Goal: Information Seeking & Learning: Learn about a topic

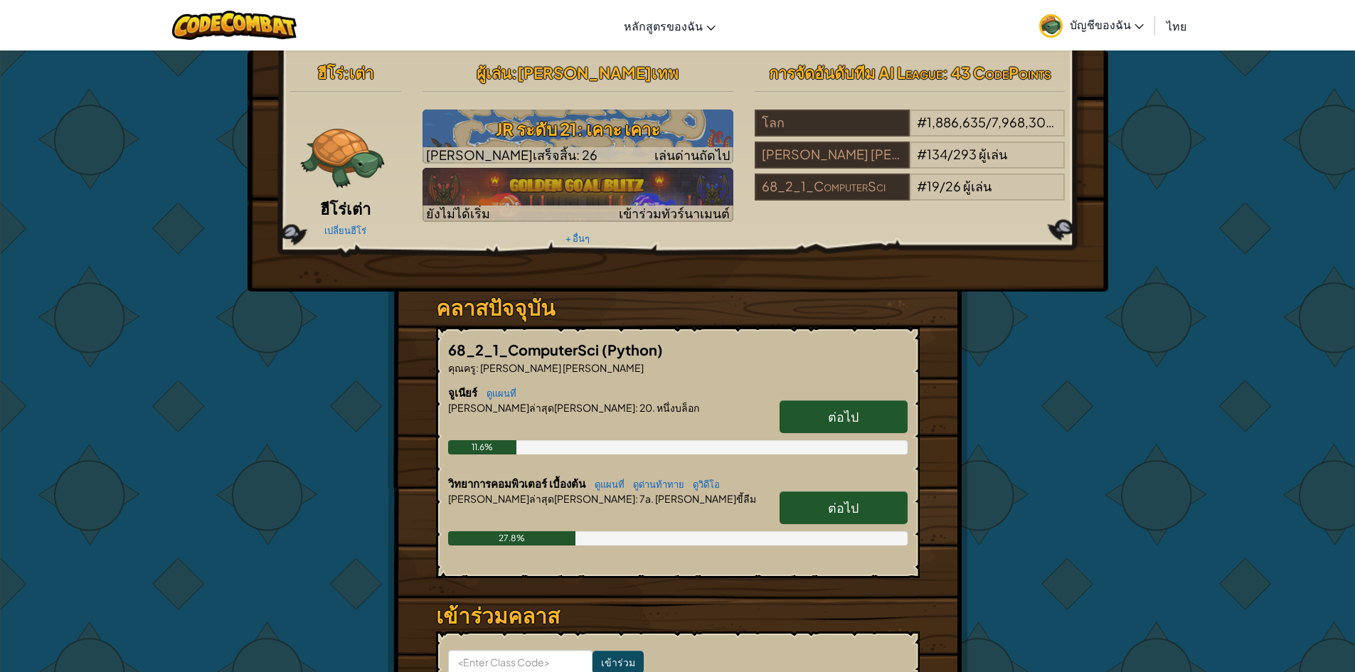
click at [337, 162] on img at bounding box center [342, 152] width 85 height 85
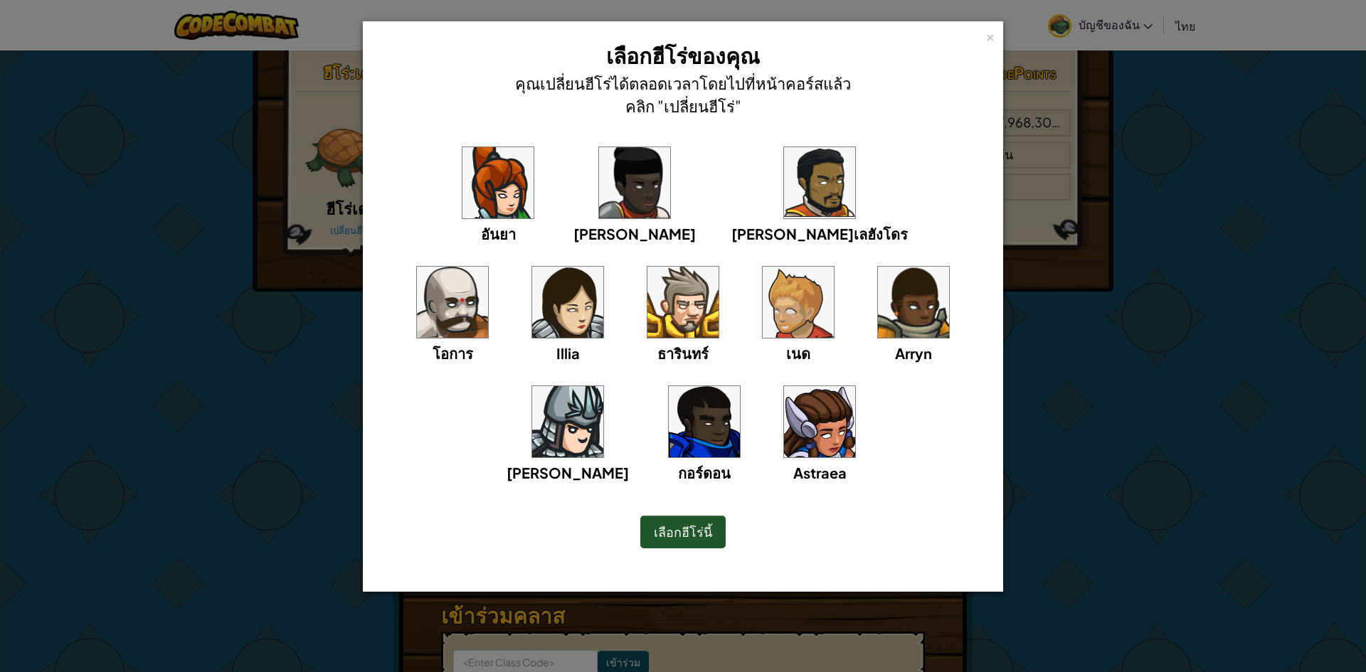
click at [708, 528] on span "เลือกฮีโร่นี้" at bounding box center [683, 532] width 58 height 16
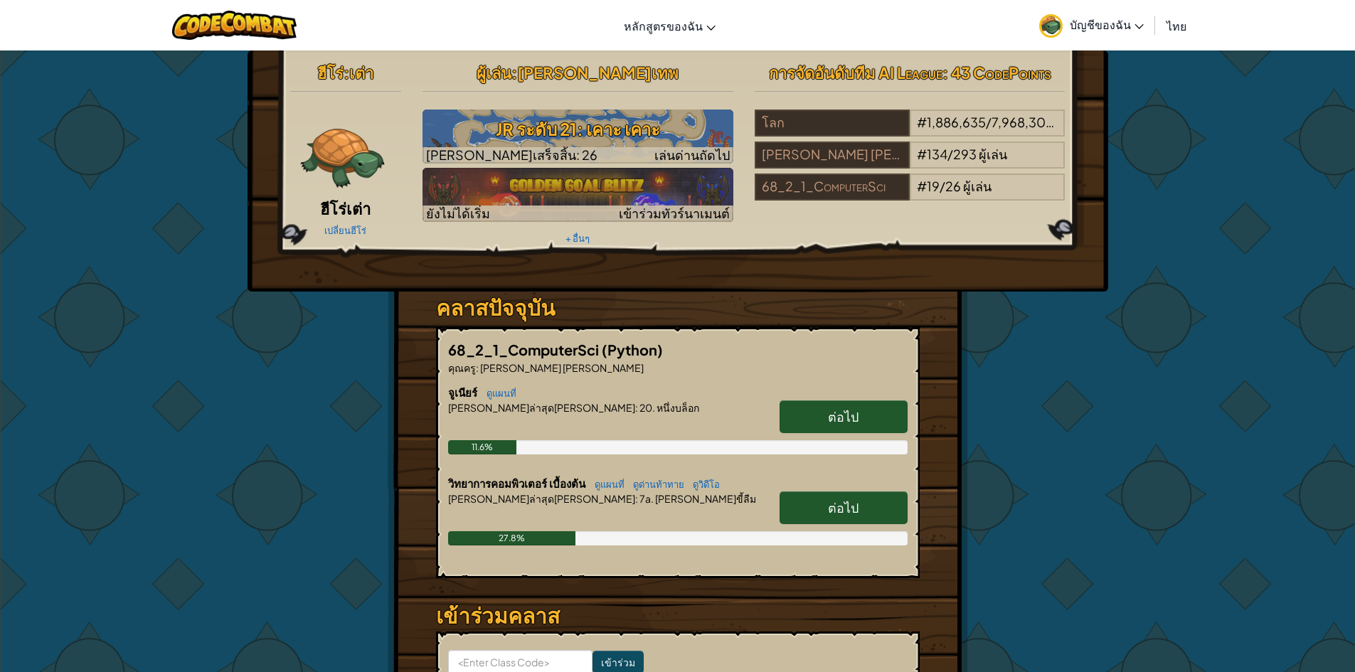
click at [336, 220] on div "เปลี่ยนฮีโร่" at bounding box center [346, 229] width 112 height 23
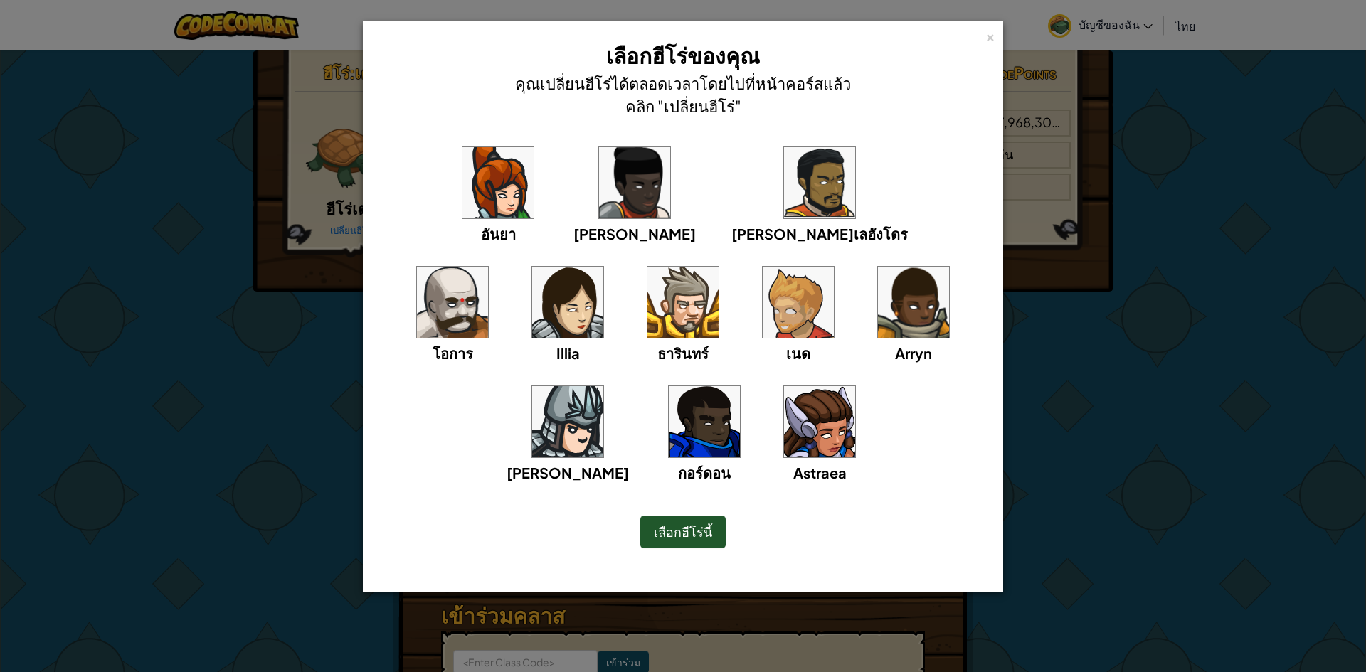
click at [740, 386] on img at bounding box center [704, 421] width 71 height 71
click at [657, 532] on span "เลือกฮีโร่นี้" at bounding box center [683, 532] width 58 height 16
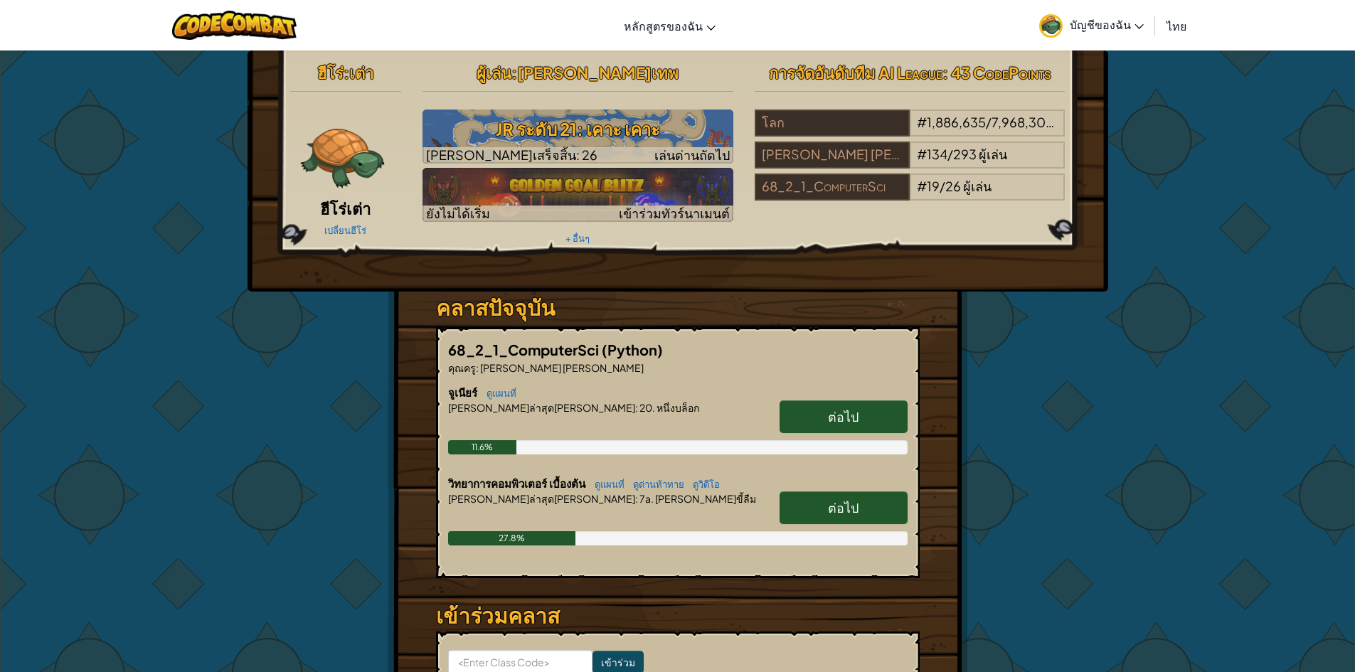
click at [352, 166] on img at bounding box center [342, 152] width 85 height 85
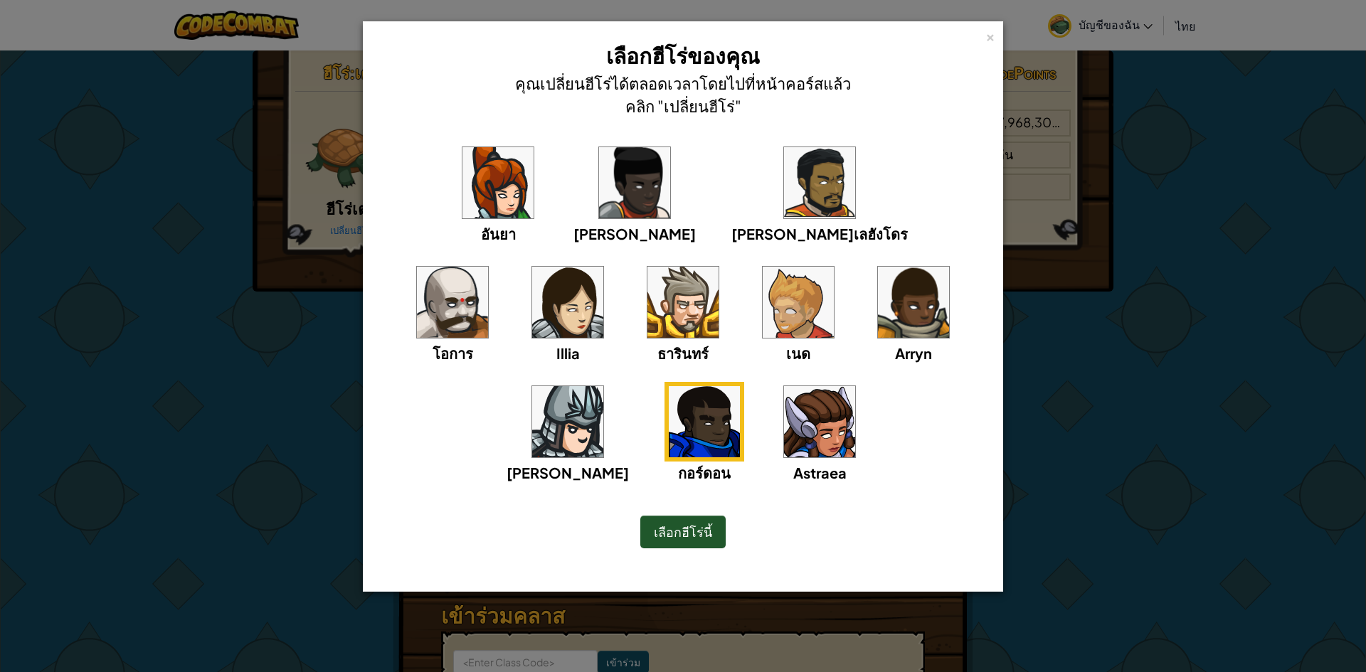
drag, startPoint x: 699, startPoint y: 523, endPoint x: 678, endPoint y: 516, distance: 22.5
click at [697, 524] on div "เลือกฮีโร่นี้" at bounding box center [682, 532] width 85 height 33
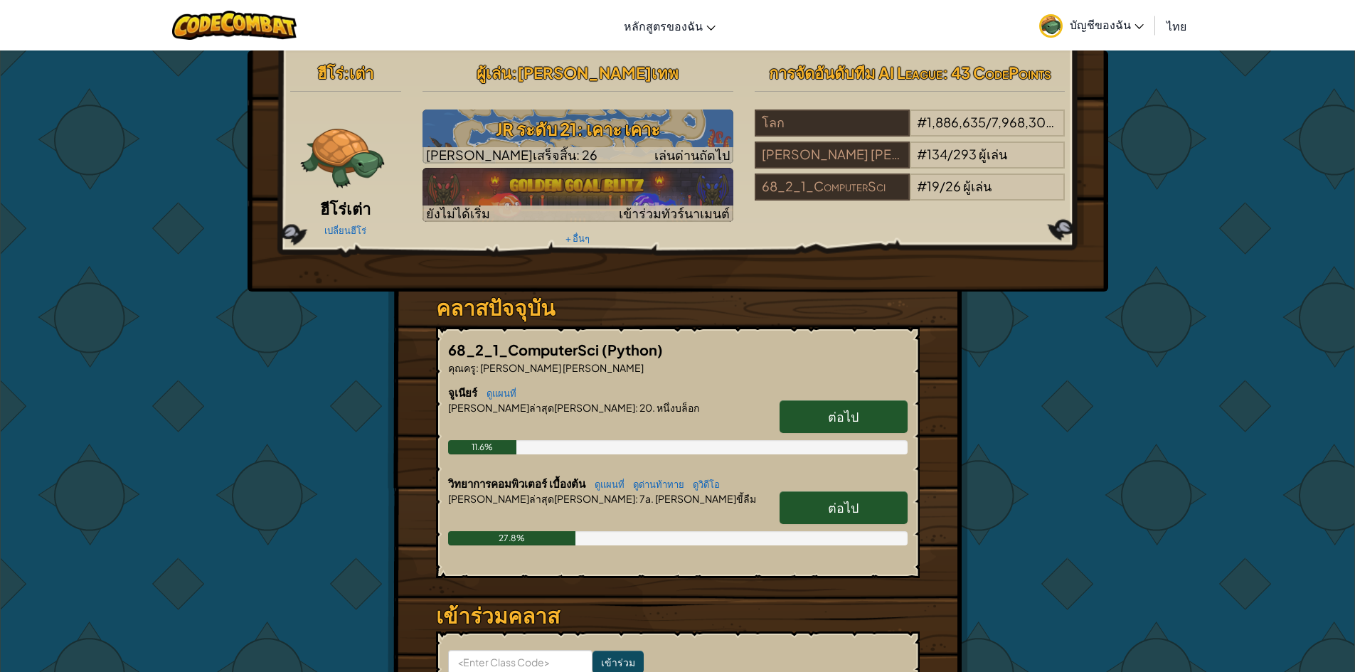
click at [822, 412] on link "ต่อไป" at bounding box center [844, 416] width 128 height 33
select select "th"
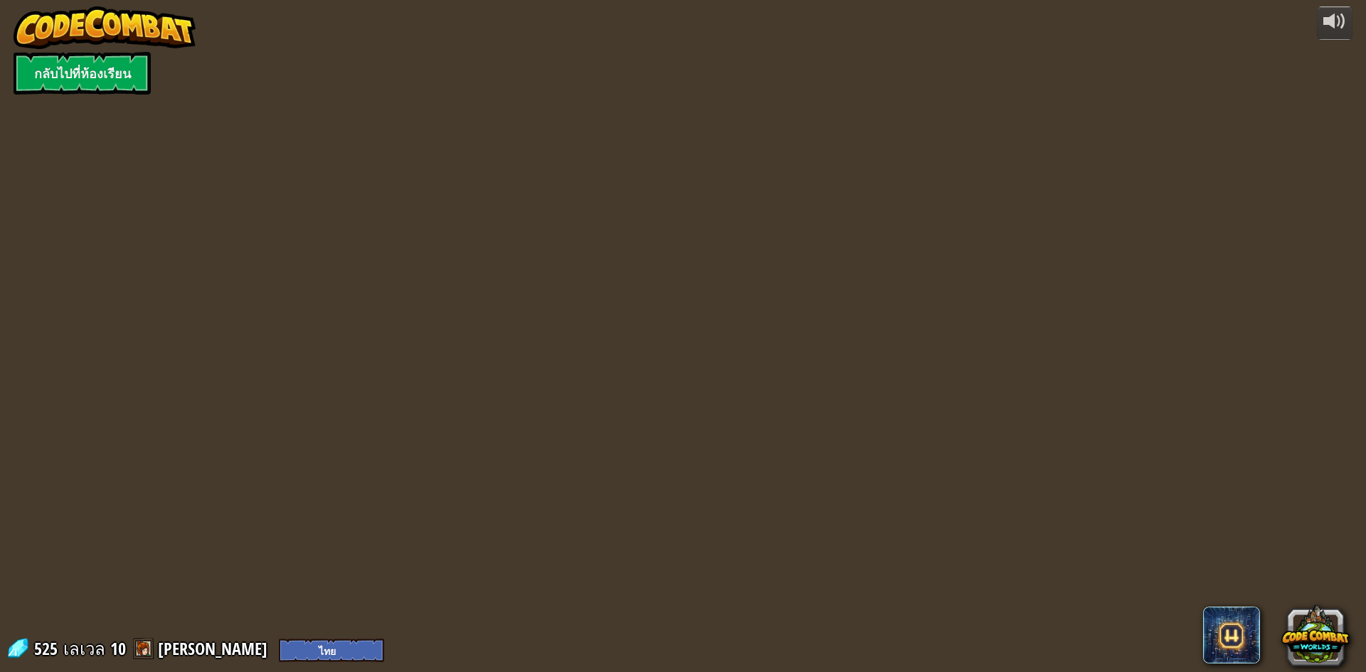
select select "th"
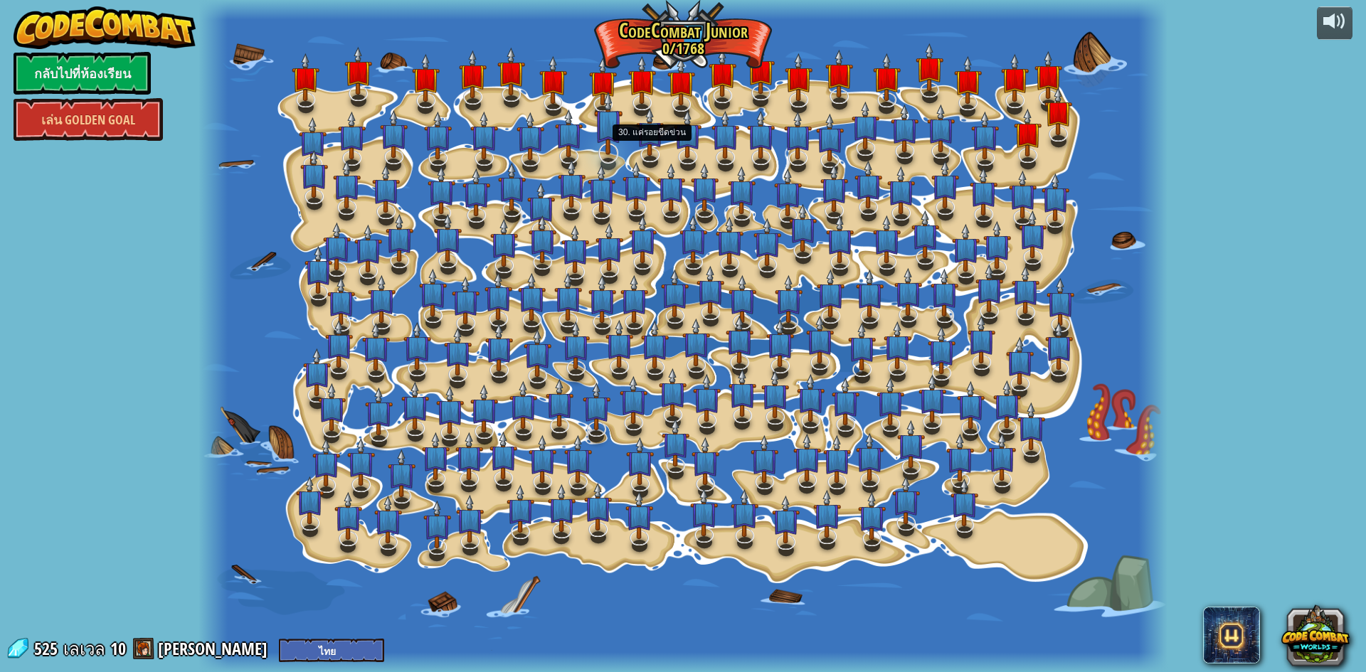
select select "th"
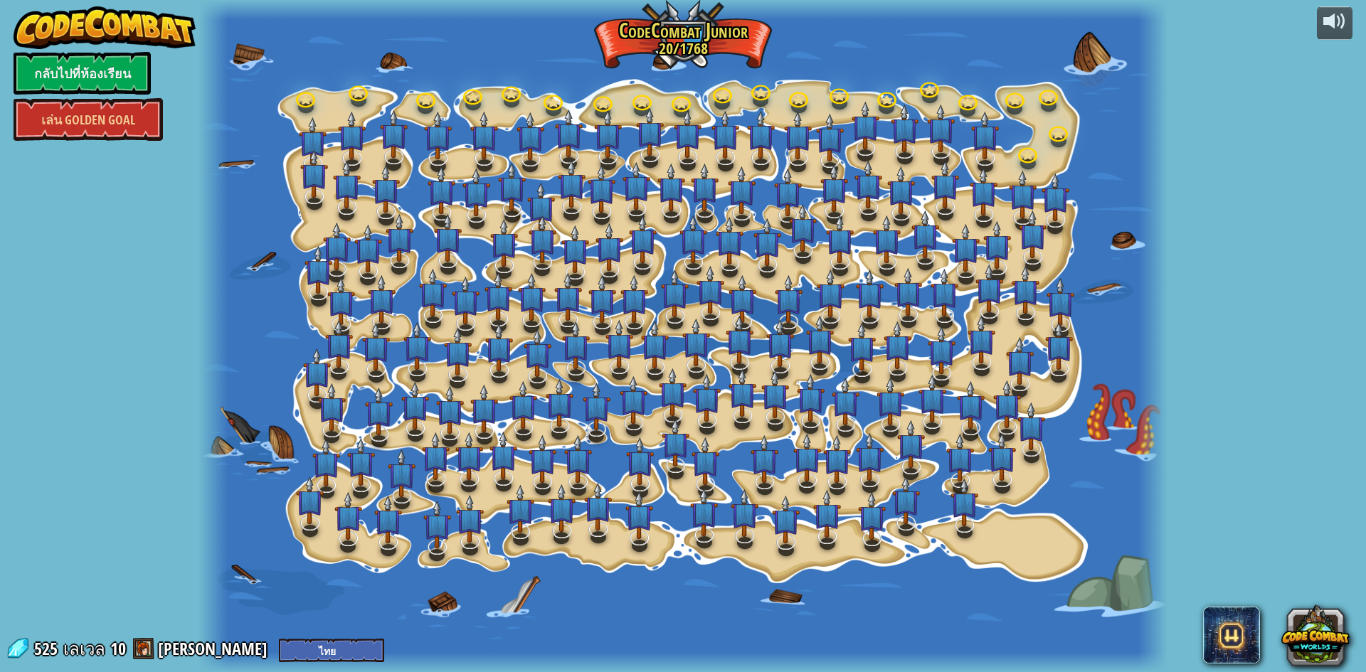
select select "th"
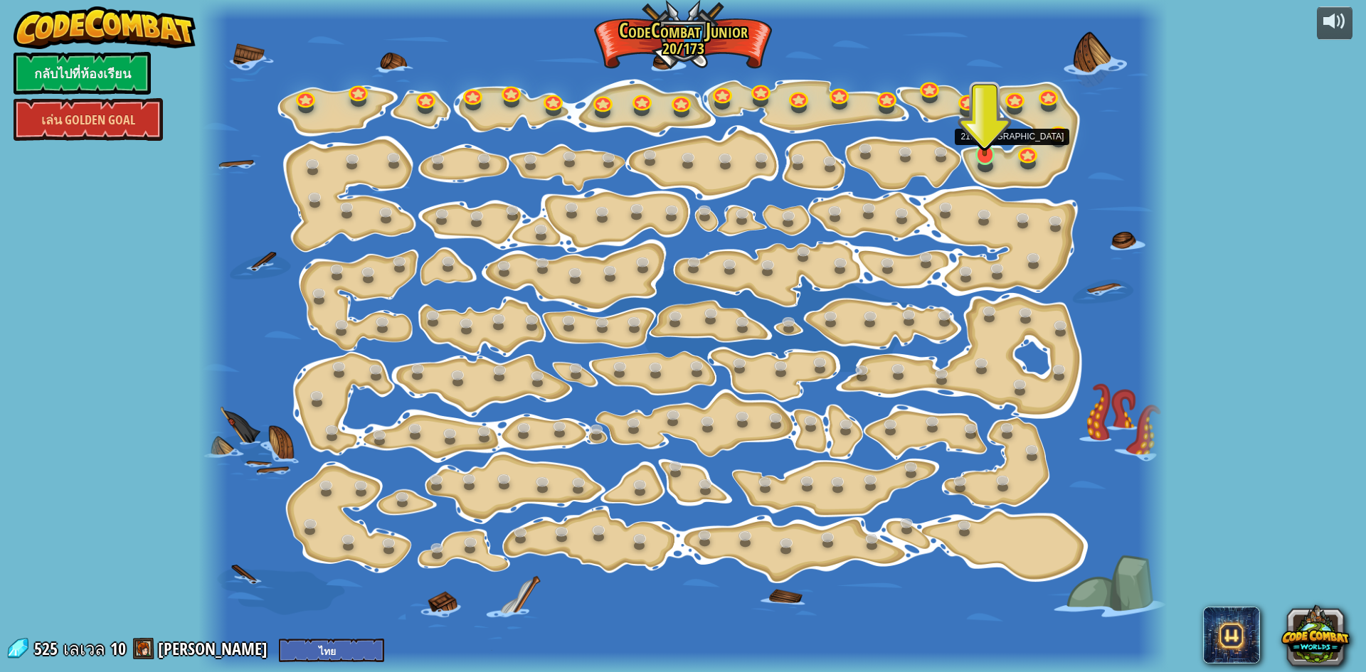
click at [981, 154] on img at bounding box center [985, 126] width 26 height 59
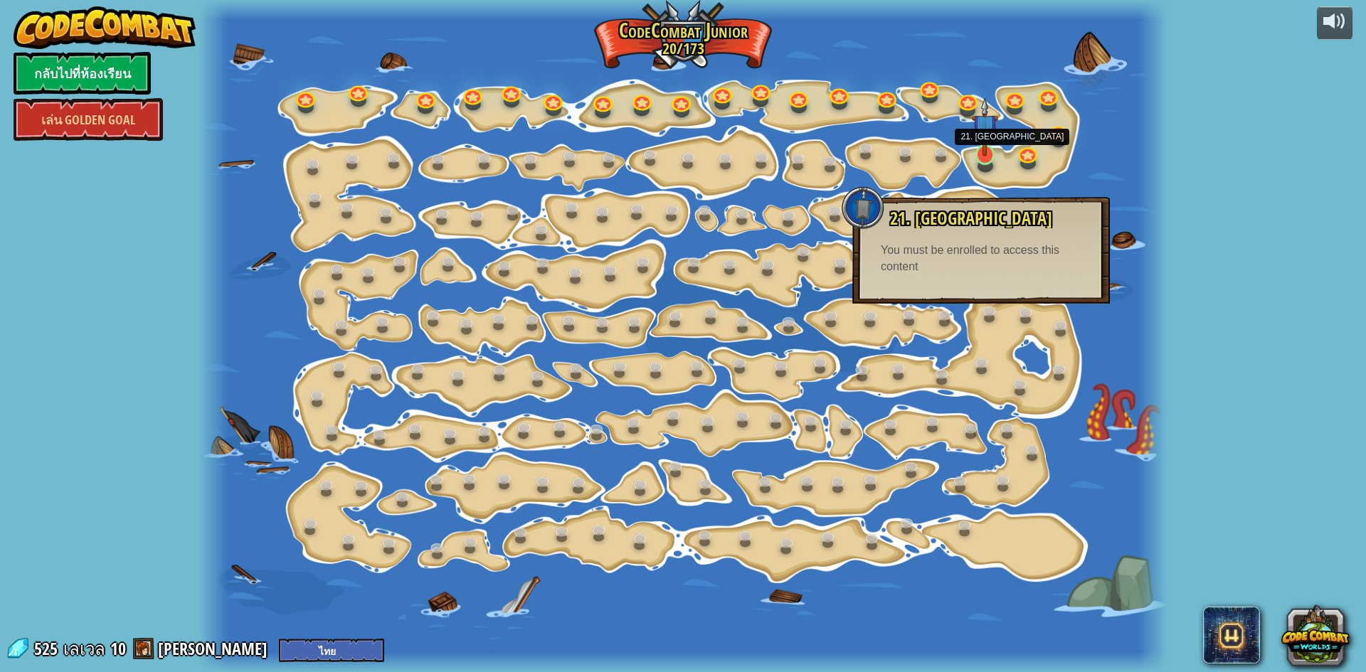
click at [984, 152] on img at bounding box center [985, 126] width 26 height 59
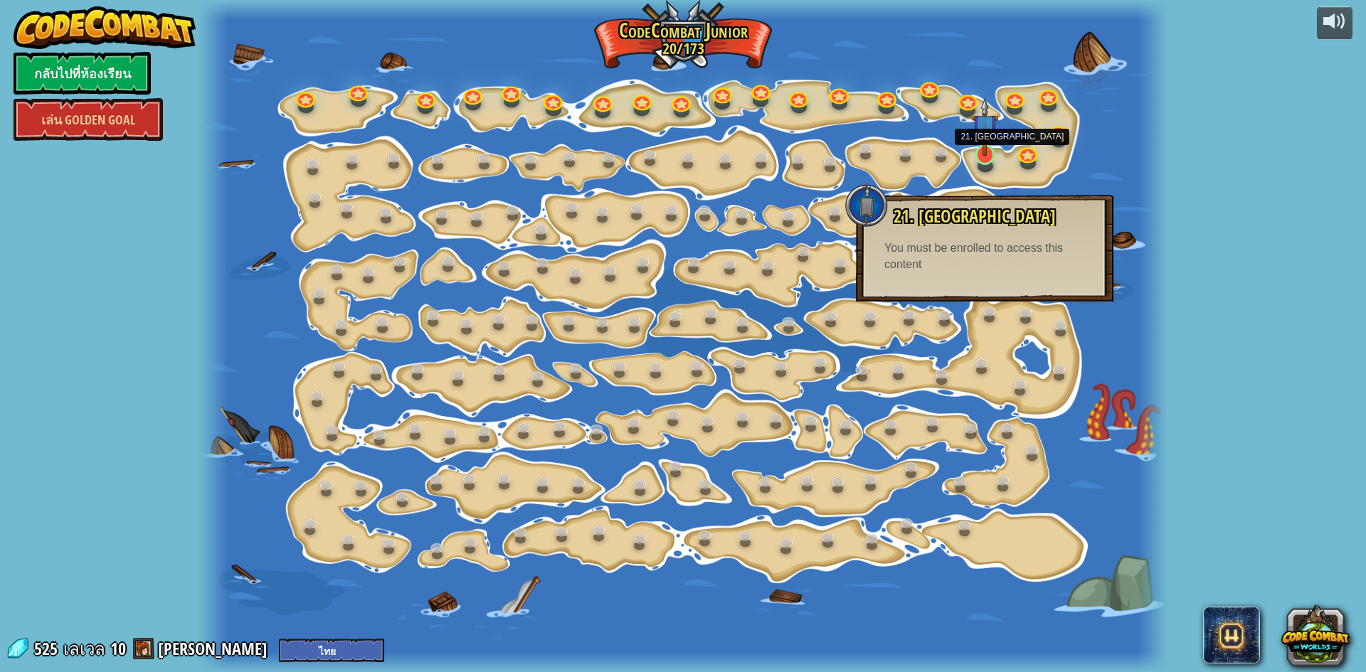
click at [984, 153] on img at bounding box center [985, 126] width 26 height 59
click at [984, 154] on img at bounding box center [985, 126] width 26 height 59
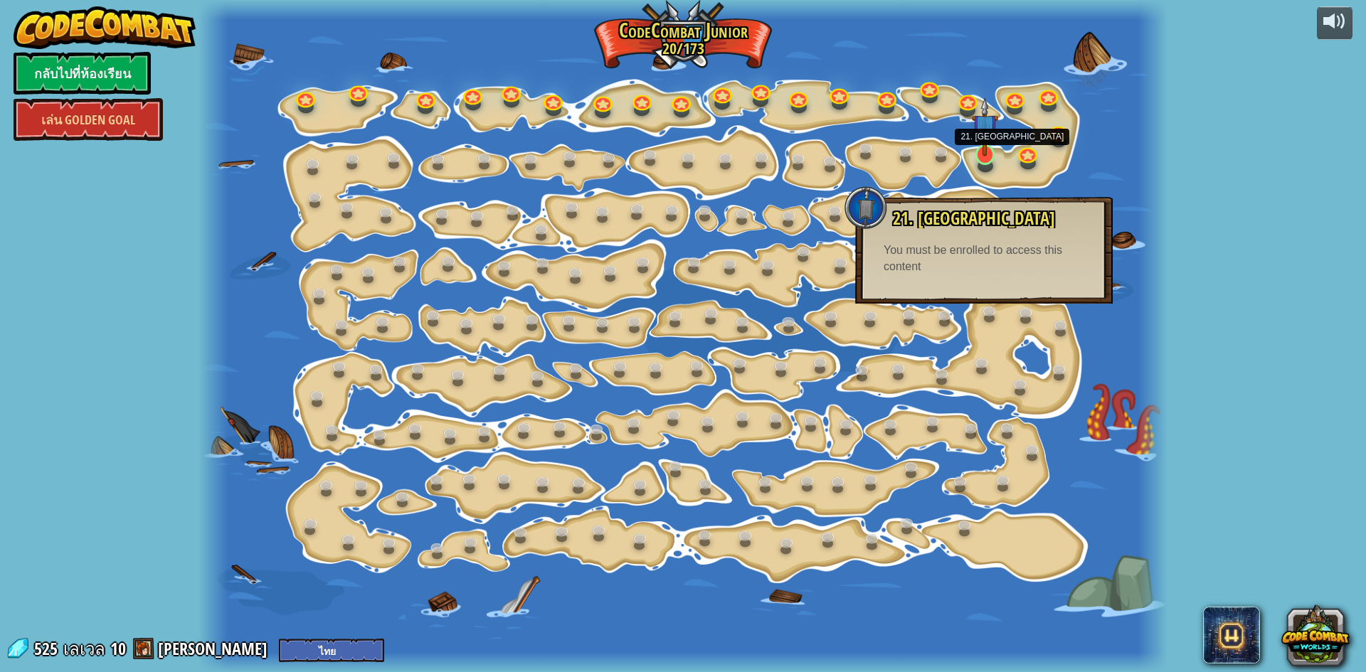
click at [984, 154] on img at bounding box center [985, 126] width 26 height 59
click at [990, 150] on img at bounding box center [985, 126] width 26 height 59
click at [990, 149] on img at bounding box center [985, 126] width 26 height 59
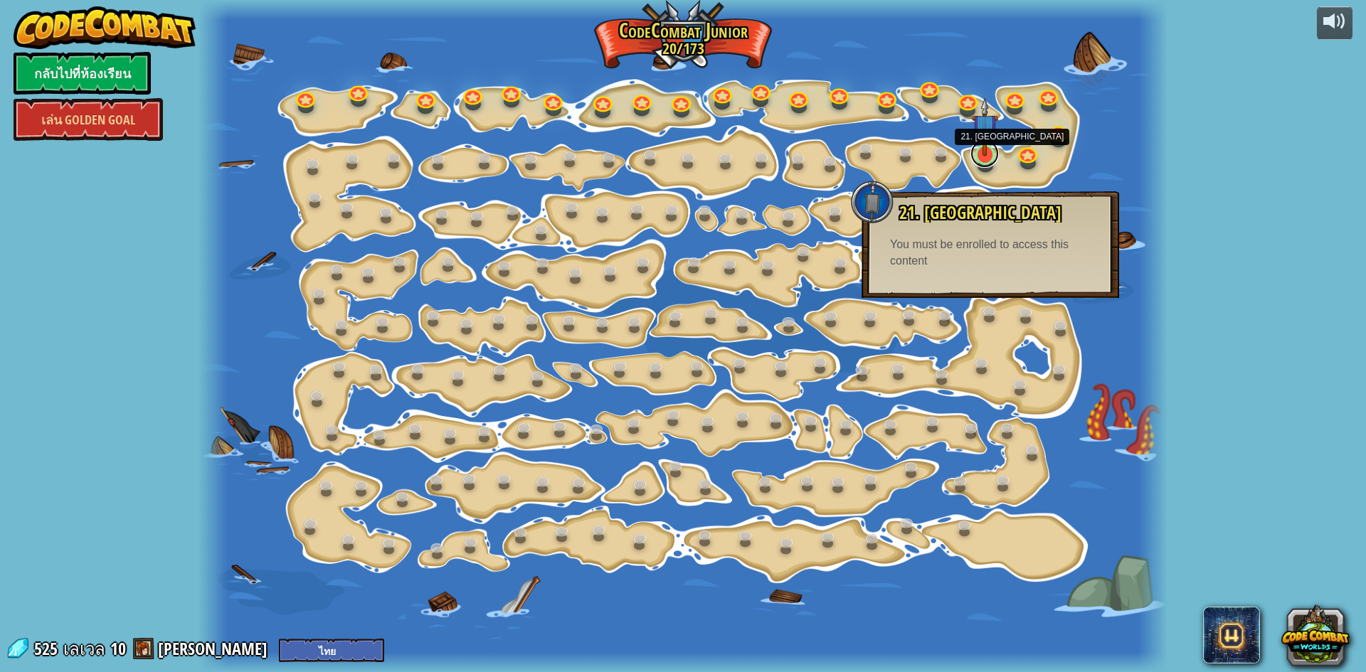
click at [978, 158] on link at bounding box center [984, 153] width 28 height 28
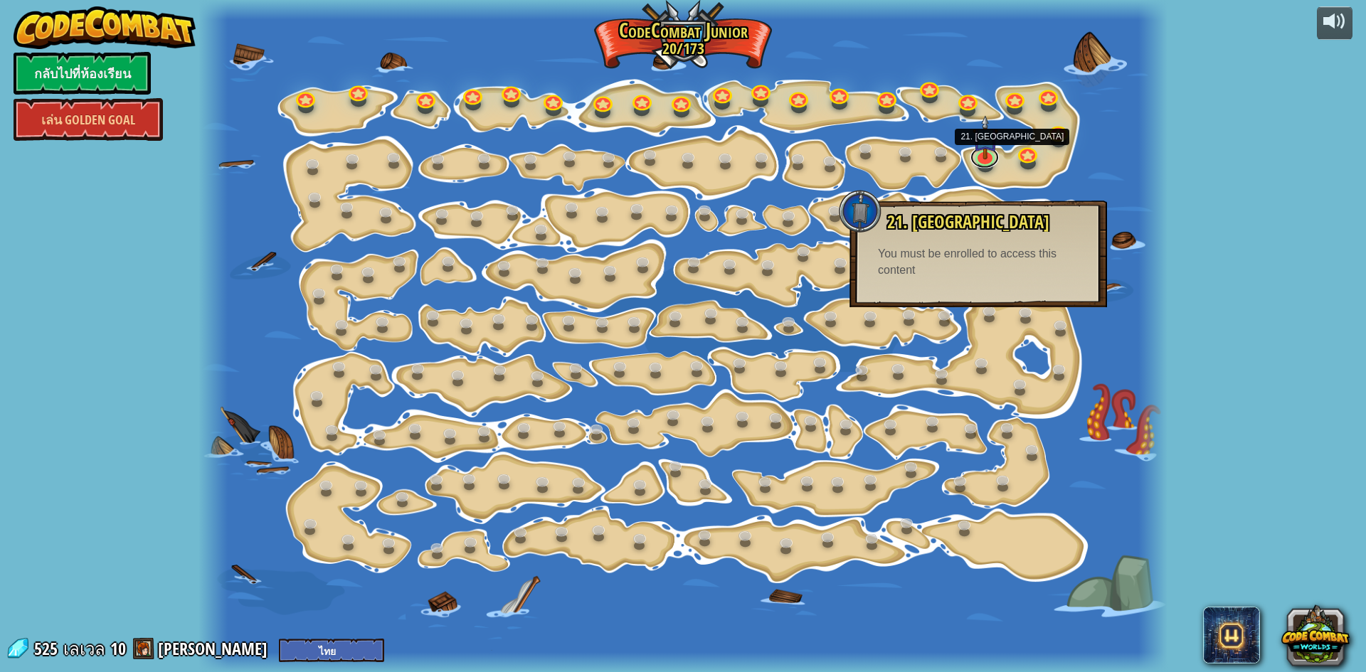
drag, startPoint x: 978, startPoint y: 158, endPoint x: 1142, endPoint y: 4, distance: 224.4
click at [980, 156] on div at bounding box center [984, 159] width 19 height 16
click at [976, 160] on link at bounding box center [984, 153] width 28 height 28
click at [977, 161] on link at bounding box center [984, 153] width 28 height 28
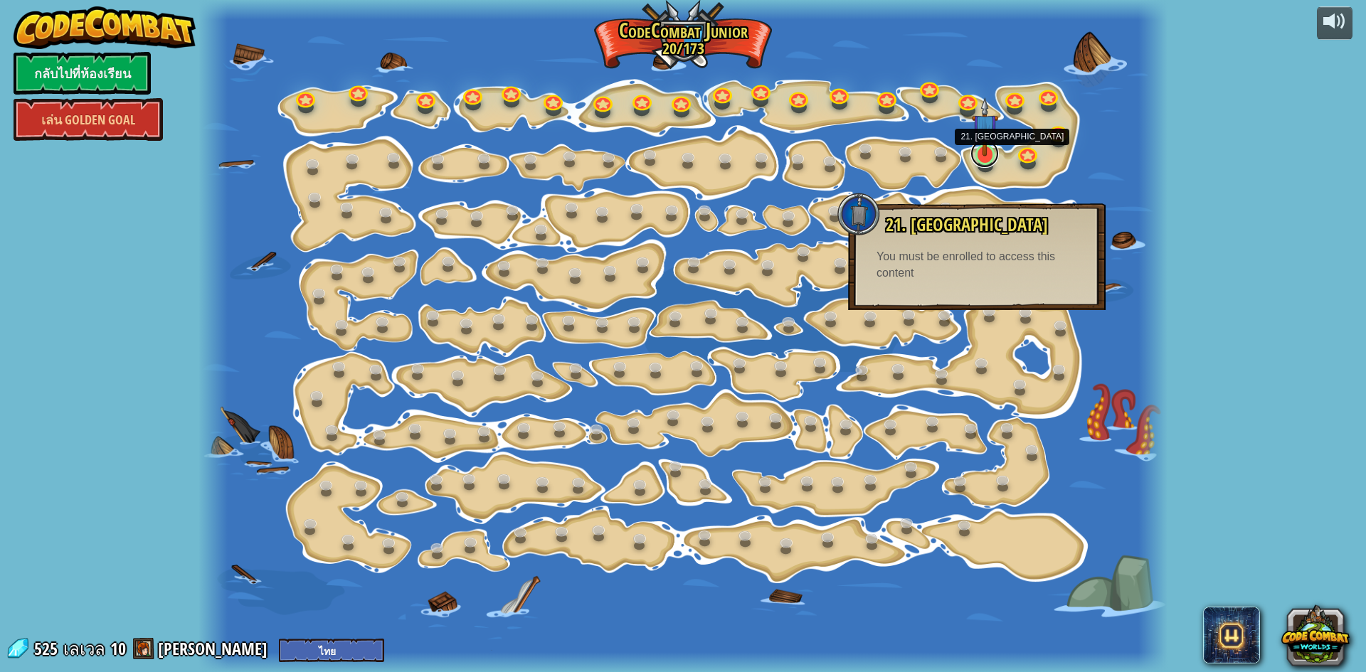
click at [977, 161] on link at bounding box center [984, 153] width 28 height 28
click at [988, 163] on link at bounding box center [984, 153] width 28 height 28
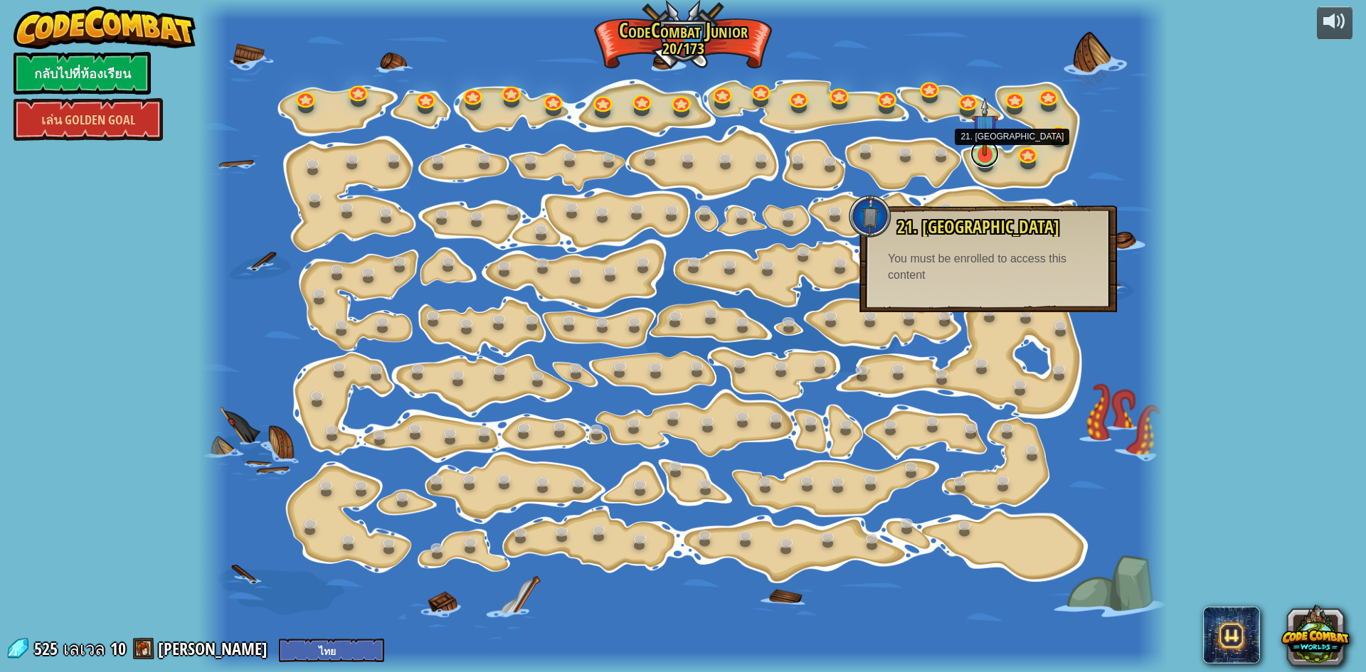
click at [988, 163] on link at bounding box center [984, 153] width 28 height 28
drag, startPoint x: 984, startPoint y: 163, endPoint x: 988, endPoint y: 154, distance: 10.2
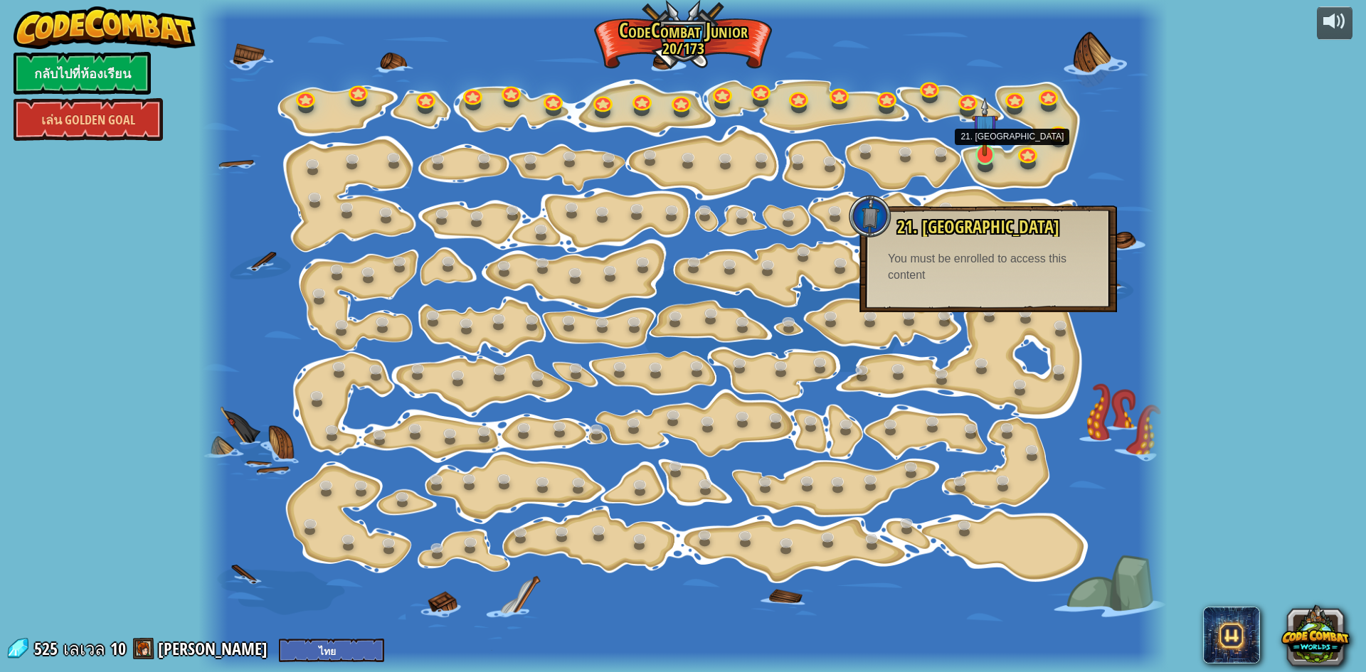
click at [988, 154] on img at bounding box center [985, 126] width 26 height 59
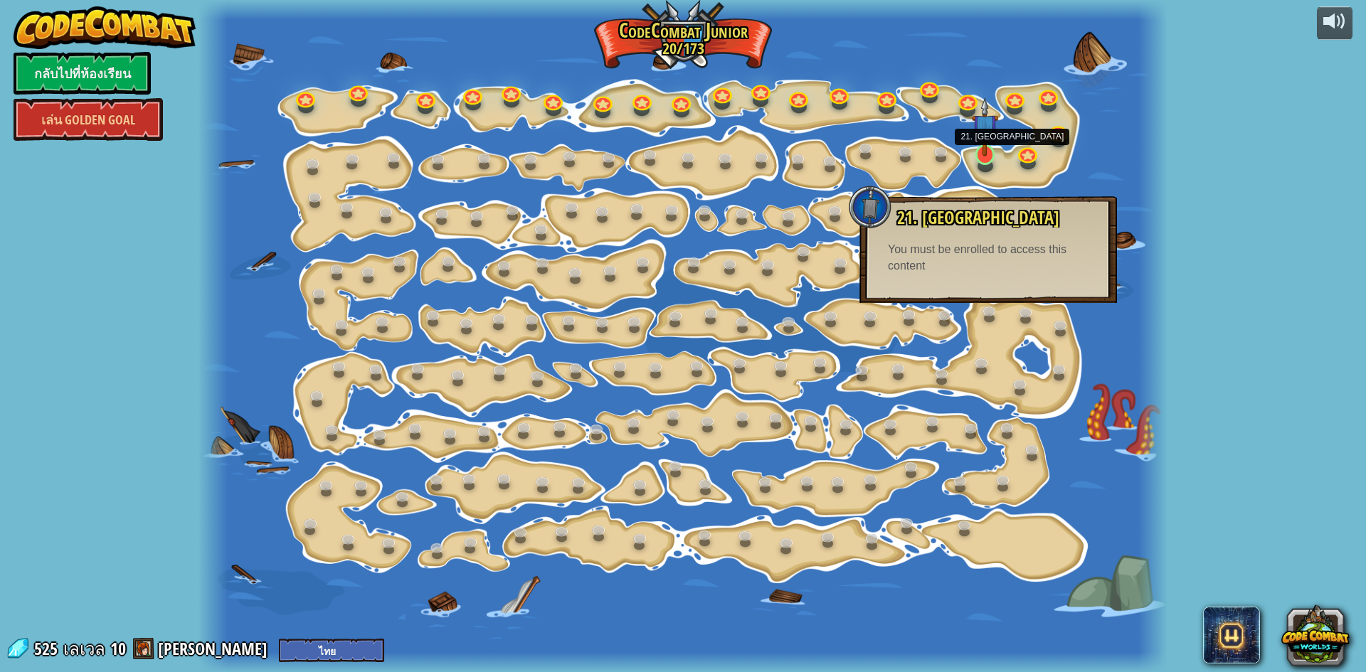
click at [988, 154] on img at bounding box center [985, 126] width 26 height 59
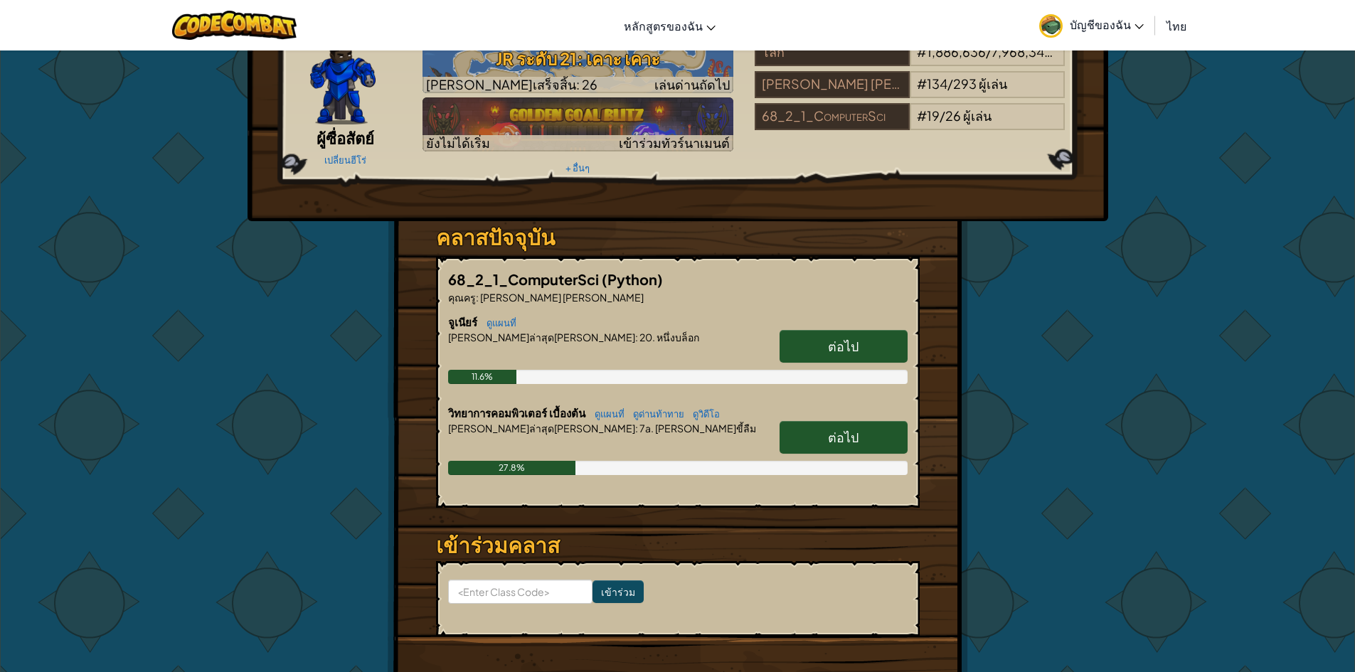
scroll to position [71, 0]
click at [858, 432] on span "ต่อไป" at bounding box center [843, 436] width 31 height 16
select select "th"
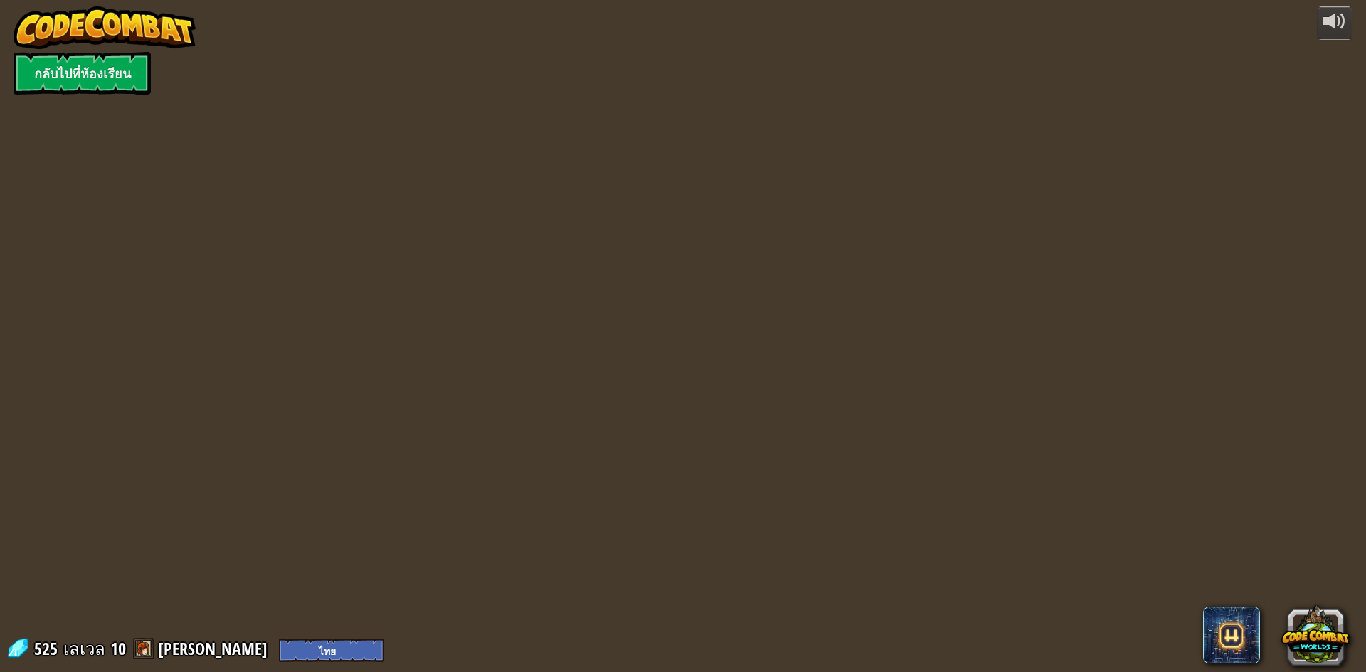
select select "th"
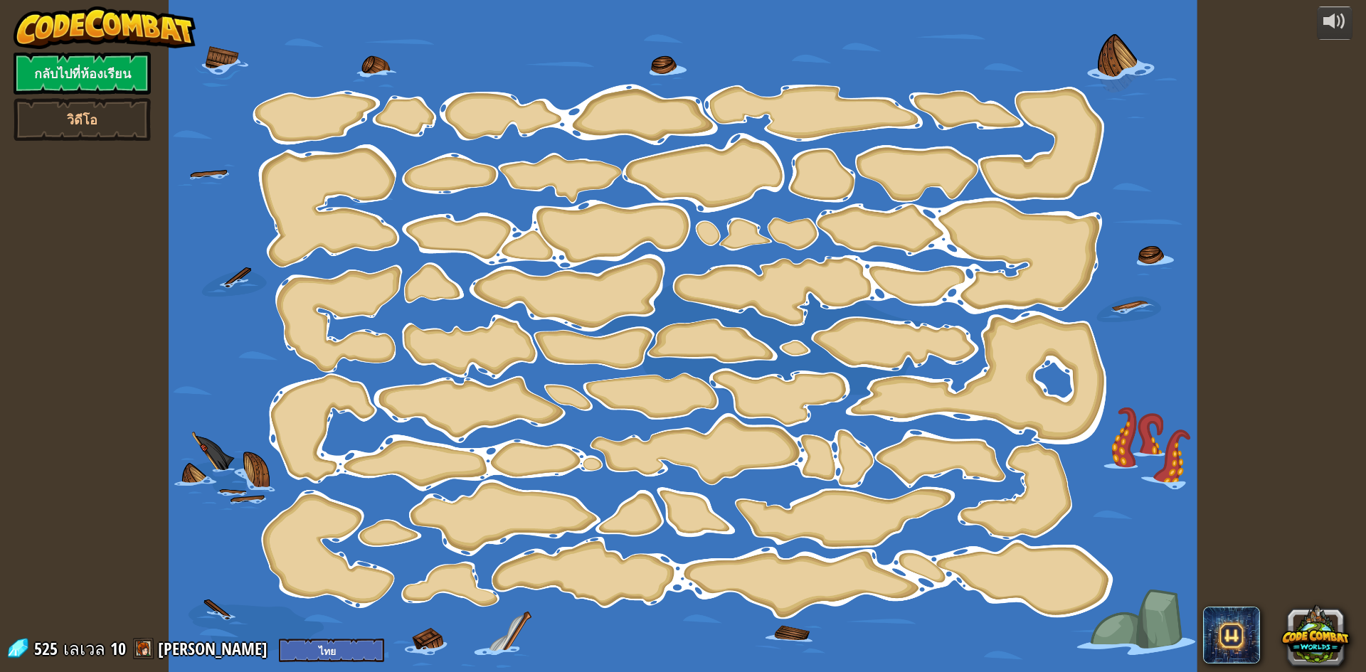
select select "th"
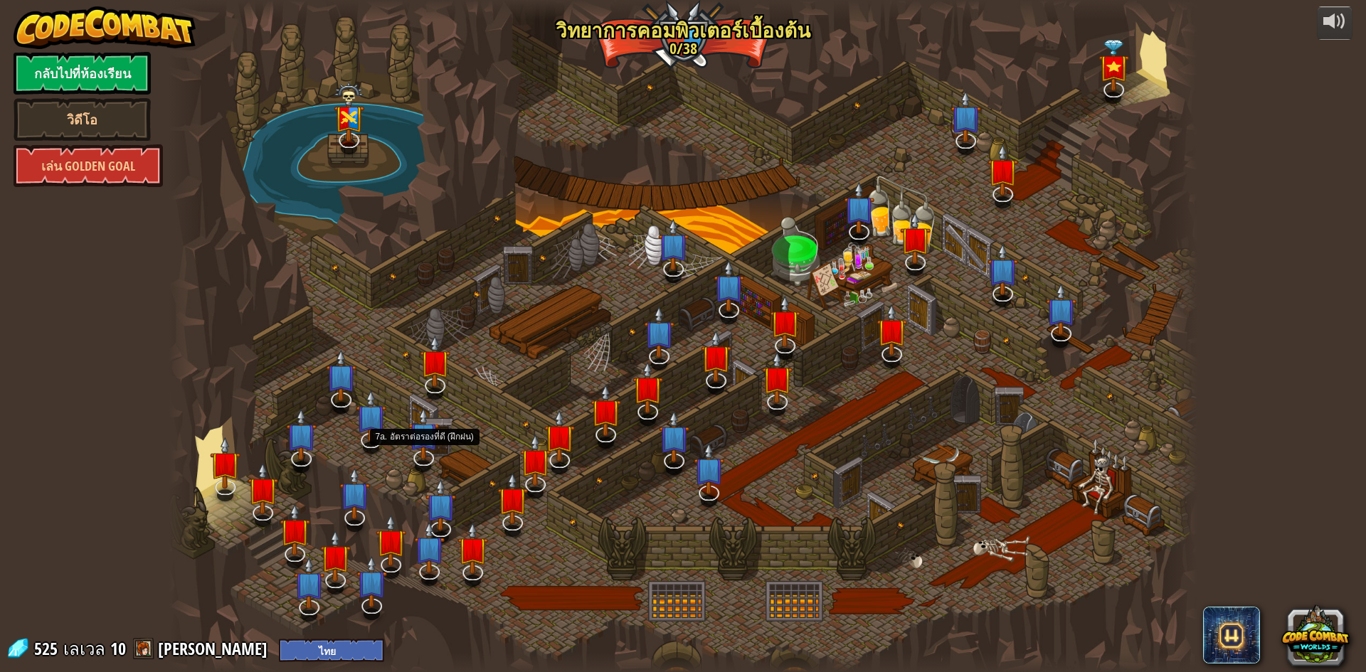
select select "th"
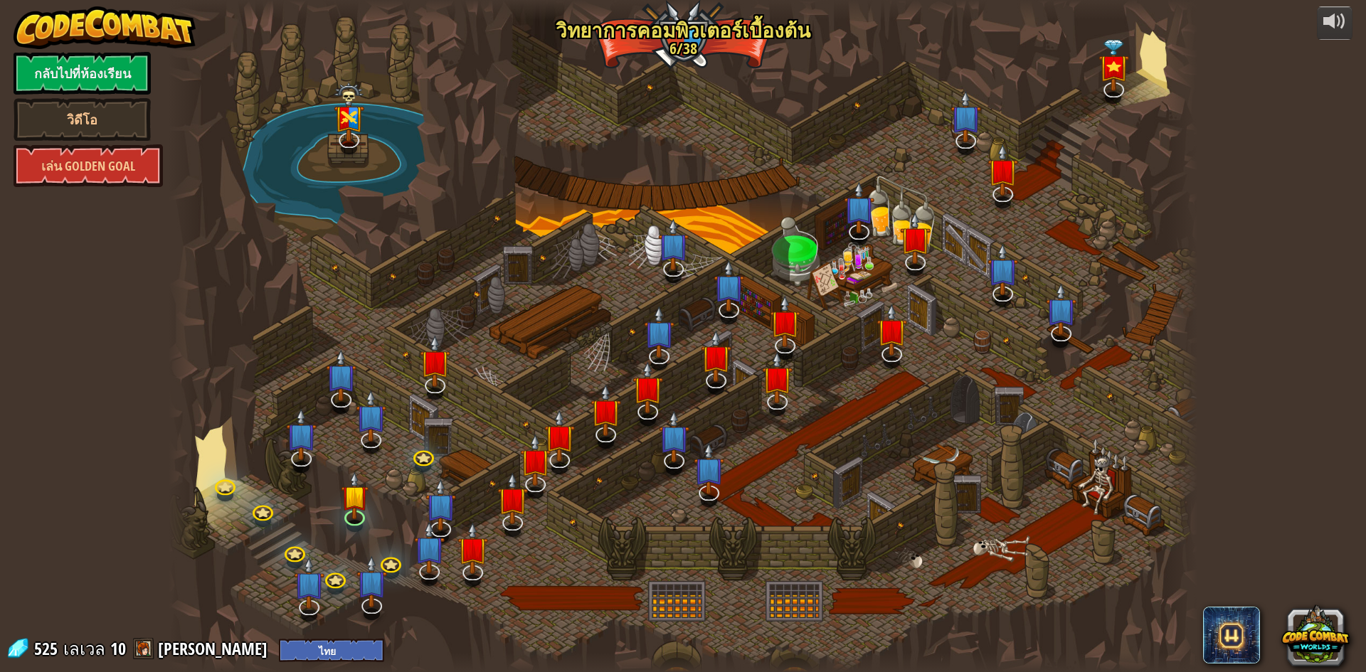
select select "th"
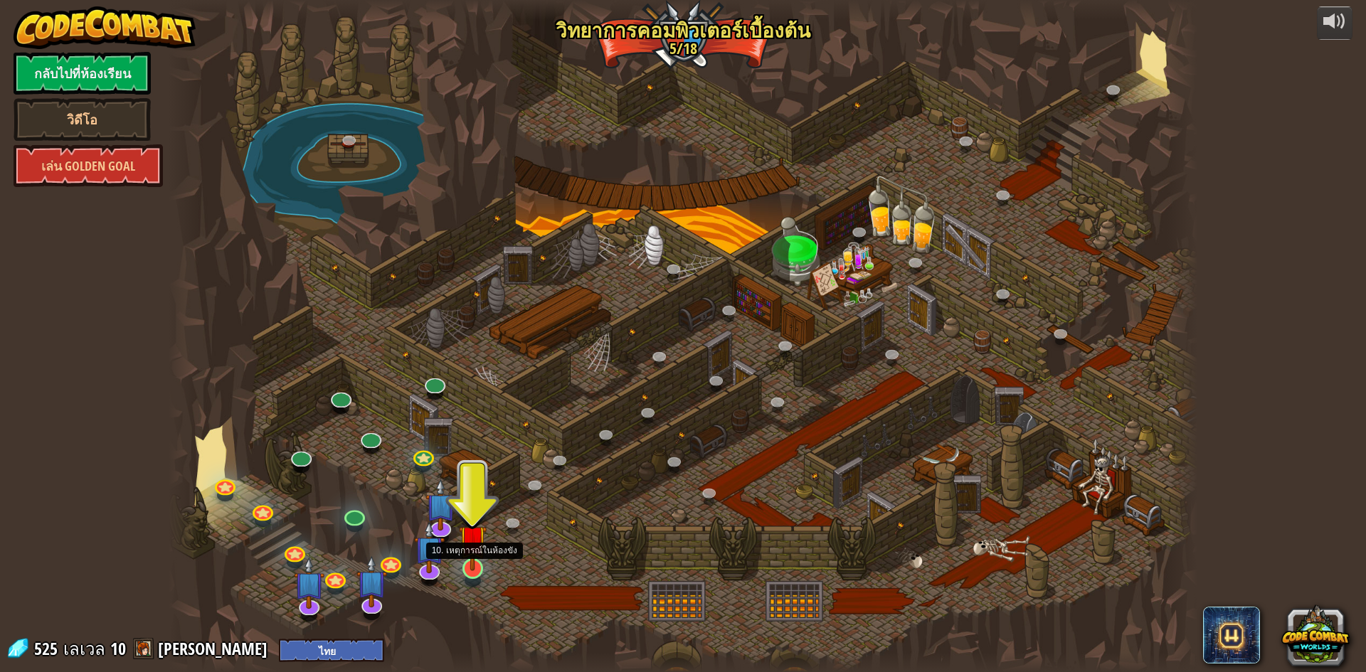
click at [468, 563] on img at bounding box center [473, 538] width 28 height 63
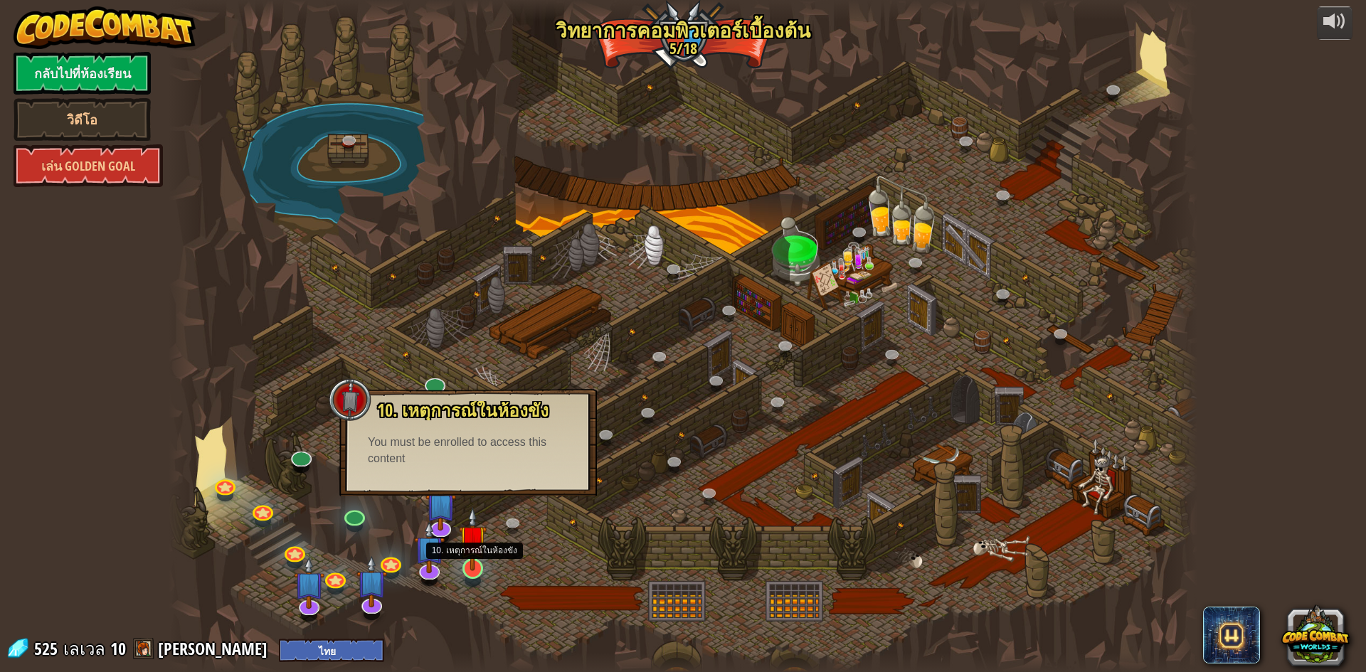
click at [469, 560] on img at bounding box center [473, 538] width 28 height 63
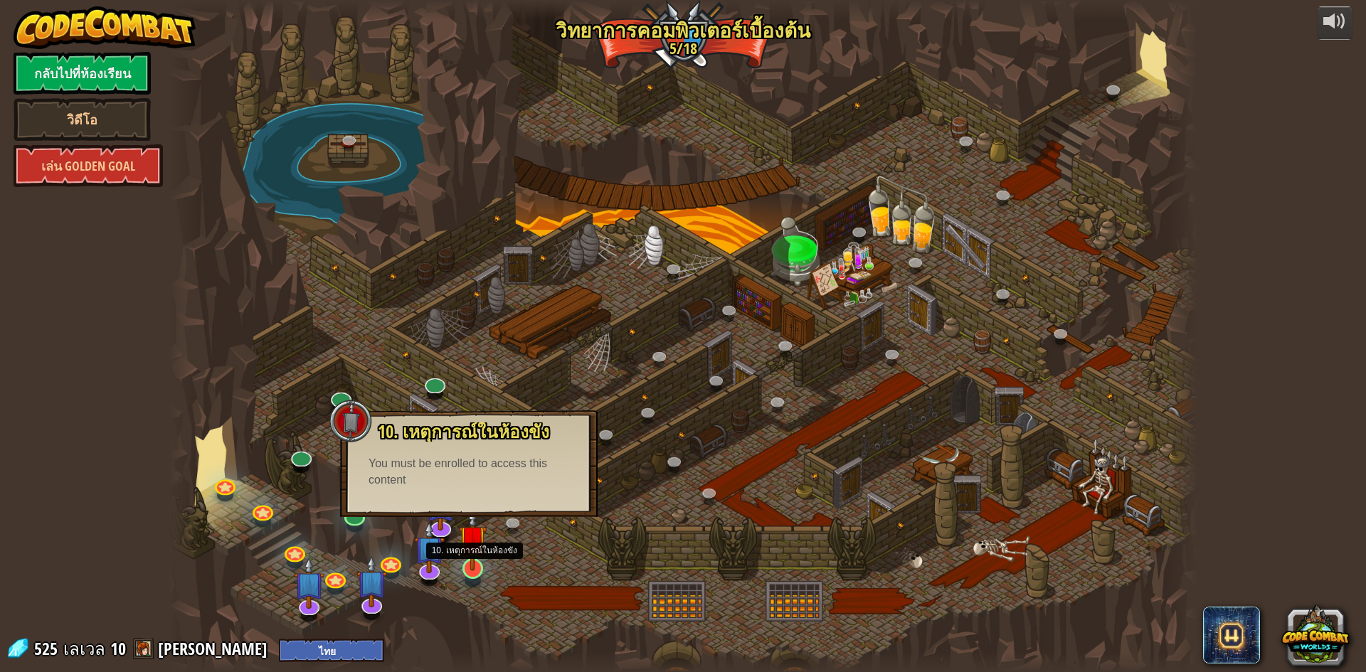
click at [469, 562] on img at bounding box center [473, 538] width 28 height 63
click at [468, 564] on img at bounding box center [473, 538] width 28 height 63
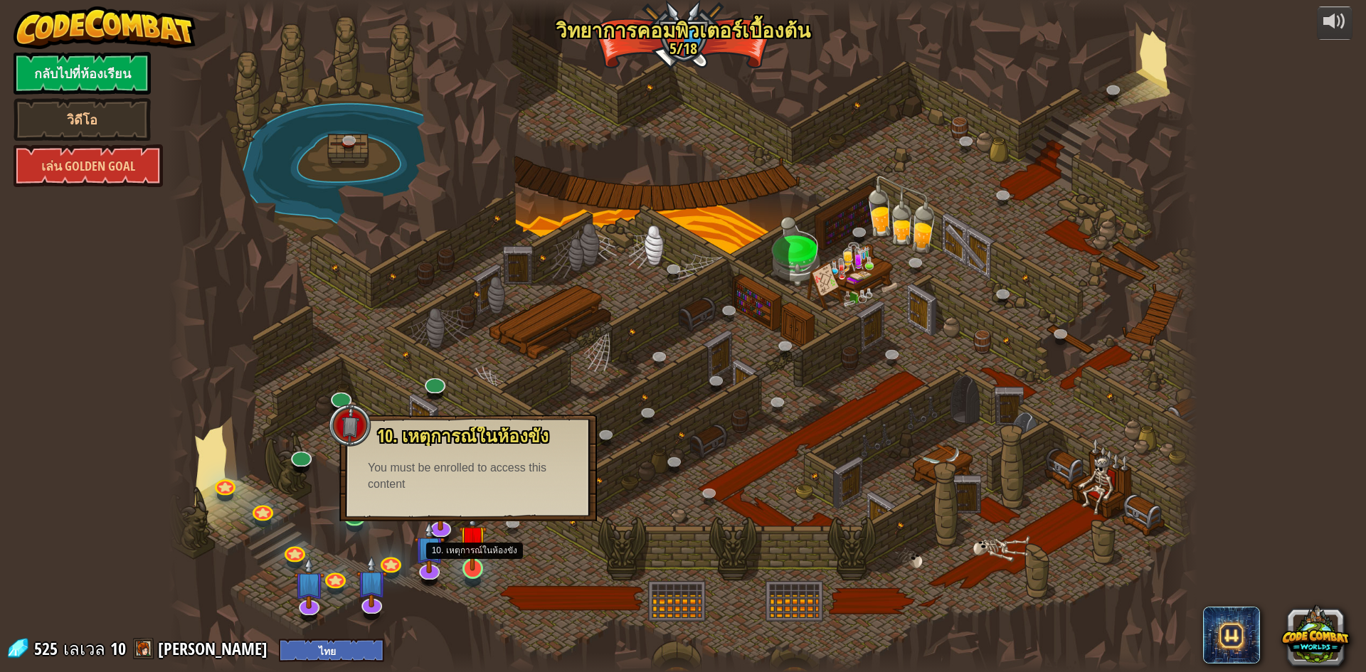
click at [468, 563] on img at bounding box center [473, 538] width 28 height 63
click at [468, 561] on img at bounding box center [473, 538] width 28 height 63
click at [475, 558] on img at bounding box center [473, 538] width 28 height 63
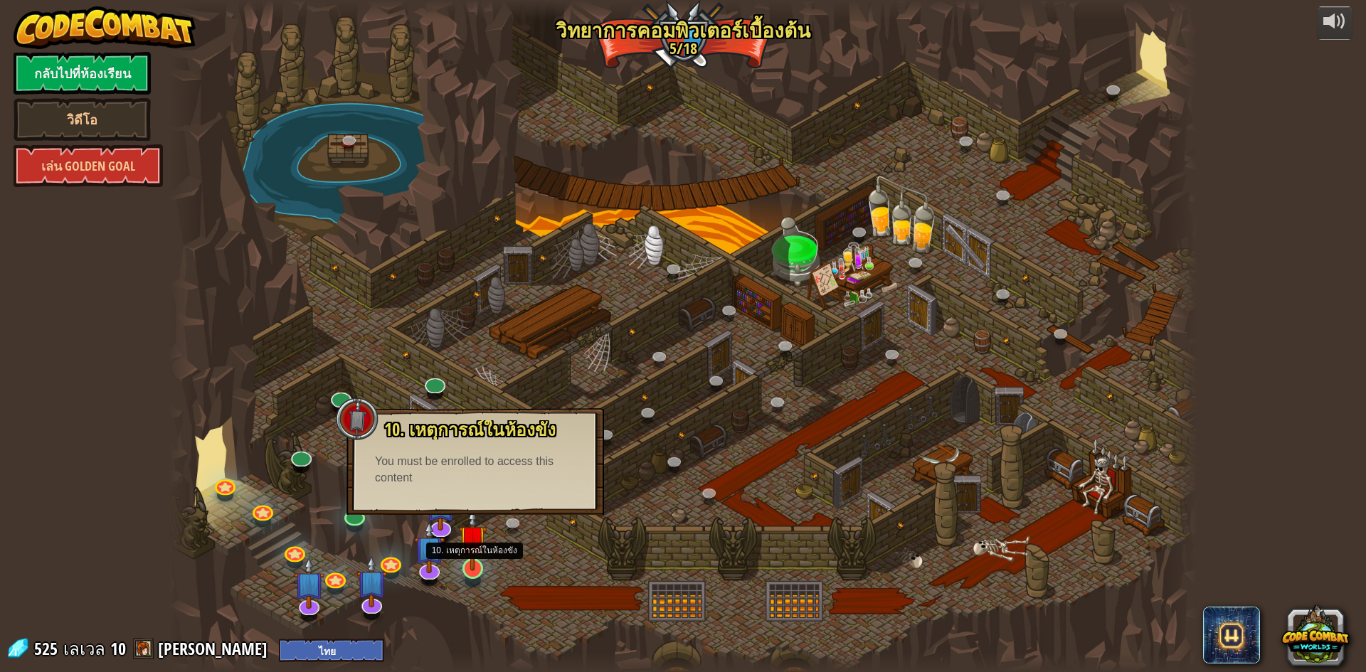
click at [482, 564] on img at bounding box center [473, 538] width 28 height 63
click at [482, 565] on img at bounding box center [473, 538] width 28 height 63
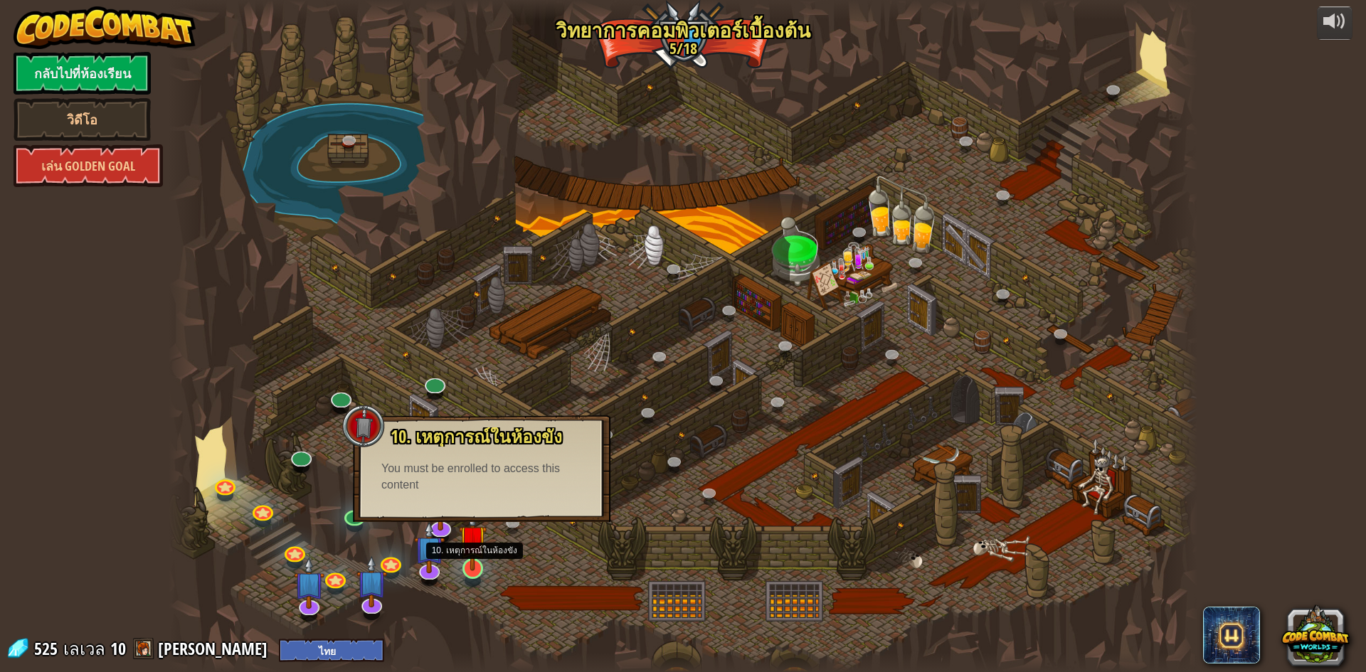
click at [481, 568] on img at bounding box center [473, 538] width 28 height 63
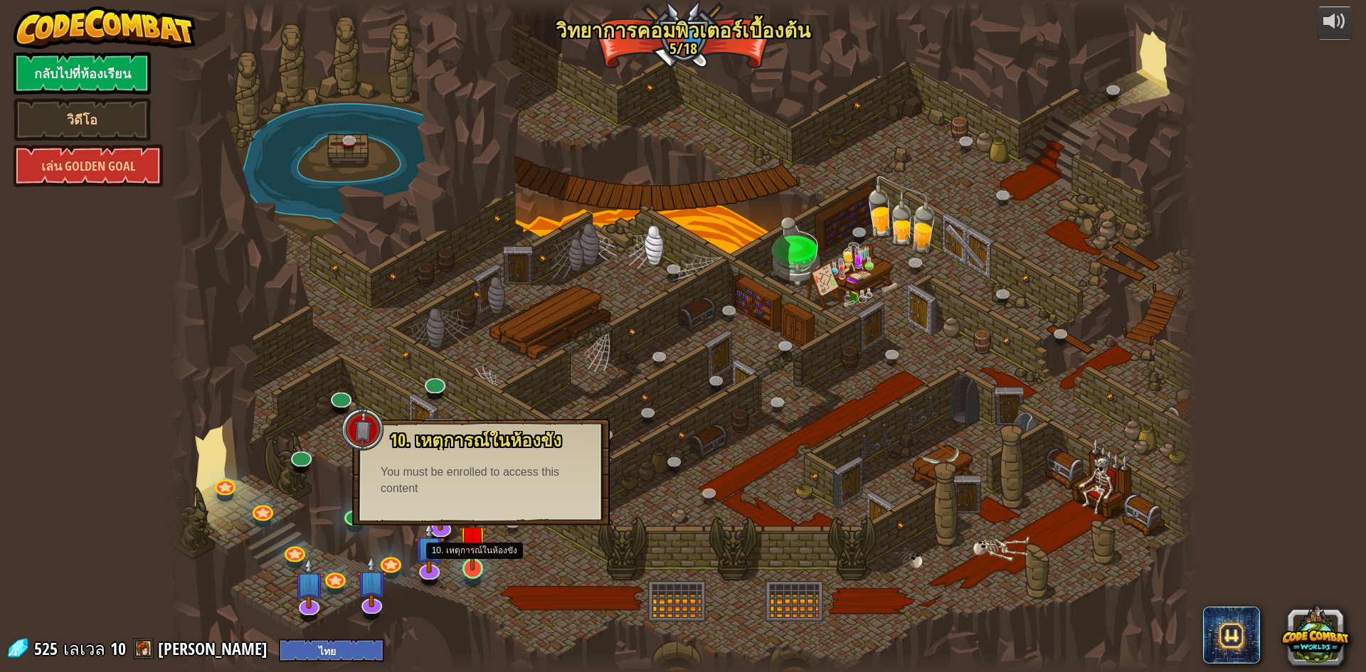
click at [480, 568] on img at bounding box center [473, 538] width 28 height 63
click at [479, 566] on img at bounding box center [473, 538] width 28 height 63
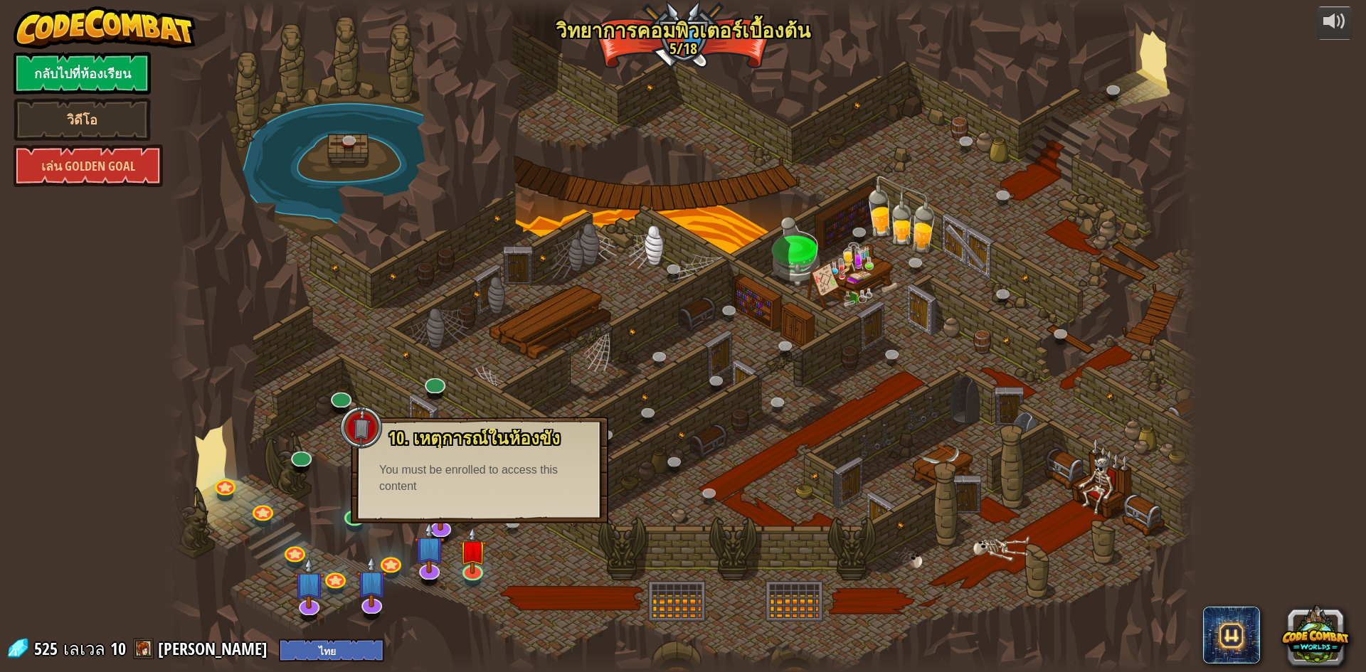
click at [538, 551] on div at bounding box center [683, 336] width 1029 height 672
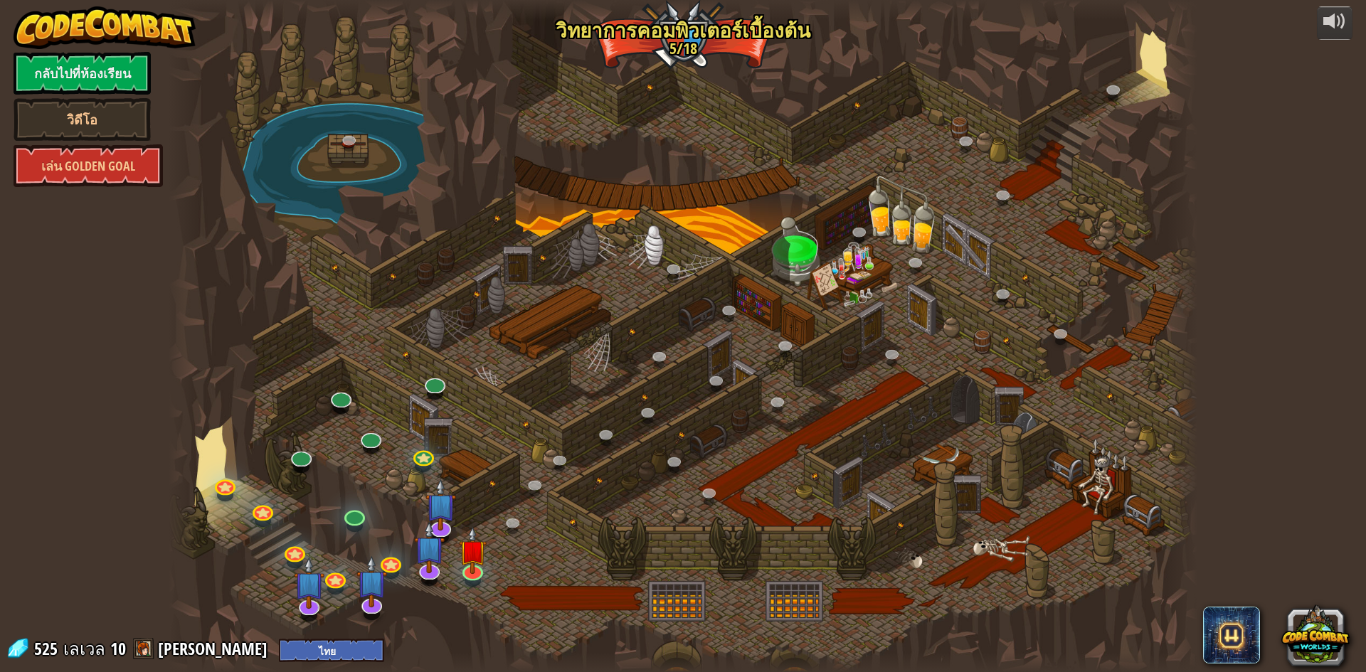
click at [537, 556] on div at bounding box center [683, 336] width 1029 height 672
click at [421, 457] on link at bounding box center [422, 454] width 28 height 28
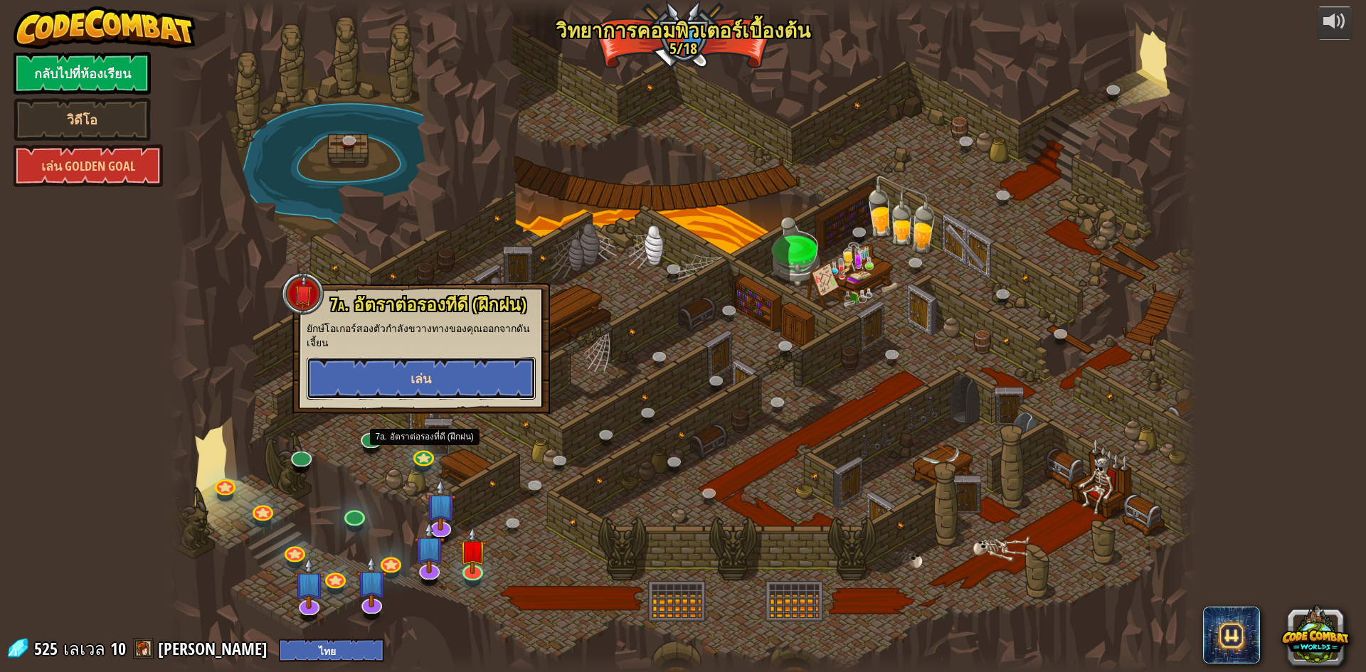
click at [442, 378] on button "เล่น" at bounding box center [421, 378] width 229 height 43
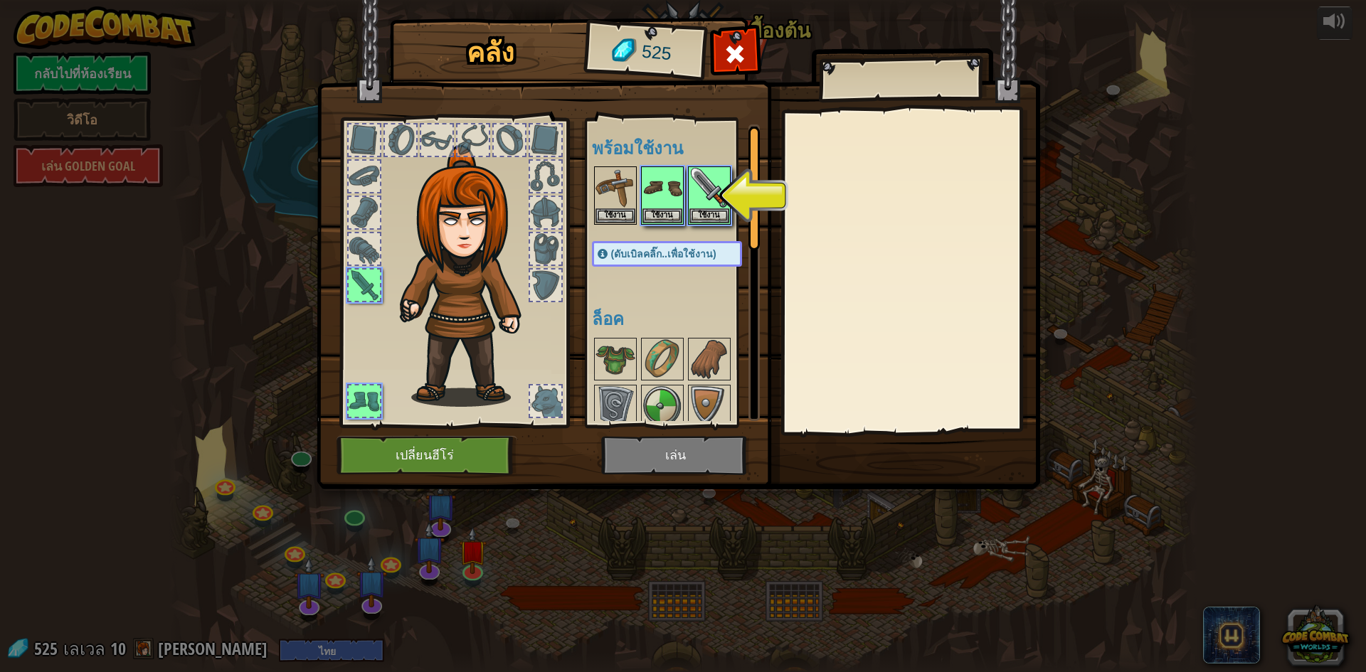
drag, startPoint x: 669, startPoint y: 206, endPoint x: 684, endPoint y: 208, distance: 15.0
click at [668, 207] on img at bounding box center [662, 188] width 40 height 40
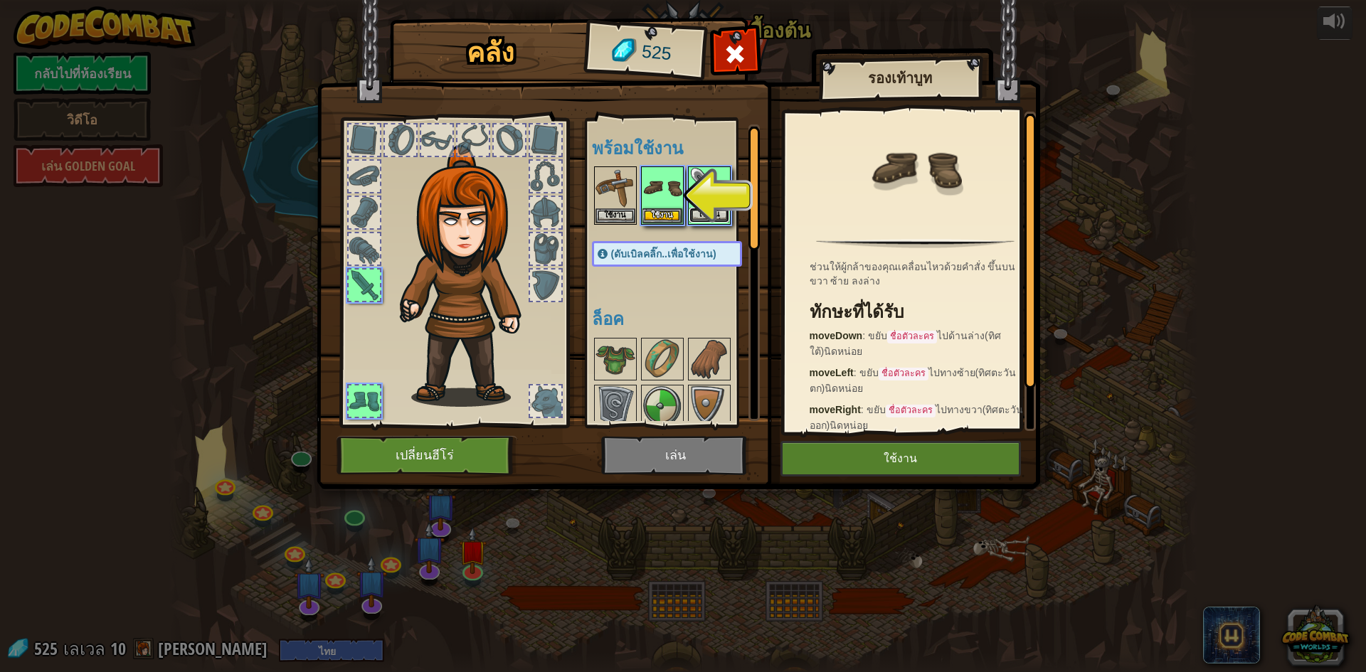
click at [711, 211] on button "ใช้งาน" at bounding box center [709, 215] width 40 height 15
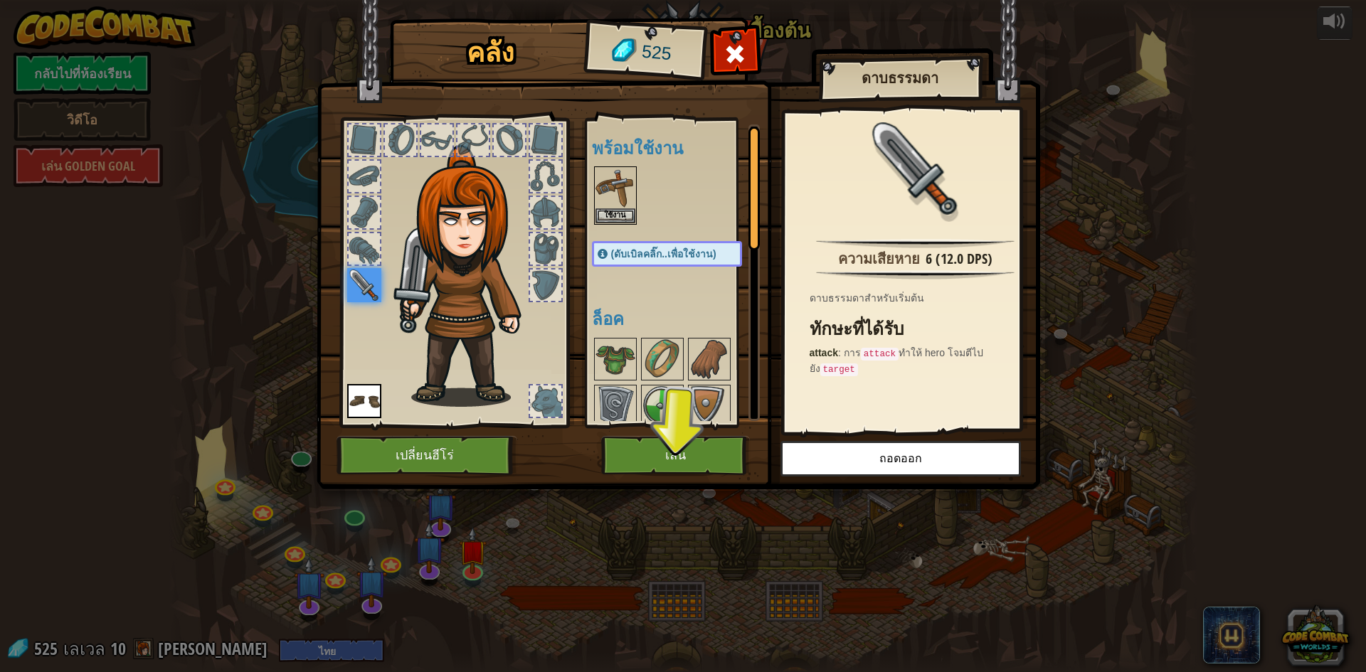
click at [636, 421] on div "พร้อมใช้งาน ใช้งาน ใช้งาน ใช้งาน (ดับเบิลคลิ๊ก..เพื่อใช้งาน) ล็อค" at bounding box center [672, 272] width 174 height 309
click at [687, 446] on button "เล่น" at bounding box center [675, 455] width 149 height 39
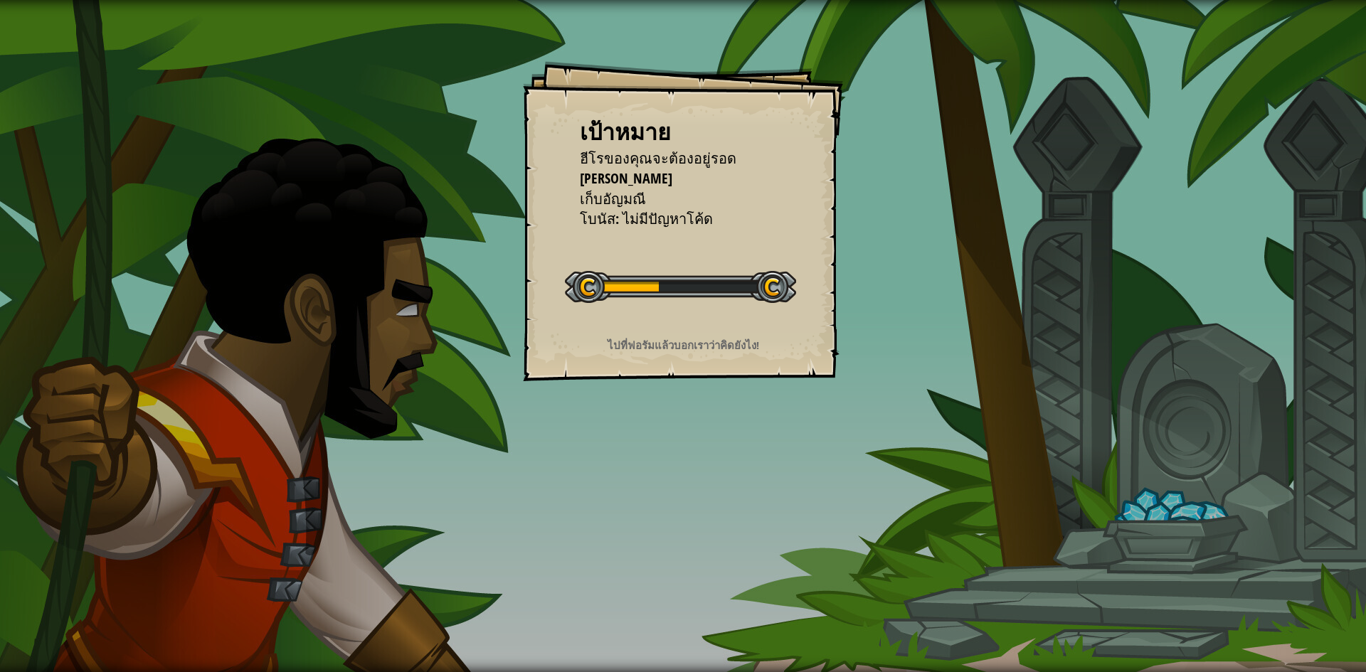
click at [669, 300] on div "เริ่มด่าน" at bounding box center [680, 285] width 231 height 57
click at [612, 361] on div "เป้าหมาย ฮีโรของคุณจะต้อง[PERSON_NAME] โจมตียักษ์ทั้งสองตัว เก็บ[PERSON_NAME] โ…" at bounding box center [683, 221] width 320 height 320
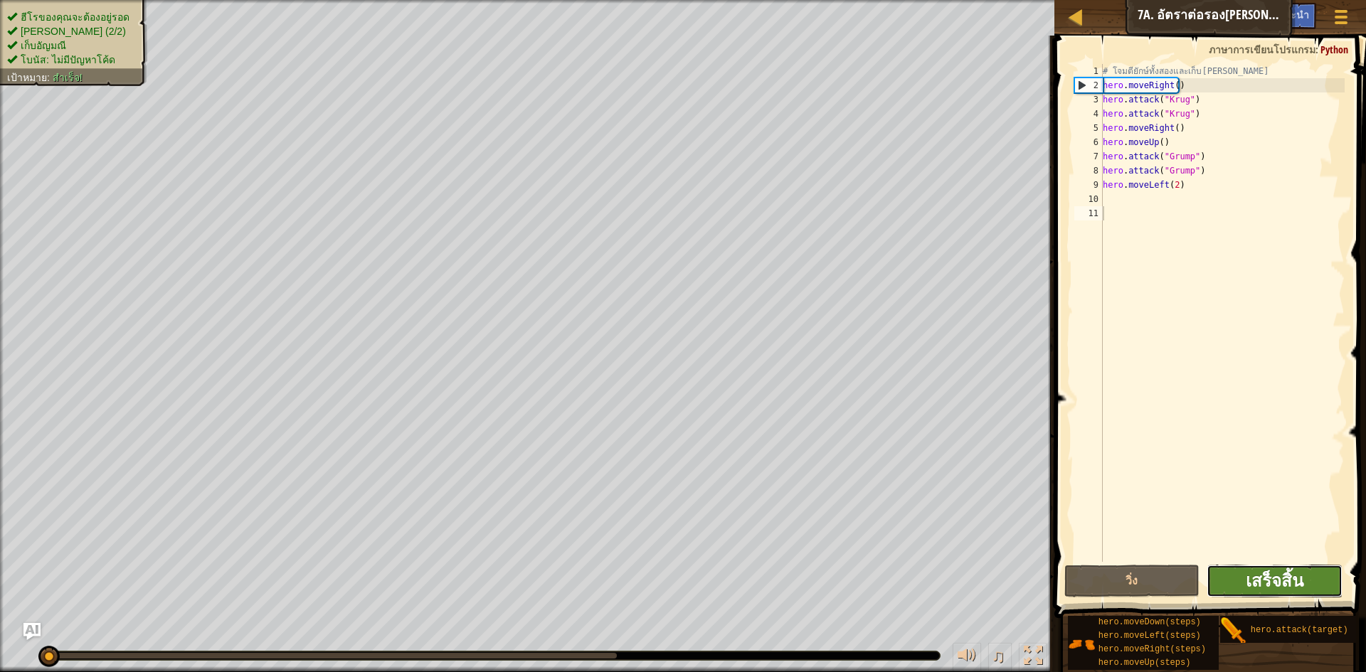
click at [1280, 577] on span "เสร็จสิ้น" at bounding box center [1274, 580] width 58 height 23
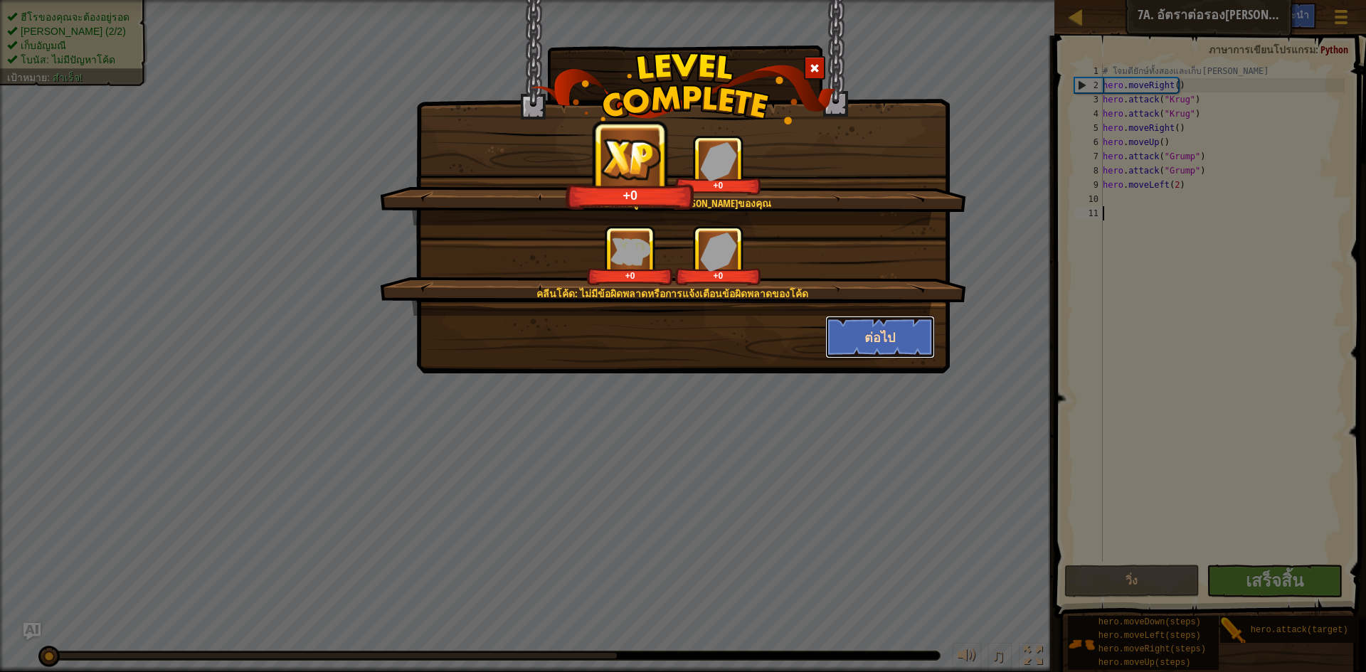
click at [910, 333] on button "ต่อไป" at bounding box center [880, 337] width 110 height 43
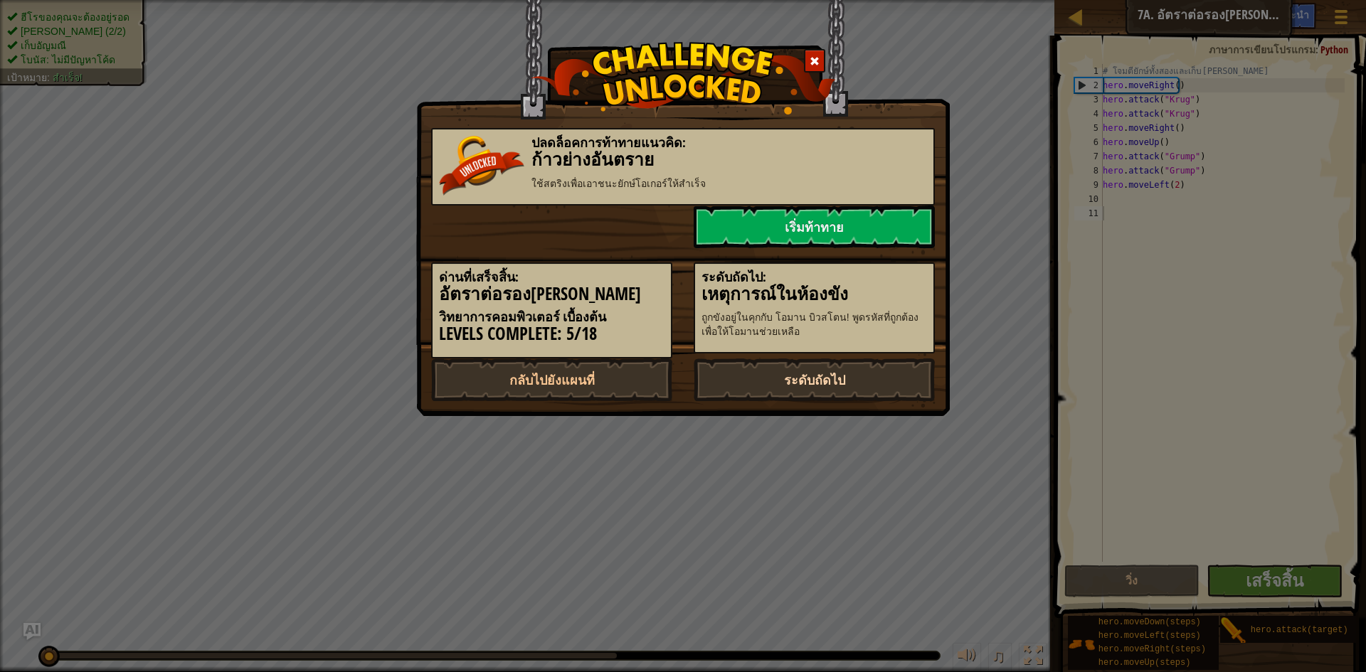
click at [801, 378] on link "ระดับถัดไป" at bounding box center [813, 379] width 241 height 43
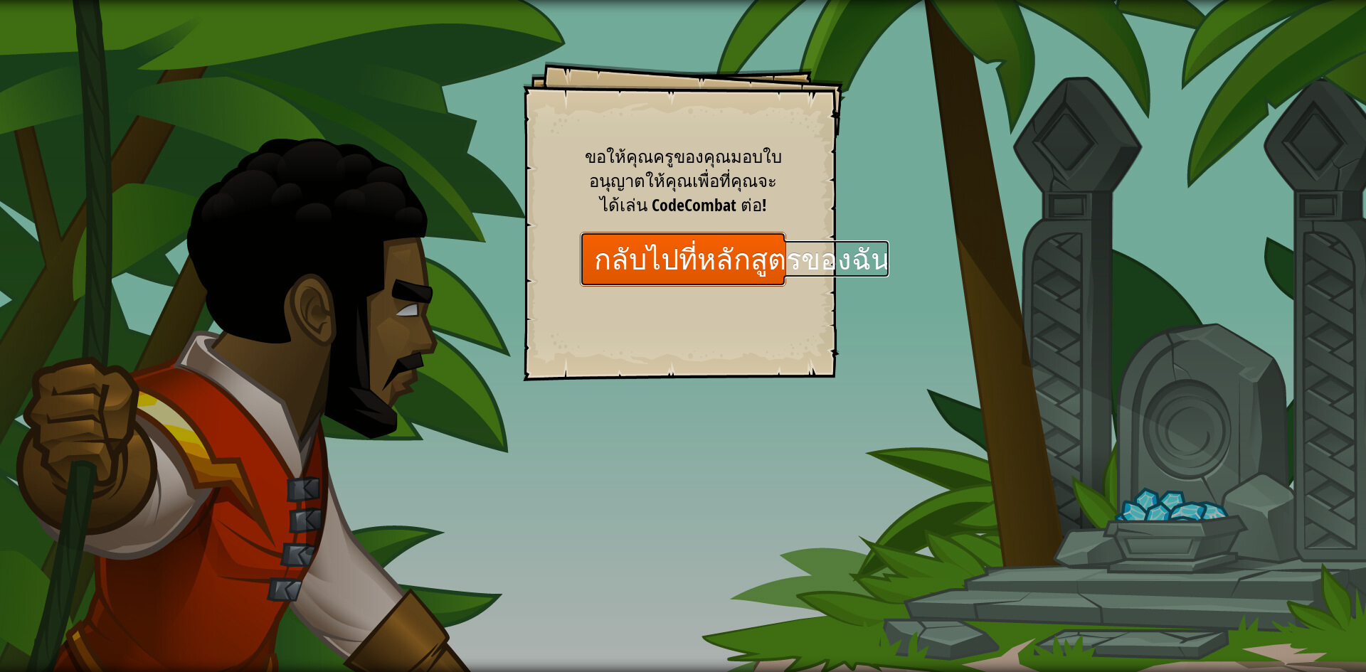
click at [640, 251] on link "กลับไปที่หลักสูตรของฉัน" at bounding box center [683, 259] width 206 height 55
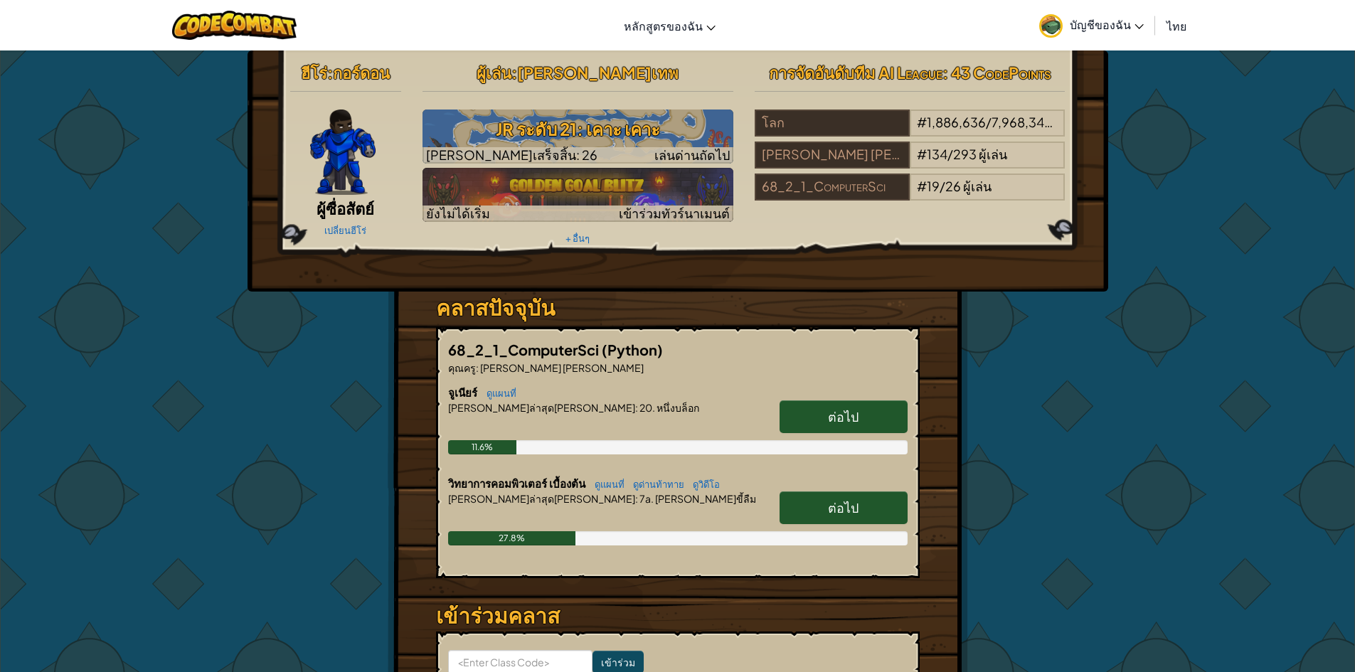
scroll to position [285, 0]
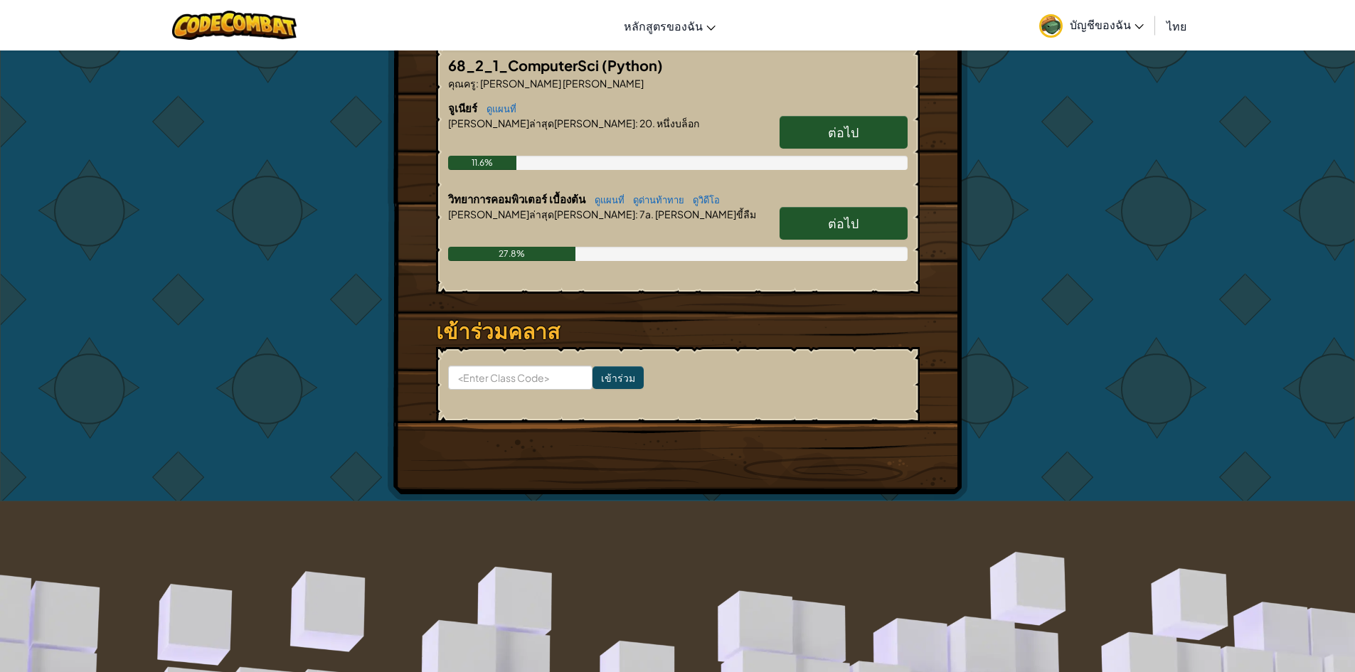
click at [830, 224] on span "ต่อไป" at bounding box center [843, 223] width 31 height 16
select select "th"
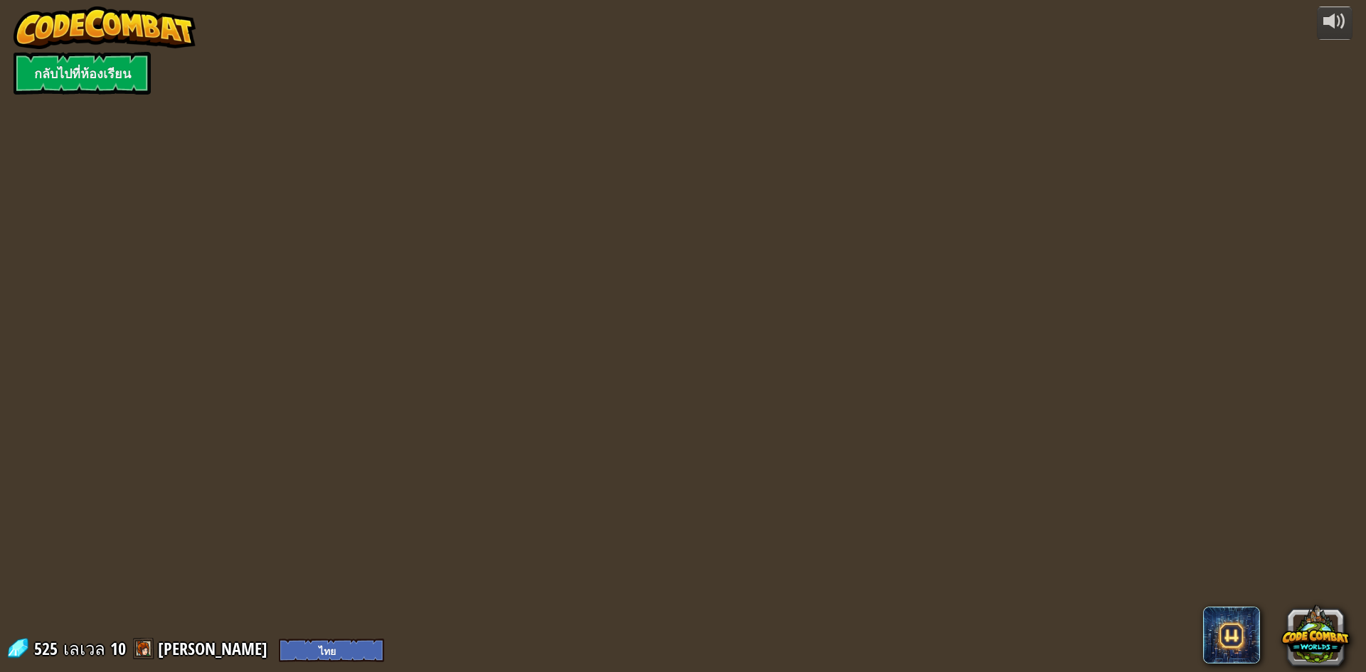
select select "th"
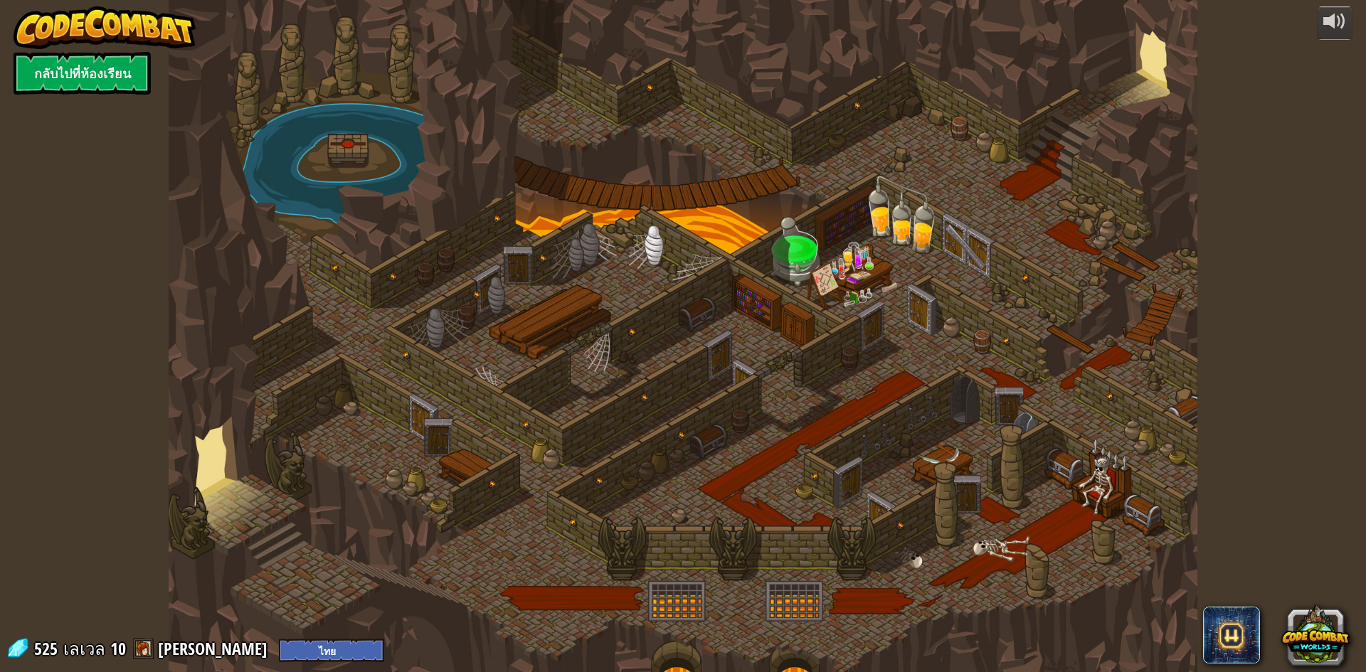
select select "th"
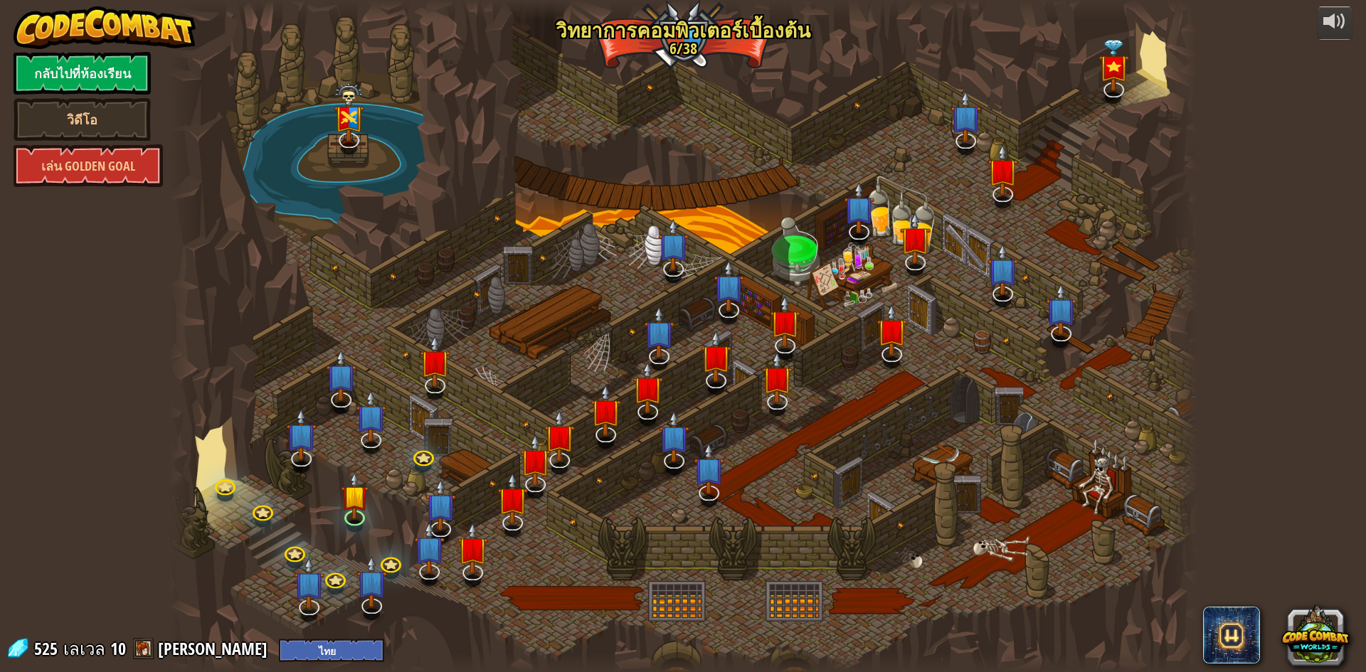
select select "th"
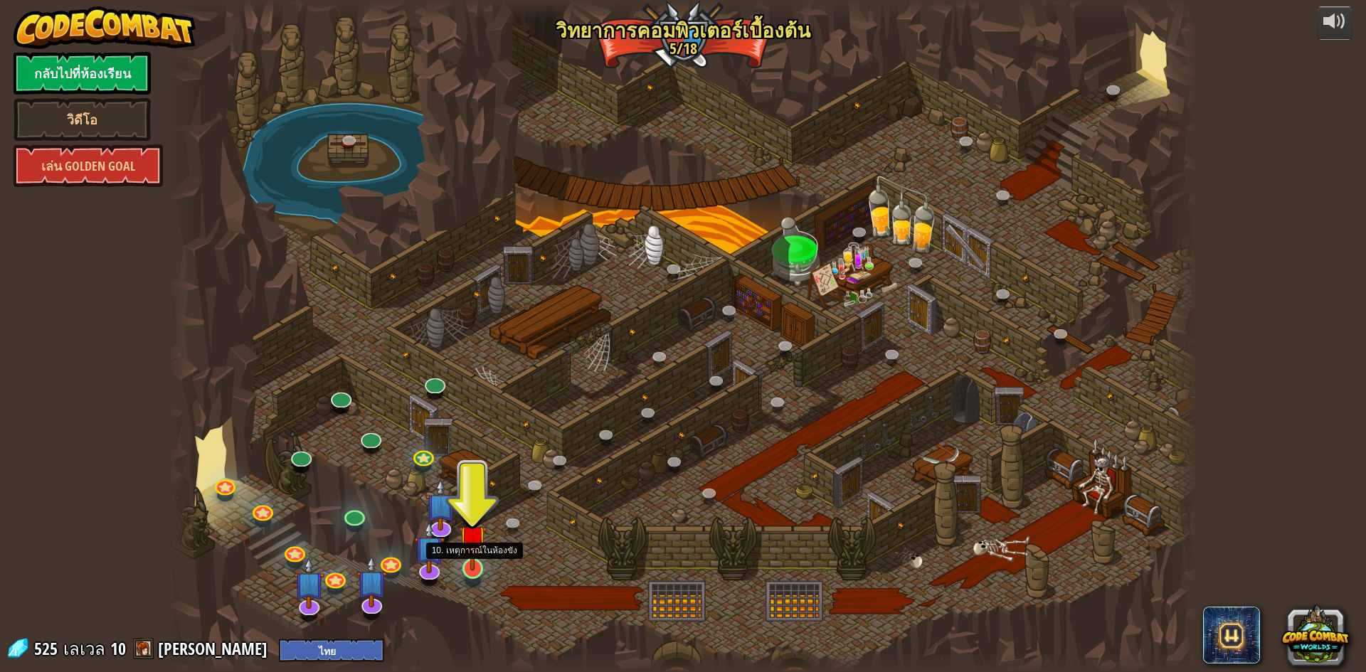
click at [465, 566] on img at bounding box center [473, 538] width 28 height 63
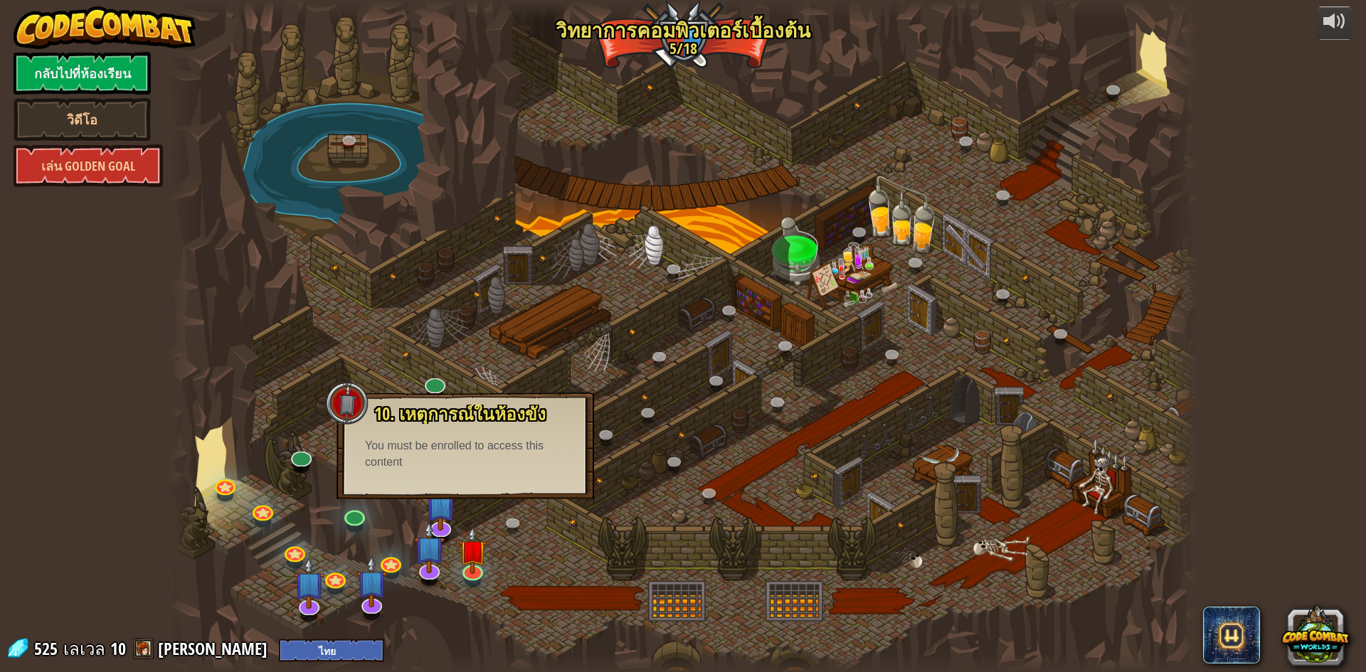
click at [474, 499] on div "25. Kithgard ประตู (ล็อค) หนีออกจาก[PERSON_NAME]คิธการ์ด และอย่าให้ยามจับได้ 26…" at bounding box center [683, 336] width 1029 height 672
click at [472, 454] on div "You must be enrolled to access this content" at bounding box center [465, 454] width 201 height 33
drag, startPoint x: 418, startPoint y: 407, endPoint x: 372, endPoint y: 396, distance: 47.4
click at [399, 403] on div "10. เหตุการณ์ในห้องขัง ถูกขังอยู่ใน[PERSON_NAME]กับ โอมาน บิว[PERSON_NAME]! พูด…" at bounding box center [464, 446] width 257 height 107
click at [354, 402] on div at bounding box center [347, 403] width 43 height 43
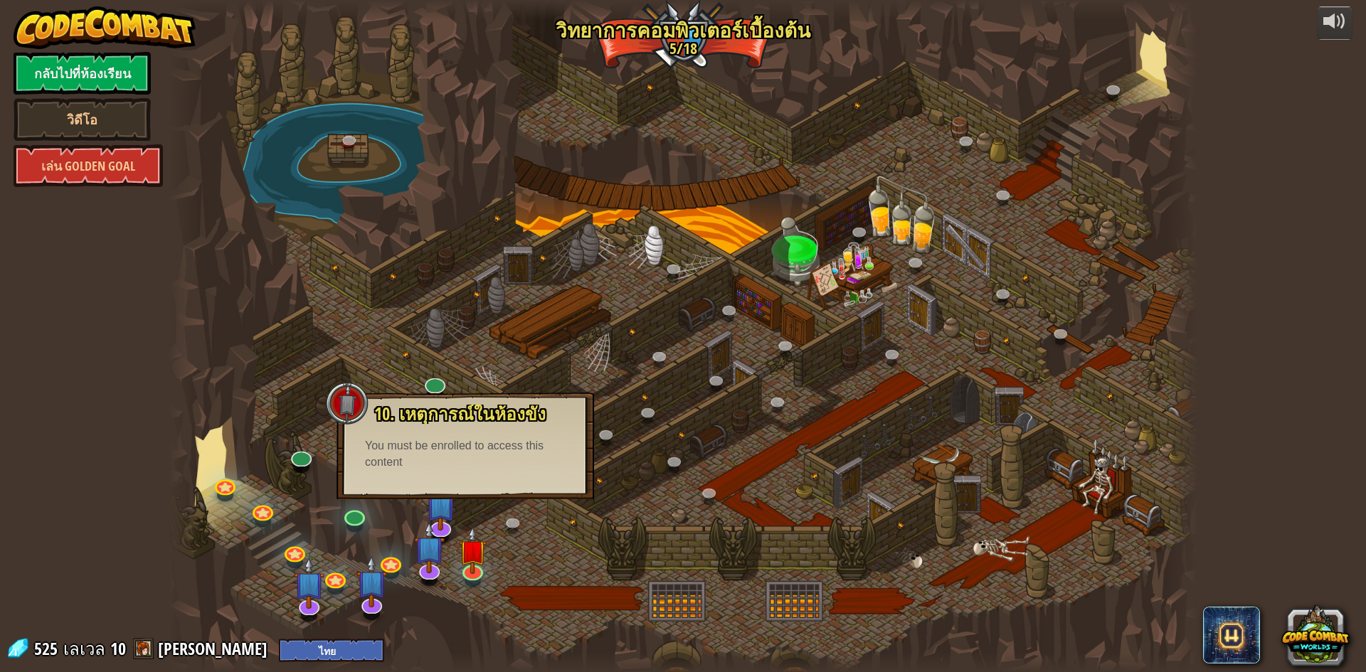
click at [404, 418] on span "10. เหตุการณ์ในห้องขัง" at bounding box center [459, 414] width 171 height 24
drag, startPoint x: 422, startPoint y: 423, endPoint x: 481, endPoint y: 443, distance: 62.5
click at [450, 434] on div "10. เหตุการณ์ในห้องขัง ถูกขังอยู่ใน[PERSON_NAME]กับ โอมาน บิว[PERSON_NAME]! พูด…" at bounding box center [465, 438] width 229 height 66
click at [521, 564] on div at bounding box center [683, 336] width 1029 height 672
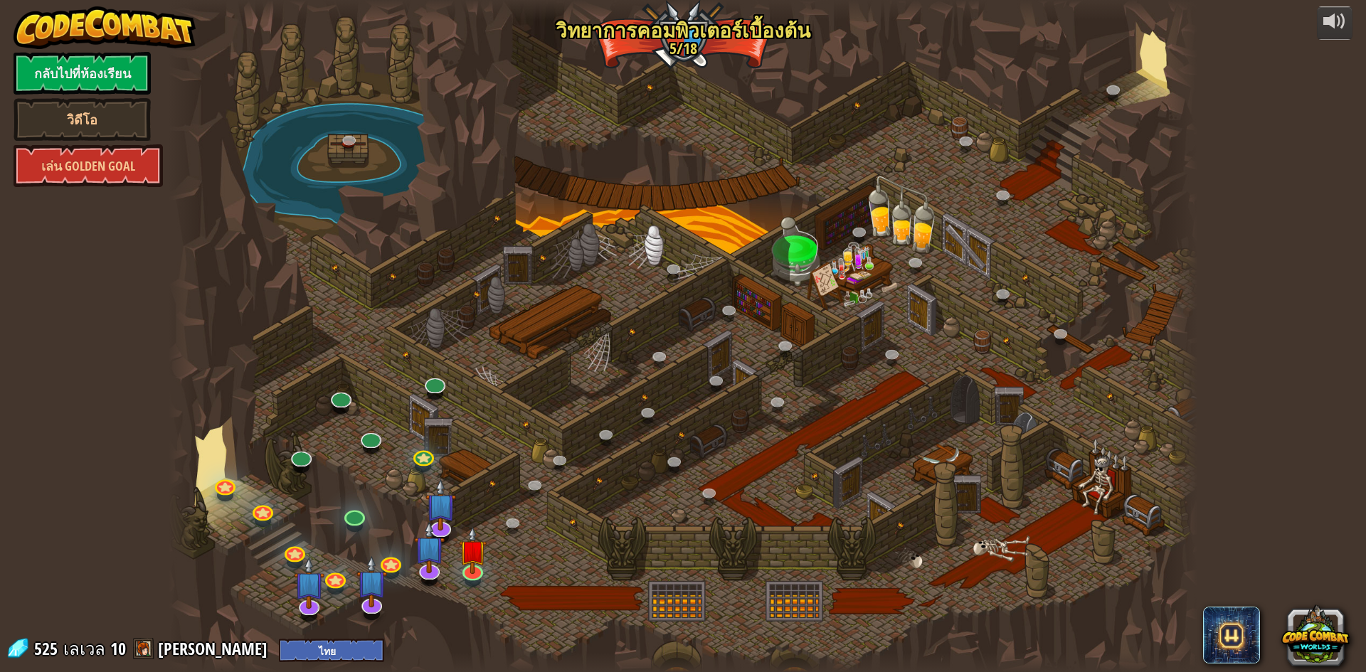
drag, startPoint x: 435, startPoint y: 447, endPoint x: 415, endPoint y: 456, distance: 21.7
click at [432, 448] on div at bounding box center [683, 336] width 1029 height 672
click at [415, 456] on link at bounding box center [422, 454] width 28 height 28
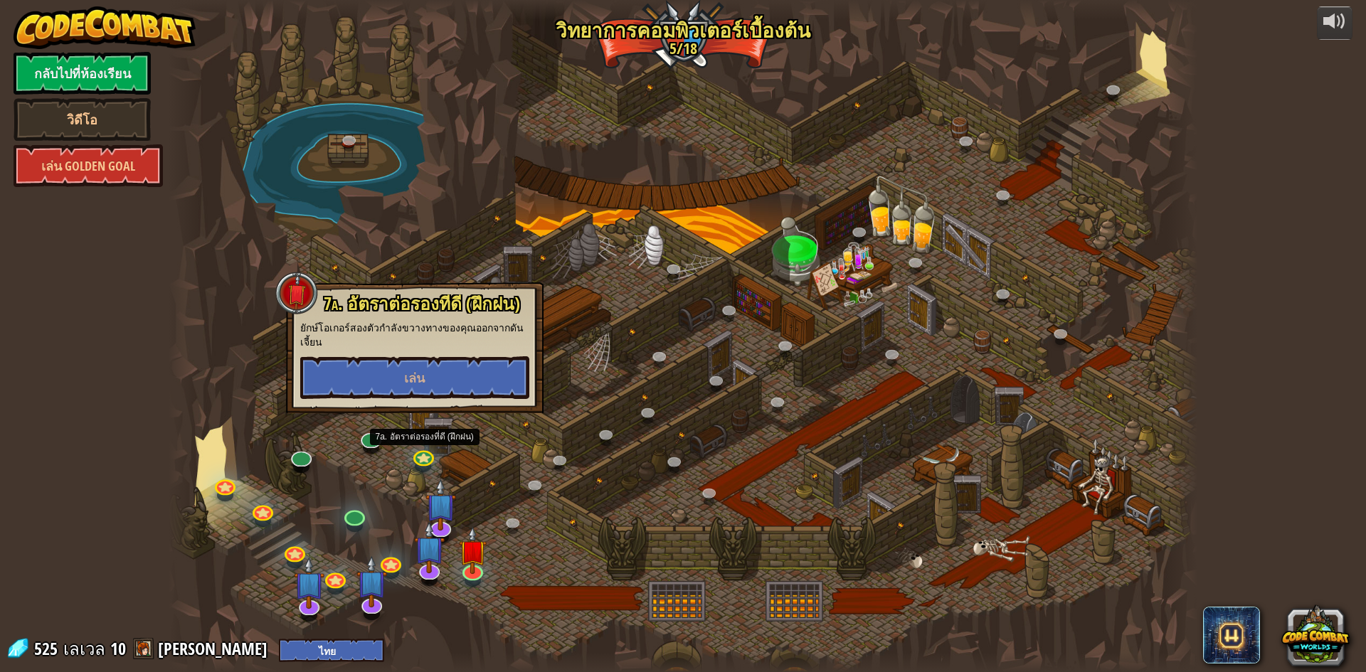
click at [386, 440] on div at bounding box center [683, 336] width 1029 height 672
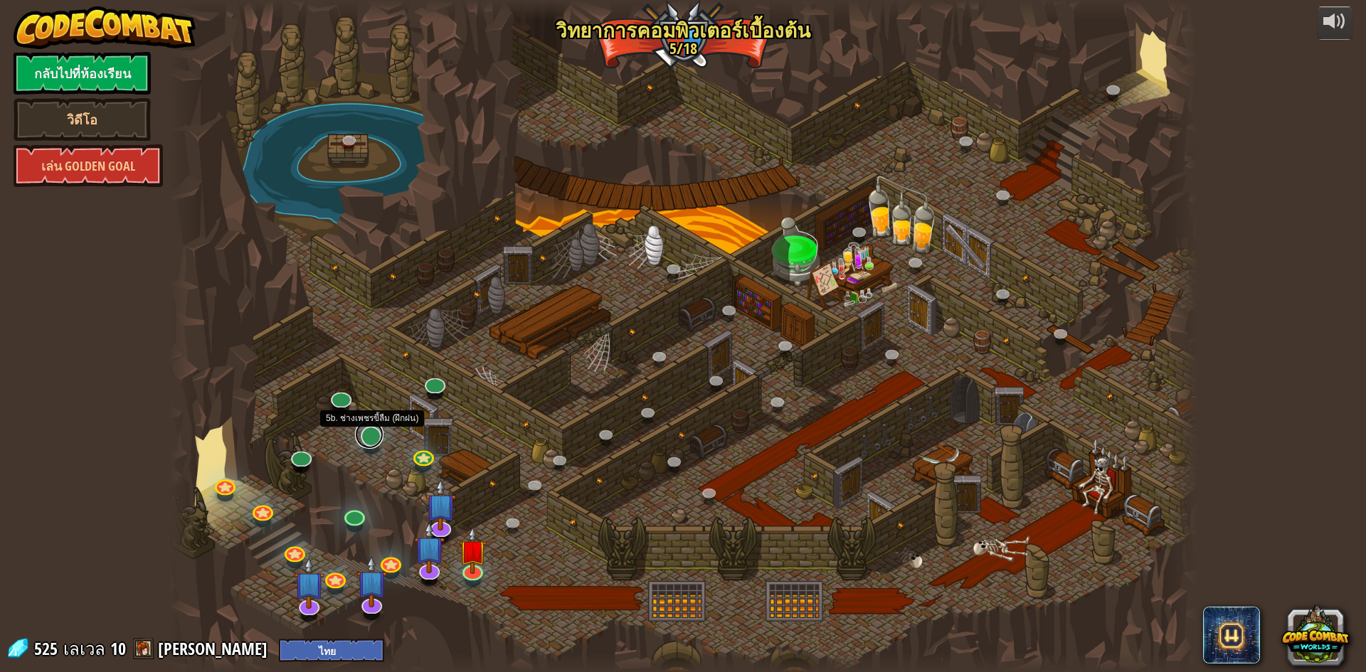
drag, startPoint x: 381, startPoint y: 442, endPoint x: 373, endPoint y: 439, distance: 9.0
click at [381, 441] on link at bounding box center [369, 434] width 28 height 28
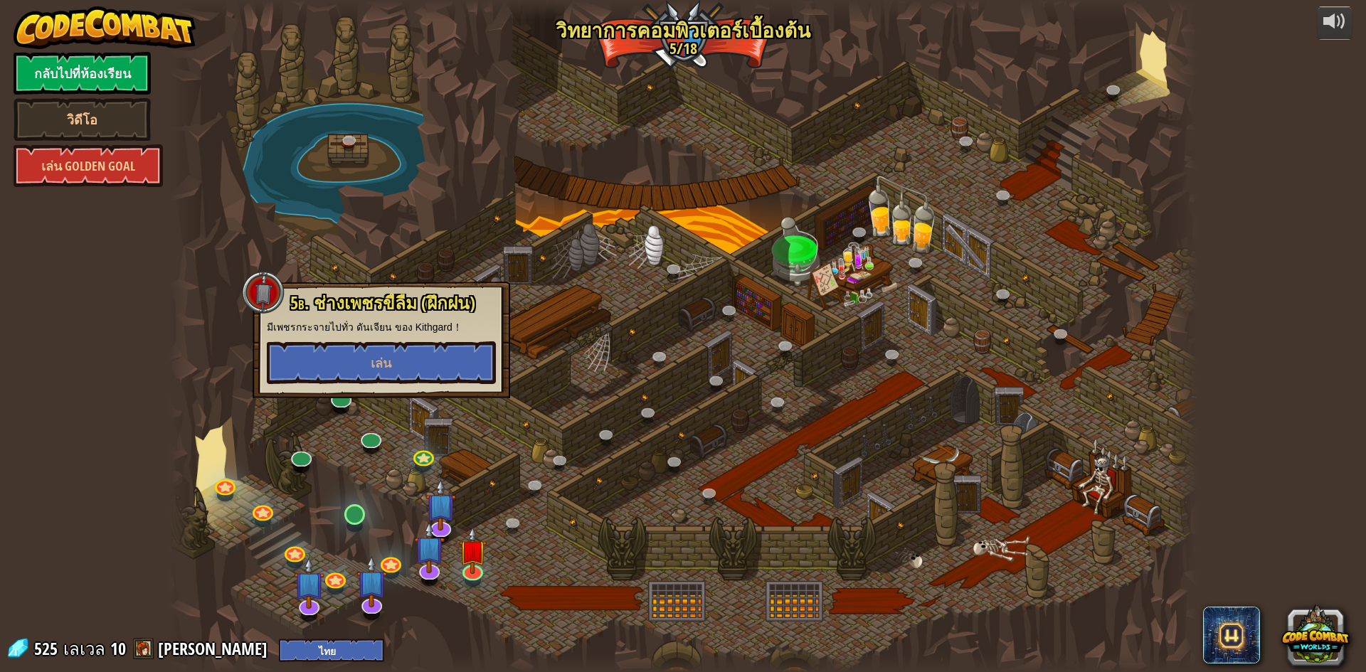
drag, startPoint x: 365, startPoint y: 500, endPoint x: 350, endPoint y: 510, distance: 18.0
click at [365, 501] on div at bounding box center [683, 336] width 1029 height 672
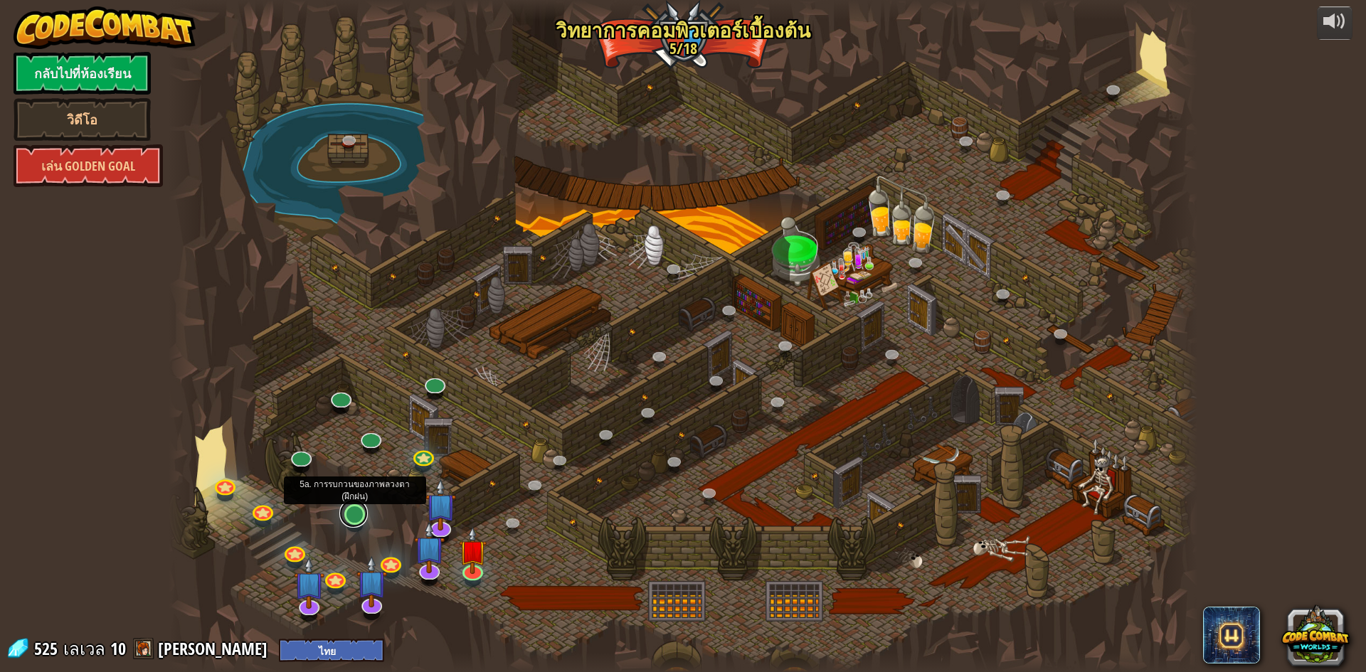
click at [346, 515] on link at bounding box center [353, 513] width 28 height 28
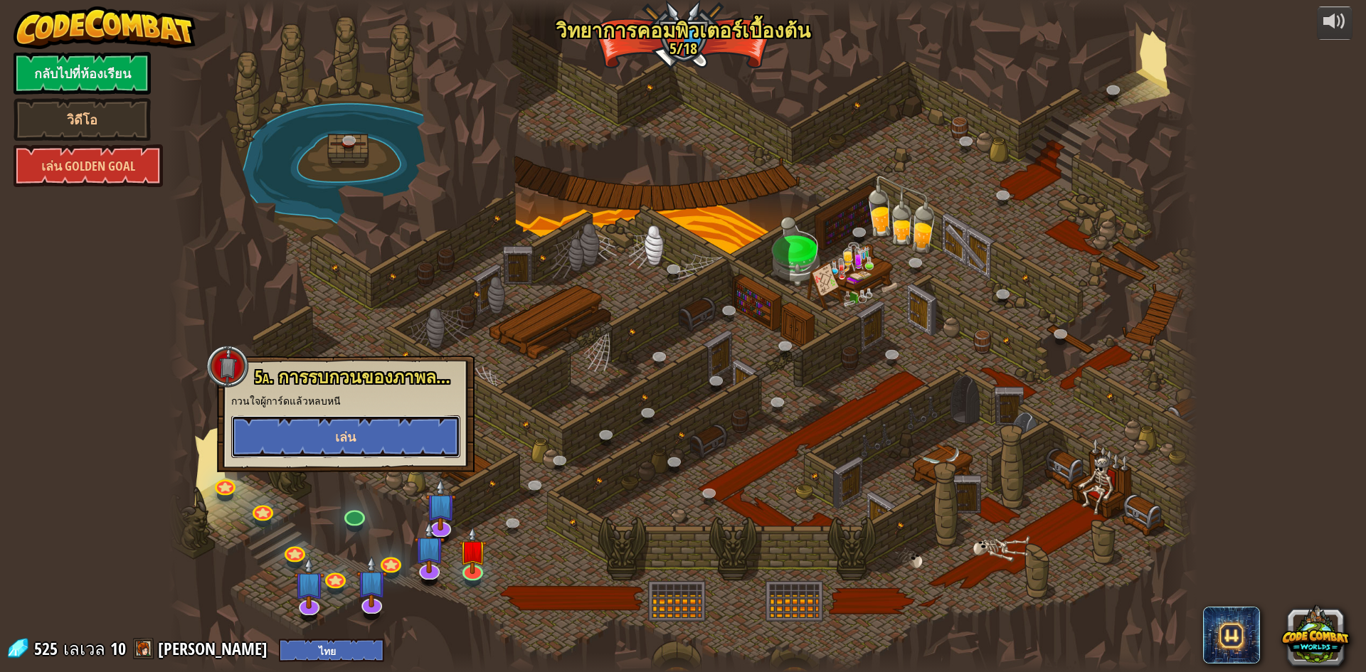
click at [348, 442] on span "เล่น" at bounding box center [345, 437] width 21 height 18
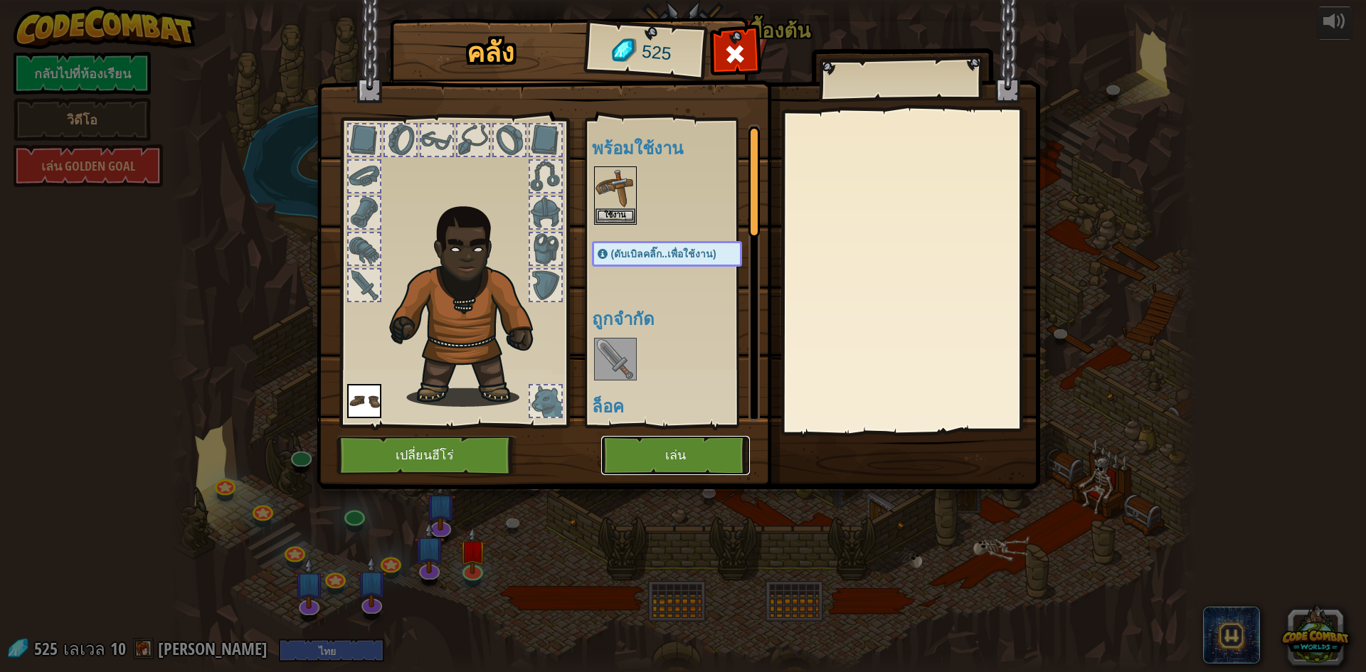
click at [683, 449] on button "เล่น" at bounding box center [675, 455] width 149 height 39
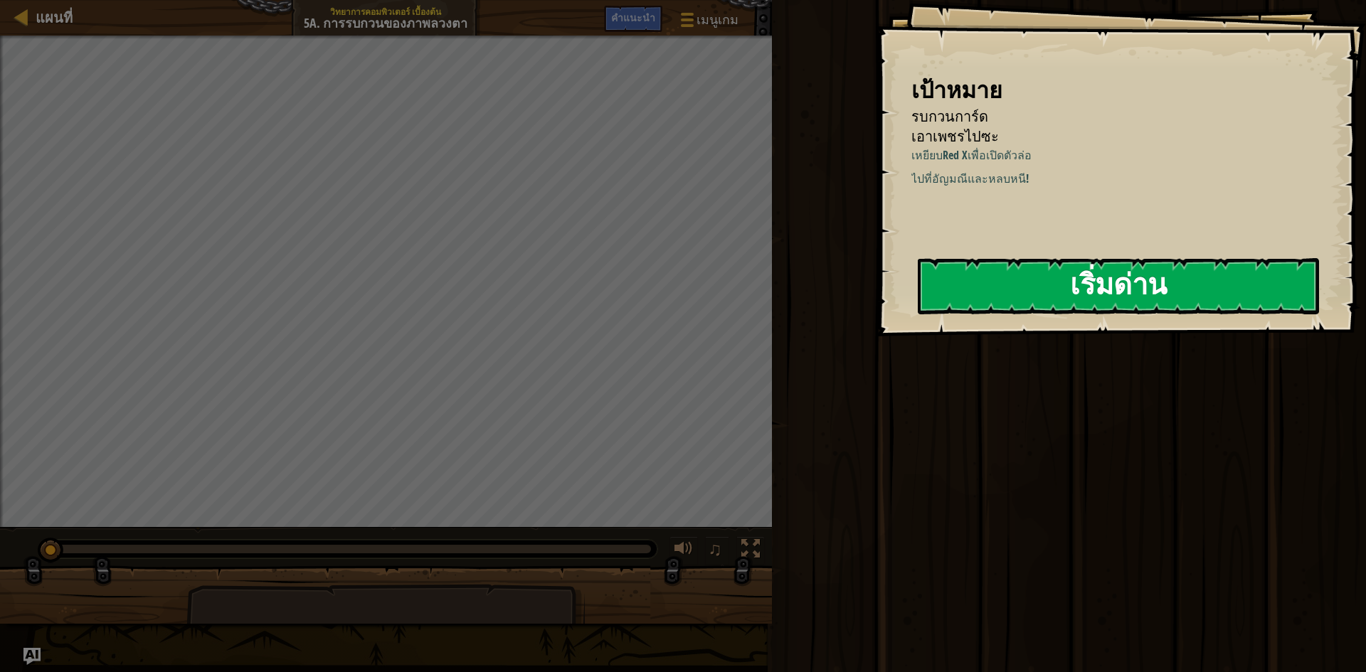
click at [1169, 285] on button "เริ่มด่าน" at bounding box center [1118, 286] width 401 height 56
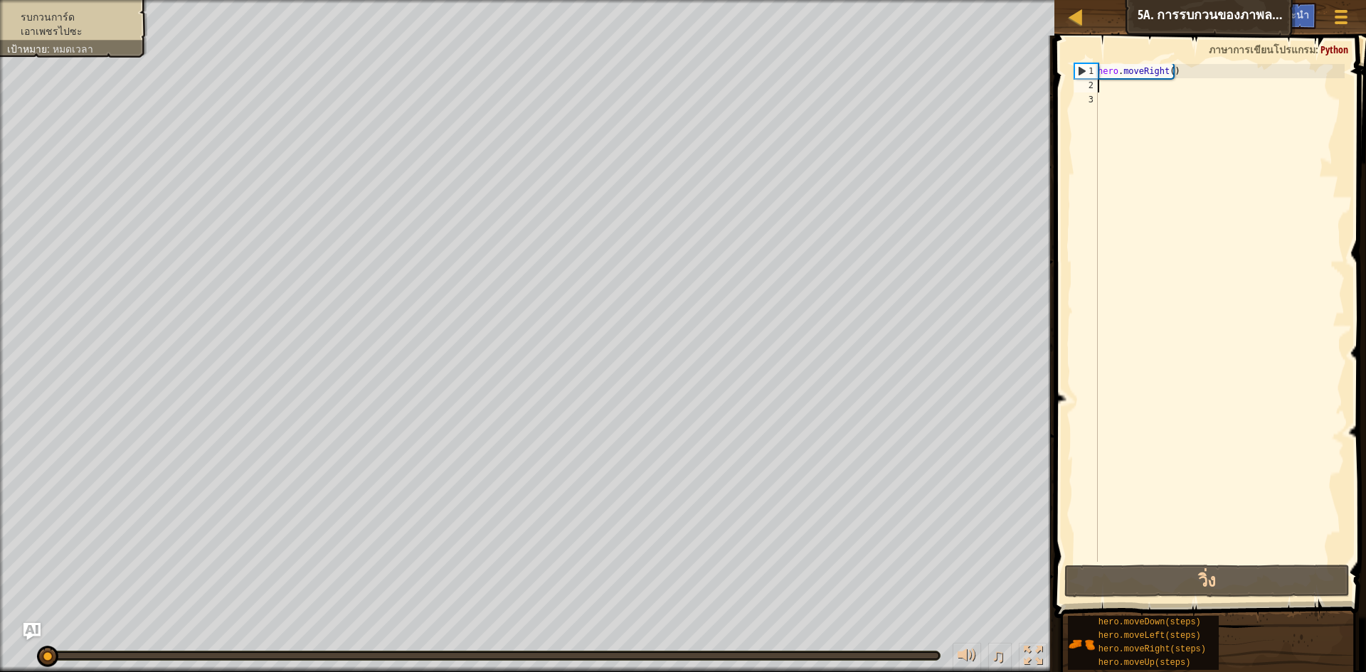
click at [1106, 87] on div "hero . moveRight ( )" at bounding box center [1220, 327] width 250 height 526
type textarea "h"
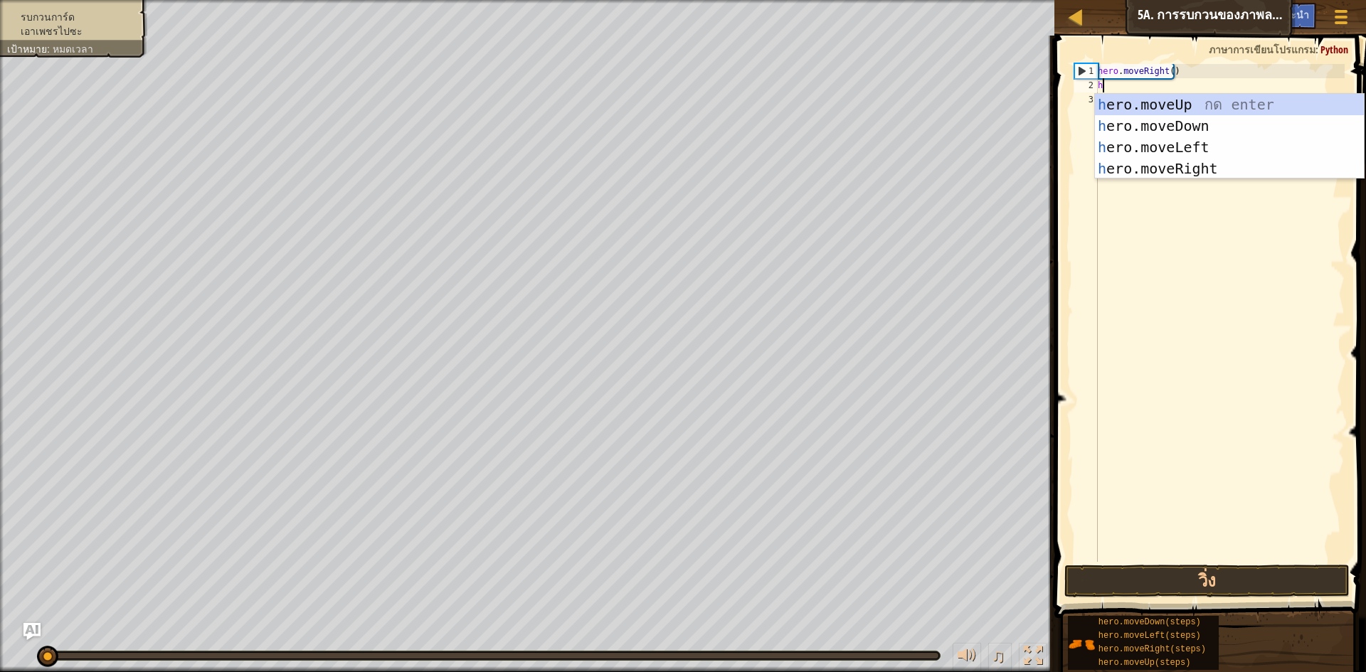
scroll to position [6, 0]
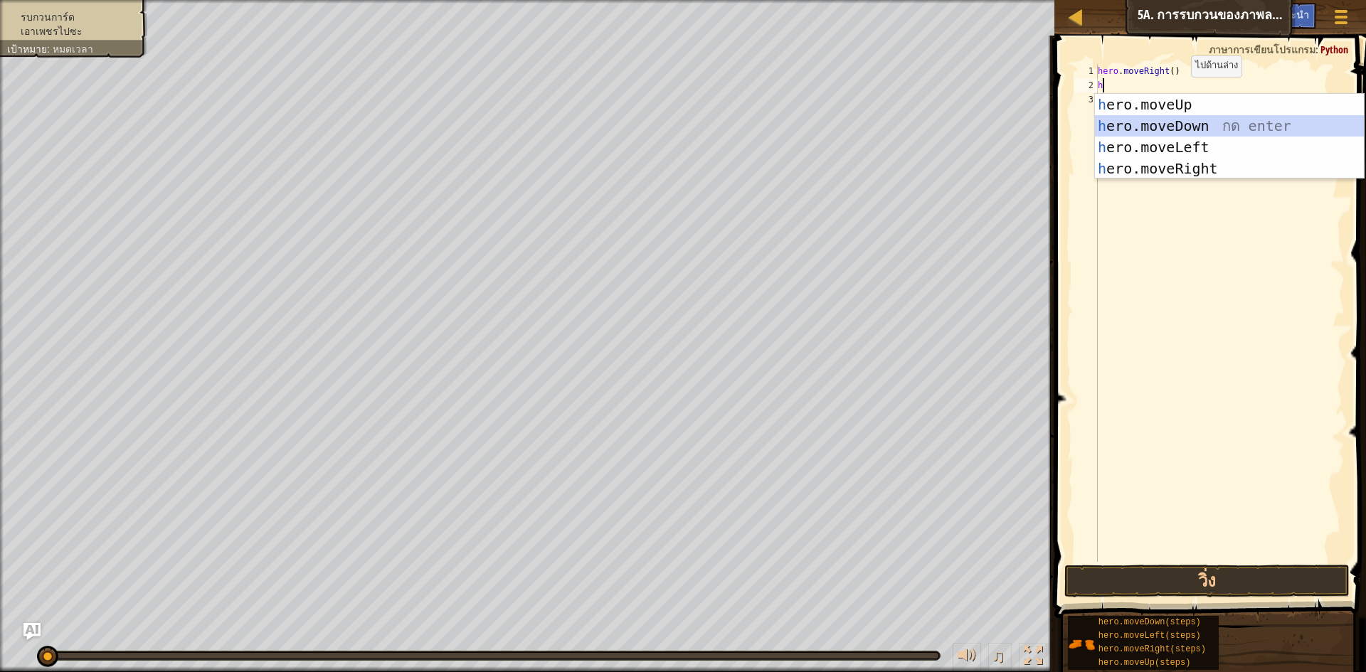
click at [1202, 124] on div "h ero.moveUp กด enter h ero.moveDown กด enter h ero.moveLeft กด enter h ero.mov…" at bounding box center [1229, 158] width 269 height 128
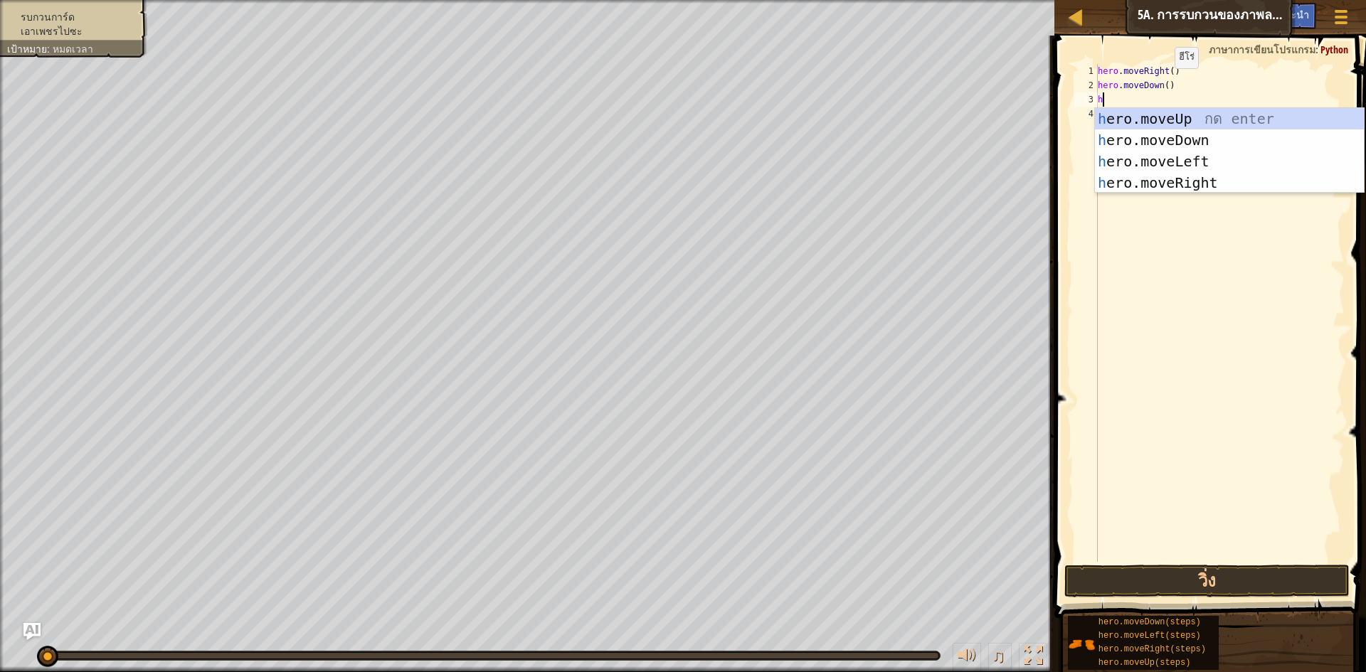
click at [1162, 83] on div "hero . moveRight ( ) hero . moveDown ( ) h" at bounding box center [1220, 327] width 250 height 526
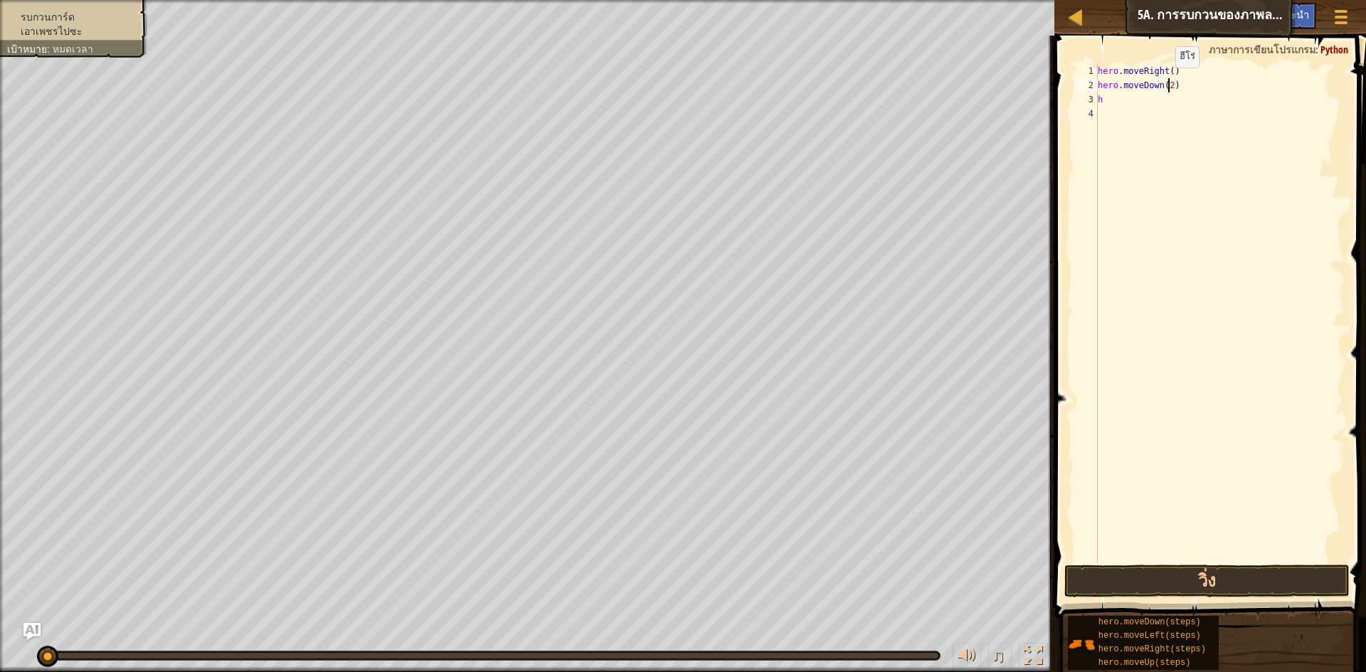
scroll to position [6, 6]
click at [1126, 98] on div "hero . moveRight ( ) hero . moveDown ( 2 ) h" at bounding box center [1220, 327] width 250 height 526
type textarea "h"
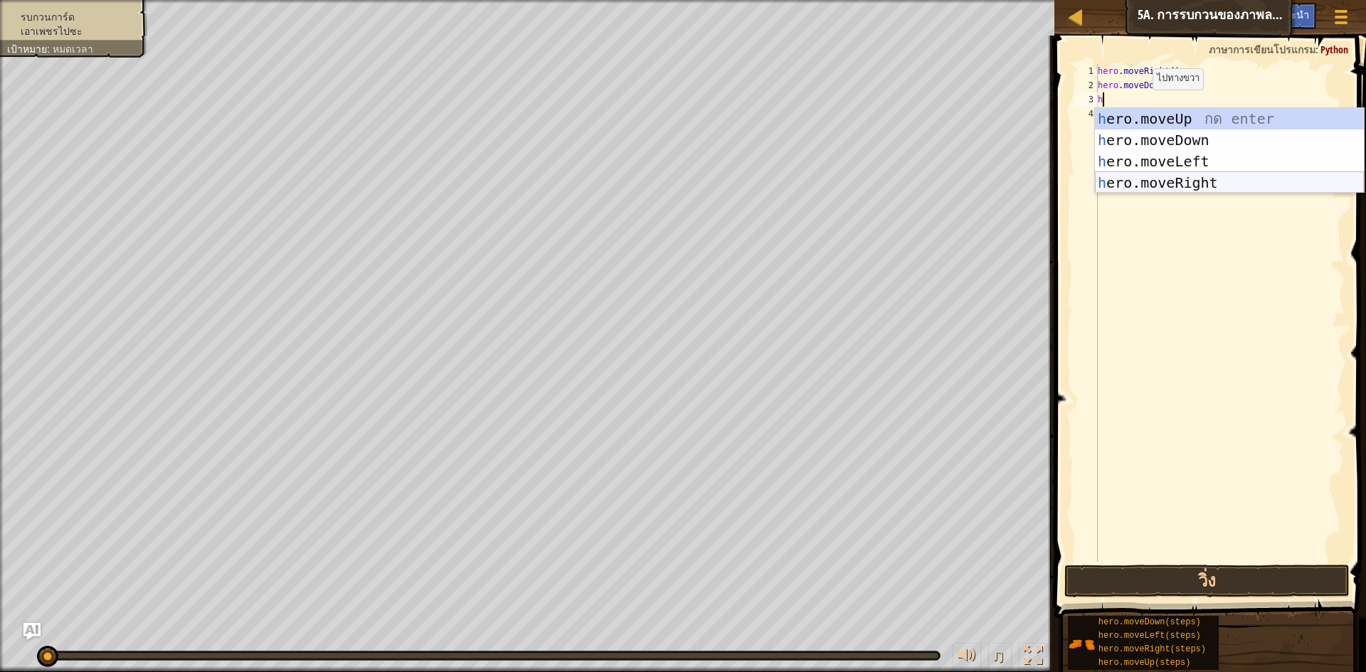
click at [1189, 176] on div "h ero.moveUp กด enter h ero.moveDown กด enter h ero.moveLeft กด enter h ero.mov…" at bounding box center [1229, 172] width 269 height 128
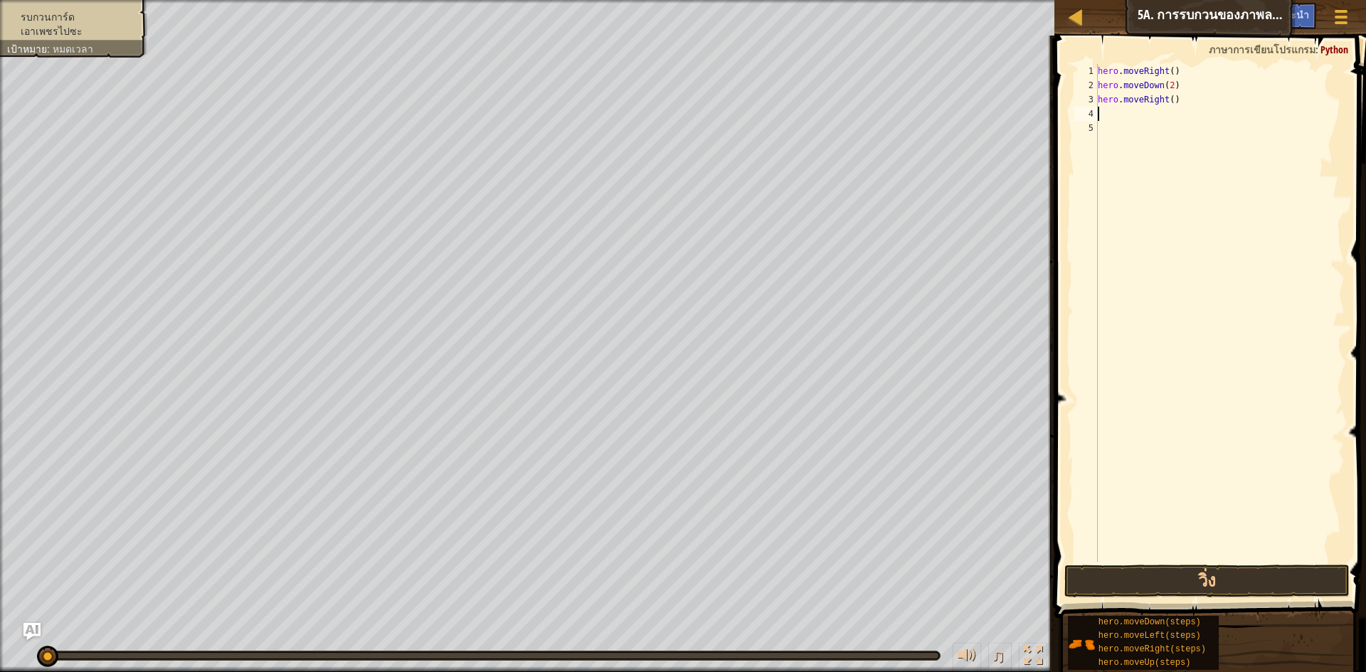
type textarea "h"
click at [1193, 319] on div "hero . moveRight ( ) hero . moveDown ( 2 ) hero . moveRight ( ) h" at bounding box center [1220, 327] width 250 height 526
click at [1206, 582] on button "วิ่ง" at bounding box center [1206, 581] width 285 height 33
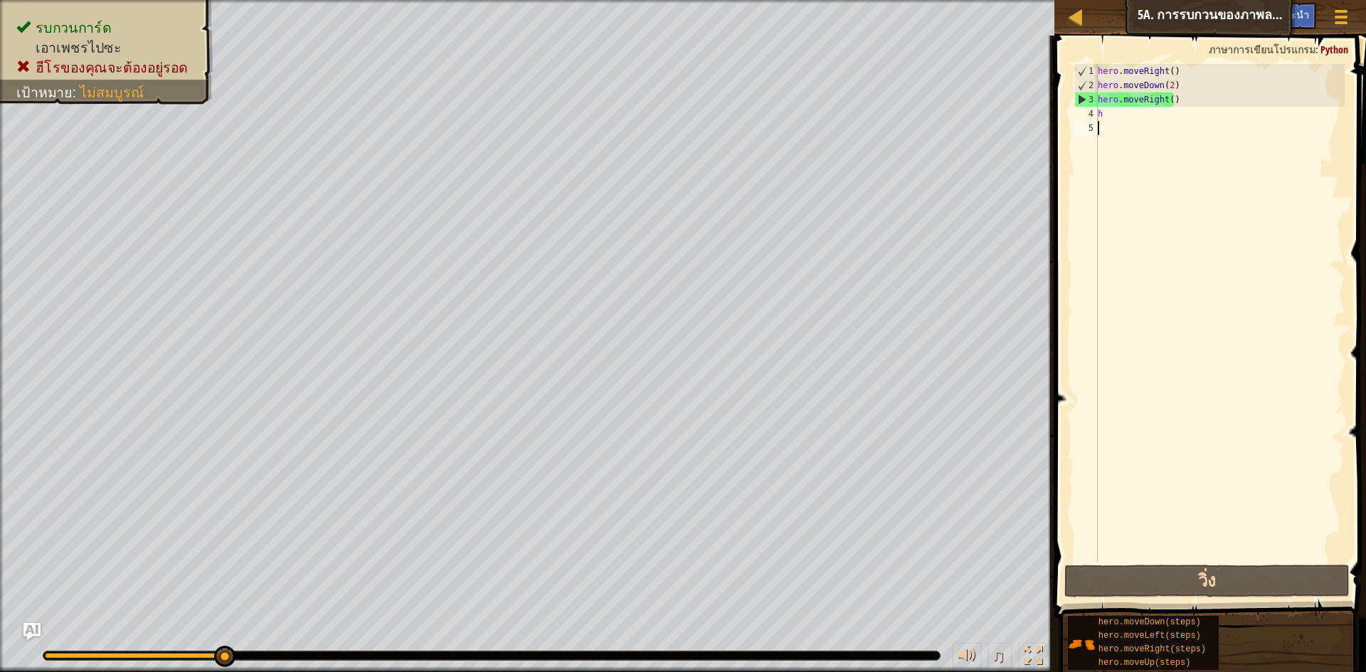
click at [1112, 109] on div "hero . moveRight ( ) hero . moveDown ( 2 ) hero . moveRight ( ) h" at bounding box center [1220, 327] width 250 height 526
click at [1179, 100] on div "hero . moveRight ( ) hero . moveDown ( 2 ) hero . moveRight ( ) h" at bounding box center [1220, 327] width 250 height 526
click at [1105, 115] on div "hero . moveRight ( ) hero . moveDown ( 2 ) hero . moveRight ( ) h" at bounding box center [1220, 327] width 250 height 526
type textarea "hh"
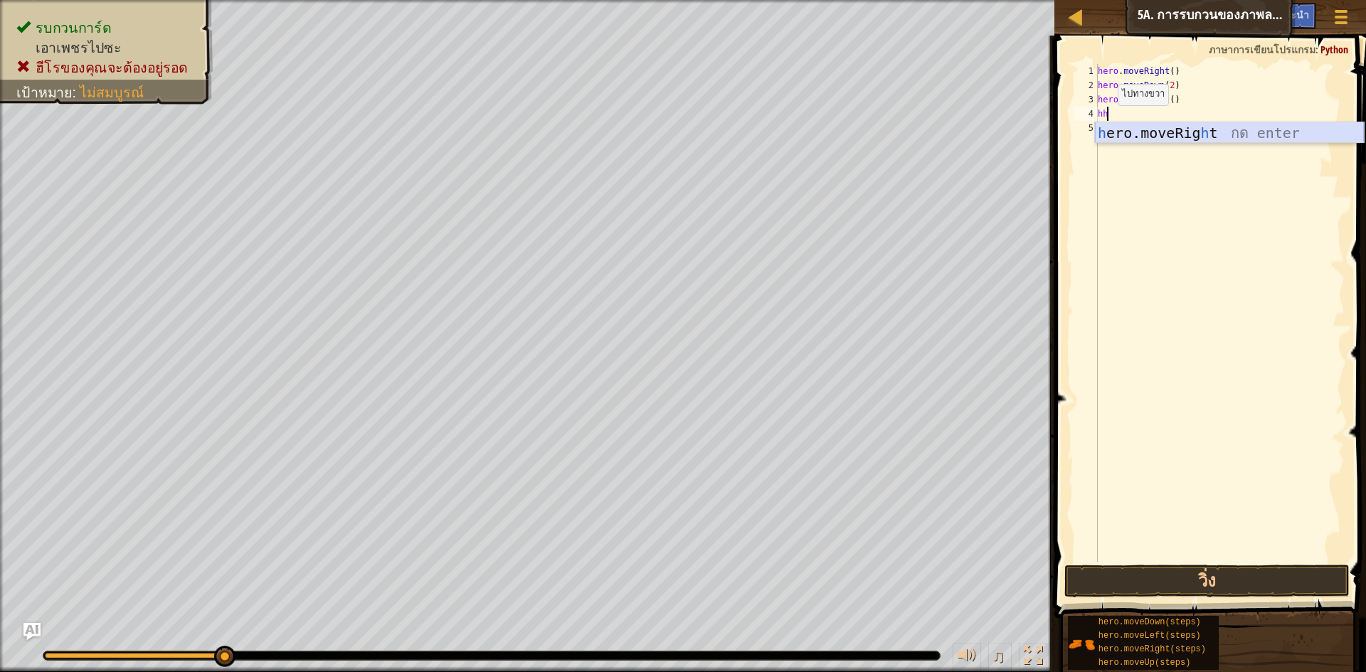
click at [1161, 122] on div "h ero.moveRig h t กด enter" at bounding box center [1229, 154] width 269 height 64
click at [1204, 115] on div "hero . moveRight ( ) hero . moveDown ( 2 ) hero . moveRight ( ) hero . moveRigh…" at bounding box center [1220, 327] width 250 height 526
type textarea "h"
click at [1112, 111] on div "hero . moveRight ( ) hero . moveDown ( 2 ) hero . moveRight ( )" at bounding box center [1220, 327] width 250 height 526
type textarea "h"
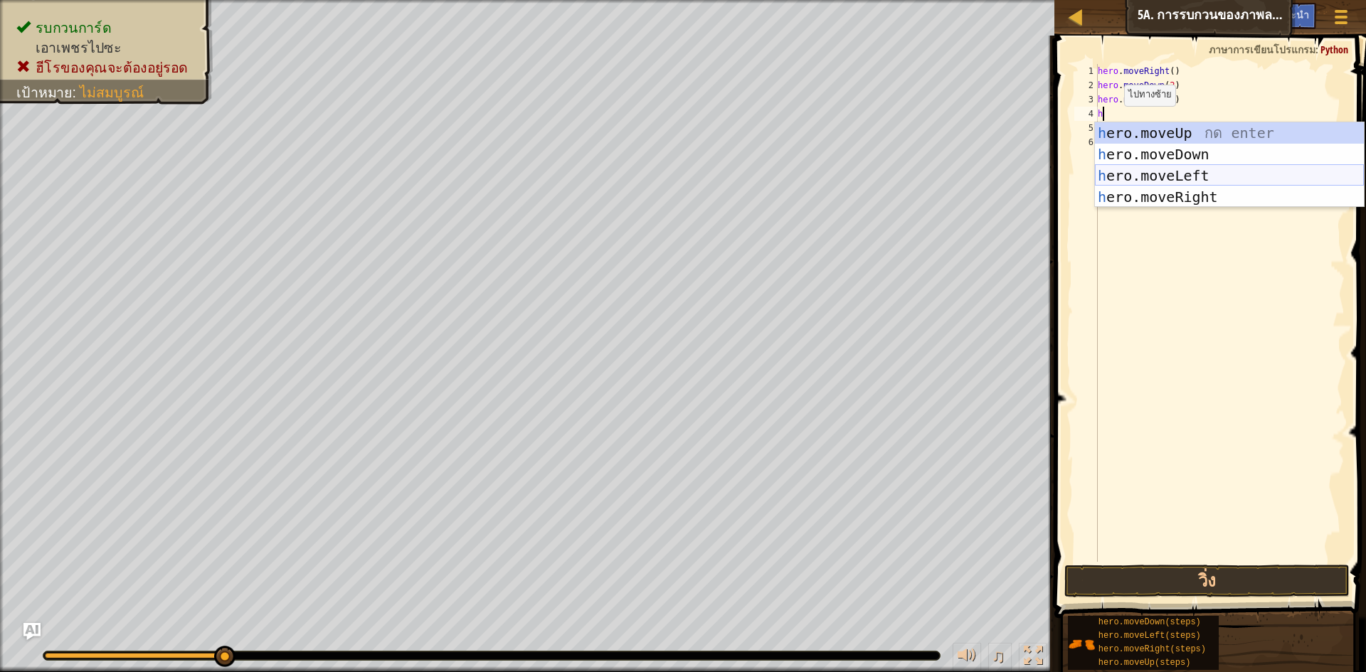
click at [1178, 176] on div "h ero.moveUp กด enter h ero.moveDown กด enter h ero.moveLeft กด enter h ero.mov…" at bounding box center [1229, 186] width 269 height 128
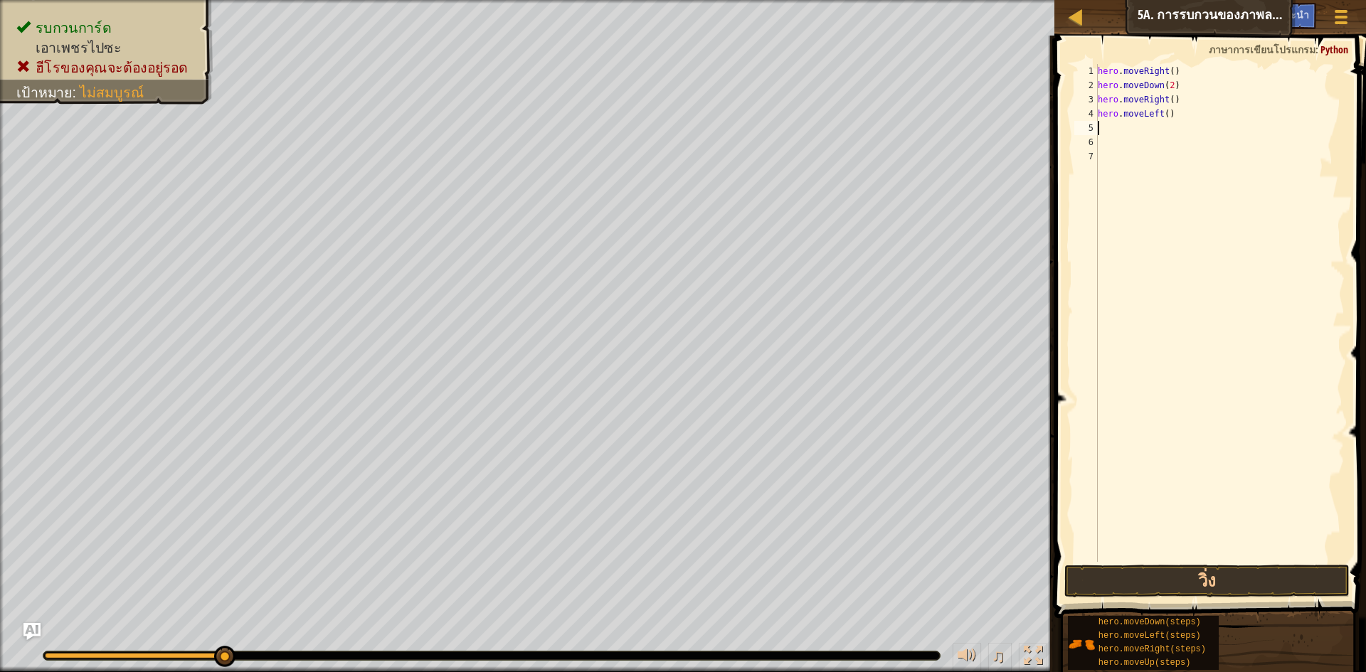
type textarea "h"
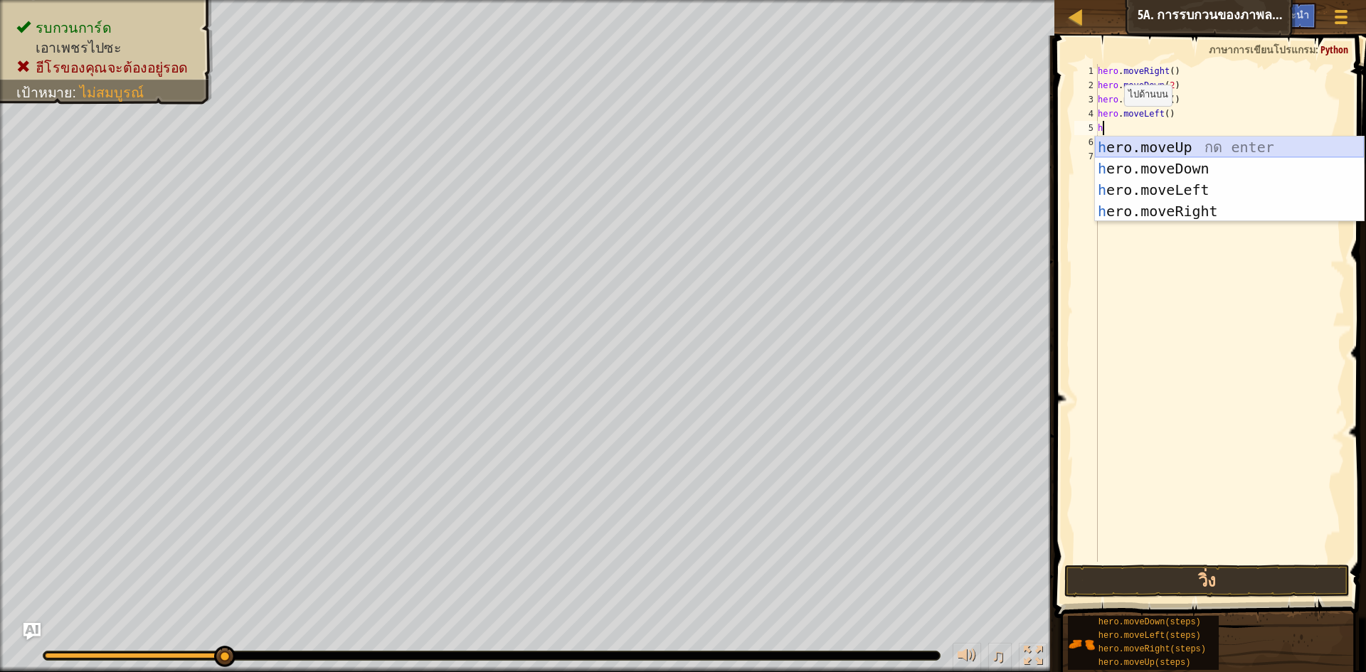
click at [1146, 149] on div "h ero.moveUp กด enter h ero.moveDown กด enter h ero.moveLeft กด enter h ero.mov…" at bounding box center [1229, 201] width 269 height 128
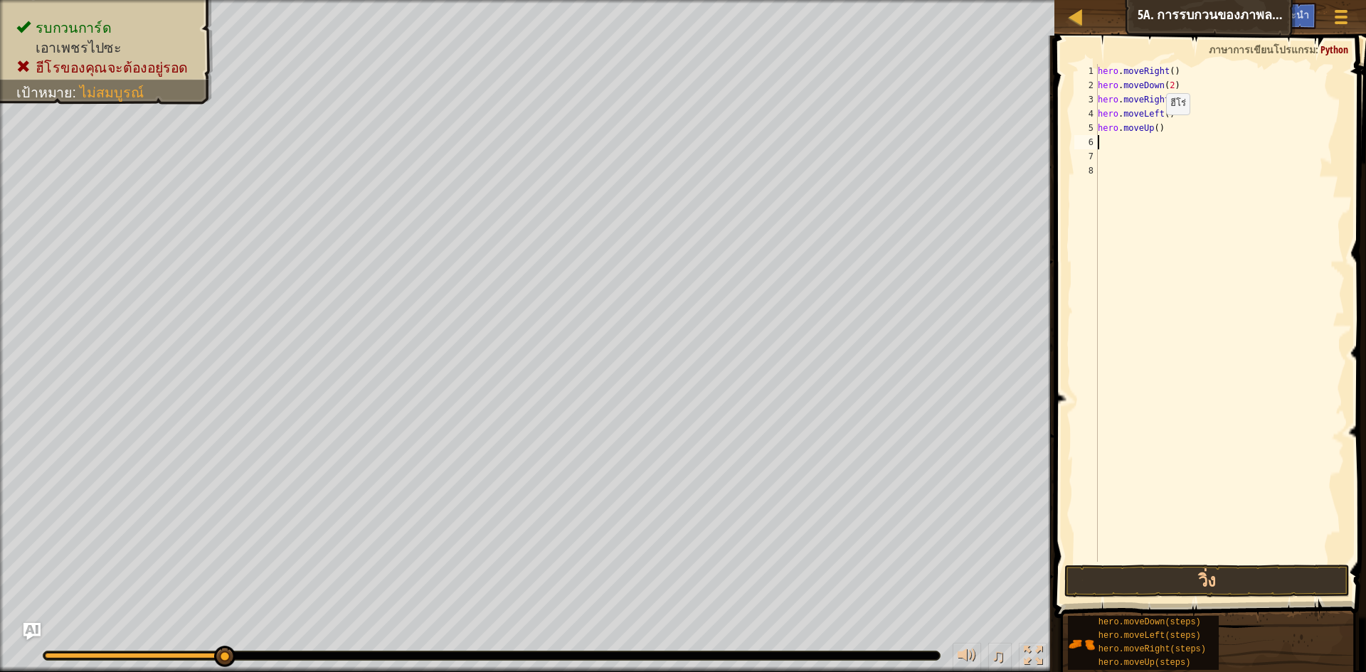
click at [1154, 129] on div "hero . moveRight ( ) hero . moveDown ( 2 ) hero . moveRight ( ) hero . moveLeft…" at bounding box center [1220, 327] width 250 height 526
type textarea "hero.moveUp(2)"
click at [1115, 135] on div "hero . moveRight ( ) hero . moveDown ( 2 ) hero . moveRight ( ) hero . moveLeft…" at bounding box center [1220, 327] width 250 height 526
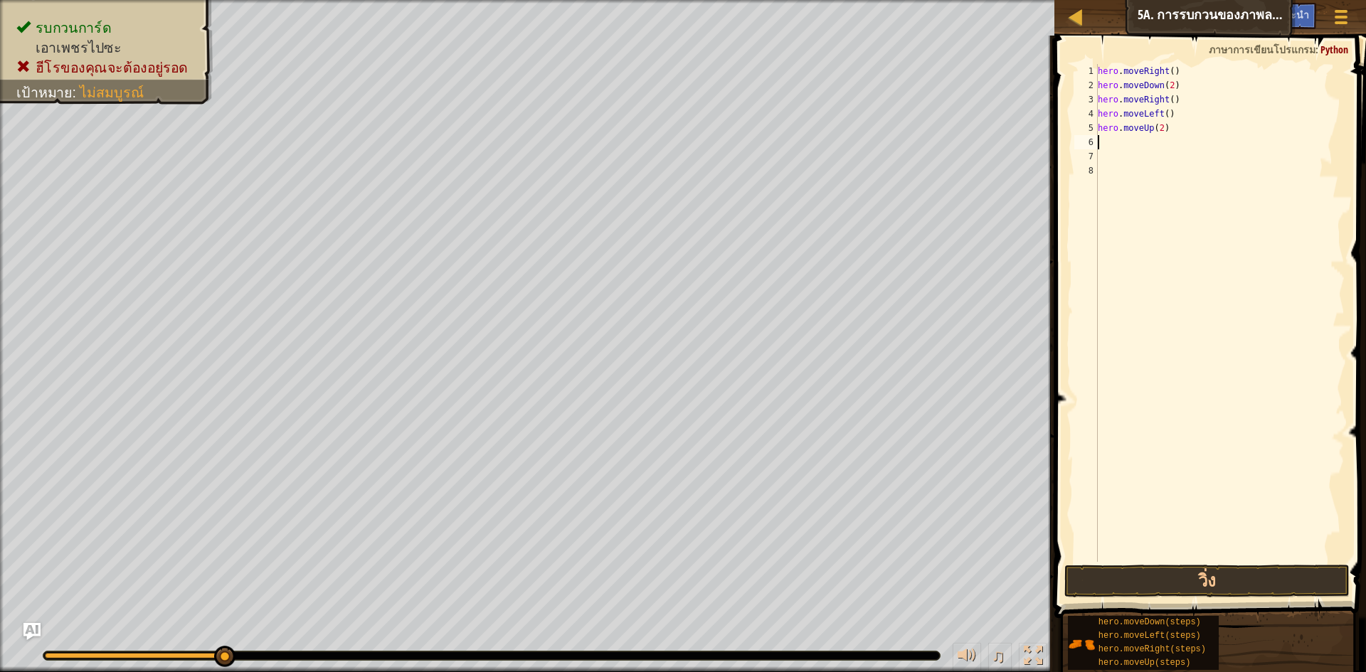
type textarea "h"
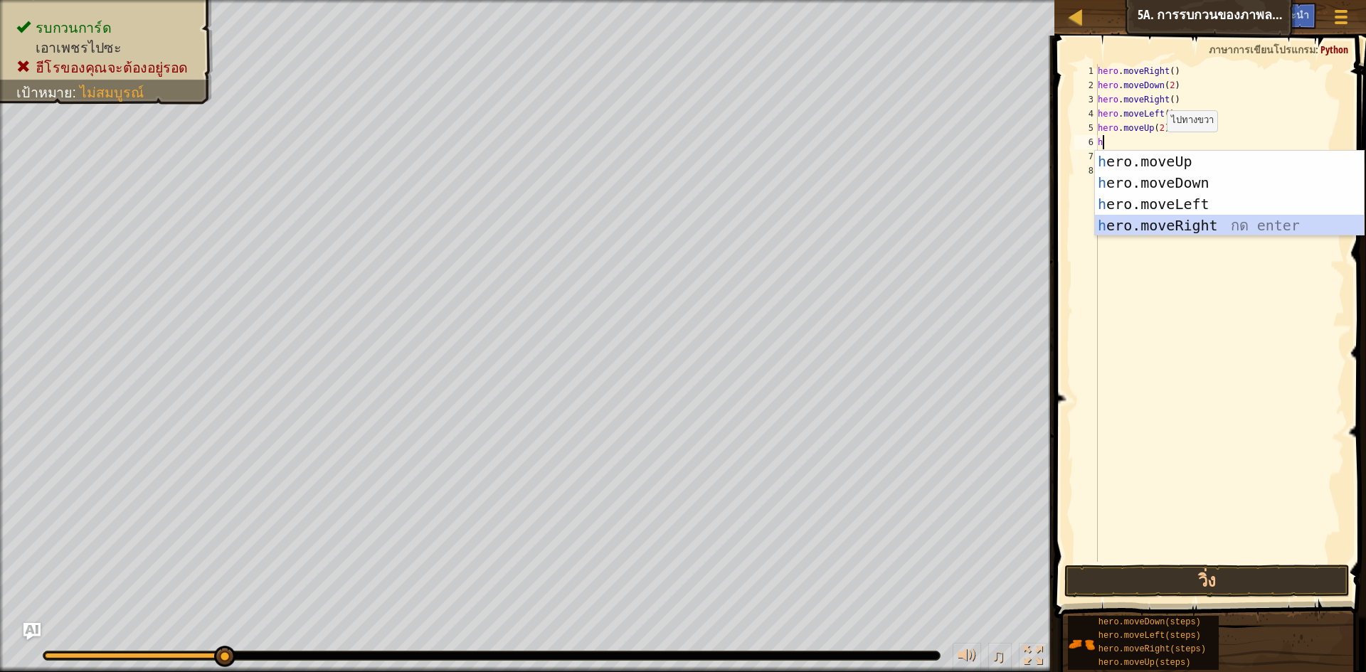
click at [1179, 218] on div "h ero.moveUp กด enter h ero.moveDown กด enter h ero.moveLeft กด enter h ero.mov…" at bounding box center [1229, 215] width 269 height 128
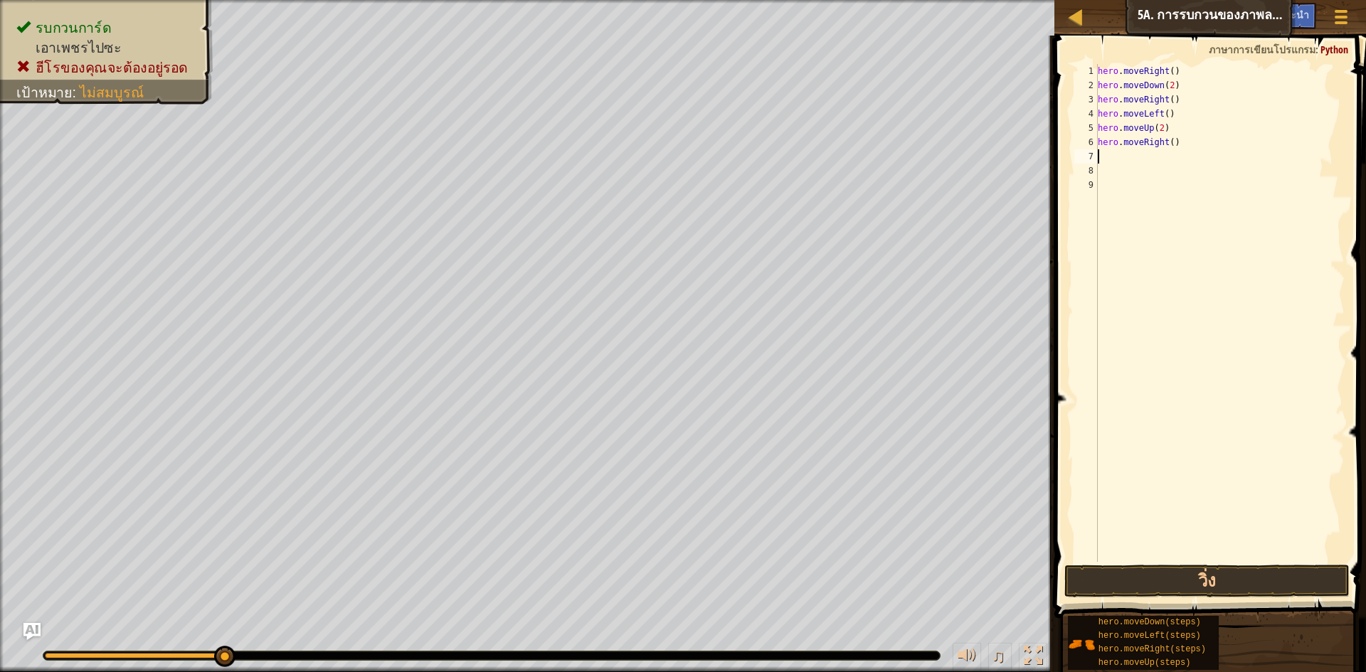
type textarea "h"
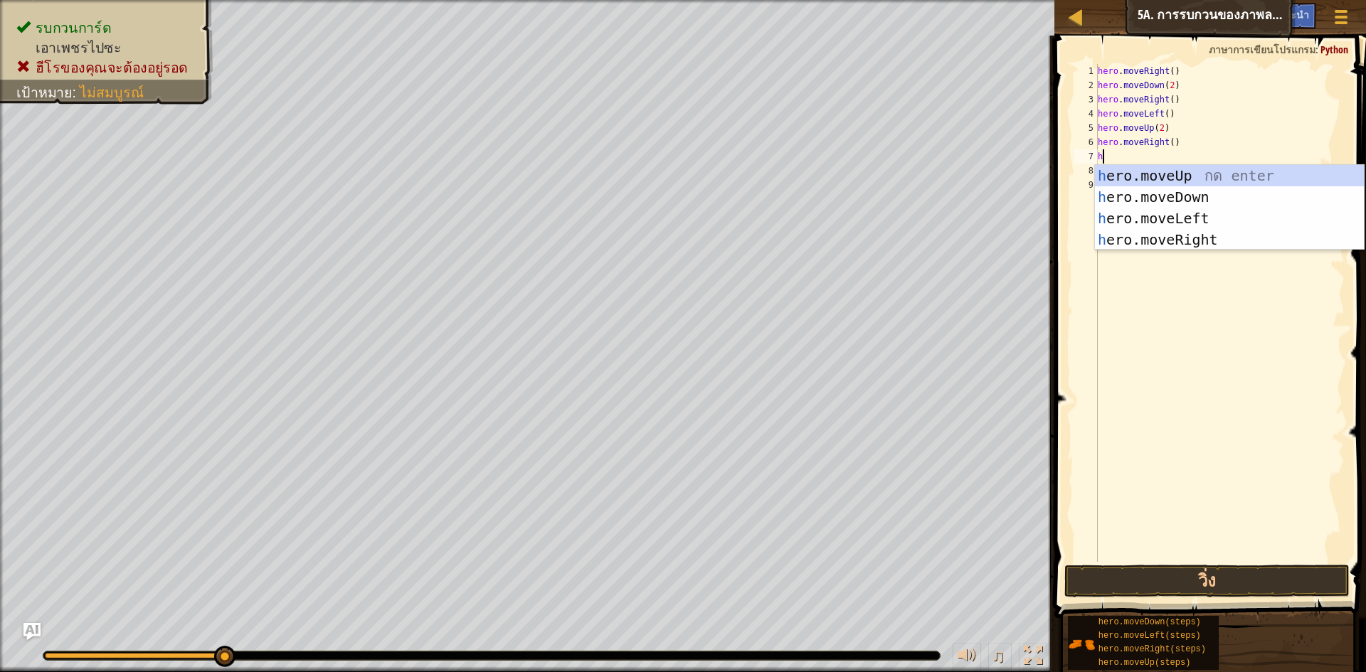
click at [1164, 310] on div "hero . moveRight ( ) hero . moveDown ( 2 ) hero . moveRight ( ) hero . moveLeft…" at bounding box center [1220, 327] width 250 height 526
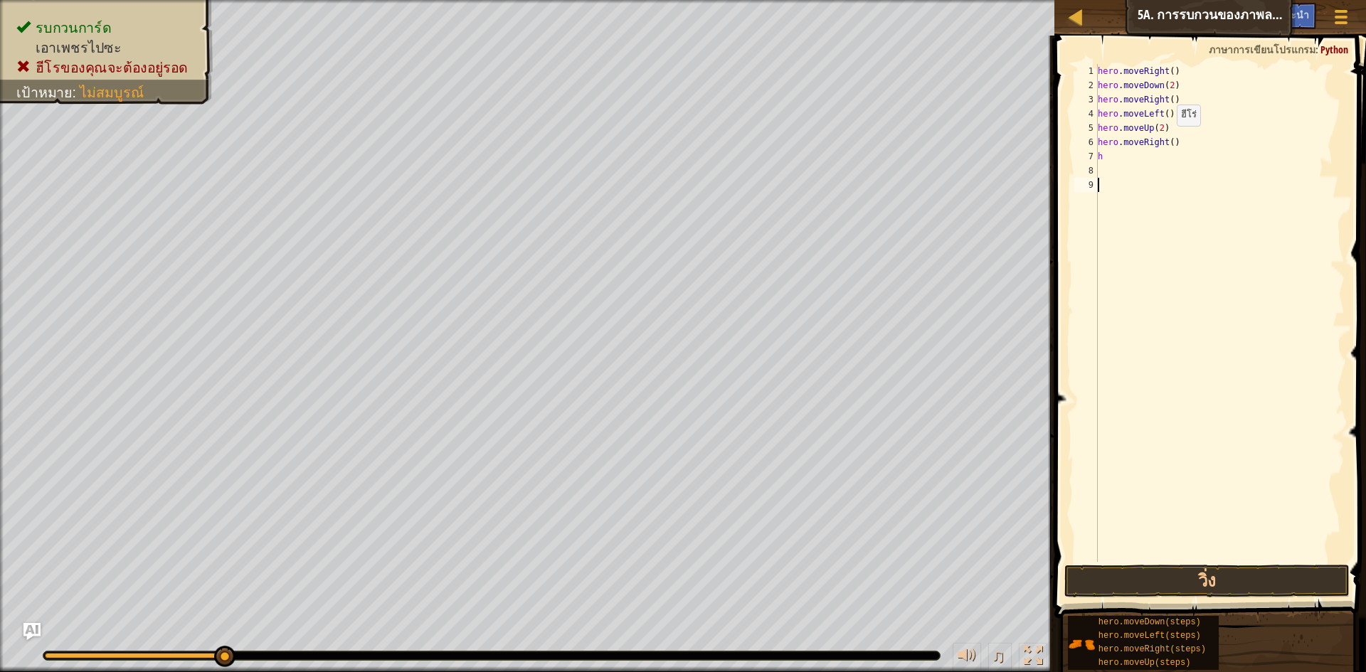
click at [1164, 140] on div "hero . moveRight ( ) hero . moveDown ( 2 ) hero . moveRight ( ) hero . moveLeft…" at bounding box center [1220, 327] width 250 height 526
click at [1165, 140] on div "hero . moveRight ( ) hero . moveDown ( 2 ) hero . moveRight ( ) hero . moveLeft…" at bounding box center [1220, 327] width 250 height 526
click at [1167, 140] on div "hero . moveRight ( ) hero . moveDown ( 2 ) hero . moveRight ( ) hero . moveLeft…" at bounding box center [1220, 327] width 250 height 526
click at [1181, 576] on button "วิ่ง" at bounding box center [1206, 581] width 285 height 33
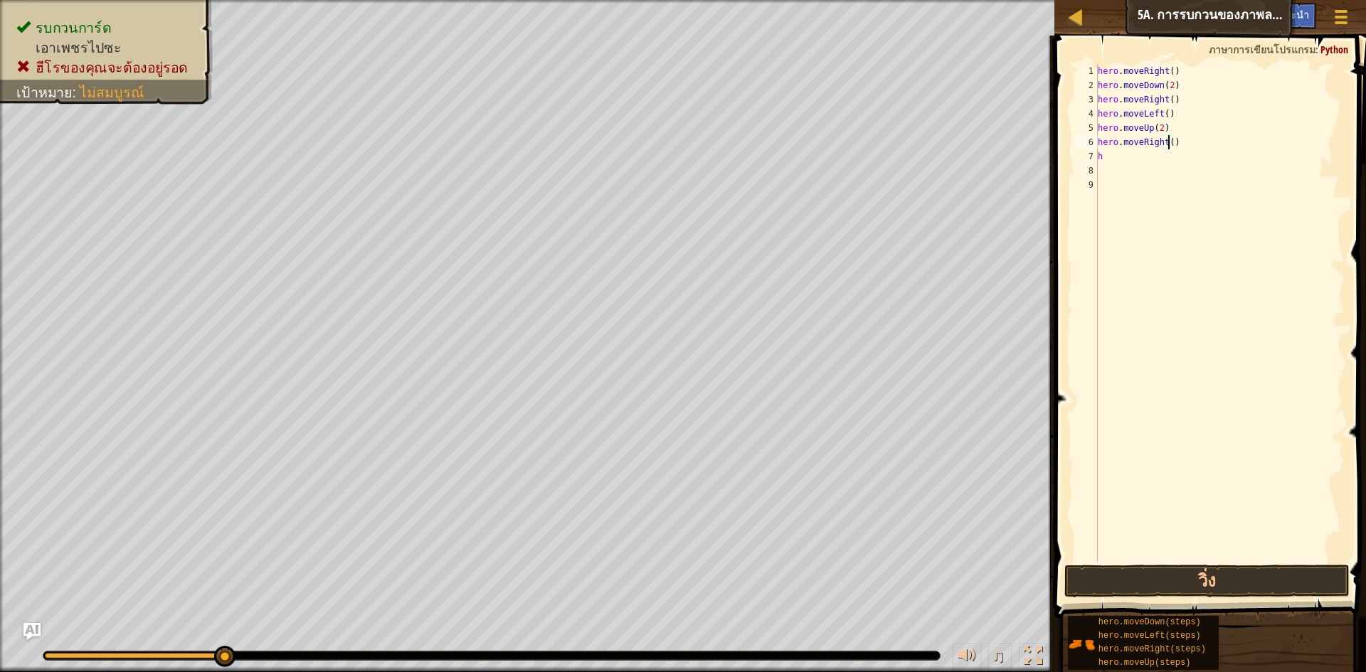
click at [1209, 146] on div "hero . moveRight ( ) hero . moveDown ( 2 ) hero . moveRight ( ) hero . moveLeft…" at bounding box center [1220, 327] width 250 height 526
type textarea "h"
click at [1172, 136] on div "hero . moveRight ( ) hero . moveDown ( 2 ) hero . moveRight ( ) hero . moveLeft…" at bounding box center [1220, 327] width 250 height 526
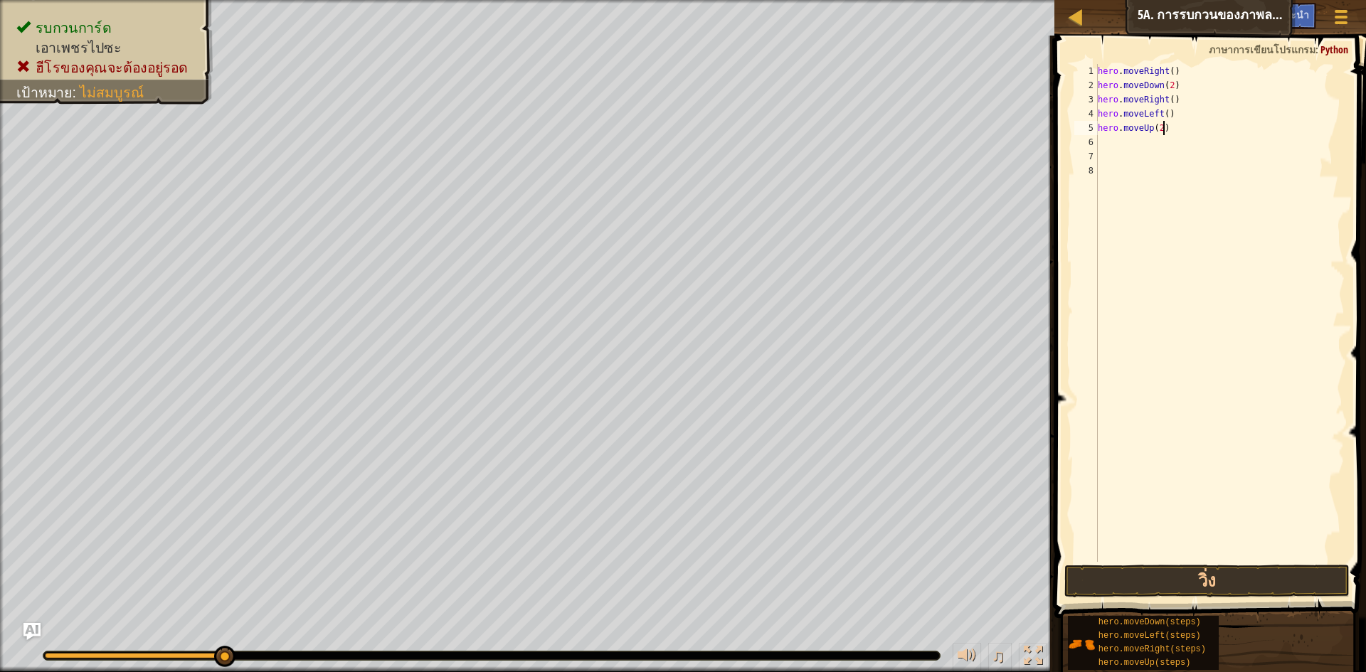
drag, startPoint x: 1171, startPoint y: 127, endPoint x: 1171, endPoint y: 134, distance: 7.8
click at [1171, 134] on div "hero . moveRight ( ) hero . moveDown ( 2 ) hero . moveRight ( ) hero . moveLeft…" at bounding box center [1220, 327] width 250 height 526
click at [1164, 132] on div "hero . moveRight ( ) hero . moveDown ( 2 ) hero . moveRight ( ) hero . moveLeft…" at bounding box center [1220, 327] width 250 height 526
type textarea "h"
click at [1183, 582] on button "วิ่ง" at bounding box center [1206, 581] width 285 height 33
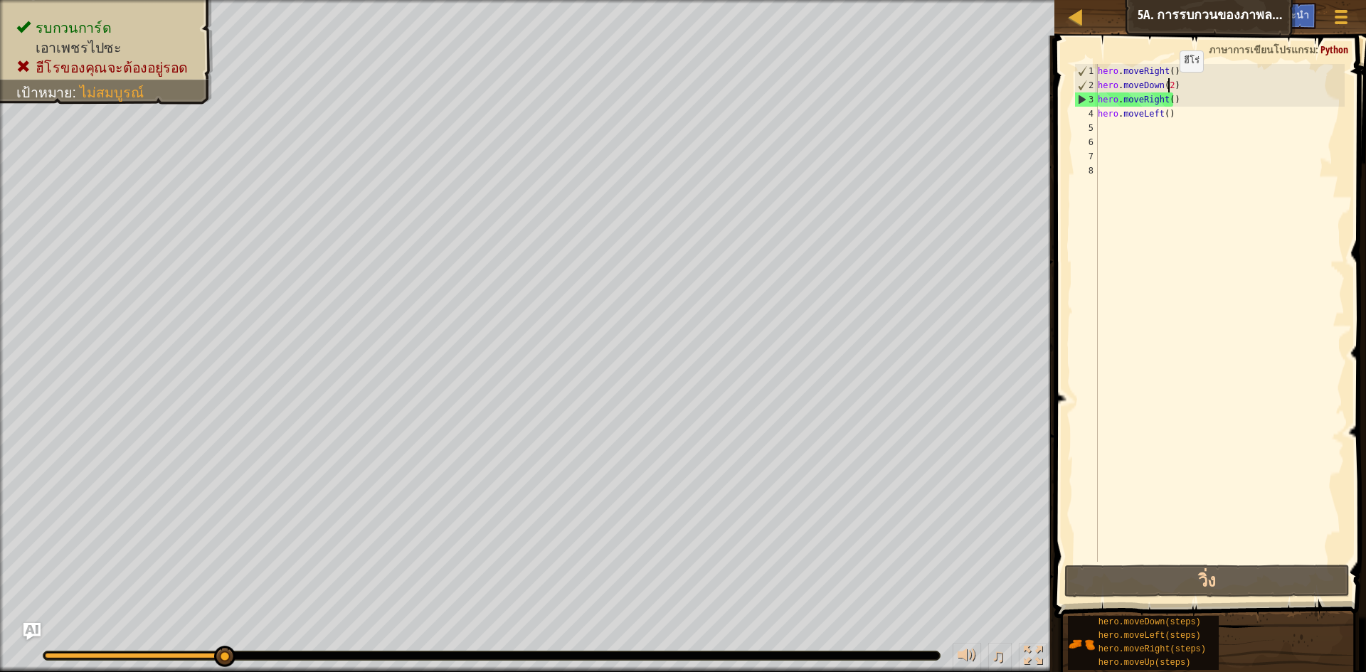
click at [1167, 86] on div "hero . moveRight ( ) hero . moveDown ( 2 ) hero . moveRight ( ) hero . moveLeft…" at bounding box center [1220, 327] width 250 height 526
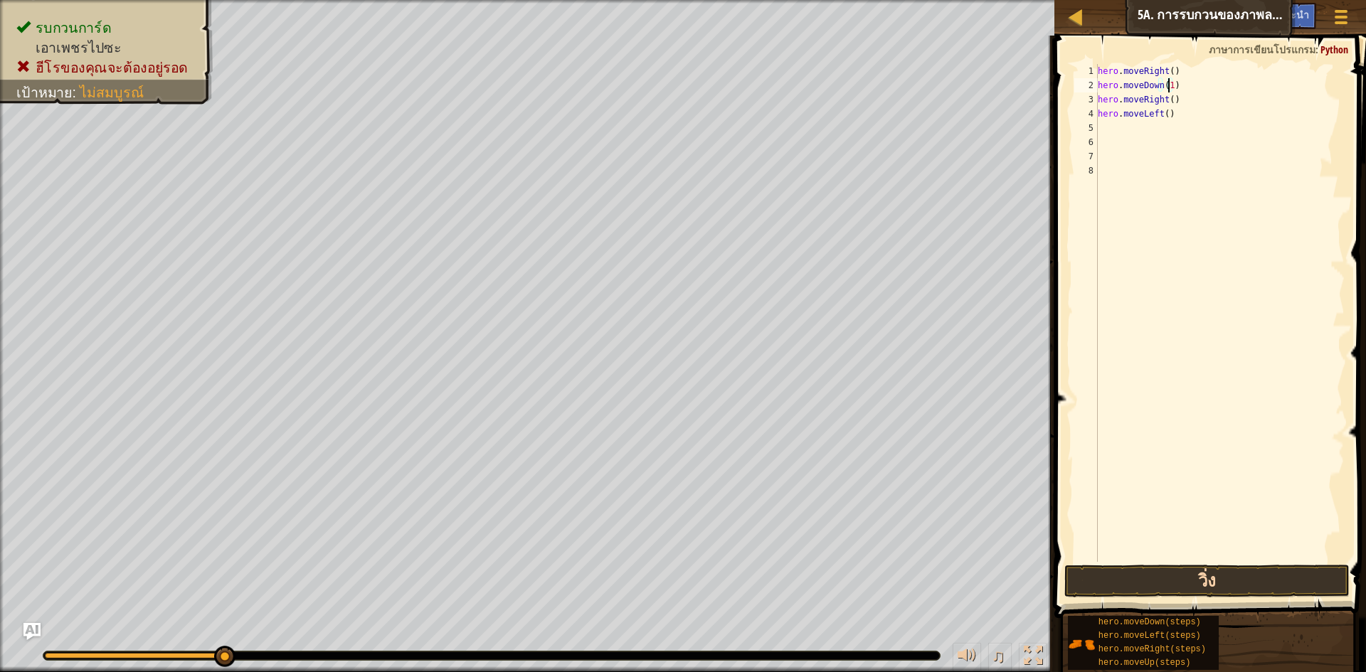
type textarea "hero.moveDown(1)"
click at [1159, 571] on button "วิ่ง" at bounding box center [1206, 581] width 285 height 33
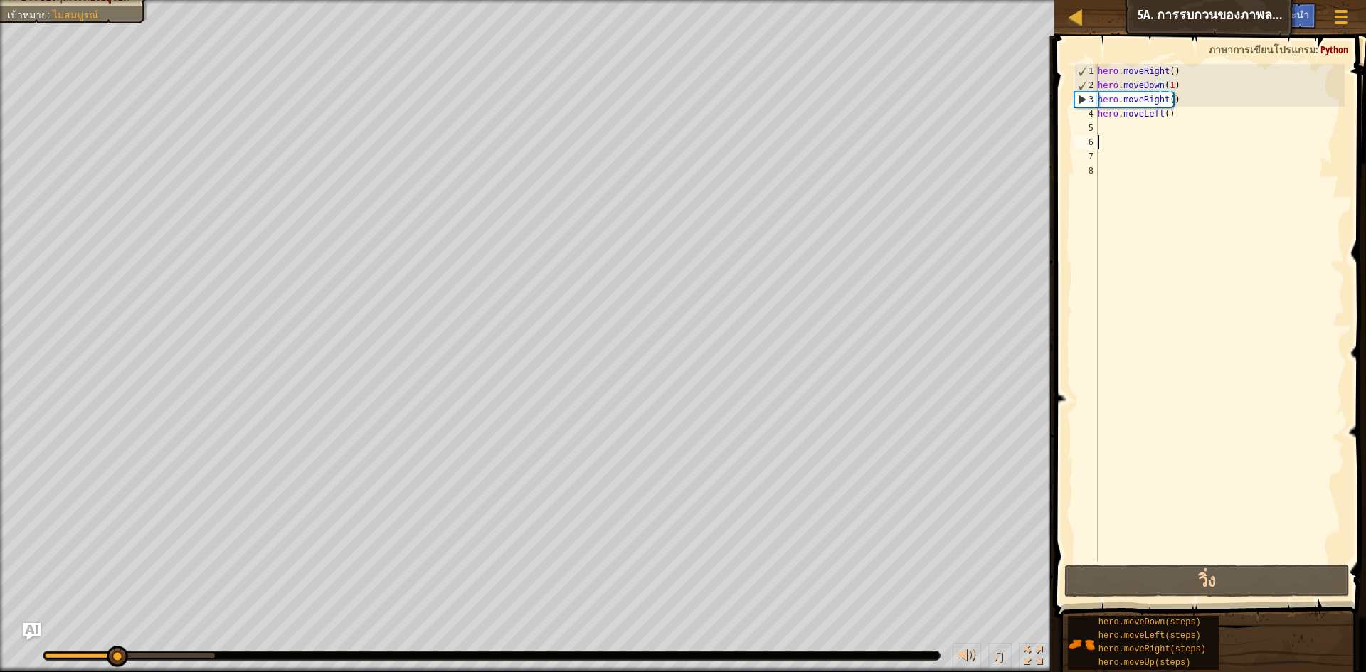
drag, startPoint x: 1184, startPoint y: 139, endPoint x: 1183, endPoint y: 120, distance: 18.5
click at [1183, 127] on div "hero . moveRight ( ) hero . moveDown ( 1 ) hero . moveRight ( ) hero . moveLeft…" at bounding box center [1220, 327] width 250 height 526
click at [1182, 114] on div "hero . moveRight ( ) hero . moveDown ( 1 ) hero . moveRight ( ) hero . moveLeft…" at bounding box center [1220, 327] width 250 height 526
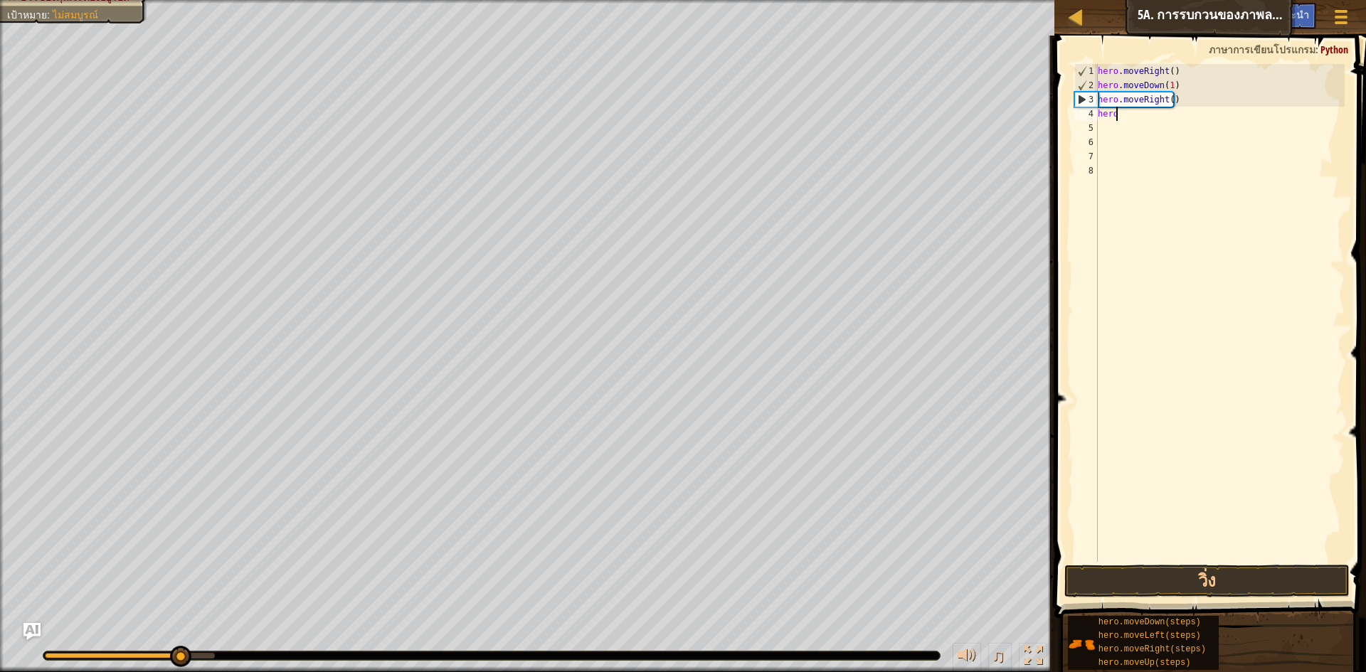
type textarea "h"
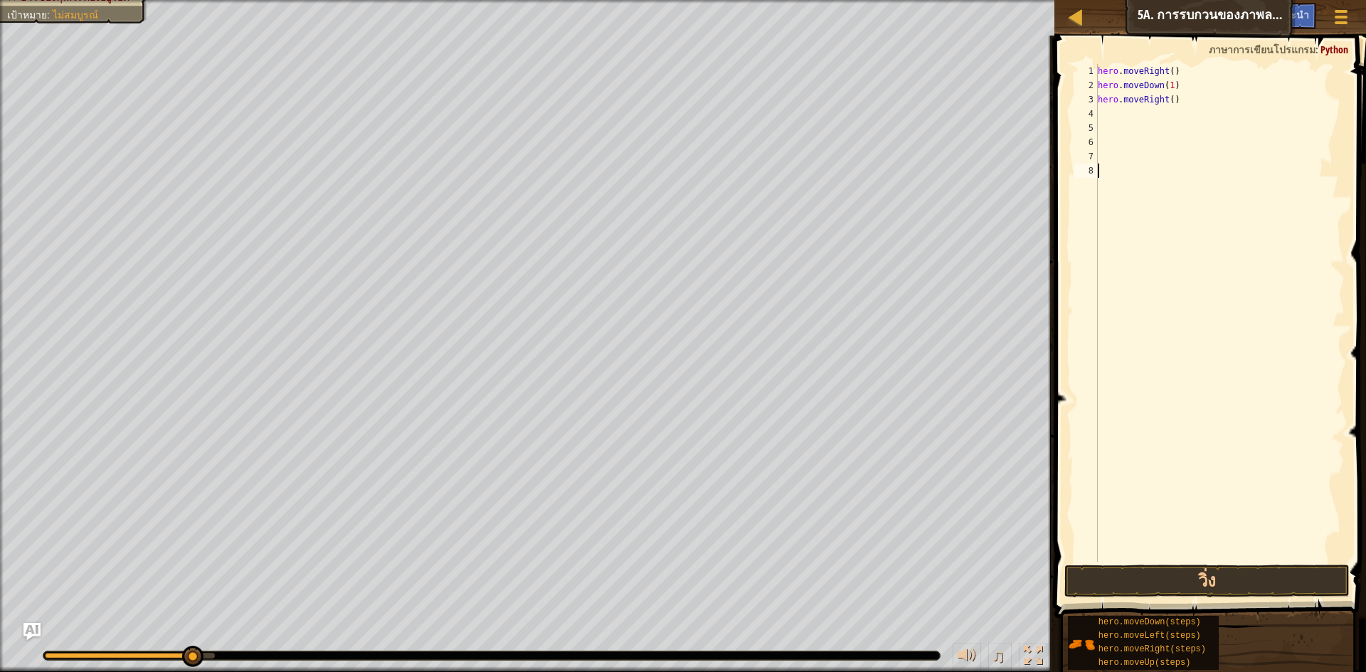
click at [1118, 201] on div "hero . moveRight ( ) hero . moveDown ( 1 ) hero . moveRight ( )" at bounding box center [1220, 327] width 250 height 526
click at [1139, 112] on div "hero . moveRight ( ) hero . moveDown ( 1 ) hero . moveRight ( )" at bounding box center [1220, 327] width 250 height 526
click at [1177, 100] on div "hero . moveRight ( ) hero . moveDown ( 1 ) hero . moveRight ( )" at bounding box center [1220, 327] width 250 height 526
type textarea "h"
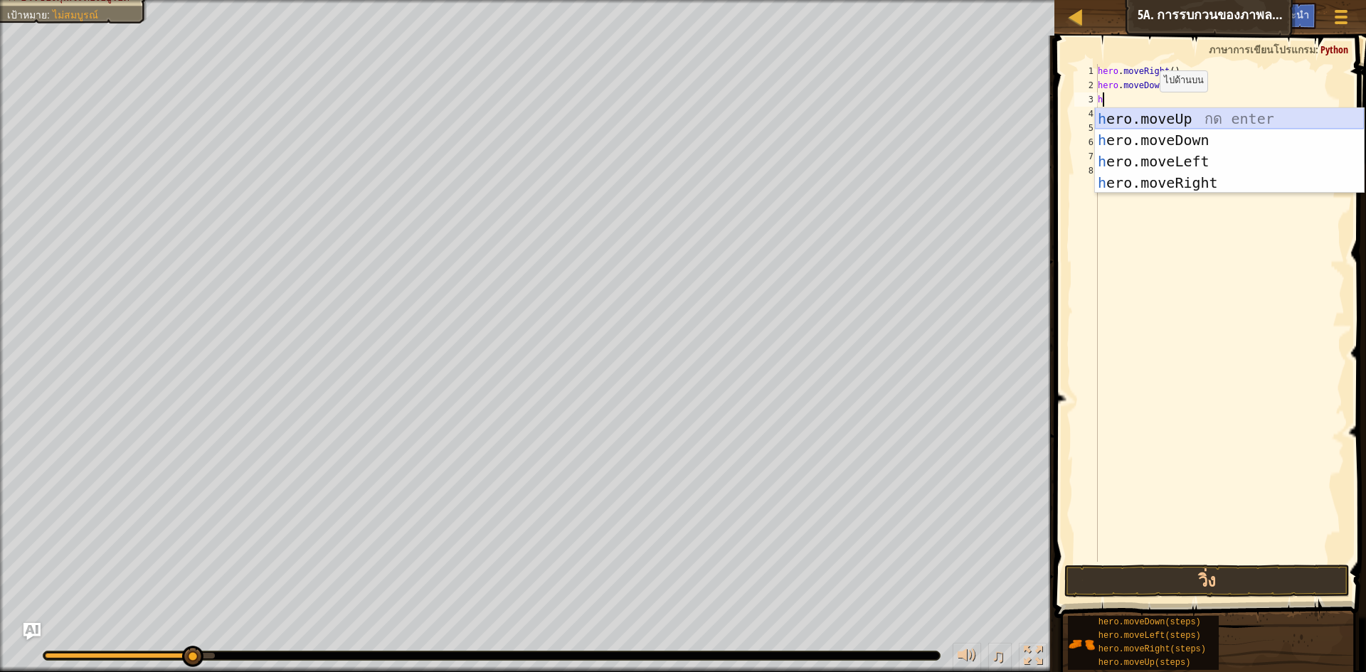
click at [1154, 116] on div "h ero.moveUp กด enter h ero.moveDown กด enter h ero.moveLeft กด enter h ero.mov…" at bounding box center [1229, 172] width 269 height 128
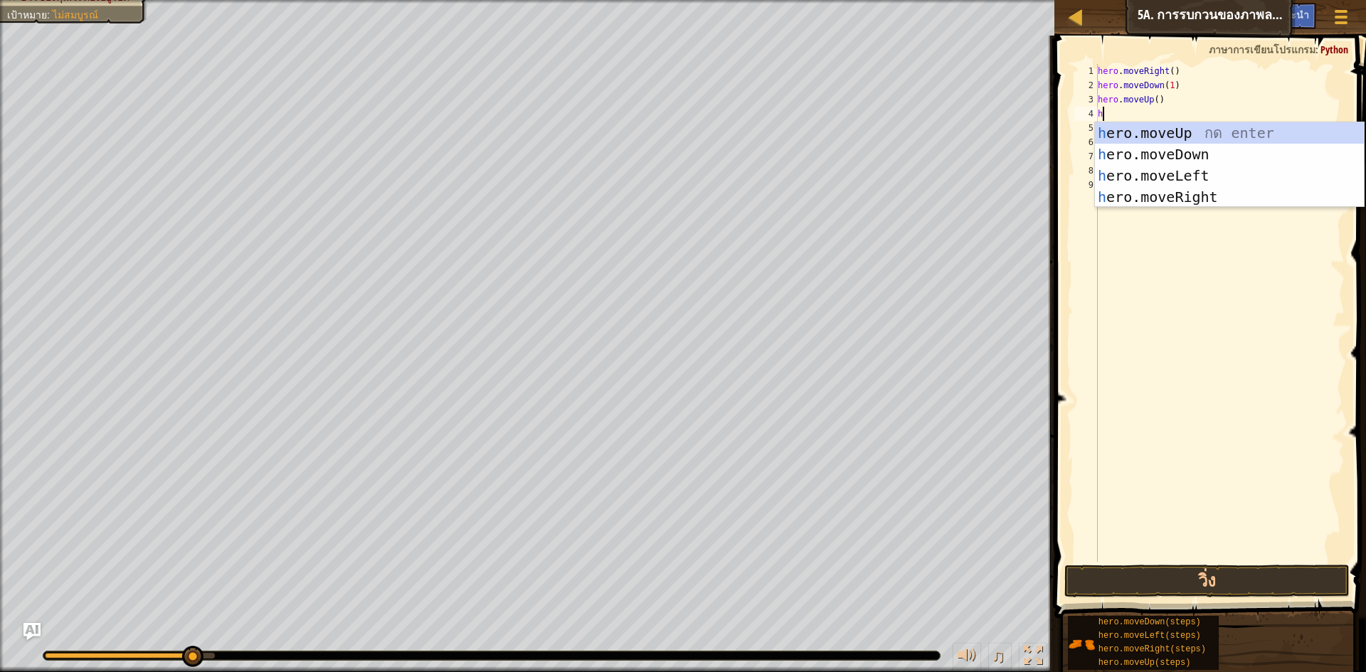
click at [1179, 100] on div "hero . moveRight ( ) hero . moveDown ( 1 ) hero . moveUp ( ) h" at bounding box center [1220, 327] width 250 height 526
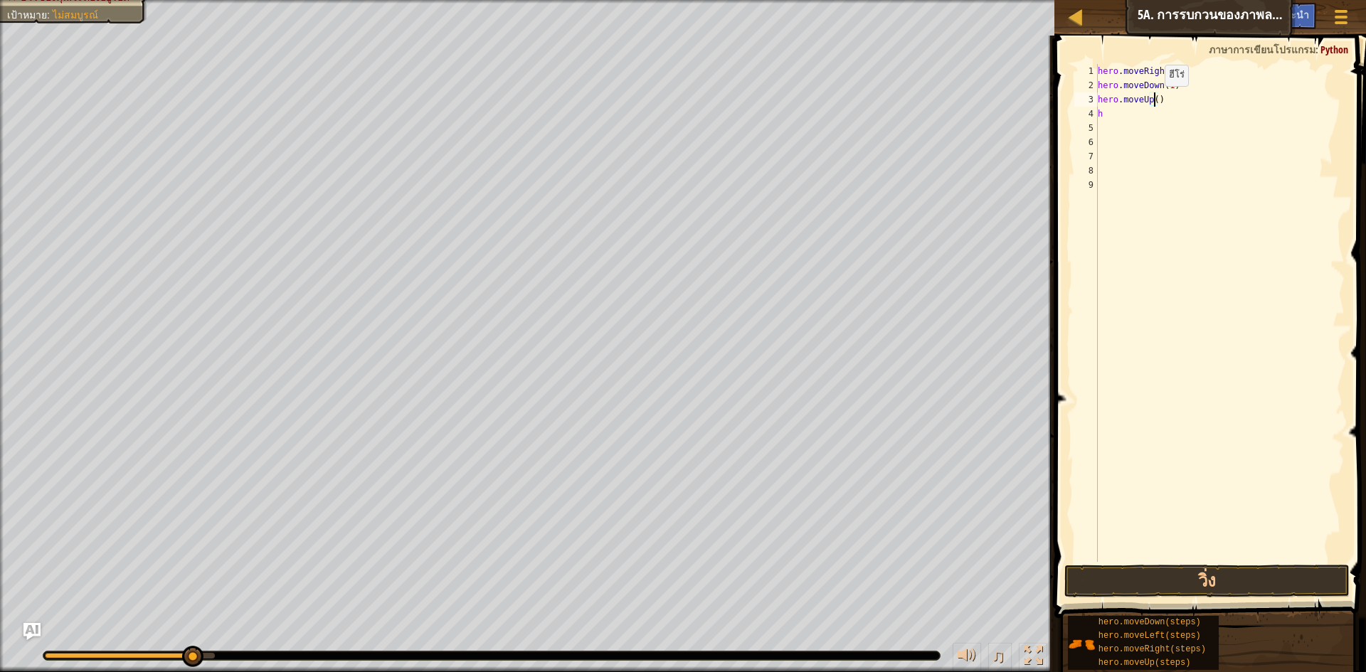
click at [1152, 100] on div "hero . moveRight ( ) hero . moveDown ( 1 ) hero . moveUp ( ) h" at bounding box center [1220, 327] width 250 height 526
click at [1120, 569] on button "วิ่ง" at bounding box center [1206, 581] width 285 height 33
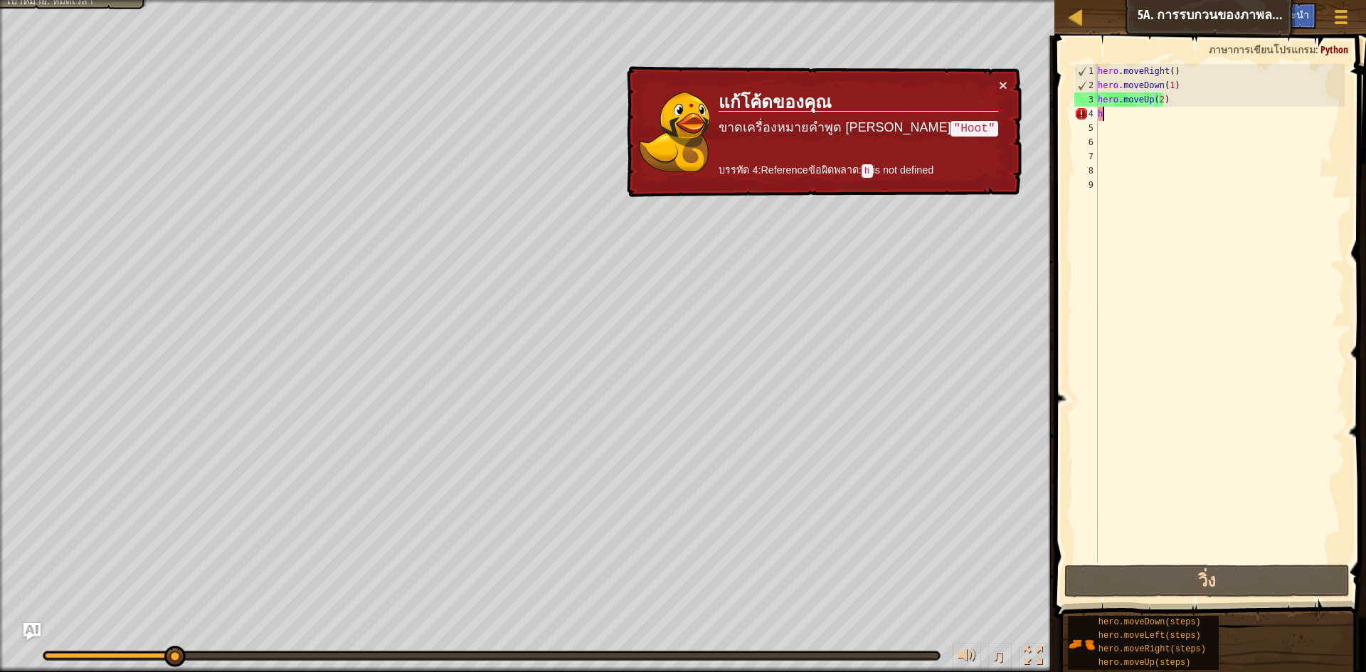
click at [1100, 113] on div "hero . moveRight ( ) hero . moveDown ( 1 ) hero . moveUp ( 2 ) h" at bounding box center [1220, 327] width 250 height 526
type textarea "h"
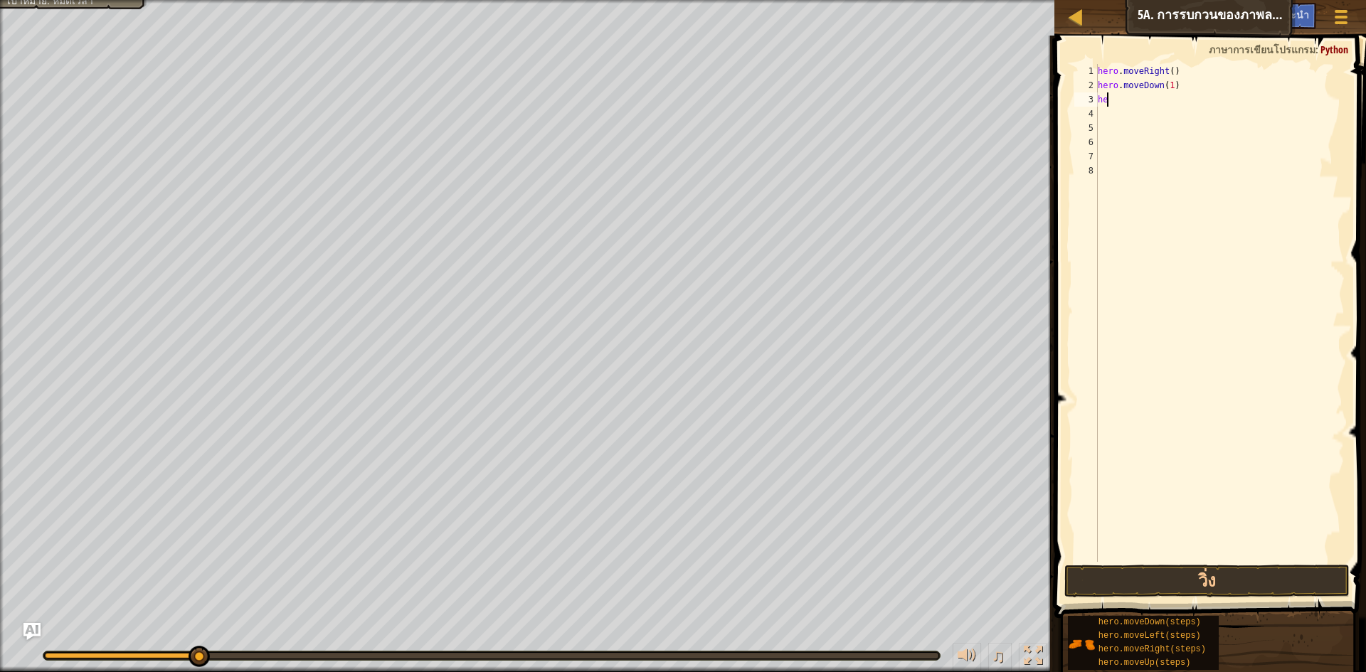
type textarea "h"
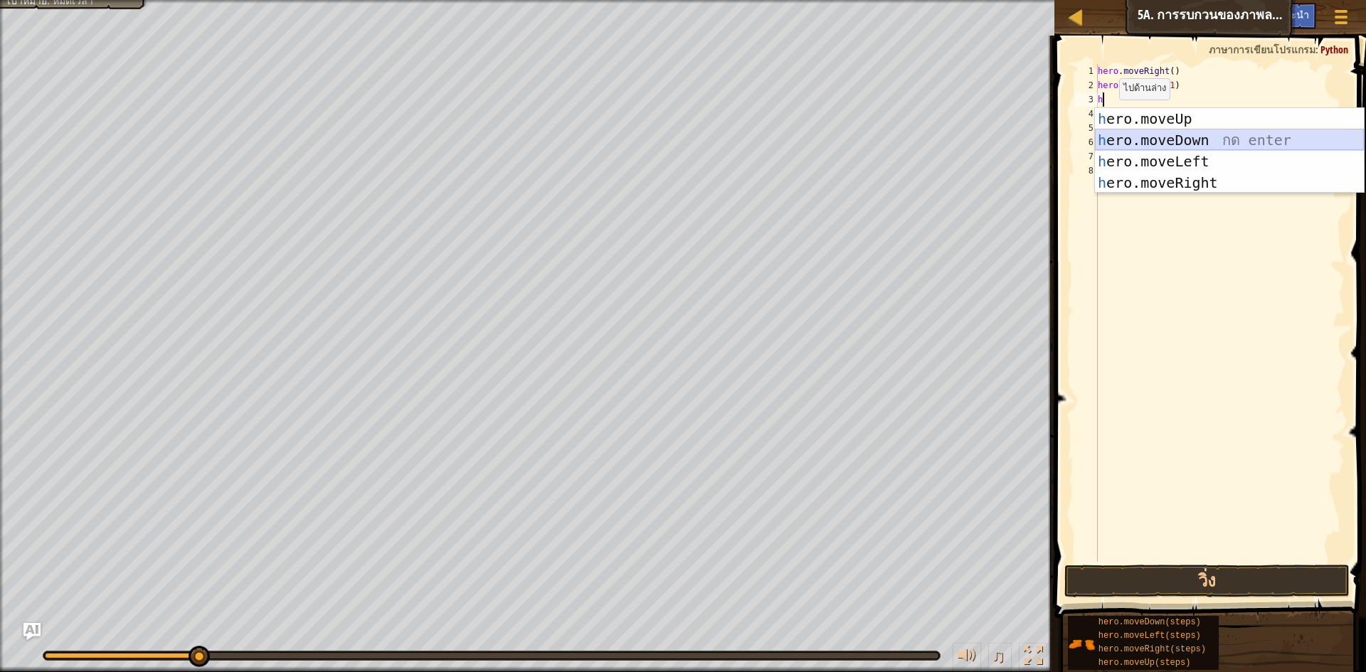
click at [1203, 142] on div "h ero.moveUp กด enter h ero.moveDown กด enter h ero.moveLeft กด enter h ero.mov…" at bounding box center [1229, 172] width 269 height 128
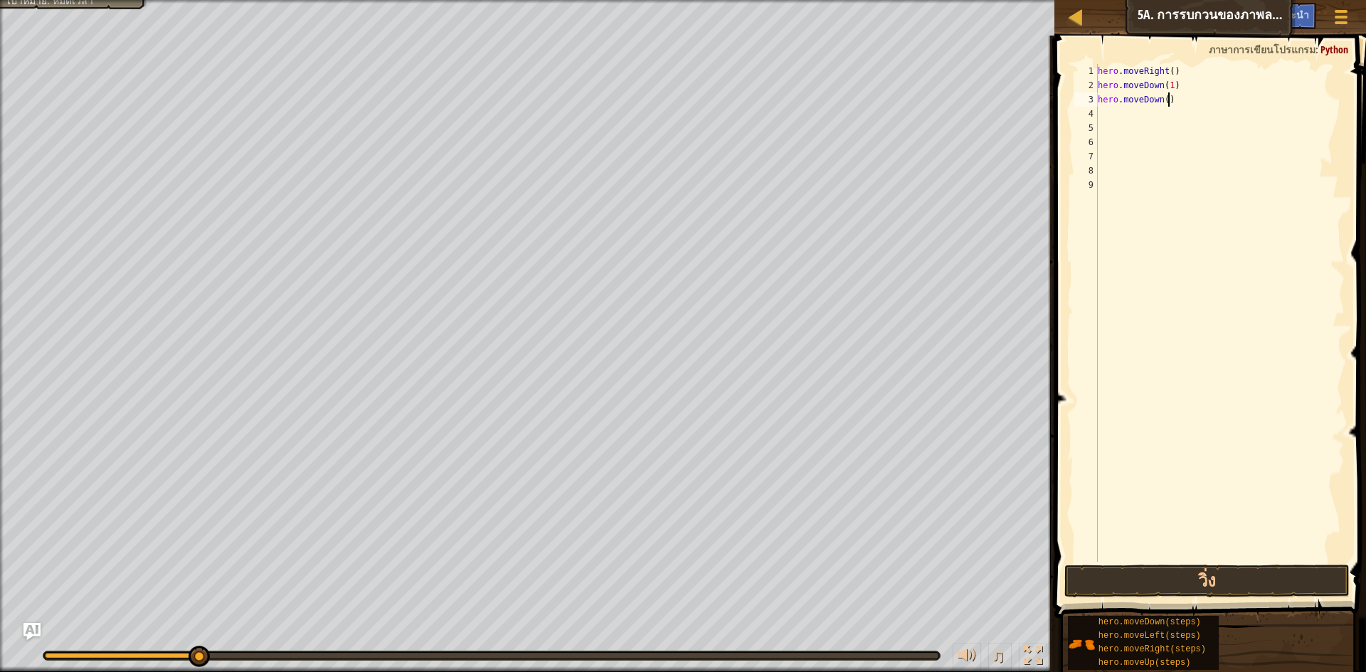
click at [1179, 100] on div "hero . moveRight ( ) hero . moveDown ( 1 ) hero . moveDown ( )" at bounding box center [1220, 327] width 250 height 526
type textarea "h"
click at [1168, 85] on div "hero . moveRight ( ) hero . moveDown ( 1 )" at bounding box center [1220, 327] width 250 height 526
type textarea "hero.moveDown(2)"
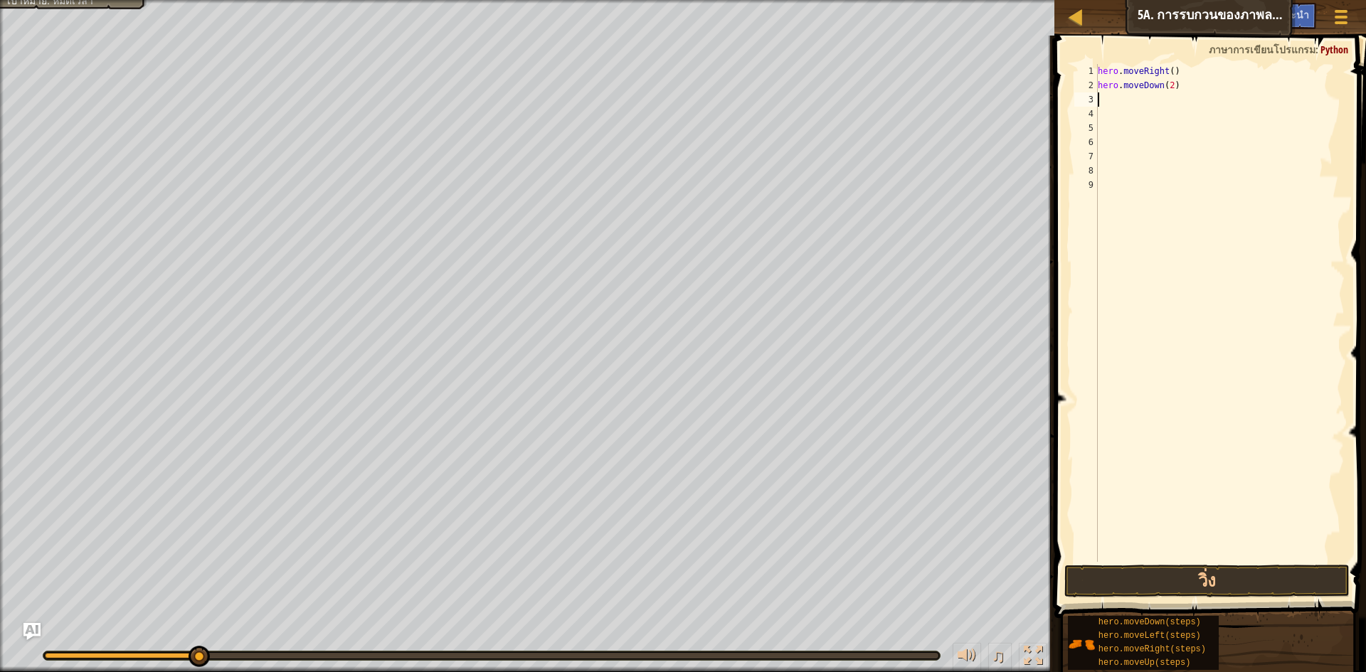
click at [1109, 106] on div "hero . moveRight ( ) hero . moveDown ( 2 )" at bounding box center [1220, 327] width 250 height 526
type textarea "h"
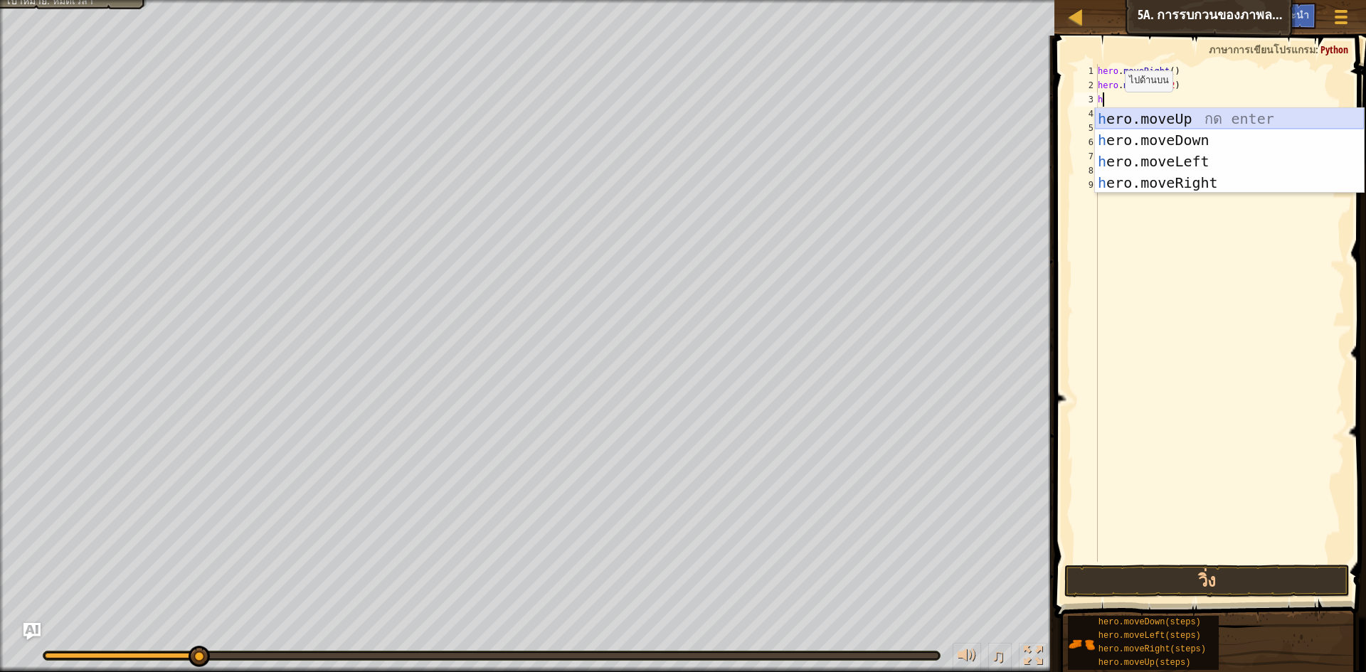
click at [1201, 118] on div "h ero.moveUp กด enter h ero.moveDown กด enter h ero.moveLeft กด enter h ero.mov…" at bounding box center [1229, 172] width 269 height 128
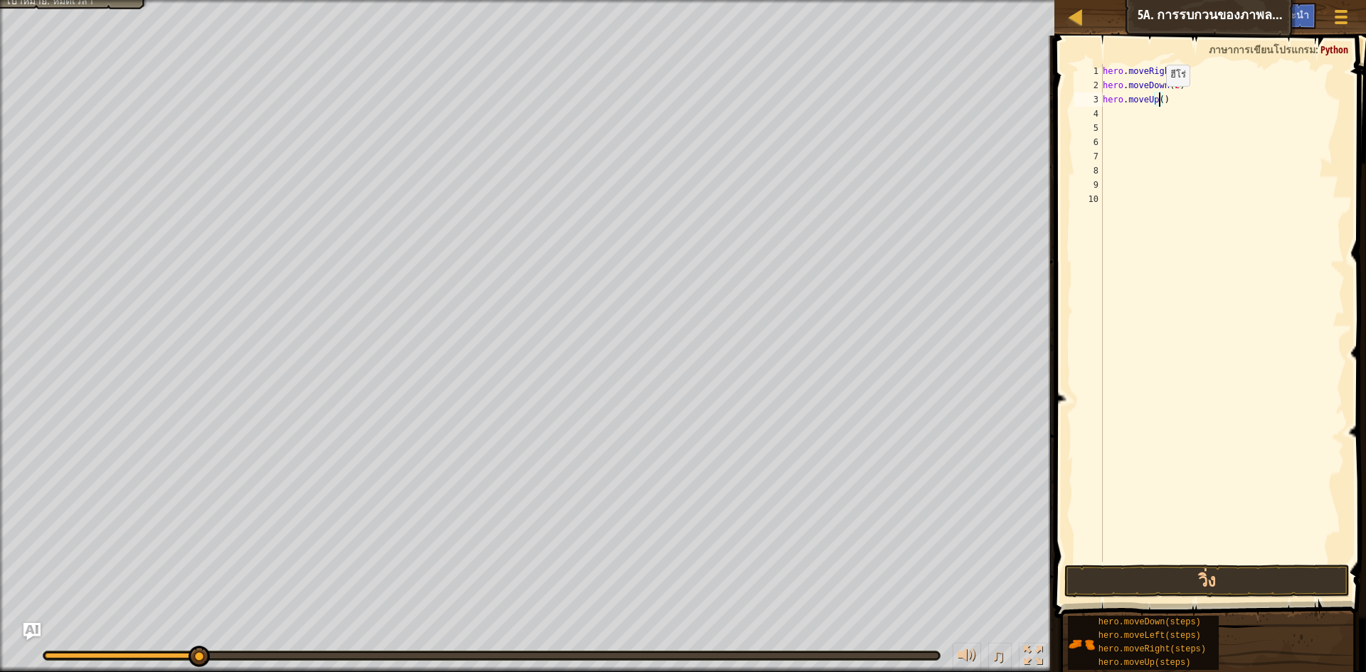
click at [1159, 100] on div "hero . moveRight ( ) hero . moveDown ( 2 ) hero . moveUp ( )" at bounding box center [1222, 327] width 245 height 526
type textarea "hero.moveUp(2)"
click at [1343, 577] on button "วิ่ง" at bounding box center [1206, 581] width 285 height 33
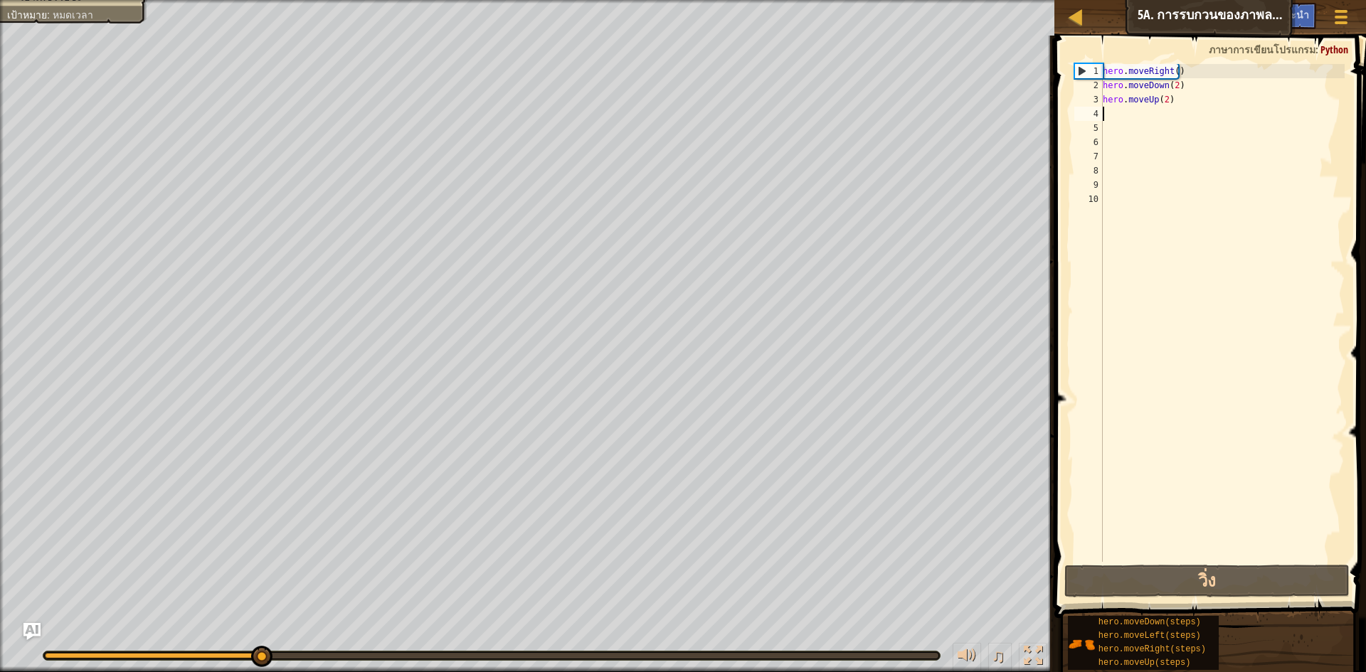
click at [1115, 112] on div "hero . moveRight ( ) hero . moveDown ( 2 ) hero . moveUp ( 2 )" at bounding box center [1222, 327] width 245 height 526
type textarea "h"
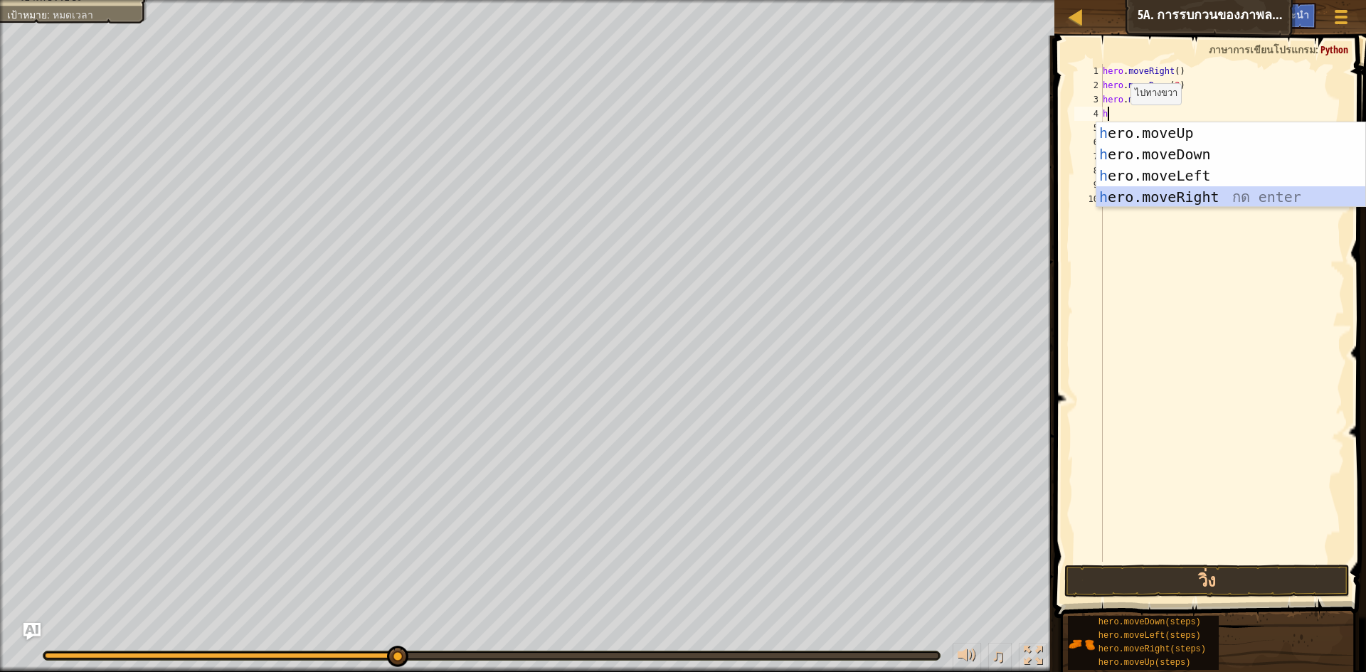
click at [1179, 194] on div "h ero.moveUp กด enter h ero.moveDown กด enter h ero.moveLeft กด enter h ero.mov…" at bounding box center [1230, 186] width 269 height 128
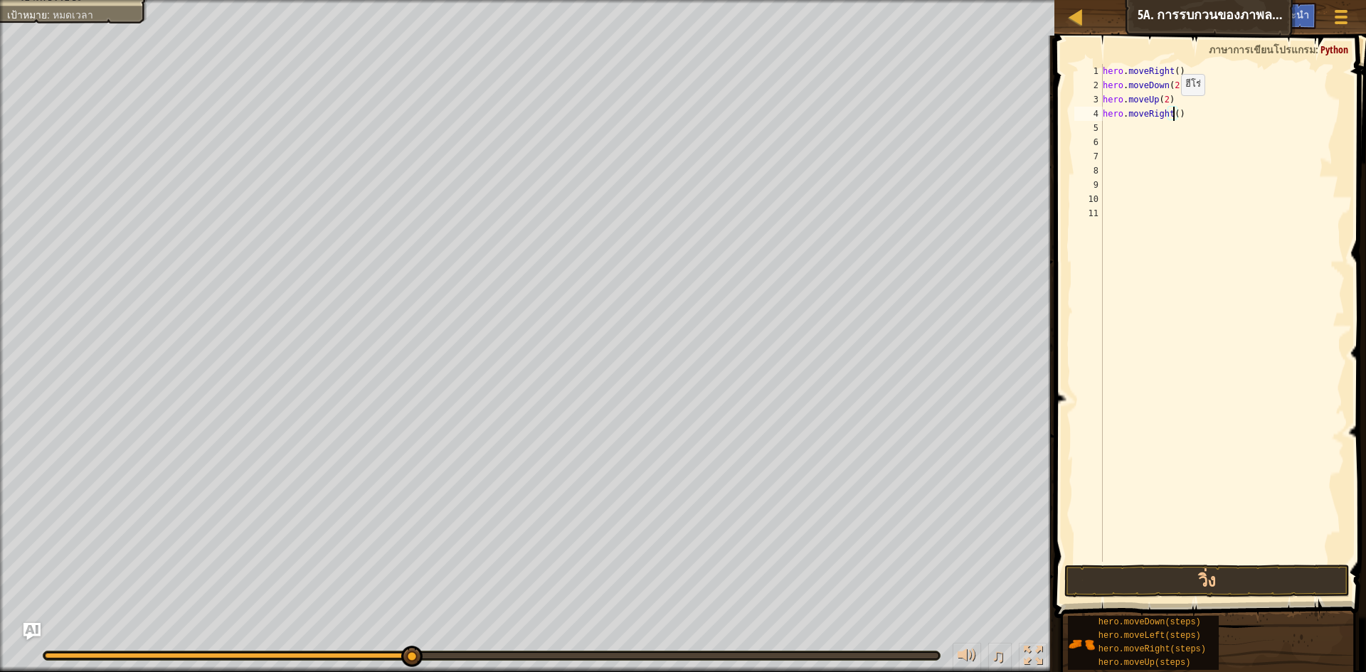
click at [1174, 110] on div "hero . moveRight ( ) hero . moveDown ( 2 ) hero . moveUp ( 2 ) hero . moveRight…" at bounding box center [1222, 327] width 245 height 526
type textarea "hero.moveRight(3)"
click at [1168, 576] on button "วิ่ง" at bounding box center [1206, 581] width 285 height 33
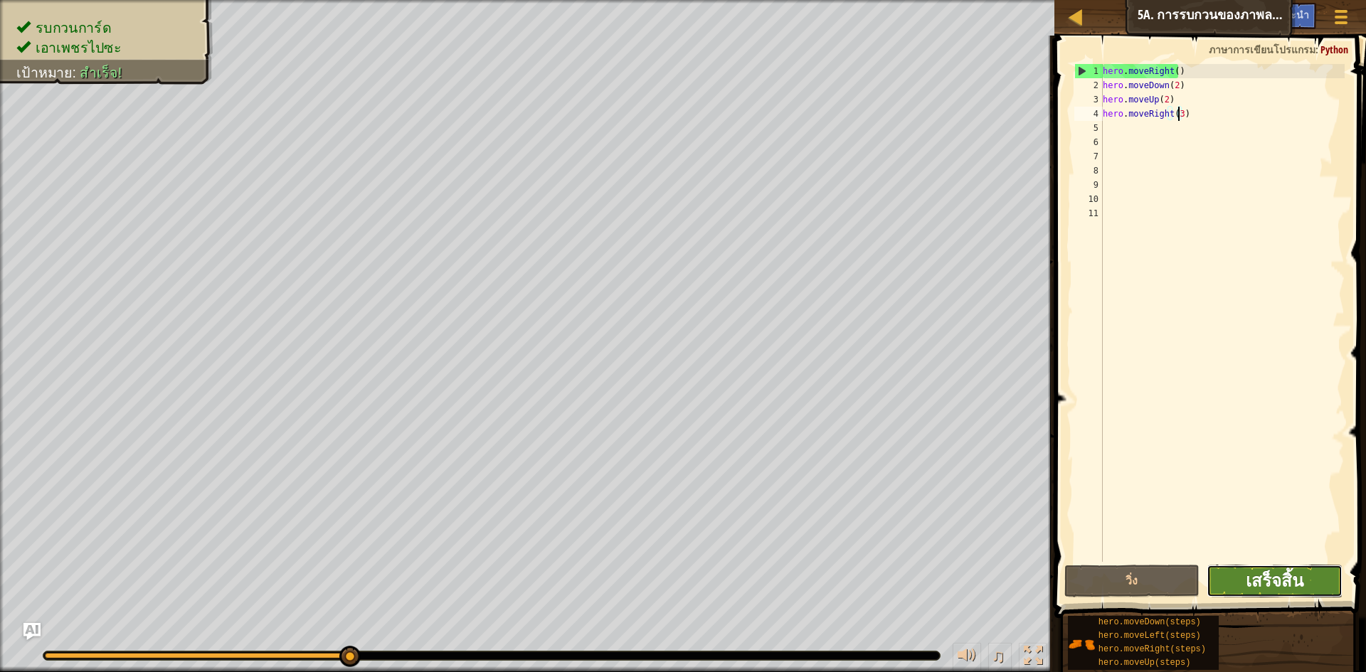
click at [1253, 577] on span "เสร็จสิ้น" at bounding box center [1274, 580] width 58 height 23
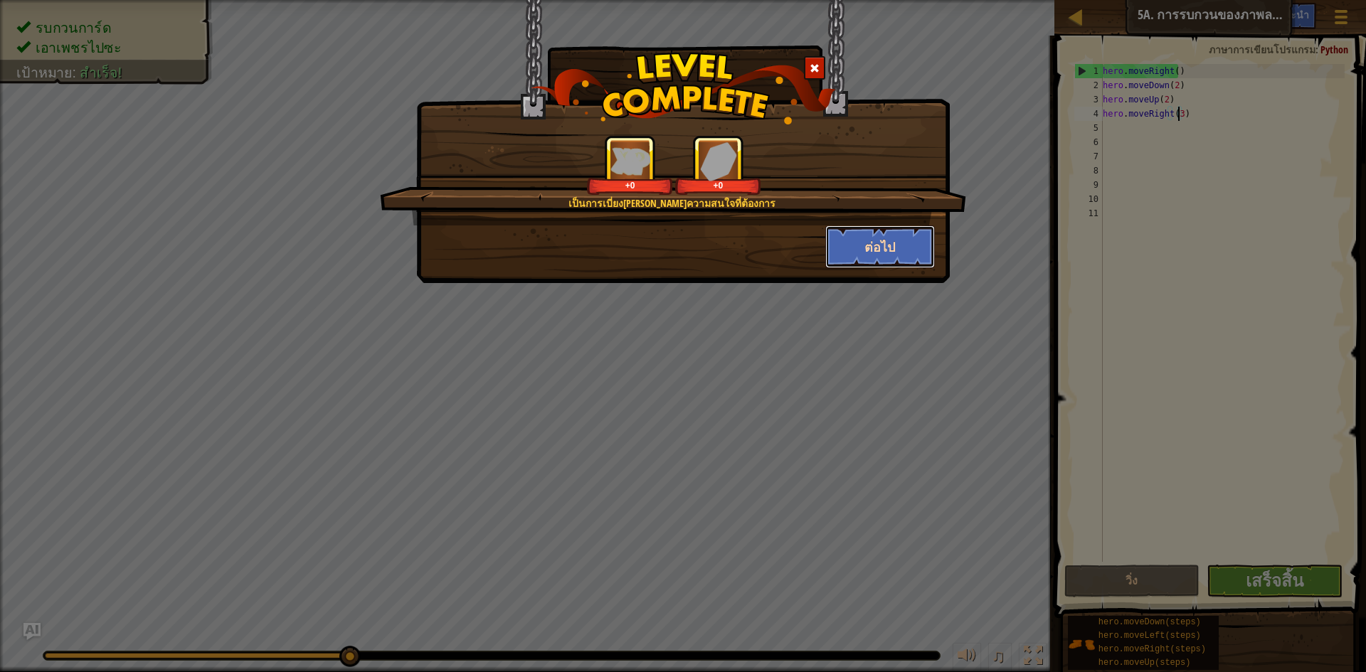
click at [880, 250] on button "ต่อไป" at bounding box center [880, 246] width 110 height 43
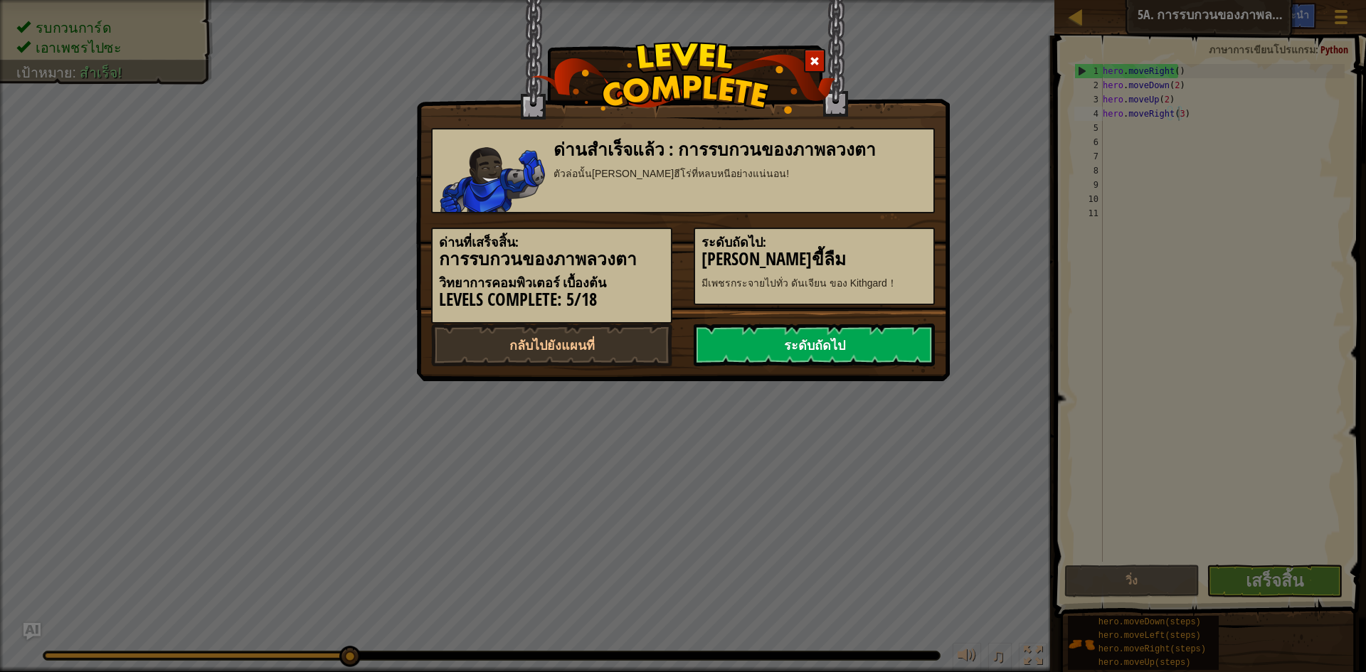
click at [807, 339] on link "ระดับถัดไป" at bounding box center [813, 345] width 241 height 43
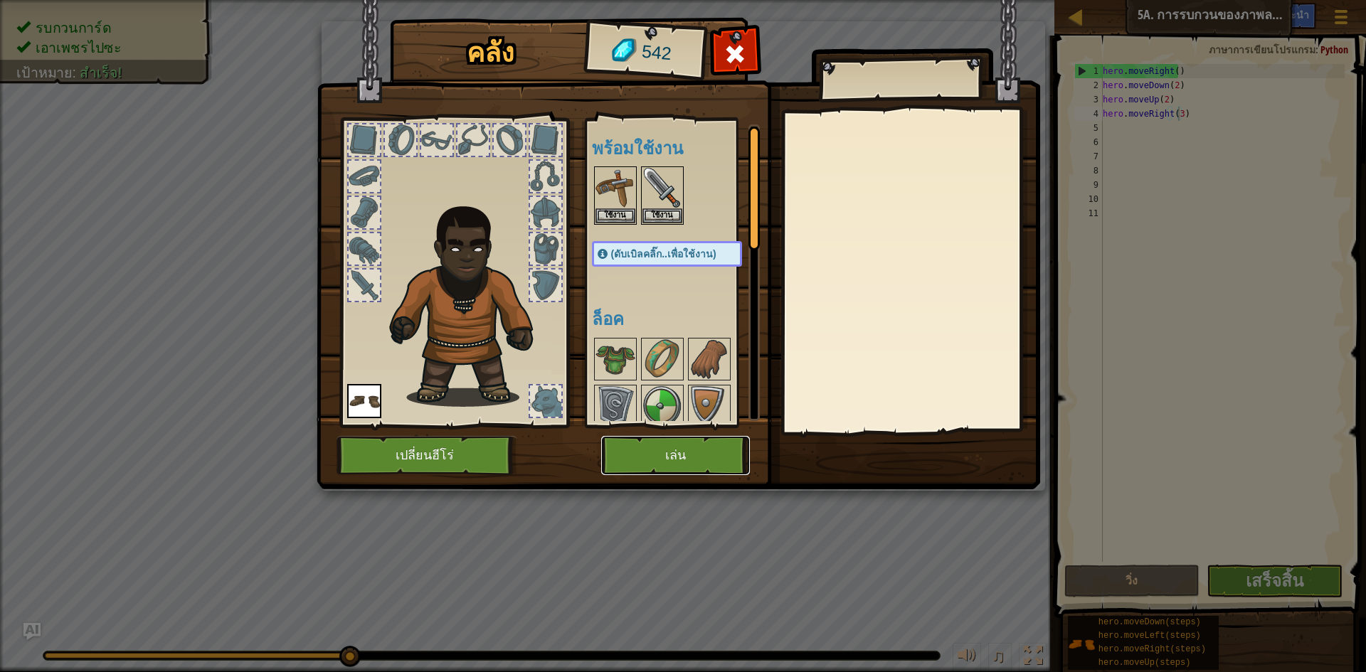
click at [682, 447] on button "เล่น" at bounding box center [675, 455] width 149 height 39
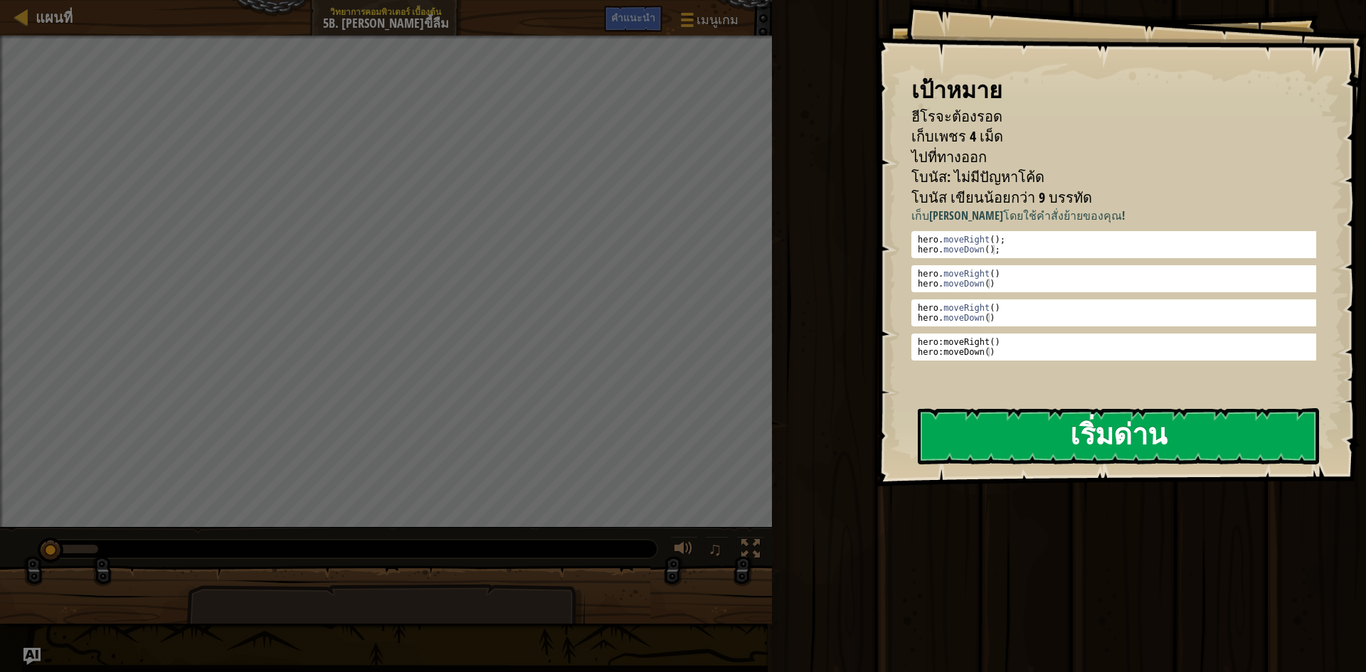
click at [1134, 408] on button "เริ่มด่าน" at bounding box center [1118, 436] width 401 height 56
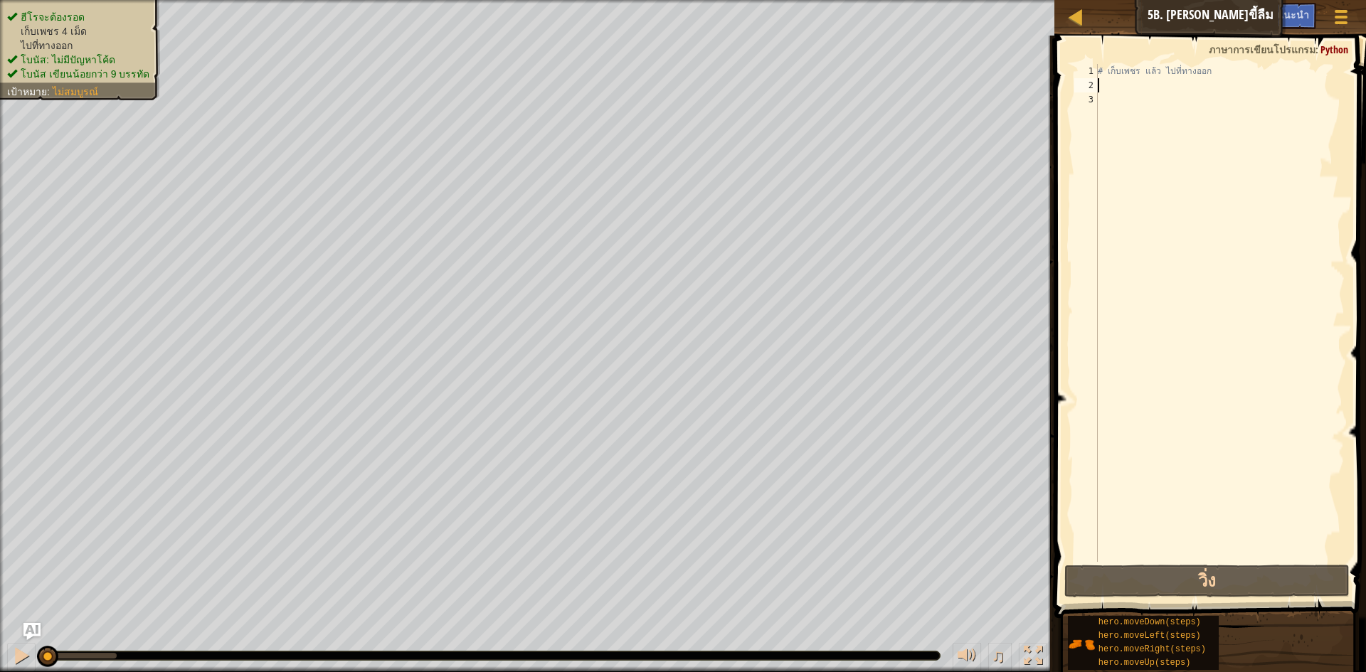
click at [1204, 87] on div "# เก็บเพชร แล้ว ไปที่ทางออก" at bounding box center [1220, 327] width 250 height 526
click at [1206, 78] on div "# เก็บเพชร แล้ว ไปที่ทางออก" at bounding box center [1220, 327] width 250 height 526
click at [1216, 73] on div "# เก็บเพชร แล้ว ไปที่ทางออก" at bounding box center [1220, 327] width 250 height 526
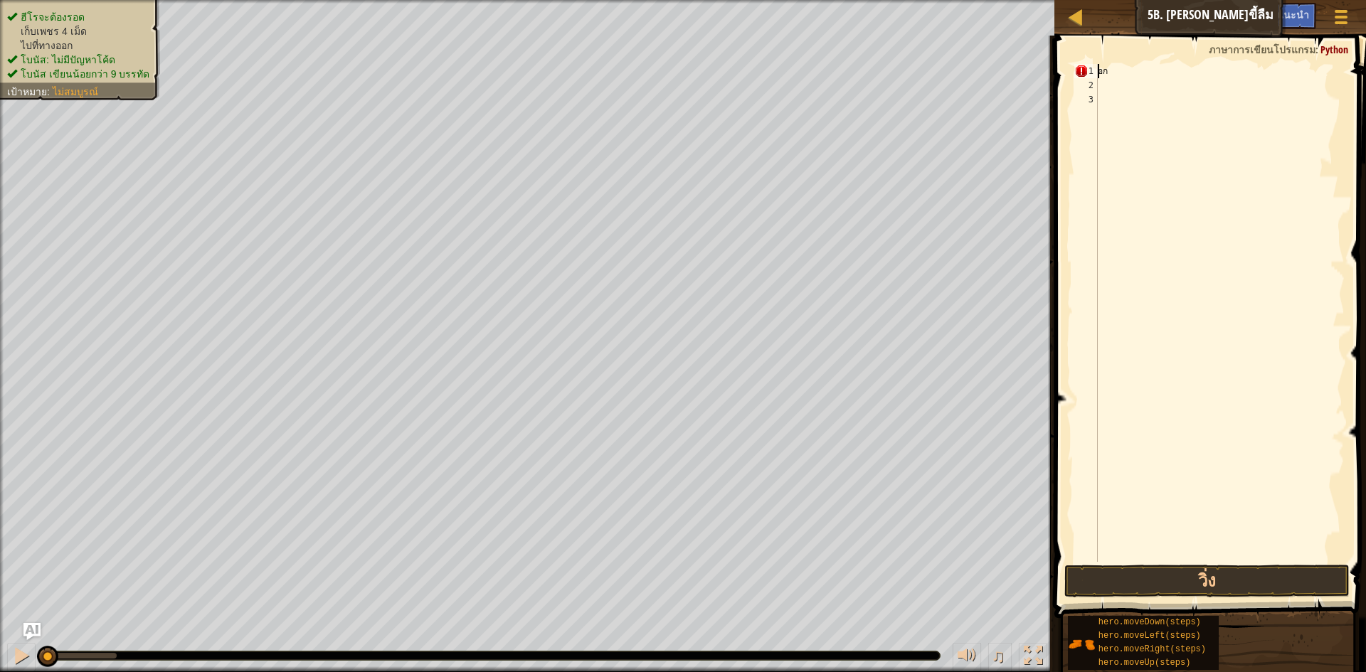
click at [1197, 78] on div "อก" at bounding box center [1220, 327] width 250 height 526
type textarea "อ"
type textarea "h"
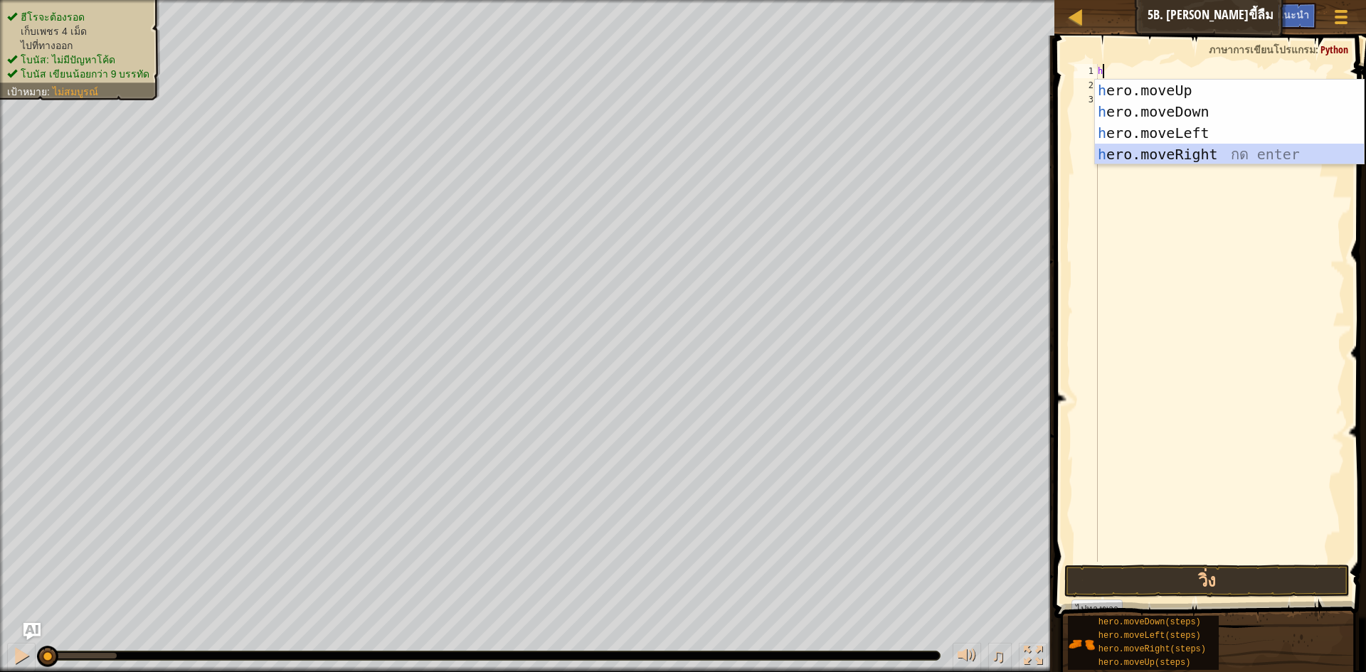
click at [1170, 153] on div "h ero.moveUp กด enter h ero.moveDown กด enter h ero.moveLeft กด enter h ero.mov…" at bounding box center [1229, 144] width 269 height 128
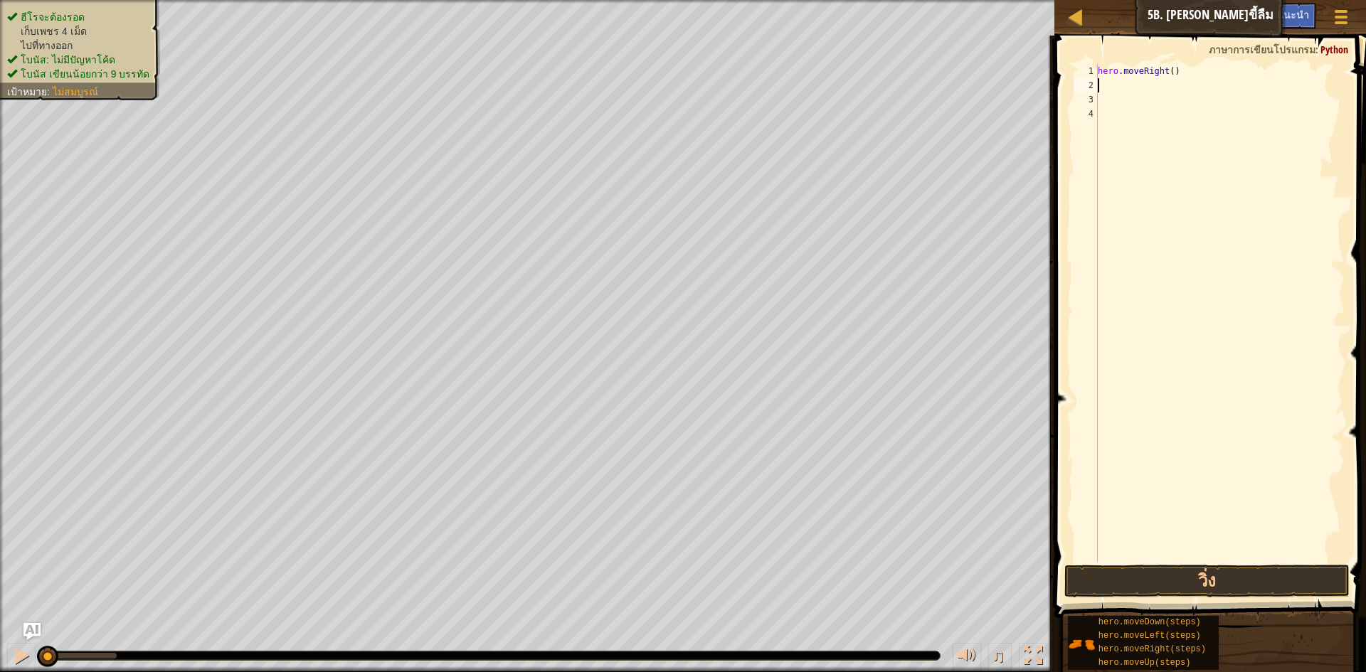
click at [1118, 93] on div "hero . moveRight ( )" at bounding box center [1220, 327] width 250 height 526
click at [1113, 87] on div "hero . moveRight ( )" at bounding box center [1220, 327] width 250 height 526
type textarea "h"
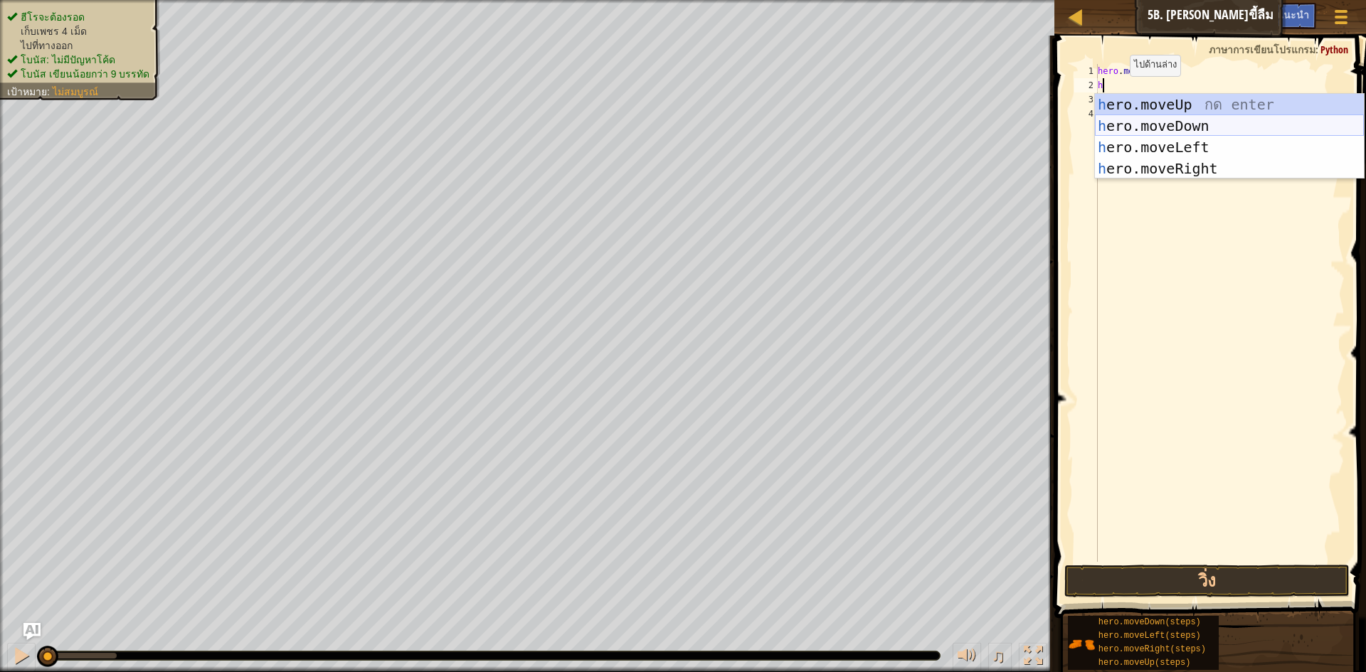
click at [1167, 125] on div "h ero.moveUp กด enter h ero.moveDown กด enter h ero.moveLeft กด enter h ero.mov…" at bounding box center [1229, 158] width 269 height 128
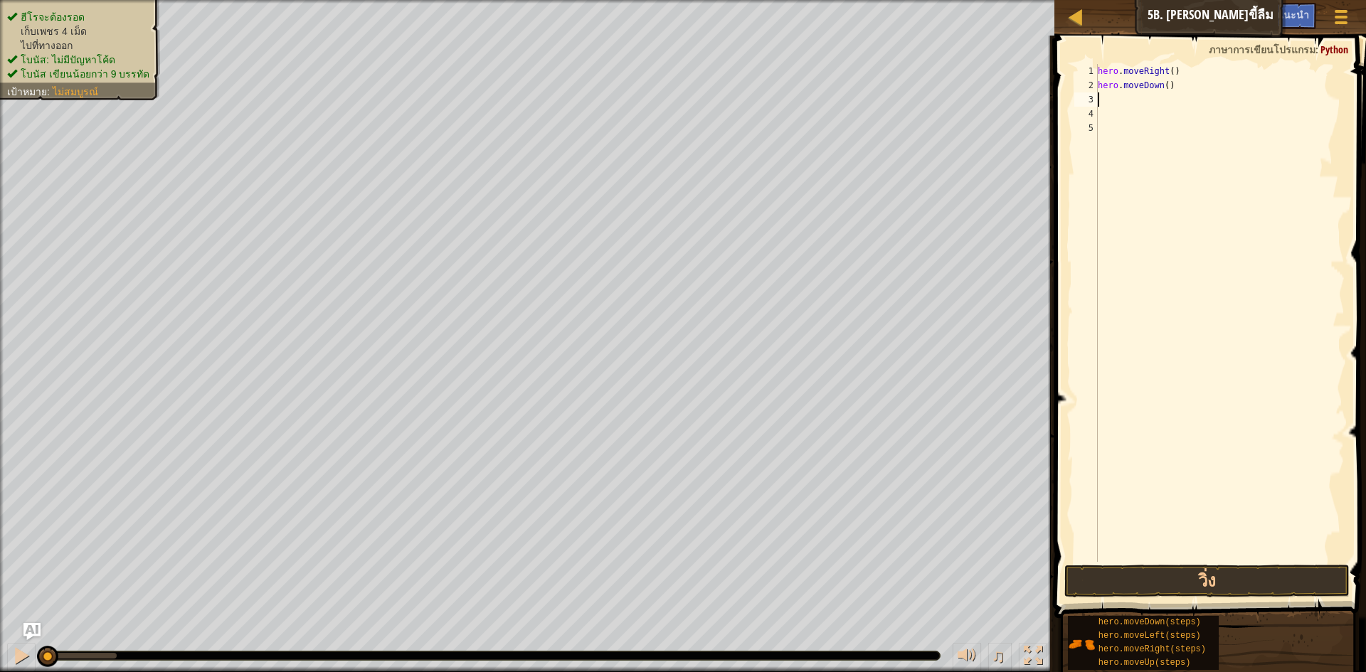
type textarea "h"
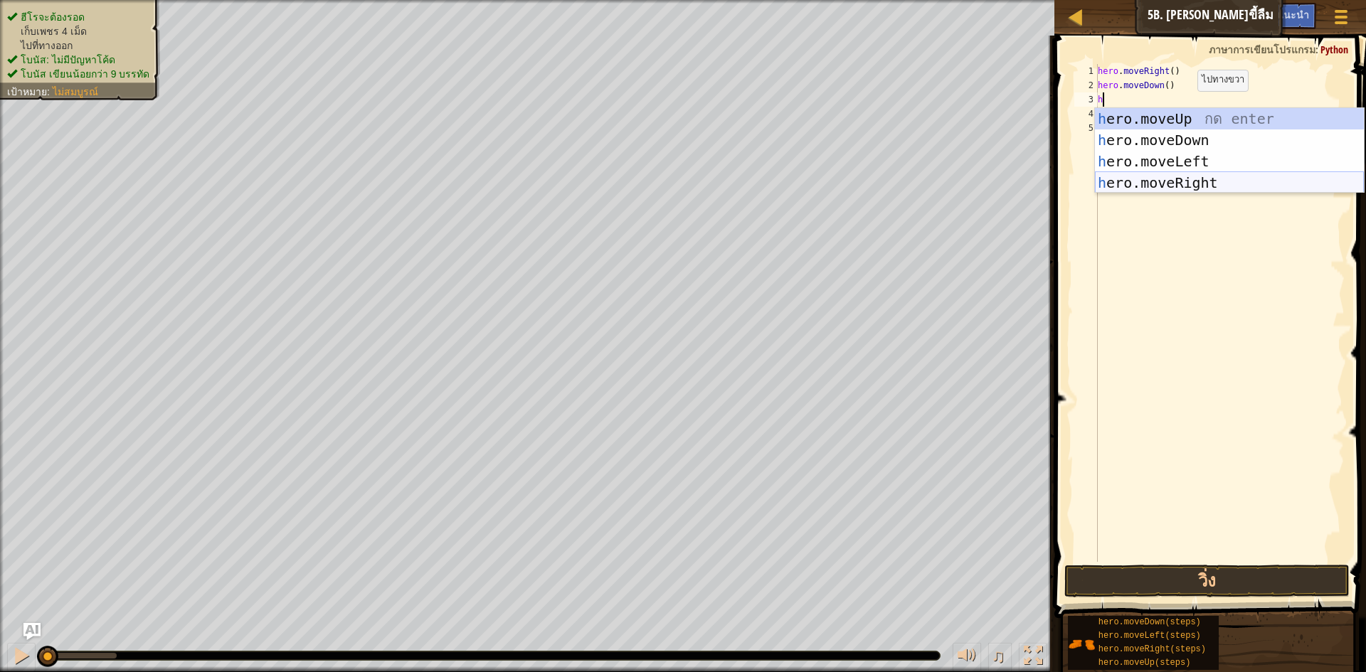
click at [1191, 184] on div "h ero.moveUp กด enter h ero.moveDown กด enter h ero.moveLeft กด enter h ero.mov…" at bounding box center [1229, 172] width 269 height 128
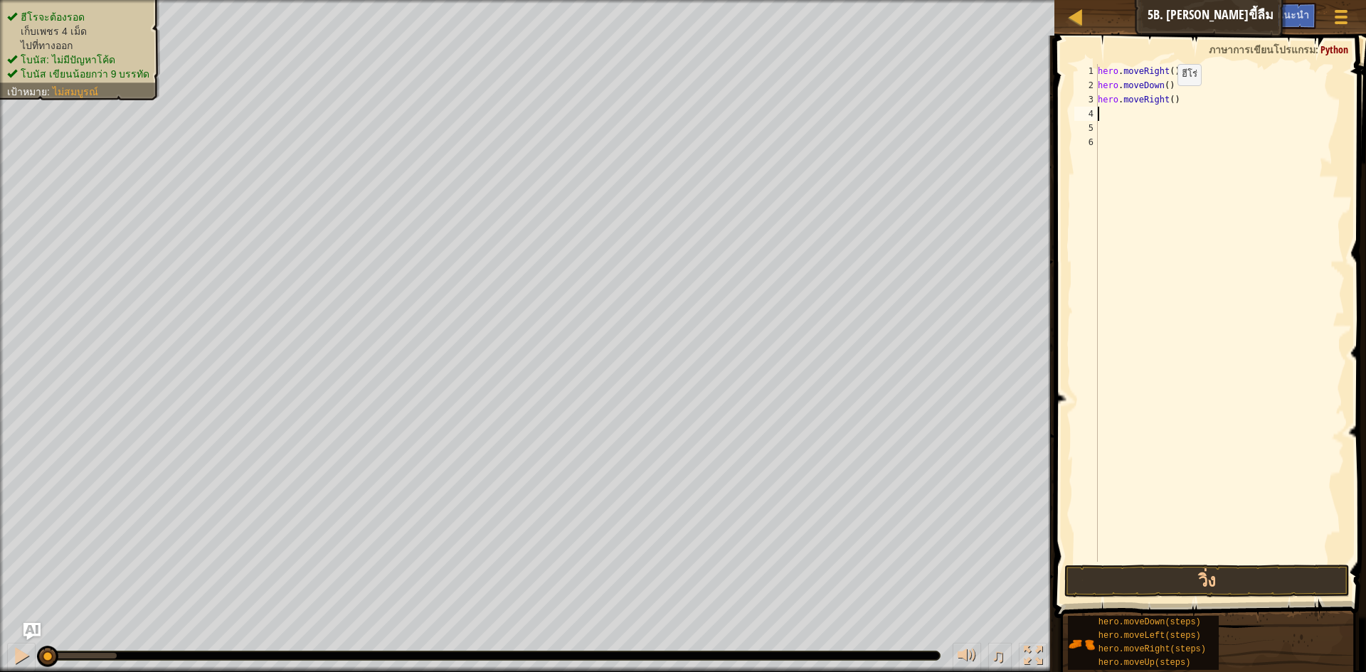
click at [1165, 100] on div "hero . moveRight ( ) hero . moveDown ( ) hero . moveRight ( )" at bounding box center [1220, 327] width 250 height 526
click at [1171, 100] on div "hero . moveRight ( ) hero . moveDown ( ) hero . moveRight ( )" at bounding box center [1220, 327] width 250 height 526
click at [1167, 100] on div "hero . moveRight ( ) hero . moveDown ( ) hero . moveRight ( )" at bounding box center [1220, 327] width 250 height 526
type textarea "hero.moveRight(2)"
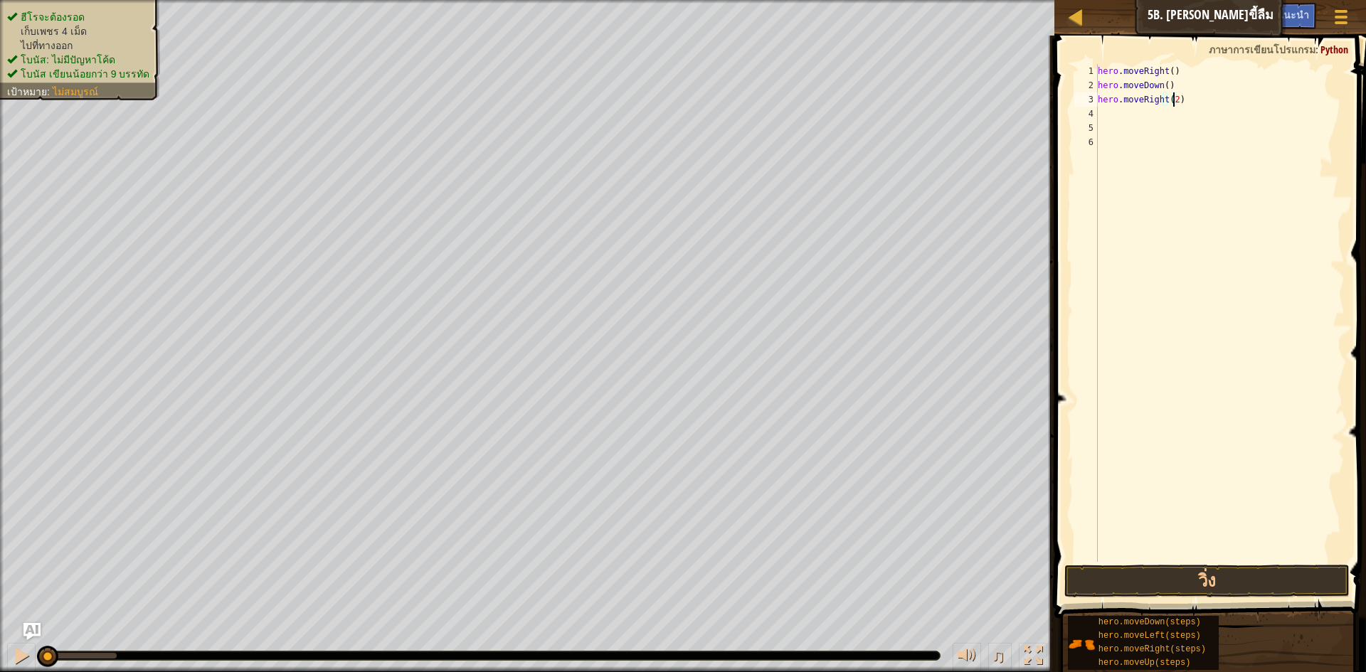
scroll to position [6, 6]
click at [1105, 111] on div "hero . moveRight ( ) hero . moveDown ( ) hero . moveRight ( 2 )" at bounding box center [1220, 327] width 250 height 526
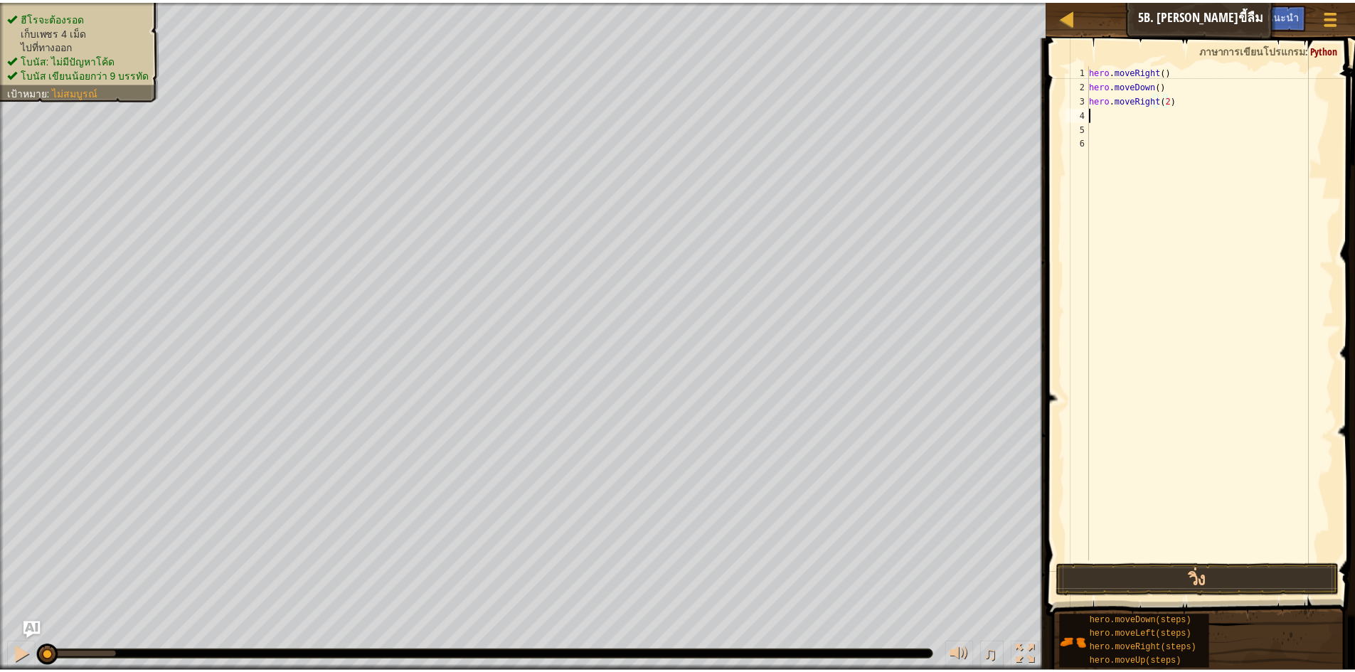
scroll to position [6, 0]
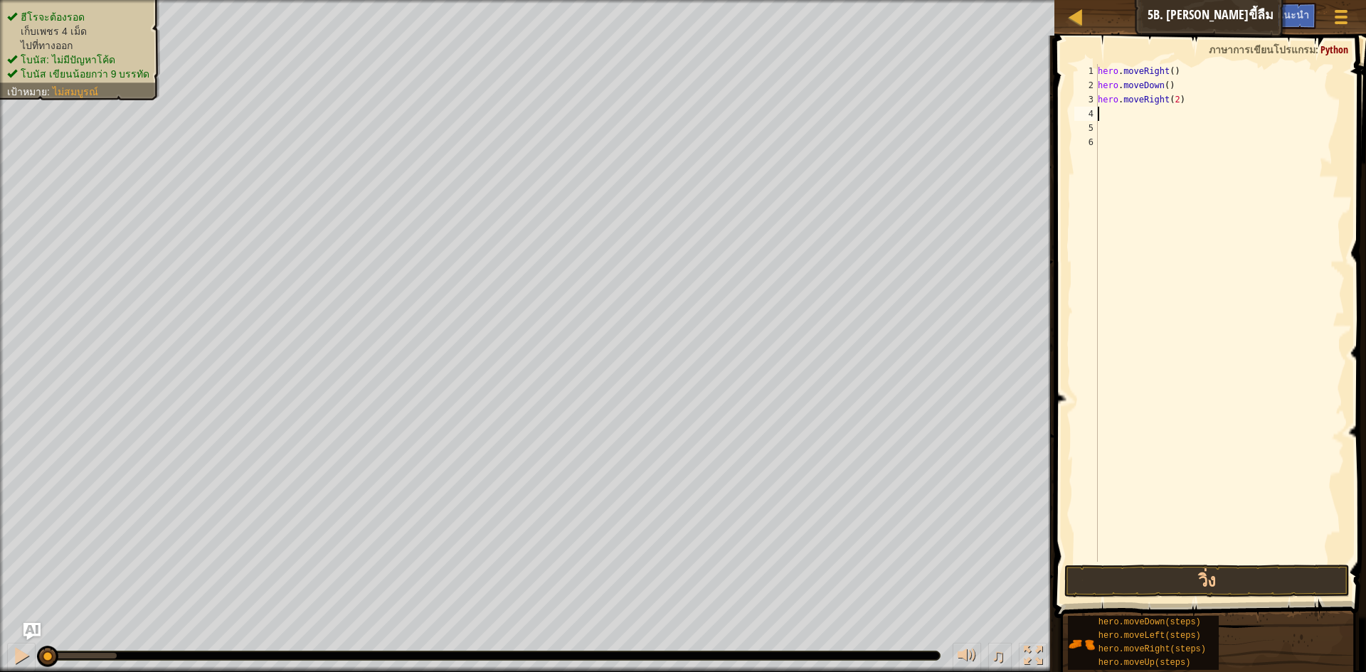
type textarea "h"
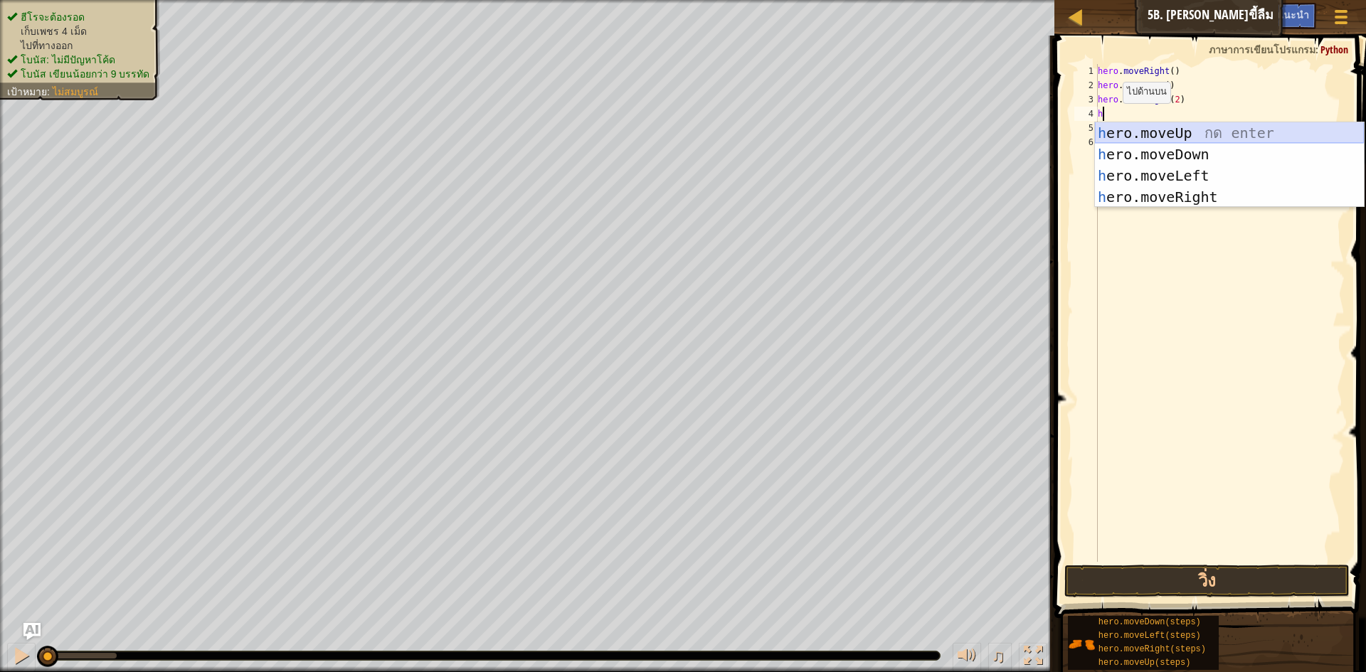
click at [1166, 132] on div "h ero.moveUp กด enter h ero.moveDown กด enter h ero.moveLeft กด enter h ero.mov…" at bounding box center [1229, 186] width 269 height 128
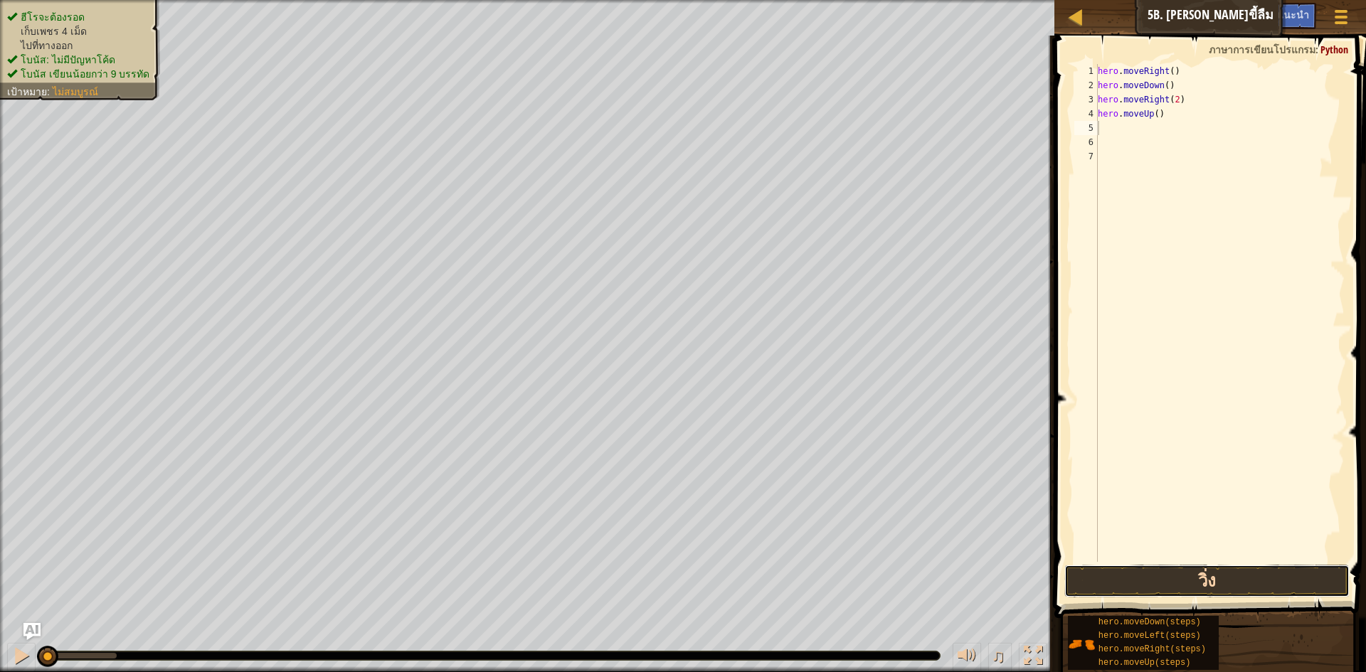
click at [1255, 566] on button "วิ่ง" at bounding box center [1206, 581] width 285 height 33
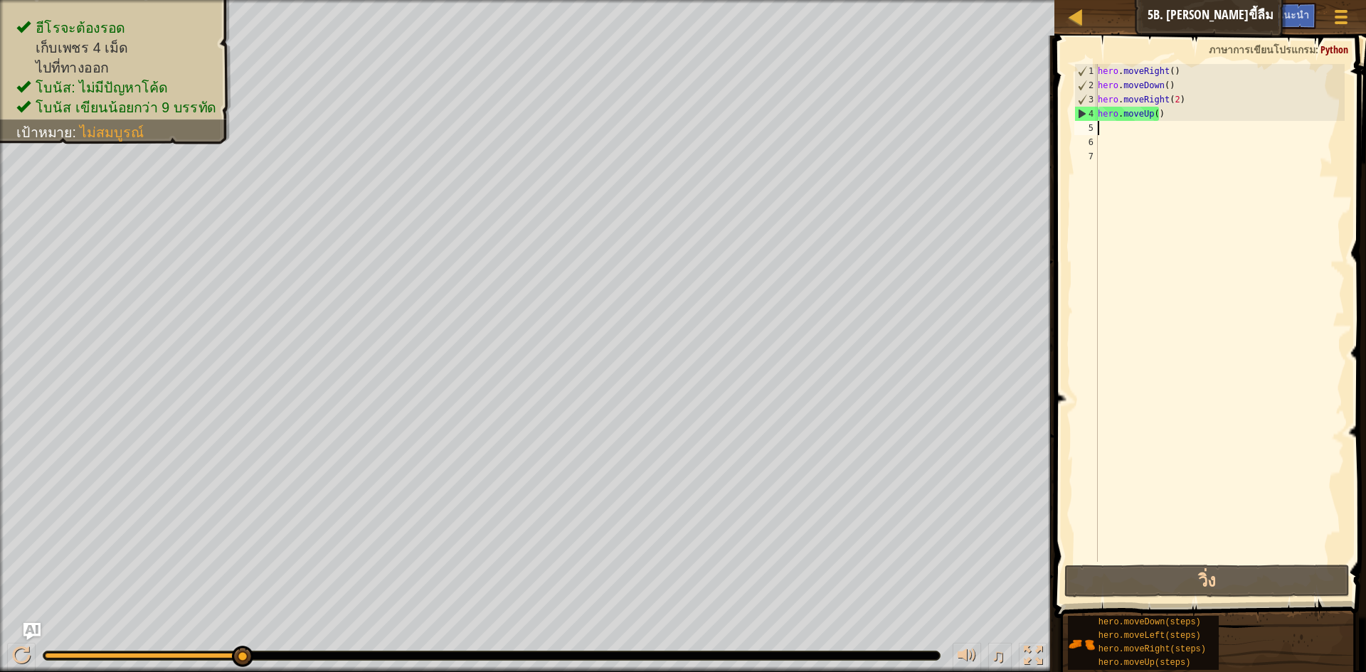
type textarea "h"
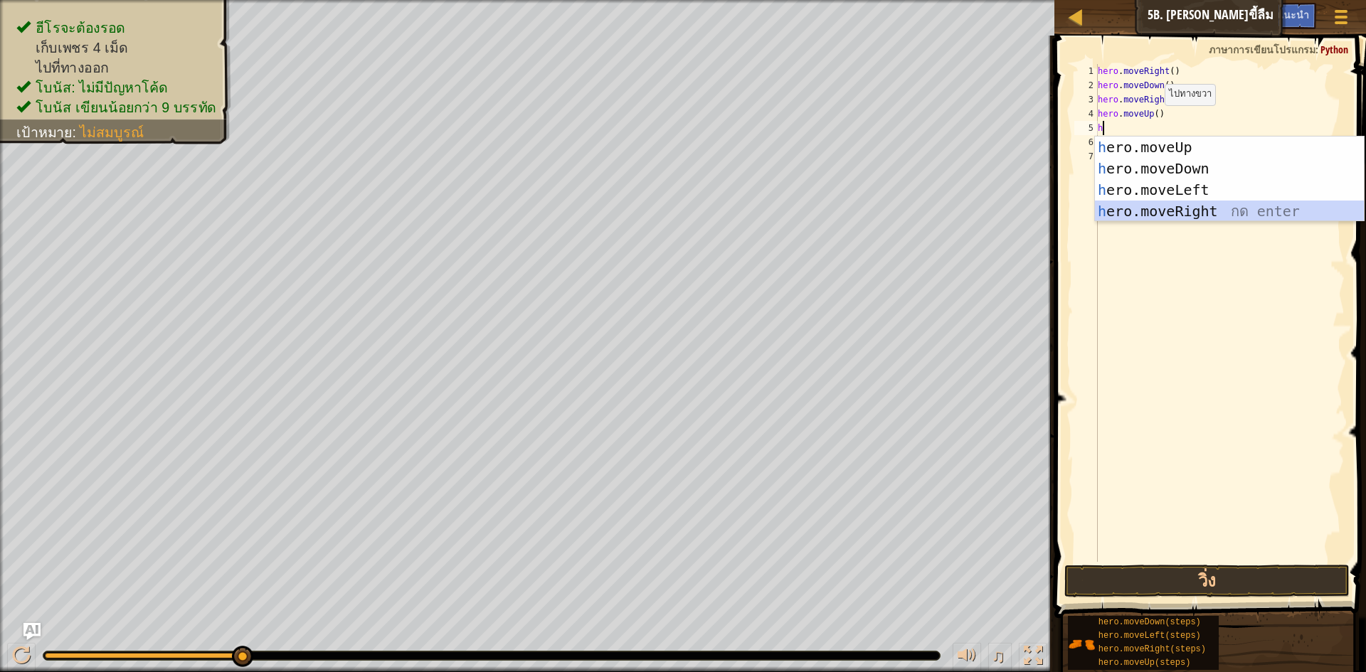
drag, startPoint x: 1171, startPoint y: 208, endPoint x: 1170, endPoint y: 216, distance: 8.7
click at [1170, 216] on div "h ero.moveUp กด enter h ero.moveDown กด enter h ero.moveLeft กด enter h ero.mov…" at bounding box center [1229, 201] width 269 height 128
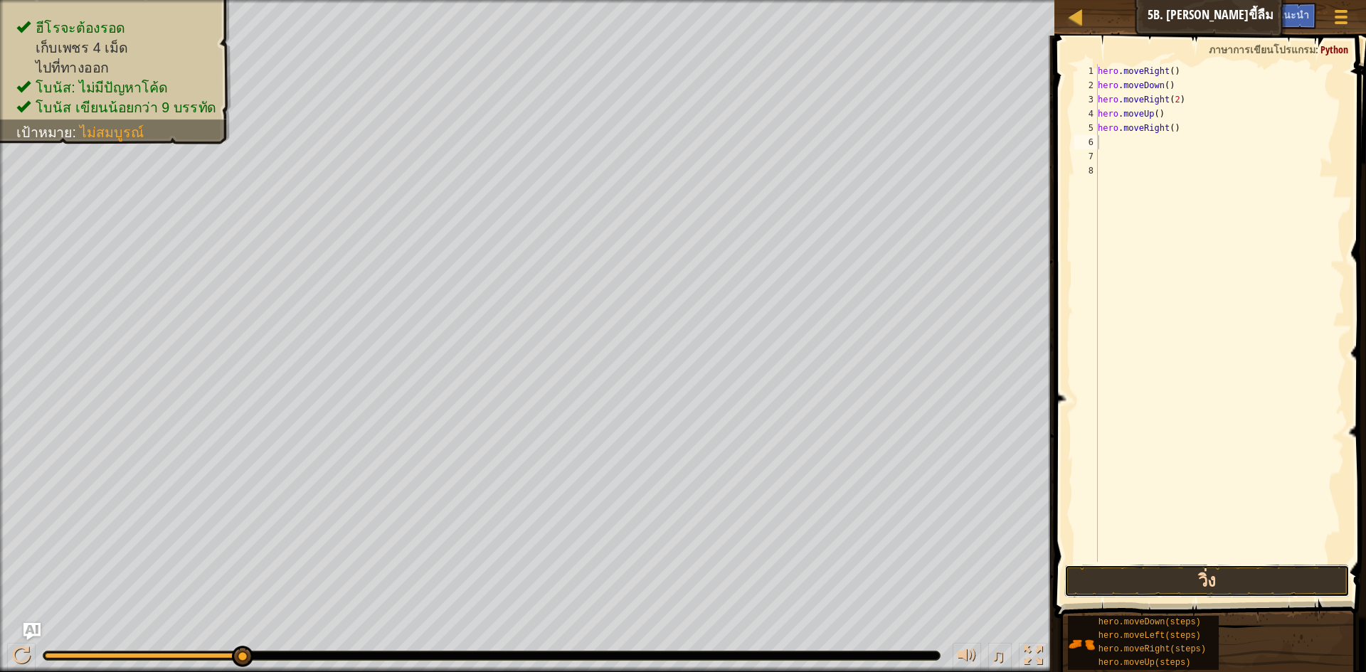
click at [1121, 568] on button "วิ่ง" at bounding box center [1206, 581] width 285 height 33
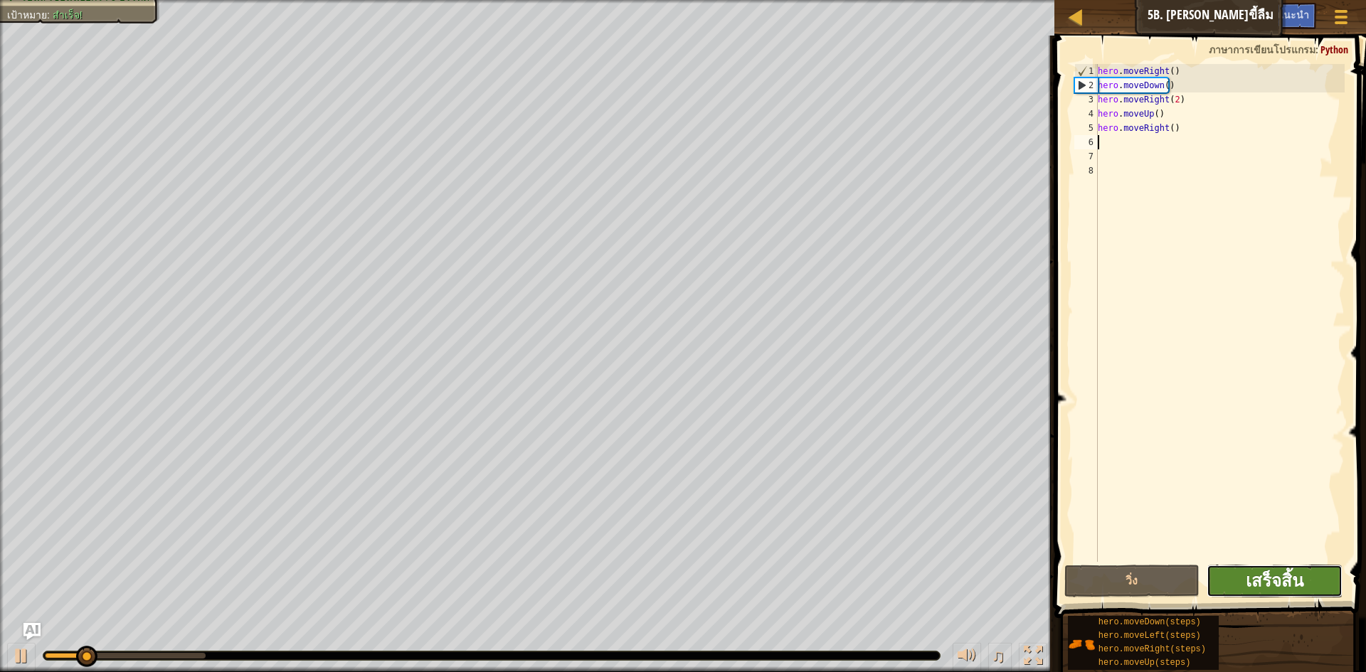
click at [1250, 585] on span "เสร็จสิ้น" at bounding box center [1274, 580] width 58 height 23
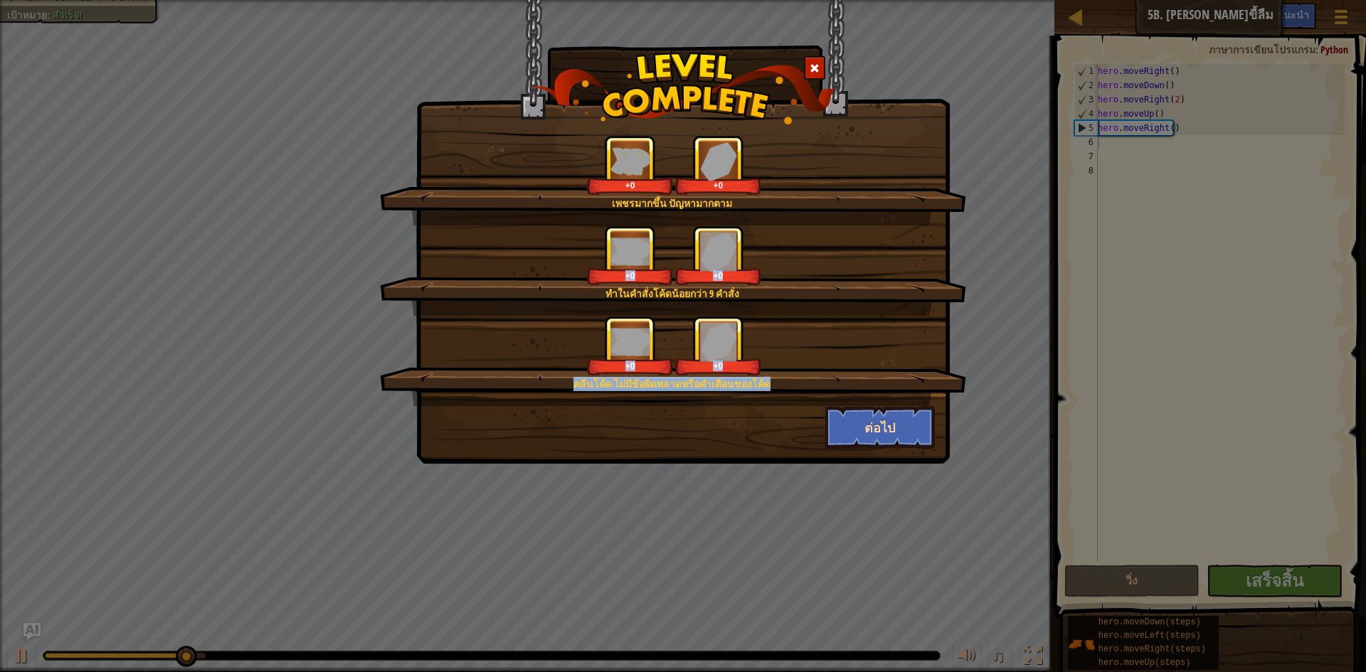
drag, startPoint x: 785, startPoint y: 317, endPoint x: 851, endPoint y: 412, distance: 115.6
click at [851, 412] on div "เพชรมากขึ้น ปัญหามากตาม +0 +0 ทำในคำสั่งโค้ดน้อยกว่า 9 คำสั่ง +0 +0 คลีนโค้ด ไม…" at bounding box center [683, 292] width 504 height 314
click at [851, 416] on button "ต่อไป" at bounding box center [880, 427] width 110 height 43
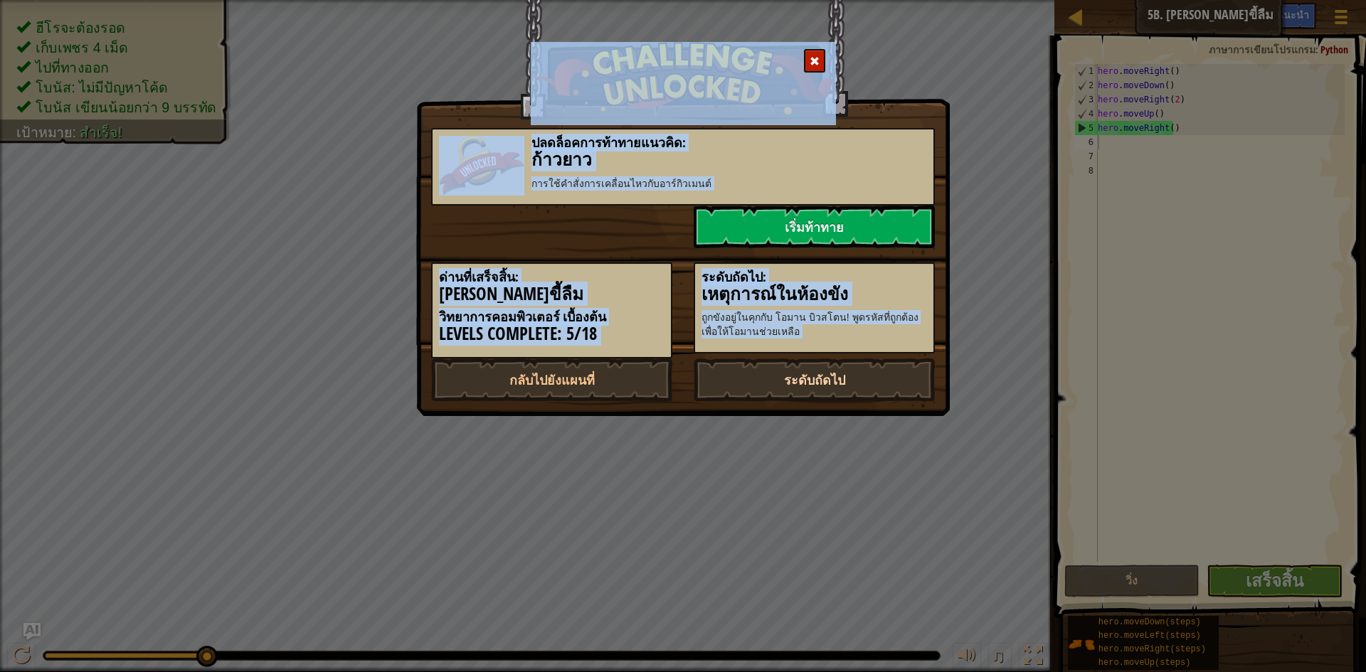
click at [846, 370] on link "ระดับถัดไป" at bounding box center [813, 379] width 241 height 43
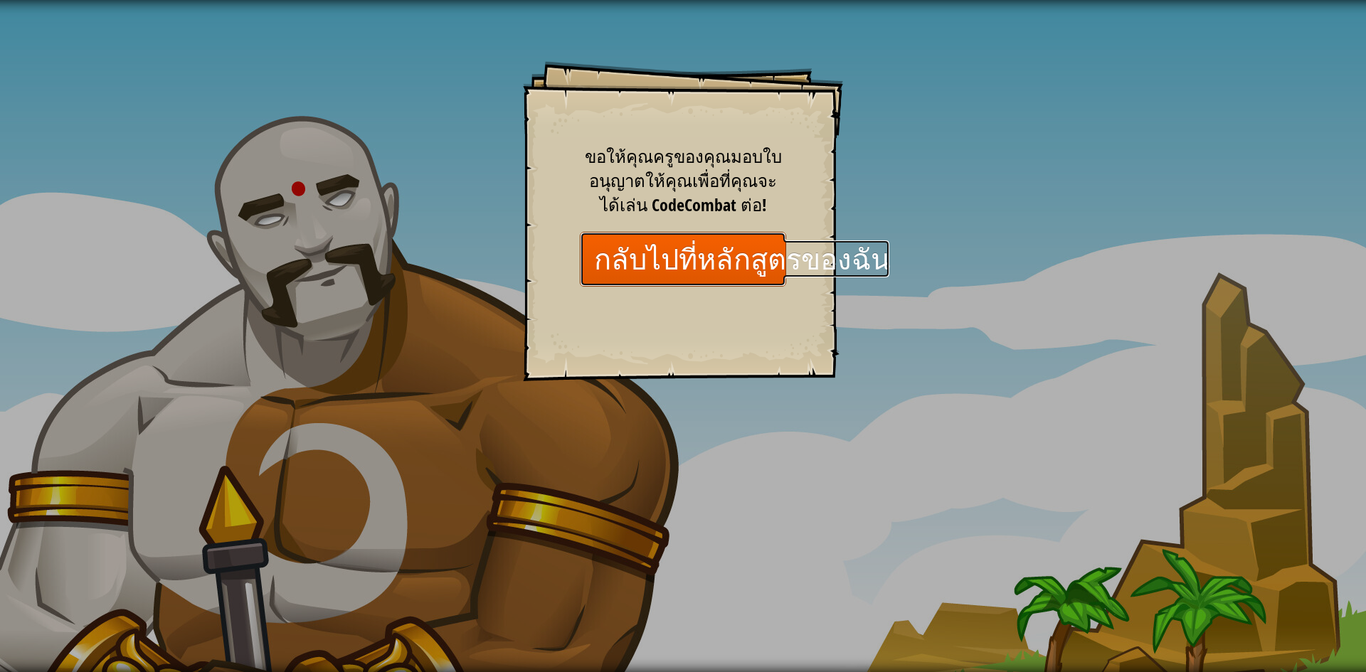
click at [760, 254] on link "กลับไปที่หลักสูตรของฉัน" at bounding box center [683, 259] width 206 height 55
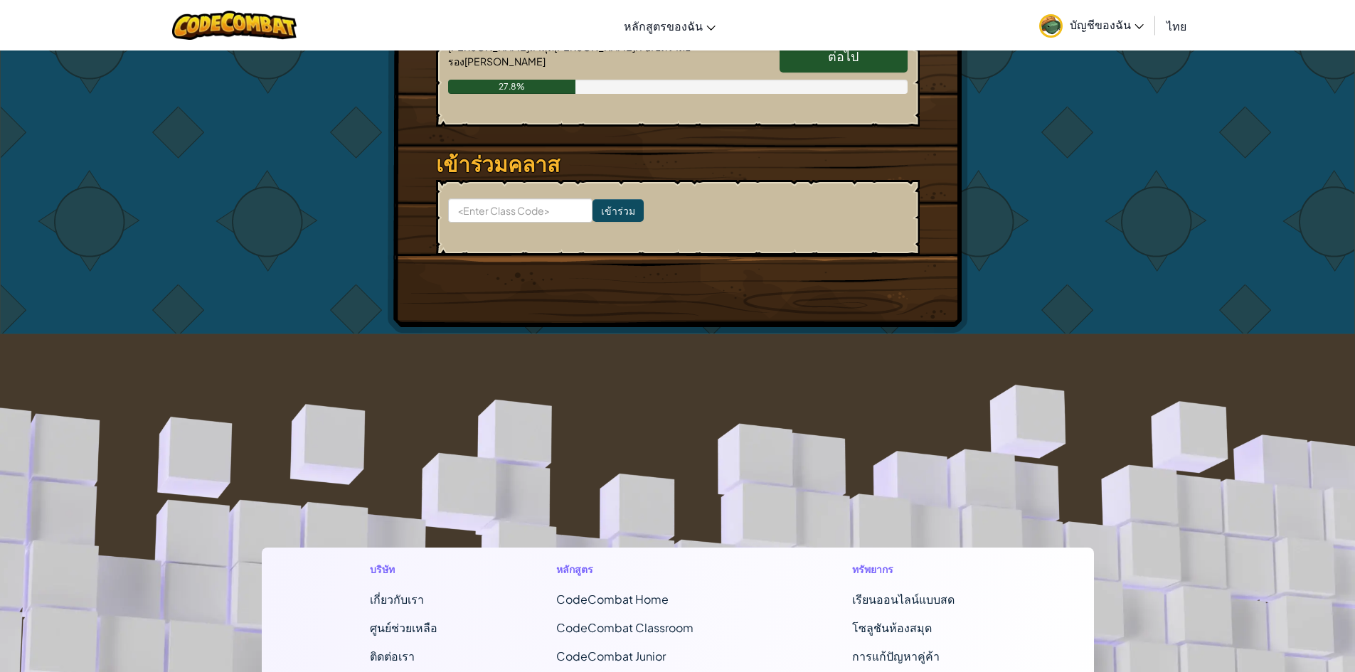
scroll to position [314, 0]
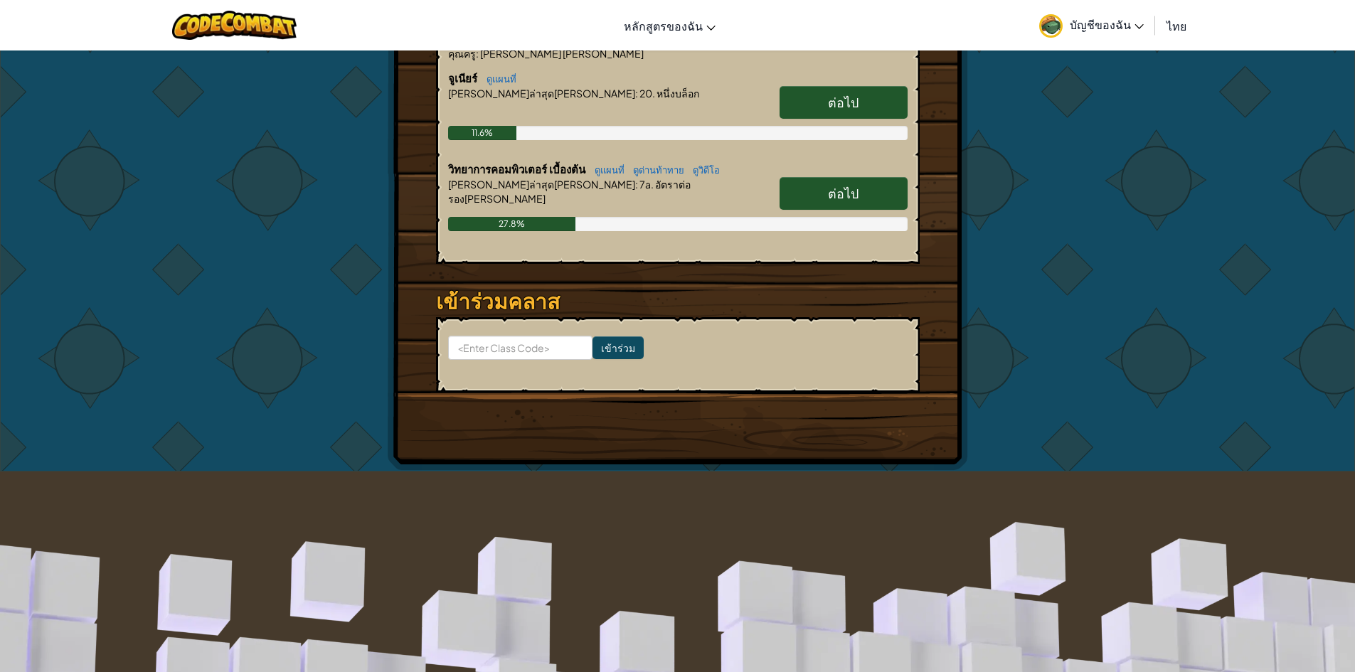
click at [836, 191] on span "ต่อไป" at bounding box center [843, 193] width 31 height 16
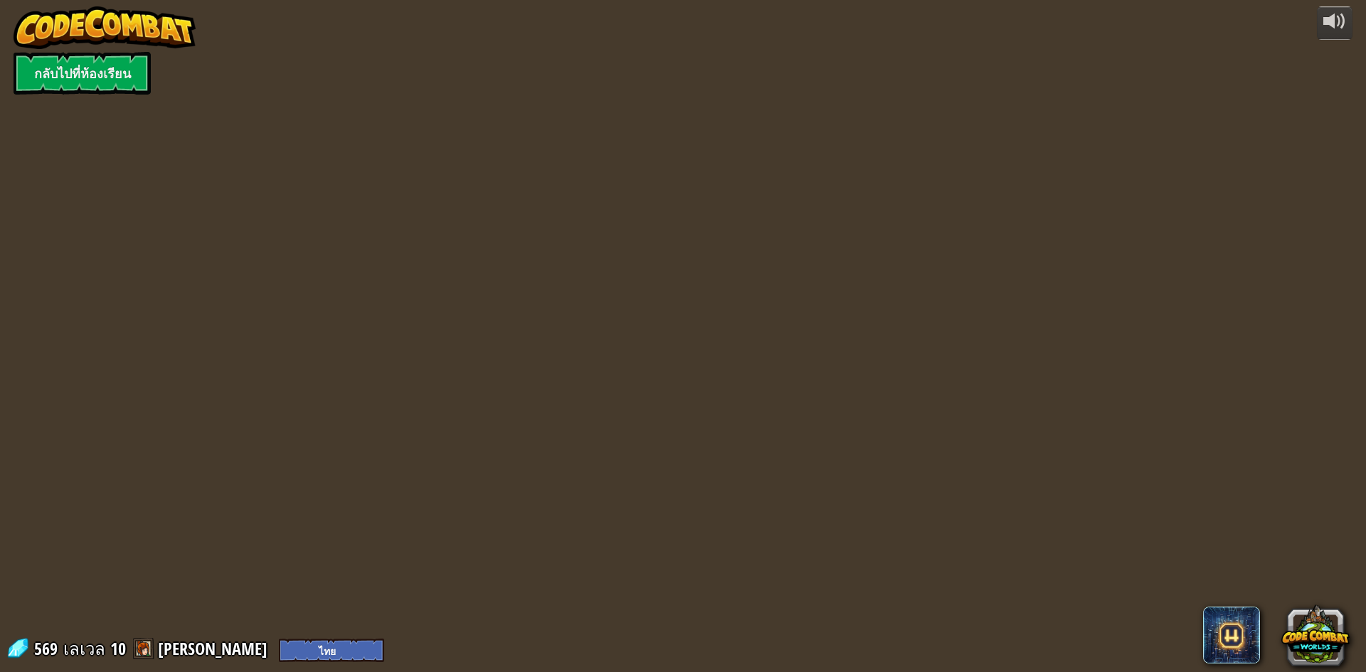
select select "th"
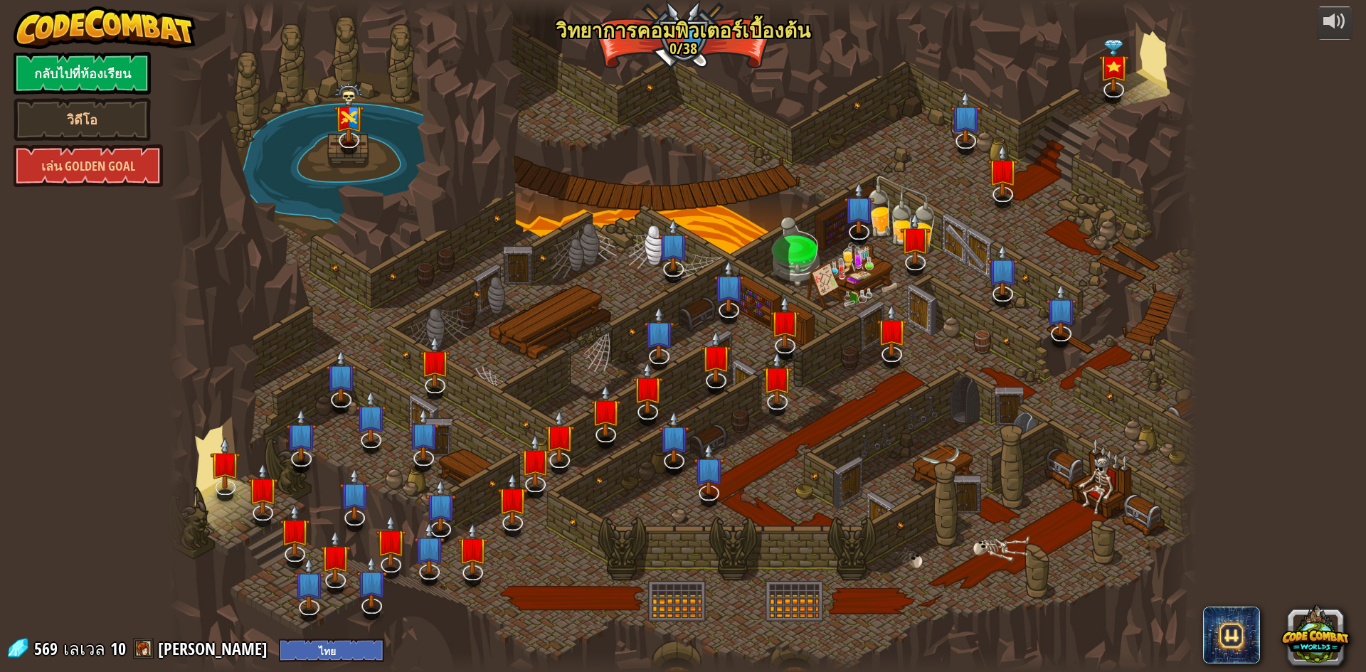
select select "th"
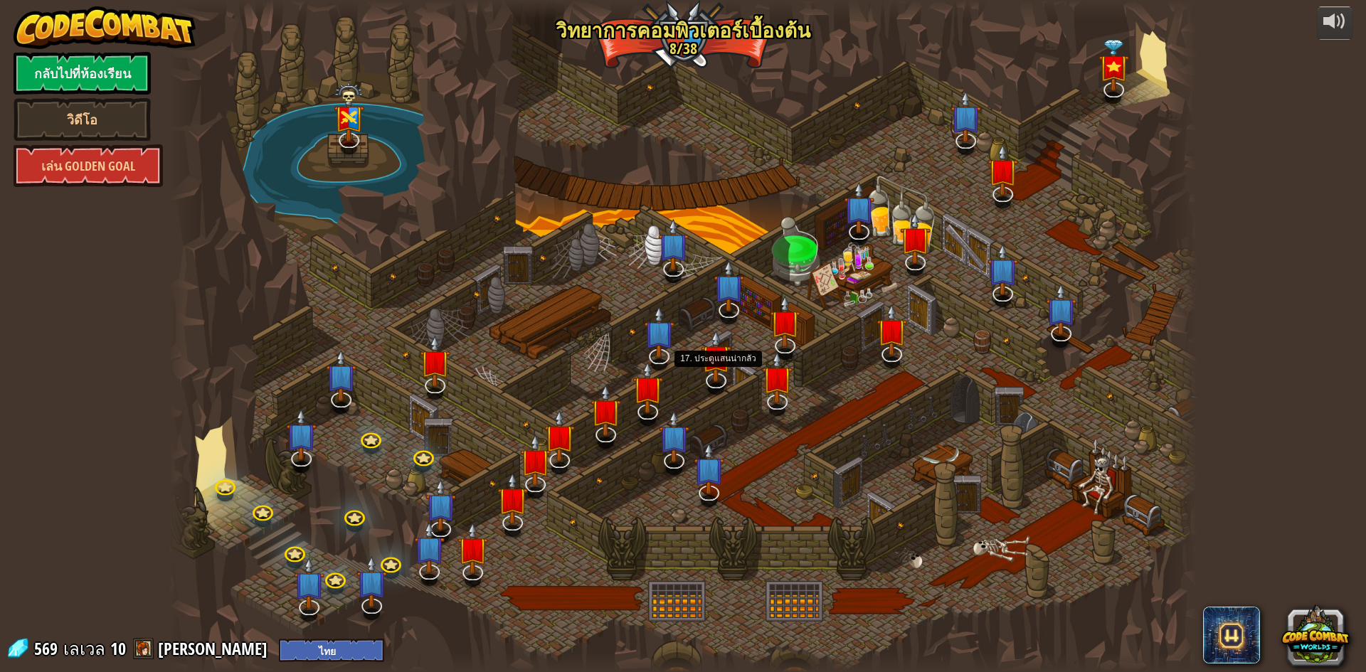
select select "th"
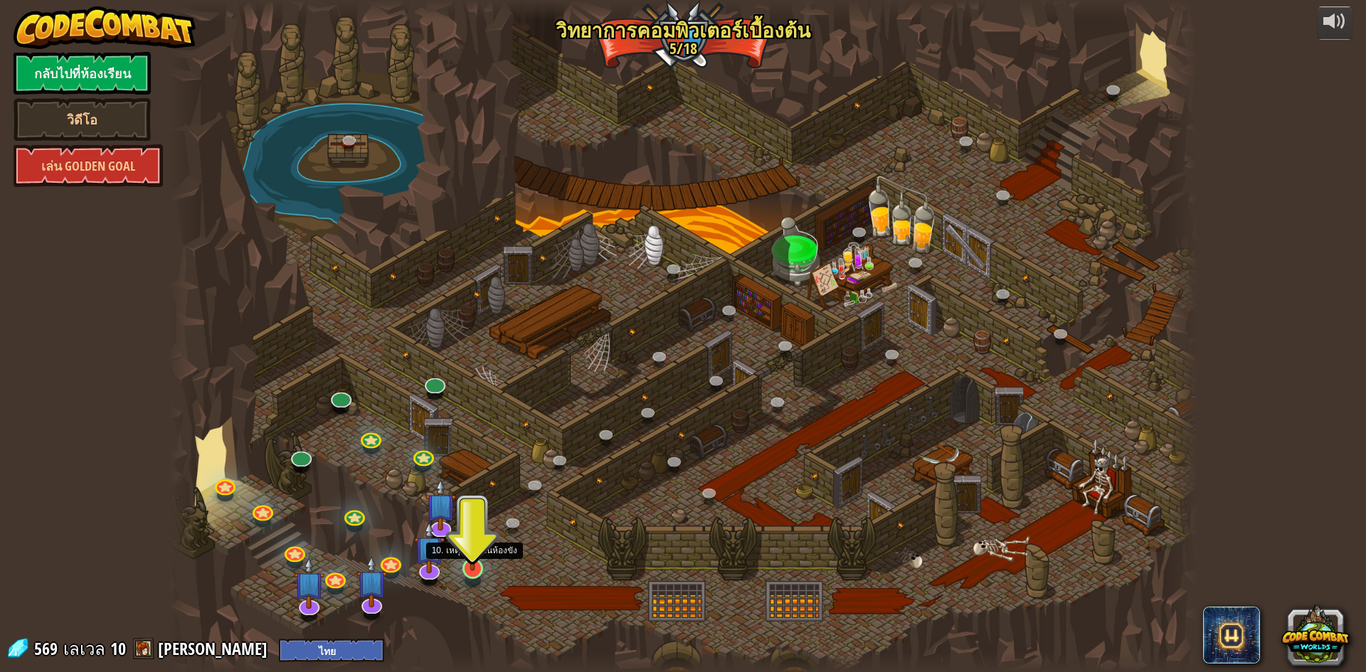
click at [470, 563] on img at bounding box center [473, 538] width 28 height 63
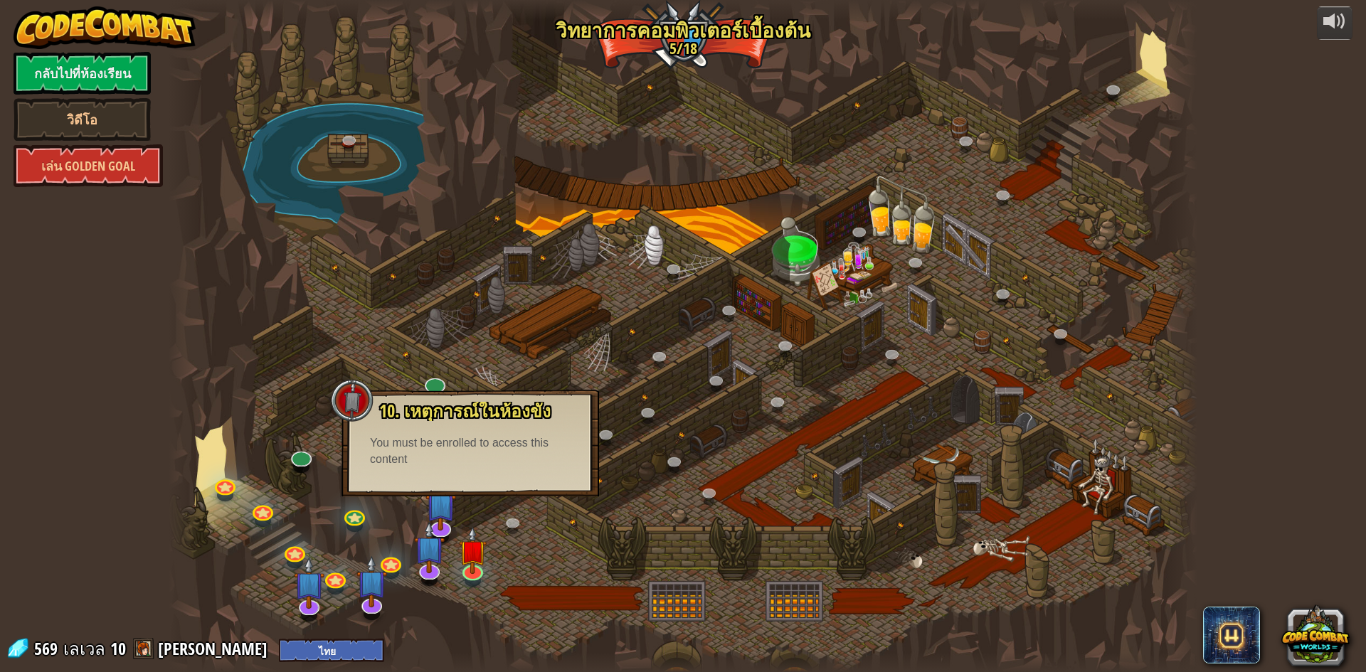
click at [482, 632] on div at bounding box center [683, 336] width 1029 height 672
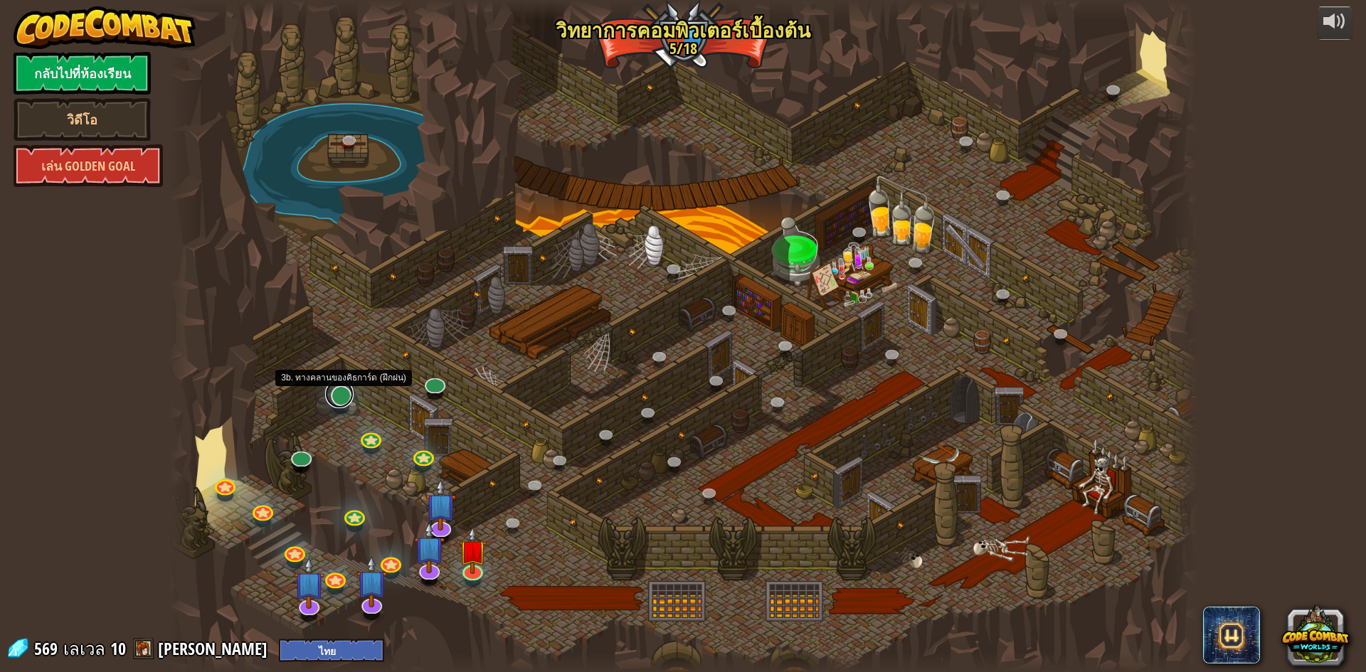
click at [336, 396] on link at bounding box center [339, 394] width 28 height 28
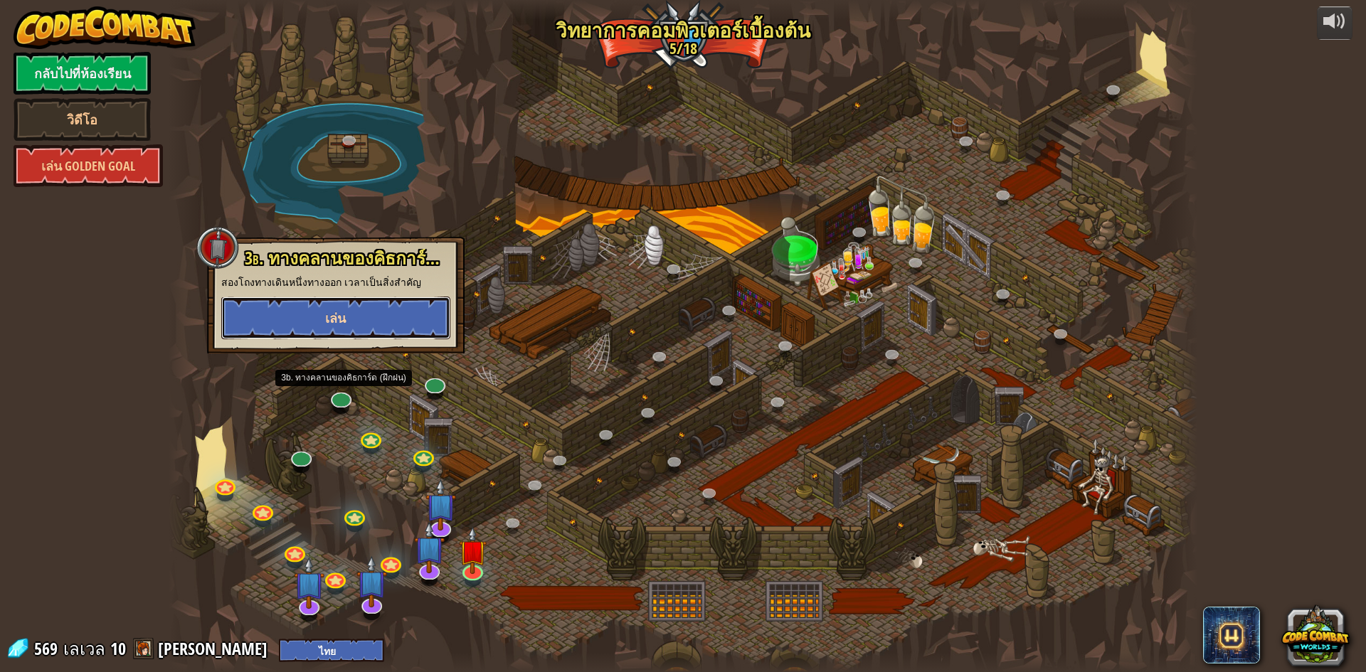
click at [388, 314] on button "เล่น" at bounding box center [335, 318] width 229 height 43
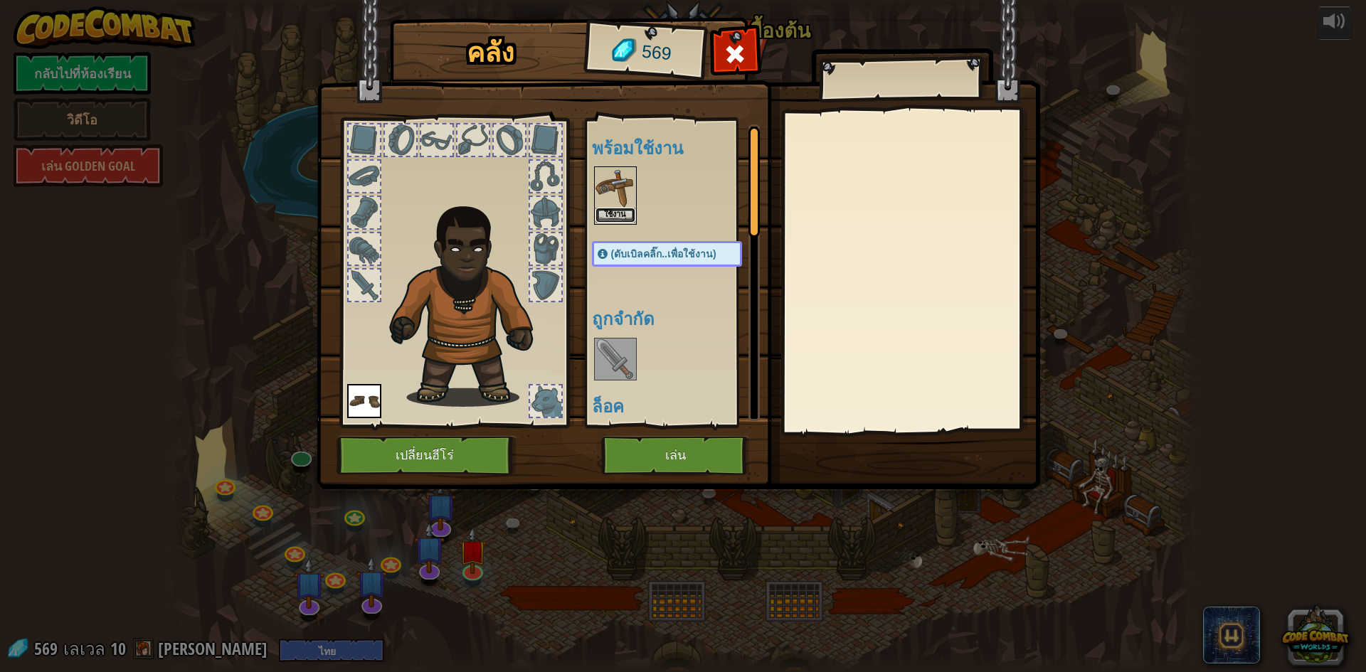
click at [615, 208] on button "ใช้งาน" at bounding box center [615, 215] width 40 height 15
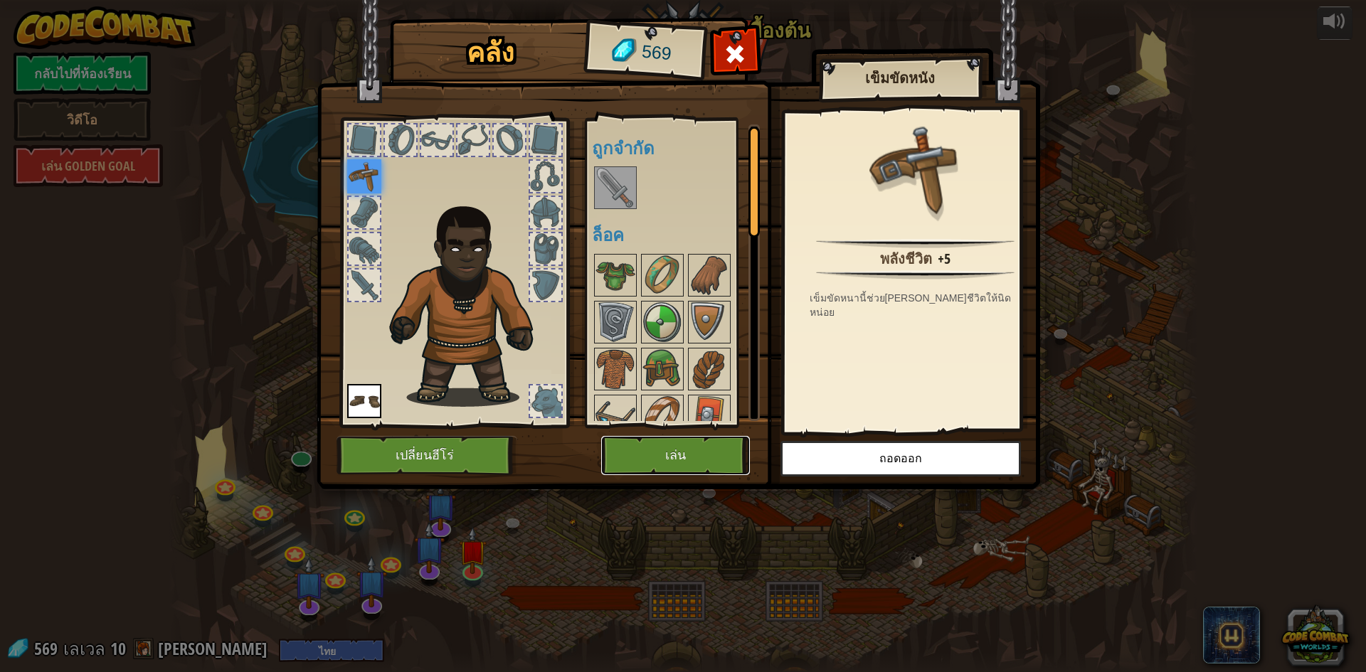
click at [666, 445] on button "เล่น" at bounding box center [675, 455] width 149 height 39
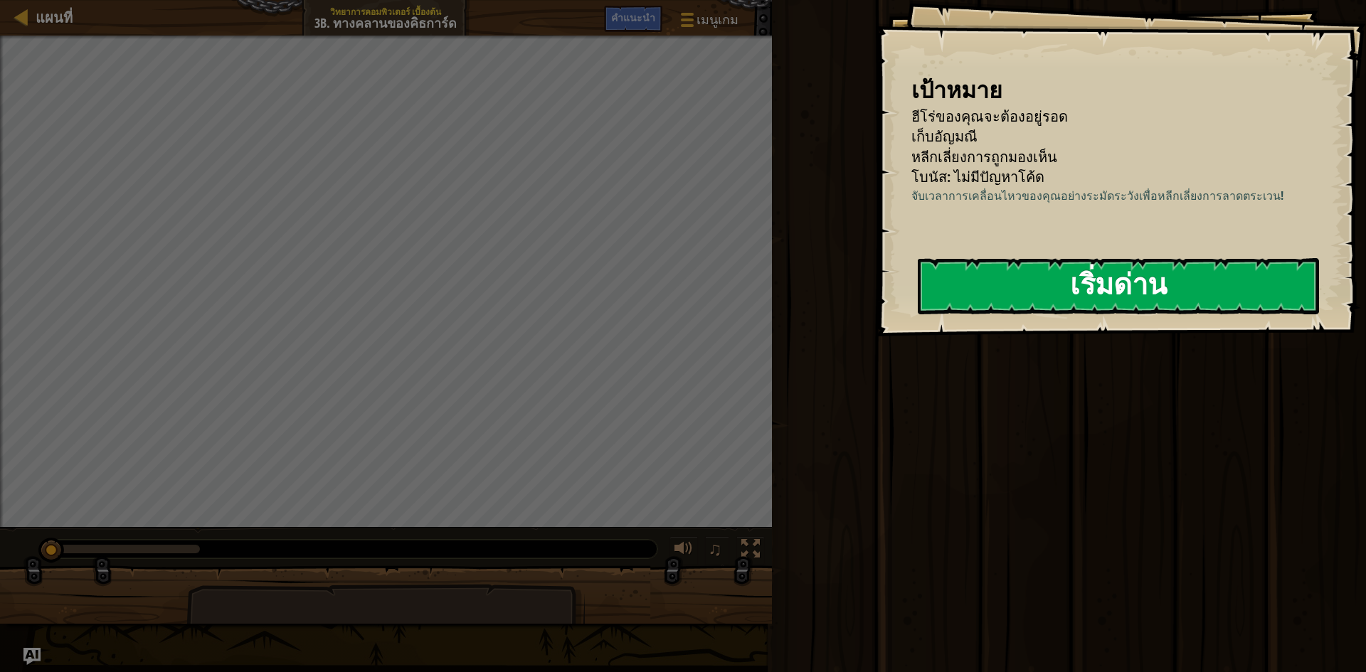
drag, startPoint x: 1096, startPoint y: 287, endPoint x: 1089, endPoint y: 284, distance: 8.0
click at [1095, 287] on button "เริ่มด่าน" at bounding box center [1118, 286] width 401 height 56
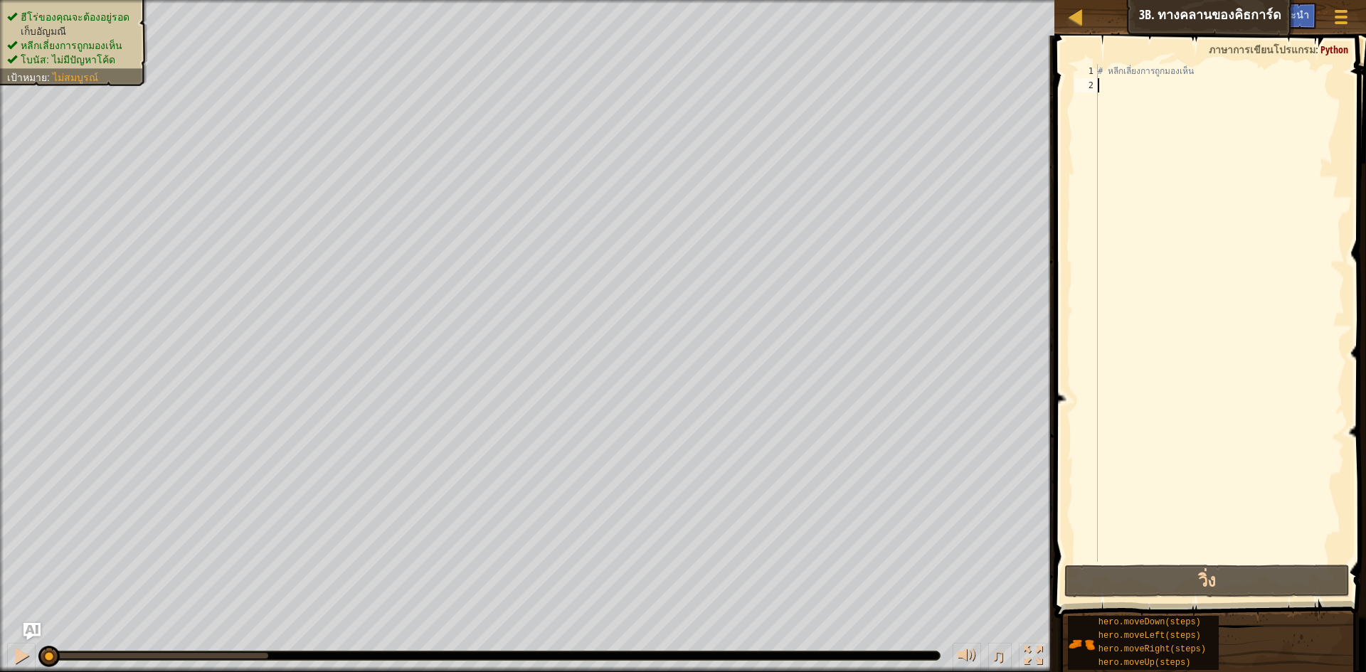
click at [1223, 71] on div "# หลีกเลี่ยงการถูกมองเห็น" at bounding box center [1220, 327] width 250 height 526
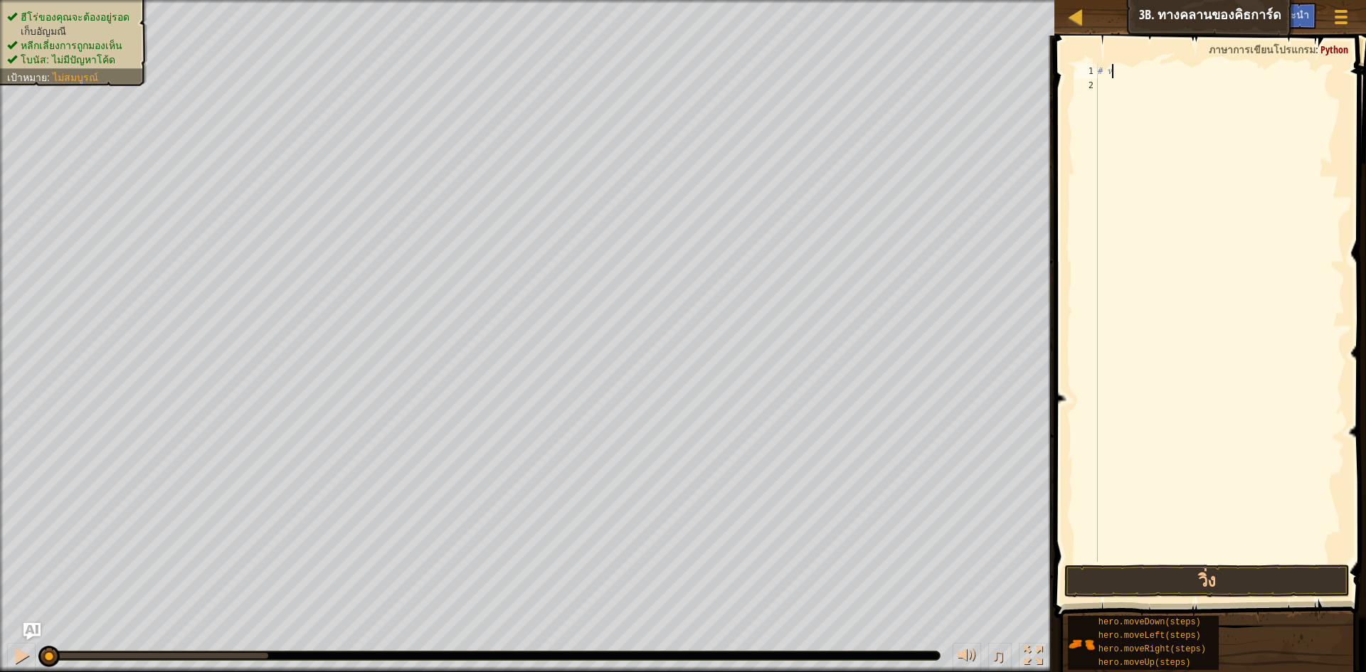
type textarea "#"
type textarea "h"
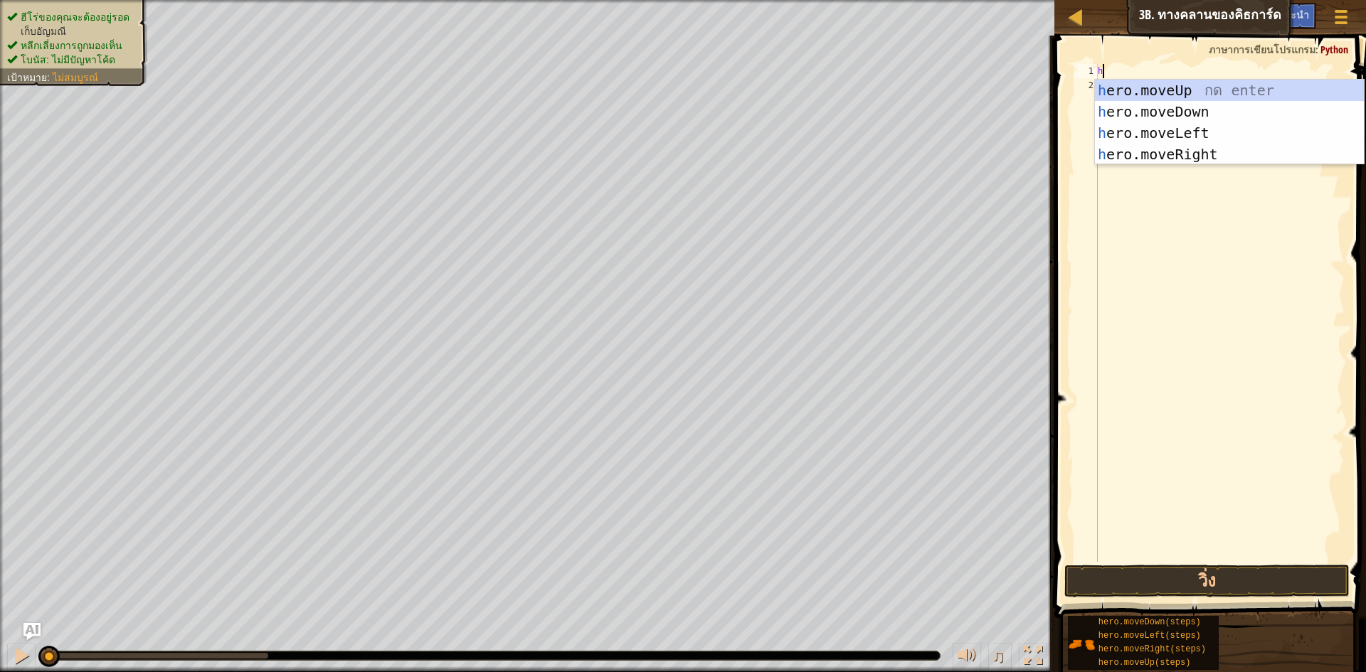
scroll to position [6, 0]
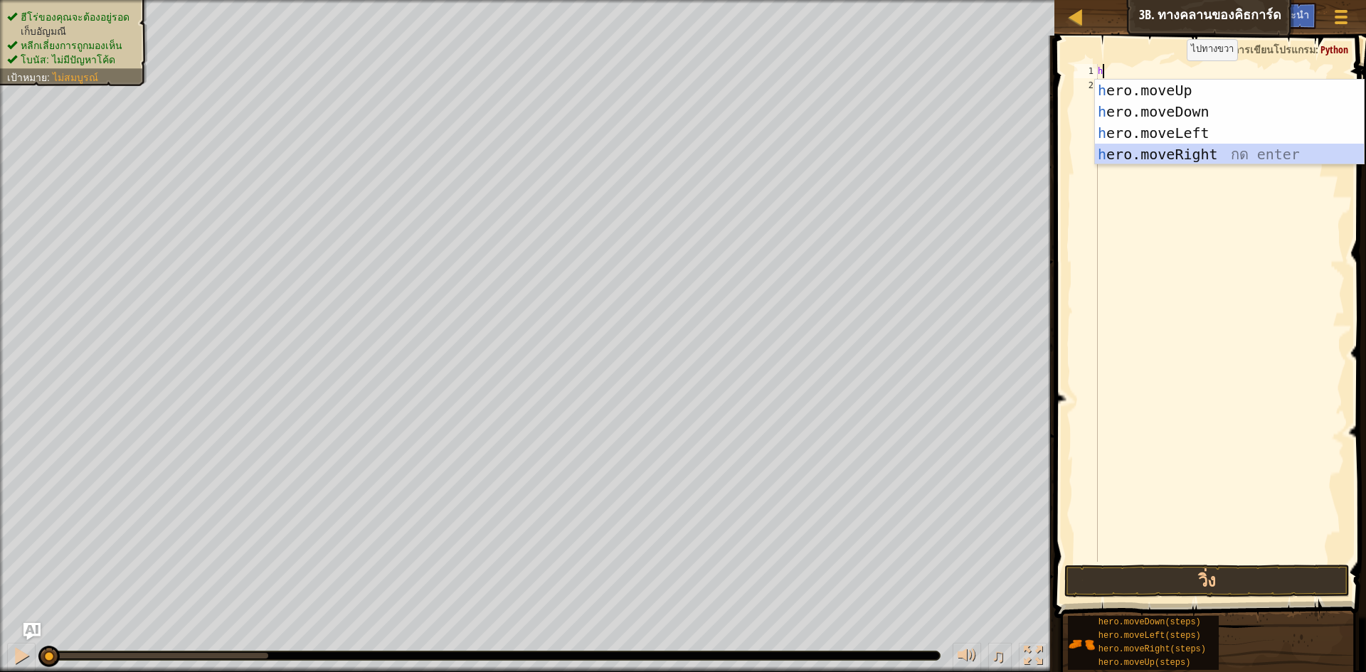
click at [1216, 154] on div "h ero.moveUp กด enter h ero.moveDown กด enter h ero.moveLeft กด enter h ero.mov…" at bounding box center [1229, 144] width 269 height 128
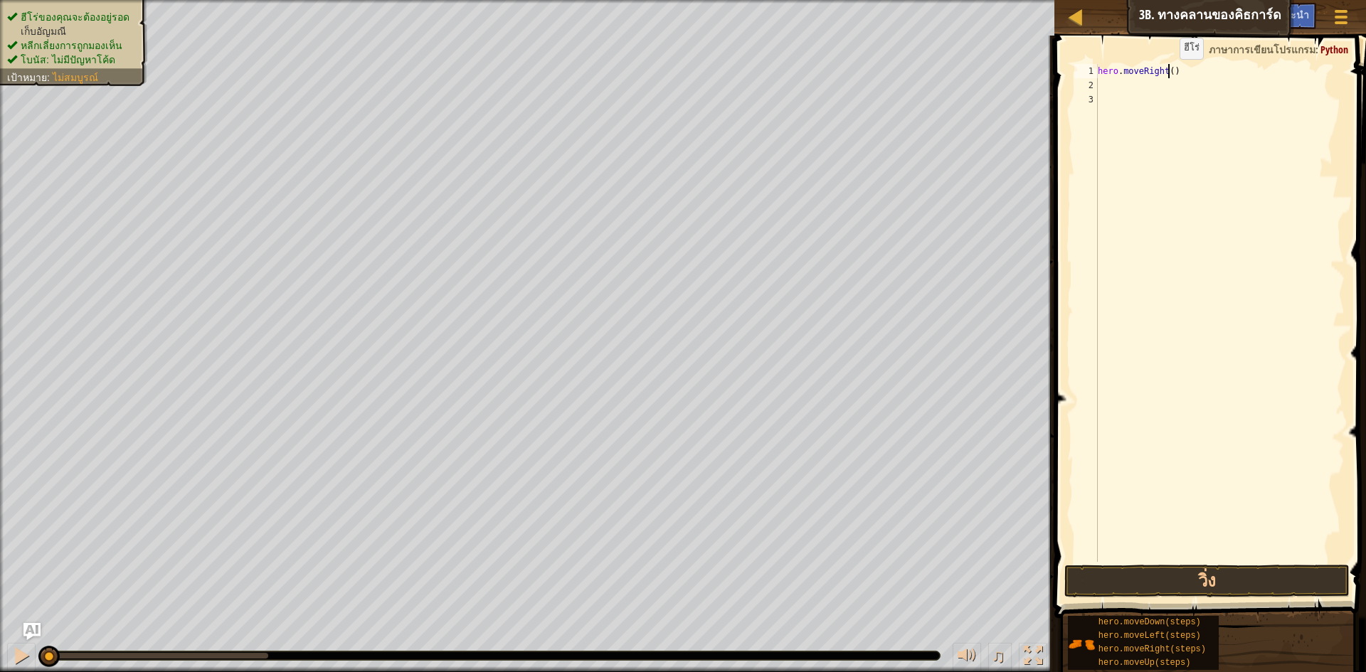
click at [1167, 73] on div "hero . moveRight ( )" at bounding box center [1220, 327] width 250 height 526
drag, startPoint x: 1215, startPoint y: 580, endPoint x: 1216, endPoint y: 572, distance: 7.9
click at [1215, 579] on button "วิ่ง" at bounding box center [1206, 581] width 285 height 33
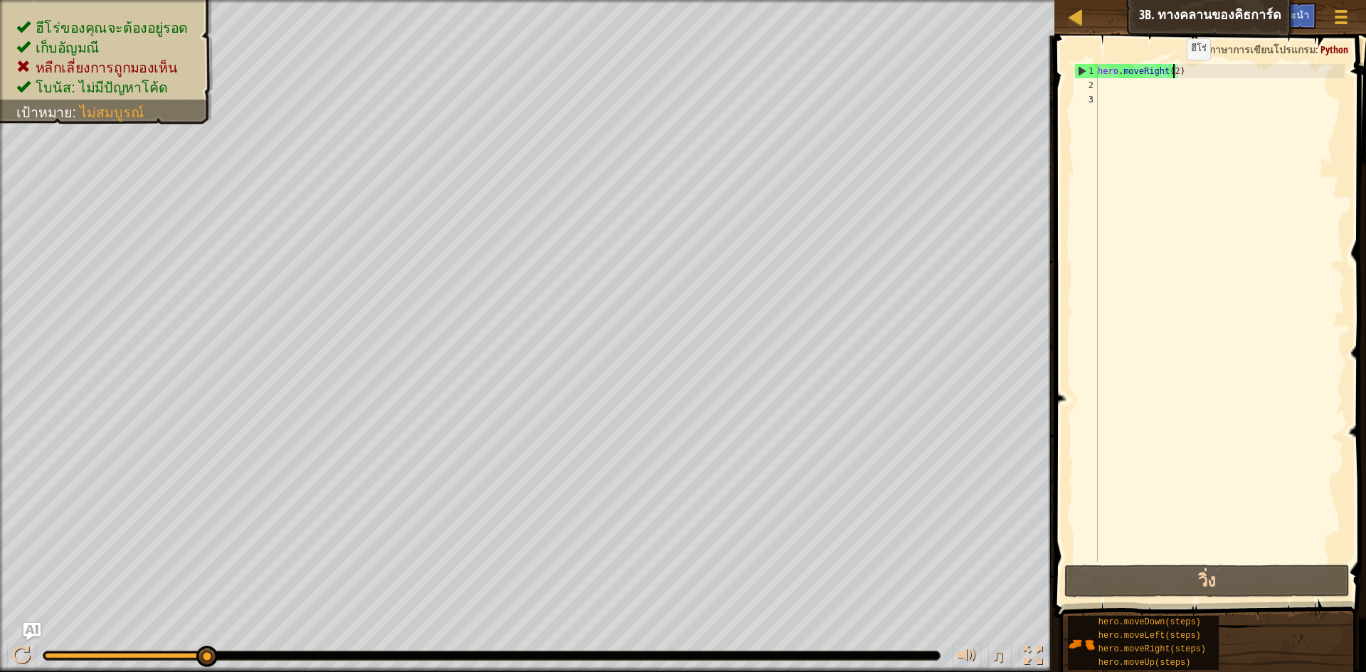
type textarea "hero.moveRight()"
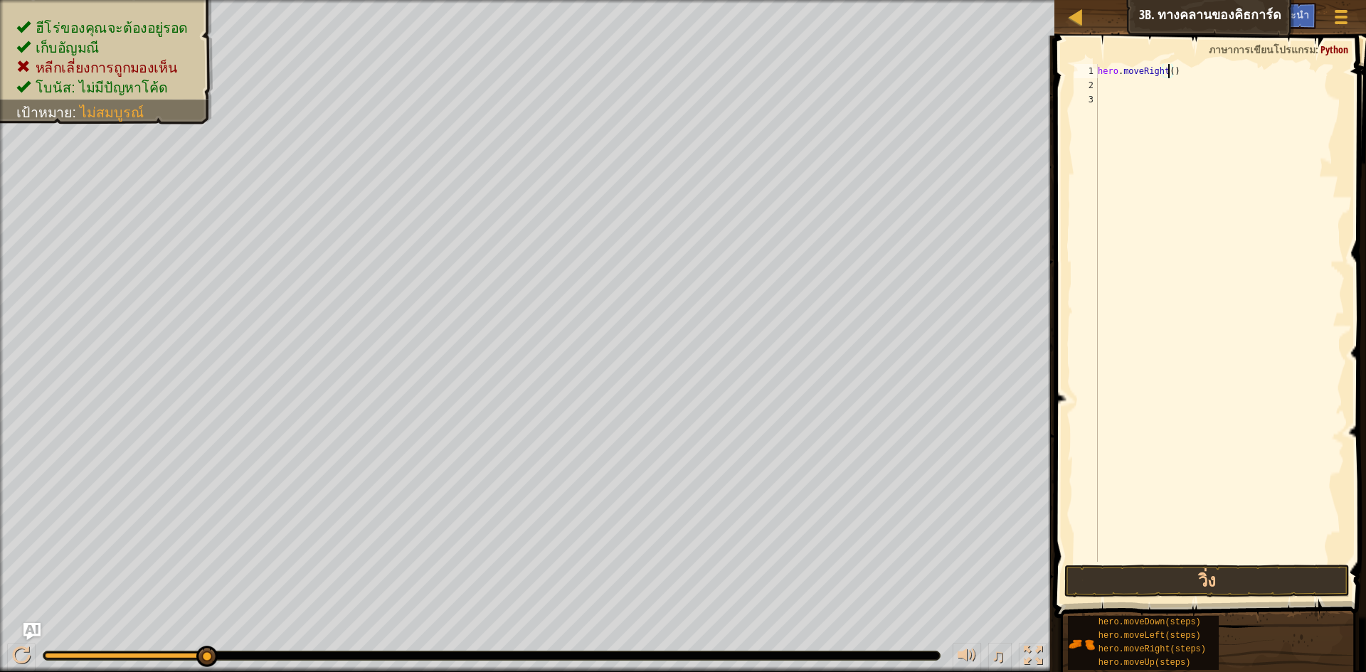
click at [1139, 86] on div "hero . moveRight ( )" at bounding box center [1220, 327] width 250 height 526
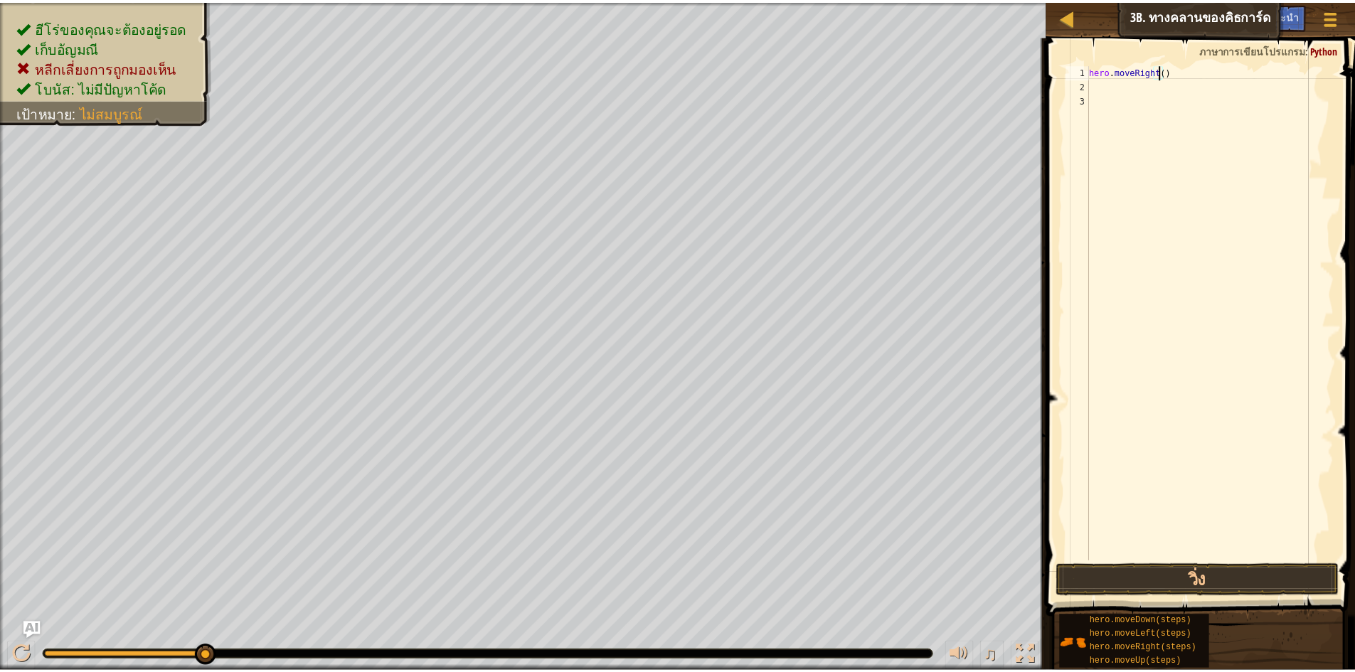
scroll to position [6, 0]
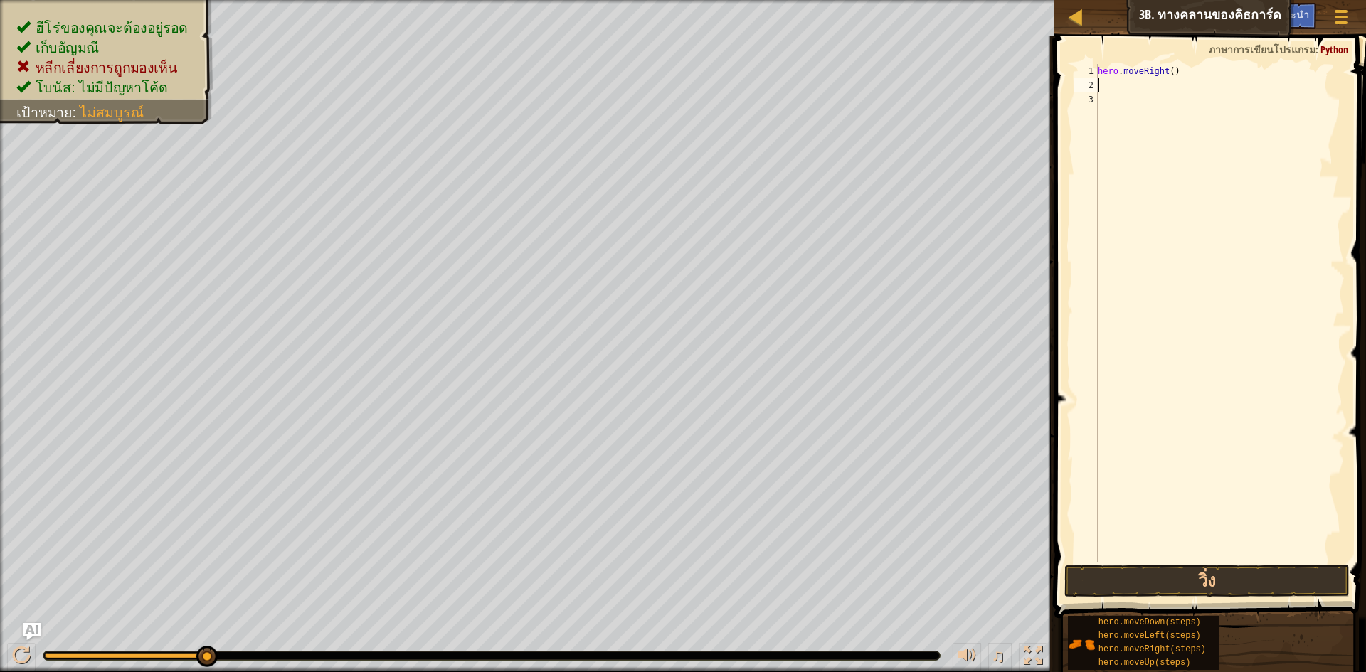
type textarea "h"
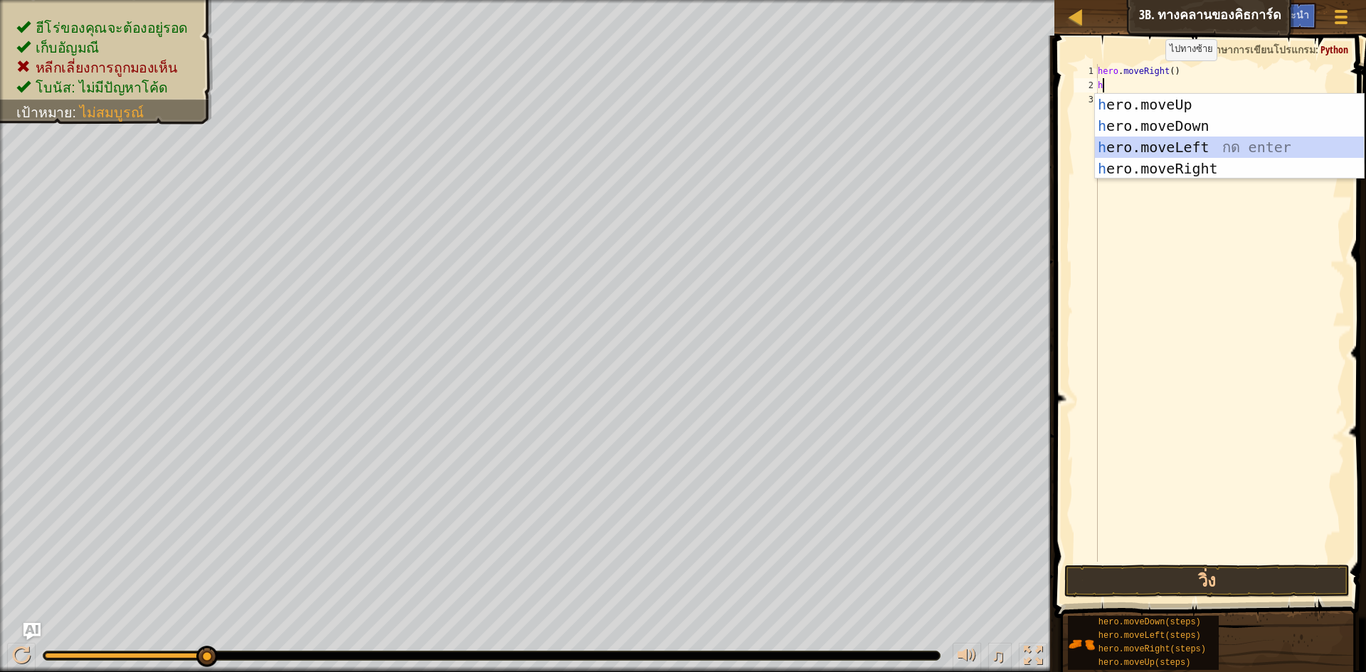
drag, startPoint x: 1155, startPoint y: 143, endPoint x: 1161, endPoint y: 248, distance: 105.4
click at [1155, 144] on div "h ero.moveUp กด enter h ero.moveDown กด enter h ero.moveLeft กด enter h ero.mov…" at bounding box center [1229, 158] width 269 height 128
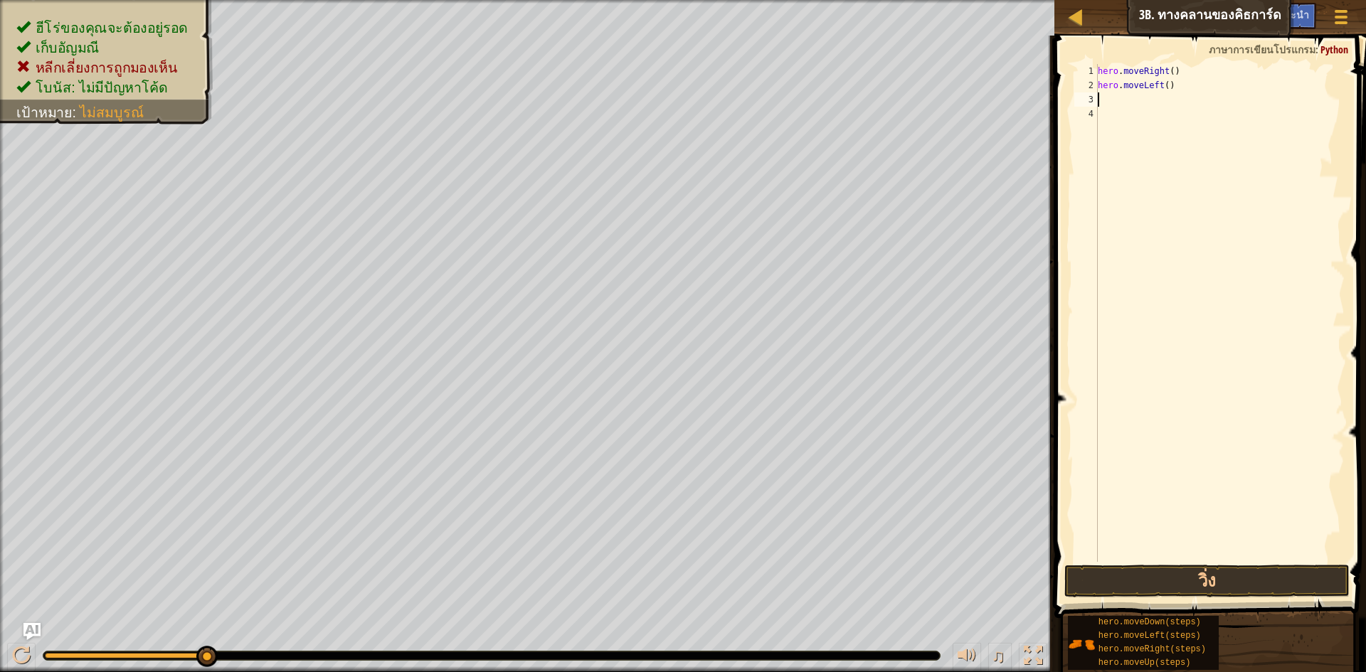
type textarea "h"
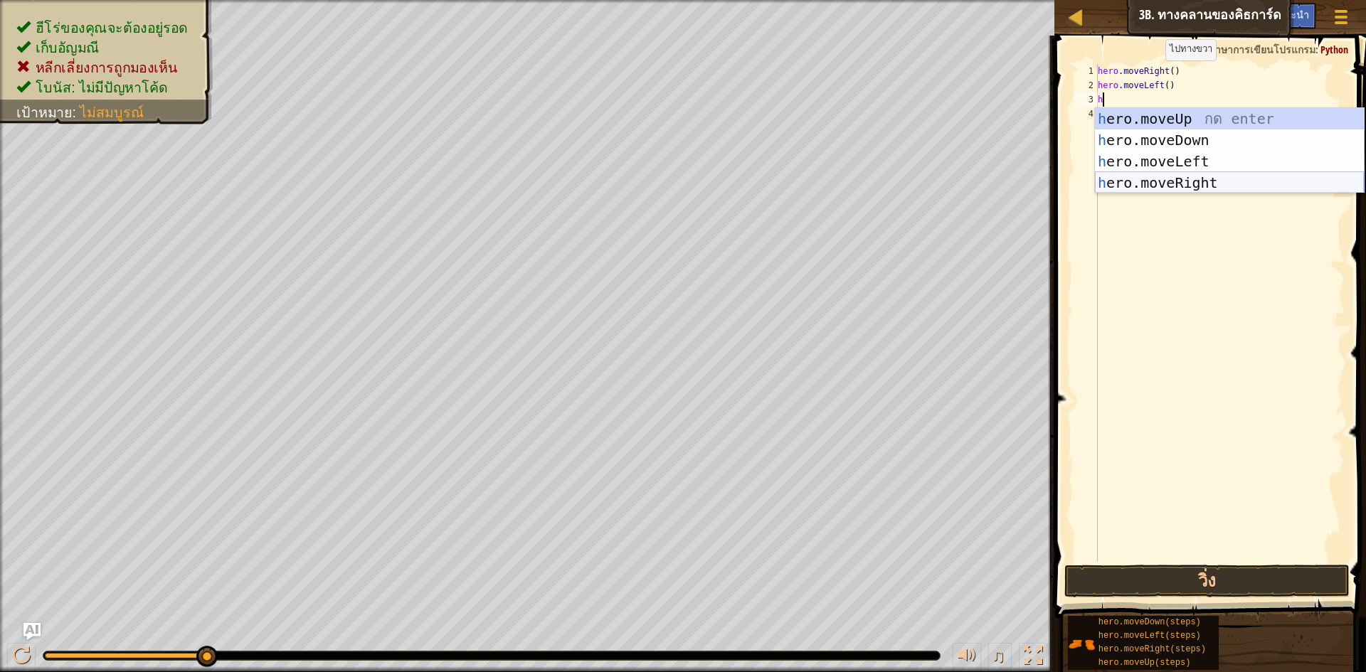
click at [1156, 189] on div "h ero.moveUp กด enter h ero.moveDown กด enter h ero.moveLeft กด enter h ero.mov…" at bounding box center [1229, 172] width 269 height 128
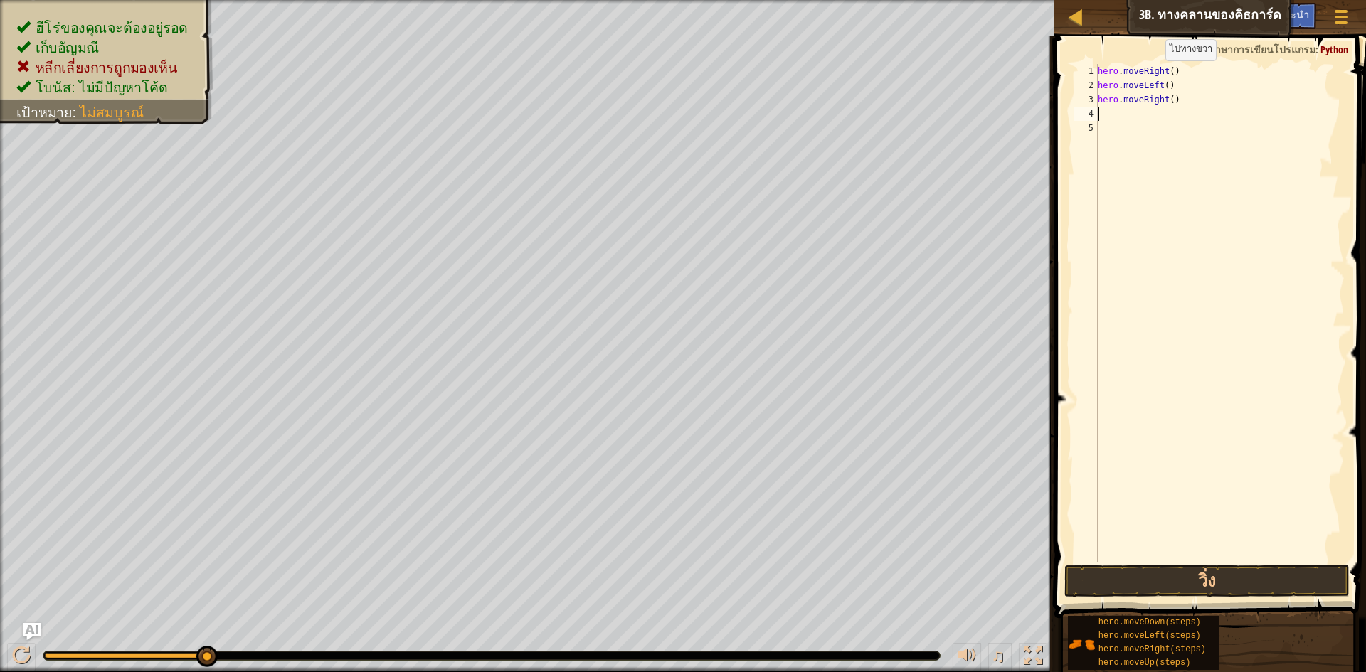
type textarea "h"
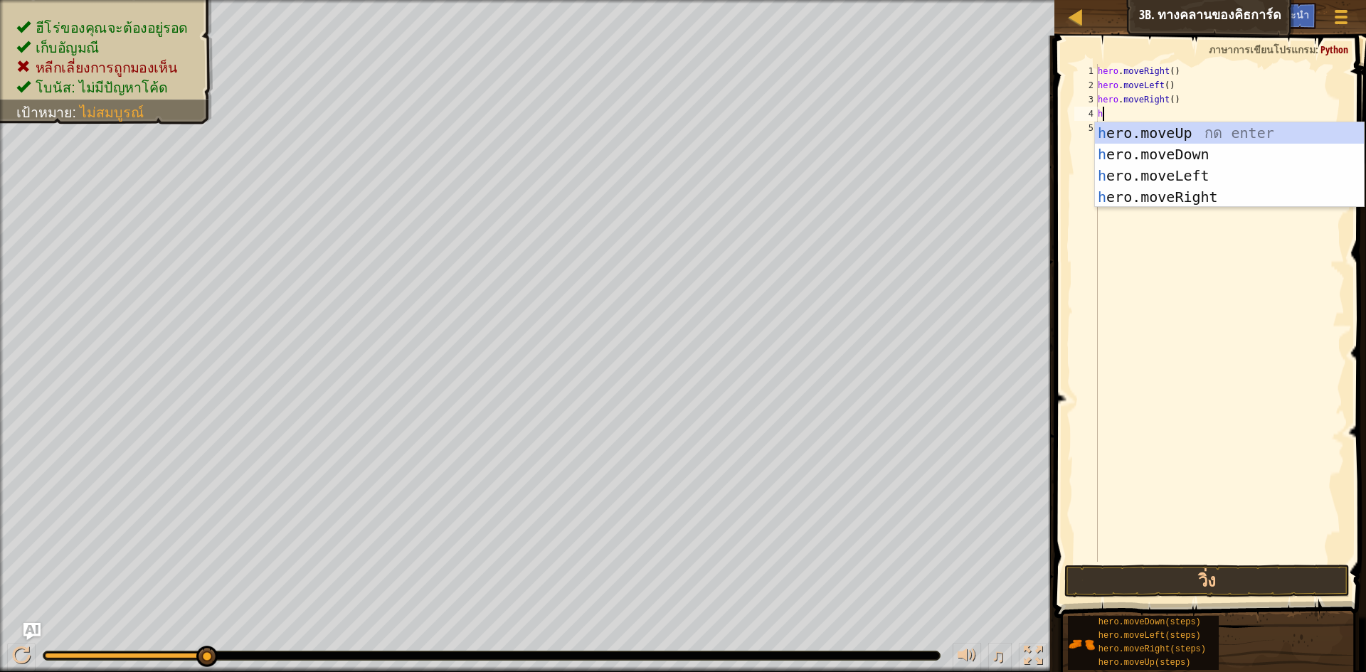
click at [1211, 317] on div "hero . moveRight ( ) hero . moveLeft ( ) hero . moveRight ( ) h" at bounding box center [1220, 327] width 250 height 526
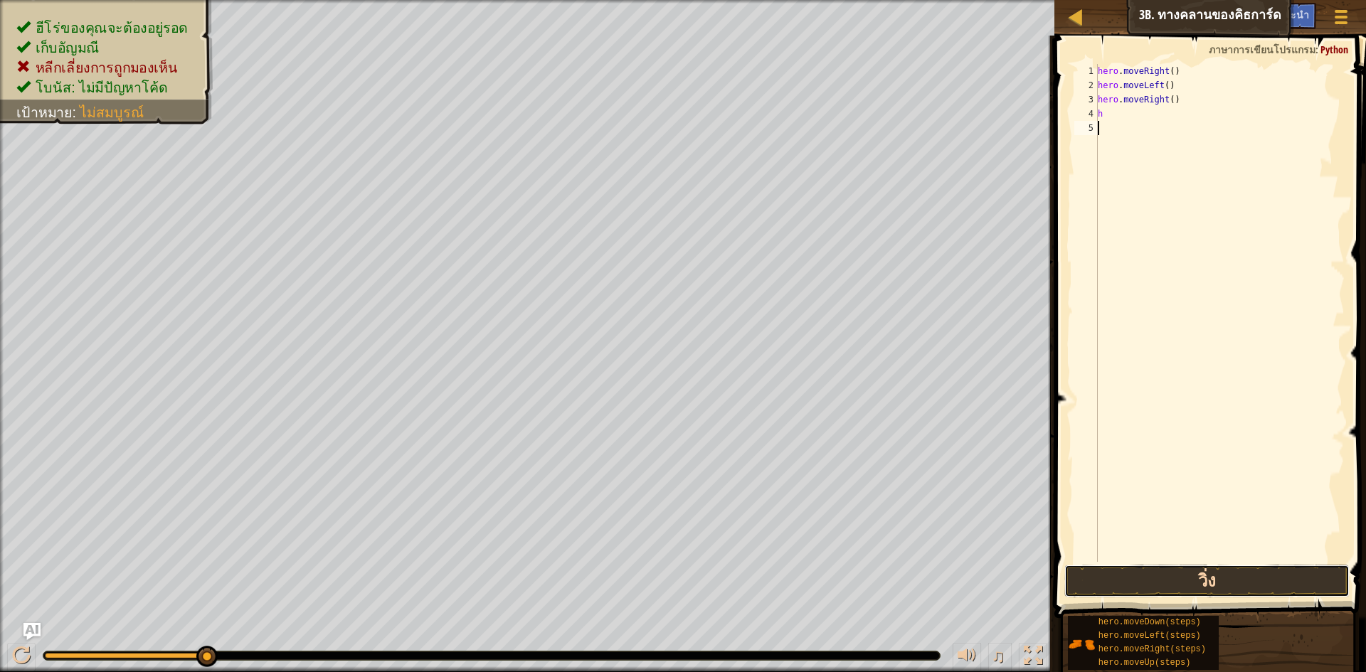
click at [1122, 585] on button "วิ่ง" at bounding box center [1206, 581] width 285 height 33
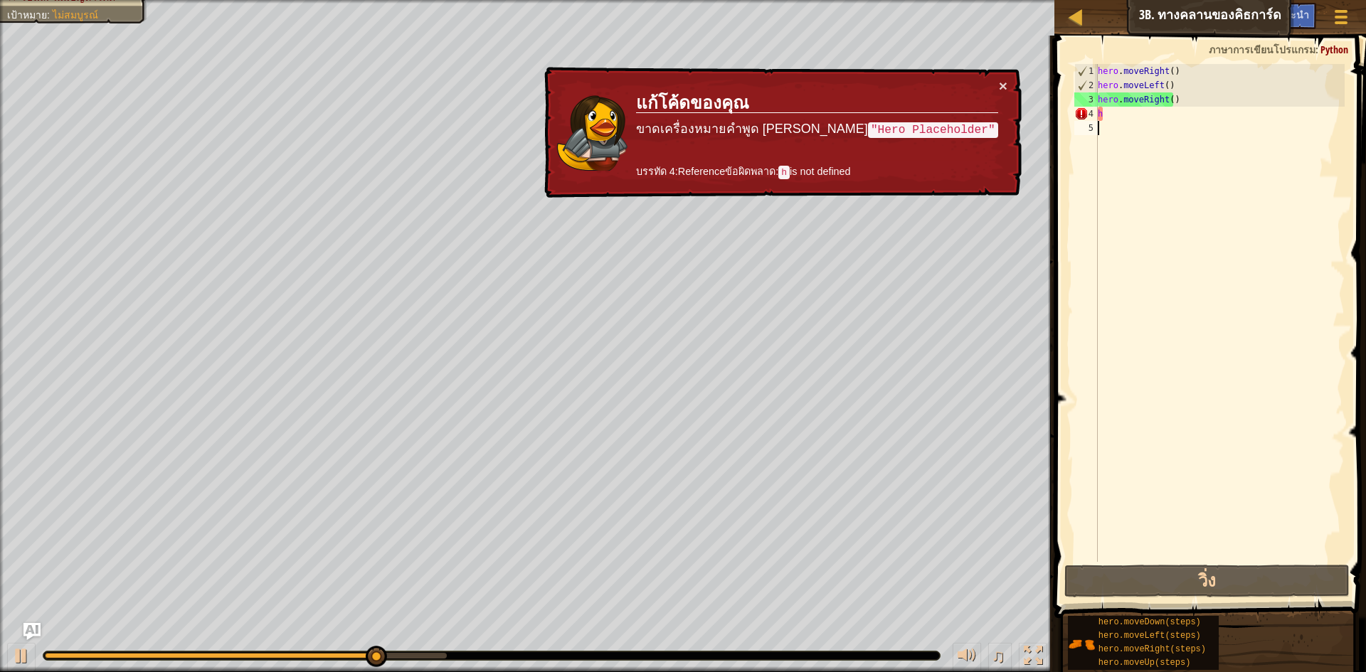
click at [1108, 117] on div "hero . moveRight ( ) hero . moveLeft ( ) hero . moveRight ( ) h" at bounding box center [1220, 327] width 250 height 526
type textarea "hh"
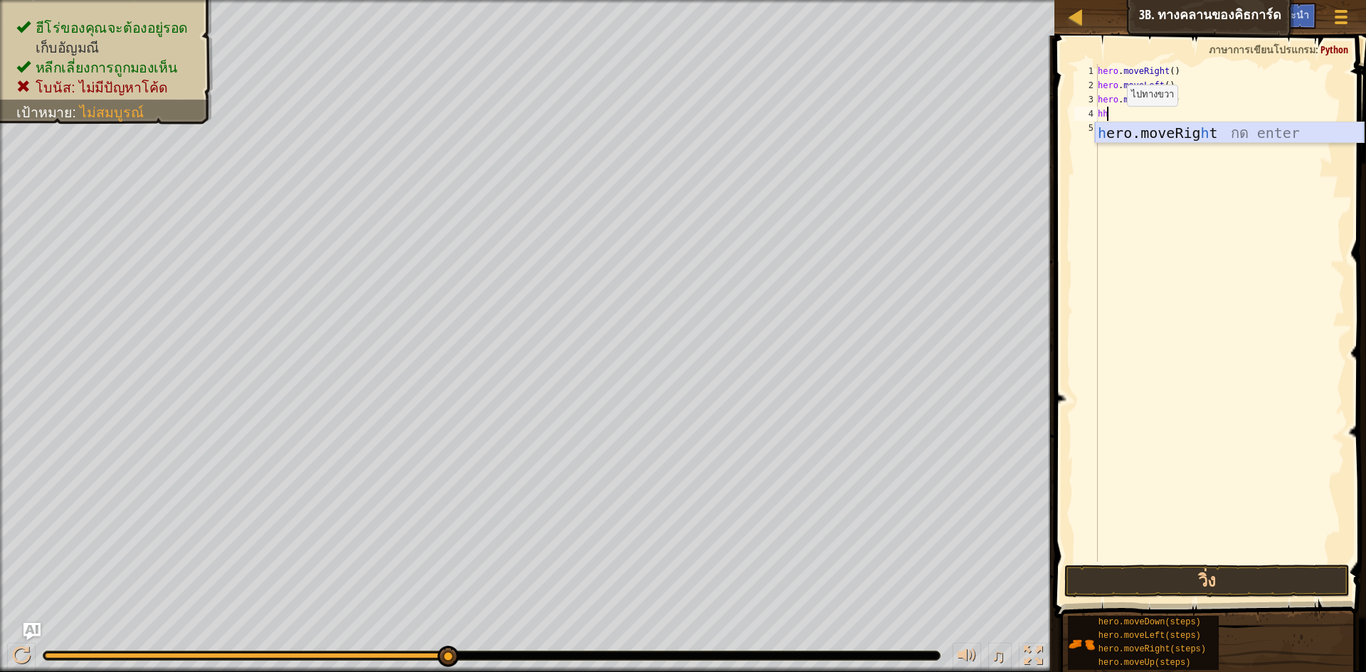
click at [1138, 126] on div "h ero.moveRig h t กด enter" at bounding box center [1229, 154] width 269 height 64
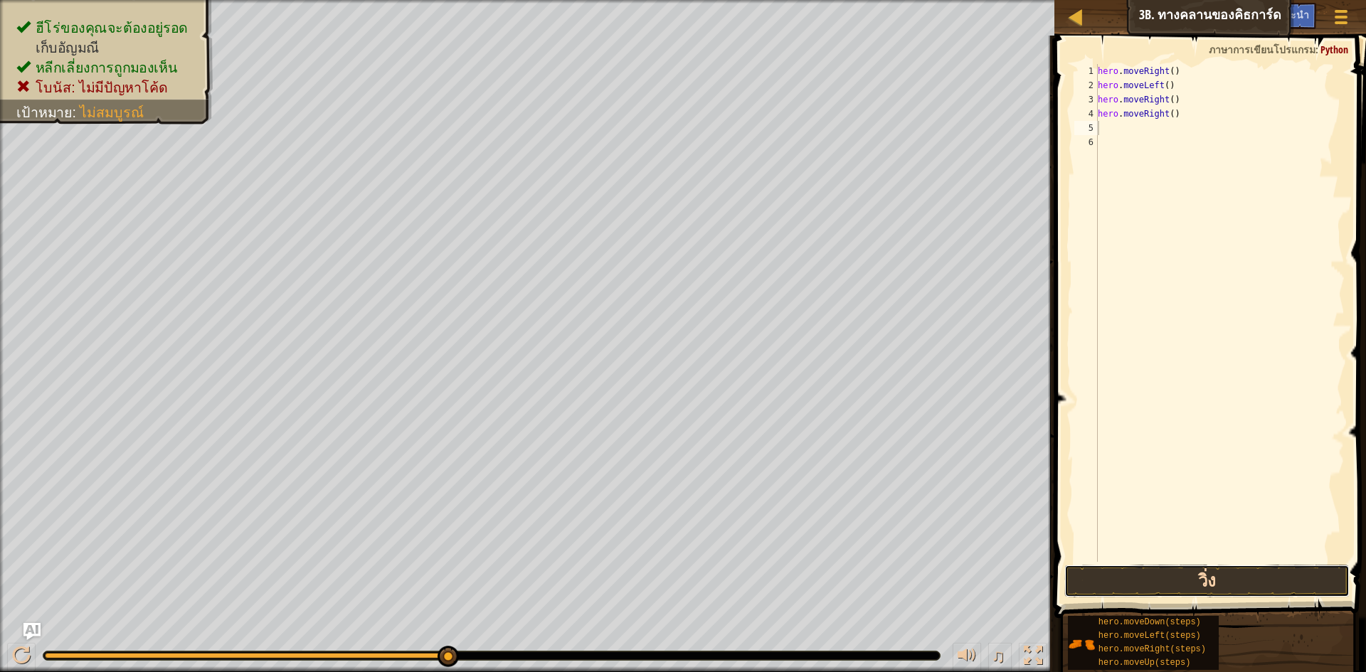
click at [1208, 578] on button "วิ่ง" at bounding box center [1206, 581] width 285 height 33
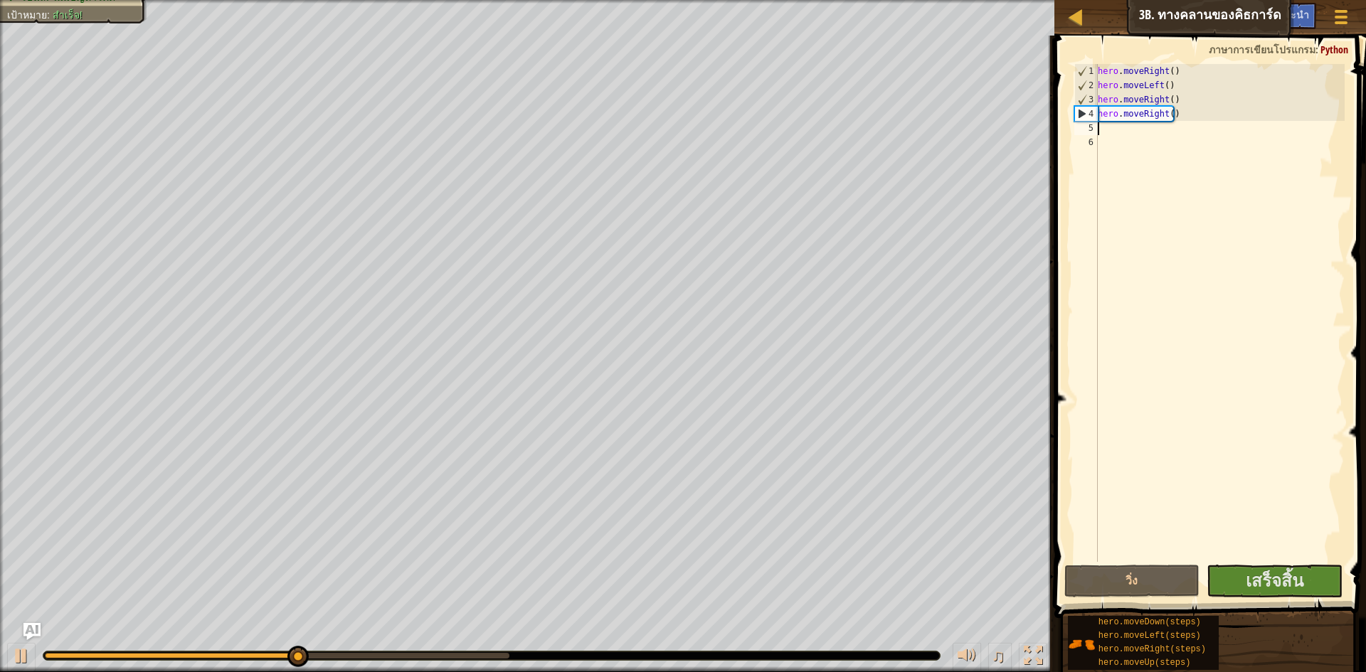
click at [1303, 597] on span at bounding box center [1211, 306] width 323 height 625
click at [1297, 587] on span "เสร็จสิ้น" at bounding box center [1274, 580] width 58 height 23
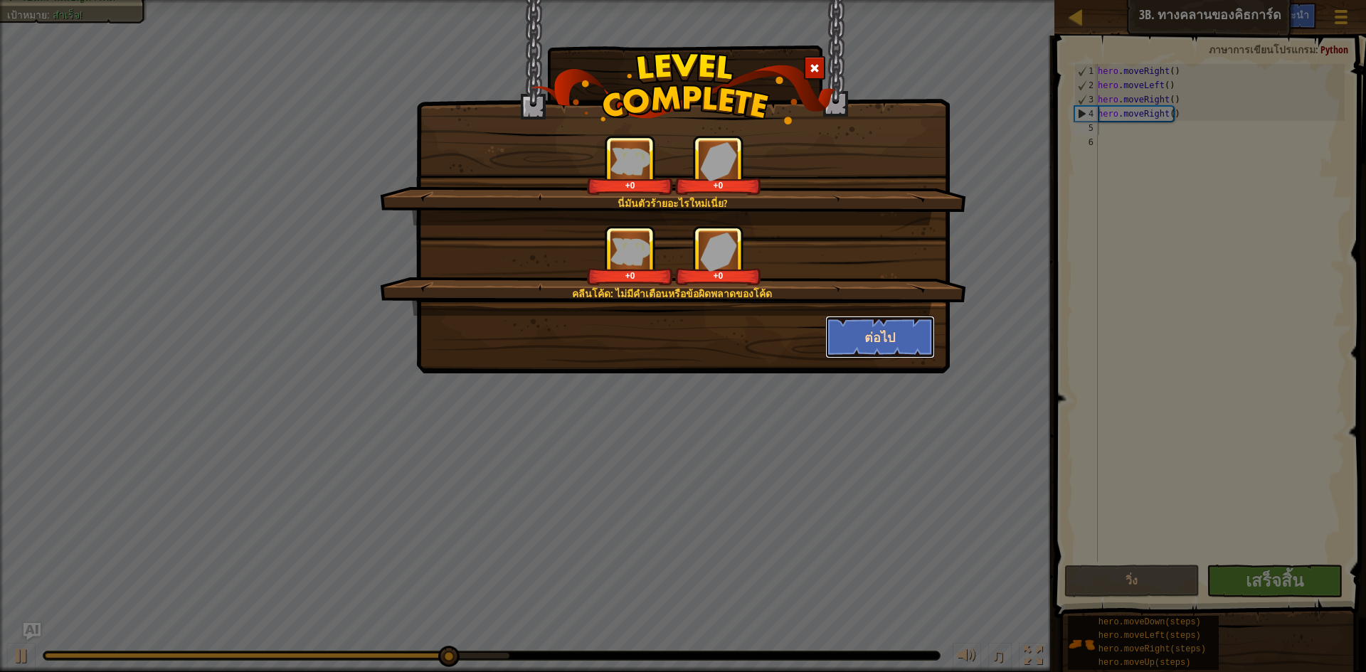
click at [878, 336] on button "ต่อไป" at bounding box center [880, 337] width 110 height 43
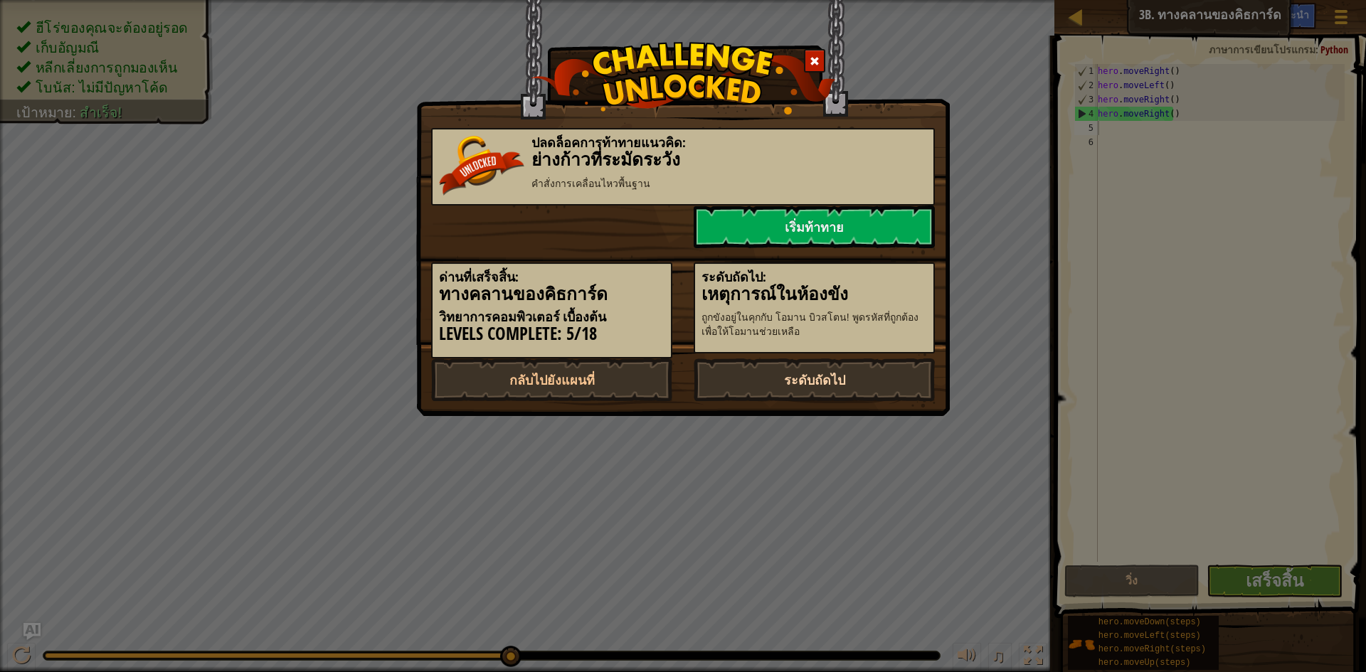
click at [871, 371] on link "ระดับถัดไป" at bounding box center [813, 379] width 241 height 43
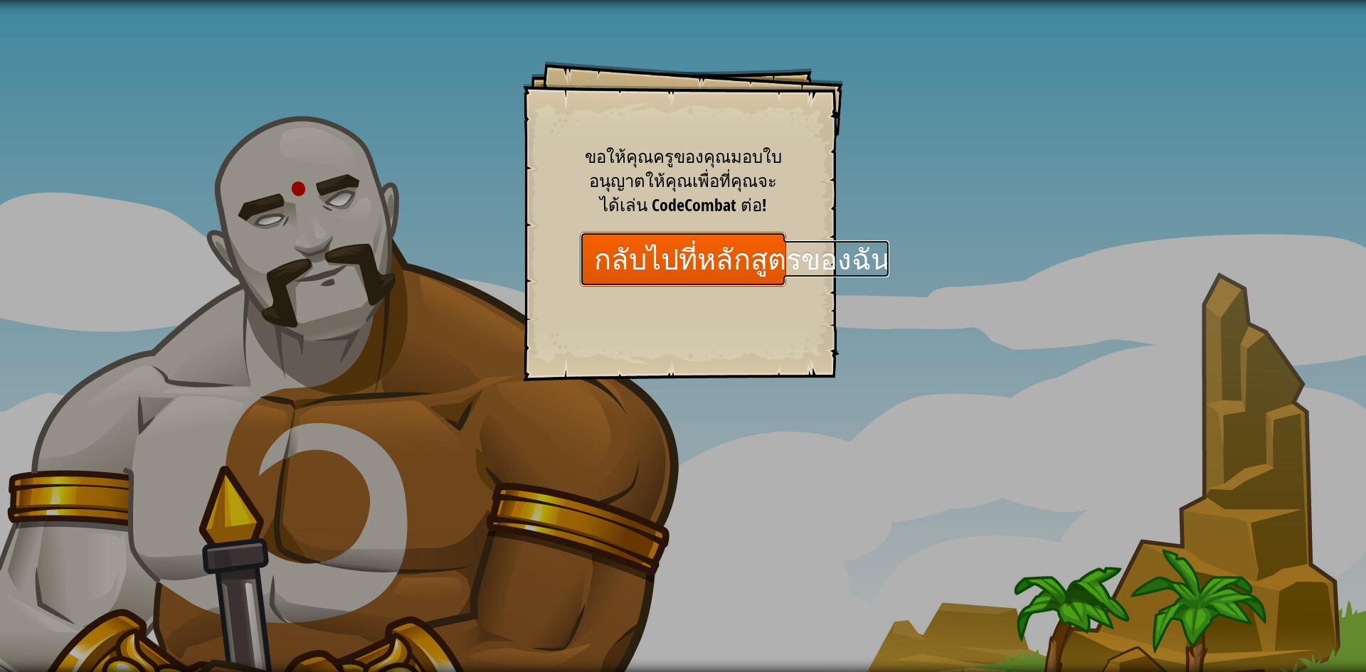
click at [737, 257] on link "กลับไปที่หลักสูตรของฉัน" at bounding box center [683, 259] width 206 height 55
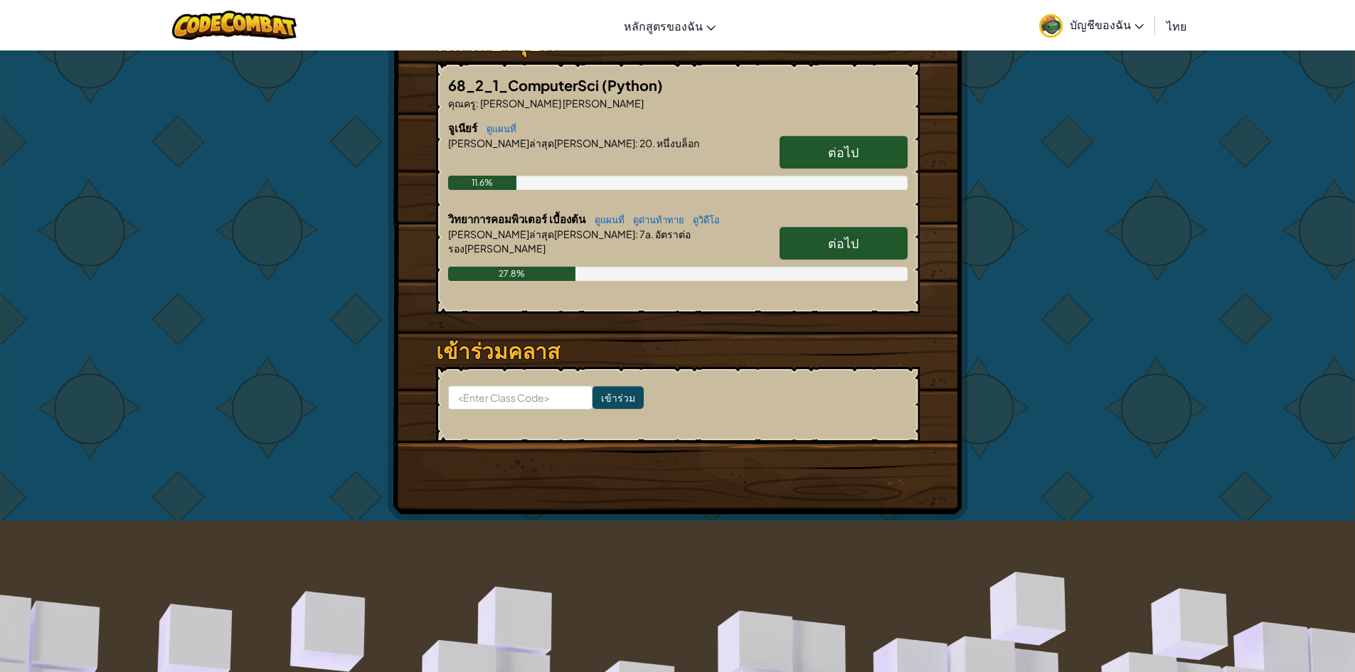
scroll to position [172, 0]
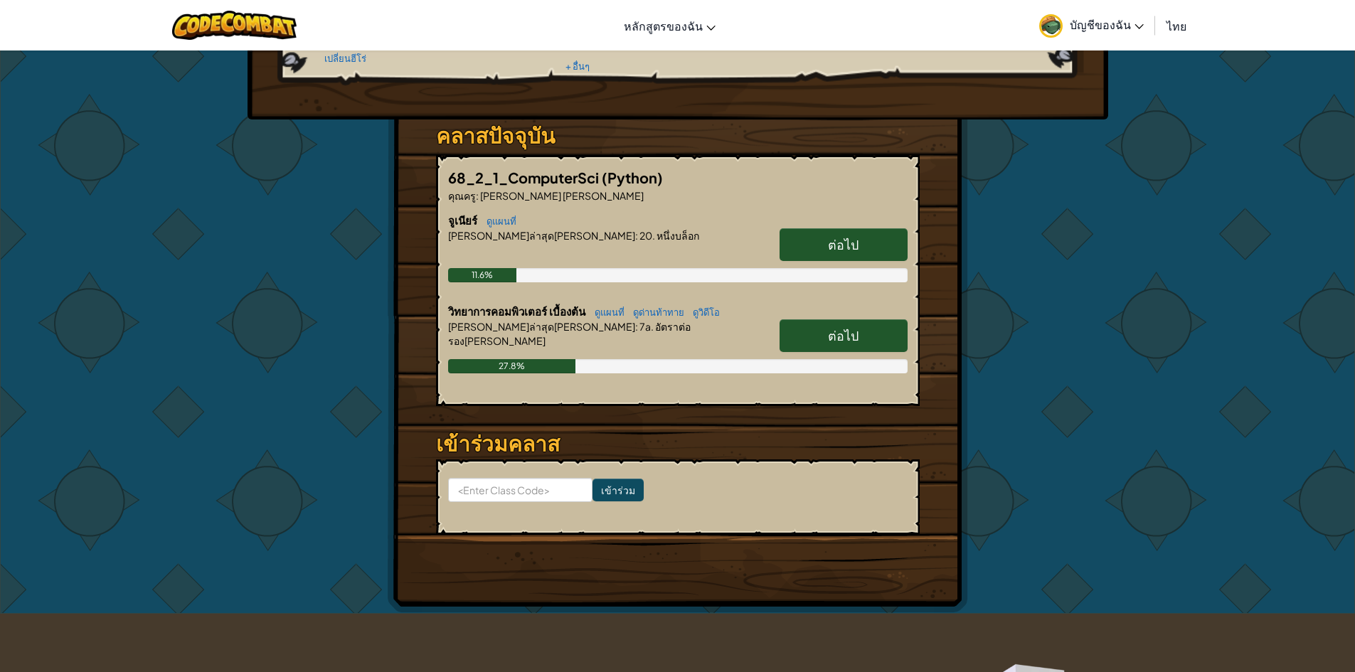
click at [871, 333] on link "ต่อไป" at bounding box center [844, 335] width 128 height 33
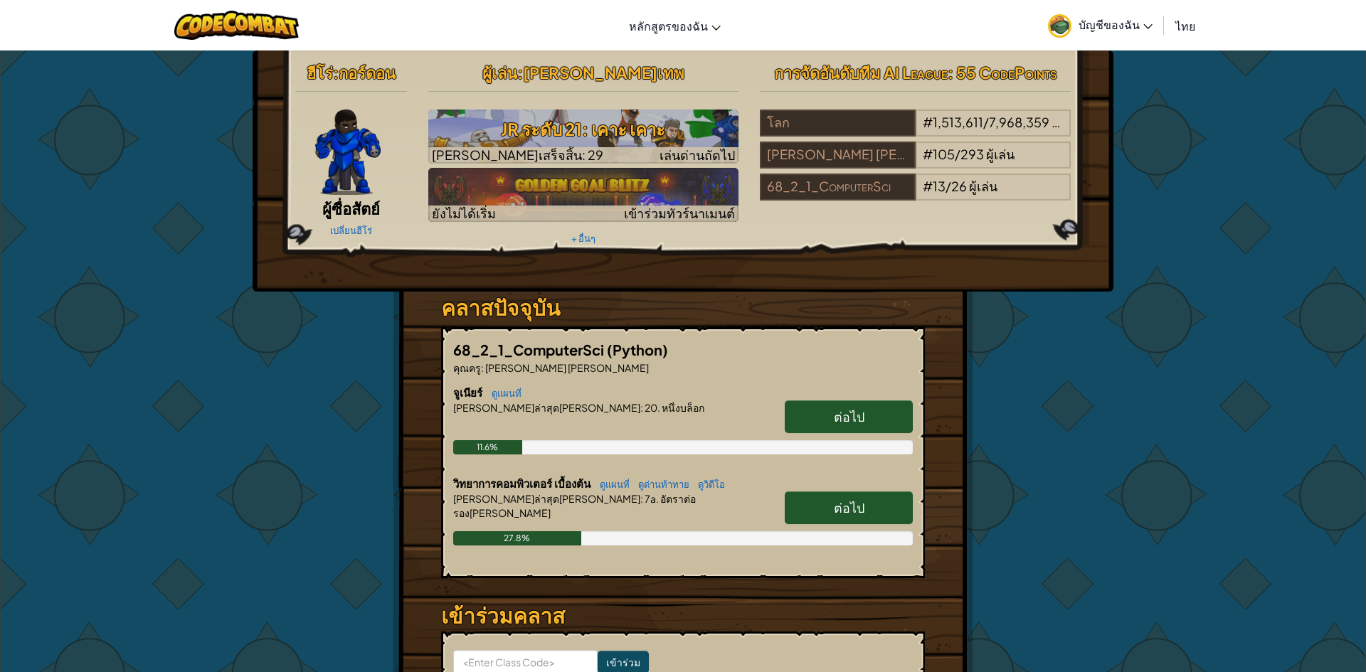
select select "th"
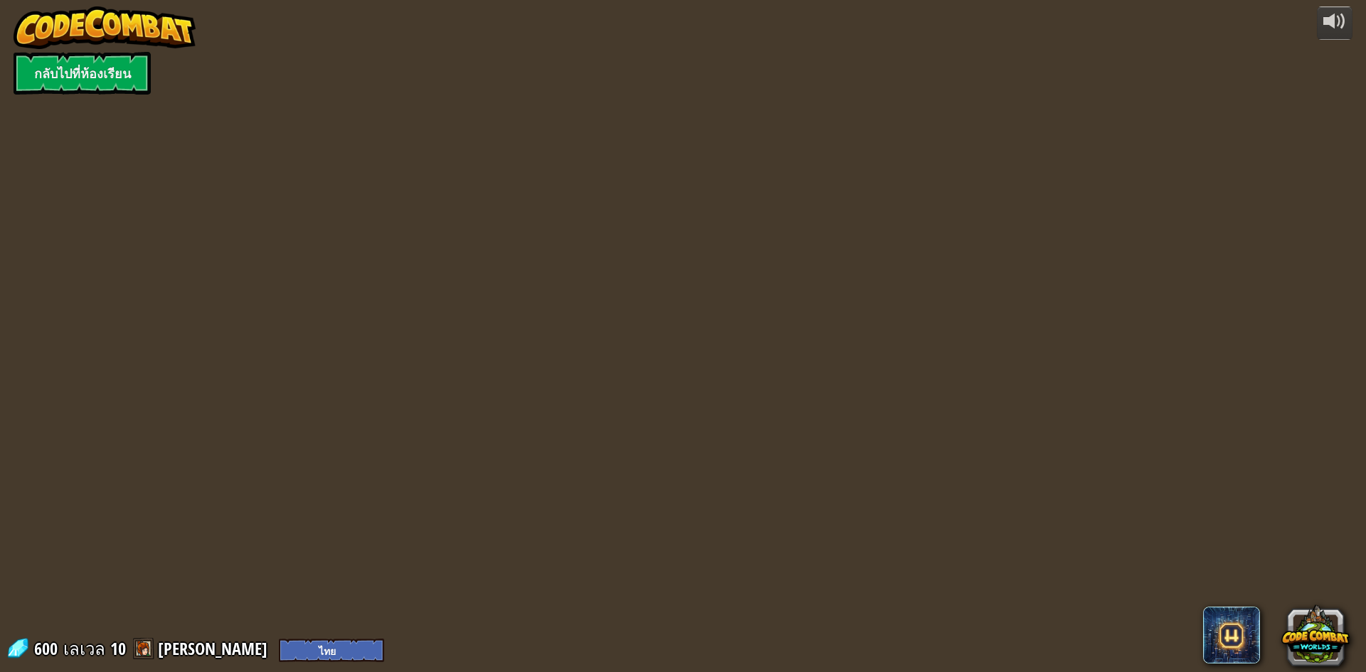
select select "th"
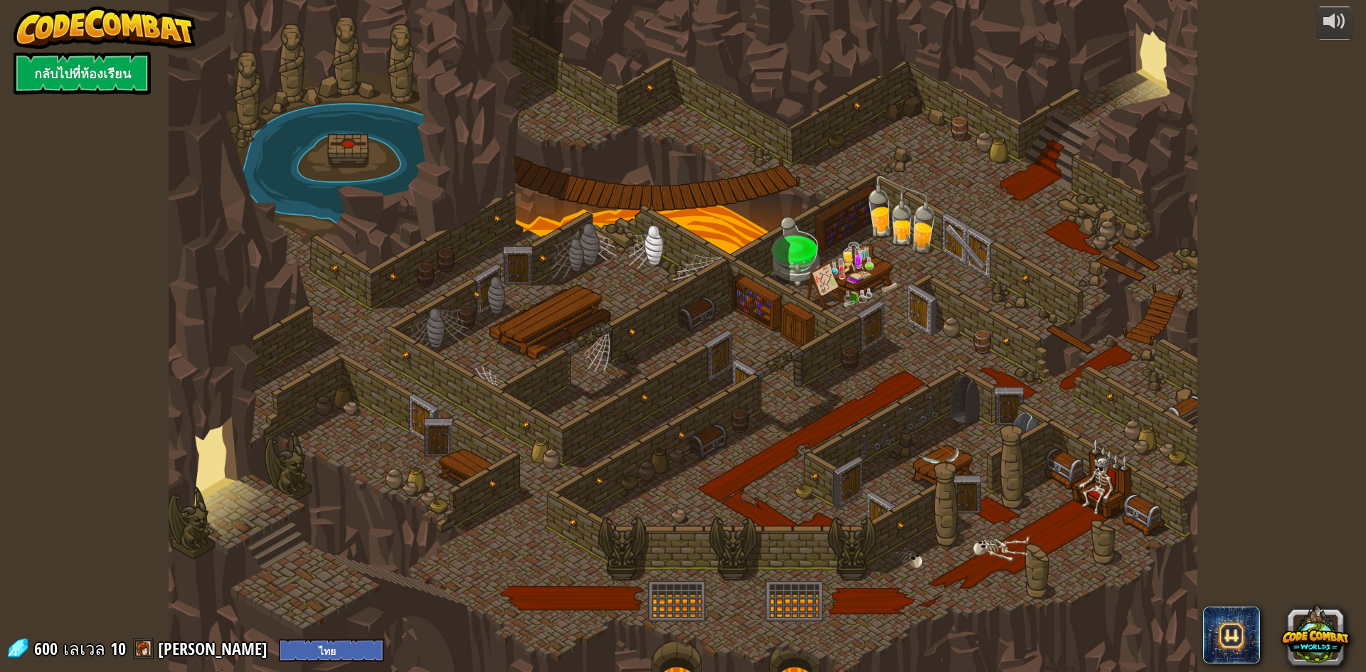
select select "th"
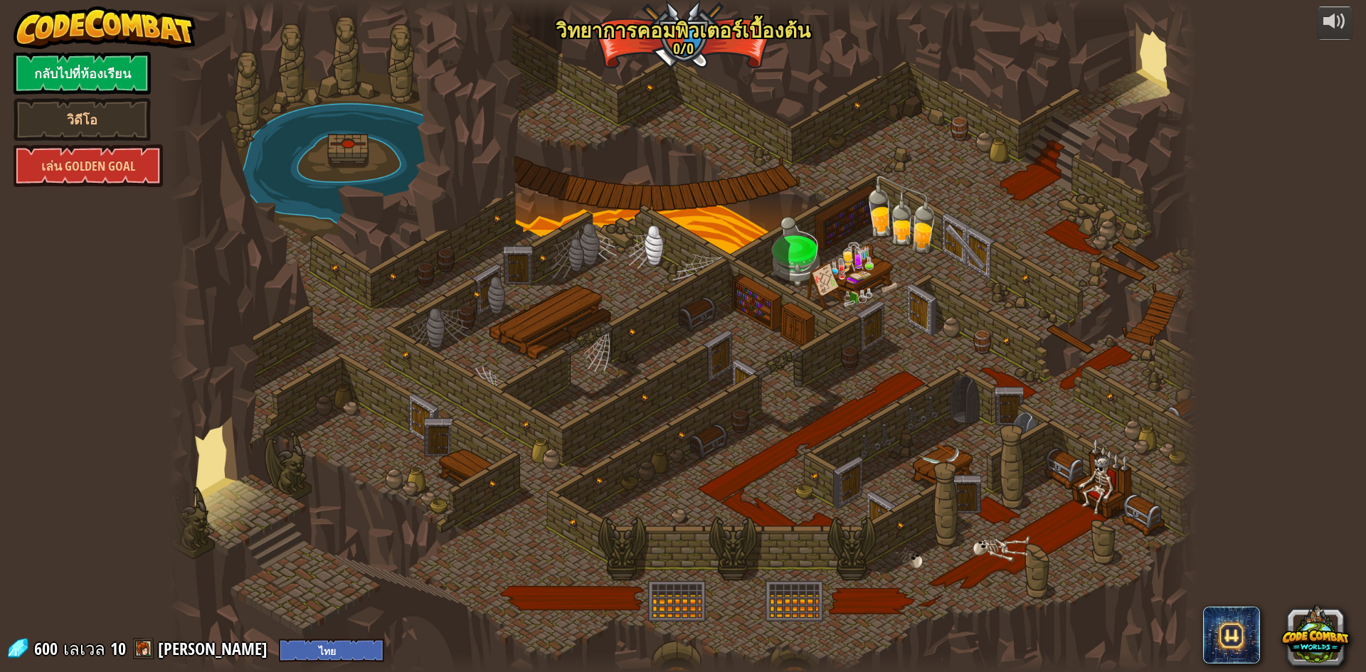
select select "th"
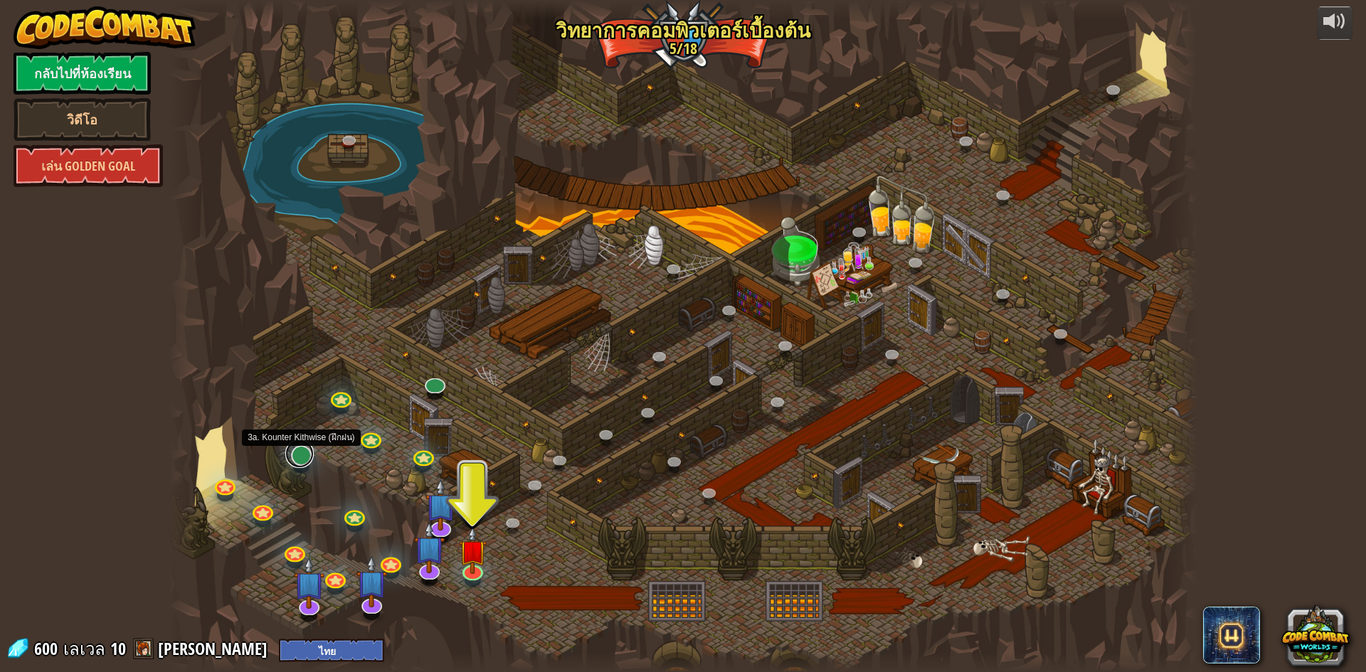
click at [300, 457] on link at bounding box center [299, 454] width 28 height 28
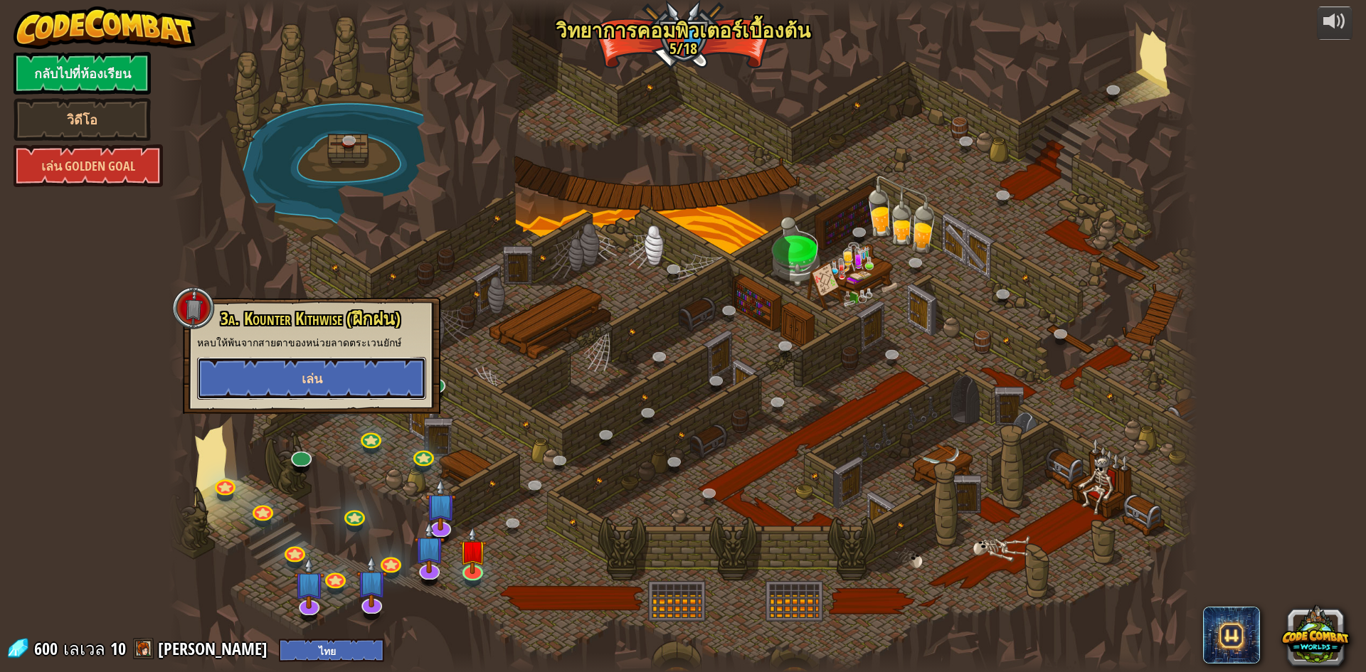
click at [340, 379] on button "เล่น" at bounding box center [311, 378] width 229 height 43
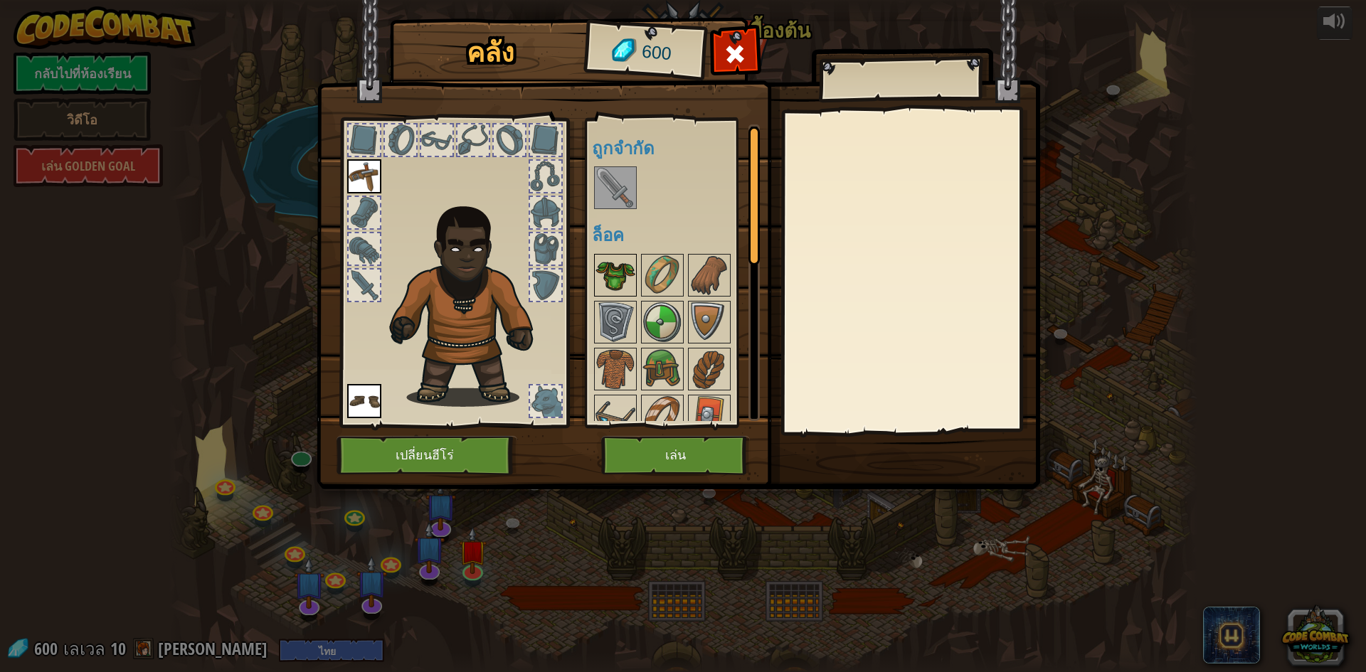
click at [625, 272] on img at bounding box center [615, 275] width 40 height 40
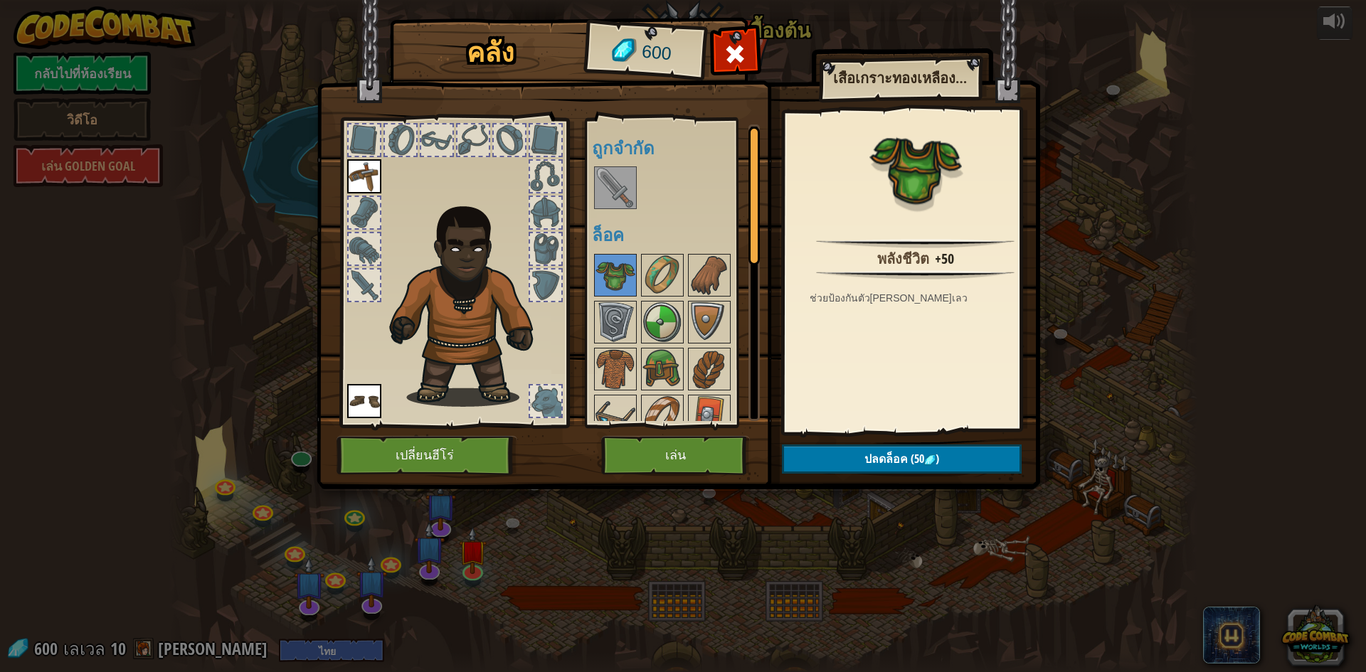
click at [623, 183] on img at bounding box center [615, 188] width 40 height 40
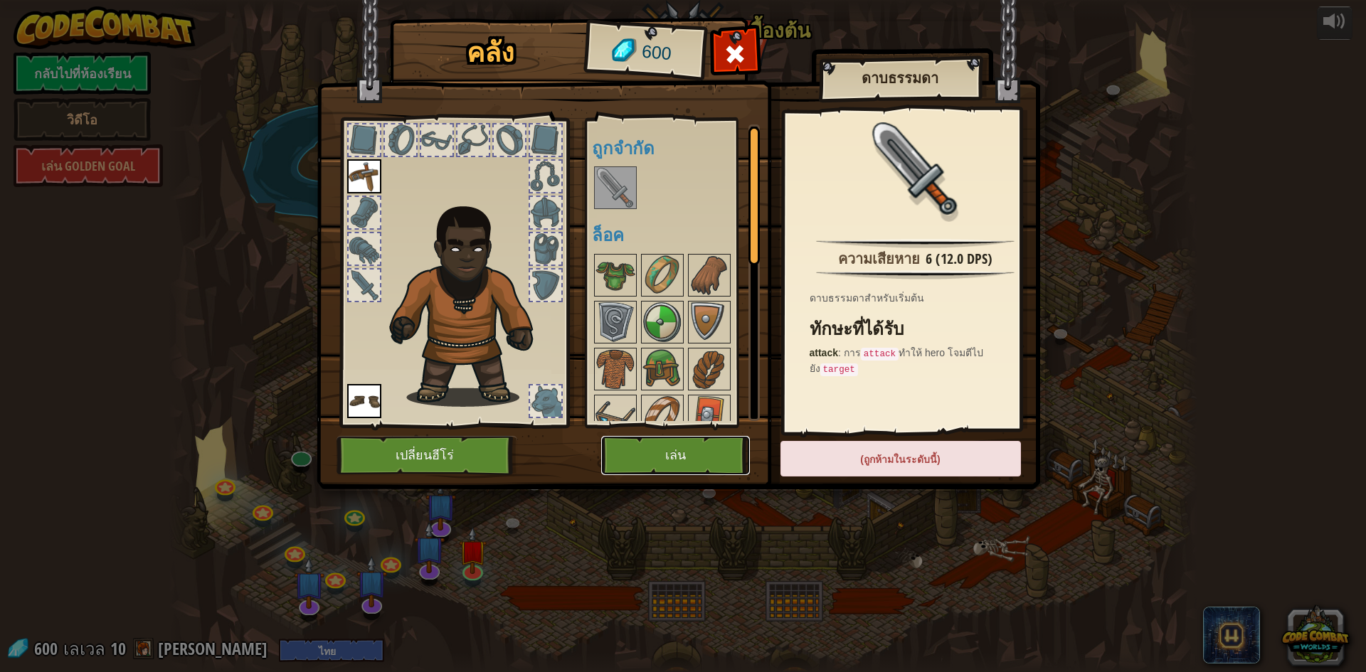
click at [694, 455] on button "เล่น" at bounding box center [675, 455] width 149 height 39
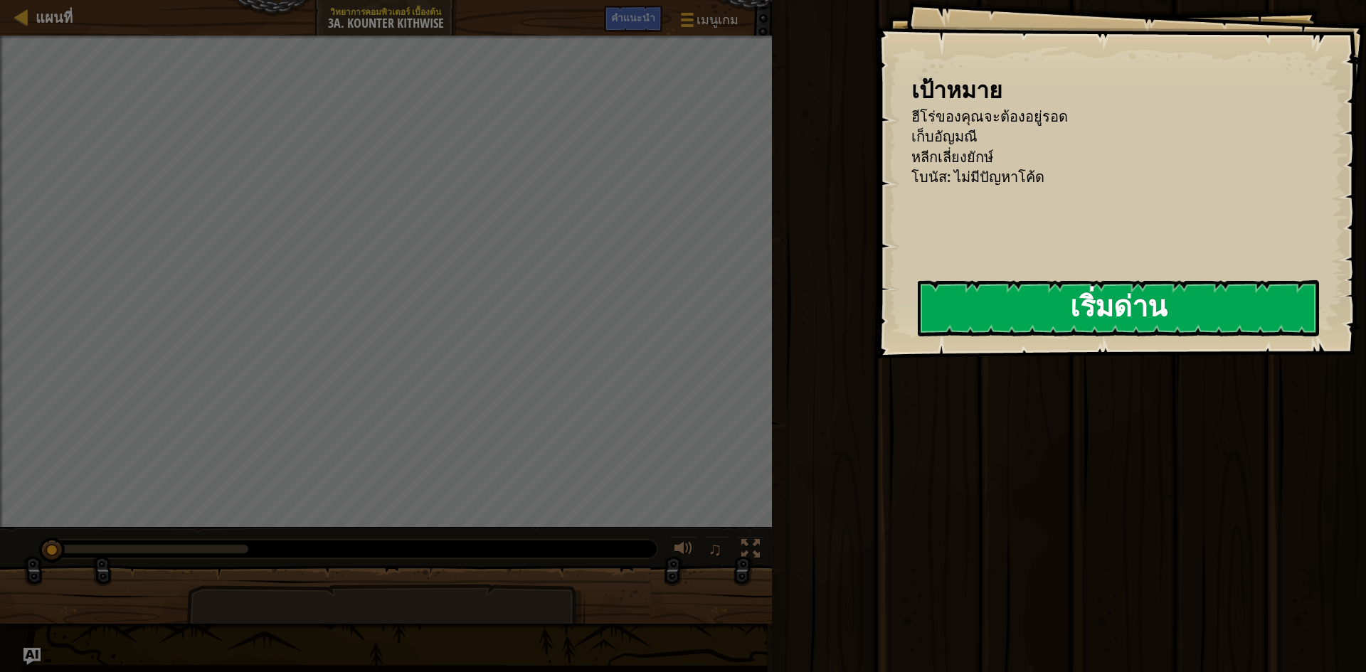
click at [1260, 303] on button "เริ่มด่าน" at bounding box center [1118, 308] width 401 height 56
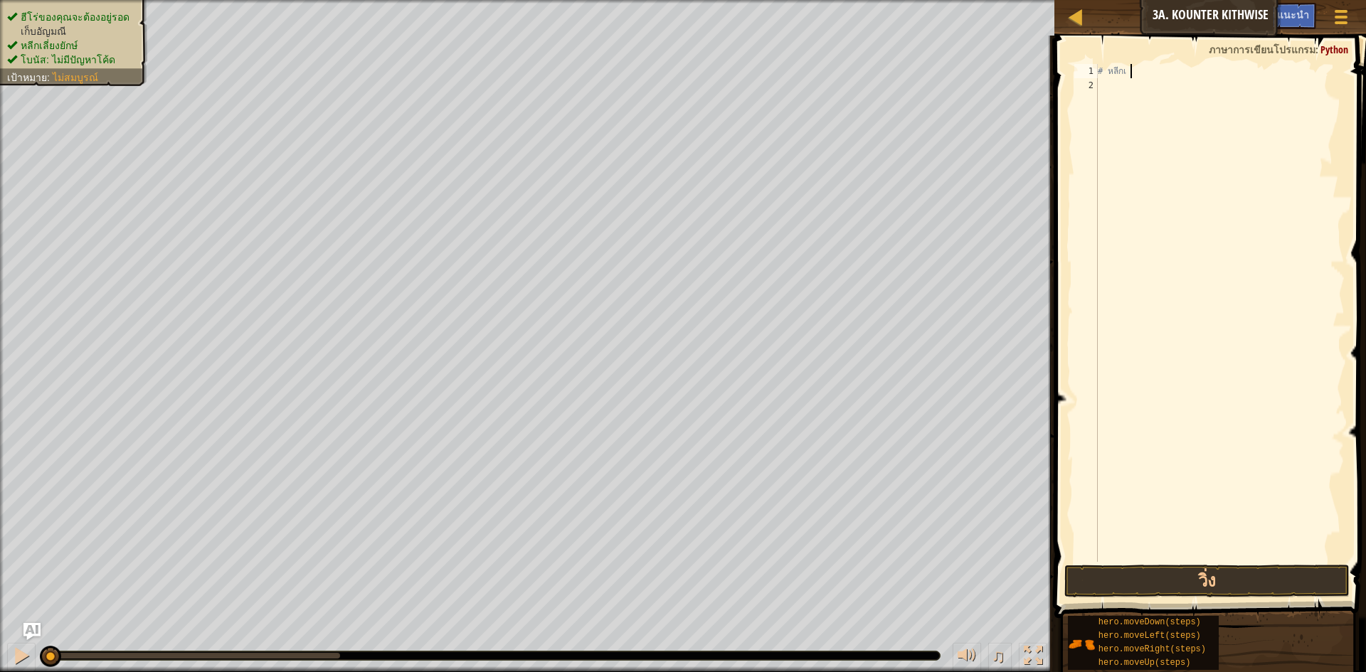
type textarea "#"
type textarea "h"
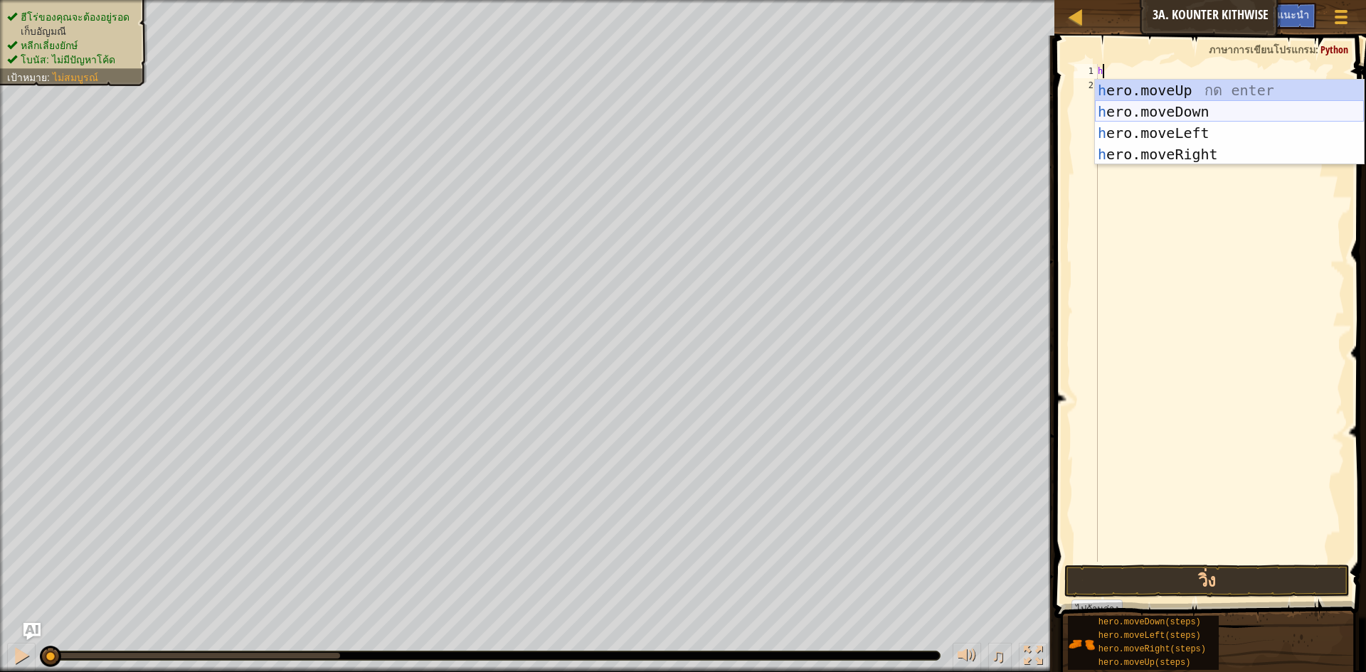
click at [1219, 105] on div "h ero.moveUp กด enter h ero.moveDown กด enter h ero.moveLeft กด enter h ero.mov…" at bounding box center [1229, 144] width 269 height 128
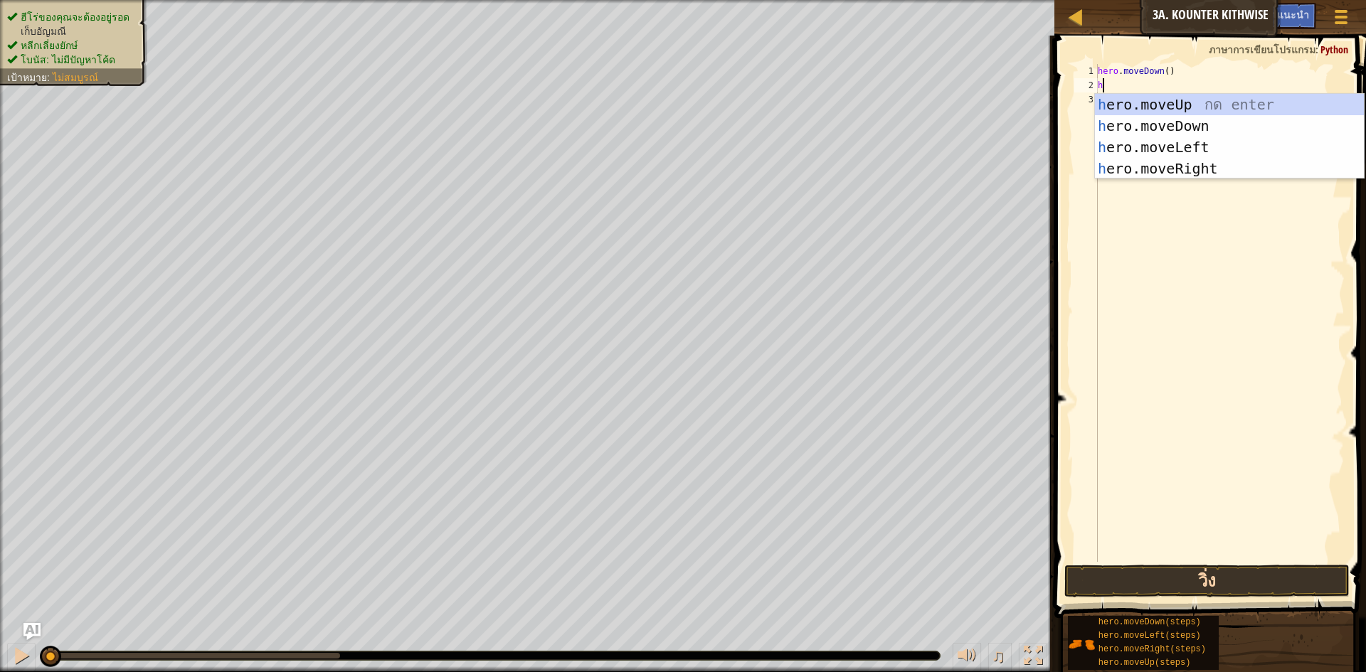
type textarea "h"
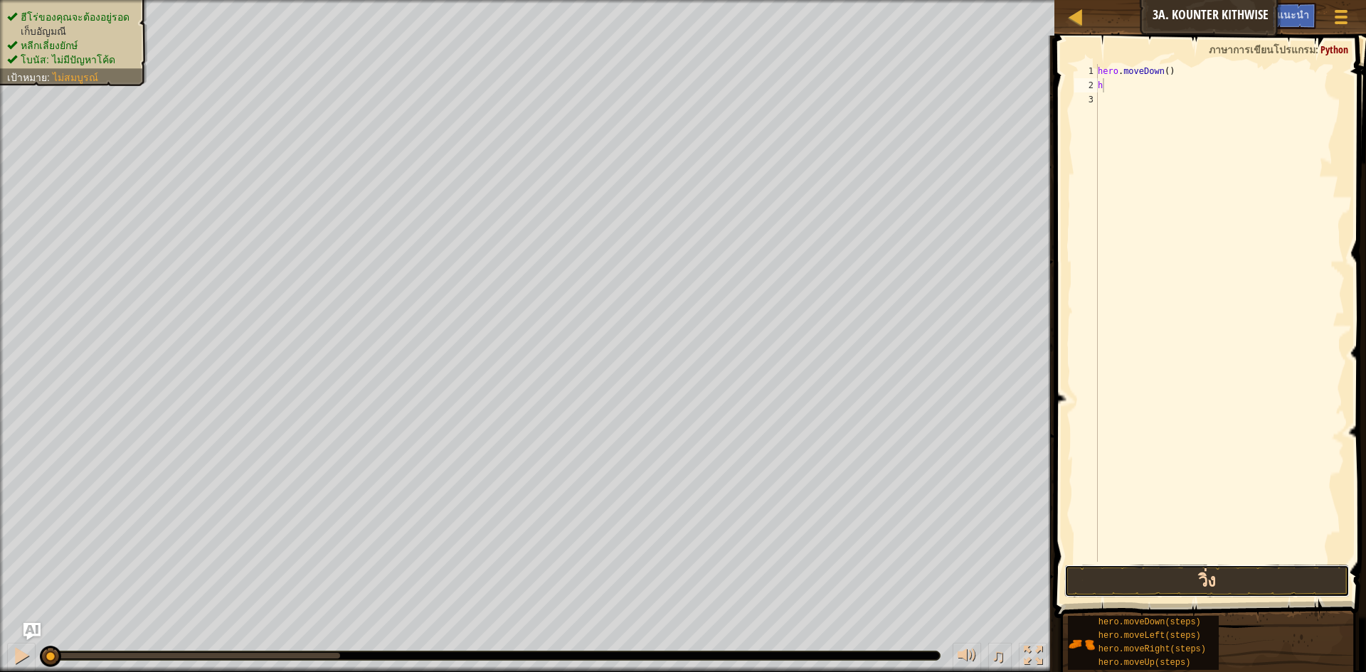
click at [1243, 576] on button "วิ่ง" at bounding box center [1206, 581] width 285 height 33
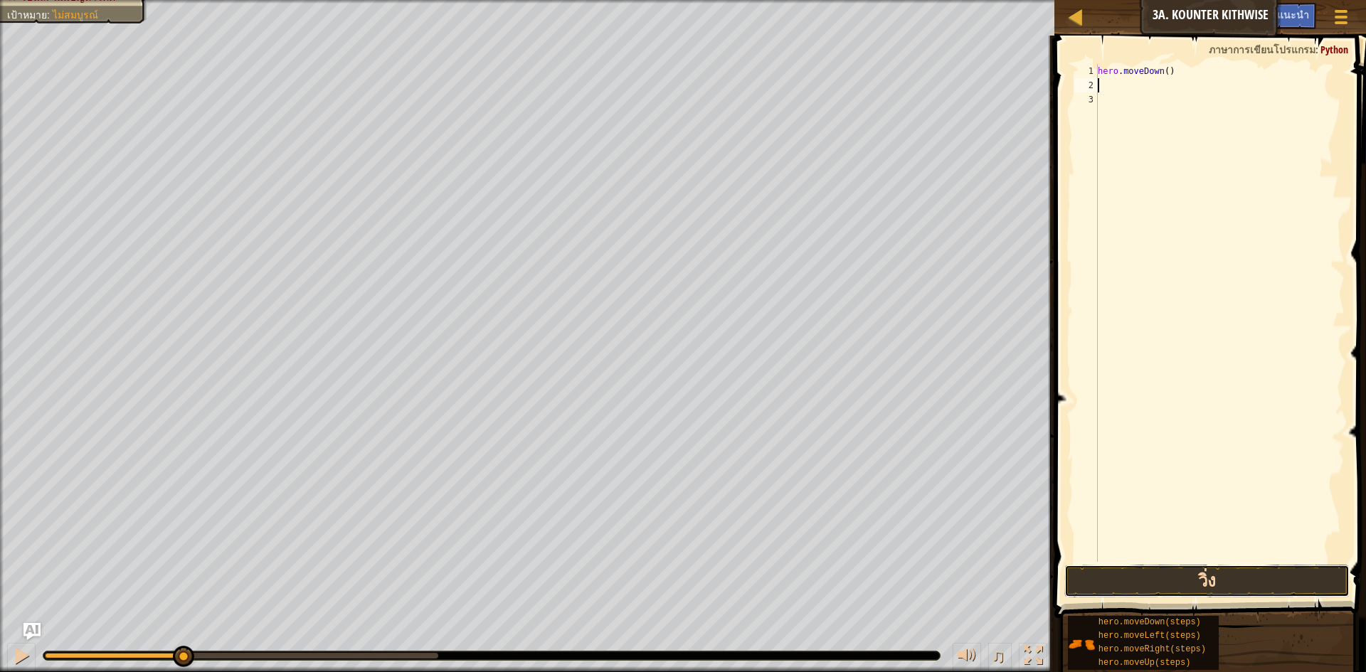
click at [1187, 590] on button "วิ่ง" at bounding box center [1206, 581] width 285 height 33
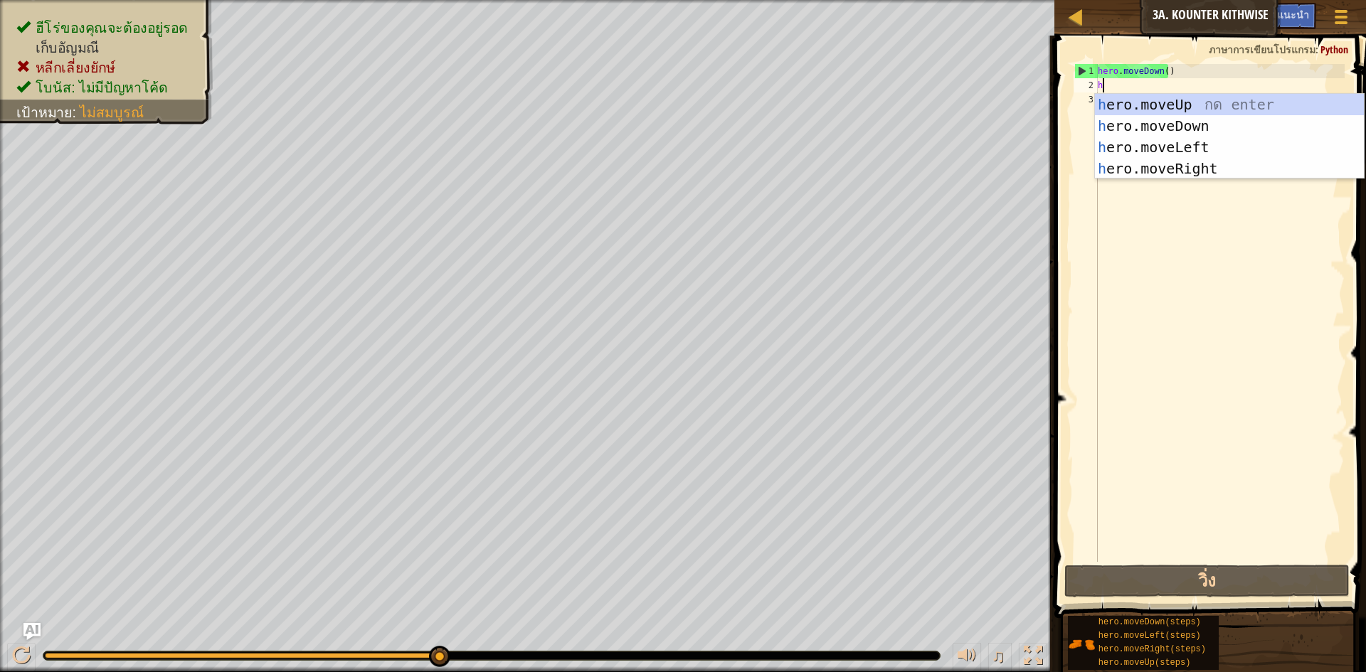
type textarea "h"
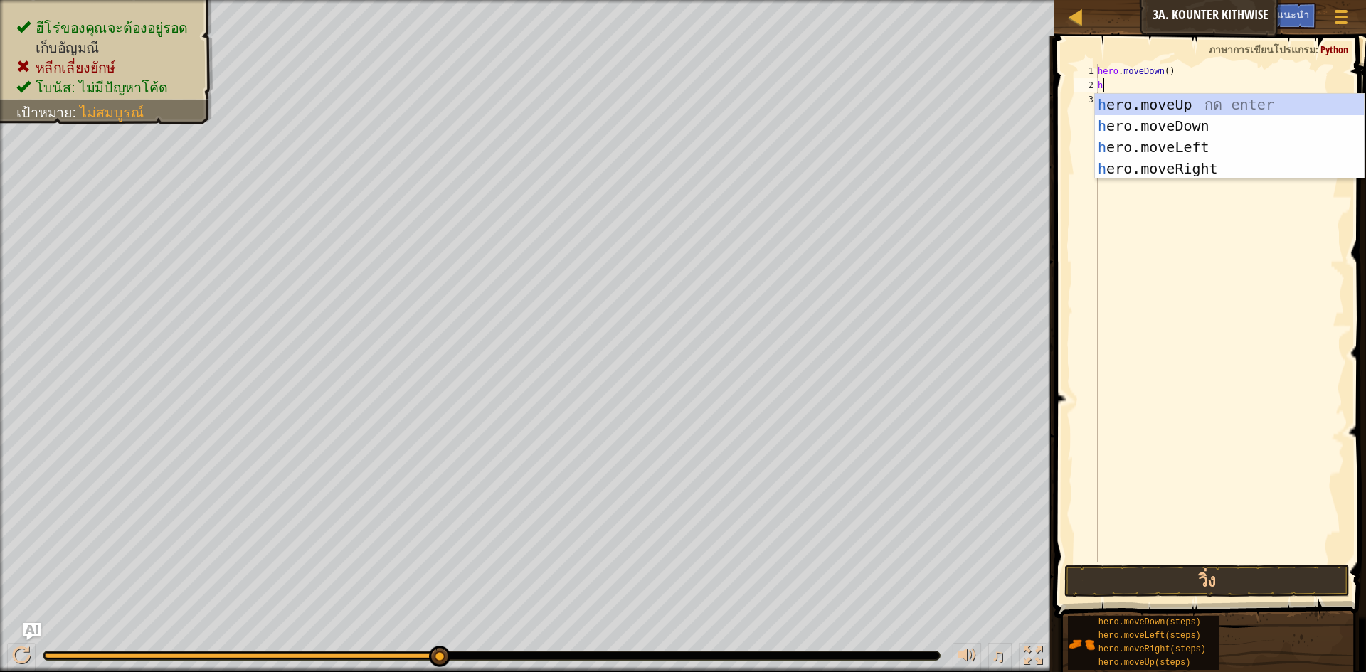
click at [1178, 225] on div "hero . moveDown ( ) h" at bounding box center [1220, 327] width 250 height 526
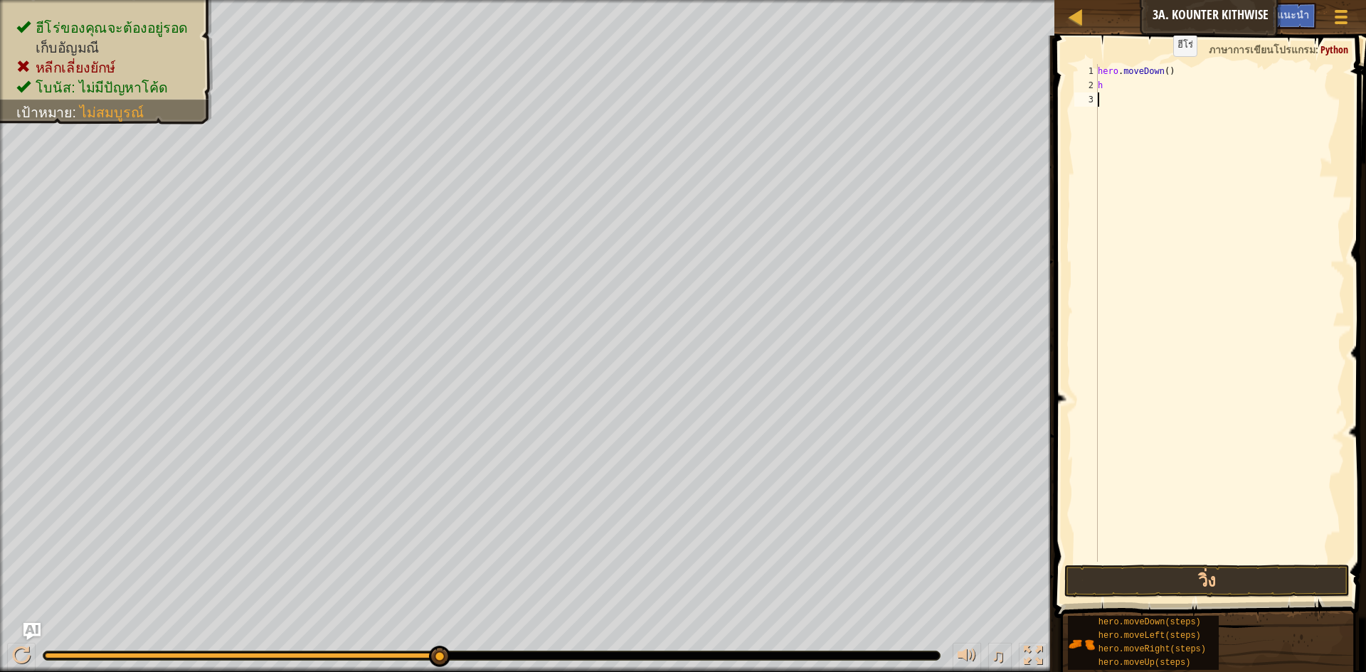
click at [1161, 70] on div "hero . moveDown ( ) h" at bounding box center [1220, 327] width 250 height 526
click at [1164, 71] on div "hero . moveDown ( ) h" at bounding box center [1220, 327] width 250 height 526
click at [1107, 83] on div "hero . moveDown ( 2 ) h" at bounding box center [1220, 327] width 250 height 526
type textarea "h"
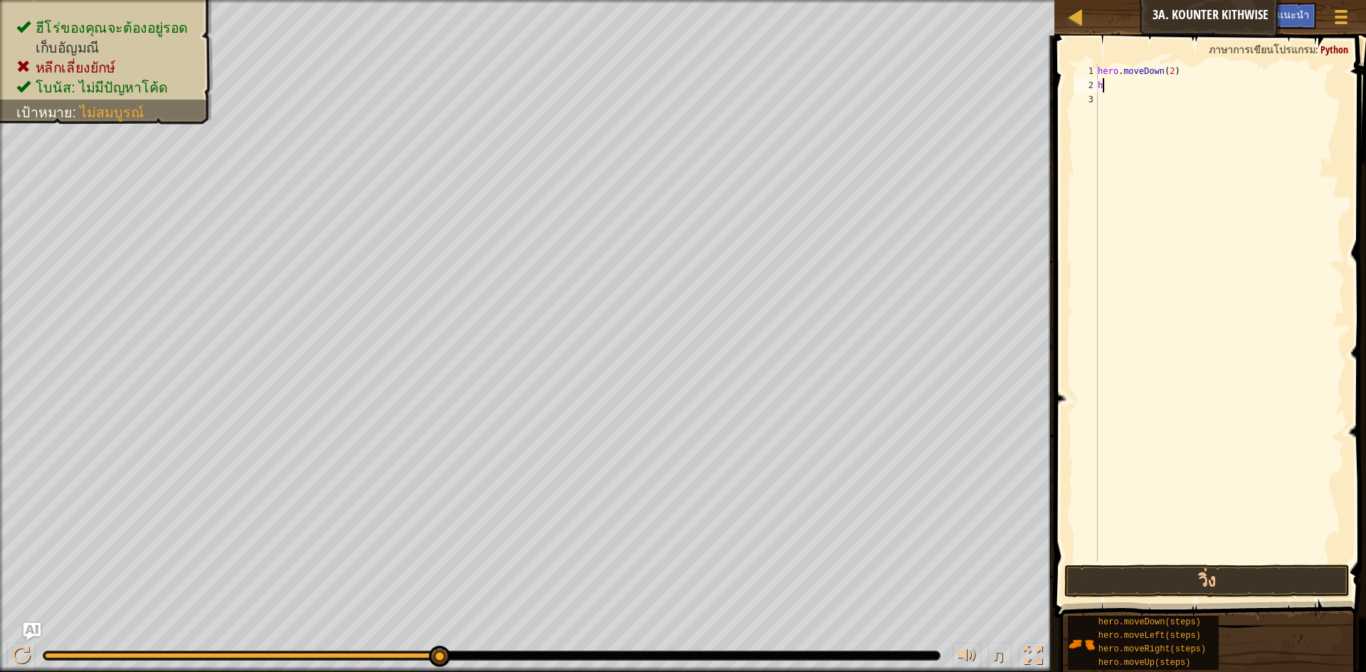
scroll to position [6, 0]
type textarea "h"
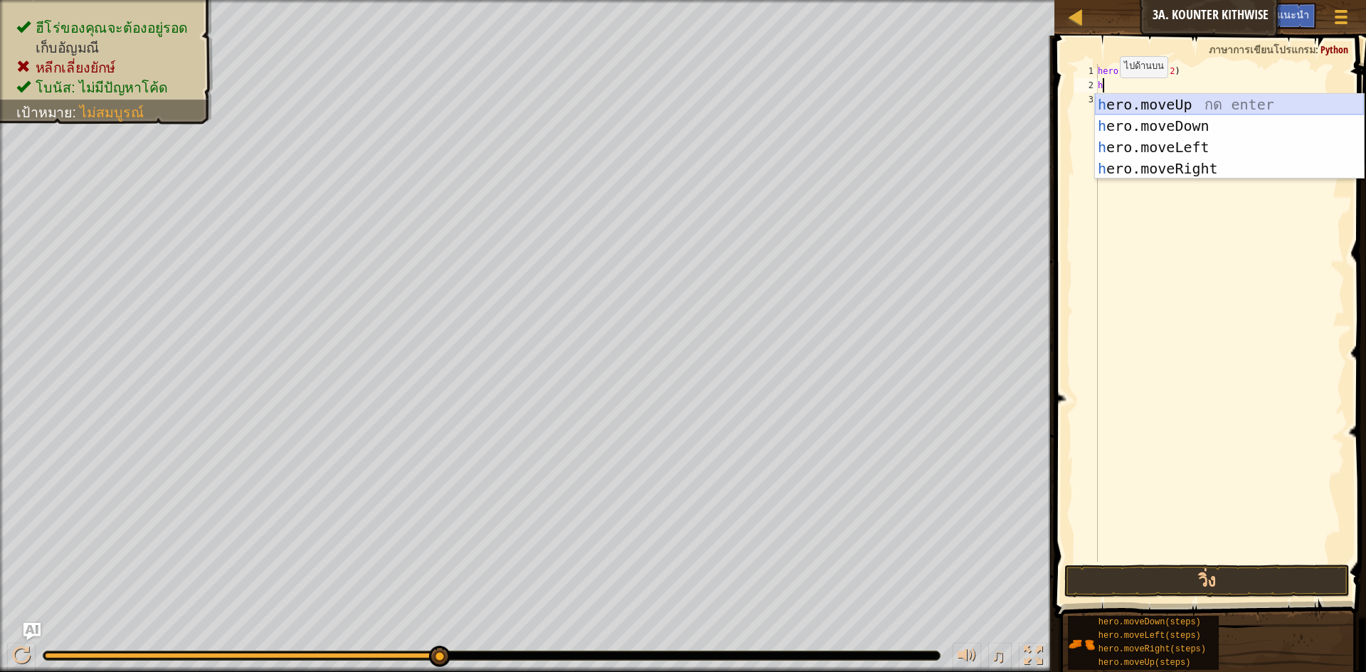
click at [1186, 104] on div "h ero.moveUp กด enter h ero.moveDown กด enter h ero.moveLeft กด enter h ero.mov…" at bounding box center [1229, 158] width 269 height 128
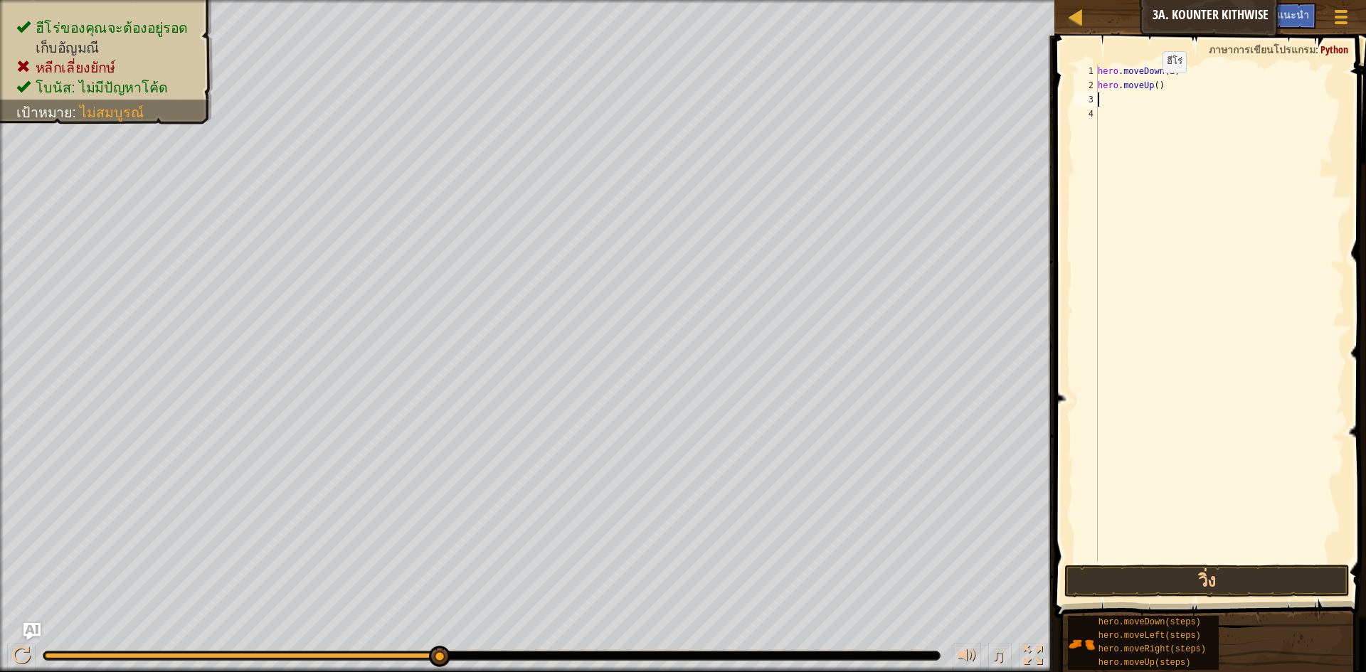
click at [1150, 87] on div "hero . moveDown ( 2 ) hero . moveUp ( )" at bounding box center [1220, 327] width 250 height 526
type textarea "hero.moveUp()"
click at [1102, 101] on div "hero . moveDown ( 2 ) hero . moveUp ( )" at bounding box center [1220, 327] width 250 height 526
type textarea "h"
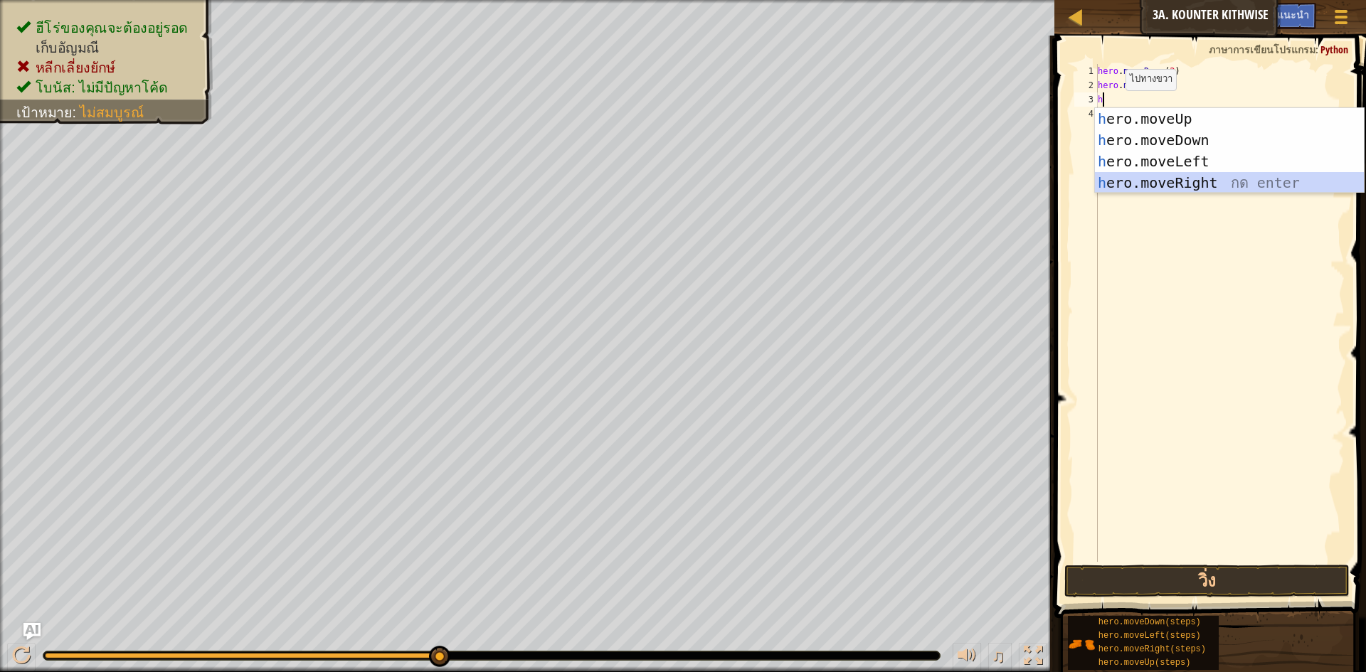
drag, startPoint x: 1197, startPoint y: 179, endPoint x: 1267, endPoint y: 366, distance: 199.0
click at [1197, 180] on div "h ero.moveUp กด enter h ero.moveDown กด enter h ero.moveLeft กด enter h ero.mov…" at bounding box center [1229, 172] width 269 height 128
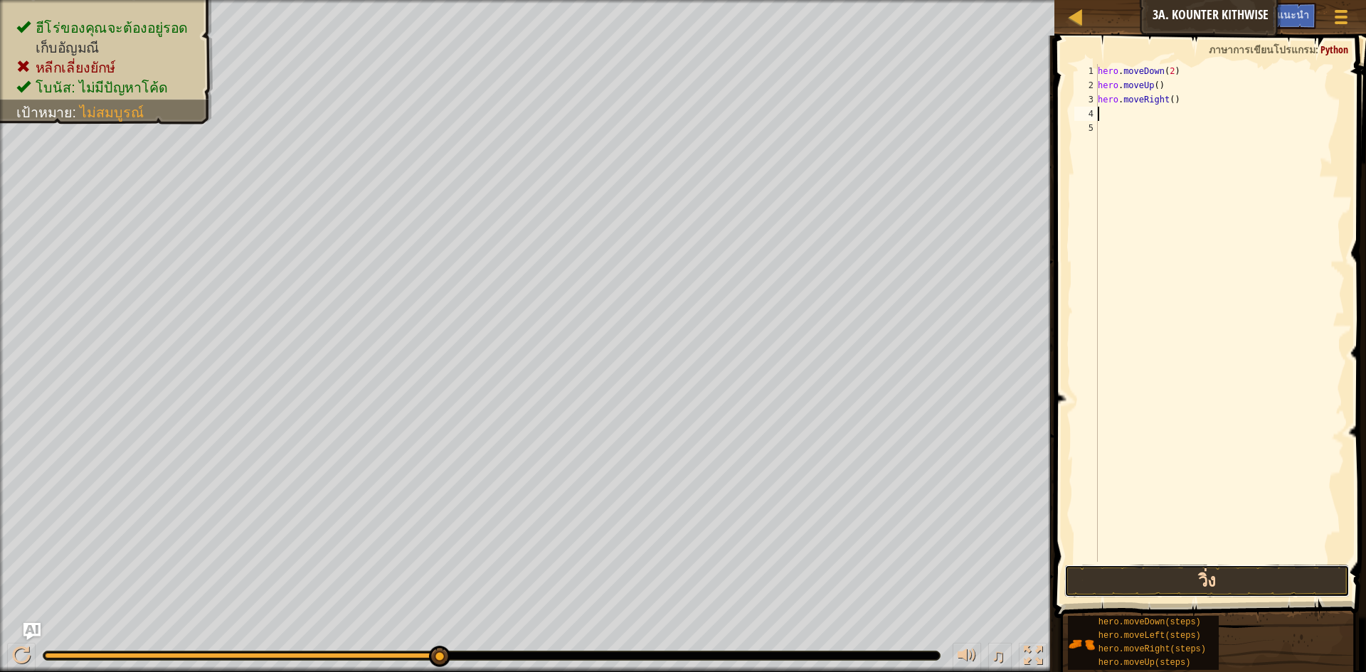
click at [1261, 576] on button "วิ่ง" at bounding box center [1206, 581] width 285 height 33
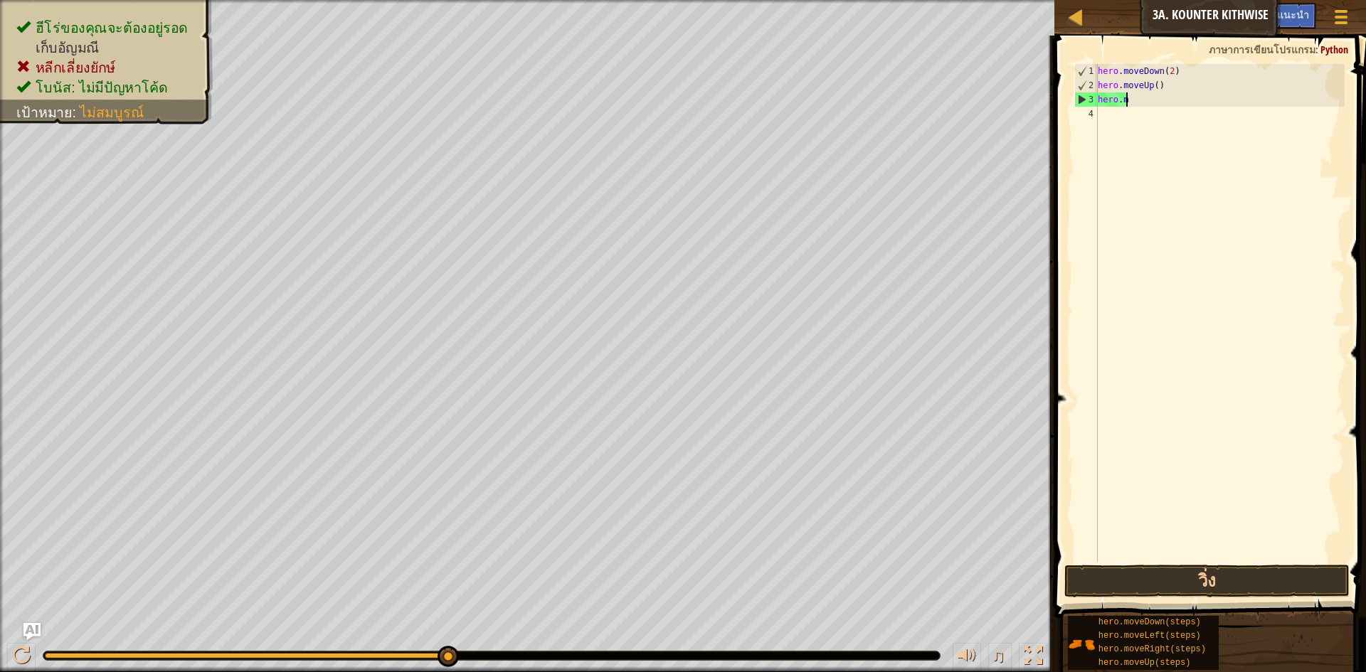
type textarea "h"
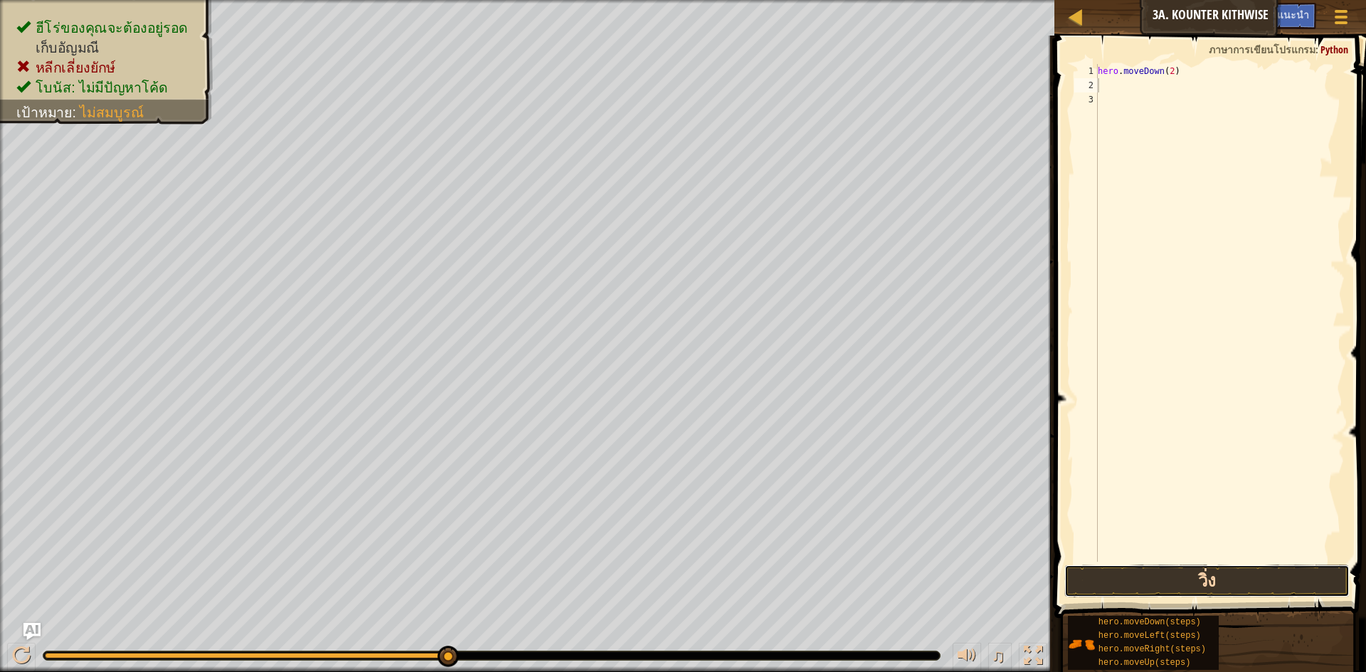
click at [1265, 576] on button "วิ่ง" at bounding box center [1206, 581] width 285 height 33
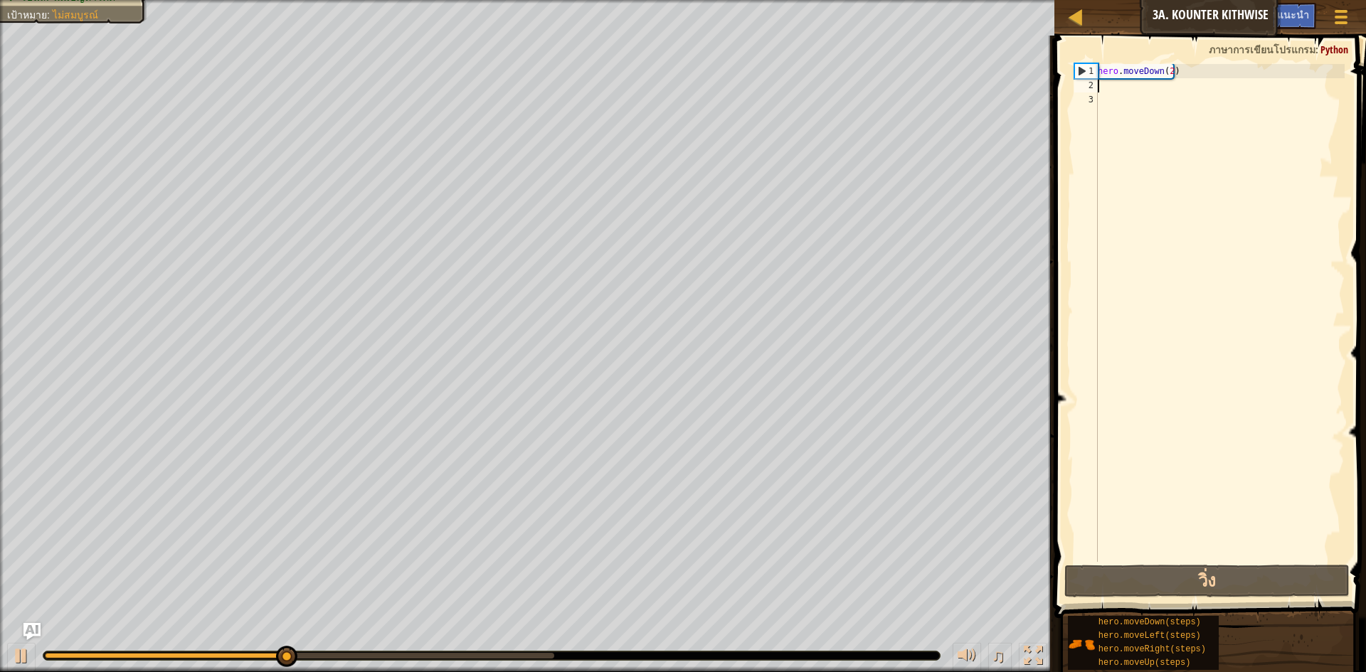
click at [1107, 92] on div "hero . moveDown ( 2 )" at bounding box center [1220, 327] width 250 height 526
type textarea "h"
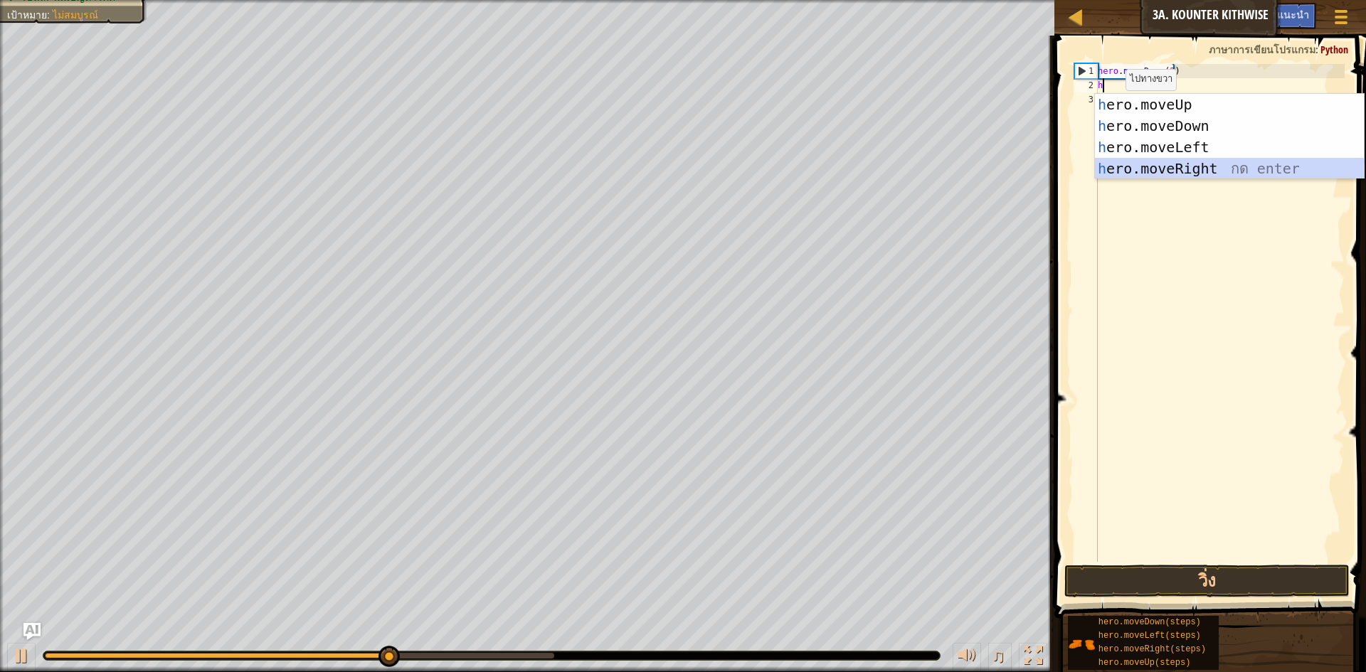
click at [1176, 172] on div "h ero.moveUp กด enter h ero.moveDown กด enter h ero.moveLeft กด enter h ero.mov…" at bounding box center [1229, 158] width 269 height 128
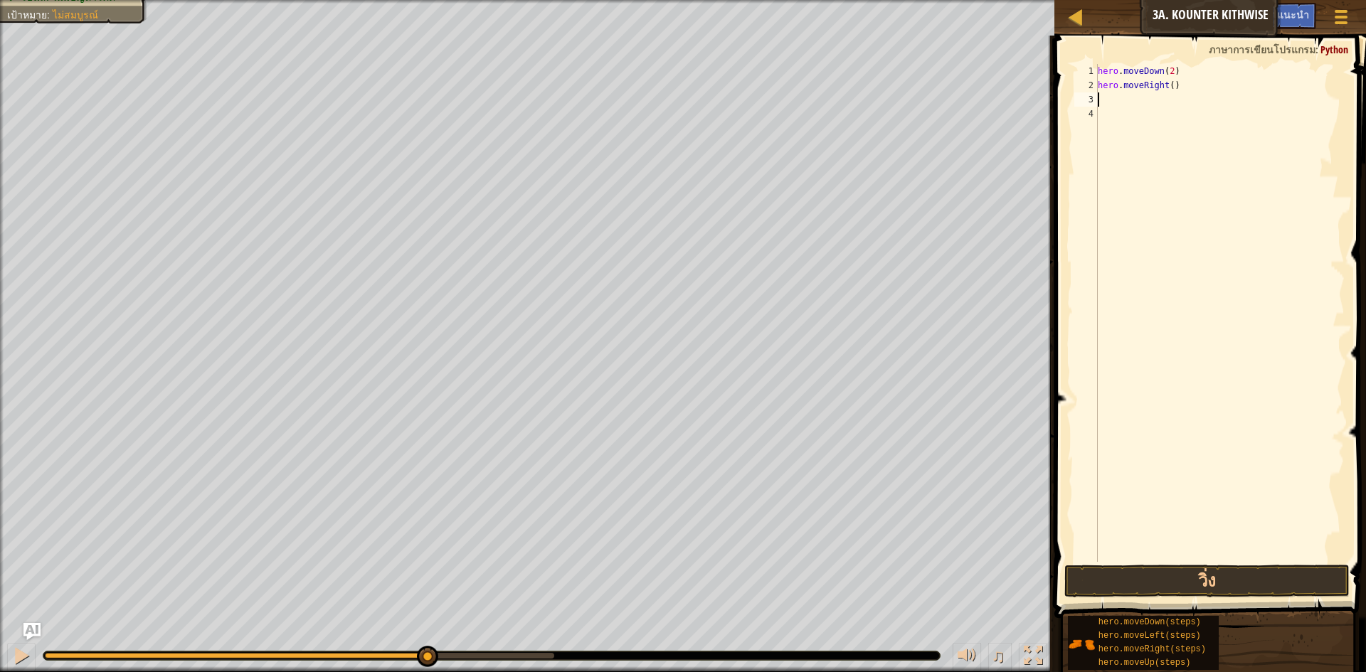
type textarea "h"
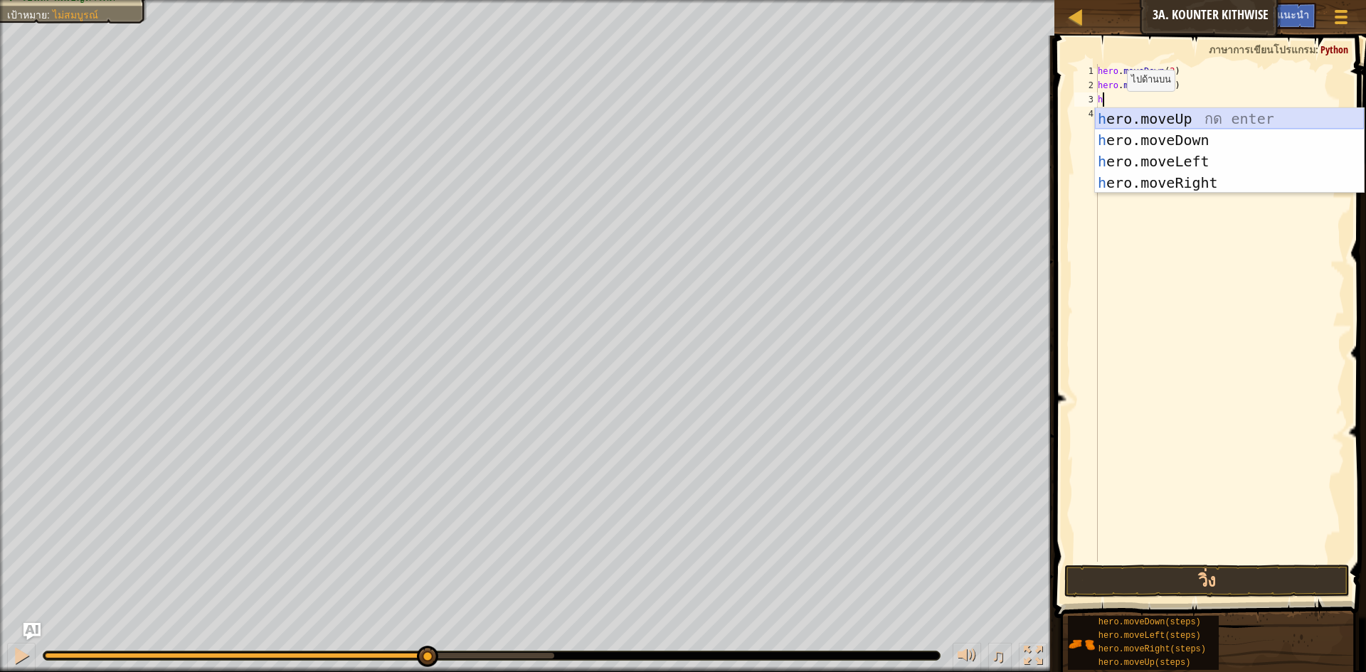
click at [1153, 112] on div "h ero.moveUp กด enter h ero.moveDown กด enter h ero.moveLeft กด enter h ero.mov…" at bounding box center [1229, 172] width 269 height 128
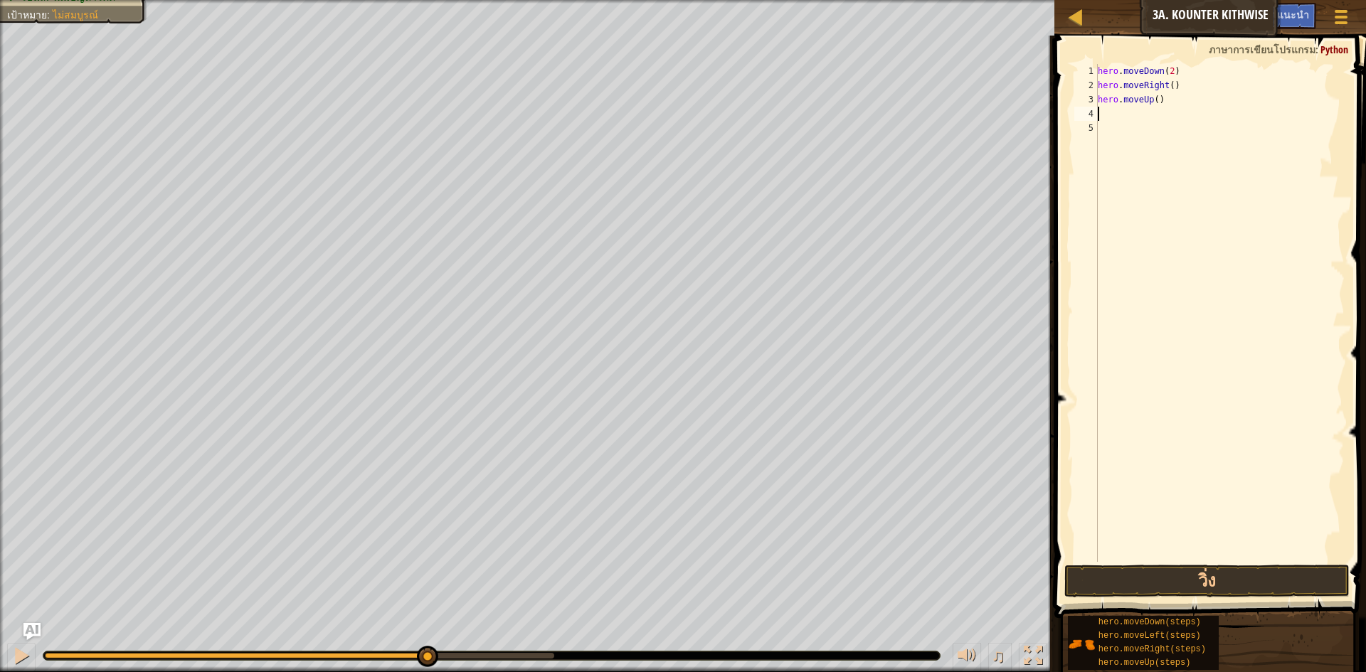
type textarea "h"
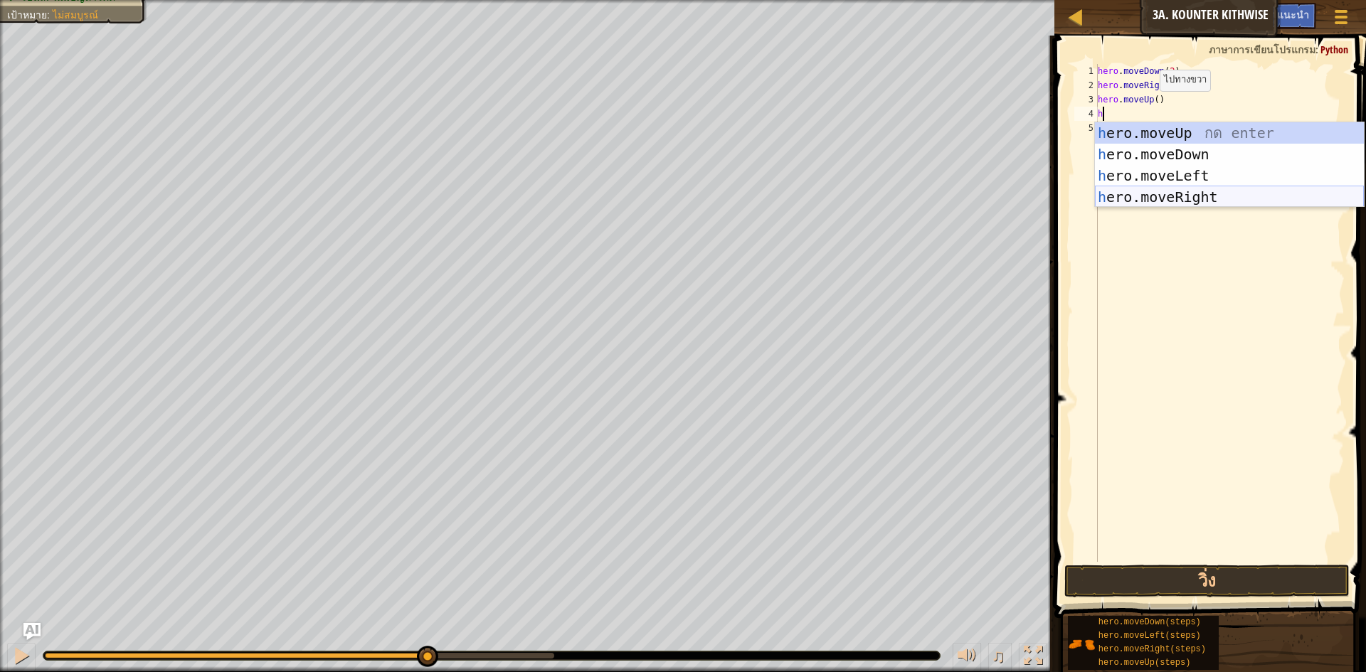
click at [1149, 194] on div "h ero.moveUp กด enter h ero.moveDown กด enter h ero.moveLeft กด enter h ero.mov…" at bounding box center [1229, 186] width 269 height 128
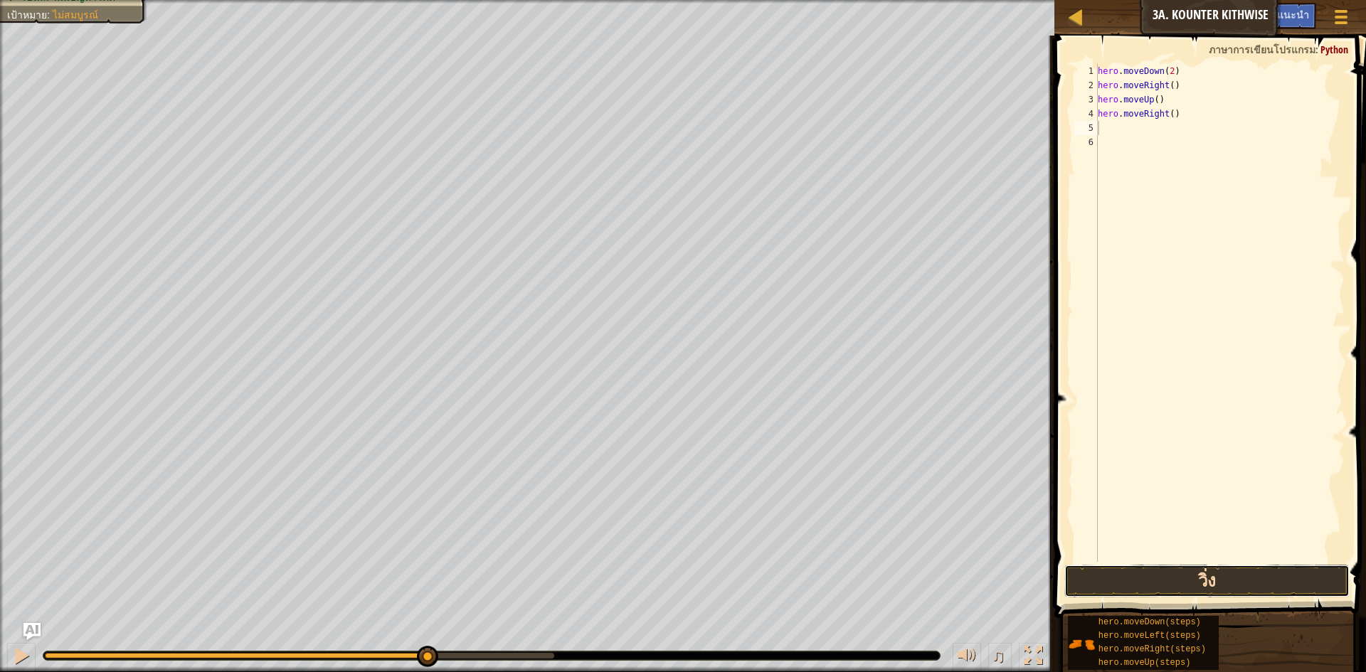
drag, startPoint x: 1133, startPoint y: 566, endPoint x: 1141, endPoint y: 587, distance: 22.1
click at [1133, 568] on button "วิ่ง" at bounding box center [1206, 581] width 285 height 33
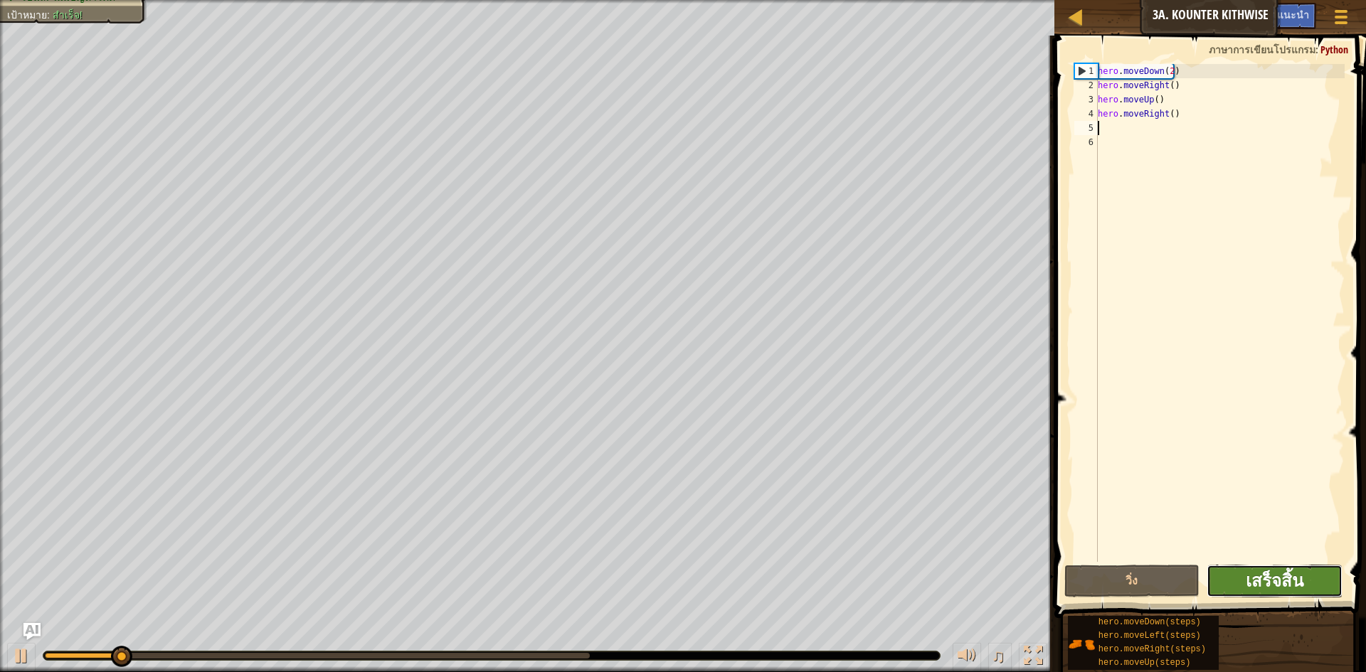
click at [1252, 575] on span "เสร็จสิ้น" at bounding box center [1274, 580] width 58 height 23
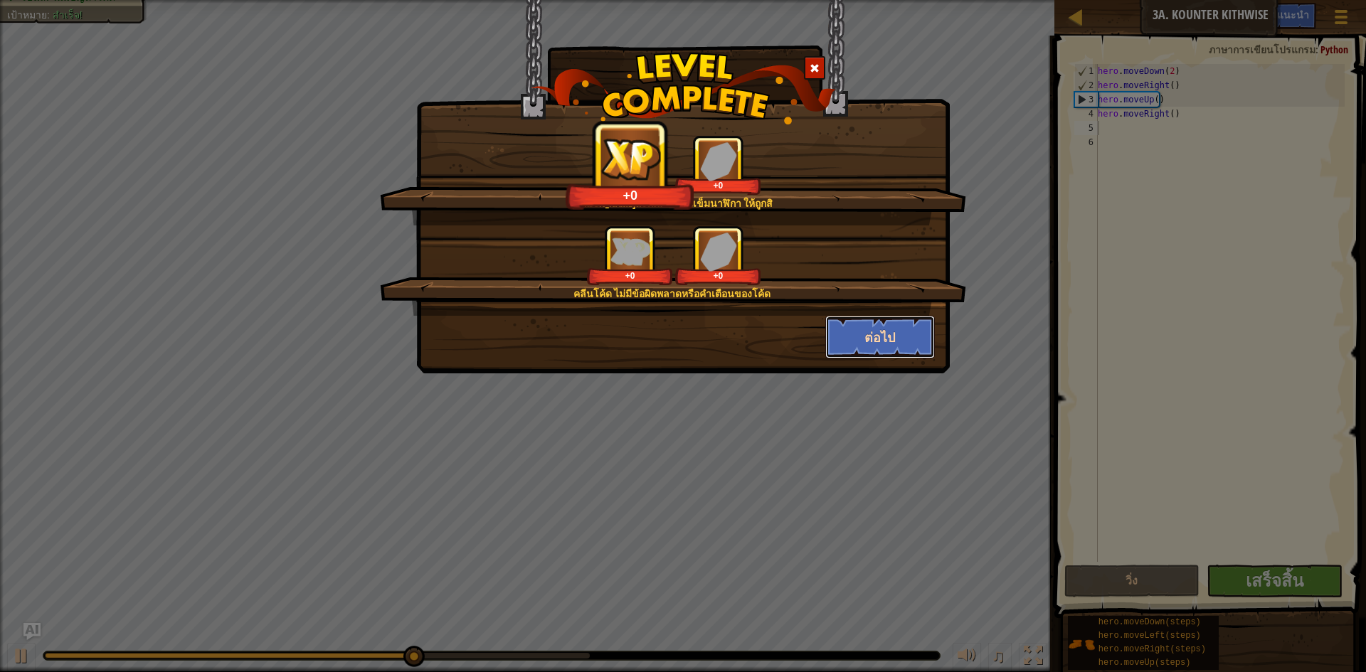
click at [883, 332] on button "ต่อไป" at bounding box center [880, 337] width 110 height 43
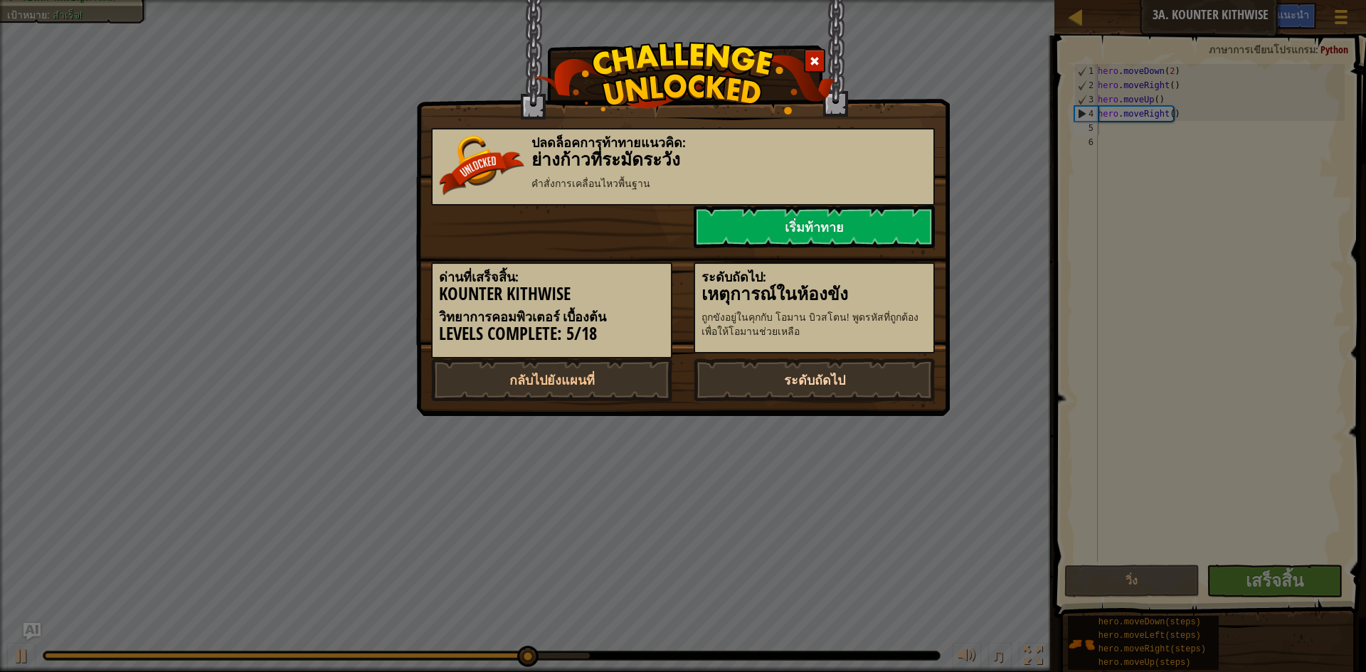
click at [853, 367] on link "ระดับถัดไป" at bounding box center [813, 379] width 241 height 43
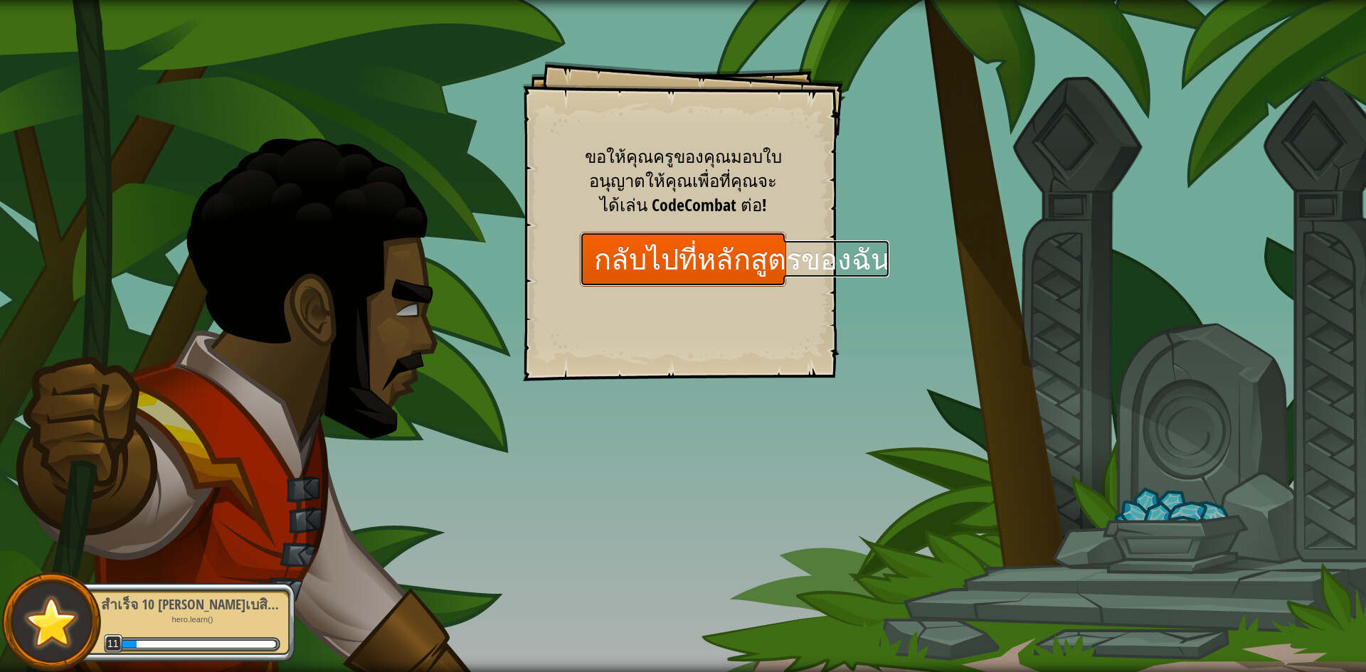
click at [696, 261] on link "กลับไปที่หลักสูตรของฉัน" at bounding box center [683, 259] width 206 height 55
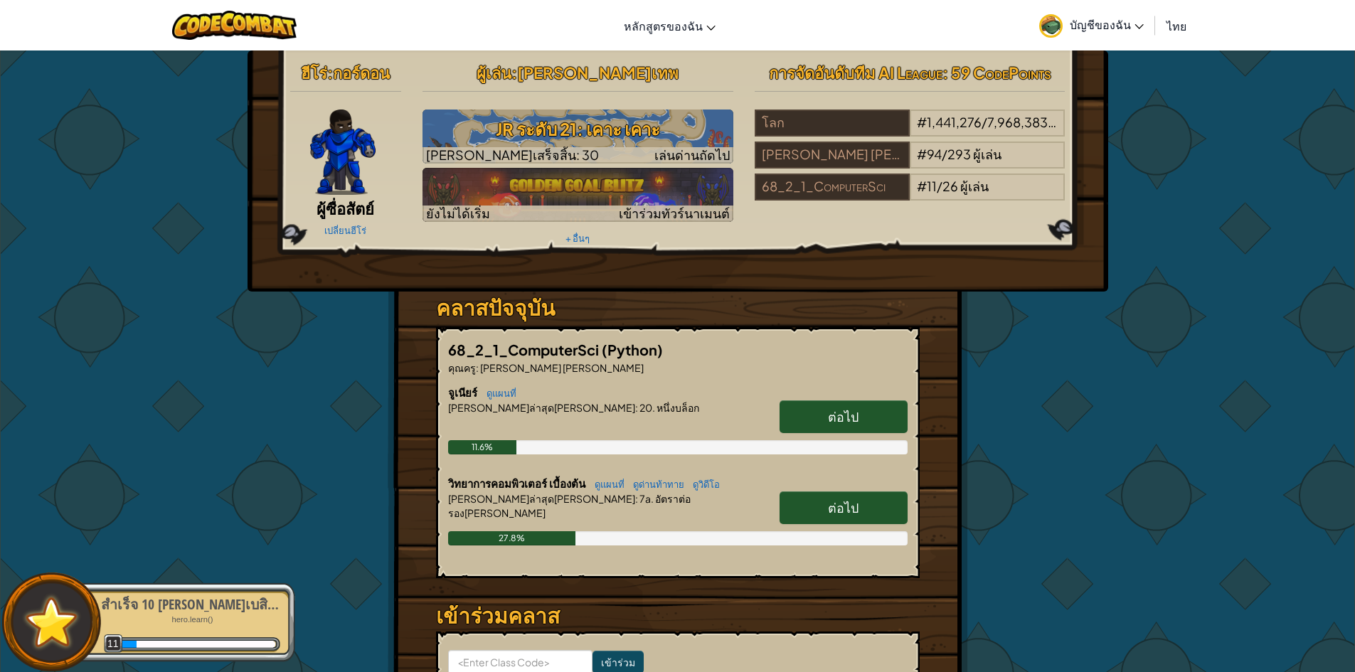
click at [845, 497] on link "ต่อไป" at bounding box center [844, 507] width 128 height 33
select select "th"
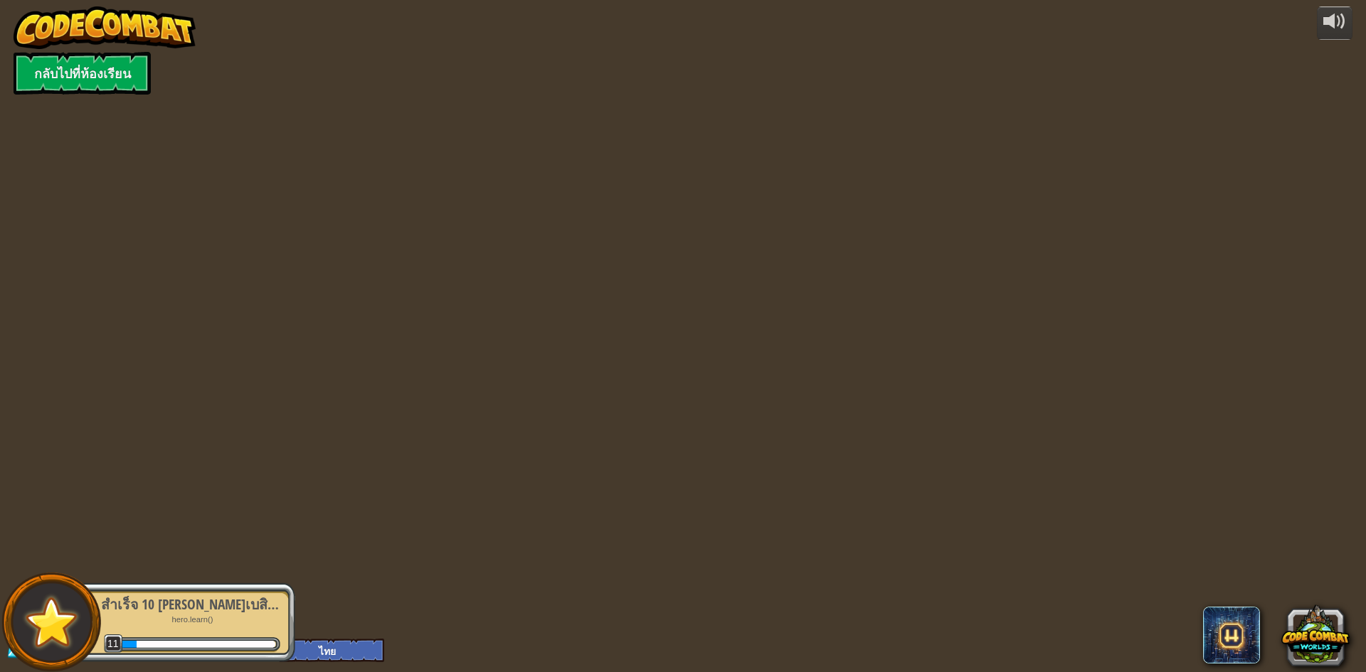
select select "th"
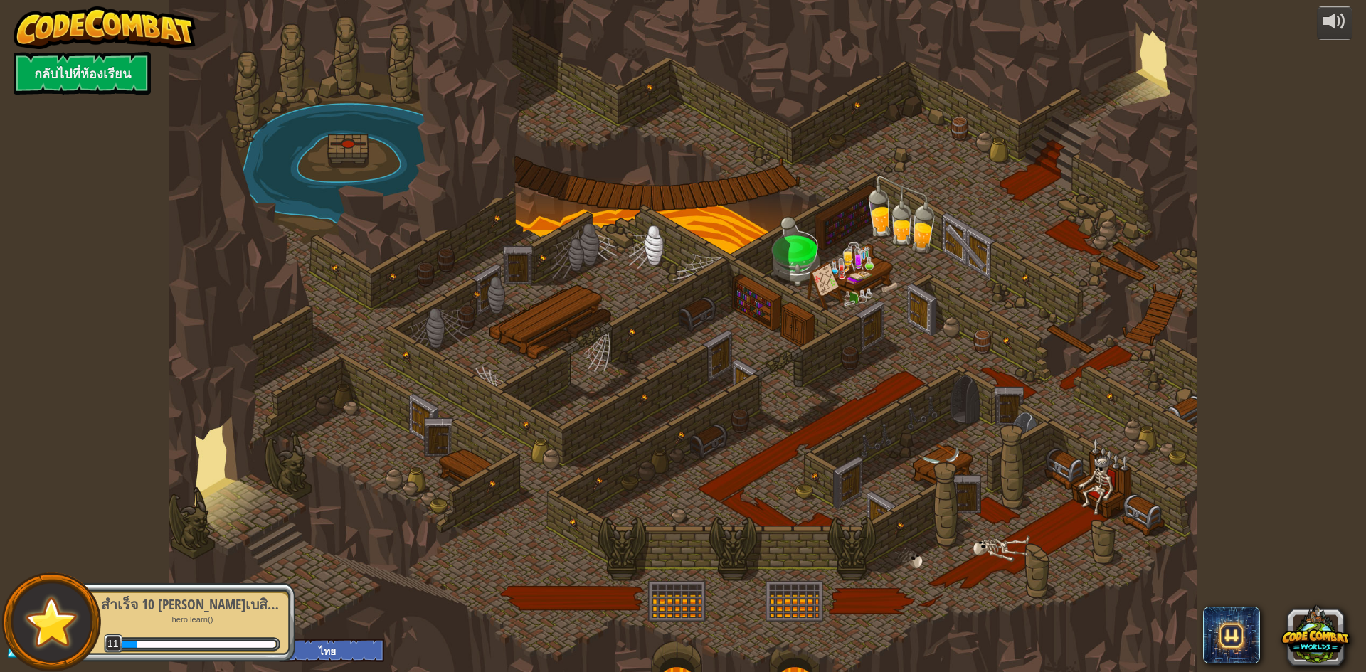
select select "th"
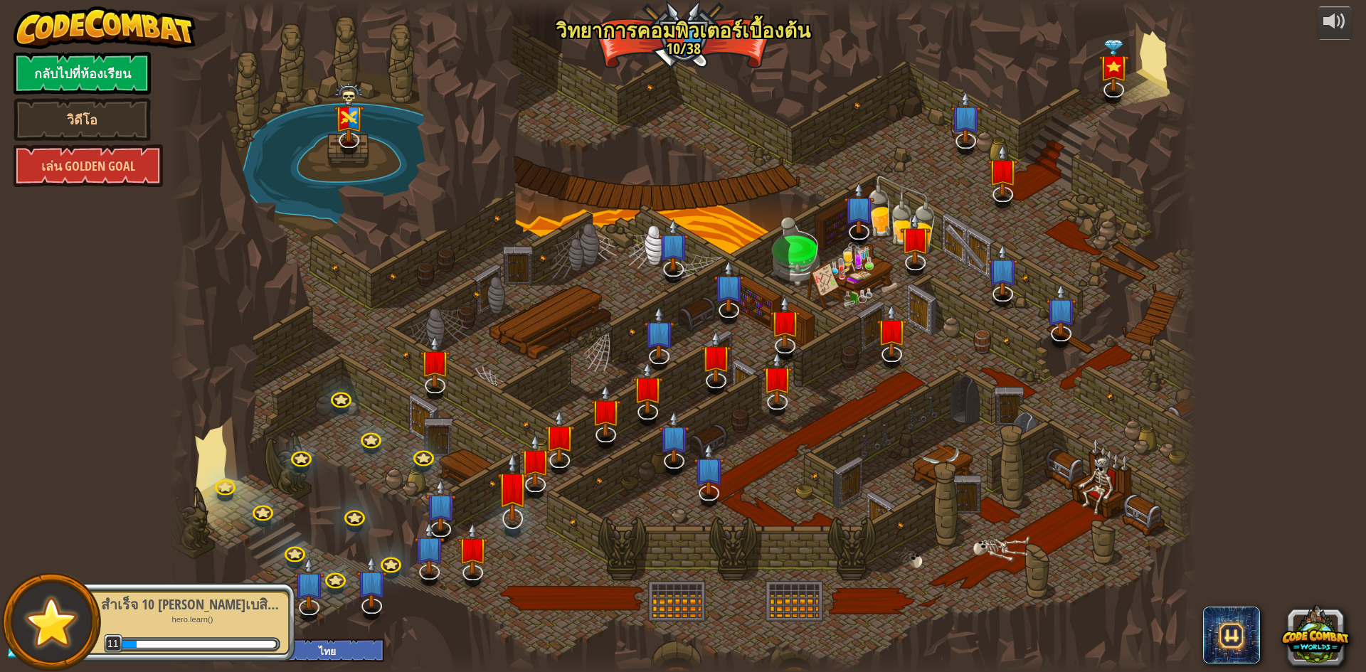
select select "th"
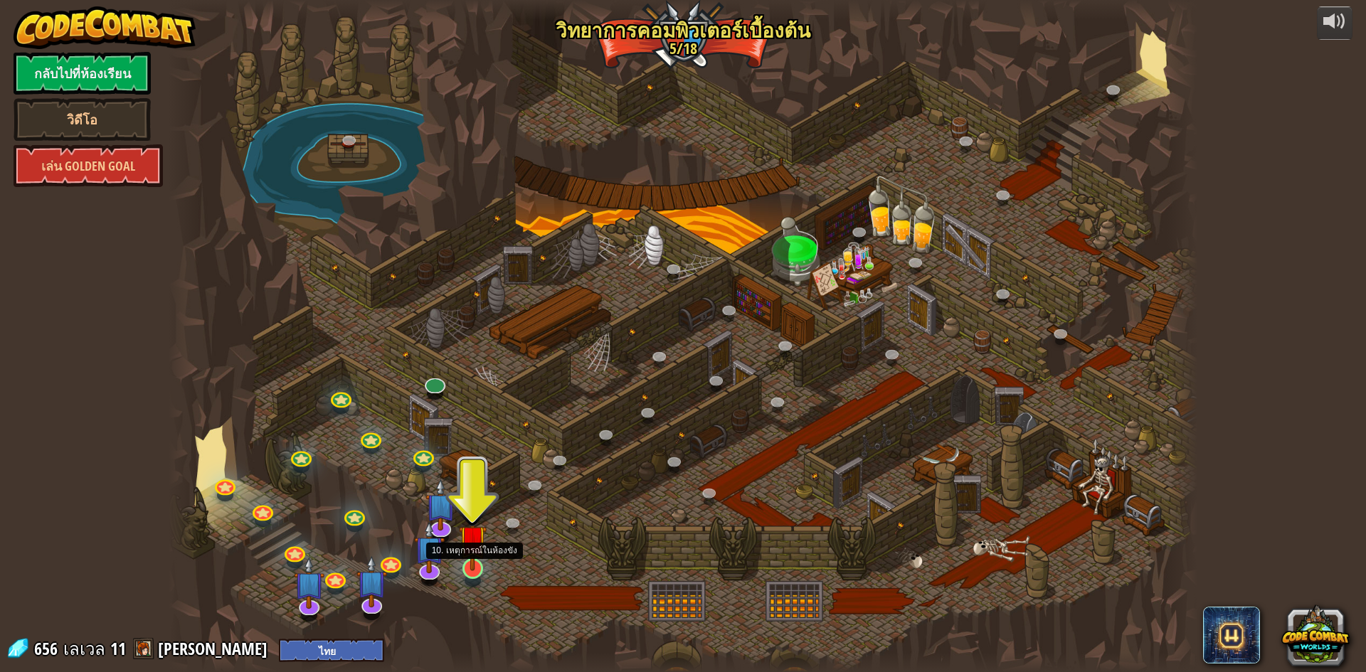
click at [473, 566] on img at bounding box center [473, 538] width 28 height 63
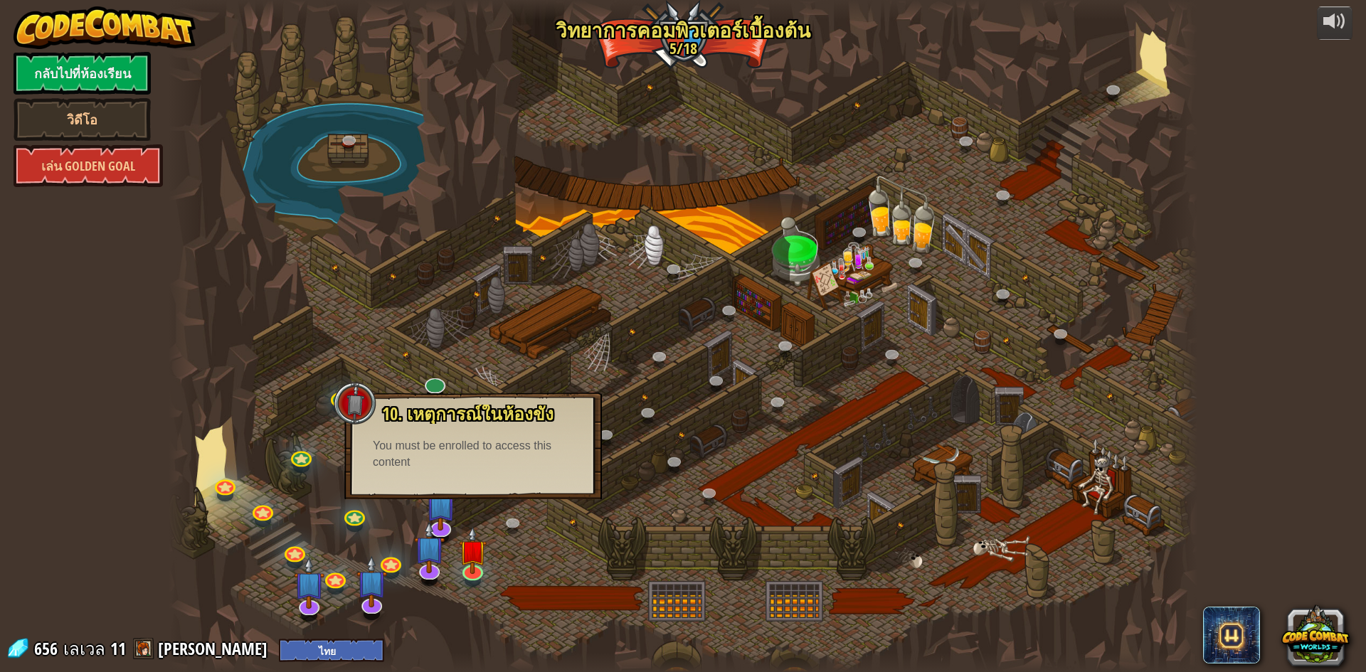
click at [413, 581] on div at bounding box center [683, 336] width 1029 height 672
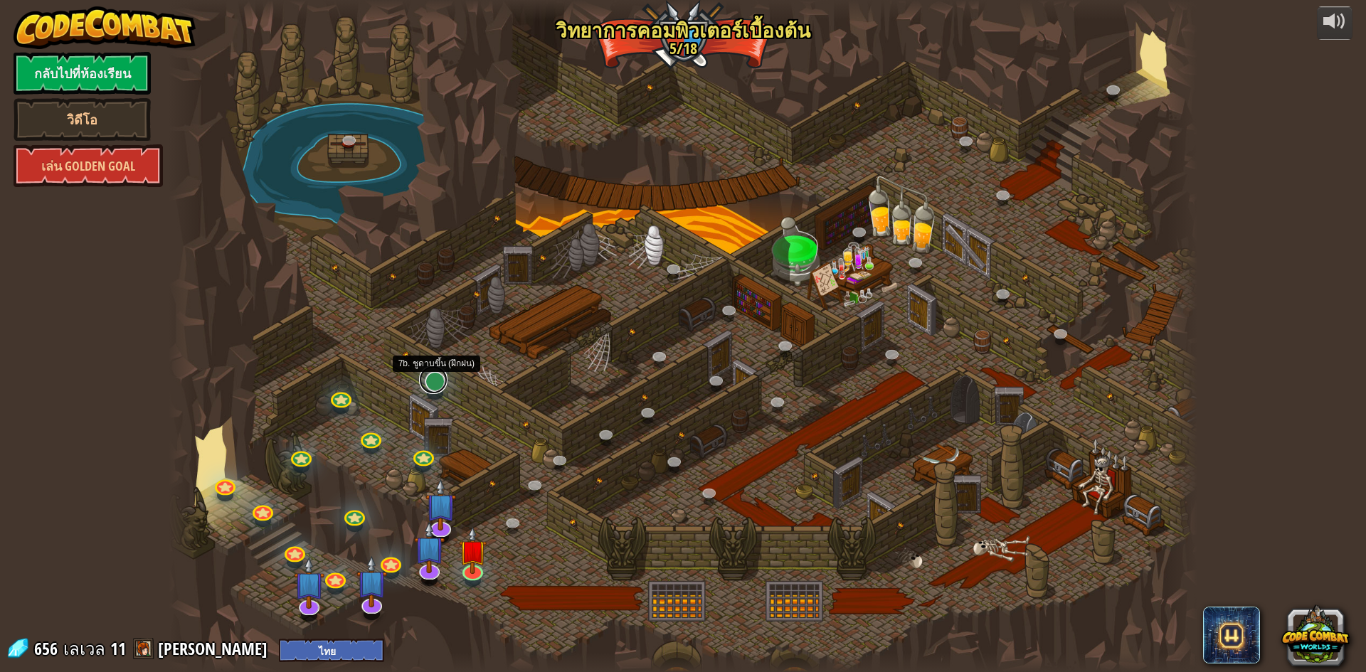
click at [437, 372] on link at bounding box center [433, 380] width 28 height 28
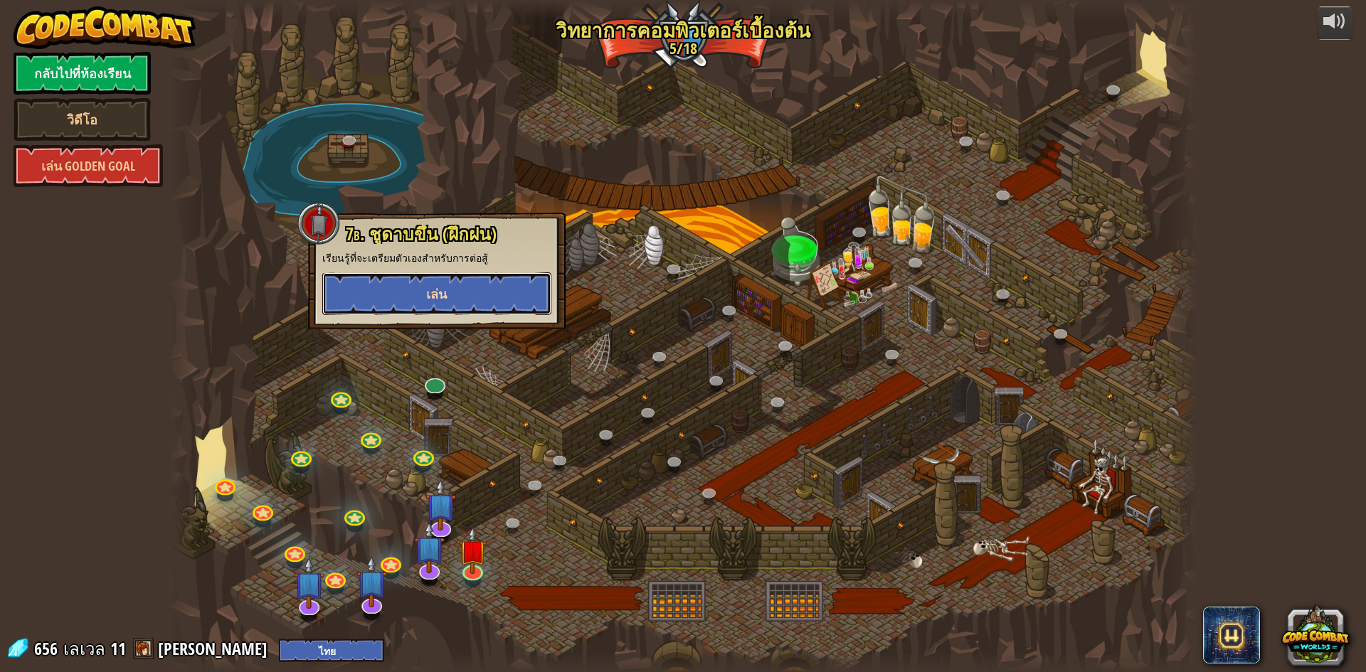
click at [465, 291] on button "เล่น" at bounding box center [436, 293] width 229 height 43
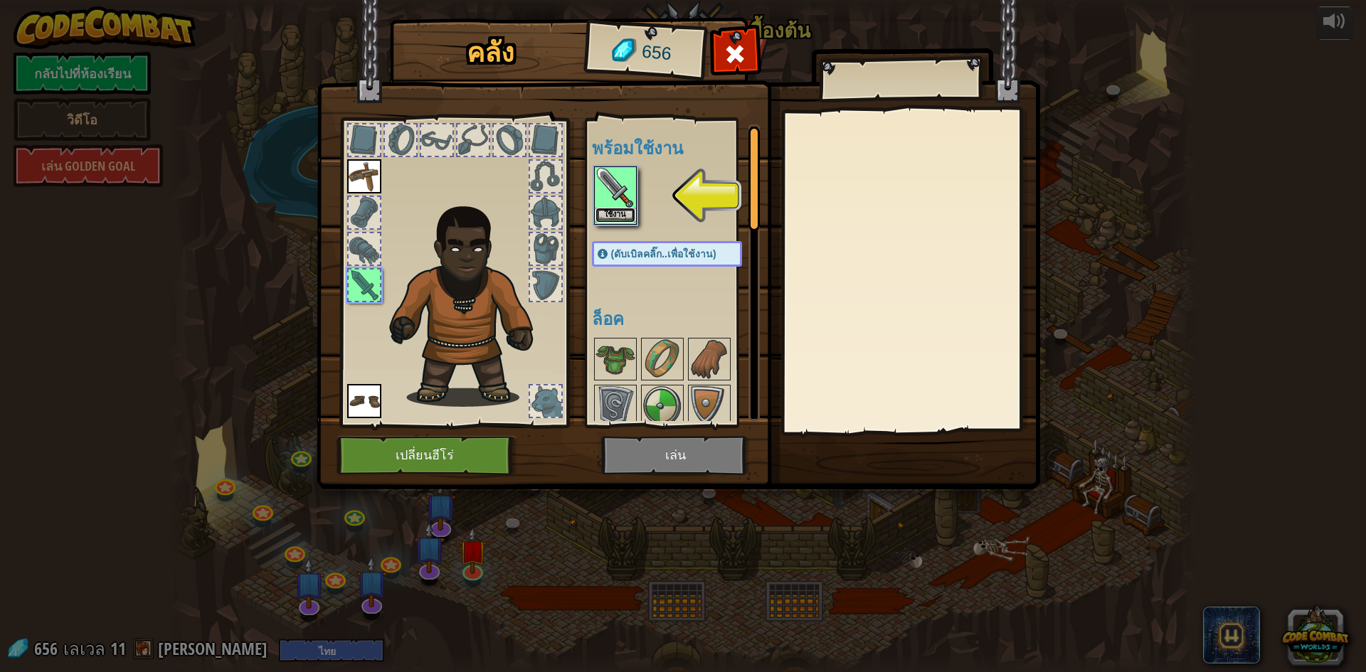
click at [629, 211] on button "ใช้งาน" at bounding box center [615, 215] width 40 height 15
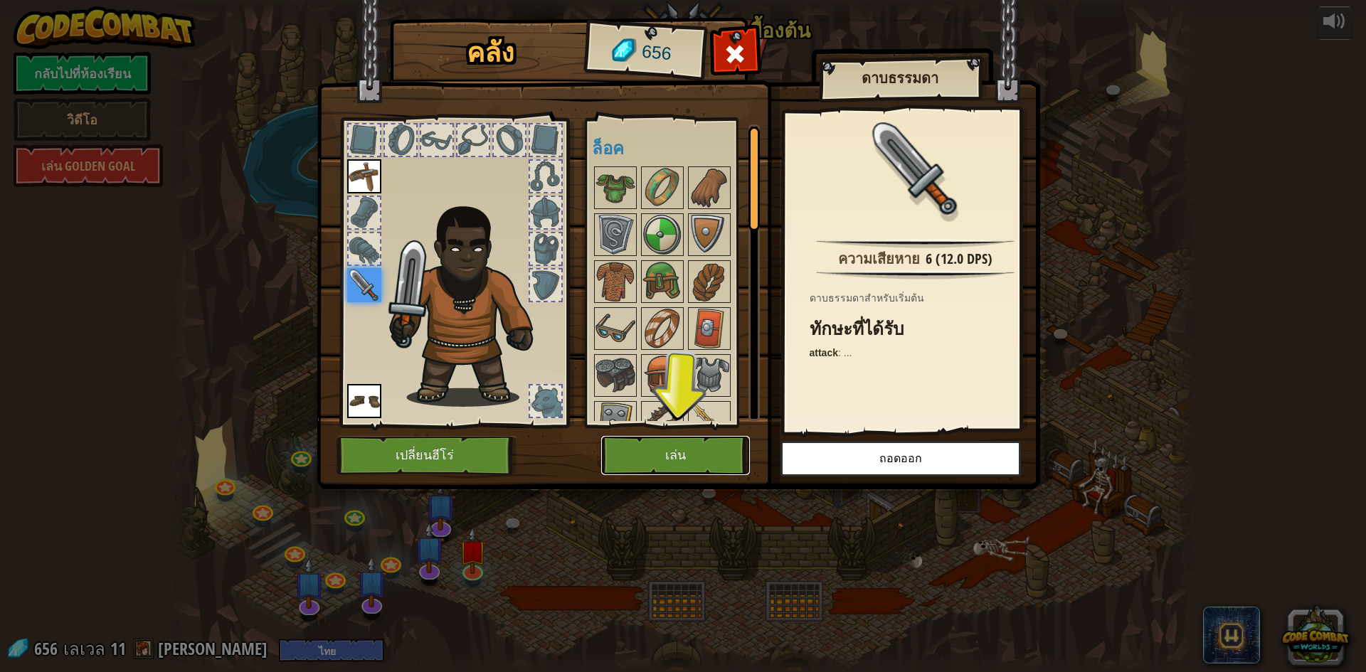
click at [677, 455] on button "เล่น" at bounding box center [675, 455] width 149 height 39
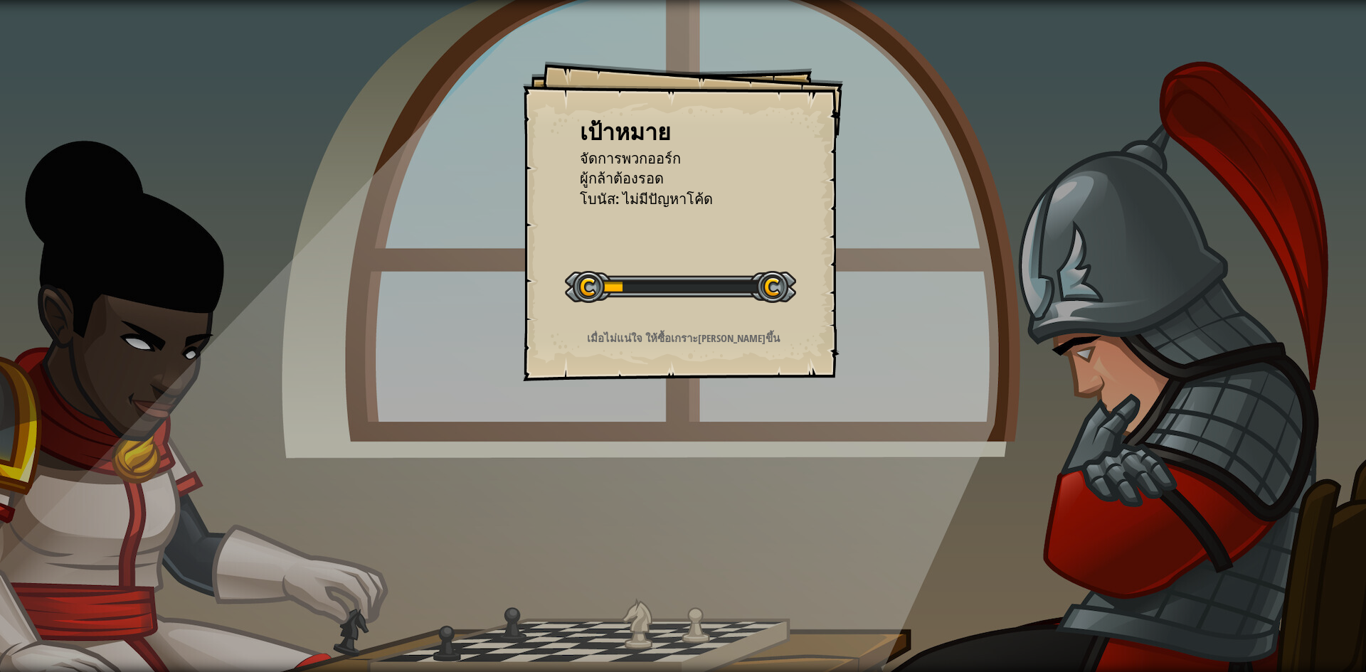
click at [782, 285] on div at bounding box center [680, 287] width 231 height 32
click at [784, 285] on div at bounding box center [680, 287] width 231 height 32
click at [898, 279] on div "เป้าหมาย จัดการพวกออร์ก ผู้กล้าต้องรอด โบนัส: ไม่มีปัญหาโค้ด เริ่มด่าน เกิดข้อผ…" at bounding box center [683, 336] width 1366 height 672
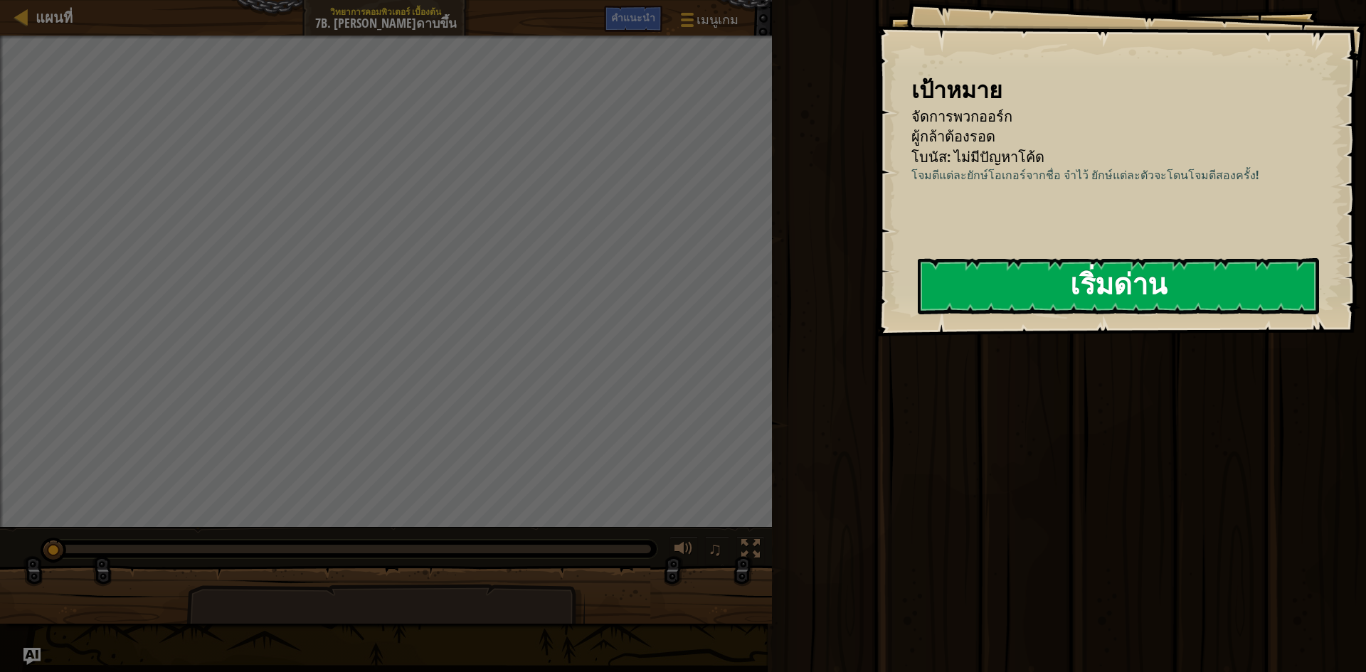
click at [1243, 280] on button "เริ่มด่าน" at bounding box center [1118, 286] width 401 height 56
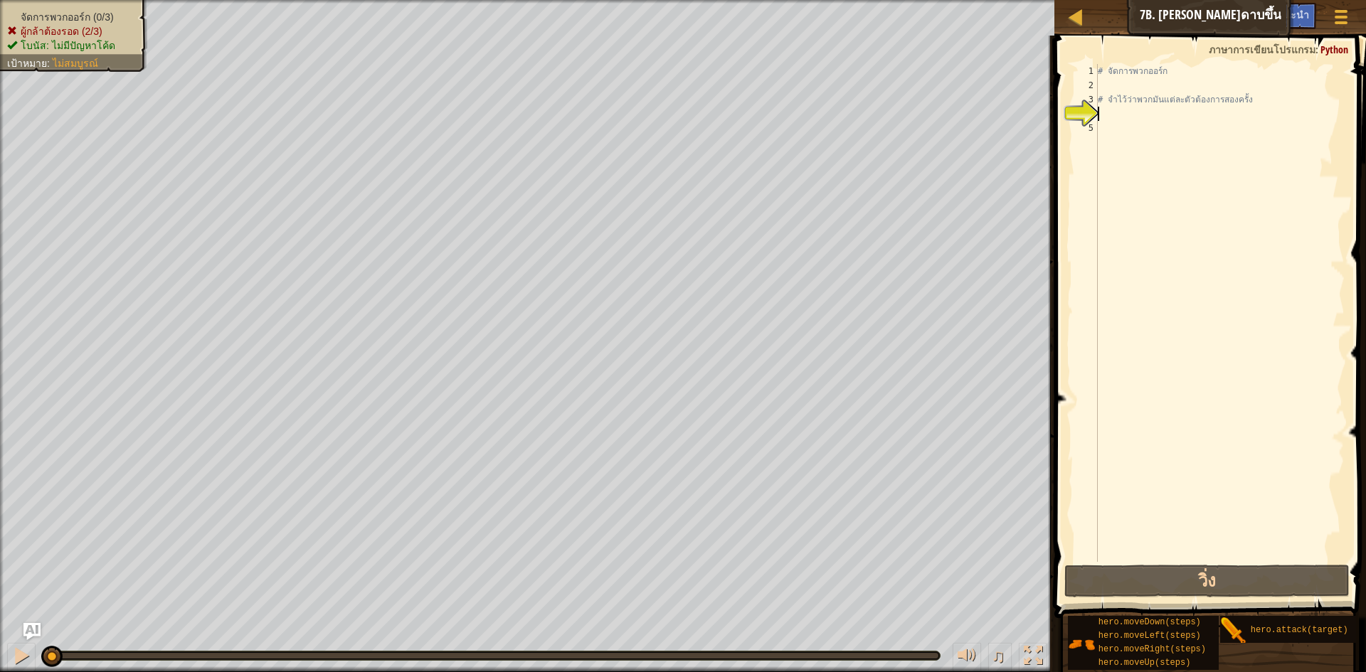
click at [1108, 112] on div "# จัดการพวกออร์ก # จำไว้ว่าพวกมันแต่ละตัวต้องการสองครั้ง" at bounding box center [1220, 327] width 250 height 526
type textarea "g"
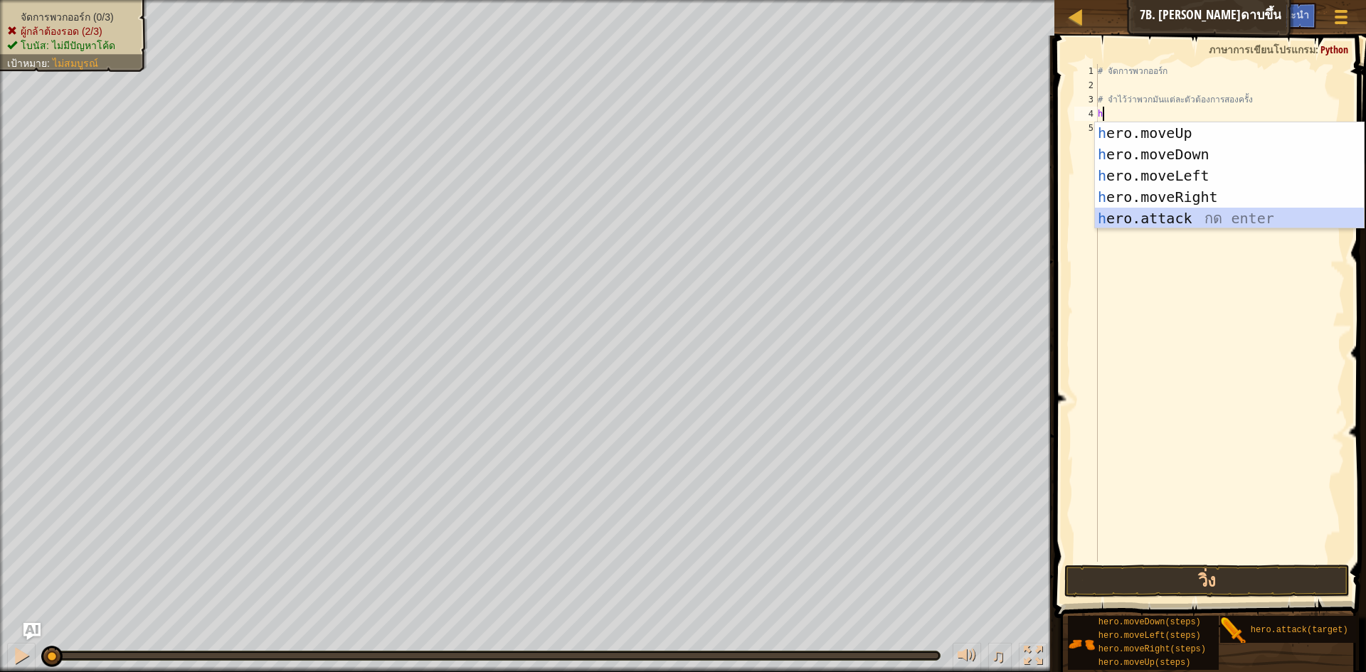
click at [1179, 215] on div "h ero.moveUp กด enter h ero.moveDown กด enter h ero.moveLeft กด enter h ero.mov…" at bounding box center [1229, 196] width 269 height 149
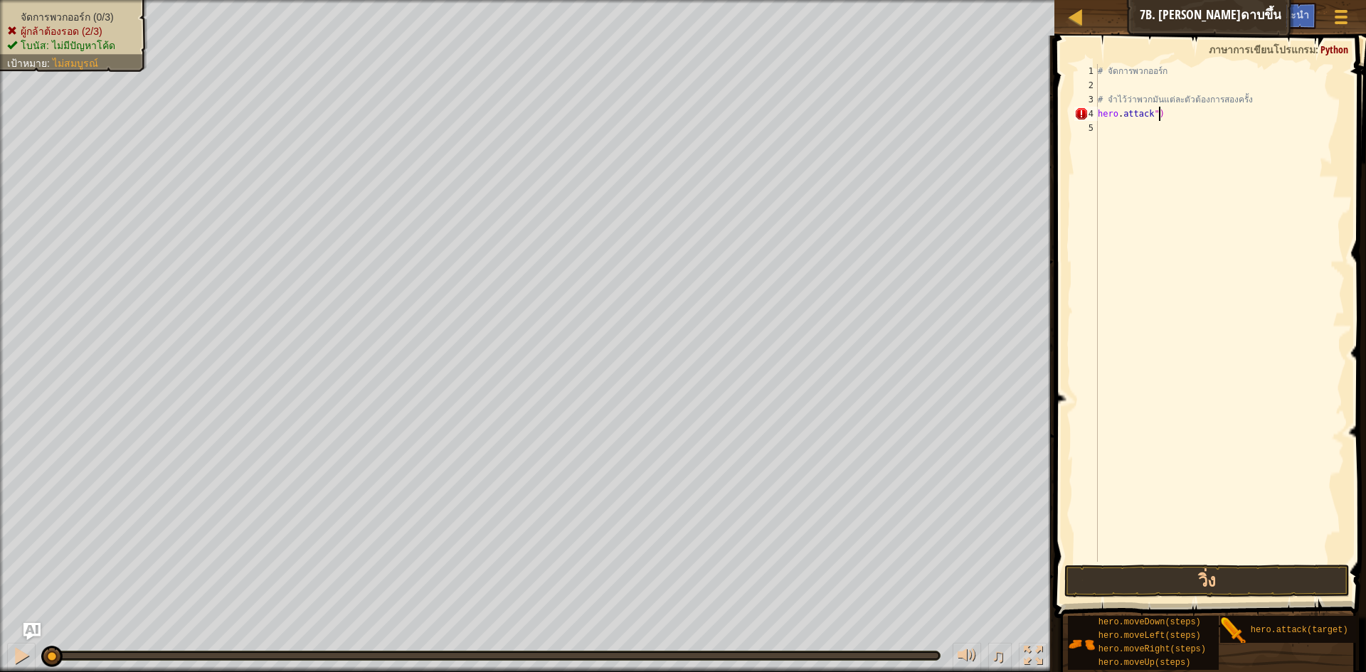
click at [1168, 107] on div "# จัดการพวกออร์ก # จำไว้ว่าพวกมันแต่ละตัวต้องการสองครั้ง hero . attack ")" at bounding box center [1220, 327] width 250 height 526
type textarea "h"
type textarea "#"
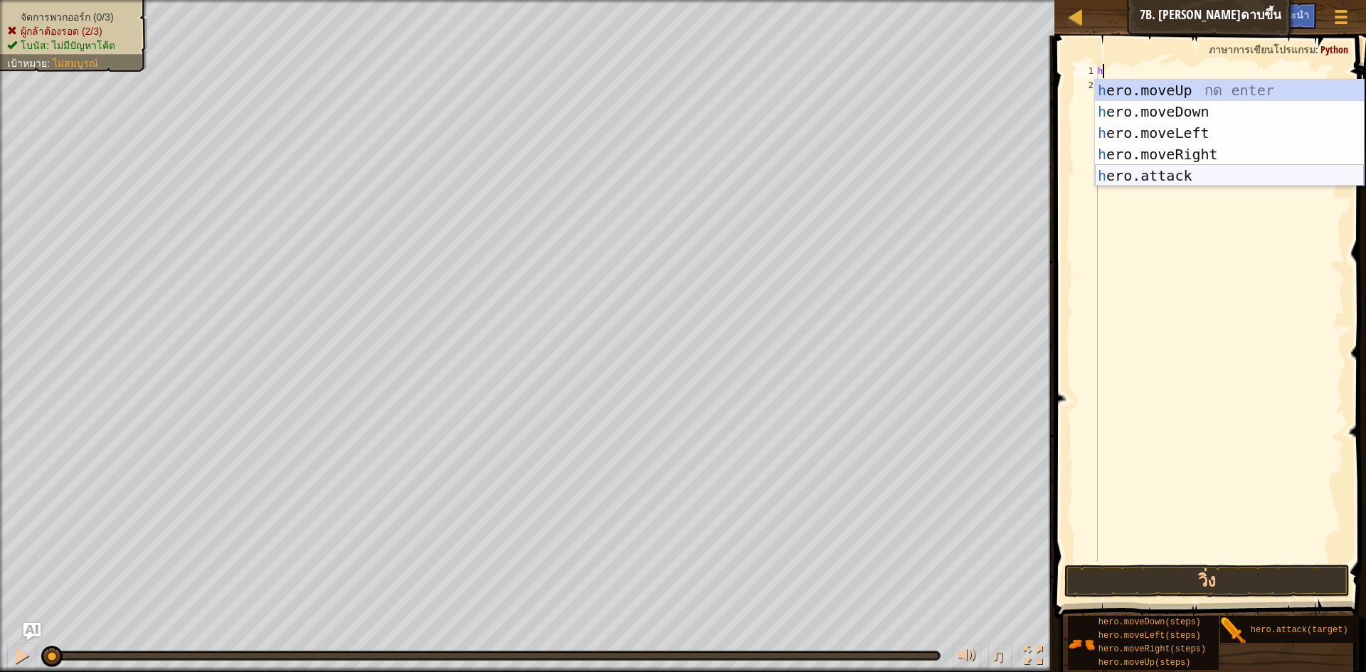
click at [1265, 179] on div "h ero.moveUp กด enter h ero.moveDown กด enter h ero.moveLeft กด enter h ero.mov…" at bounding box center [1229, 154] width 269 height 149
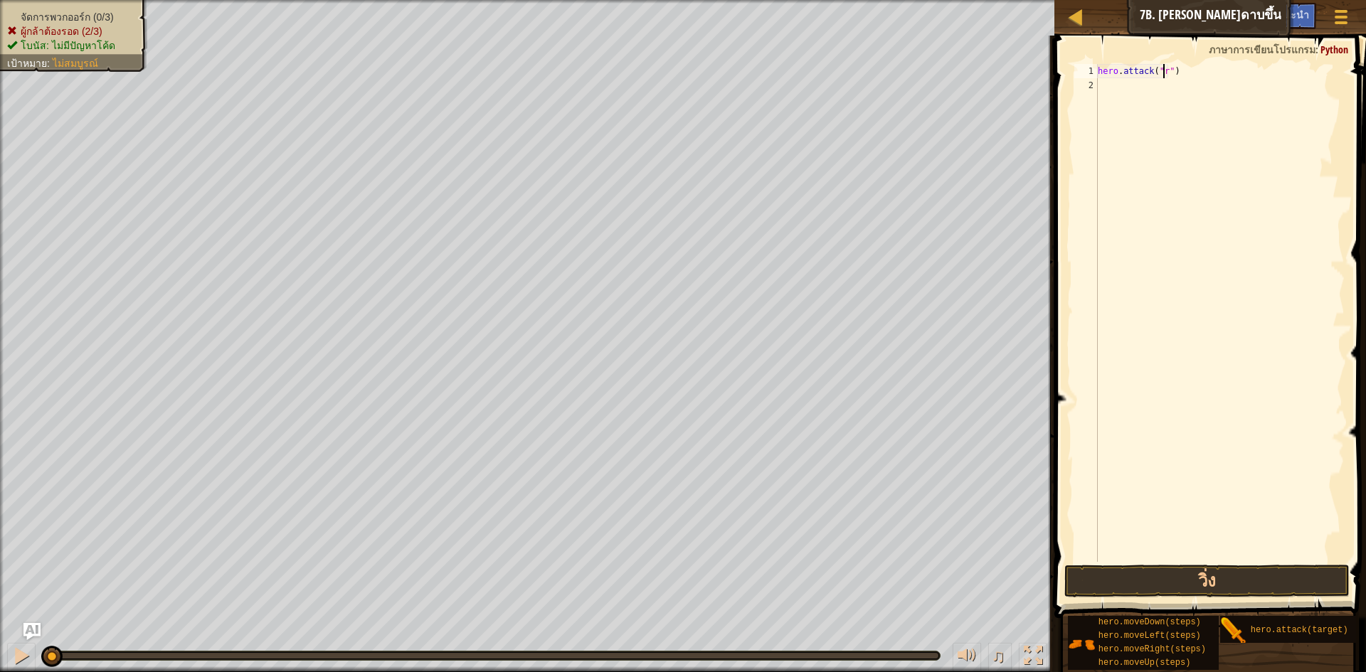
scroll to position [6, 6]
type textarea "hero.attack("rig")"
click at [1100, 84] on div "hero . attack ( "rig" )" at bounding box center [1220, 327] width 250 height 526
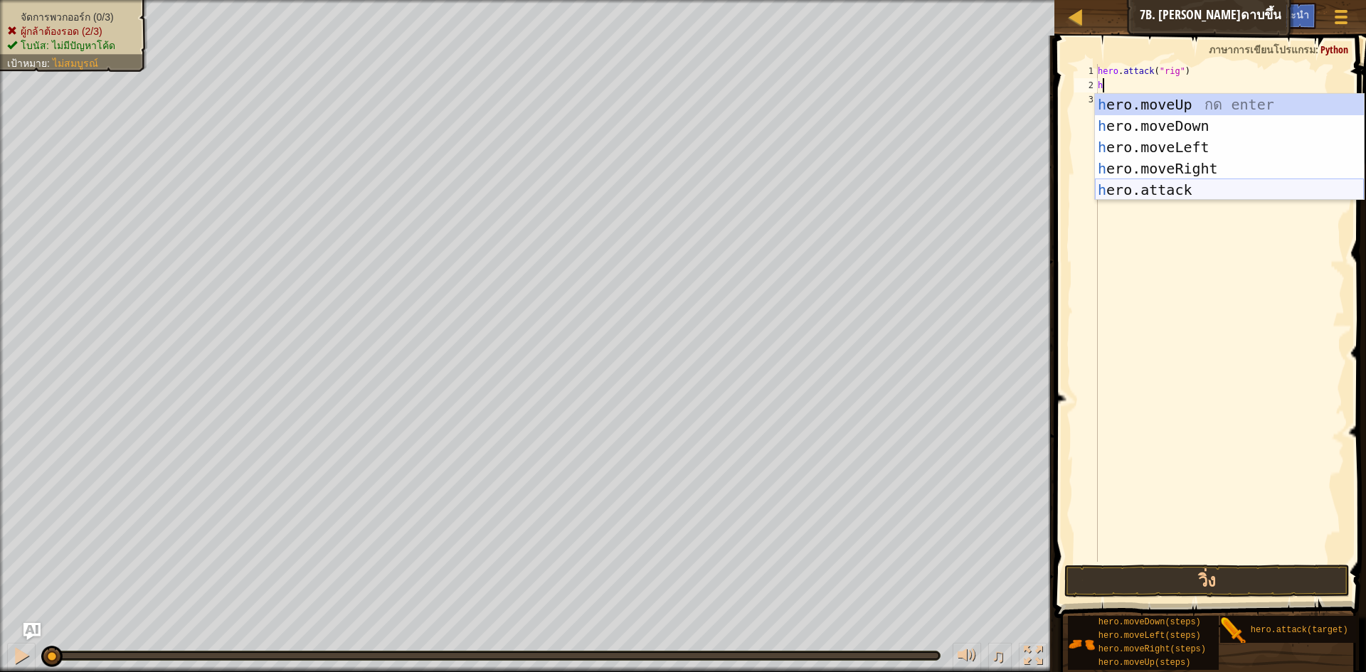
drag, startPoint x: 1176, startPoint y: 193, endPoint x: 1173, endPoint y: 164, distance: 29.3
click at [1174, 192] on div "h ero.moveUp กด enter h ero.moveDown กด enter h ero.moveLeft กด enter h ero.mov…" at bounding box center [1229, 168] width 269 height 149
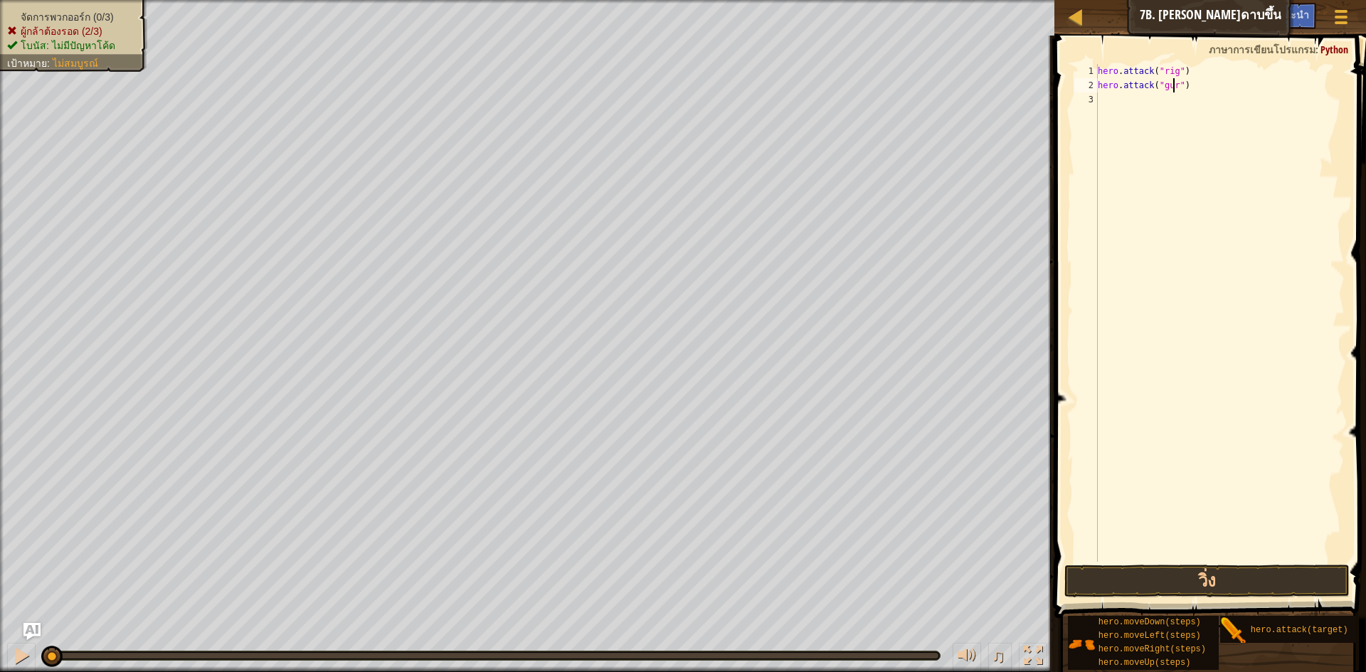
scroll to position [6, 6]
type textarea "hero.attack("gurt")"
click at [1115, 99] on div "hero . attack ( "rig" ) hero . attack ( "gurt" )" at bounding box center [1220, 327] width 250 height 526
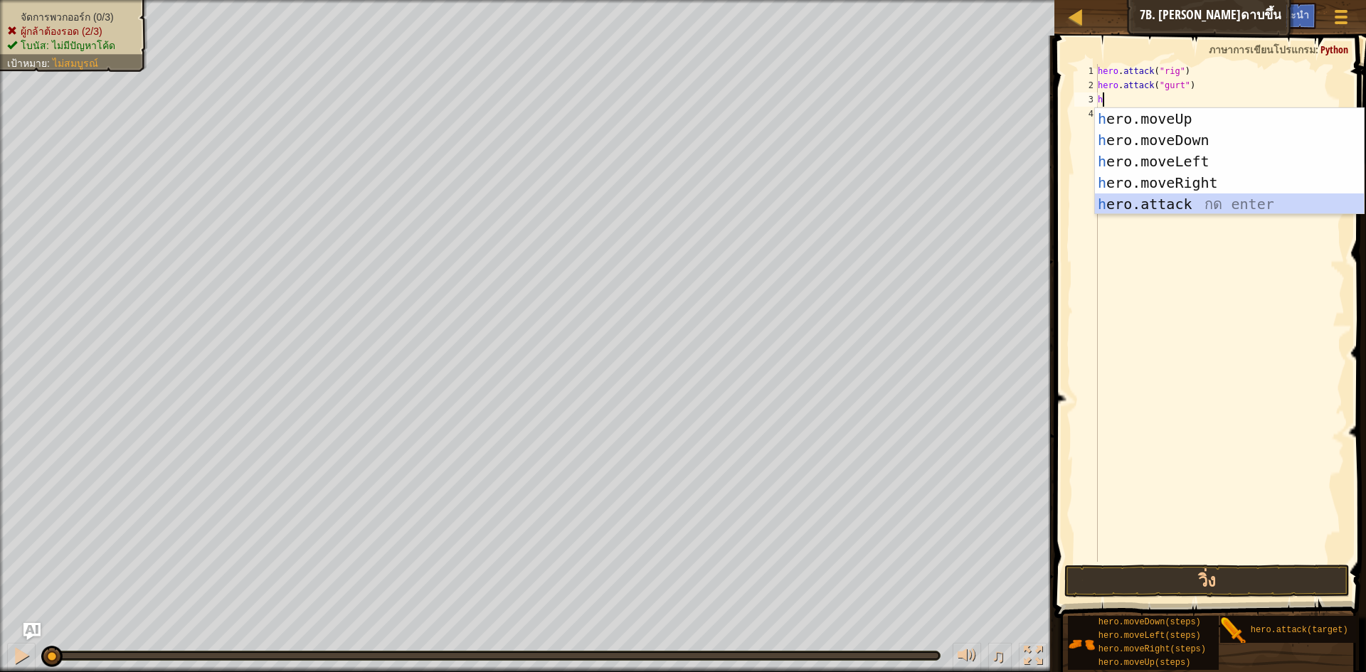
click at [1206, 210] on div "h ero.moveUp กด enter h ero.moveDown กด enter h ero.moveLeft กด enter h ero.mov…" at bounding box center [1229, 182] width 269 height 149
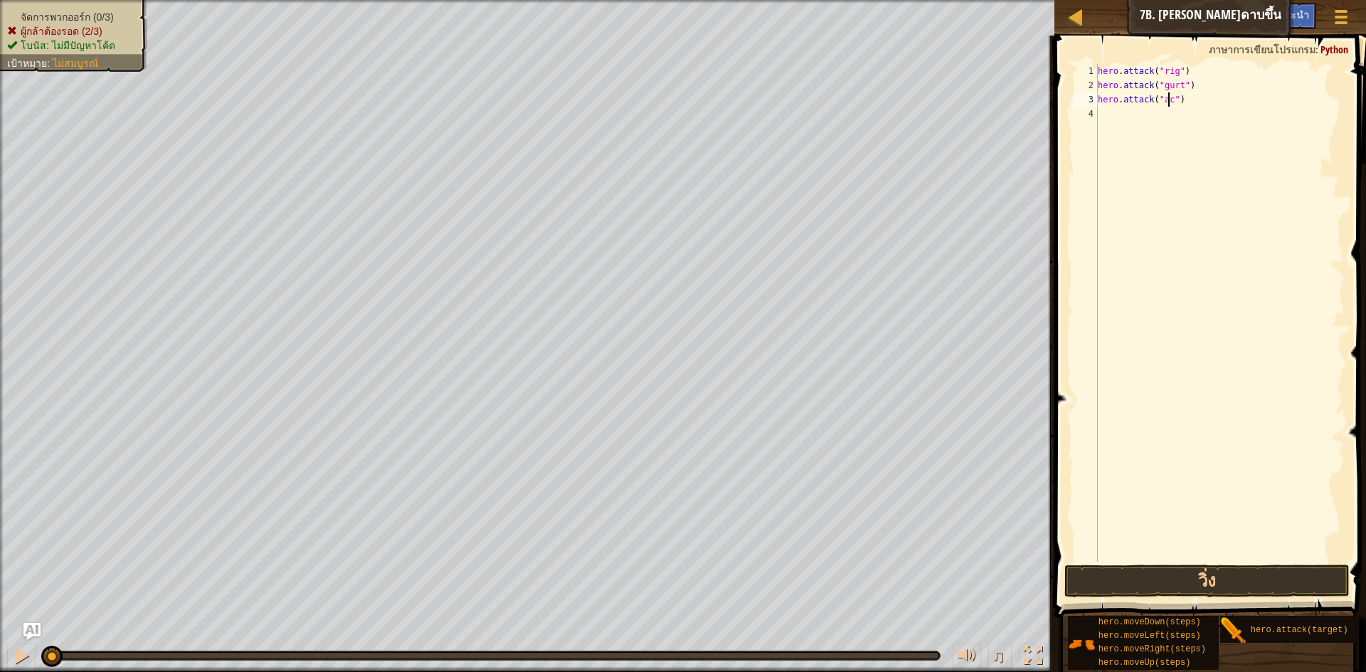
scroll to position [6, 6]
click at [1216, 570] on button "วิ่ง" at bounding box center [1206, 581] width 285 height 33
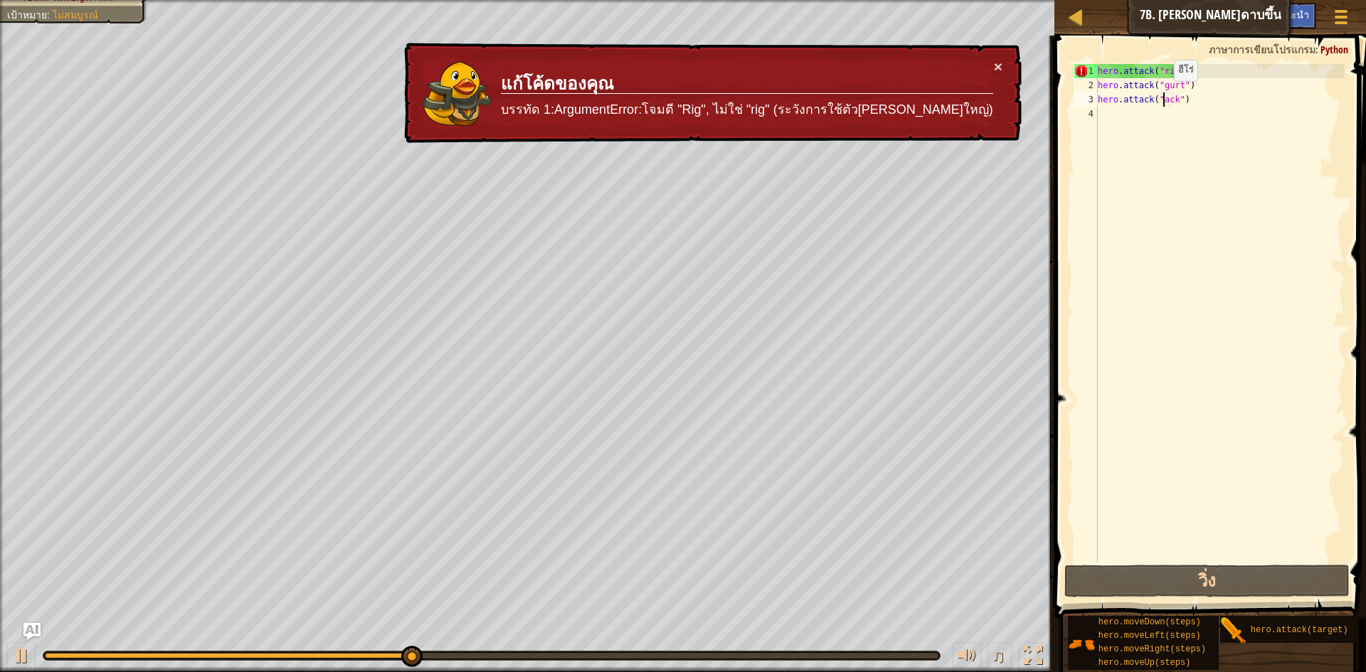
click at [1162, 95] on div "hero . attack ( "rig" ) hero . attack ( "gurt" ) hero . attack ( "ack" )" at bounding box center [1220, 327] width 250 height 526
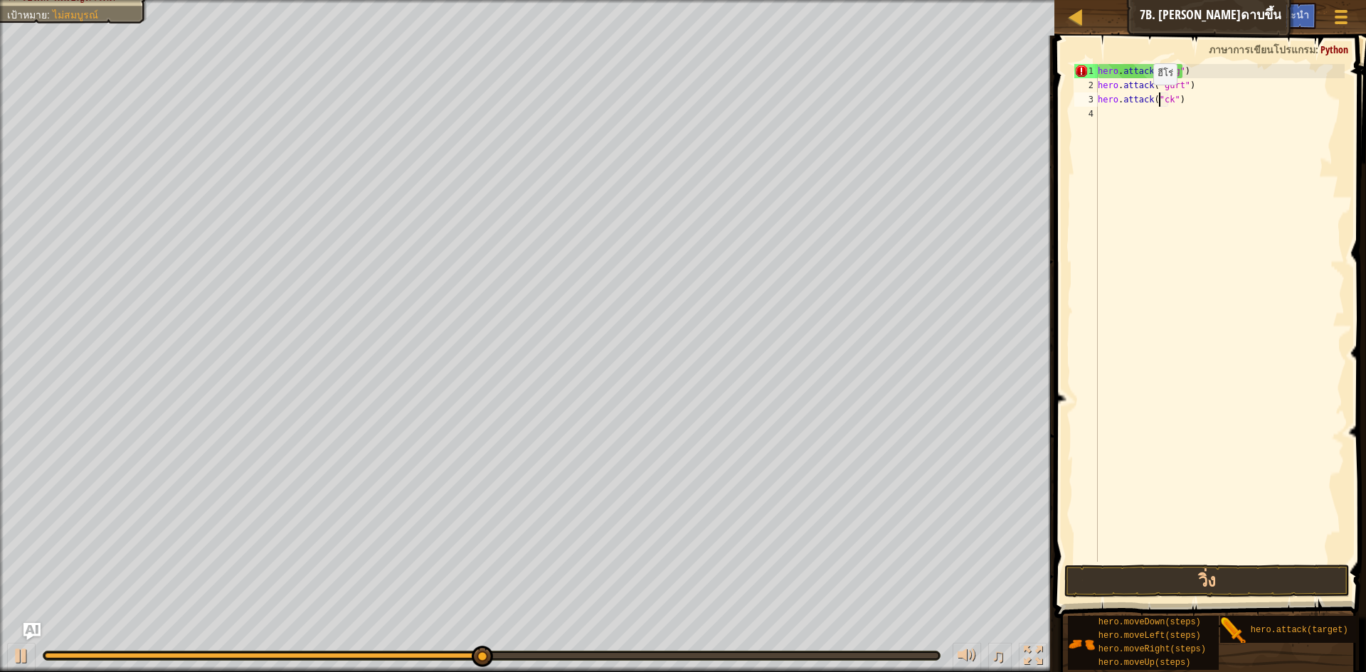
scroll to position [6, 6]
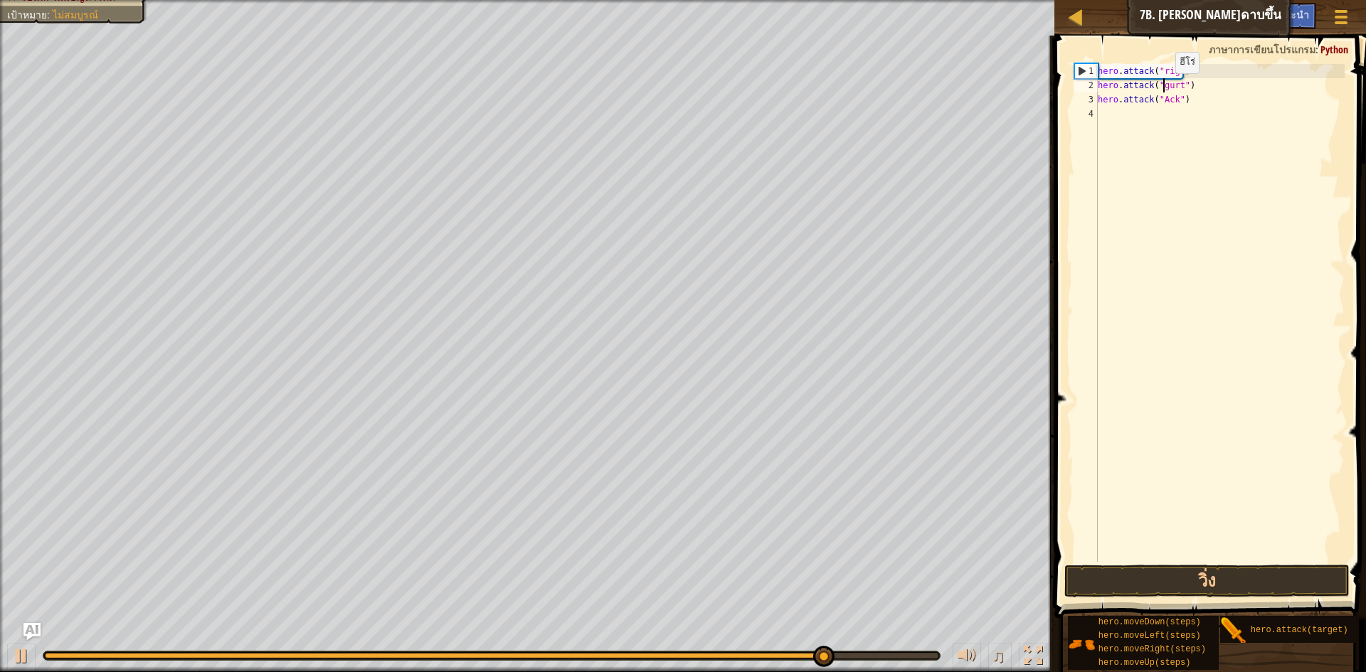
click at [1163, 87] on div "hero . attack ( "rig" ) hero . attack ( "gurt" ) hero . attack ( "Ack" )" at bounding box center [1220, 327] width 250 height 526
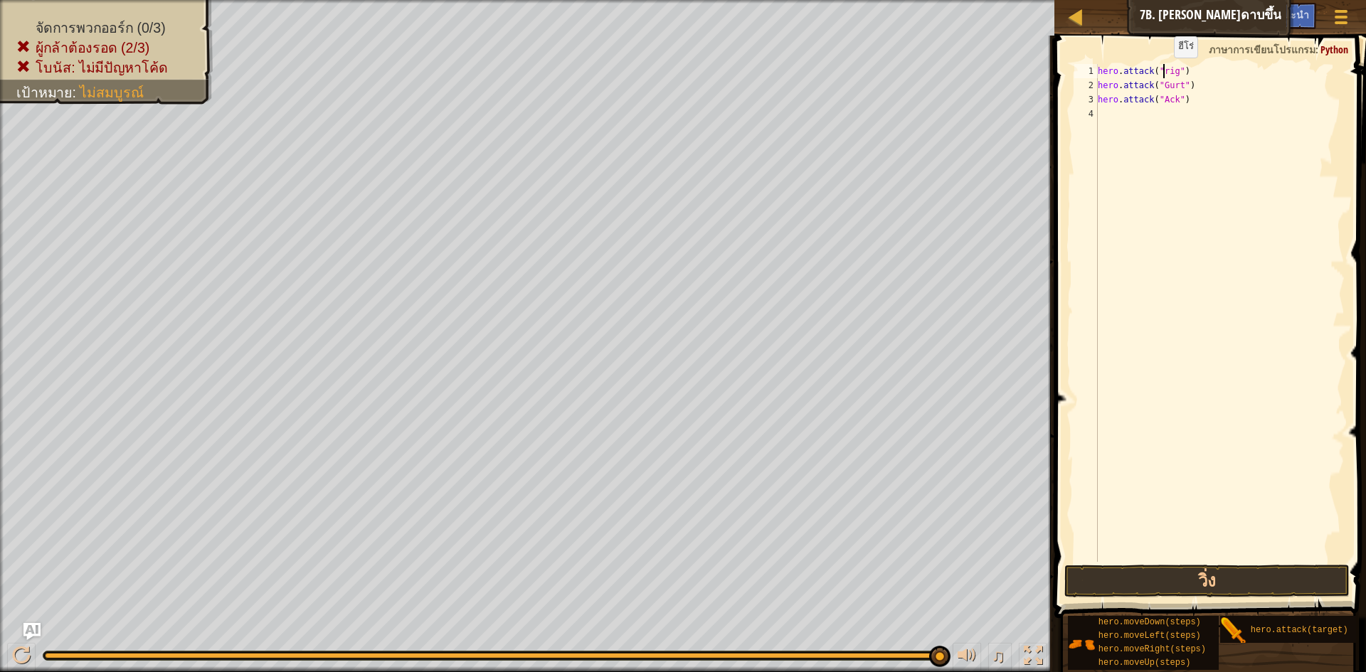
click at [1162, 72] on div "hero . attack ( "rig" ) hero . attack ( "Gurt" ) hero . attack ( "Ack" )" at bounding box center [1220, 327] width 250 height 526
drag, startPoint x: 1184, startPoint y: 567, endPoint x: 1181, endPoint y: 550, distance: 17.3
click at [1183, 561] on div "hero.attack("Rig") 1 2 3 4 hero . attack ( "Rig" ) hero . attack ( "Gurt" ) her…" at bounding box center [1208, 355] width 316 height 625
click at [1187, 578] on button "วิ่ง" at bounding box center [1206, 581] width 285 height 33
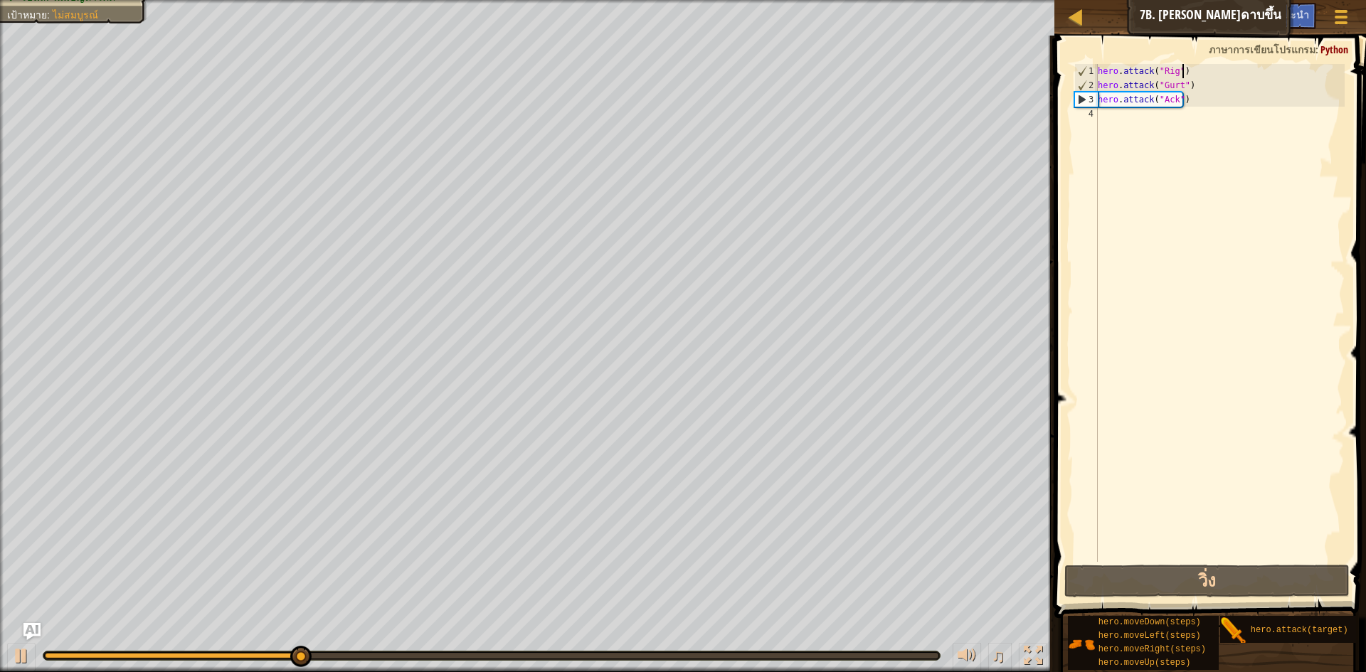
click at [1209, 70] on div "hero . attack ( "Rig" ) hero . attack ( "Gurt" ) hero . attack ( "Ack" )" at bounding box center [1220, 327] width 250 height 526
click at [1190, 107] on div "hero . attack ( "Rig" ) hero . attack ( "Gurt" ) hero . attack ( "Ack" )" at bounding box center [1220, 327] width 250 height 526
type textarea "hero.attack("Ack")"
click at [1111, 132] on div "hero . attack ( "Rig" ) hero . attack ( "Gurt" ) hero . attack ( "Ack" )" at bounding box center [1220, 313] width 250 height 498
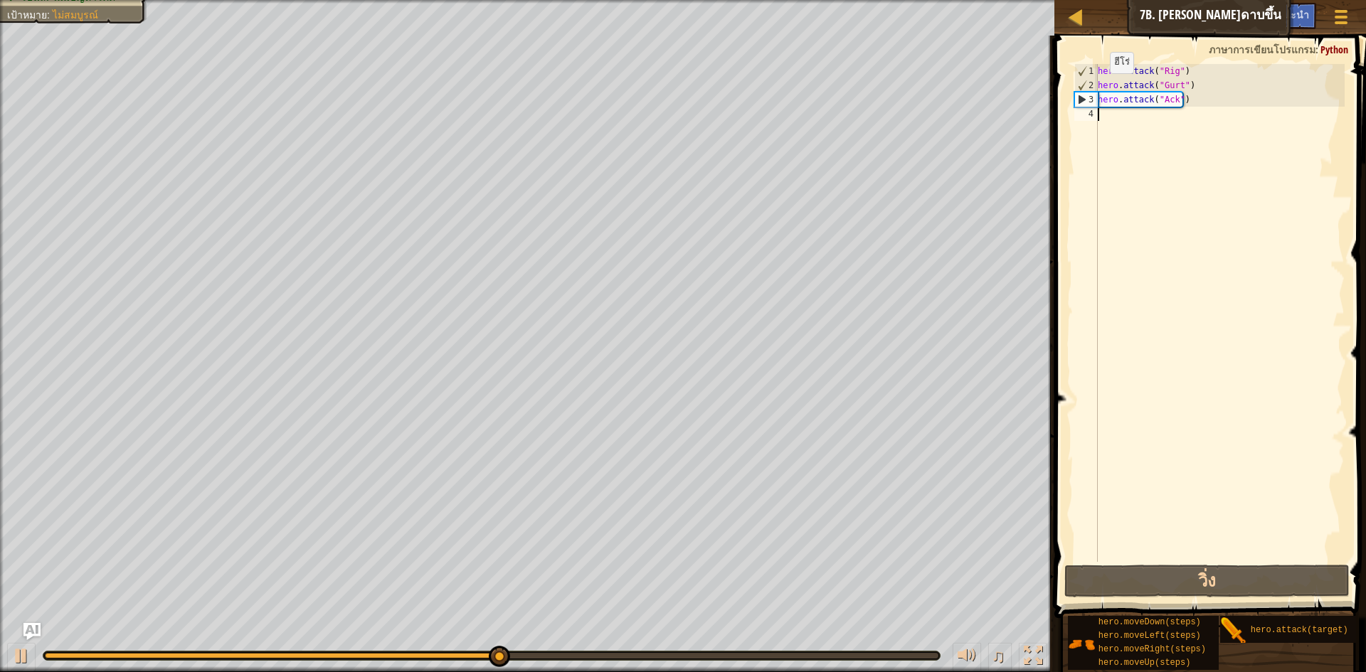
click at [1098, 87] on div "hero . attack ( "Rig" ) hero . attack ( "Gurt" ) hero . attack ( "Ack" )" at bounding box center [1220, 327] width 250 height 526
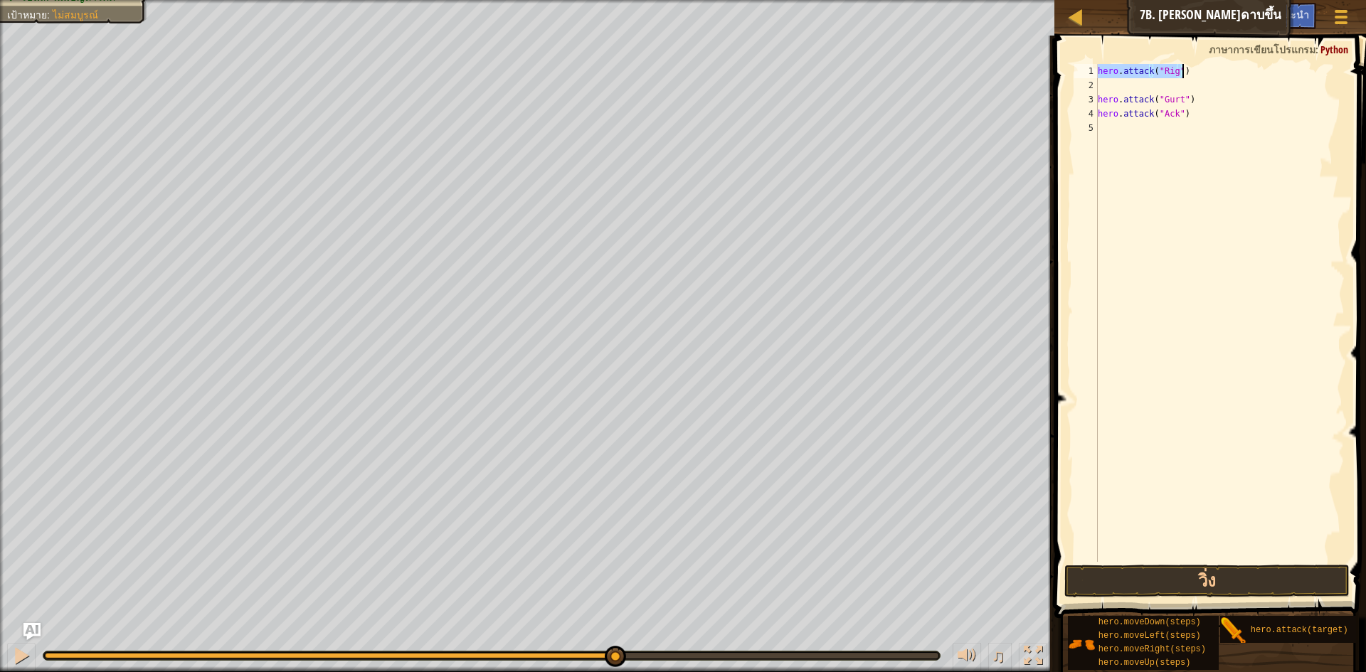
type textarea "hero.attack("Rig")"
click at [1185, 72] on div "hero.attack("Rig") 1 2 3 4 5 hero . attack ( "Rig" ) hero . attack ( "Gurt" ) h…" at bounding box center [1207, 313] width 273 height 498
paste textarea
click at [1111, 86] on div "hero . attack ( "Rig" ) hero . attack ( "Gurt" ) hero . attack ( "Ack" )" at bounding box center [1220, 327] width 250 height 526
drag, startPoint x: 1097, startPoint y: 83, endPoint x: 1324, endPoint y: 227, distance: 269.5
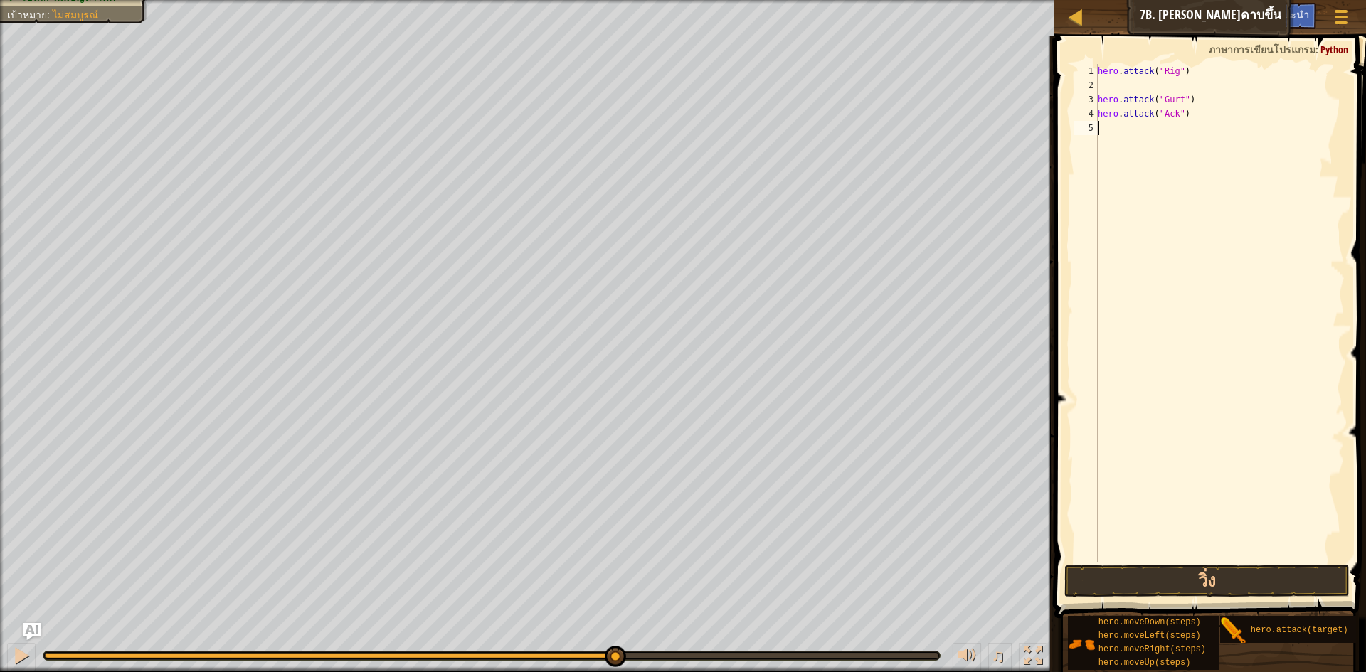
click at [1327, 231] on div "hero . attack ( "Rig" ) hero . attack ( "Gurt" ) hero . attack ( "Ack" )" at bounding box center [1220, 327] width 250 height 526
paste textarea "hero.attack("Rig")"
click at [1095, 112] on div "4" at bounding box center [1085, 114] width 23 height 14
drag, startPoint x: 1099, startPoint y: 99, endPoint x: 1192, endPoint y: 102, distance: 93.2
click at [1192, 102] on div "hero . attack ( "Rig" ) hero . attack ( "Rig" ) hero . attack ( "Gurt" ) hero .…" at bounding box center [1220, 327] width 250 height 526
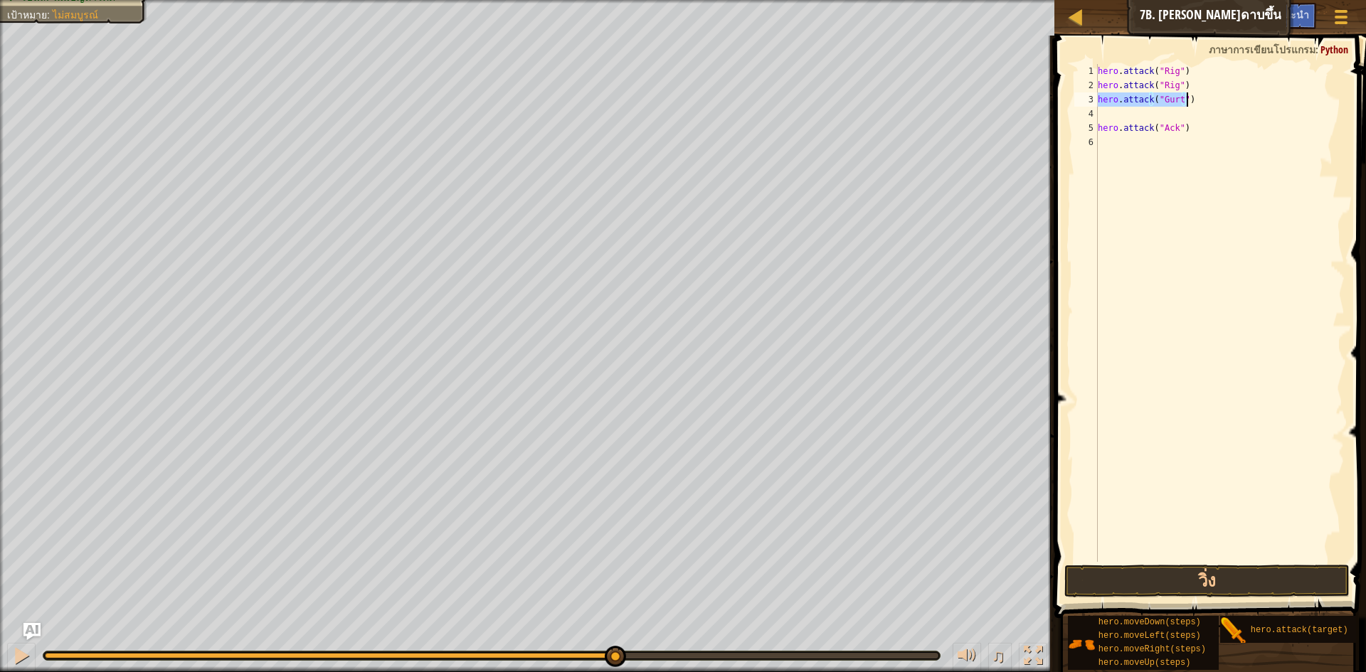
paste textarea "Rig"
type textarea "hero.attack("Rig")"
paste textarea "hero.attack("Rig")"
type textarea "h"
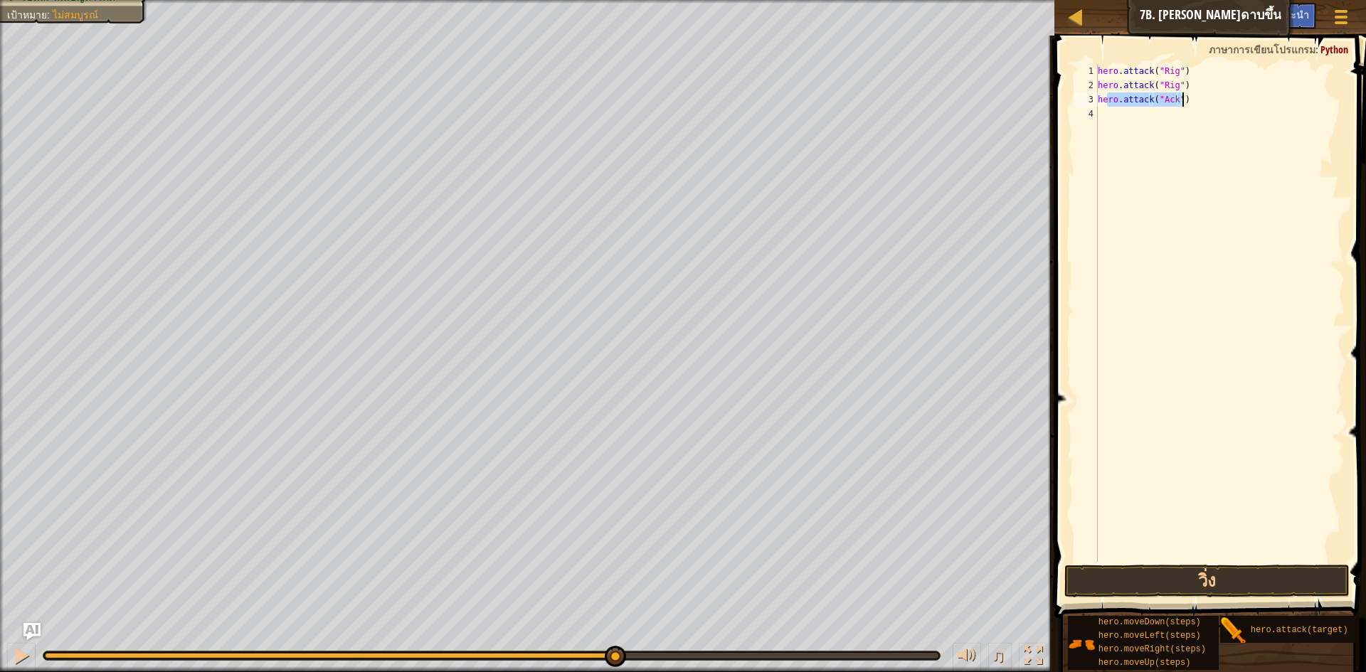
drag, startPoint x: 1107, startPoint y: 100, endPoint x: 1185, endPoint y: 102, distance: 78.3
click at [1185, 102] on div "hero . attack ( "Rig" ) hero . attack ( "Rig" ) hero . attack ( "Ack" )" at bounding box center [1220, 327] width 250 height 526
type textarea "hero.attack("Ack")"
click at [1120, 117] on div "hero . attack ( "Rig" ) hero . attack ( "Rig" ) hero . attack ( "Ack" )" at bounding box center [1220, 327] width 250 height 526
drag, startPoint x: 1098, startPoint y: 101, endPoint x: 1181, endPoint y: 104, distance: 84.0
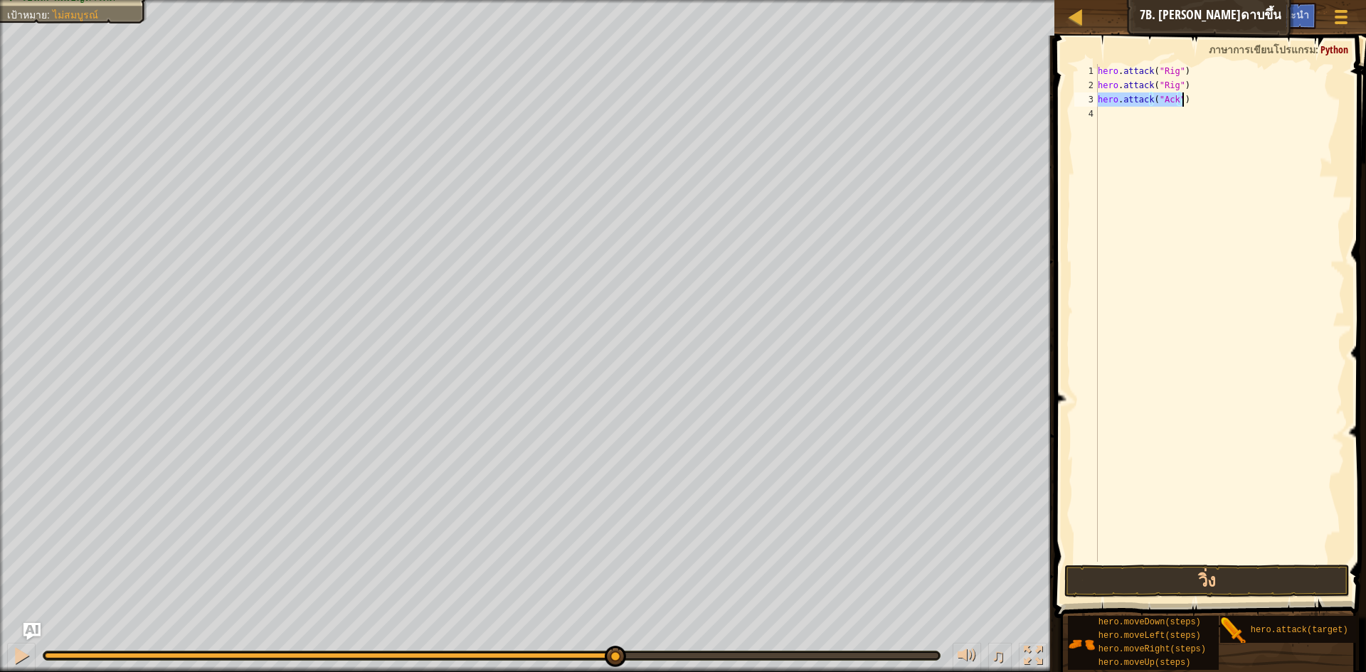
click at [1181, 104] on div "hero . attack ( "Rig" ) hero . attack ( "Rig" ) hero . attack ( "Ack" )" at bounding box center [1220, 327] width 250 height 526
type textarea "hero.attack("Ack")"
click at [1112, 123] on div "hero . attack ( "Rig" ) hero . attack ( "Rig" ) hero . attack ( "Ack" )" at bounding box center [1220, 327] width 250 height 526
paste textarea "hero.attack("Ack")"
type textarea "hero.attack("Ack")"
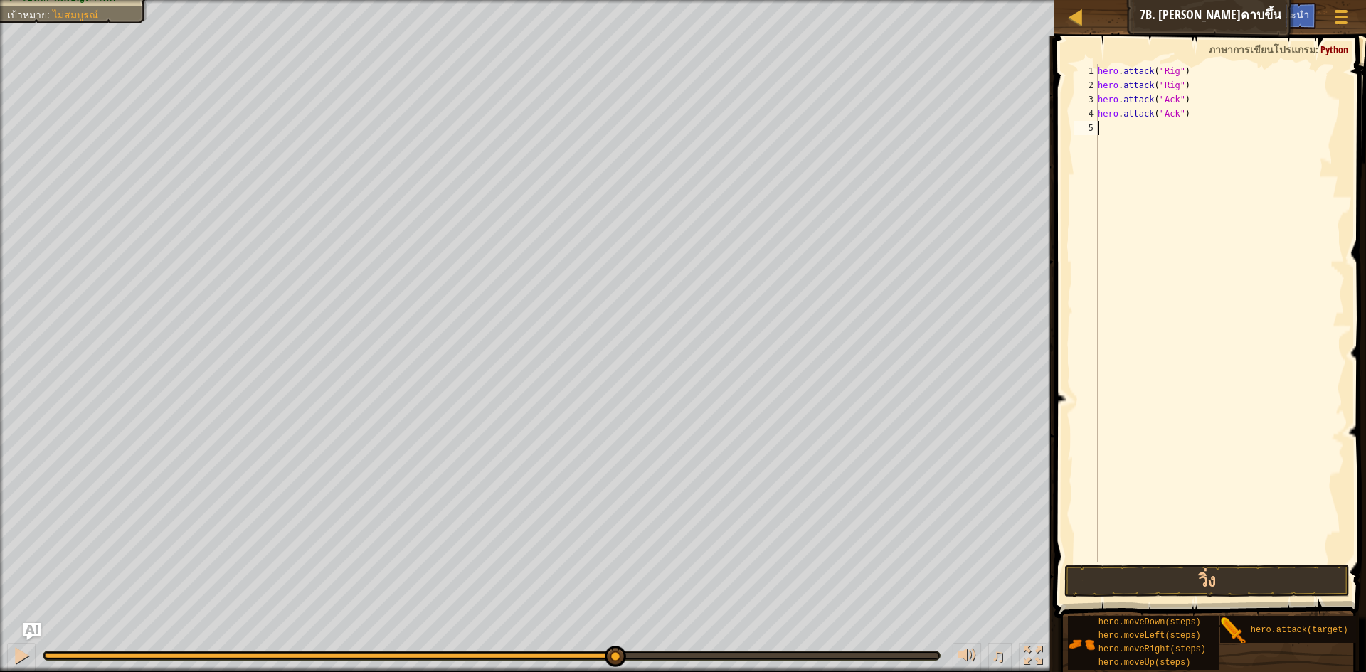
click at [1154, 245] on div "hero . attack ( "Rig" ) hero . attack ( "Rig" ) hero . attack ( "Ack" ) hero . …" at bounding box center [1220, 327] width 250 height 526
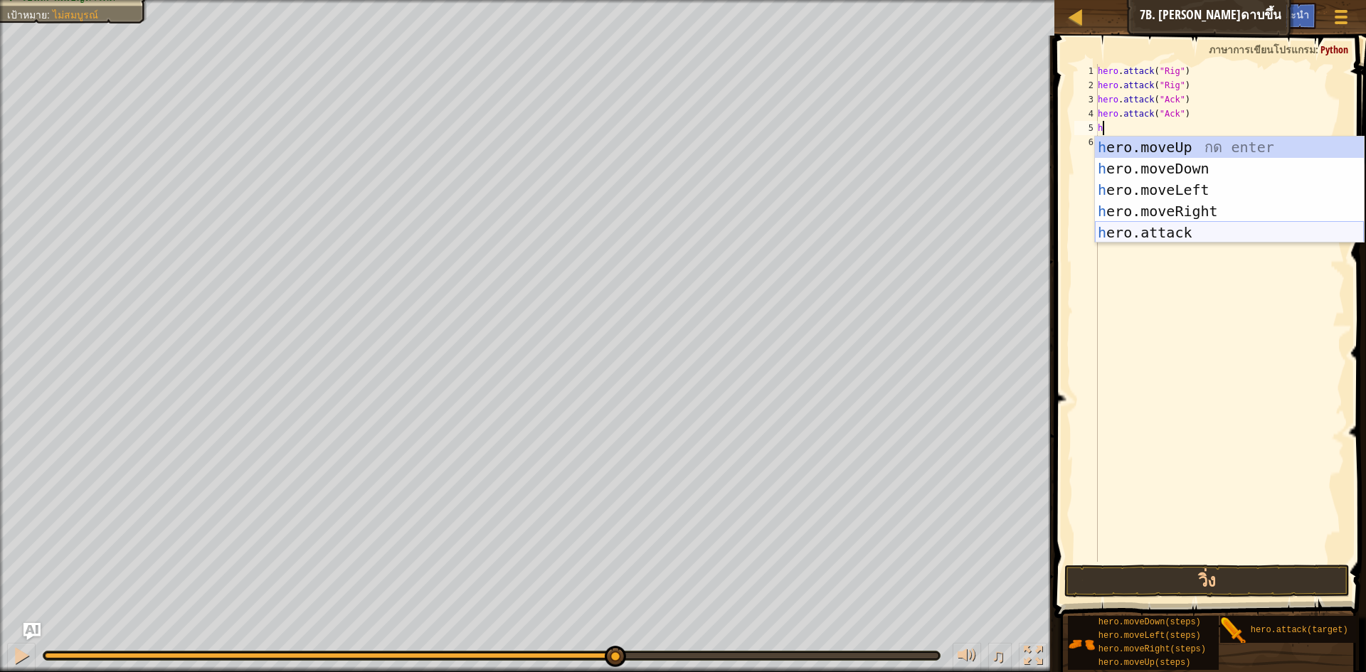
click at [1196, 228] on div "h ero.moveUp กด enter h ero.moveDown กด enter h ero.moveLeft กด enter h ero.mov…" at bounding box center [1229, 211] width 269 height 149
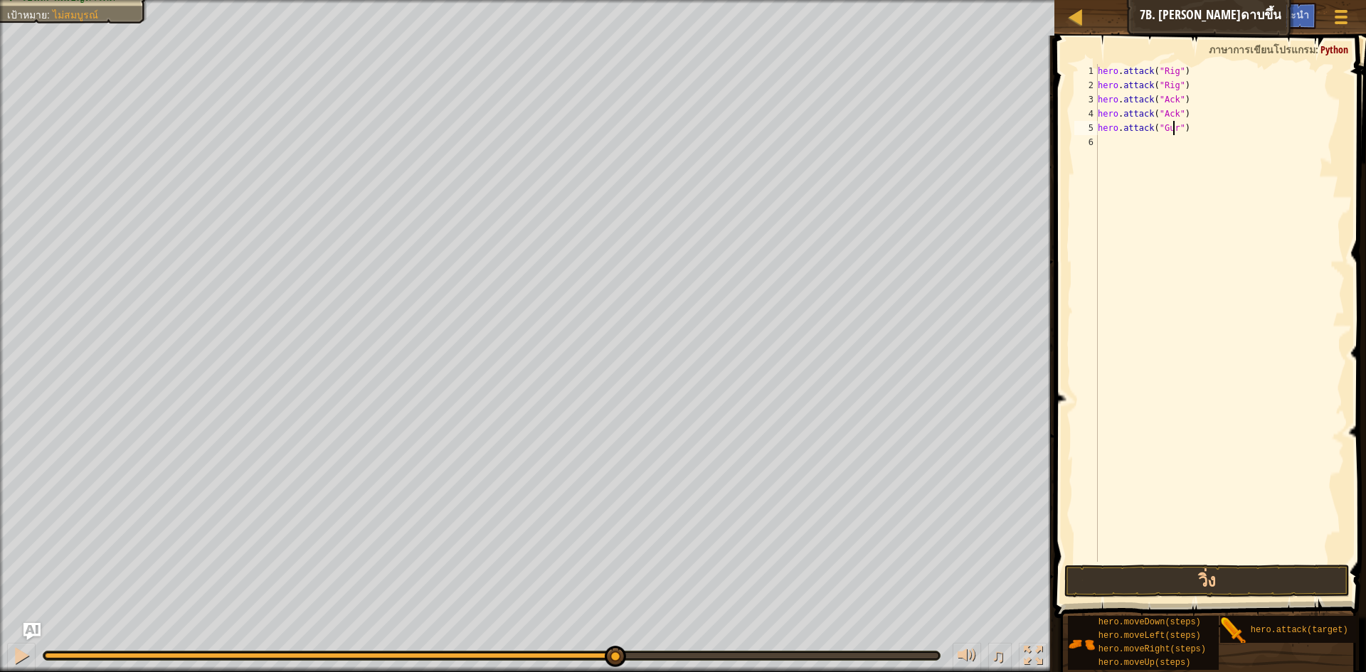
scroll to position [6, 6]
type textarea "hero.attack("Gurt")"
drag, startPoint x: 1107, startPoint y: 124, endPoint x: 1206, endPoint y: 126, distance: 99.6
click at [1206, 126] on div "hero . attack ( "Rig" ) hero . attack ( "Rig" ) hero . attack ( "Ack" ) hero . …" at bounding box center [1220, 327] width 250 height 526
click at [1154, 173] on div "hero . attack ( "Rig" ) hero . attack ( "Rig" ) hero . attack ( "Ack" ) hero . …" at bounding box center [1220, 327] width 250 height 526
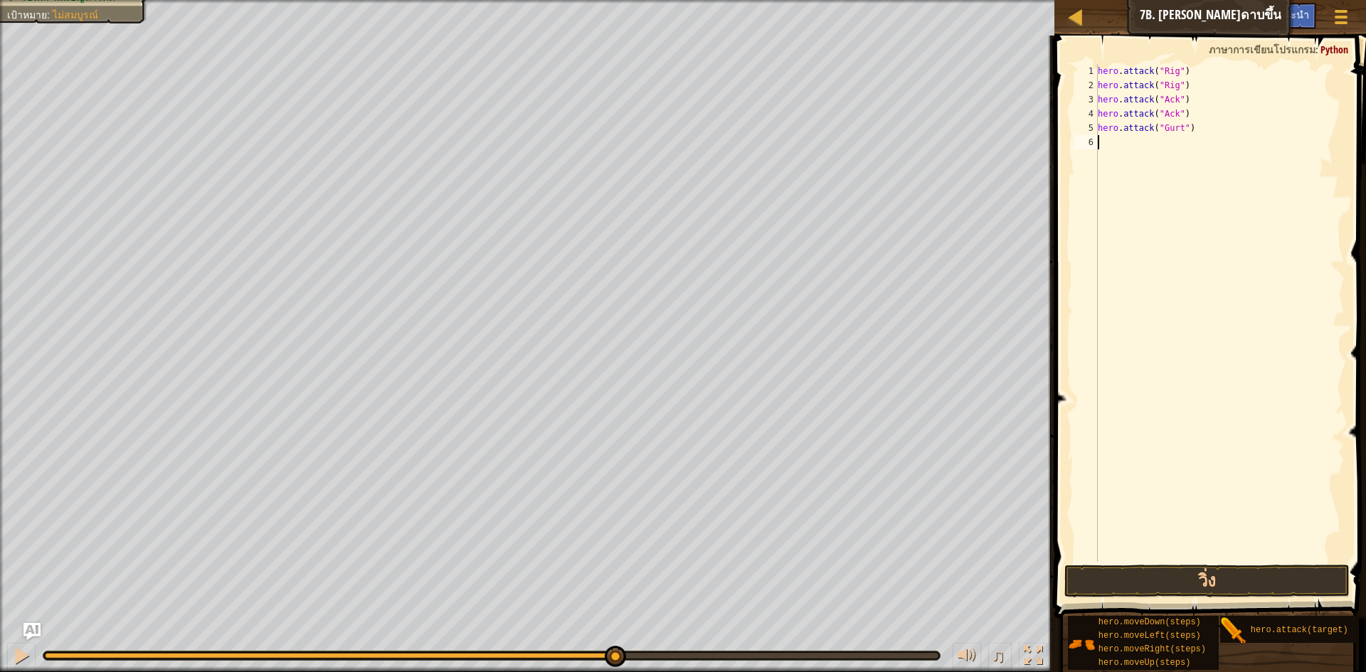
scroll to position [6, 0]
click at [1105, 121] on div "hero . attack ( "Rig" ) hero . attack ( "Rig" ) hero . attack ( "Ack" ) hero . …" at bounding box center [1220, 327] width 250 height 526
type textarea "hero.attack("Ack") hero.attack("Gurt")"
click at [1121, 166] on div "hero . attack ( "Rig" ) hero . attack ( "Rig" ) hero . attack ( "Ack" ) hero . …" at bounding box center [1220, 327] width 250 height 526
drag, startPoint x: 1098, startPoint y: 127, endPoint x: 1189, endPoint y: 129, distance: 91.8
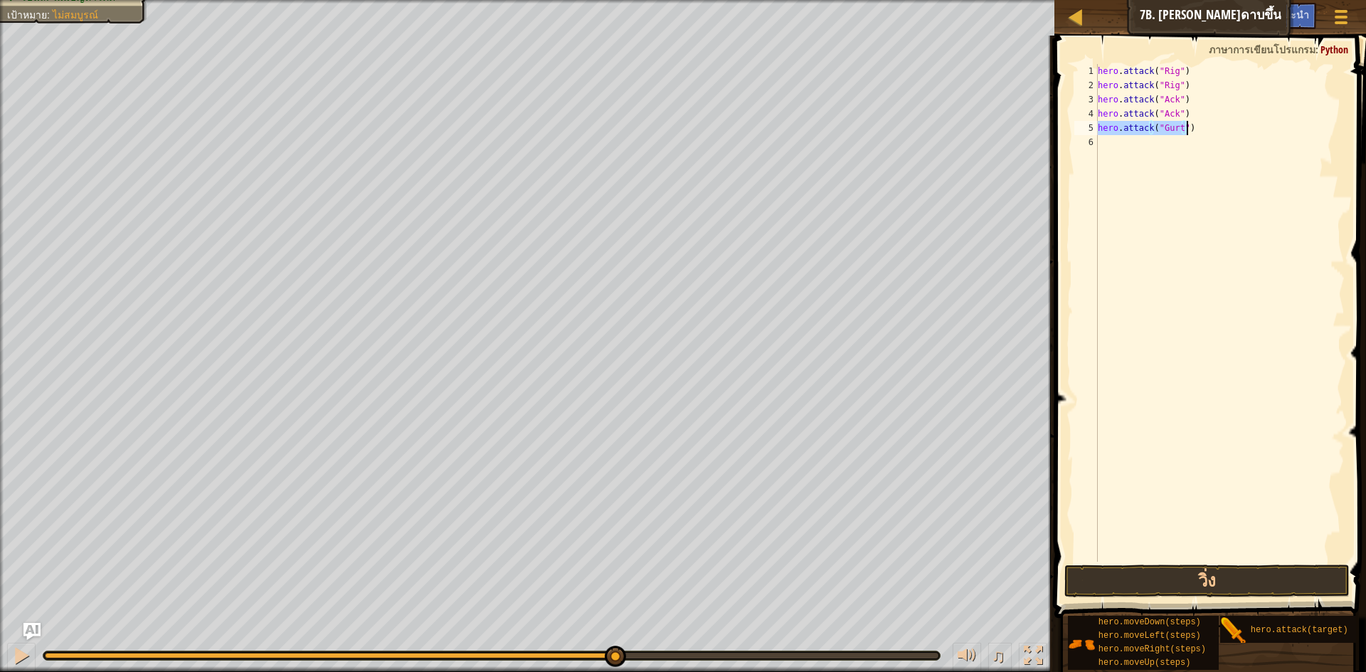
click at [1189, 129] on div "hero . attack ( "Rig" ) hero . attack ( "Rig" ) hero . attack ( "Ack" ) hero . …" at bounding box center [1220, 327] width 250 height 526
paste textarea "Ack"
type textarea "hero.attack("Ack")"
paste textarea "hero.attack("Ack")"
type textarea "hero.attack("Ack")"
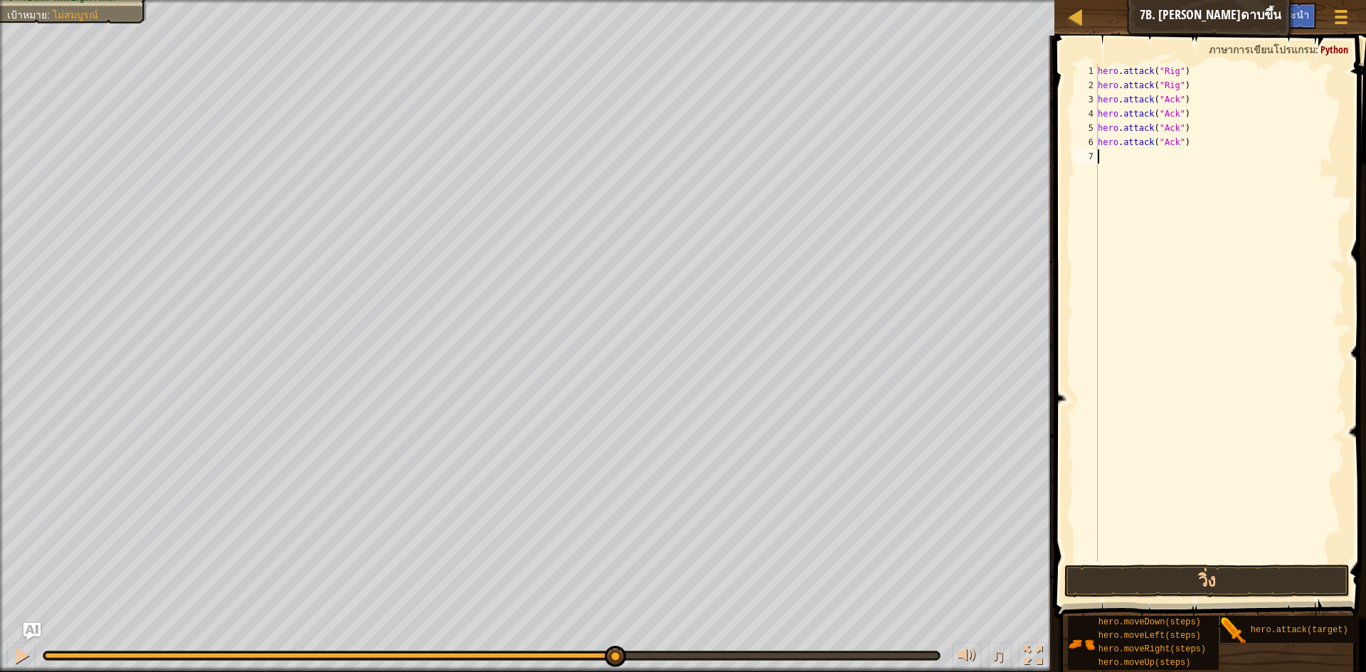
click at [1197, 329] on div "hero . attack ( "Rig" ) hero . attack ( "Rig" ) hero . attack ( "Ack" ) hero . …" at bounding box center [1220, 327] width 250 height 526
click at [1172, 144] on div "hero . attack ( "Rig" ) hero . attack ( "Rig" ) hero . attack ( "Ack" ) hero . …" at bounding box center [1220, 327] width 250 height 526
click at [1172, 129] on div "hero . attack ( "Rig" ) hero . attack ( "Rig" ) hero . attack ( "Ack" ) hero . …" at bounding box center [1220, 327] width 250 height 526
type textarea "hero.attack("Gurt")"
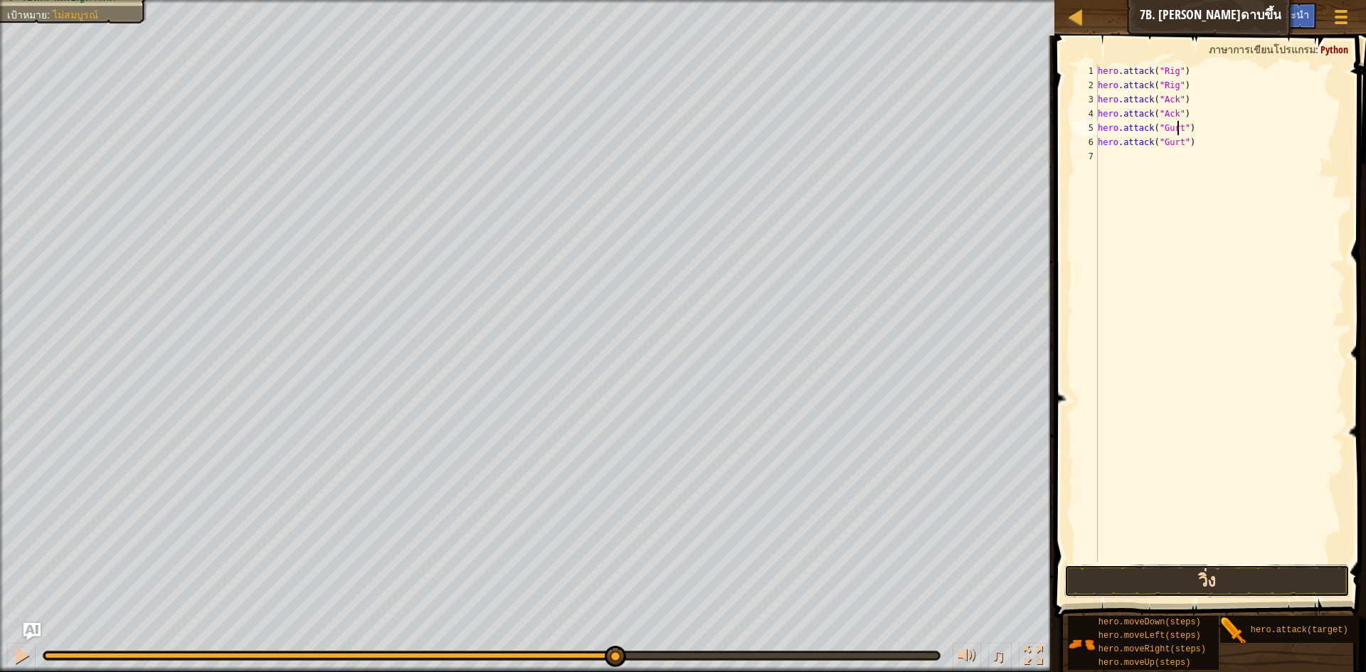
click at [1167, 579] on button "วิ่ง" at bounding box center [1206, 581] width 285 height 33
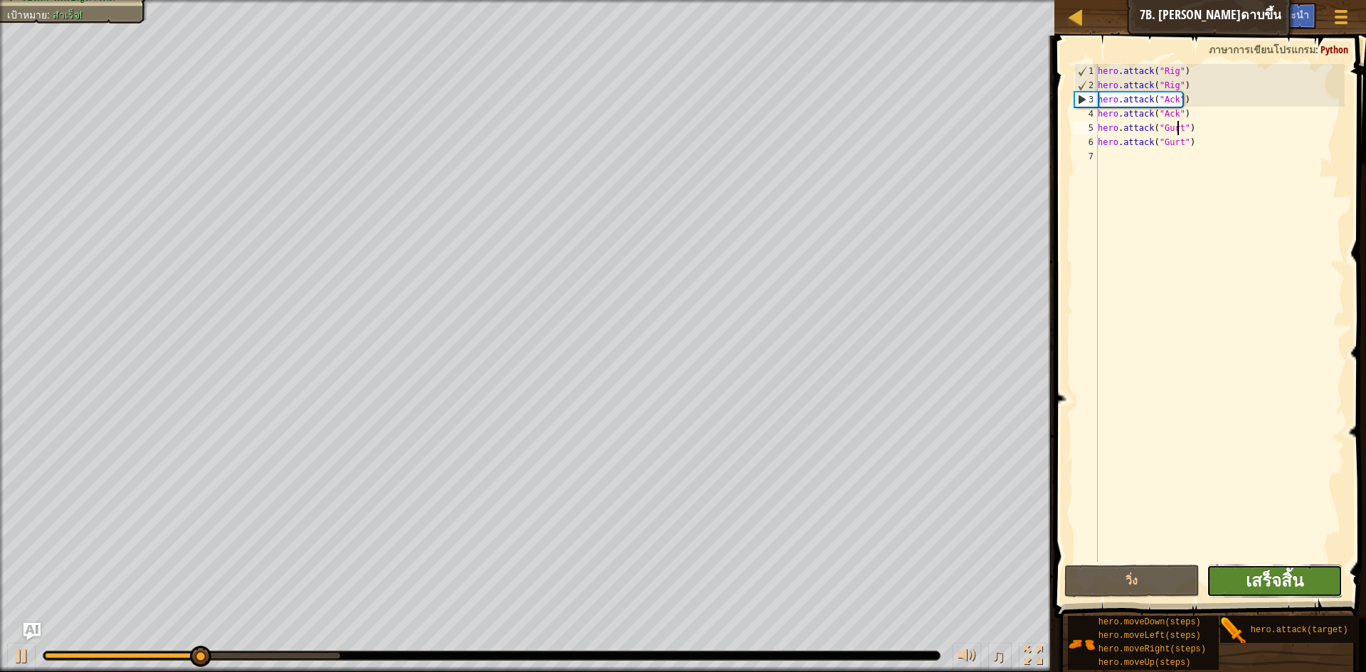
click at [1280, 578] on span "เสร็จสิ้น" at bounding box center [1274, 580] width 58 height 23
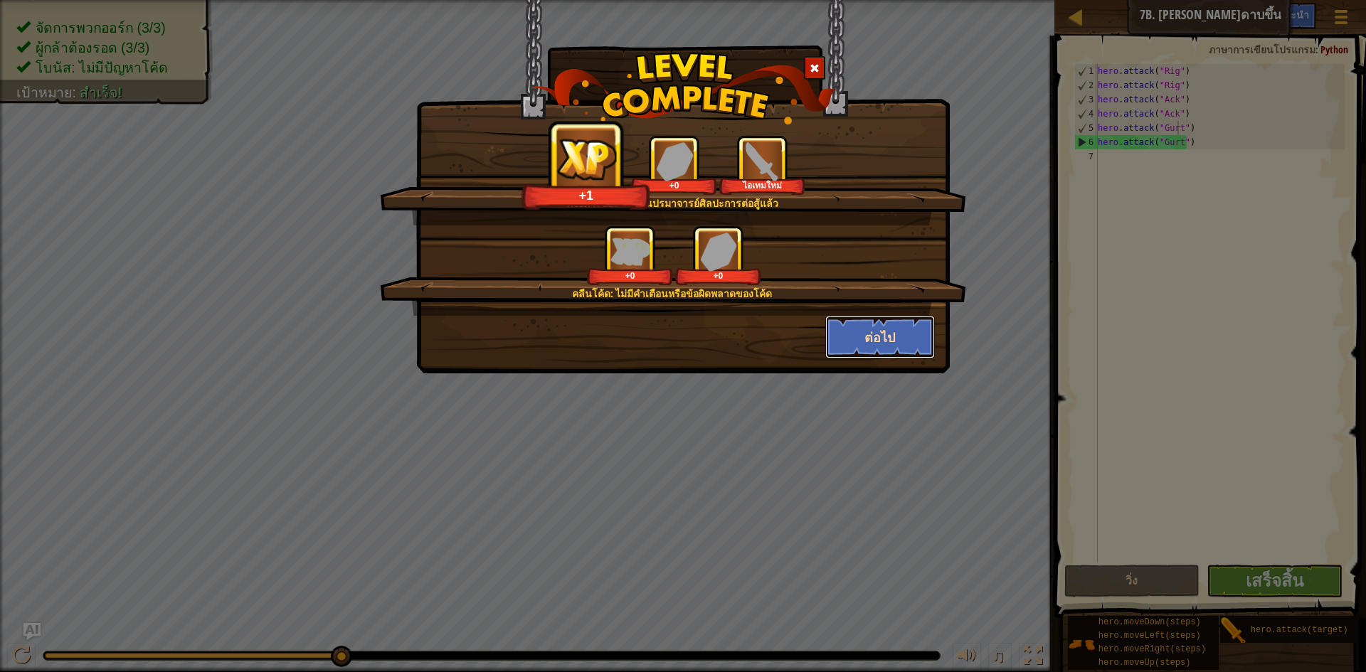
click at [884, 339] on button "ต่อไป" at bounding box center [880, 337] width 110 height 43
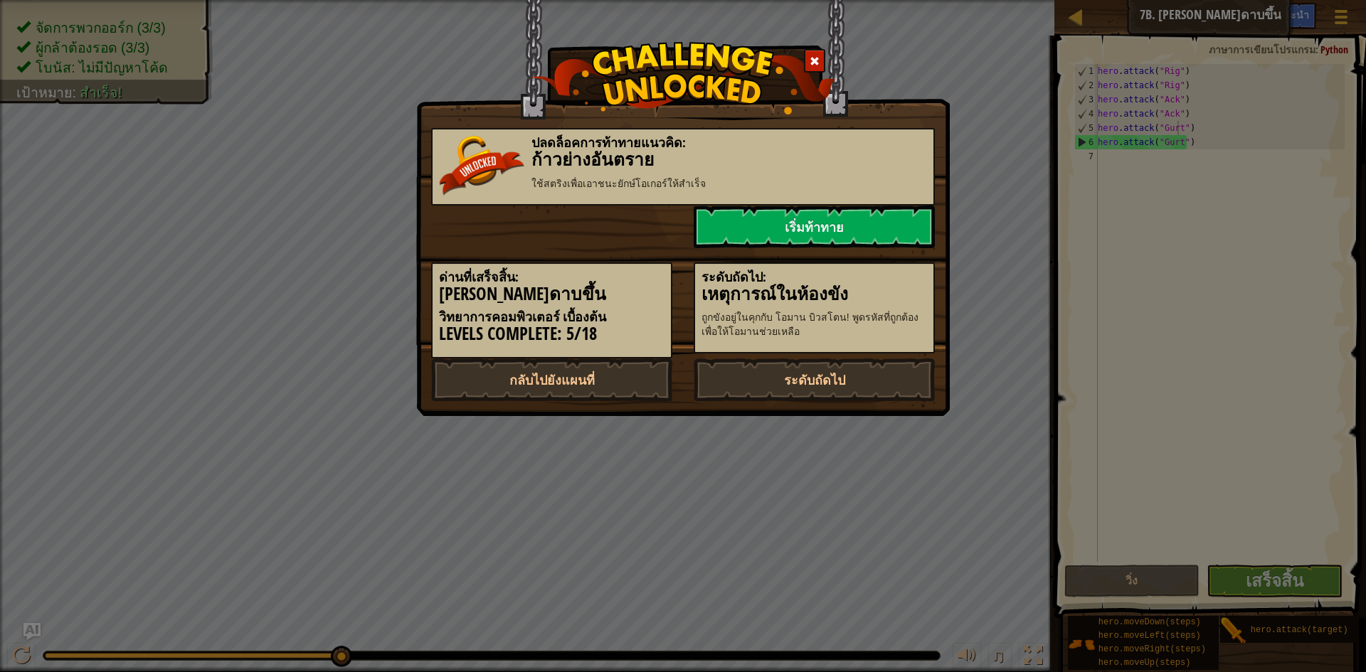
click at [888, 329] on p "ถูกขังอยู่ในคุกกับ โอมาน บิวสโตน! พูดรหัสที่ถูกต้องเพื่อให้โอมานช่วยเหลือ" at bounding box center [813, 324] width 225 height 28
click at [856, 358] on div "ปลดล็อคการท้าทายแนวคิด: ก้าวย่างอันตราย ใช้สตริงเพื่อ[PERSON_NAME]ยักษ์โอเกอร์ใ…" at bounding box center [683, 257] width 504 height 287
click at [861, 379] on link "ระดับถัดไป" at bounding box center [813, 379] width 241 height 43
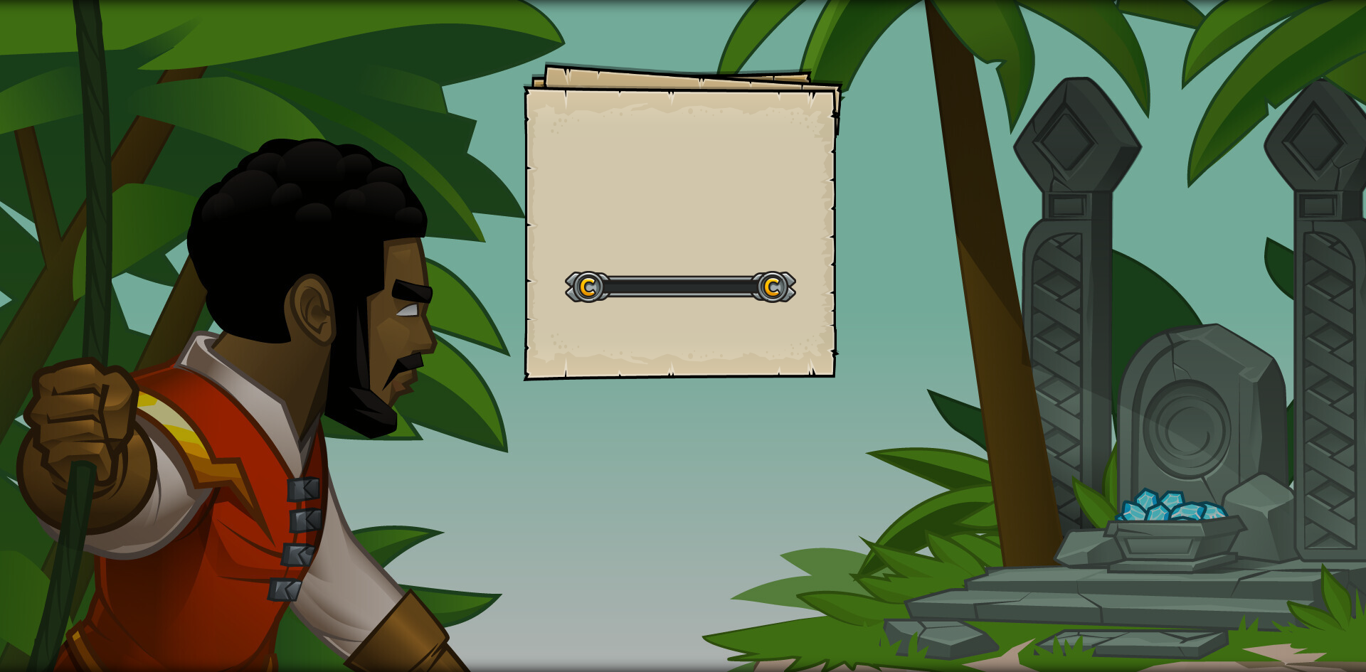
click at [862, 377] on div "Goals Start Level เกิดข้อผิดพลาดในการโหลดจากเซิร์ฟเวอร์ [PERSON_NAME]รีเฟรชหน้า…" at bounding box center [683, 336] width 1366 height 672
click at [861, 377] on div "Goals Start Level เกิดข้อผิดพลาดในการโหลดจากเซิร์ฟเวอร์ [PERSON_NAME]รีเฟรชหน้า…" at bounding box center [683, 336] width 1366 height 672
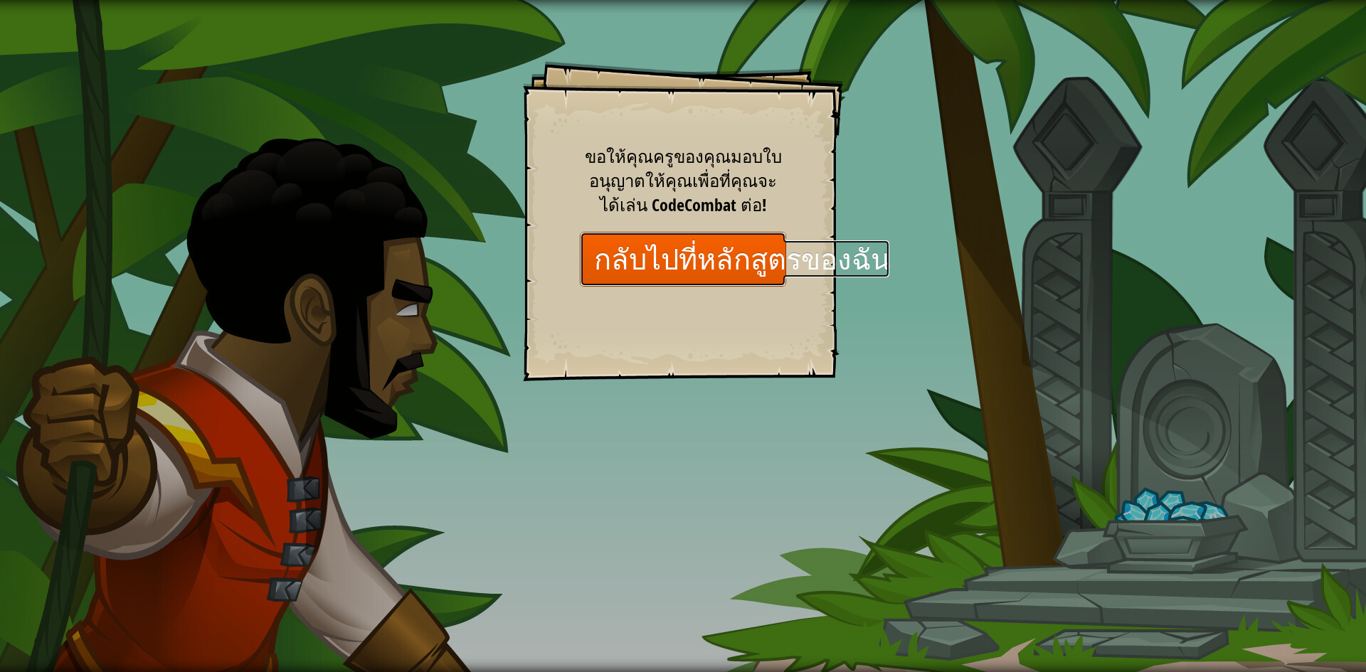
click at [770, 250] on link "กลับไปที่หลักสูตรของฉัน" at bounding box center [683, 259] width 206 height 55
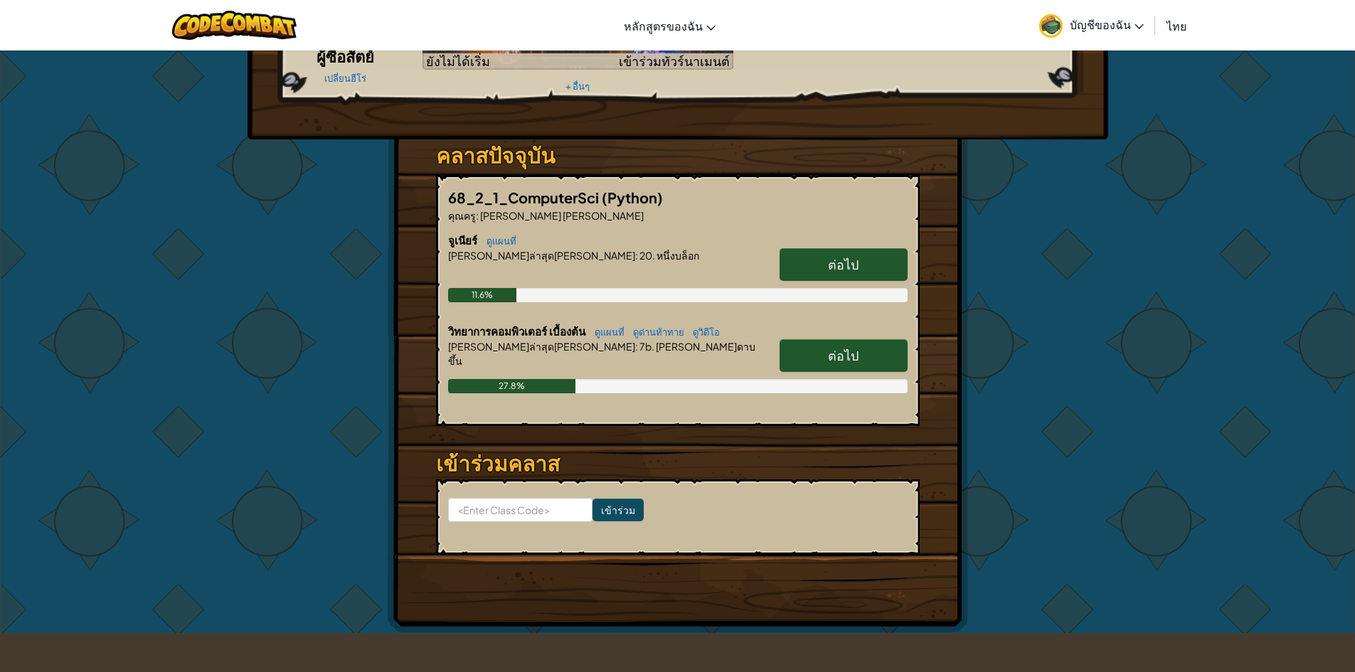
scroll to position [142, 0]
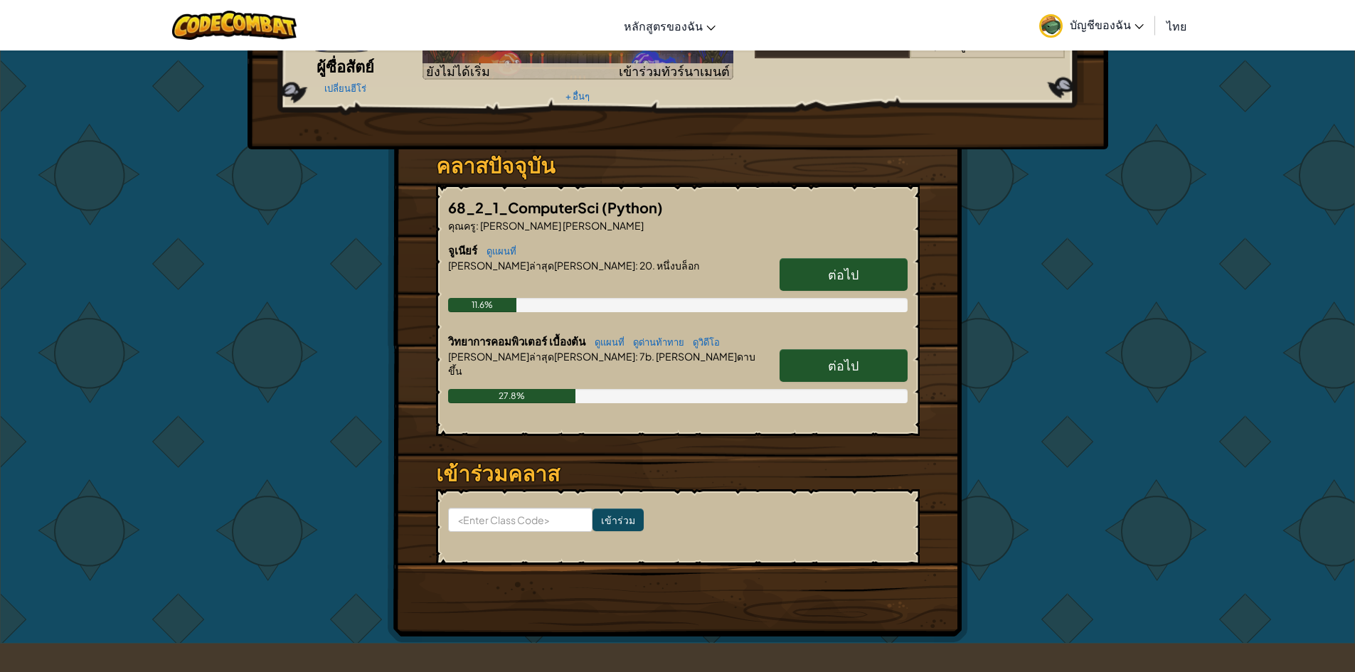
click at [836, 362] on span "ต่อไป" at bounding box center [843, 365] width 31 height 16
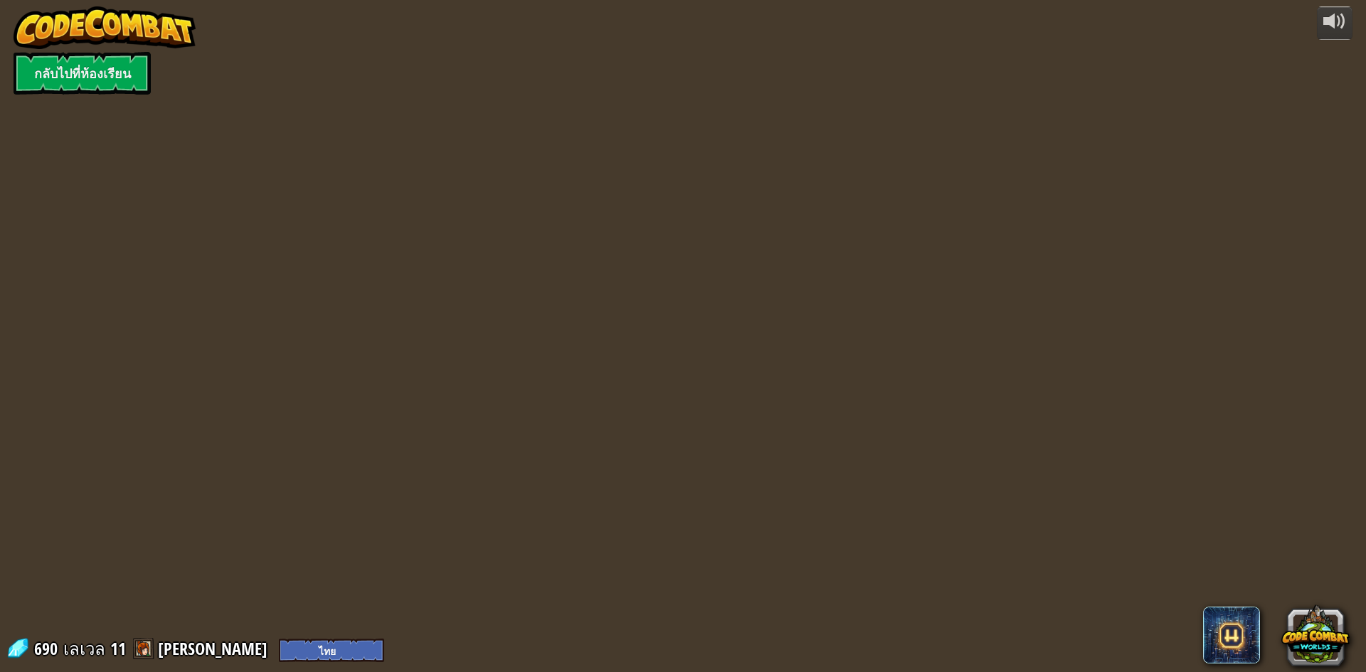
select select "th"
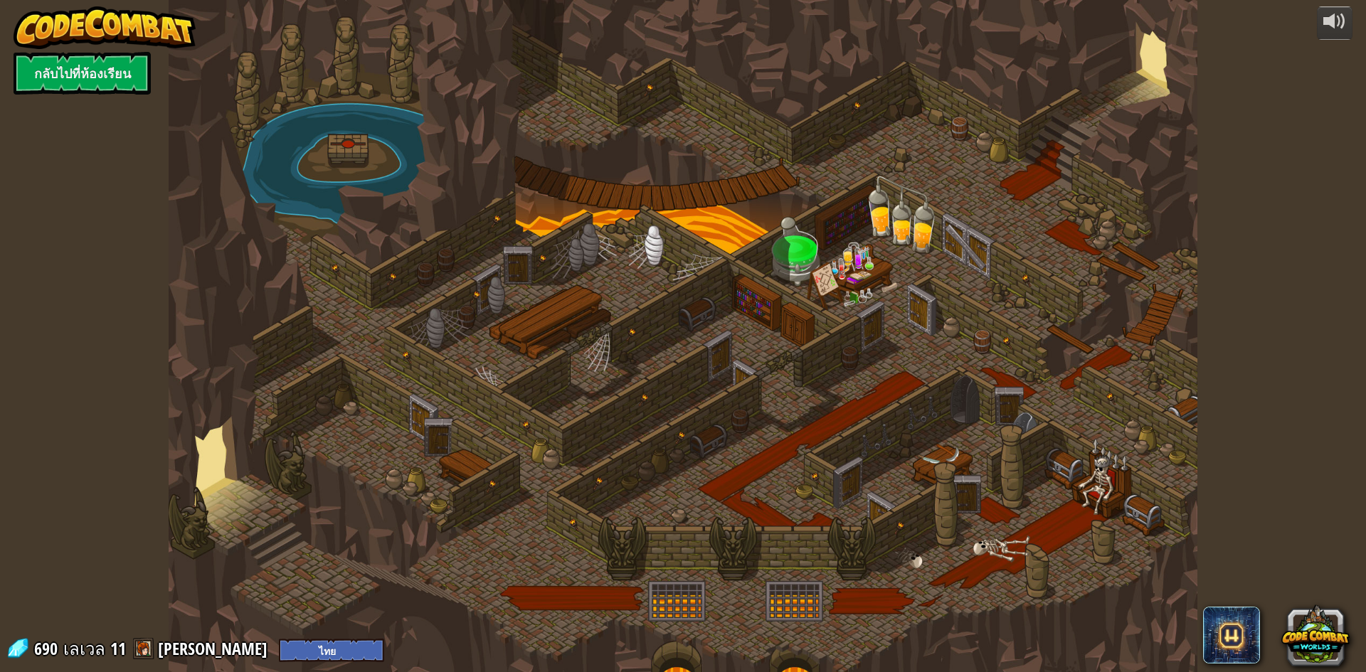
select select "th"
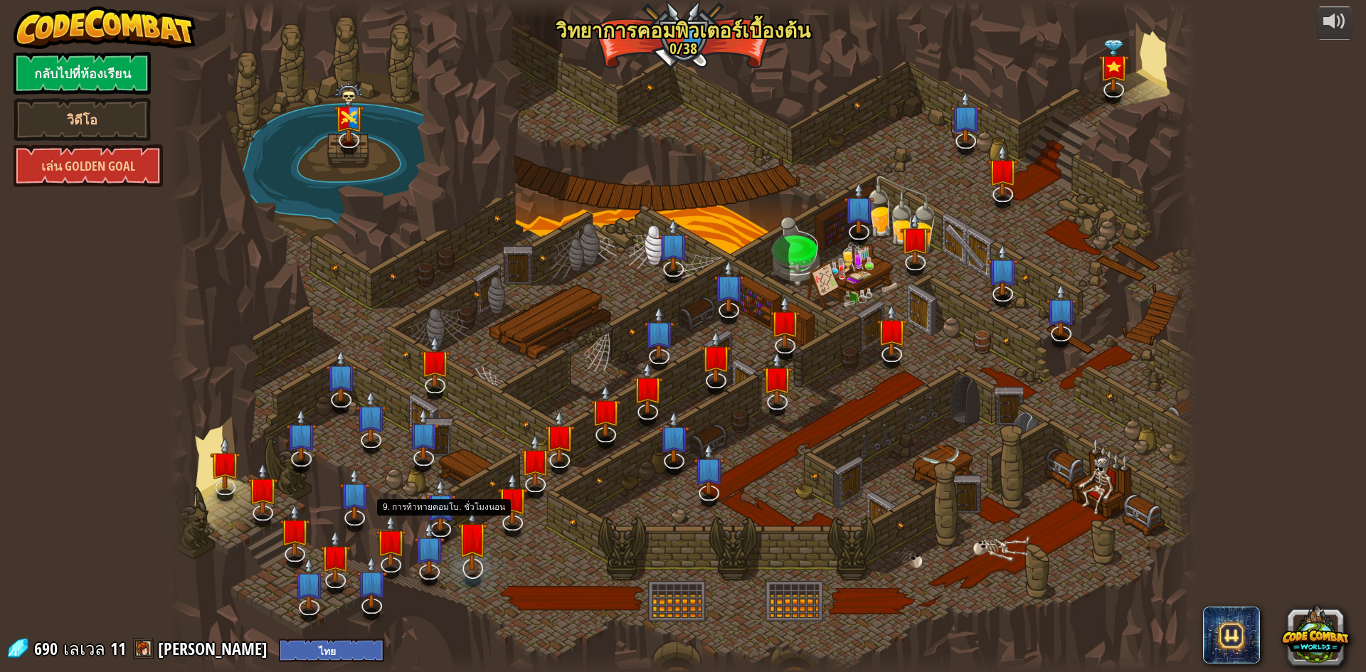
select select "th"
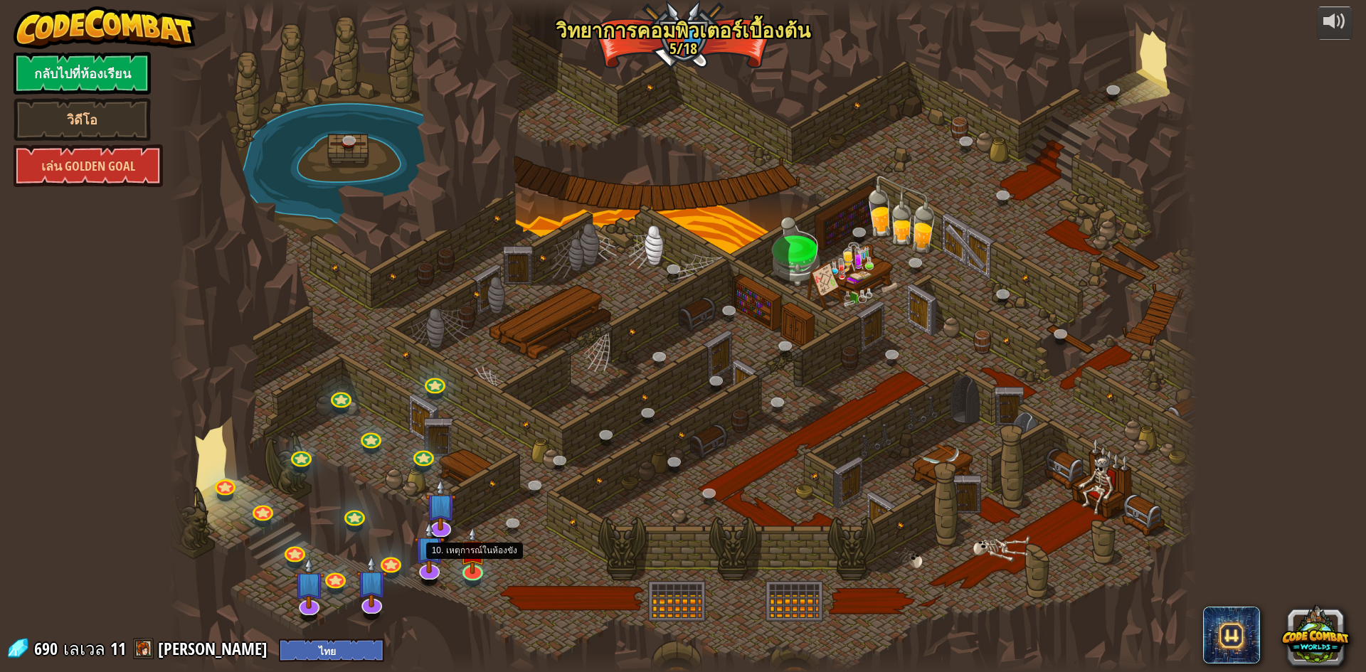
select select "th"
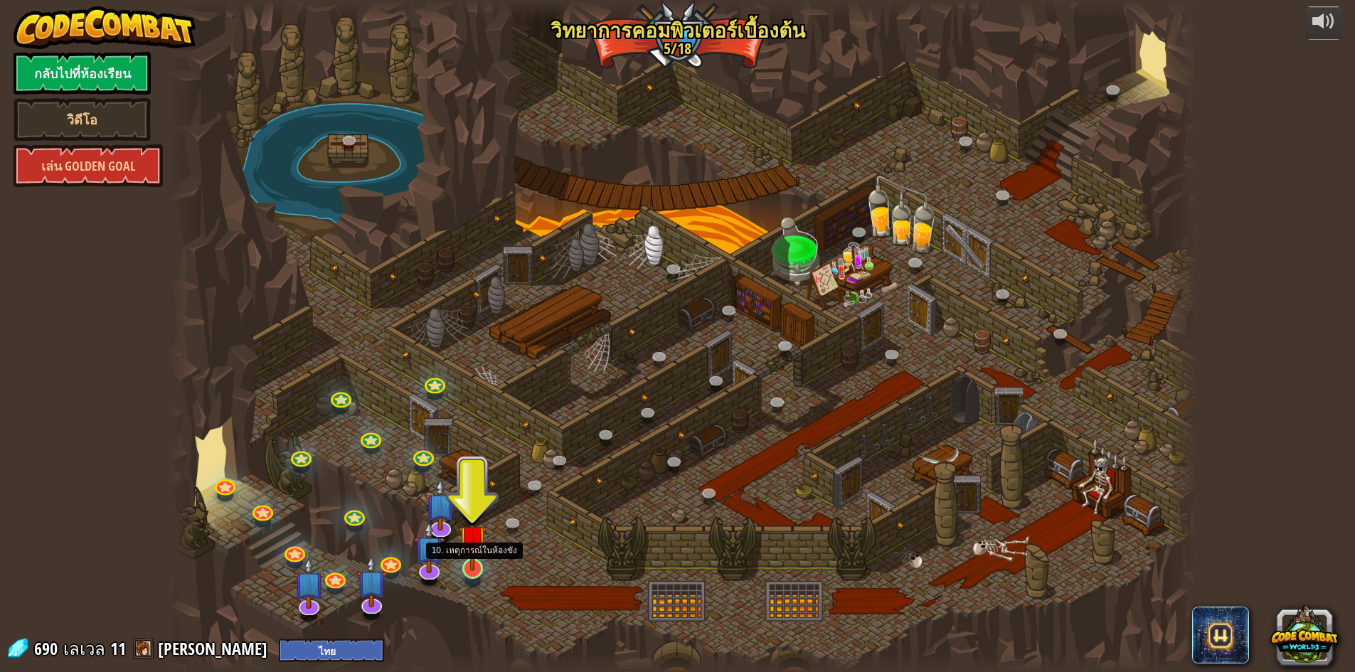
click at [472, 564] on img at bounding box center [473, 538] width 28 height 63
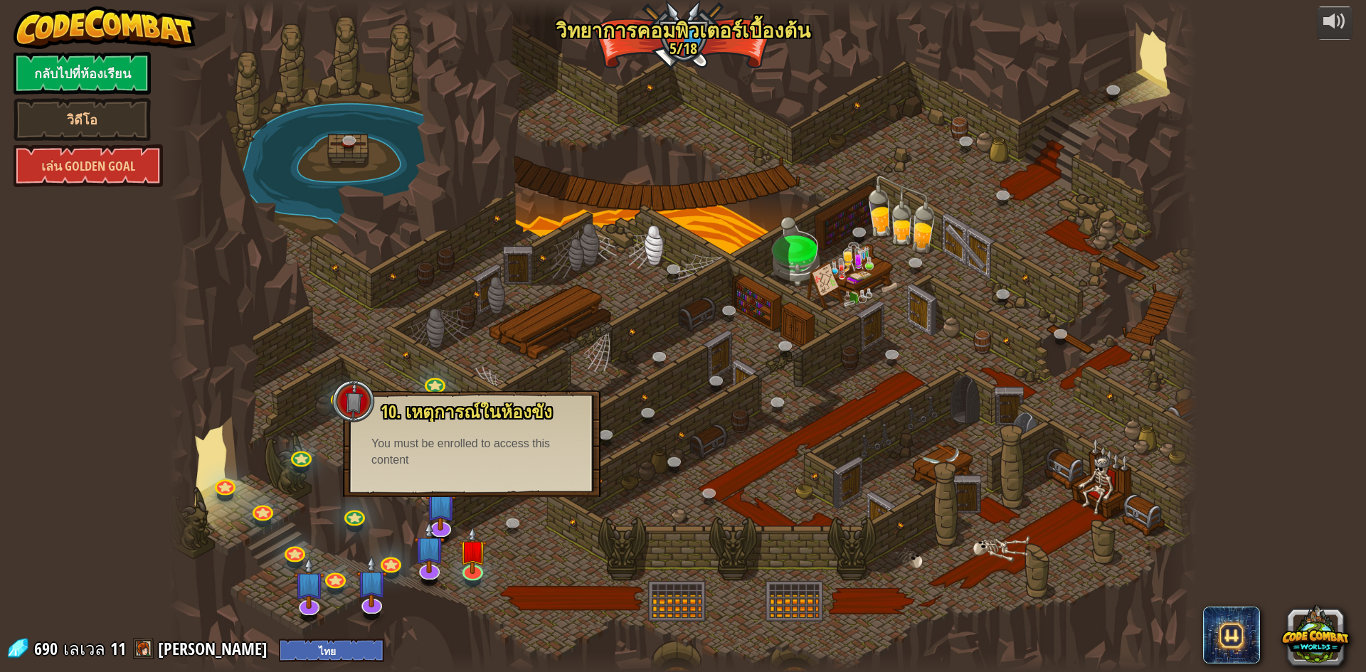
drag, startPoint x: 559, startPoint y: 594, endPoint x: 565, endPoint y: 585, distance: 11.2
click at [561, 593] on div at bounding box center [683, 336] width 1029 height 672
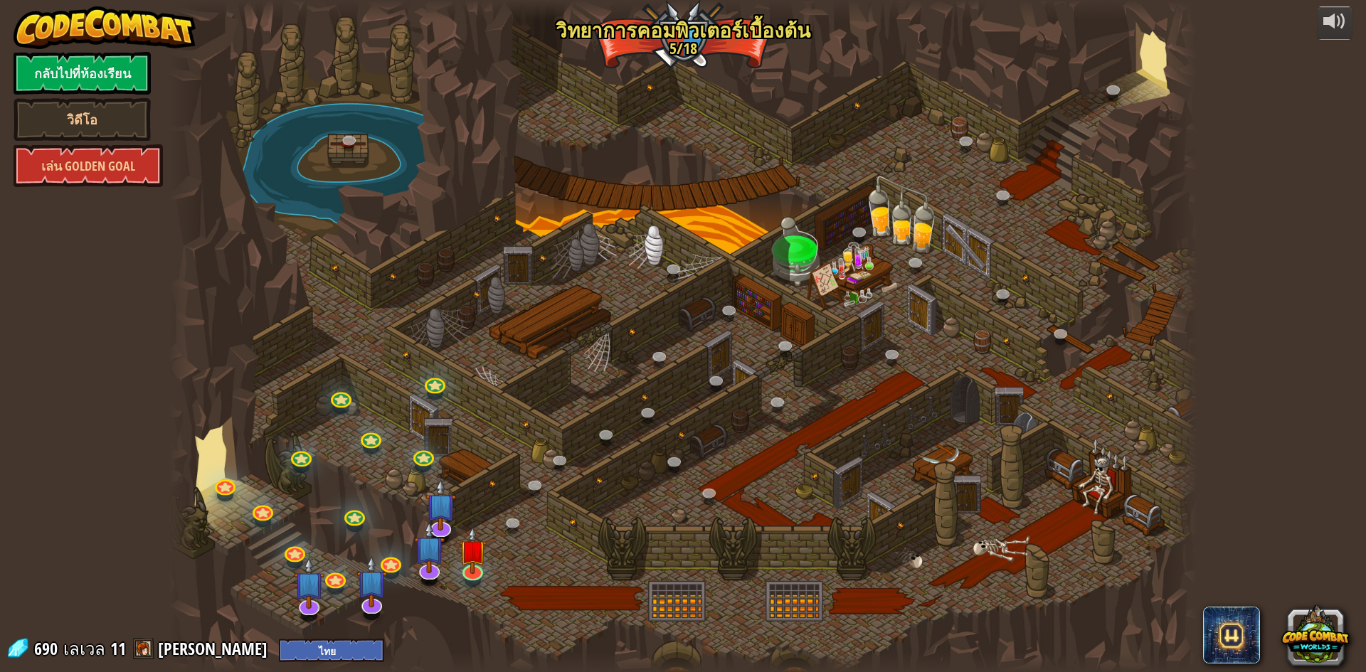
click at [533, 578] on div at bounding box center [683, 336] width 1029 height 672
click at [428, 569] on img at bounding box center [429, 535] width 30 height 69
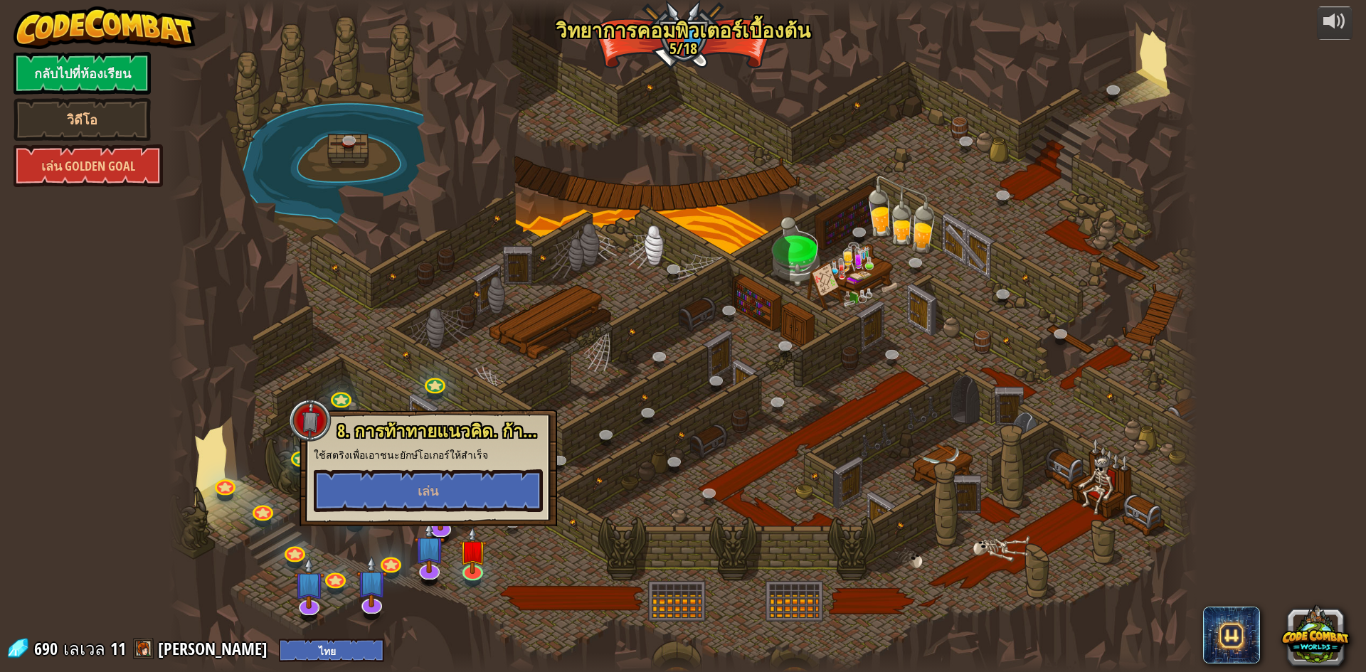
click at [455, 616] on div at bounding box center [683, 336] width 1029 height 672
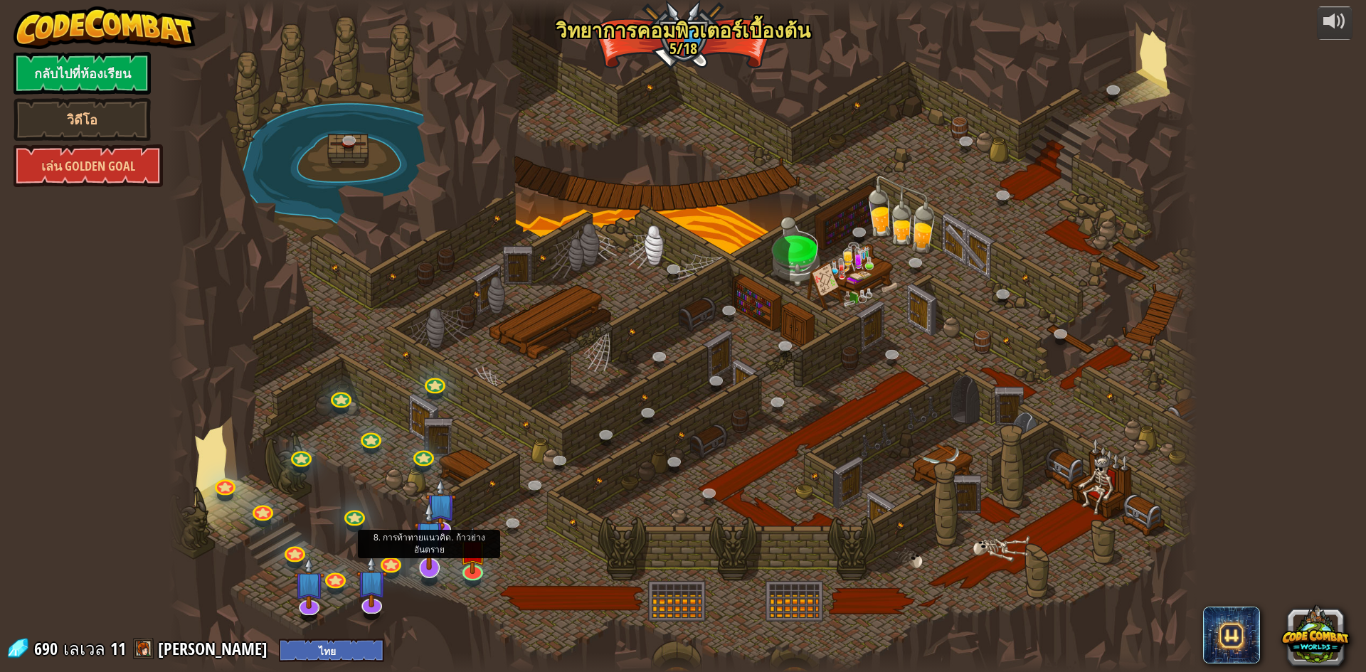
click at [442, 517] on img at bounding box center [429, 535] width 30 height 69
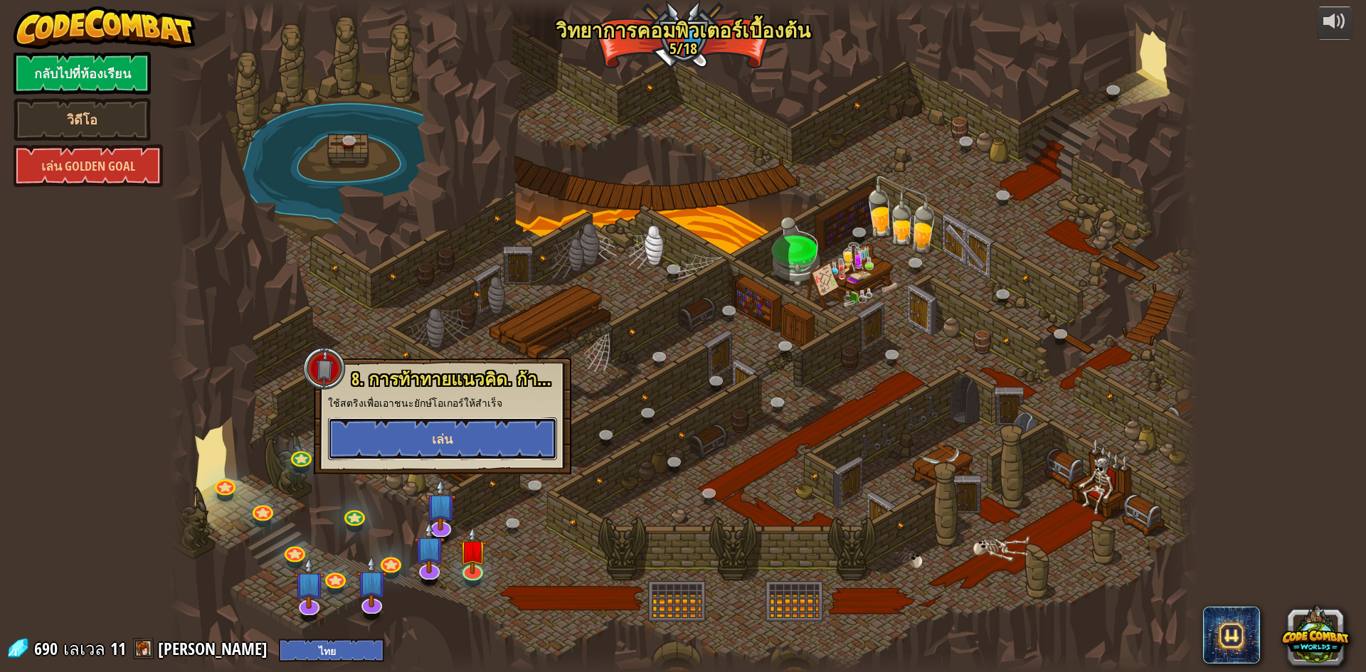
click at [459, 432] on button "เล่น" at bounding box center [442, 439] width 229 height 43
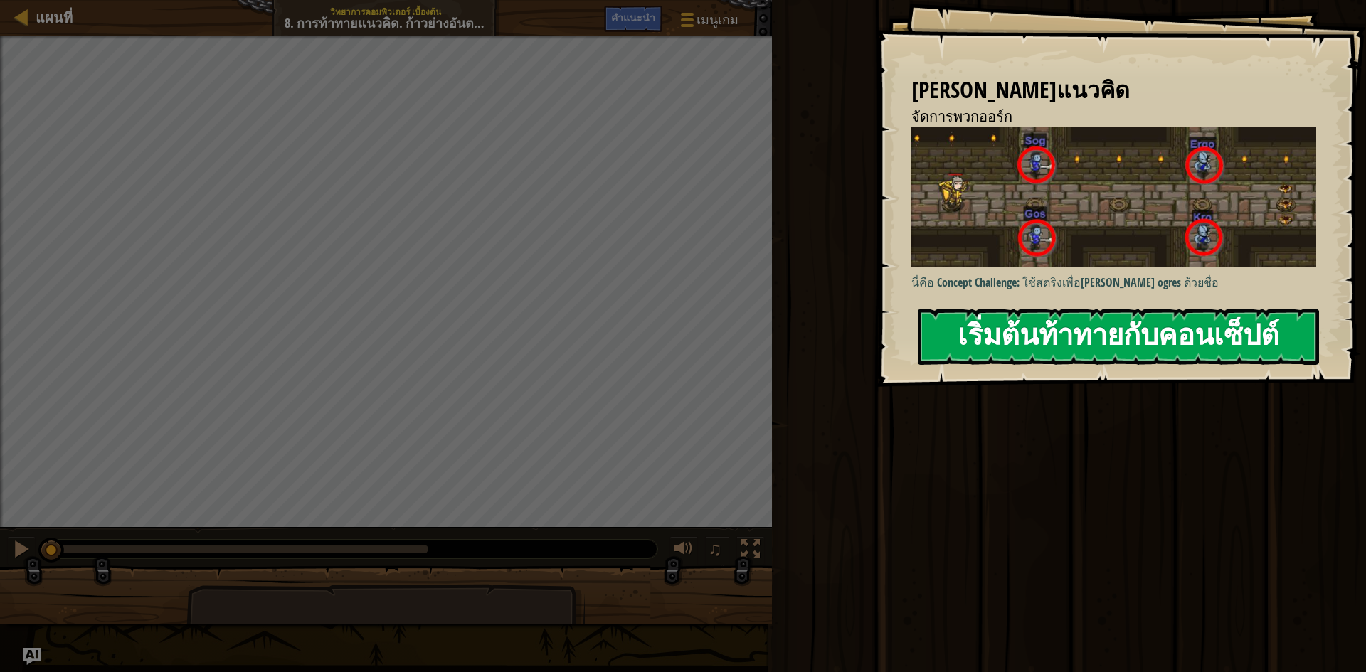
click at [1179, 344] on button "เริ่มต้นท้าทายกับคอนเซ็ปต์" at bounding box center [1118, 337] width 401 height 56
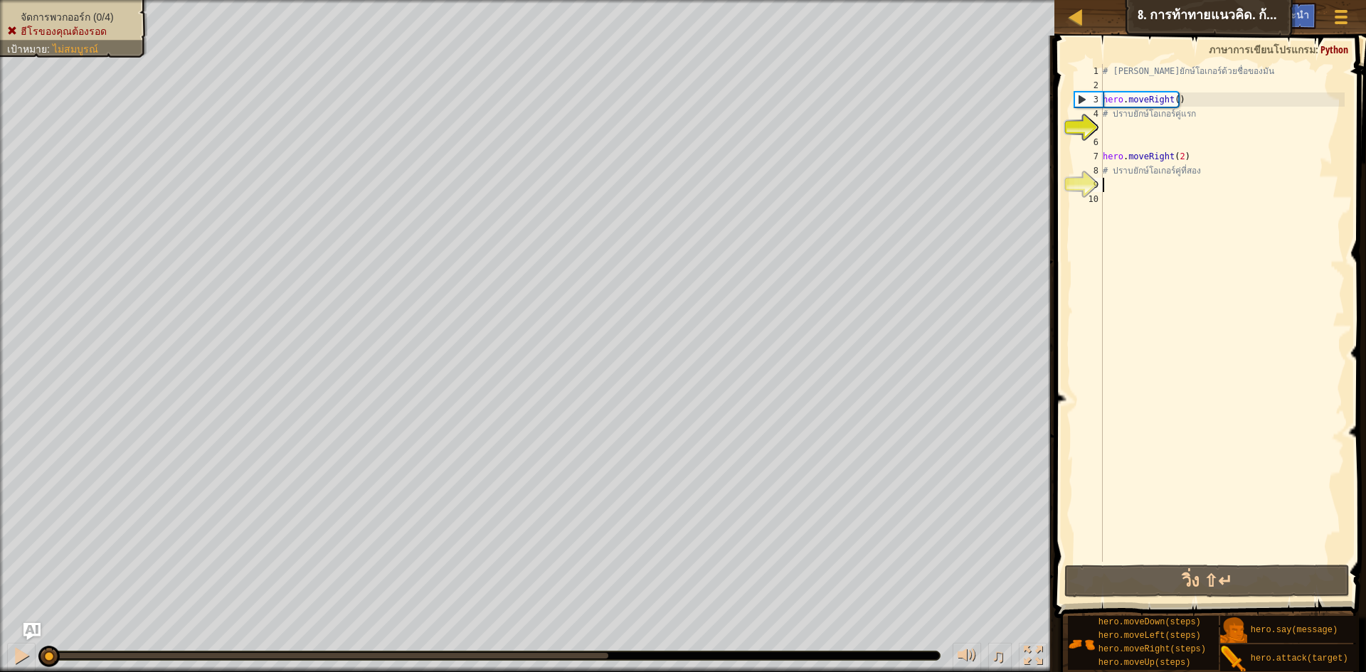
click at [1209, 180] on div "# [PERSON_NAME]ยักษ์โอเกอร์ด้วยชื่อของมัน hero . moveRight ( ) # ปราบยักษ์โอเกอ…" at bounding box center [1222, 327] width 245 height 526
click at [1159, 575] on button "วิ่ง ⇧↵" at bounding box center [1206, 581] width 285 height 33
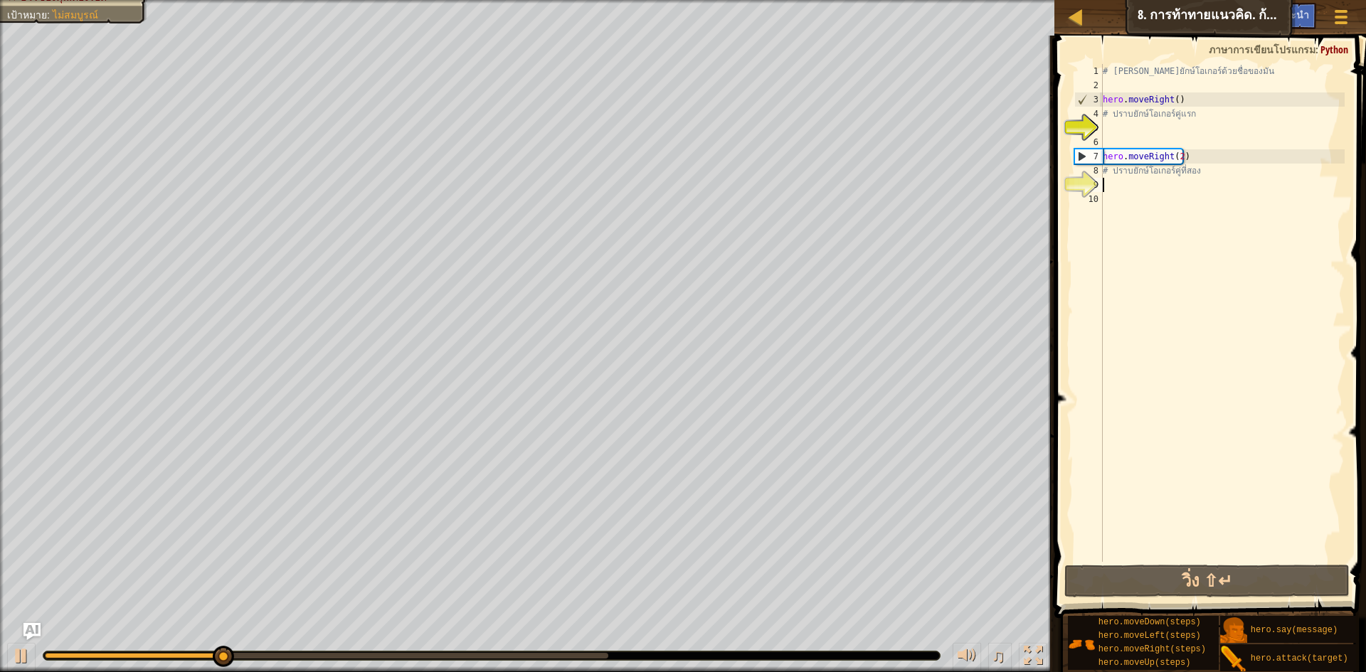
click at [1274, 180] on div "# [PERSON_NAME]ยักษ์โอเกอร์ด้วยชื่อของมัน hero . moveRight ( ) # ปราบยักษ์โอเกอ…" at bounding box center [1222, 327] width 245 height 526
click at [1235, 171] on div "# [PERSON_NAME]ยักษ์โอเกอร์ด้วยชื่อของมัน hero . moveRight ( ) # ปราบยักษ์โอเกอ…" at bounding box center [1222, 327] width 245 height 526
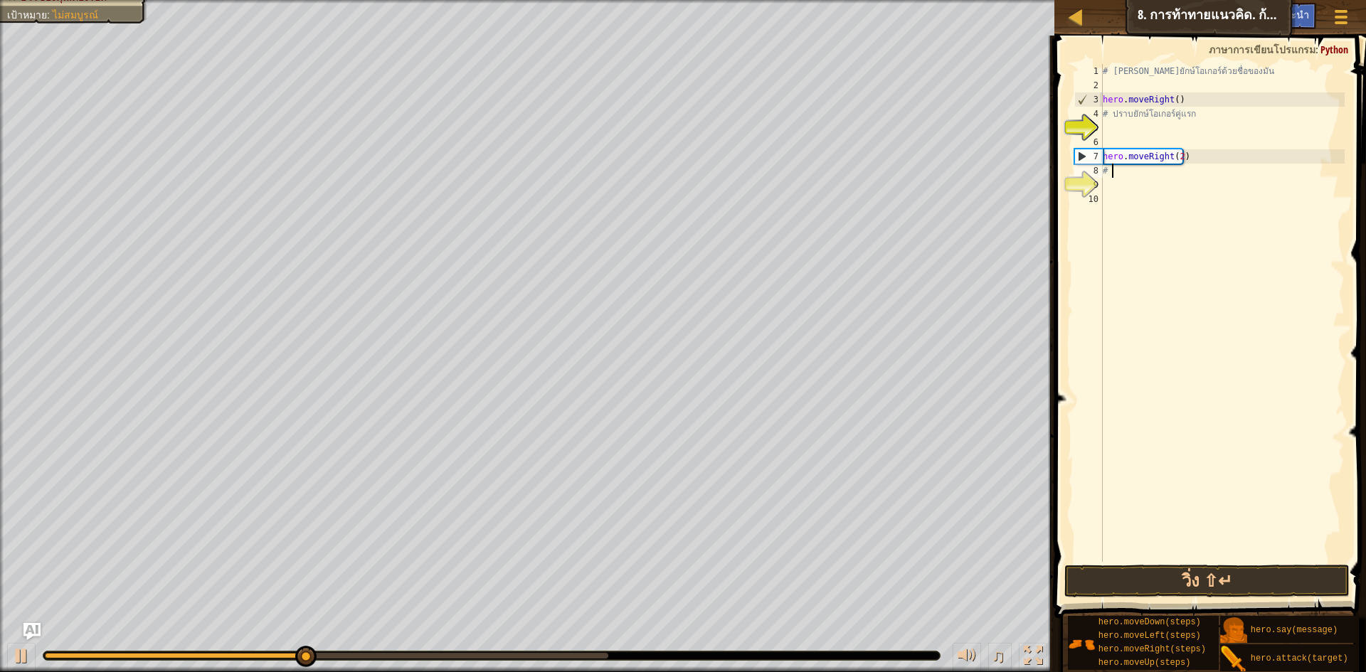
type textarea "#"
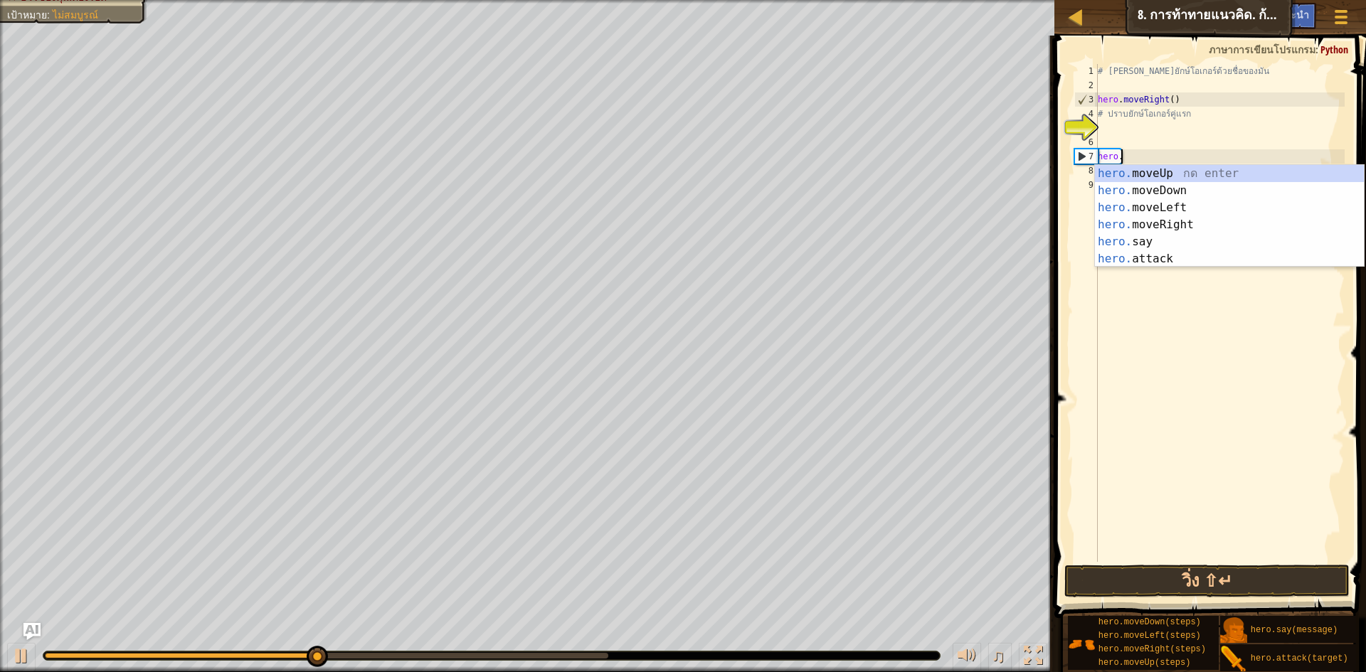
type textarea "h"
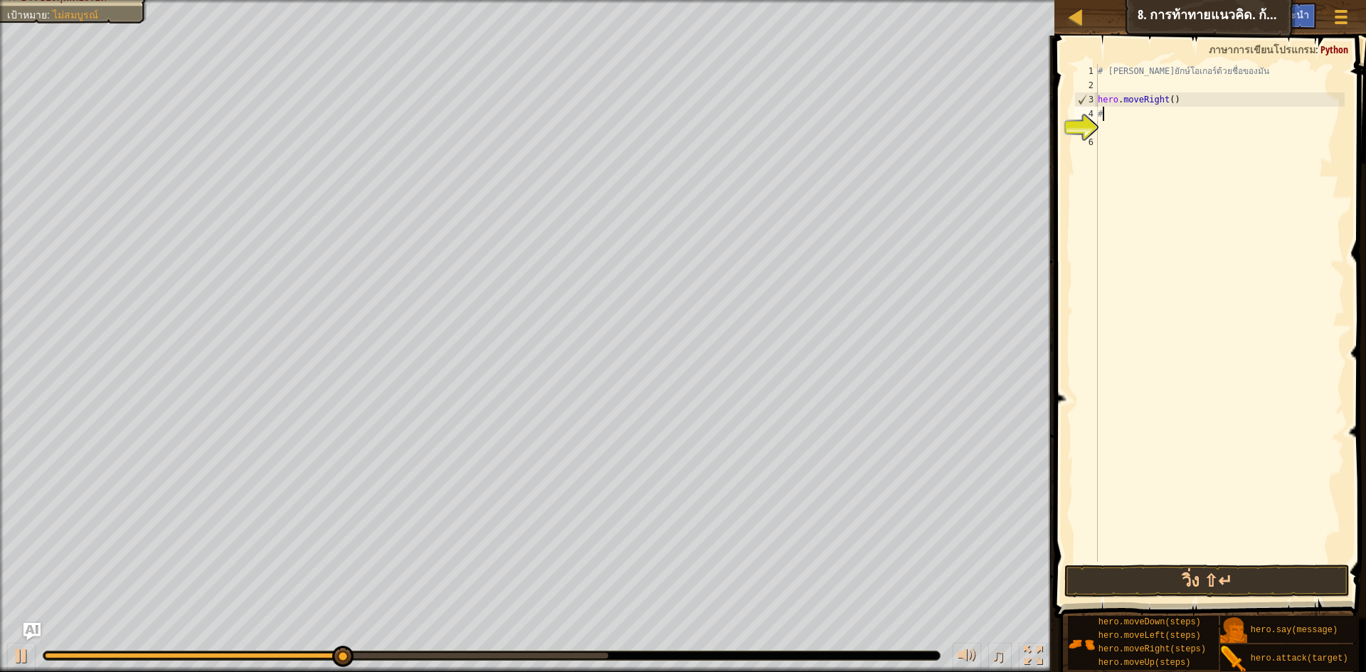
type textarea "#"
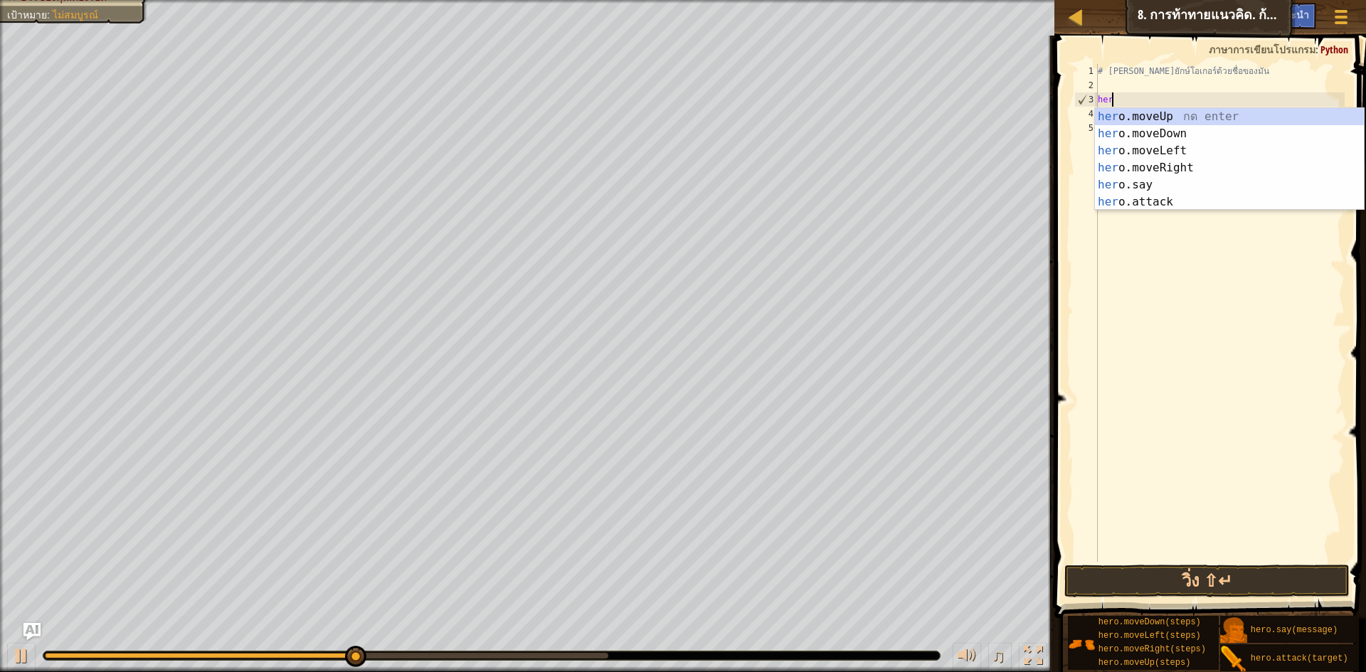
type textarea "h"
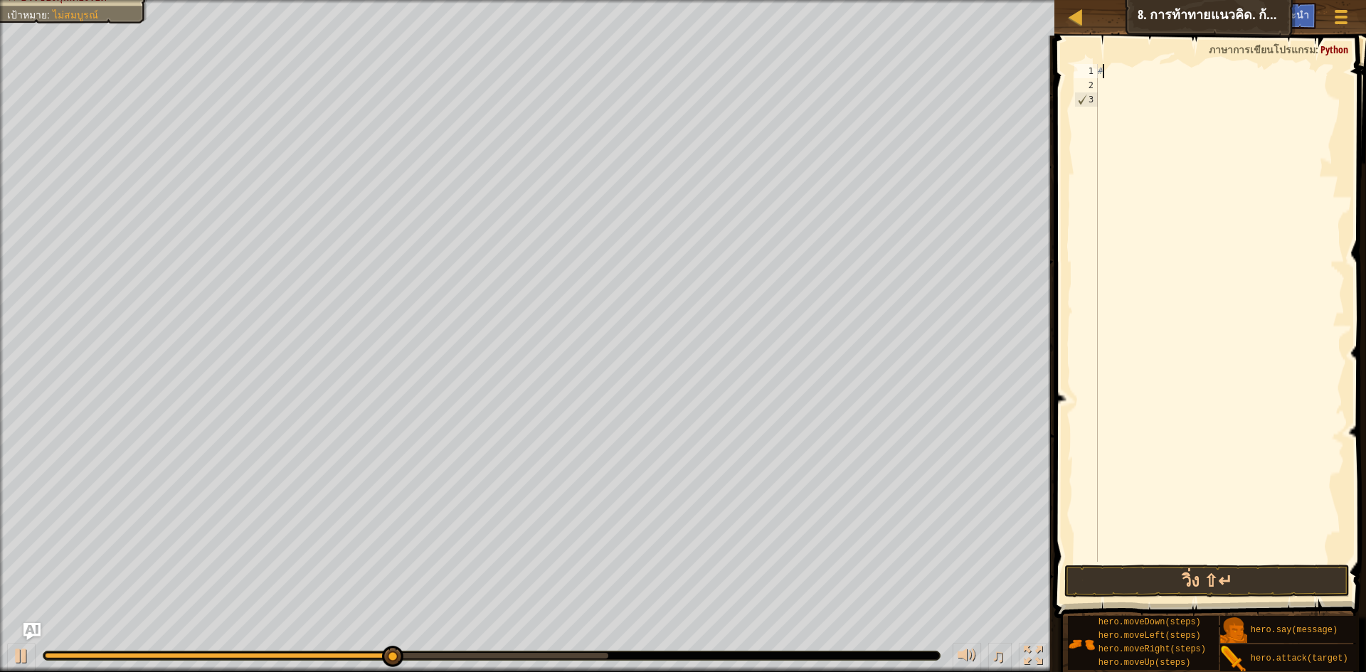
type textarea "#"
click at [1103, 71] on div at bounding box center [1220, 327] width 250 height 526
click at [1132, 73] on div at bounding box center [1220, 327] width 250 height 526
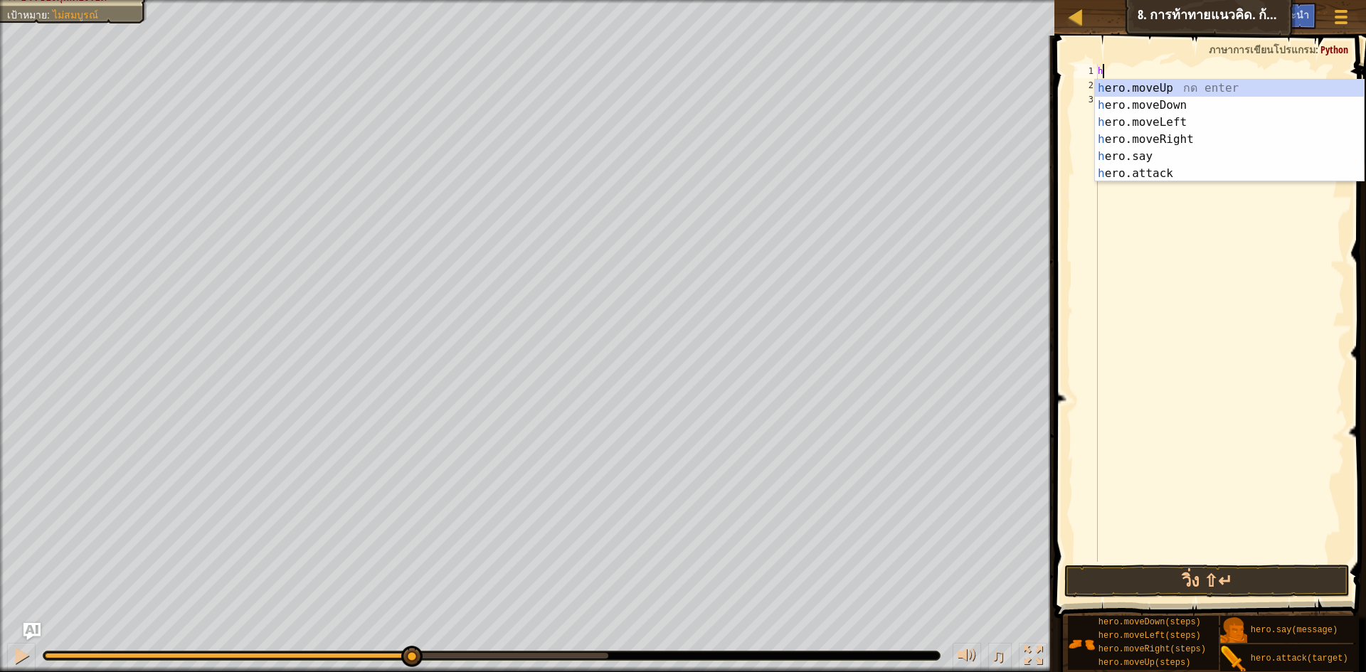
scroll to position [6, 0]
click at [1214, 167] on div "h ero.moveUp กด enter h ero.moveDown กด enter h ero.moveLeft กด enter h ero.mov…" at bounding box center [1229, 148] width 269 height 137
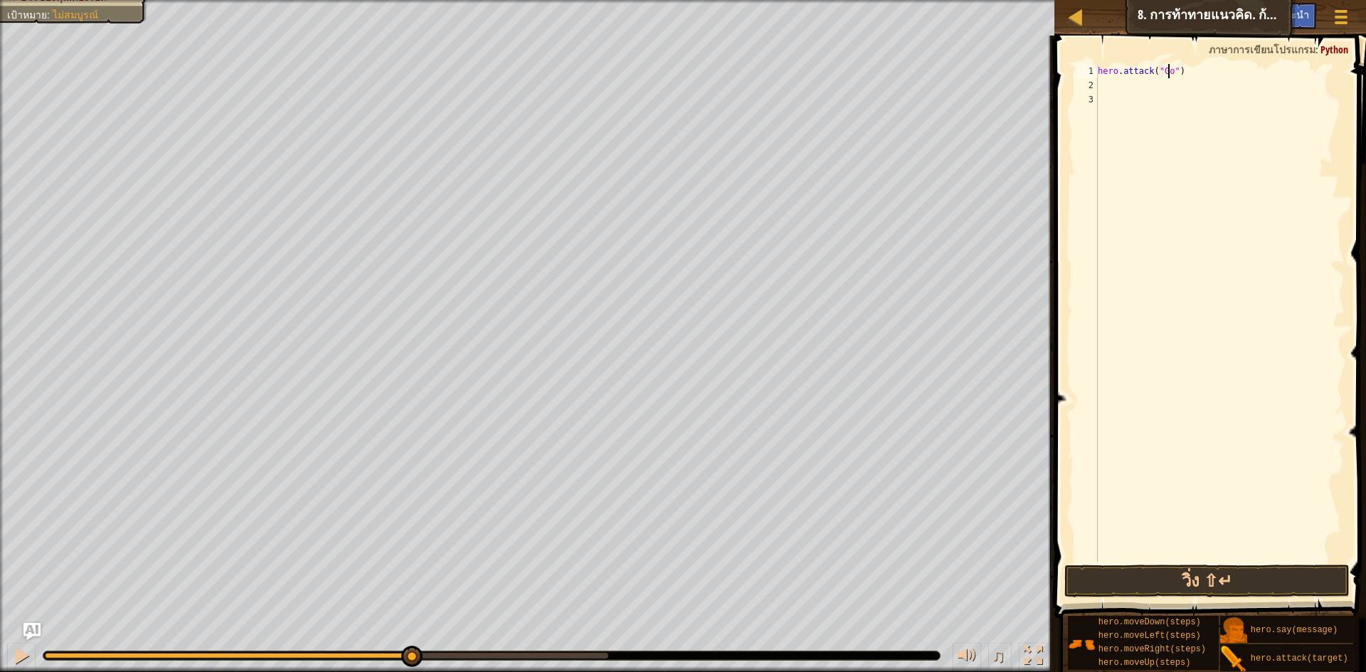
scroll to position [6, 6]
drag, startPoint x: 1097, startPoint y: 70, endPoint x: 1187, endPoint y: 70, distance: 90.3
click at [1187, 70] on div "hero.attack("Gos") 1 2 3 hero . attack ( "Gos" ) הההההההההההההההההההההההההההההה…" at bounding box center [1207, 313] width 273 height 498
paste textarea "Ack")"
click at [1171, 73] on div "hero . attack ( "Ack" )" at bounding box center [1220, 327] width 250 height 526
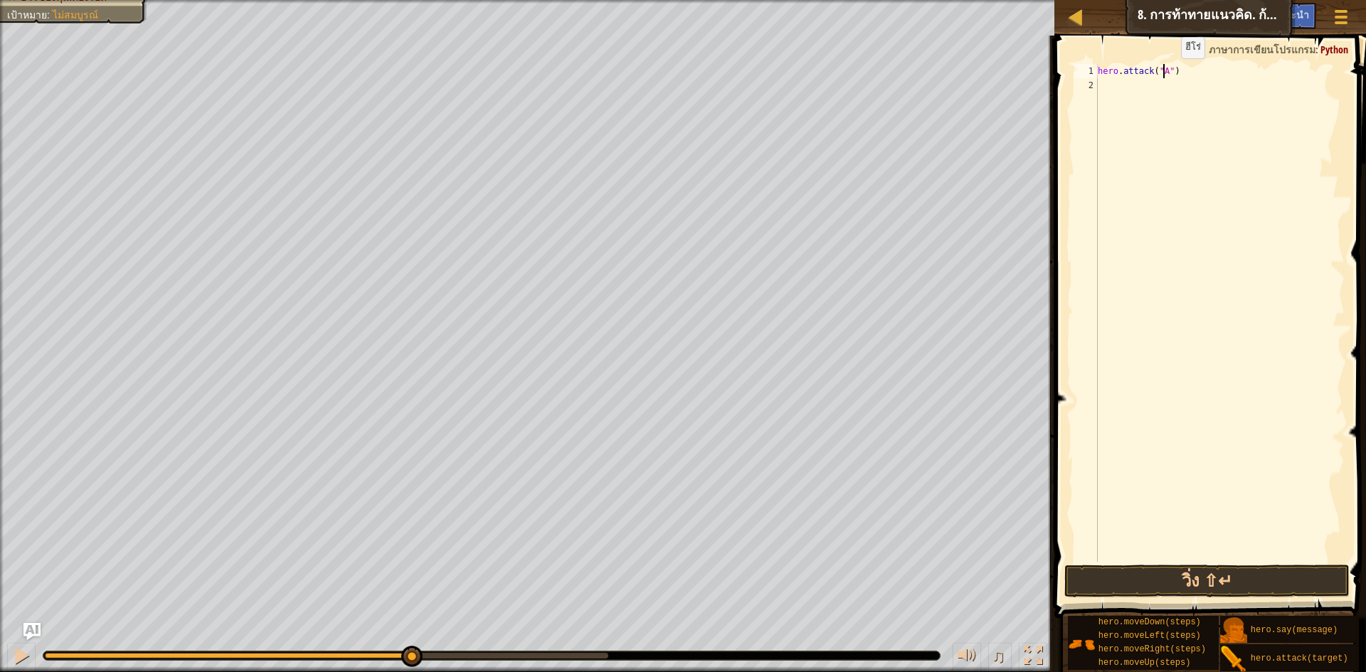
scroll to position [6, 5]
type textarea "hero.attack("Gos")"
drag, startPoint x: 1099, startPoint y: 73, endPoint x: 1212, endPoint y: 68, distance: 113.2
click at [1212, 68] on div "hero . attack ( "Gos" )" at bounding box center [1220, 327] width 250 height 526
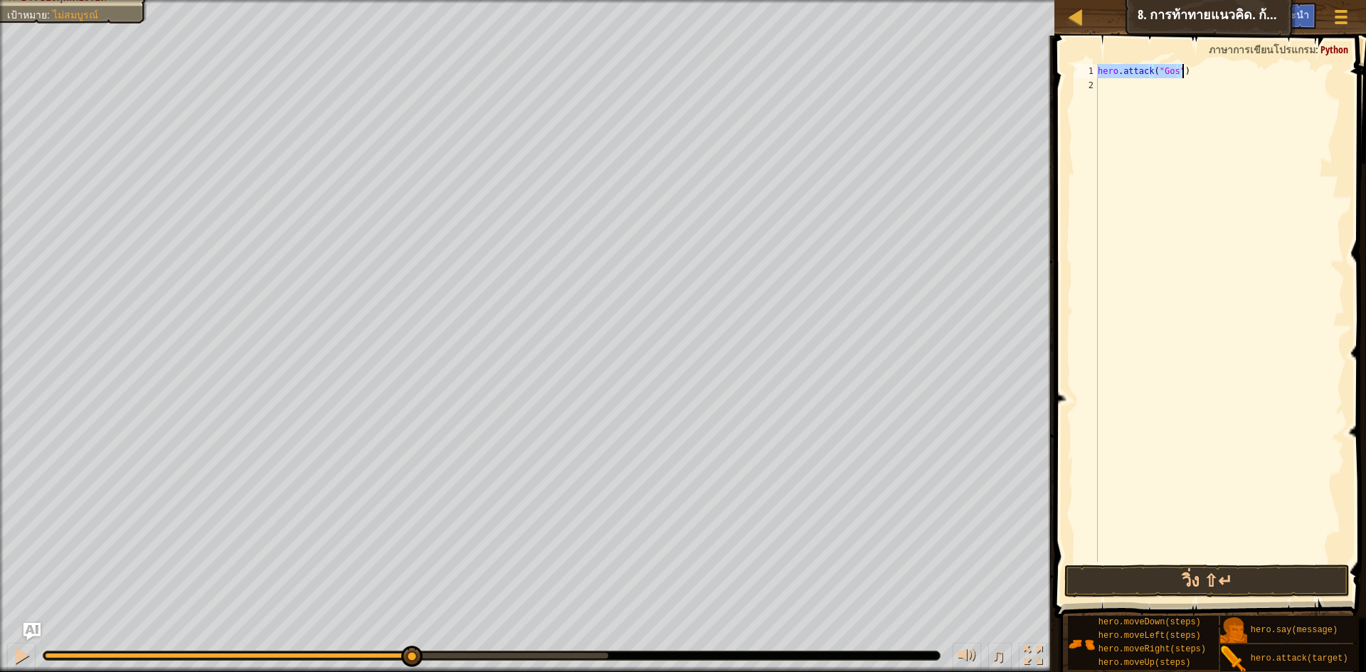
click at [1112, 90] on div "hero . attack ( "Gos" )" at bounding box center [1220, 327] width 250 height 526
paste textarea "hero.attack("Gos")"
type textarea "hero.attack("Gos")"
click at [1143, 227] on div "hero . attack ( "Gos" ) hero . attack ( "Gos" )" at bounding box center [1220, 327] width 250 height 526
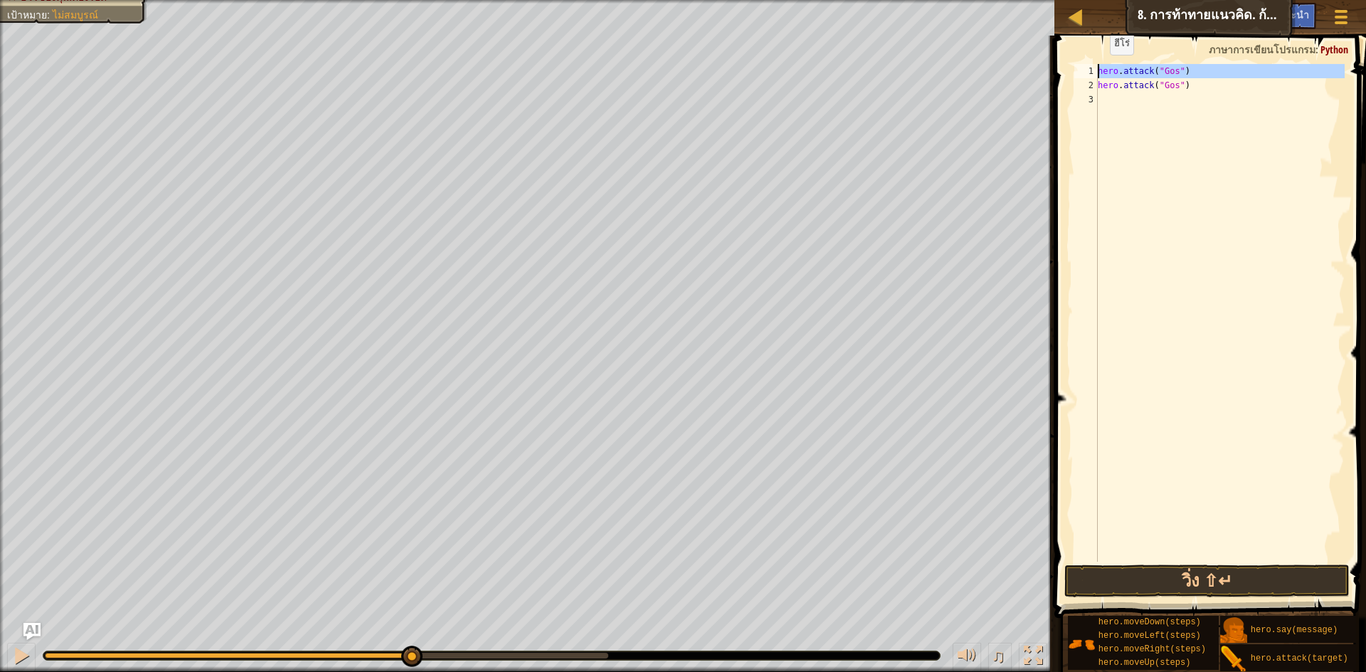
click at [1096, 69] on div "1" at bounding box center [1085, 71] width 23 height 14
type textarea "hero.attack("Gos")"
click at [1102, 68] on div "hero . attack ( "Gos" ) hero . attack ( "Gos" )" at bounding box center [1220, 327] width 250 height 526
type textarea "h"
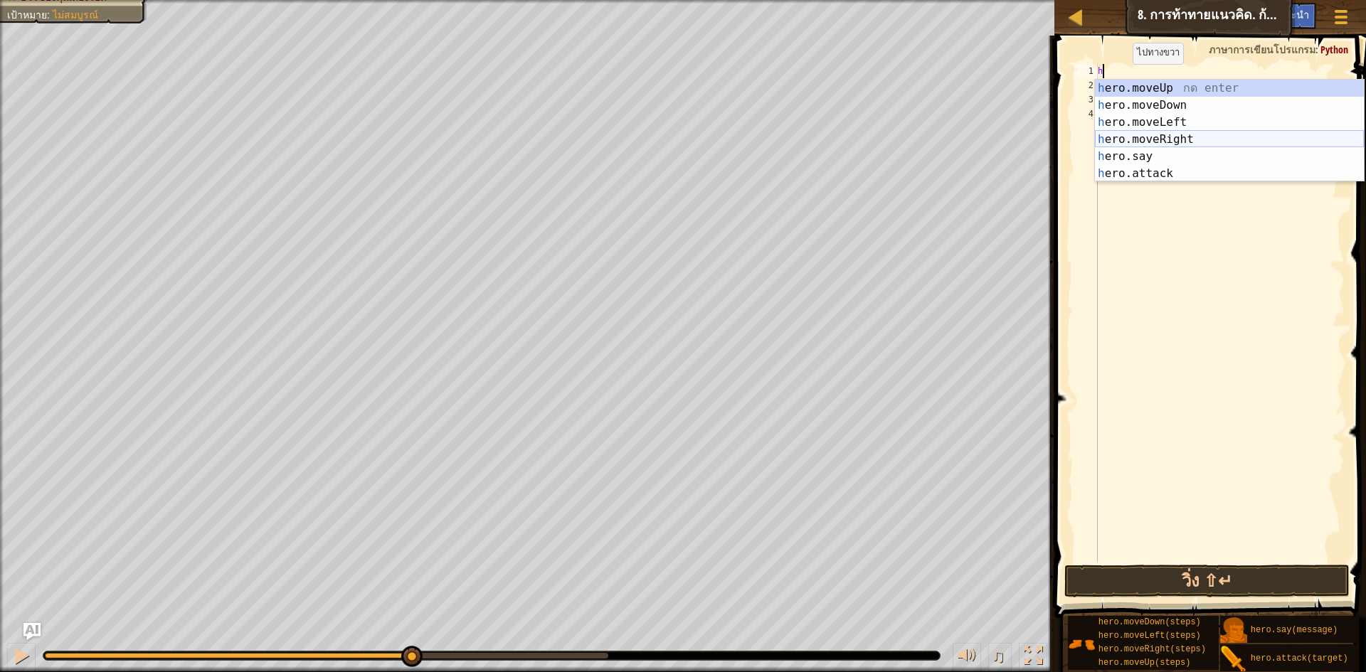
click at [1175, 136] on div "h ero.moveUp กด enter h ero.moveDown กด enter h ero.moveLeft กด enter h ero.mov…" at bounding box center [1229, 148] width 269 height 137
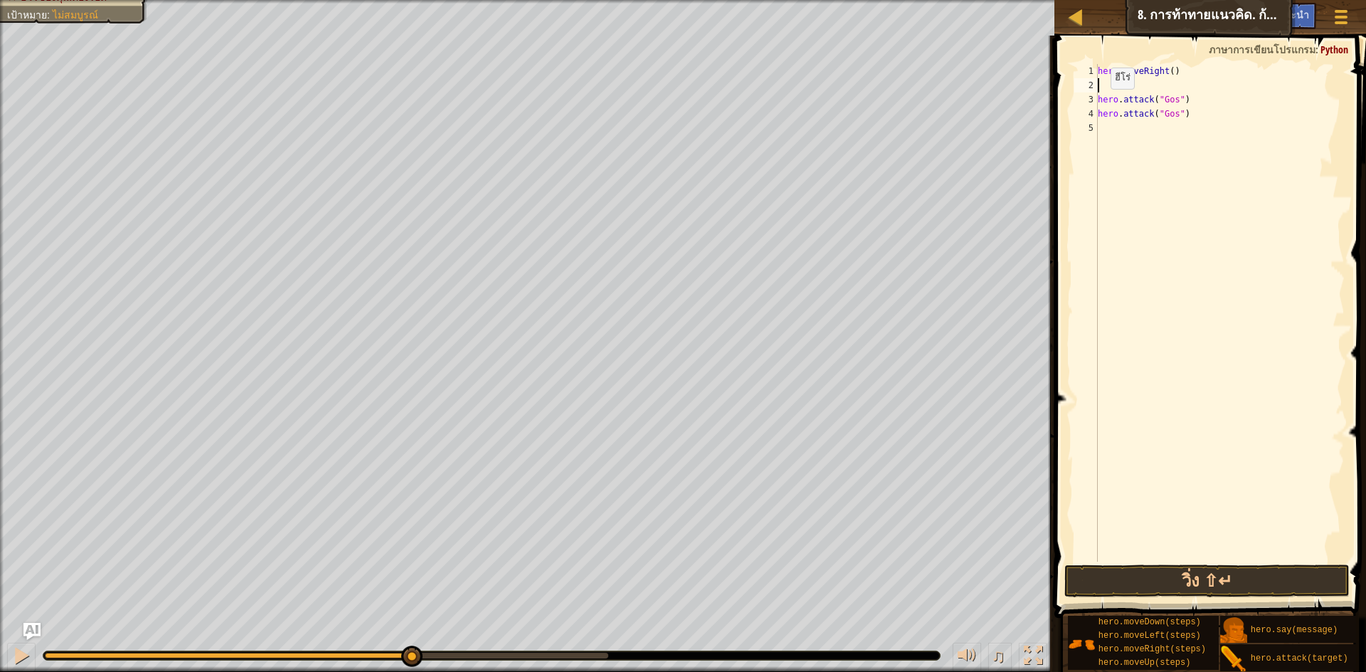
click at [1098, 103] on div "hero . moveRight ( ) hero . attack ( "Gos" ) hero . attack ( "Gos" )" at bounding box center [1220, 327] width 250 height 526
type textarea "hero.attack("Gos")"
click at [1105, 107] on div "hero . moveRight ( ) hero . attack ( "Gos" ) hero . attack ( "Gos" )" at bounding box center [1220, 327] width 250 height 526
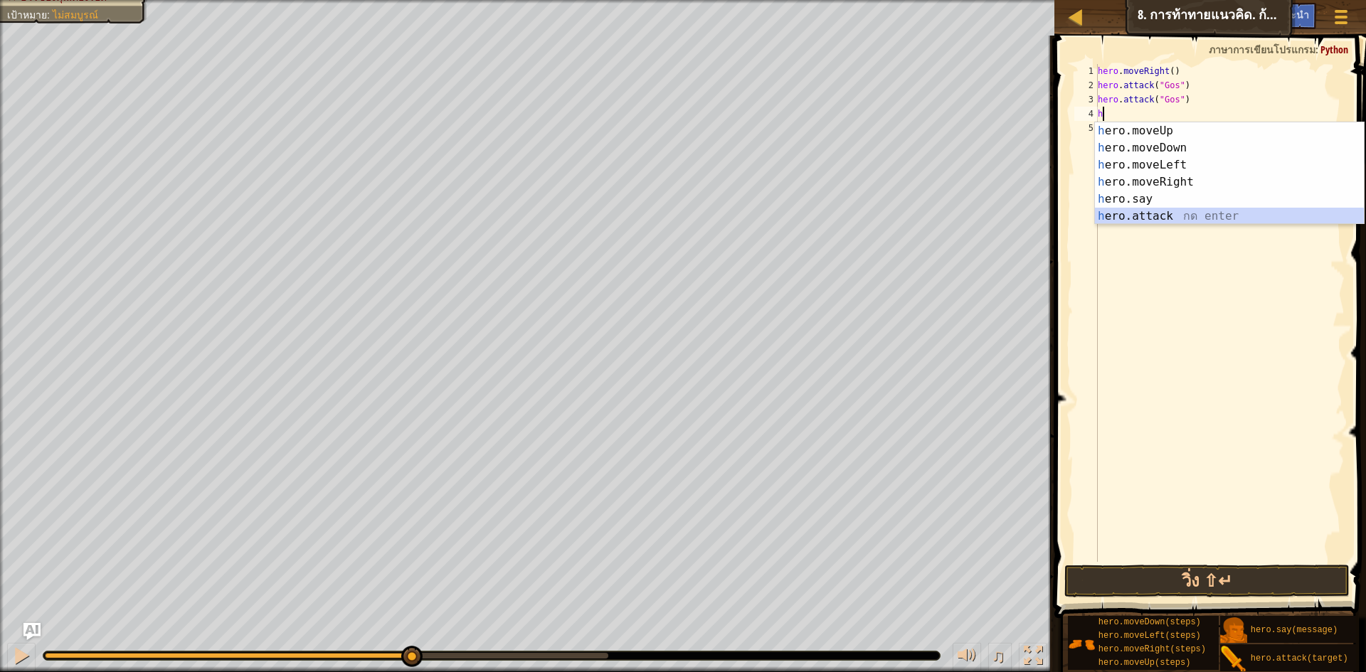
click at [1164, 217] on div "h ero.moveUp กด enter h ero.moveDown กด enter h ero.moveLeft กด enter h ero.mov…" at bounding box center [1229, 190] width 269 height 137
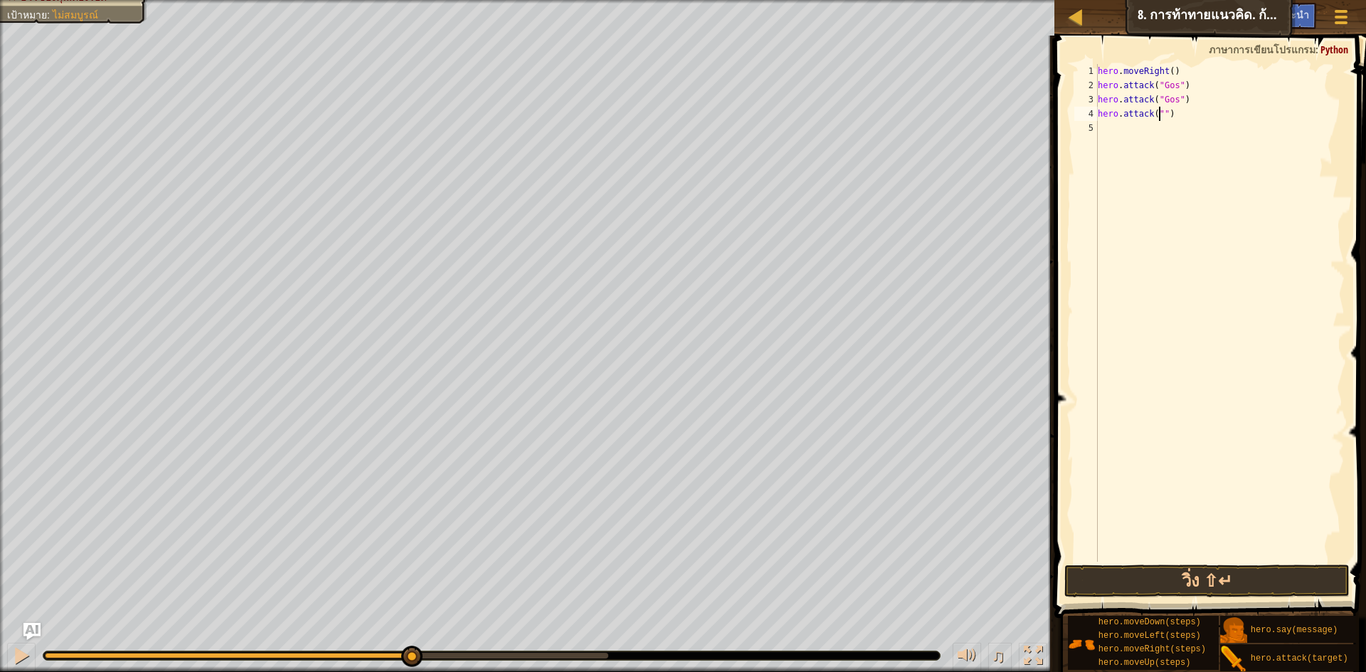
scroll to position [6, 6]
type textarea "hero.attack("Sog")"
drag, startPoint x: 1098, startPoint y: 115, endPoint x: 1196, endPoint y: 117, distance: 98.2
click at [1196, 117] on div "hero . moveRight ( ) hero . attack ( "Gos" ) hero . attack ( "Gos" ) hero . att…" at bounding box center [1220, 327] width 250 height 526
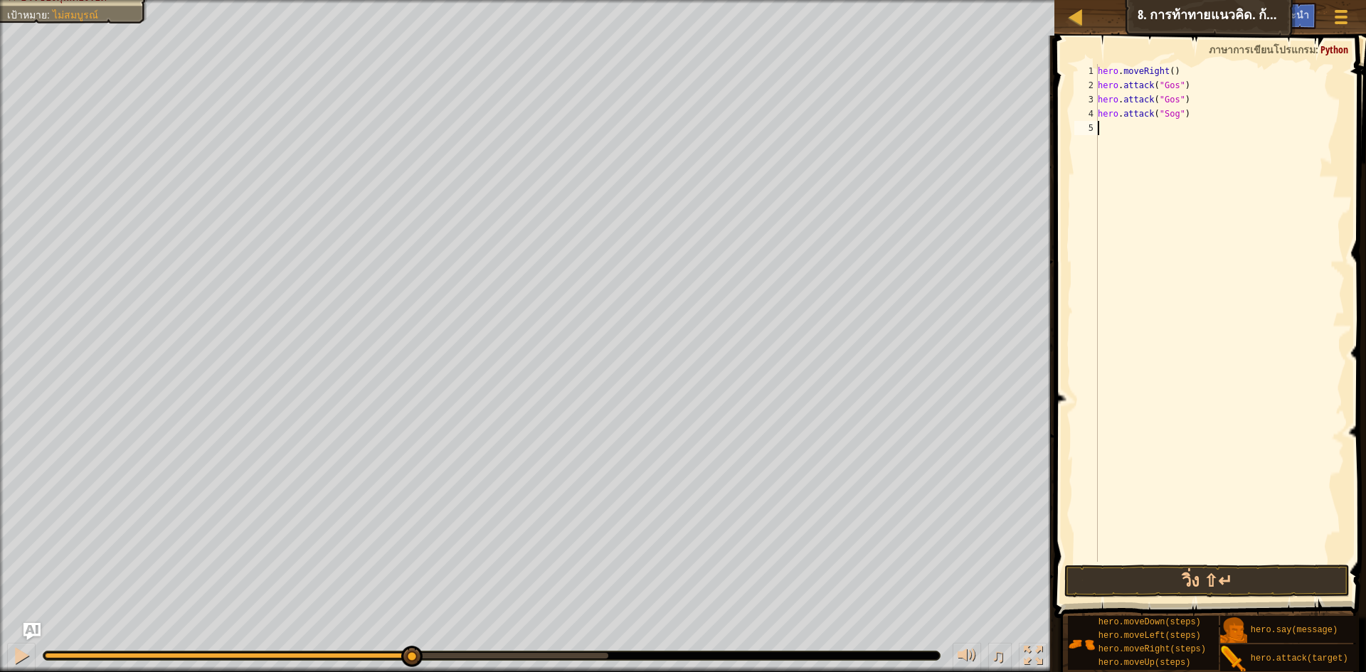
drag, startPoint x: 1122, startPoint y: 135, endPoint x: 1103, endPoint y: 136, distance: 19.2
click at [1115, 135] on div "hero . moveRight ( ) hero . attack ( "Gos" ) hero . attack ( "Gos" ) hero . att…" at bounding box center [1220, 327] width 250 height 526
paste textarea "hero.attack("Sog")"
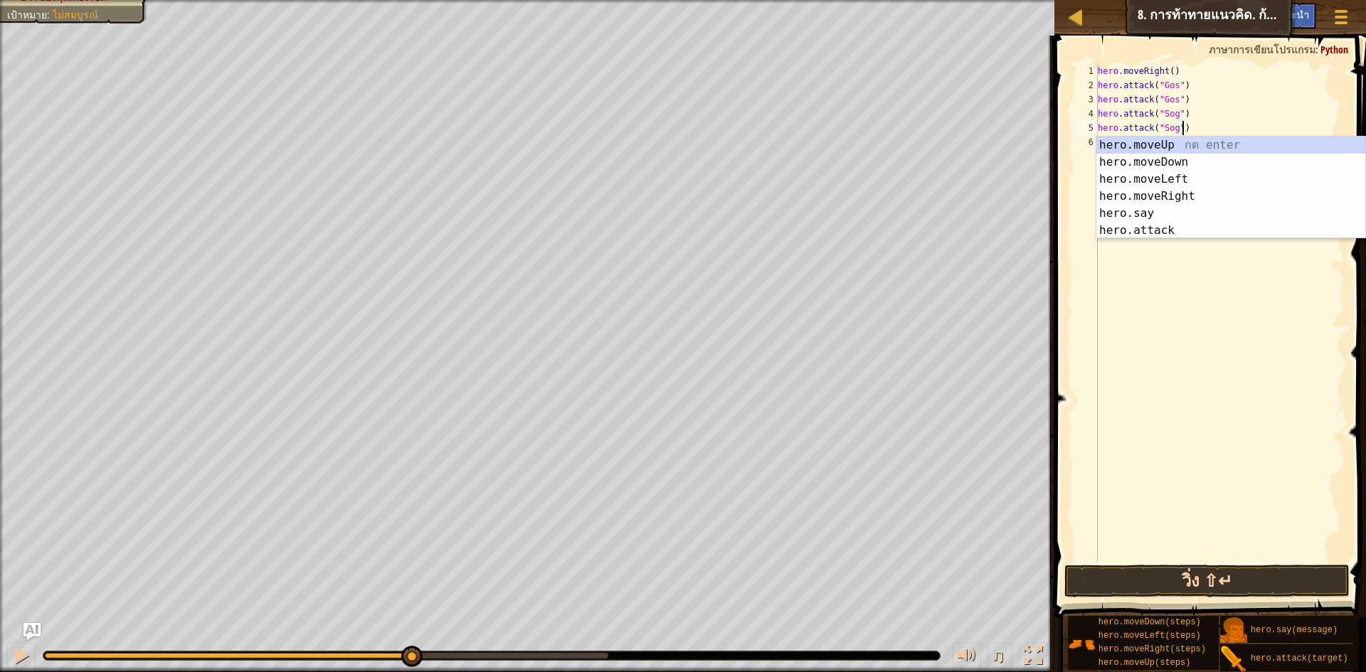
type textarea "hero.attack("Sog")"
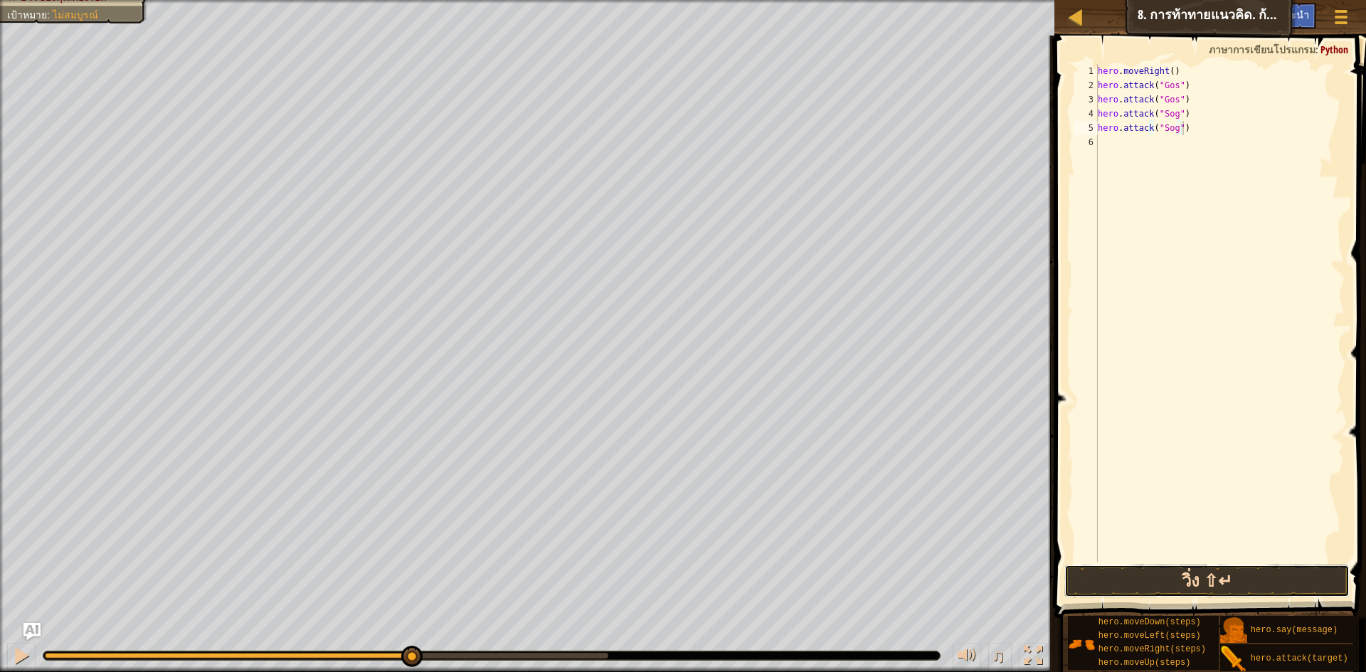
click at [1205, 574] on button "วิ่ง ⇧↵" at bounding box center [1206, 581] width 285 height 33
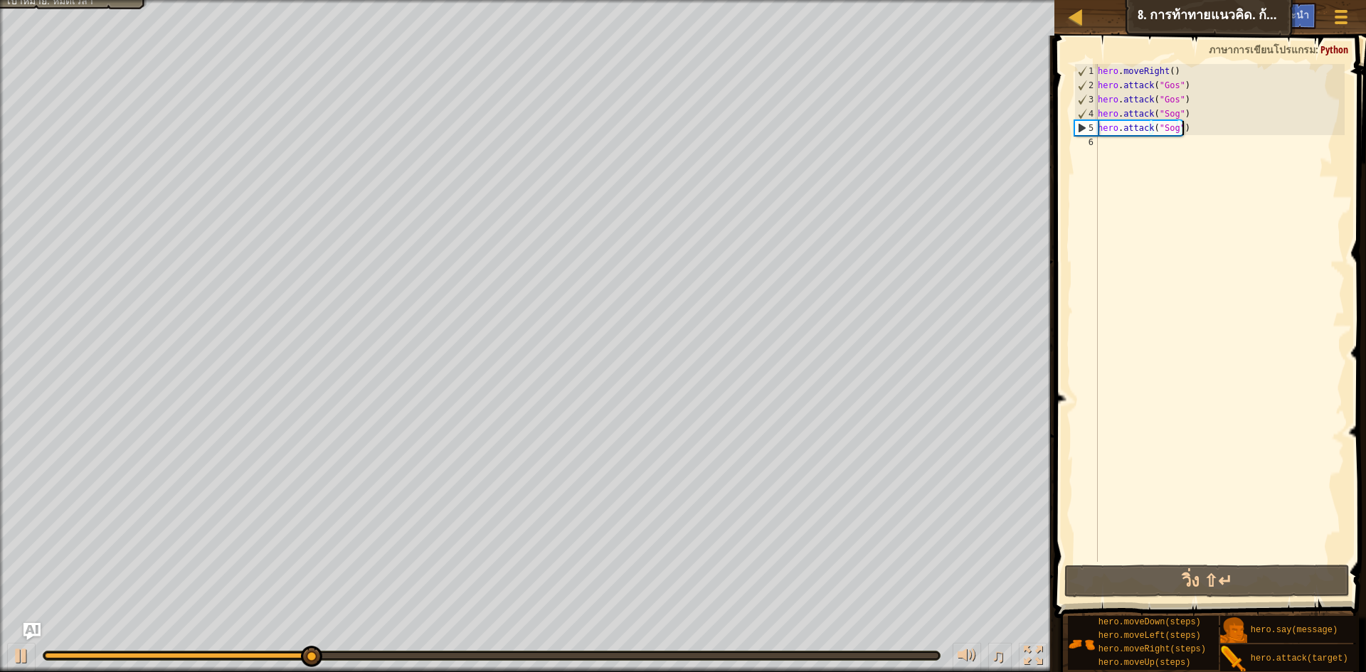
click at [1104, 144] on div "hero . moveRight ( ) hero . attack ( "Gos" ) hero . attack ( "Gos" ) hero . att…" at bounding box center [1220, 327] width 250 height 526
type textarea "h"
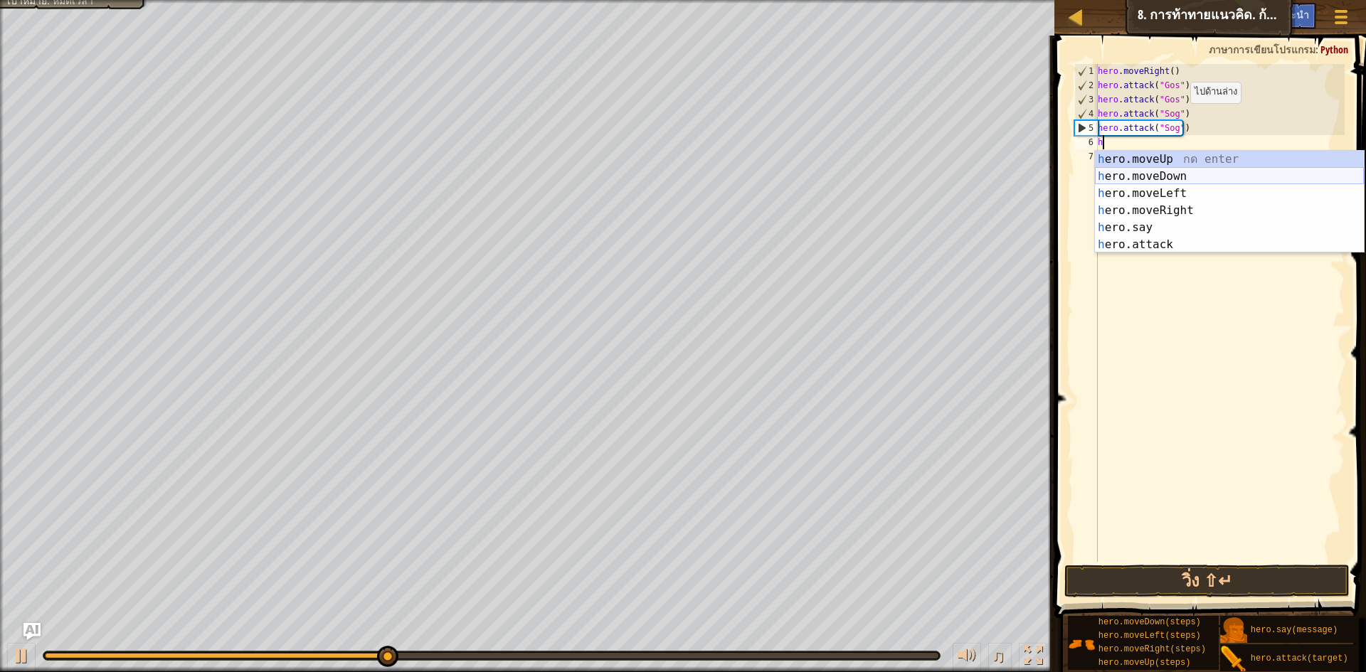
click at [1192, 169] on div "h ero.moveUp กด enter h ero.moveDown กด enter h ero.moveLeft กด enter h ero.mov…" at bounding box center [1229, 219] width 269 height 137
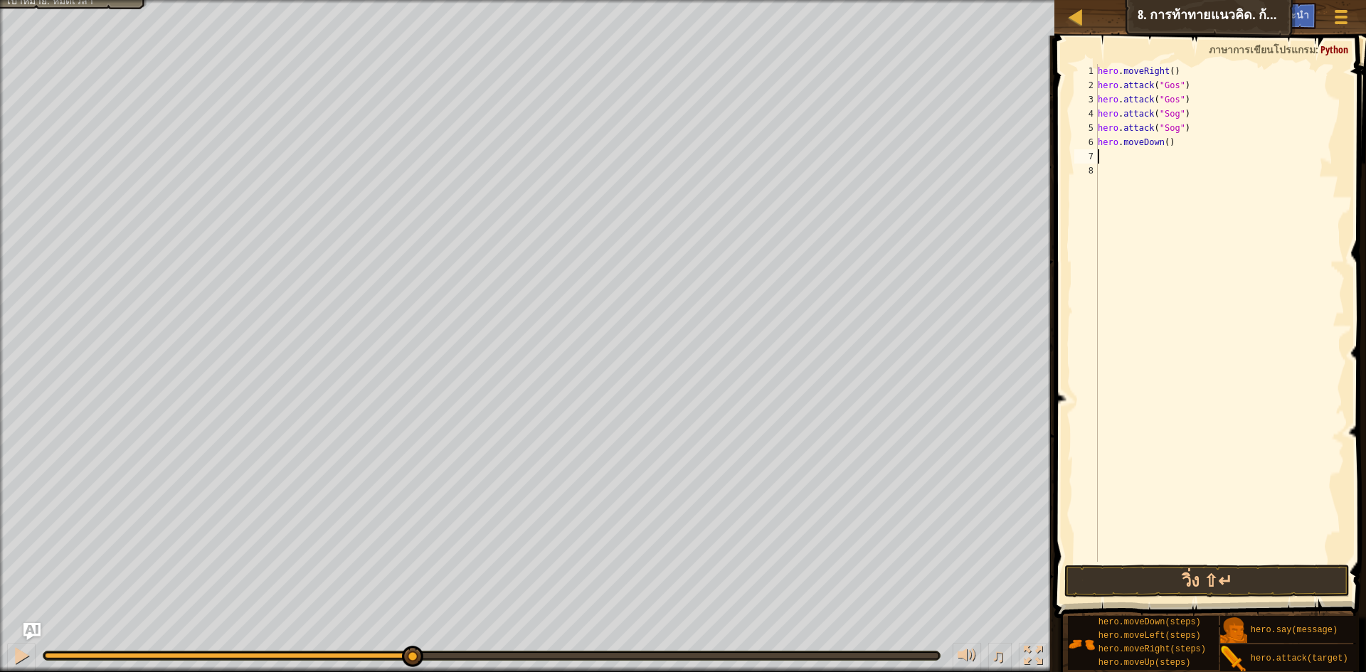
click at [1119, 154] on div "hero . moveRight ( ) hero . attack ( "Gos" ) hero . attack ( "Gos" ) hero . att…" at bounding box center [1220, 327] width 250 height 526
type textarea "h"
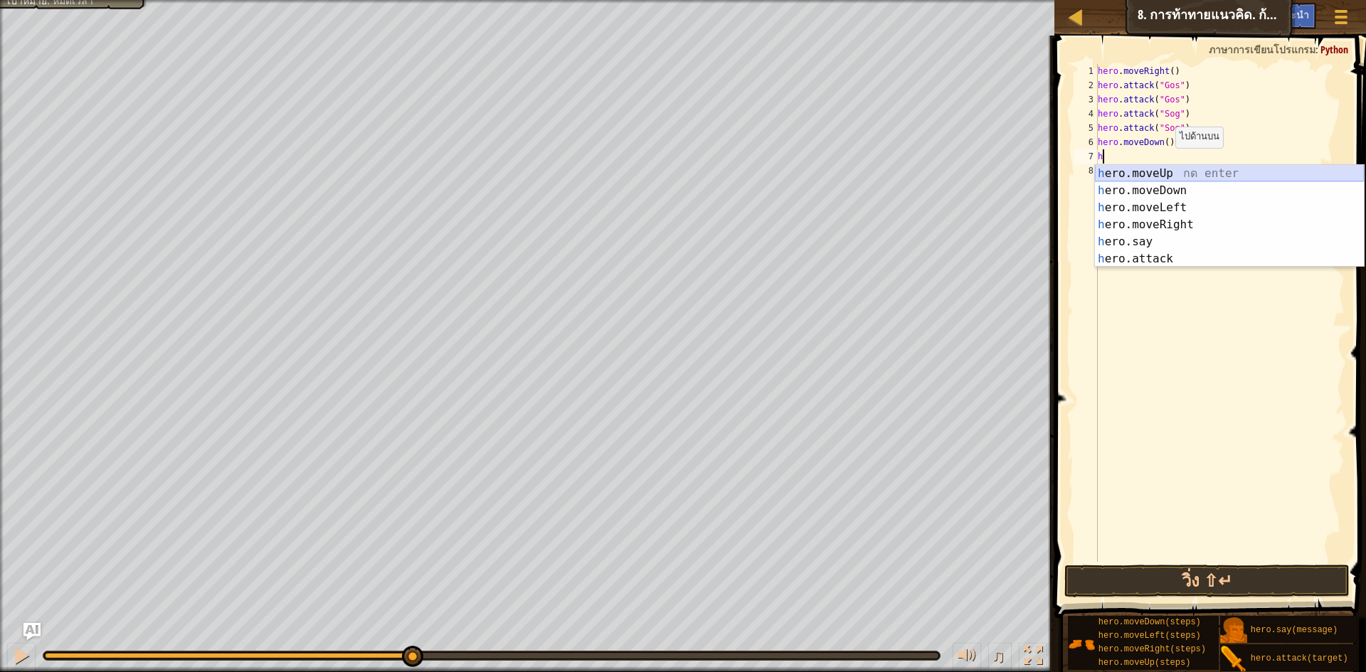
click at [1197, 173] on div "h ero.moveUp กด enter h ero.moveDown กด enter h ero.moveLeft กด enter h ero.mov…" at bounding box center [1229, 233] width 269 height 137
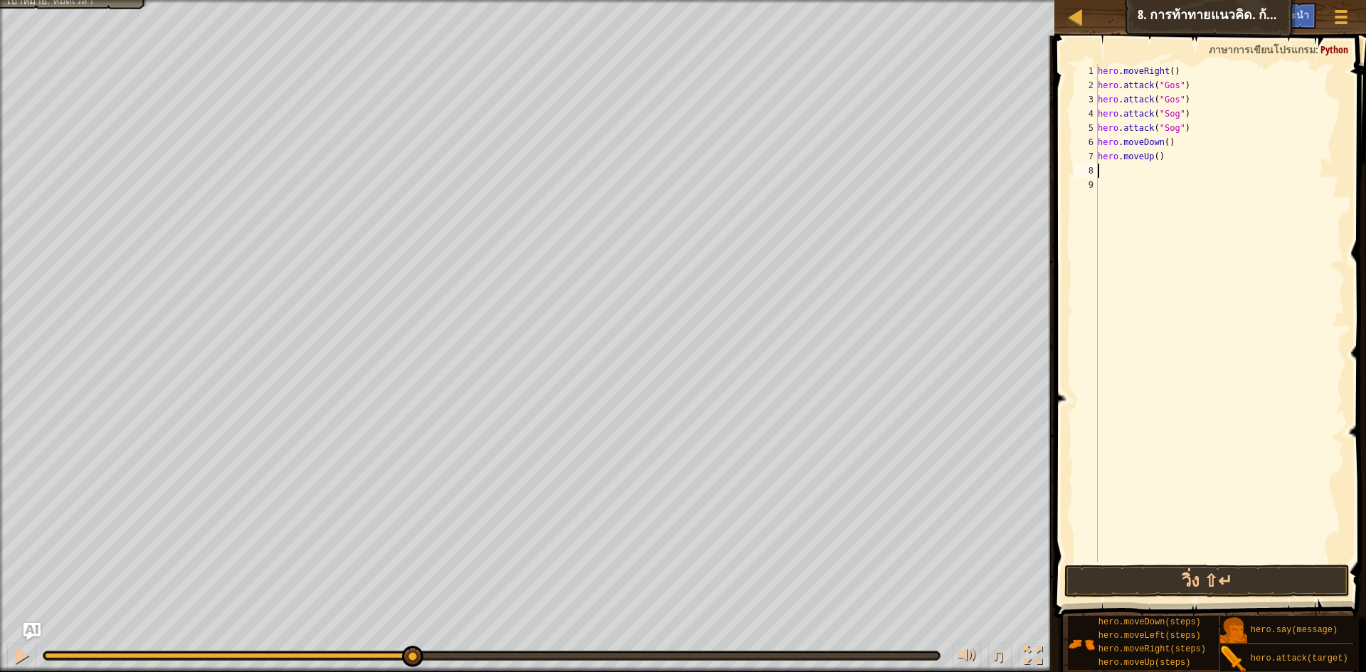
click at [1102, 170] on div "hero . moveRight ( ) hero . attack ( "Gos" ) hero . attack ( "Gos" ) hero . att…" at bounding box center [1220, 327] width 250 height 526
type textarea "h"
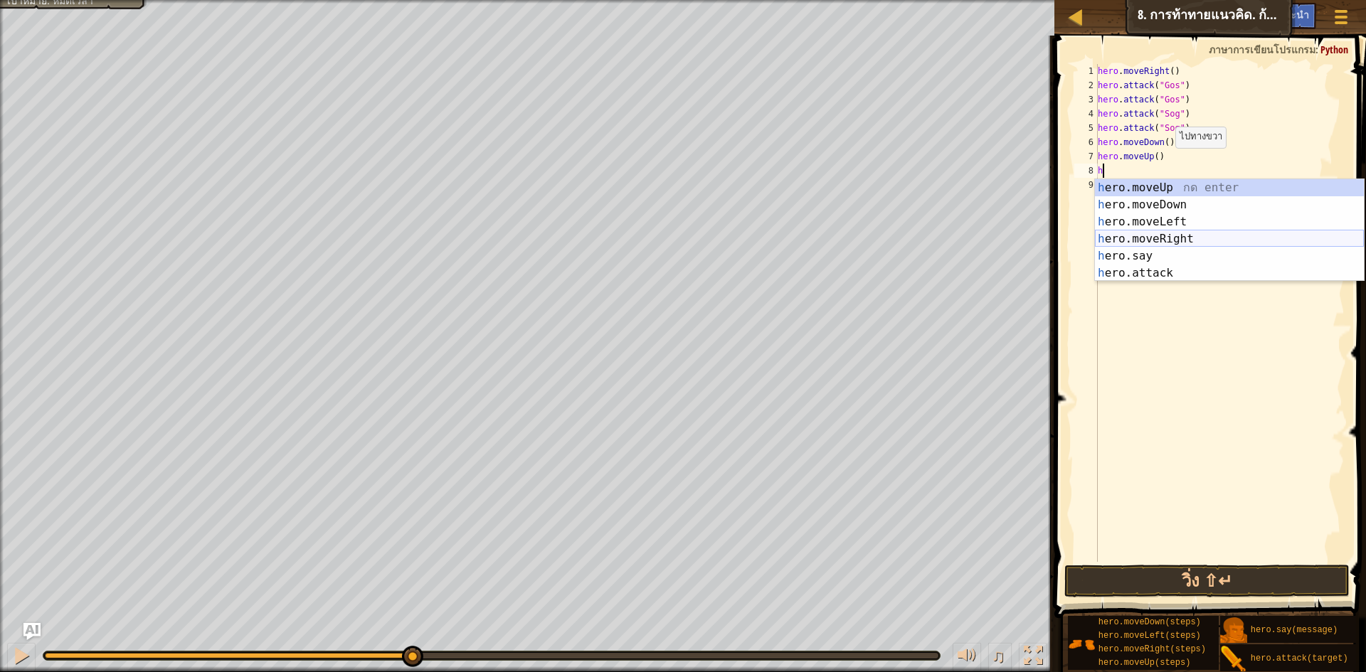
click at [1153, 242] on div "h ero.moveUp กด enter h ero.moveDown กด enter h ero.moveLeft กด enter h ero.mov…" at bounding box center [1229, 247] width 269 height 137
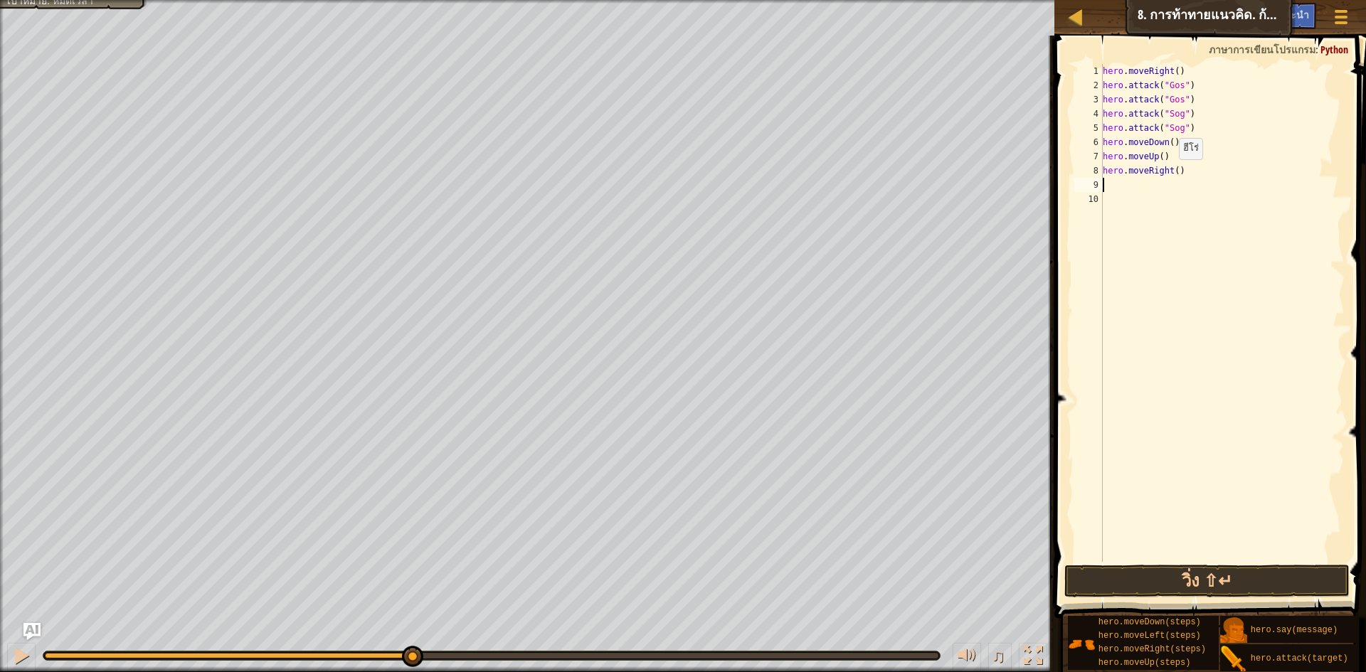
click at [1171, 174] on div "hero . moveRight ( ) hero . attack ( "Gos" ) hero . attack ( "Gos" ) hero . att…" at bounding box center [1222, 327] width 245 height 526
type textarea "hero.moveRight(2)"
click at [1107, 181] on div "hero . moveRight ( ) hero . attack ( "Gos" ) hero . attack ( "Gos" ) hero . att…" at bounding box center [1222, 327] width 245 height 526
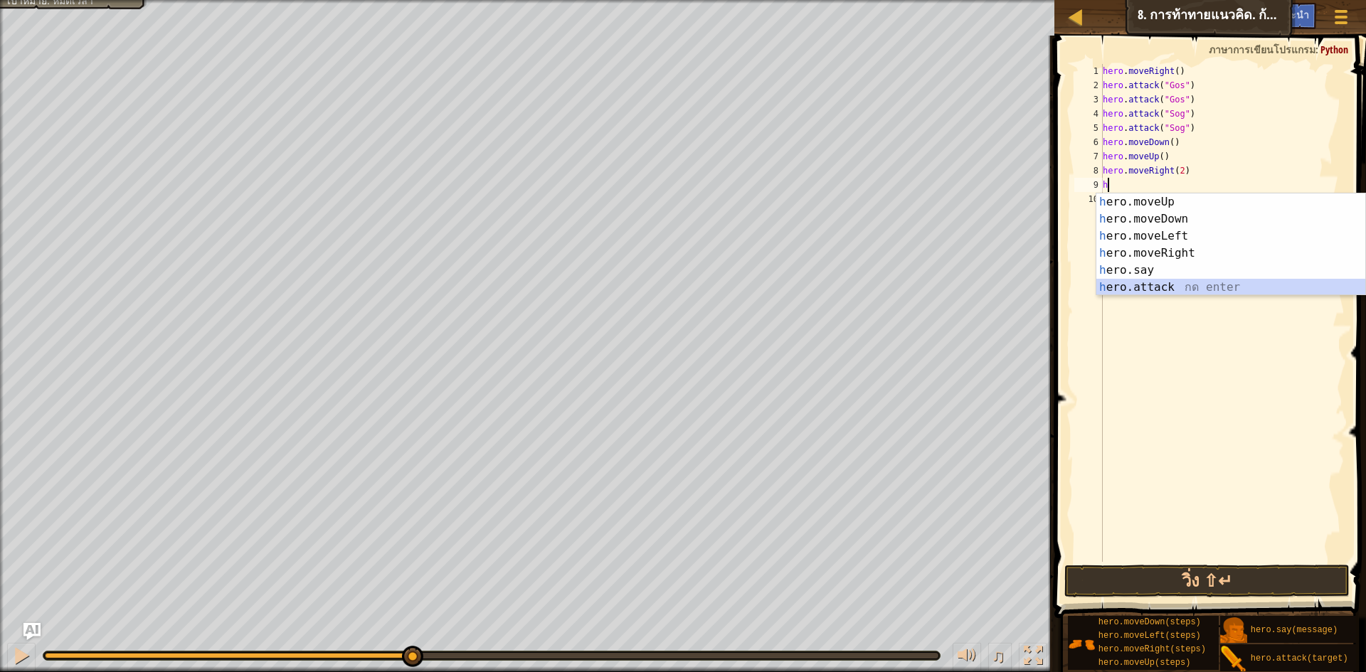
click at [1169, 282] on div "h ero.moveUp กด enter h ero.moveDown กด enter h ero.moveLeft กด enter h ero.mov…" at bounding box center [1230, 261] width 269 height 137
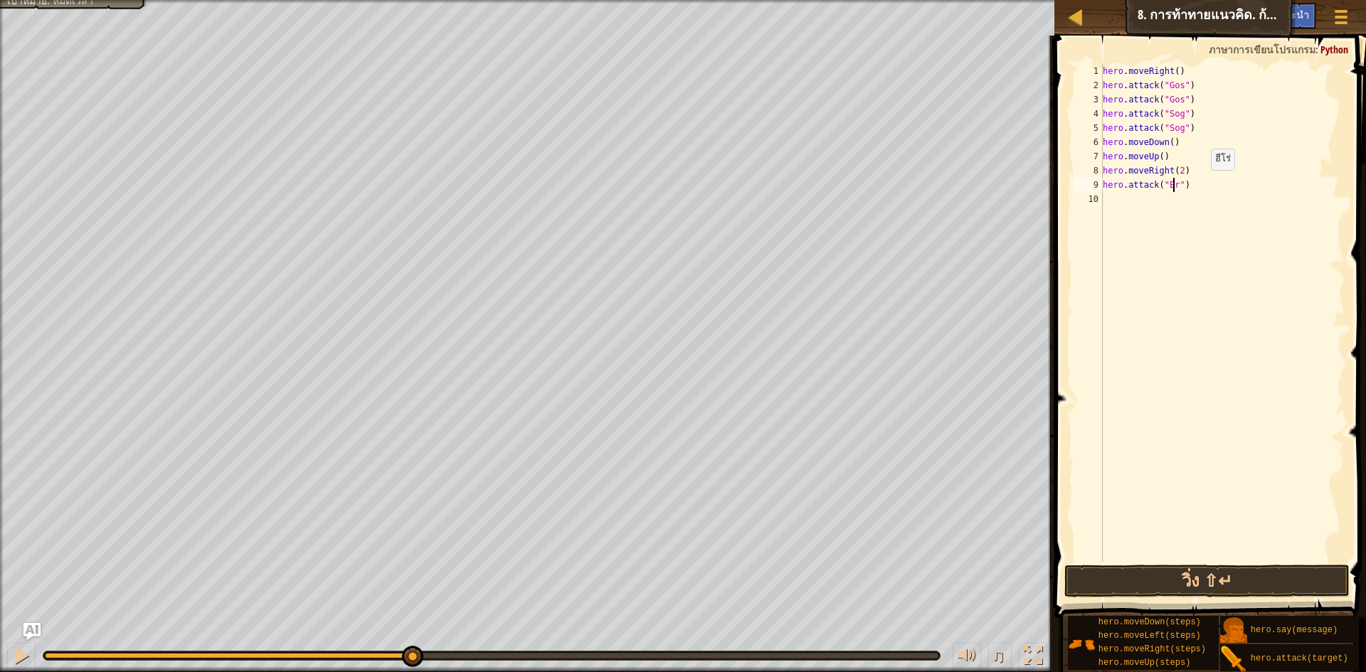
scroll to position [6, 6]
drag, startPoint x: 1102, startPoint y: 186, endPoint x: 1215, endPoint y: 189, distance: 113.1
click at [1215, 189] on div "hero.attack("Ergo") 1 2 3 4 5 6 7 8 9 10 hero . moveRight ( ) hero . attack ( "…" at bounding box center [1207, 313] width 273 height 498
type textarea "hero.attack("Ergo")"
click at [1117, 201] on div "hero . moveRight ( ) hero . attack ( "Gos" ) hero . attack ( "Gos" ) hero . att…" at bounding box center [1222, 313] width 245 height 498
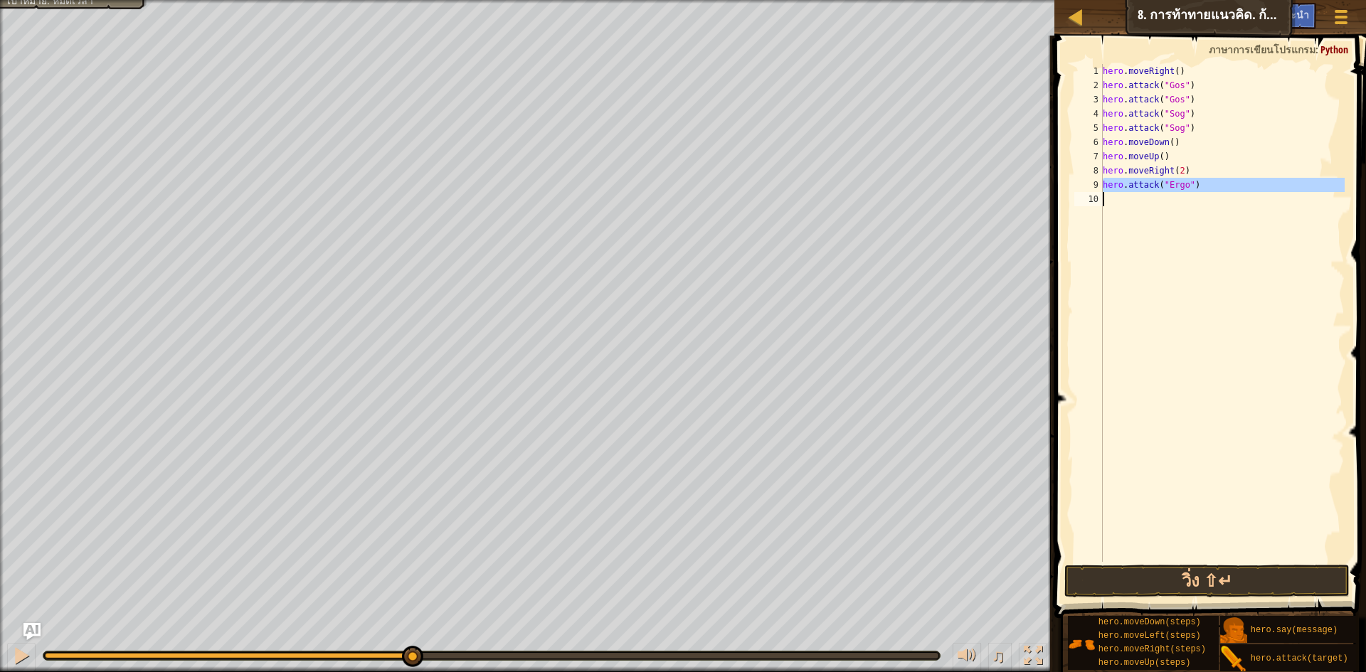
scroll to position [6, 0]
click at [1144, 270] on div "hero . moveRight ( ) hero . attack ( "Gos" ) hero . attack ( "Gos" ) hero . att…" at bounding box center [1222, 327] width 245 height 526
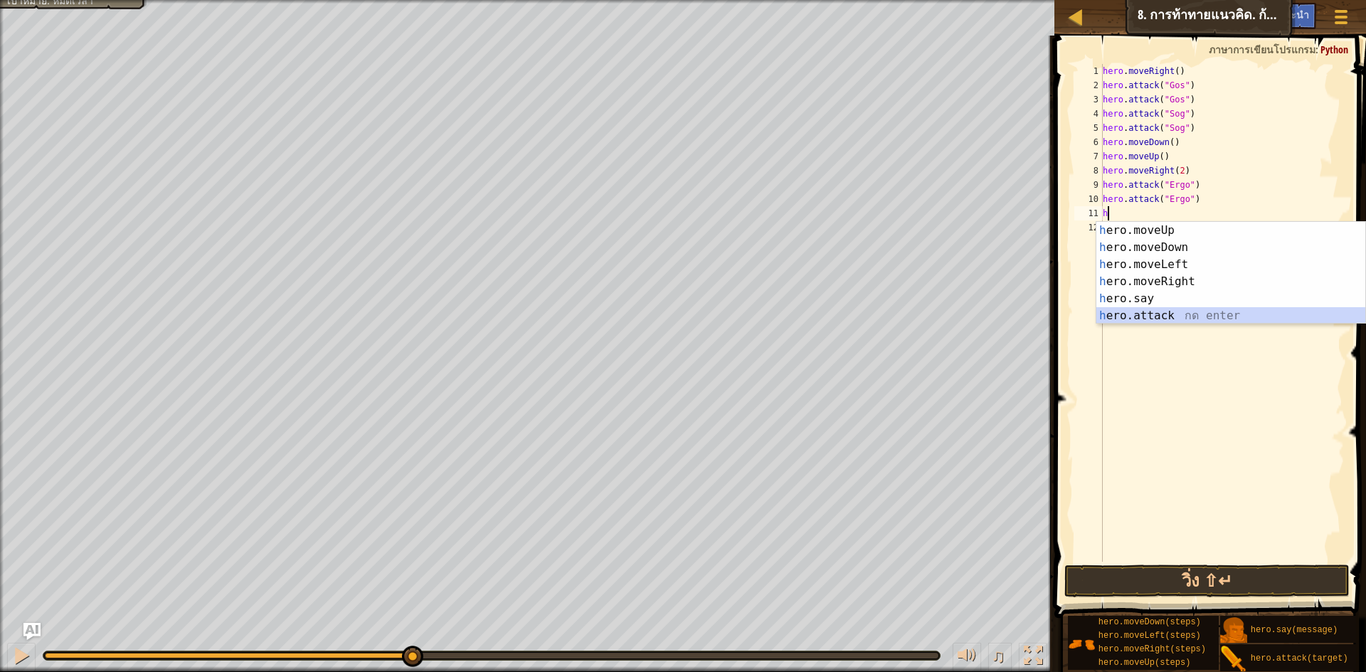
click at [1141, 317] on div "h ero.moveUp กด enter h ero.moveDown กด enter h ero.moveLeft กด enter h ero.mov…" at bounding box center [1230, 290] width 269 height 137
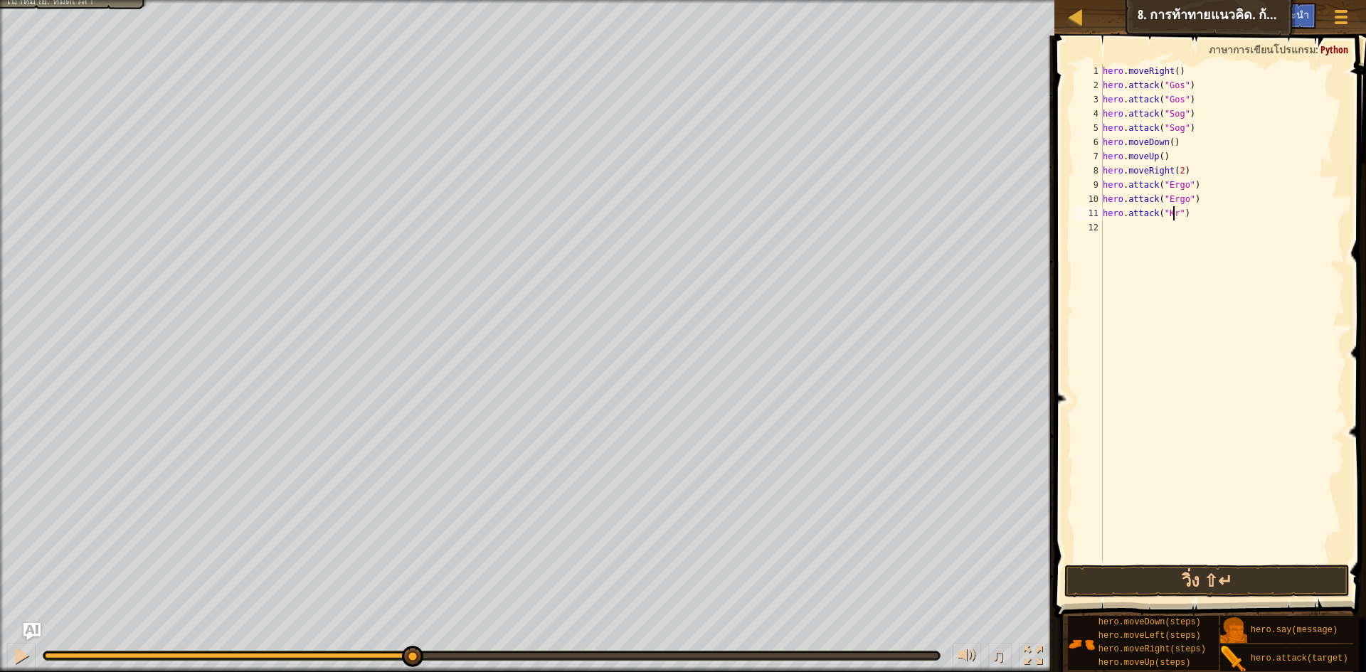
scroll to position [6, 6]
drag, startPoint x: 1102, startPoint y: 219, endPoint x: 1200, endPoint y: 220, distance: 98.2
click at [1200, 220] on div "hero.attack("Kro") 1 2 3 4 5 6 7 8 9 10 11 12 hero . moveRight ( ) hero . attac…" at bounding box center [1207, 313] width 273 height 498
type textarea "hero.attack("Kro")"
click at [1118, 236] on div "hero . moveRight ( ) hero . attack ( "Gos" ) hero . attack ( "Gos" ) hero . att…" at bounding box center [1222, 313] width 245 height 498
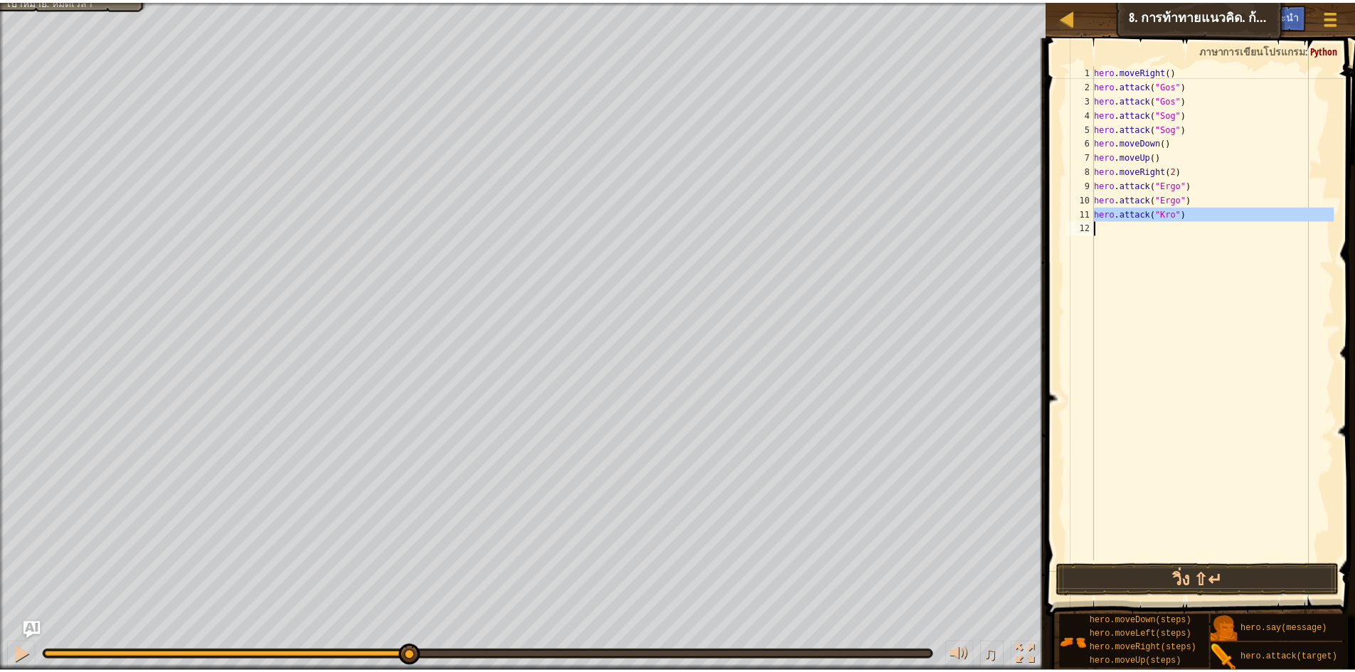
scroll to position [6, 0]
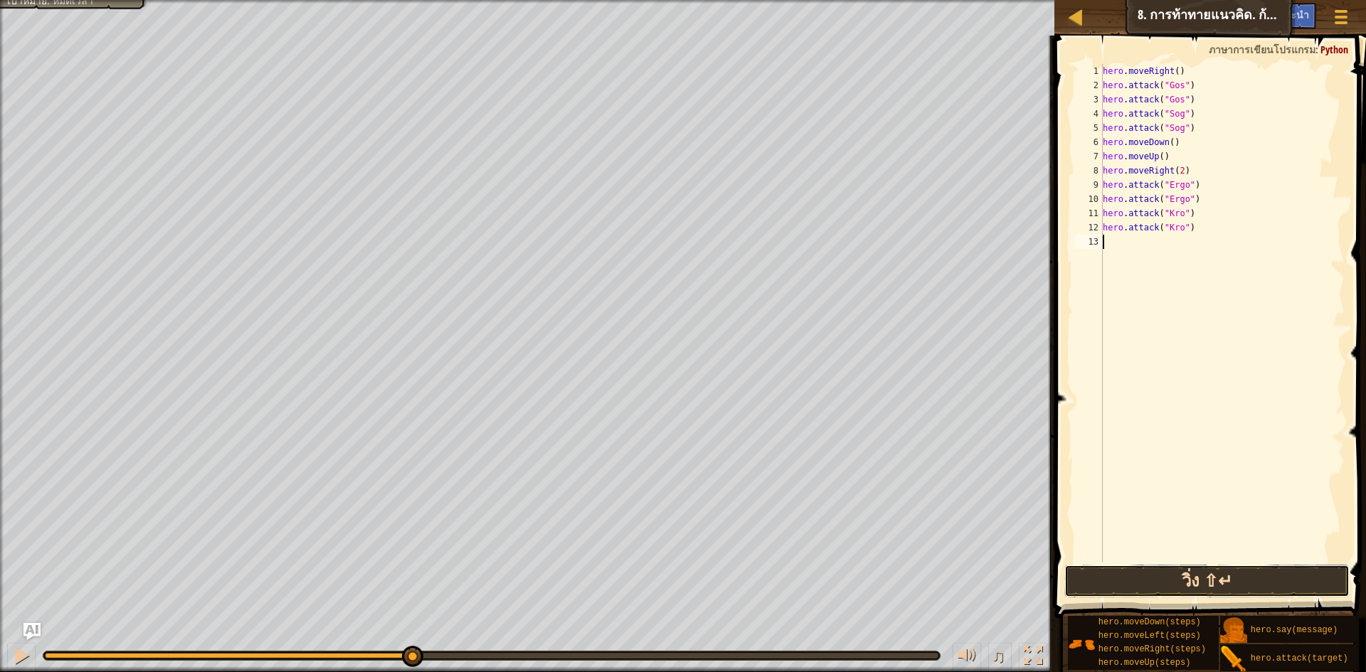
click at [1210, 576] on button "วิ่ง ⇧↵" at bounding box center [1206, 581] width 285 height 33
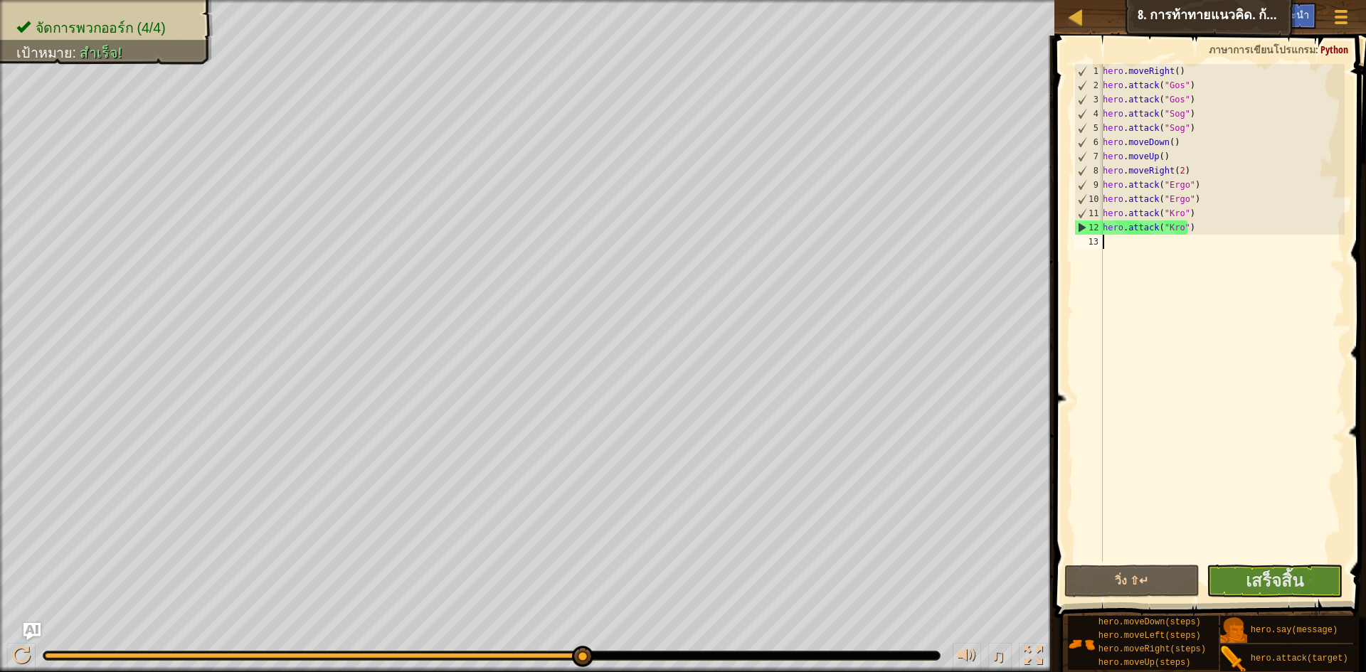
type textarea "h"
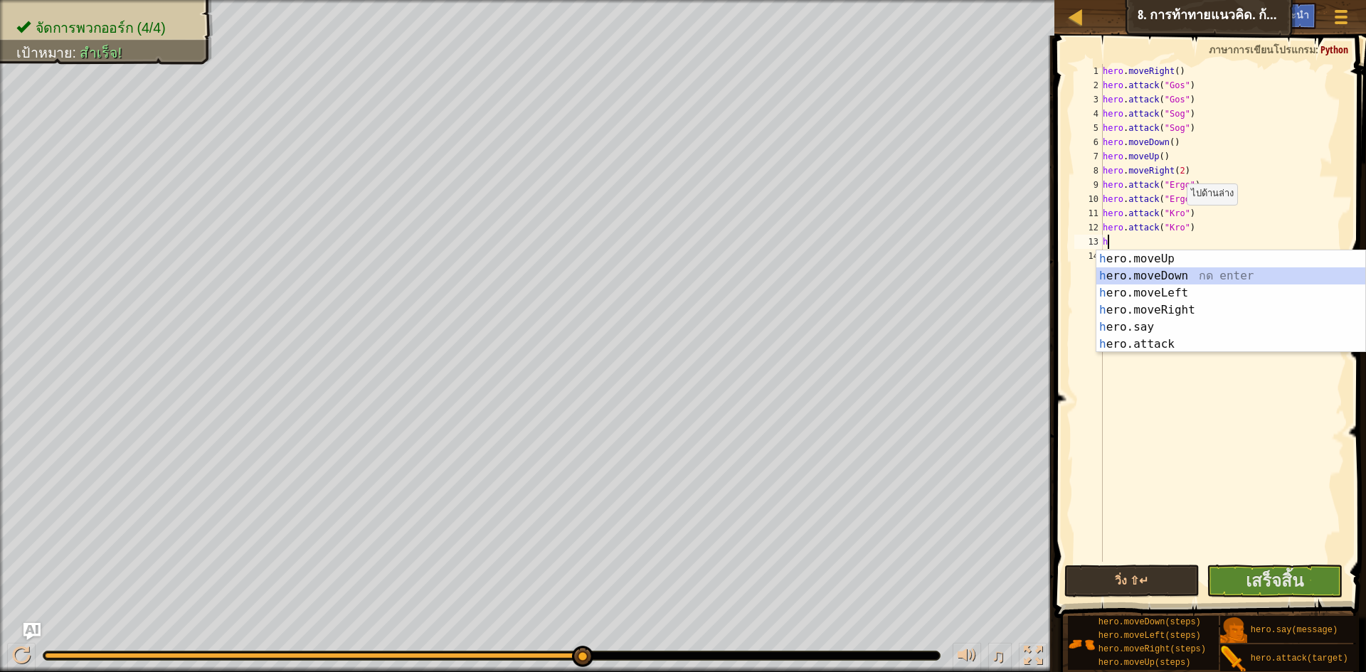
click at [1153, 277] on div "h ero.moveUp กด enter h ero.moveDown กด enter h ero.moveLeft กด enter h ero.mov…" at bounding box center [1230, 318] width 269 height 137
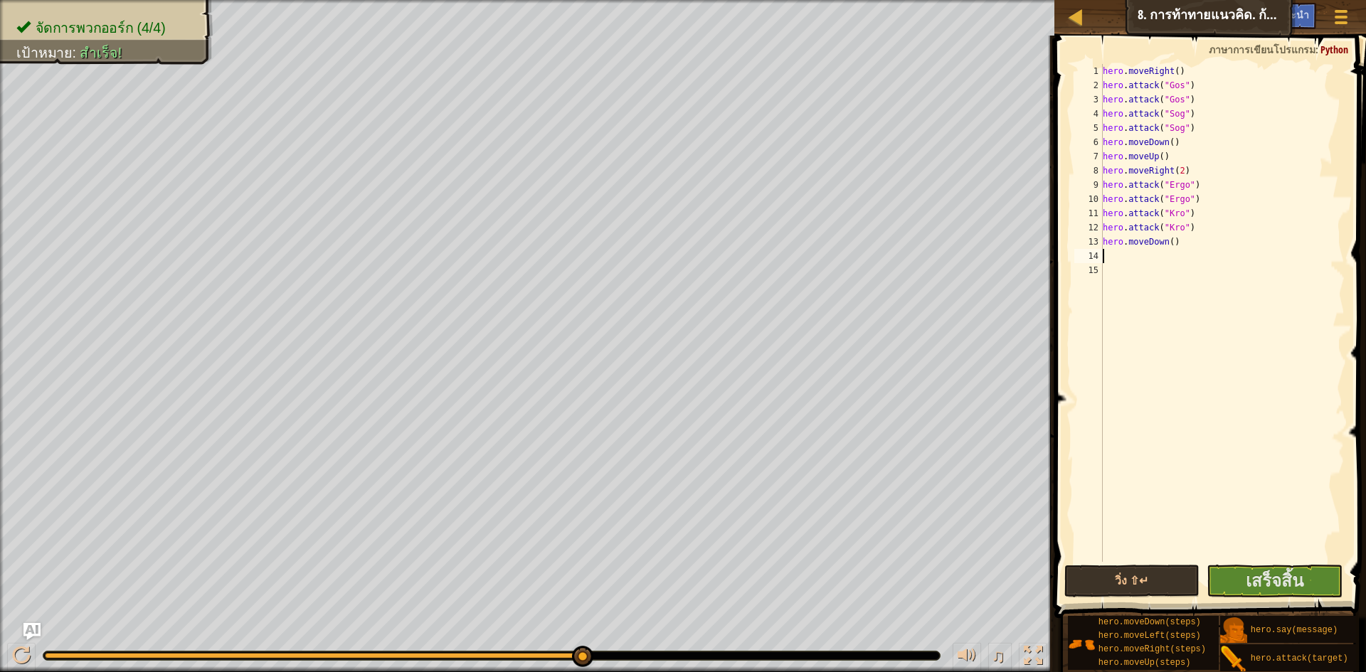
type textarea "h"
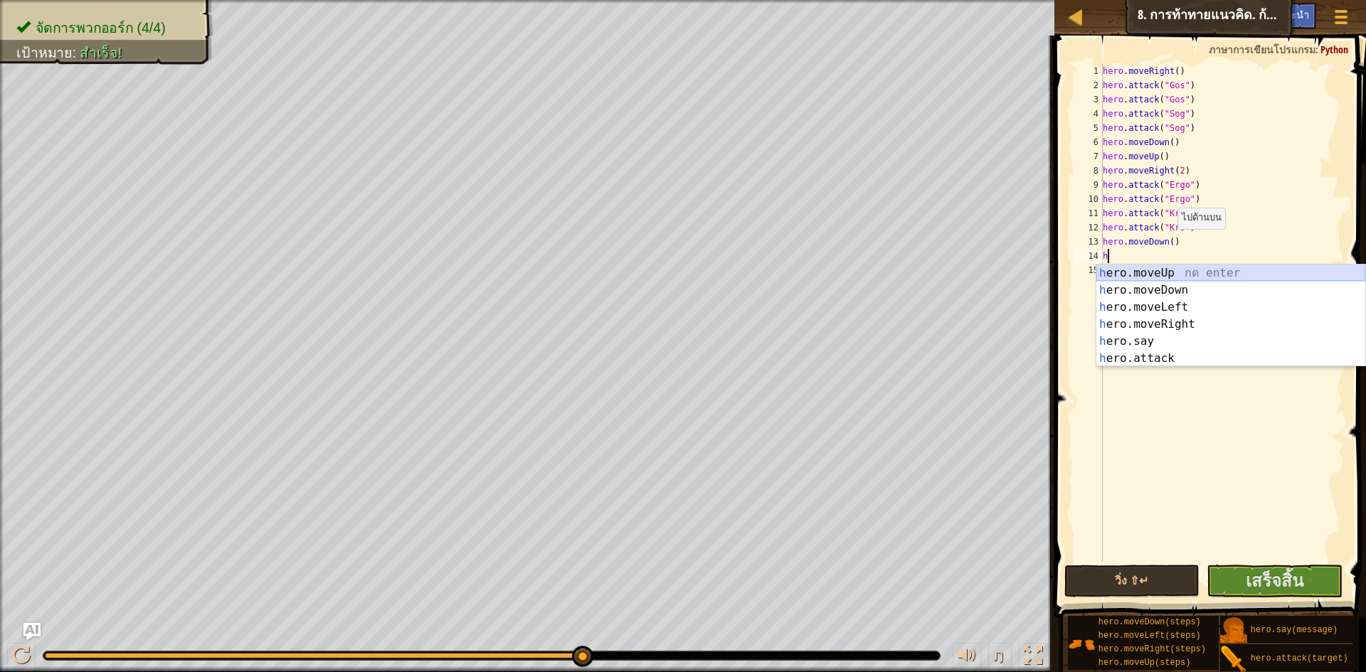
click at [1153, 272] on div "h ero.moveUp กด enter h ero.moveDown กด enter h ero.moveLeft กด enter h ero.mov…" at bounding box center [1230, 333] width 269 height 137
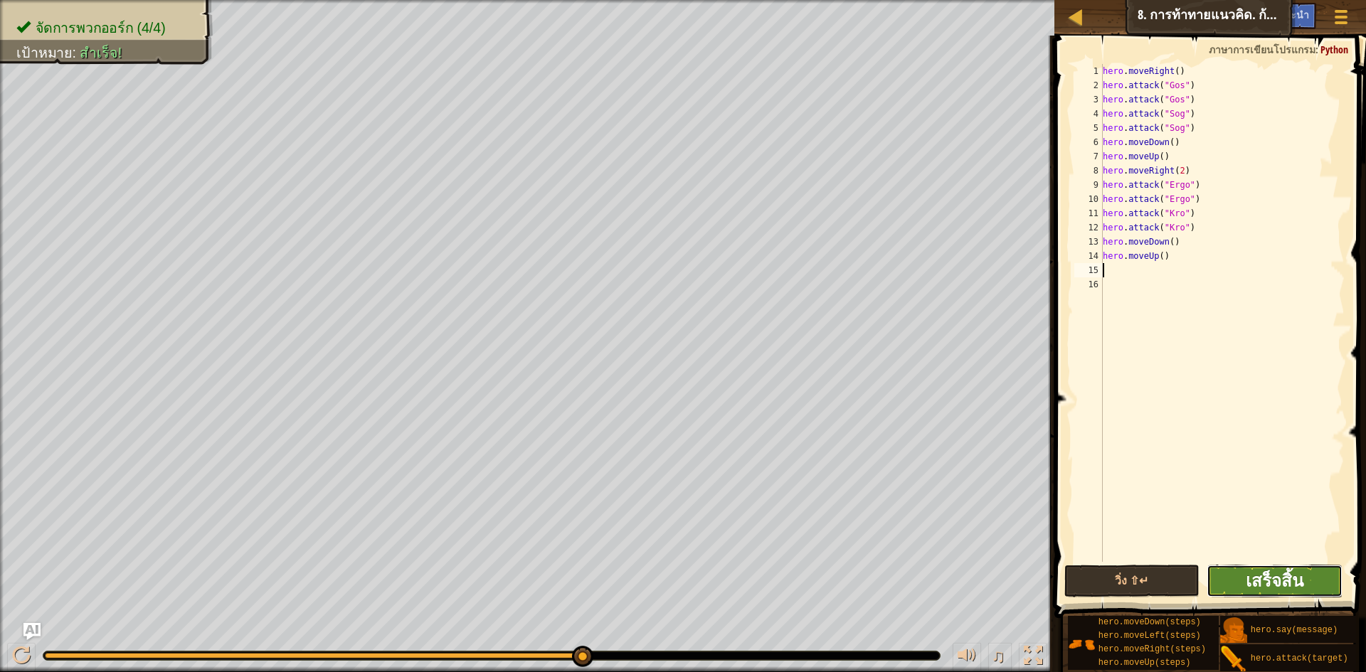
click at [1290, 579] on span "เสร็จสิ้น" at bounding box center [1274, 580] width 58 height 23
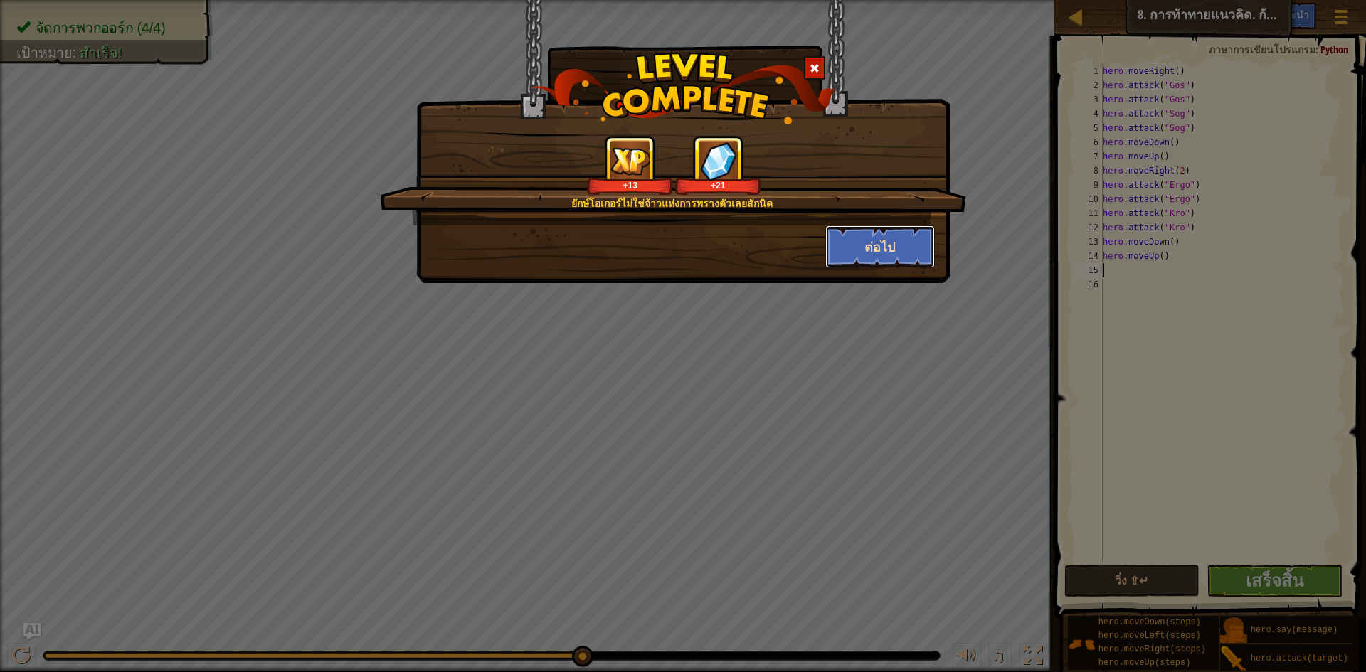
click at [877, 240] on button "ต่อไป" at bounding box center [880, 246] width 110 height 43
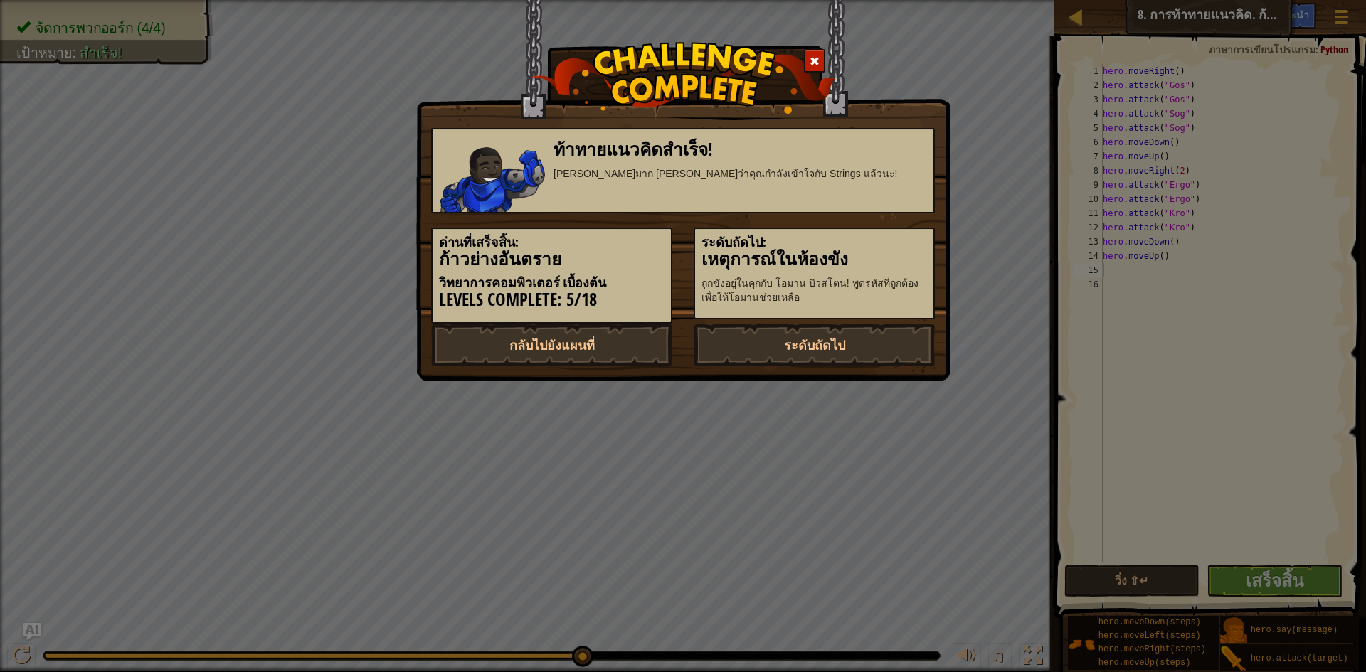
click at [877, 240] on h5 "ระดับถัดไป:" at bounding box center [813, 242] width 225 height 14
click at [863, 337] on link "ระดับถัดไป" at bounding box center [813, 345] width 241 height 43
click at [863, 1] on body "แผนที่ วิทยาการคอมพิวเตอร์ เบื้องต้น 8. การท้าทายแนวคิด. ก้าวย่างอันตราย เมนูเก…" at bounding box center [683, 0] width 1366 height 1
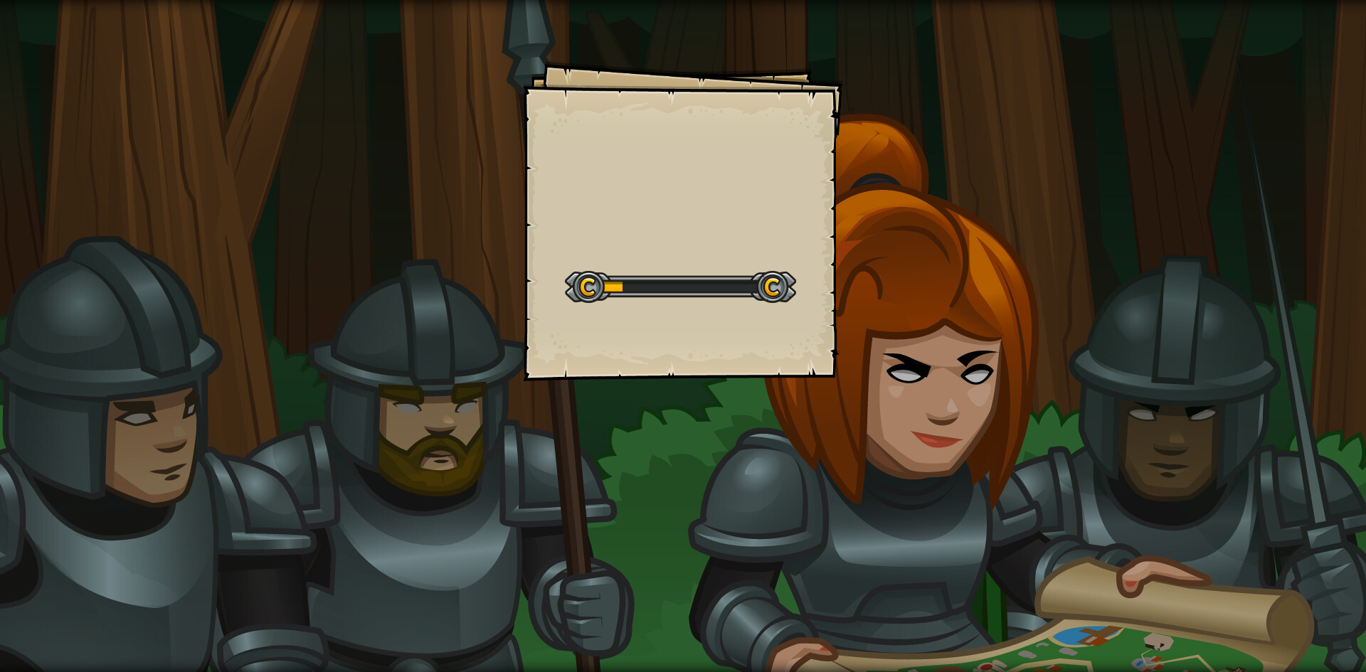
click at [723, 461] on div "Goals Start Level เกิดข้อผิดพลาดในการโหลดจากเซิร์ฟเวอร์ [PERSON_NAME]รีเฟรชหน้า…" at bounding box center [683, 336] width 1366 height 672
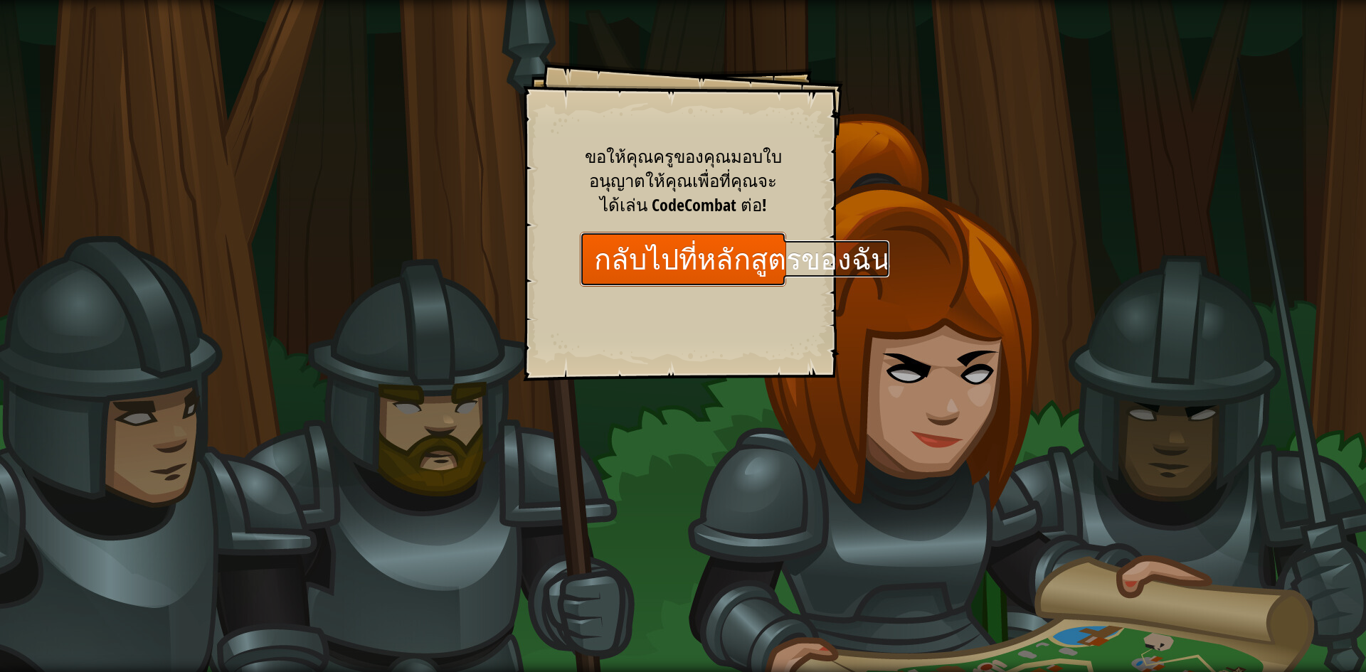
click at [767, 238] on link "กลับไปที่หลักสูตรของฉัน" at bounding box center [683, 259] width 206 height 55
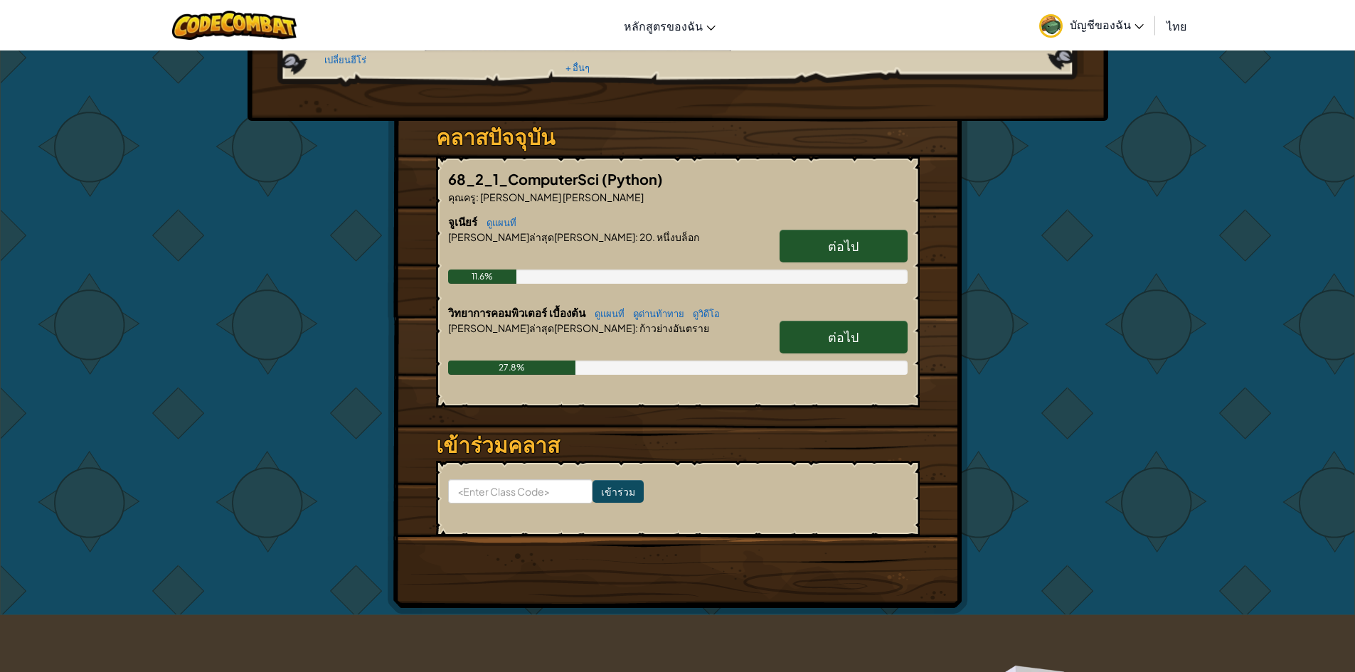
scroll to position [101, 0]
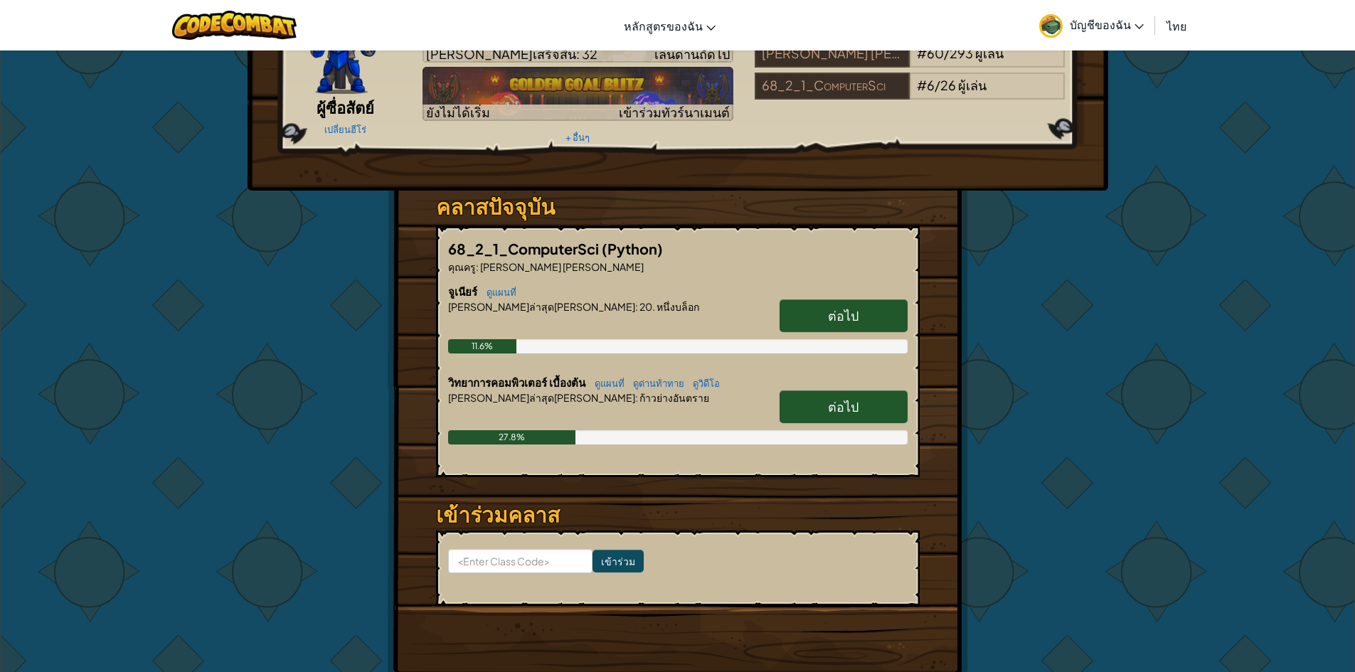
click at [882, 406] on link "ต่อไป" at bounding box center [844, 406] width 128 height 33
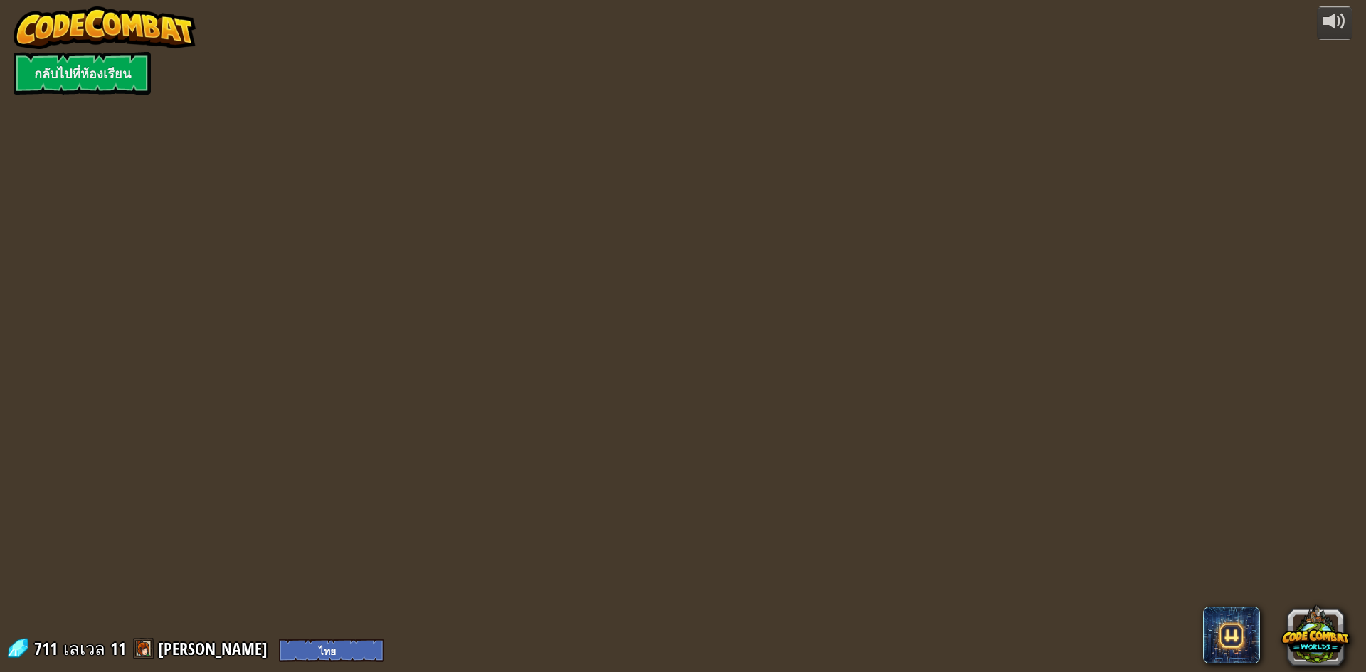
select select "th"
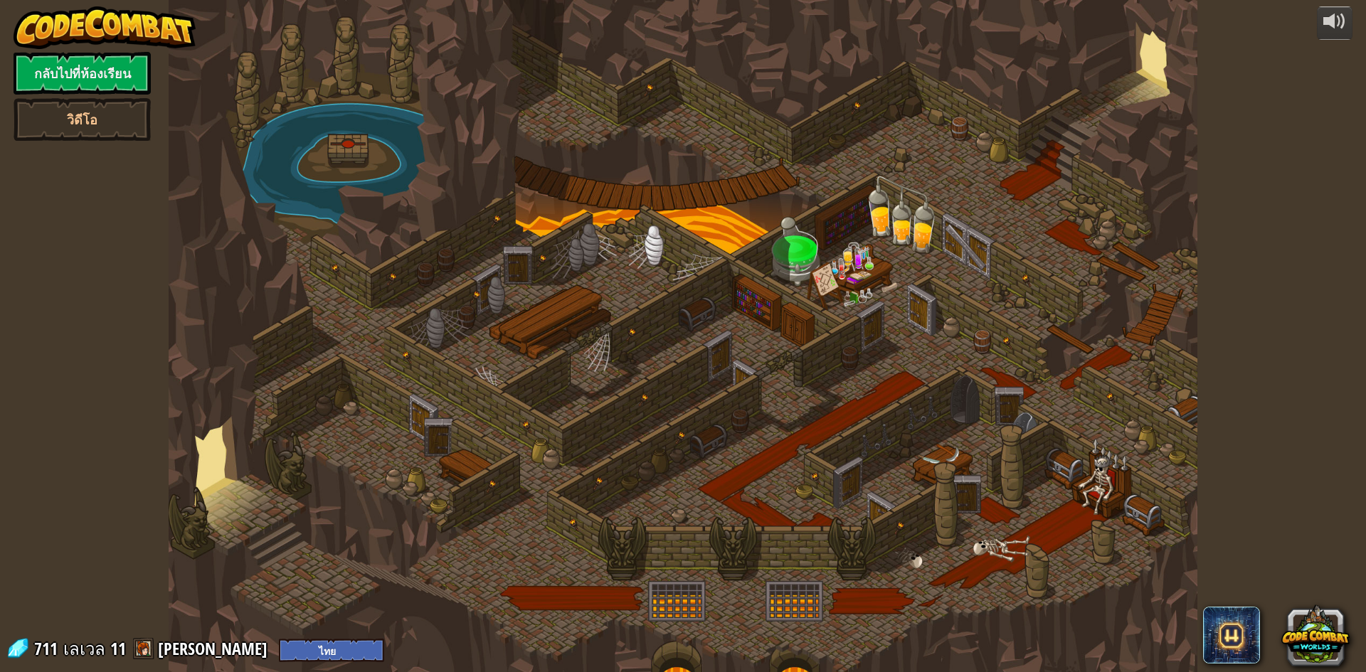
select select "th"
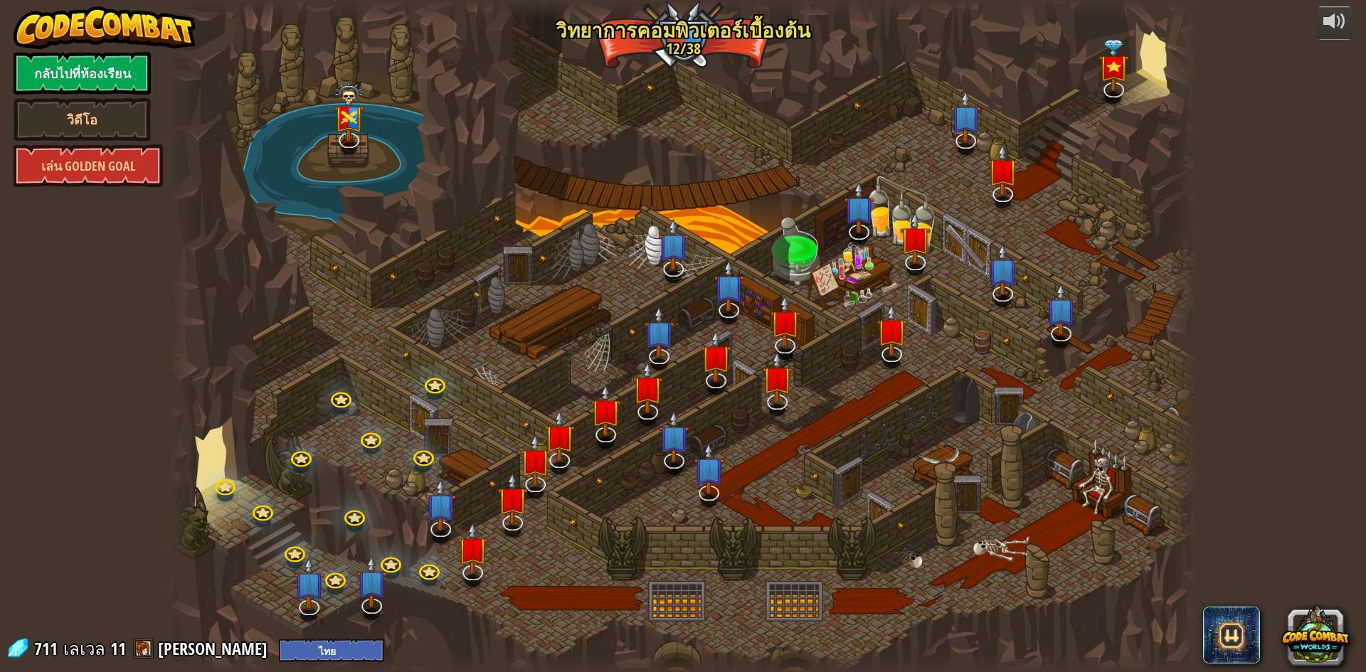
select select "th"
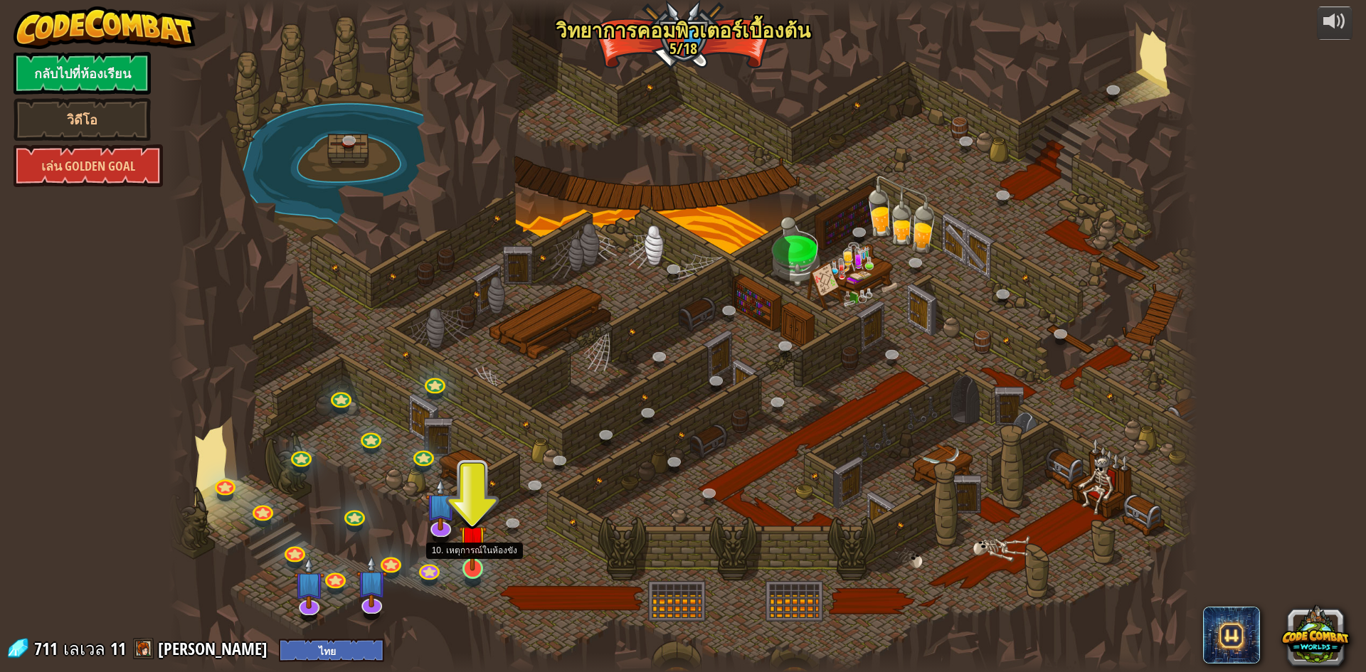
click at [467, 567] on img at bounding box center [473, 538] width 28 height 63
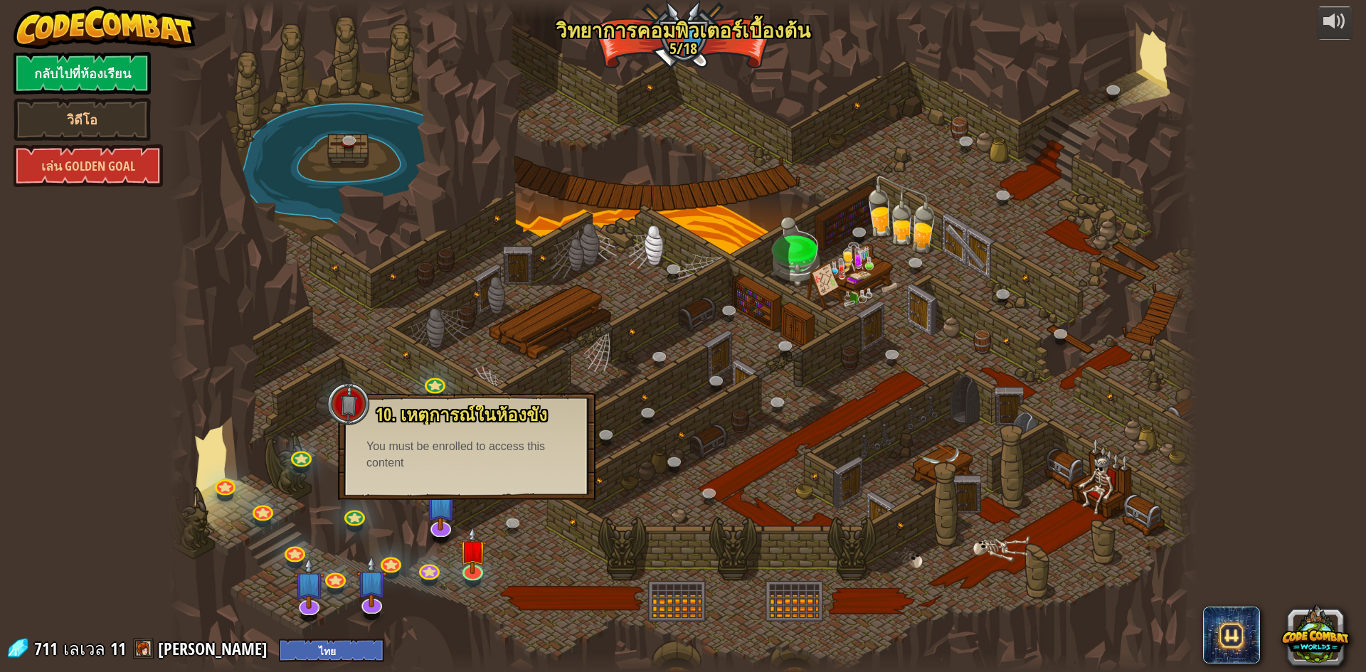
click at [535, 615] on div at bounding box center [683, 336] width 1029 height 672
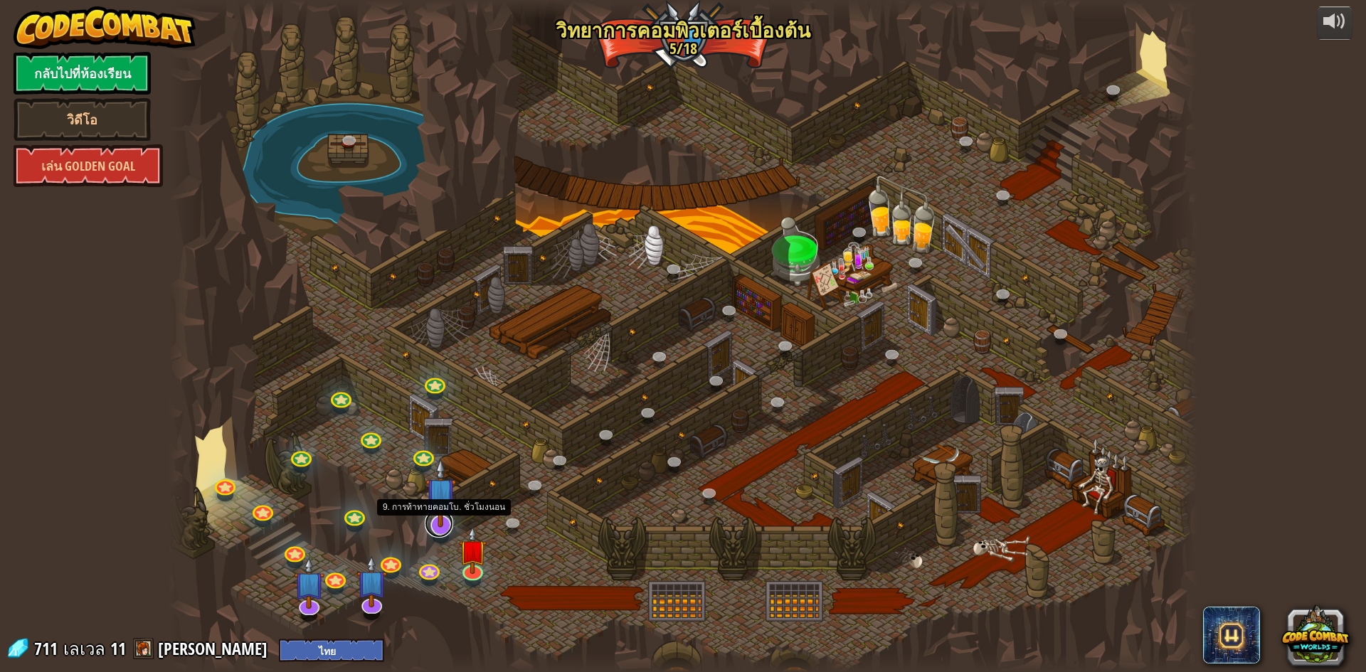
click at [450, 528] on link at bounding box center [439, 523] width 28 height 28
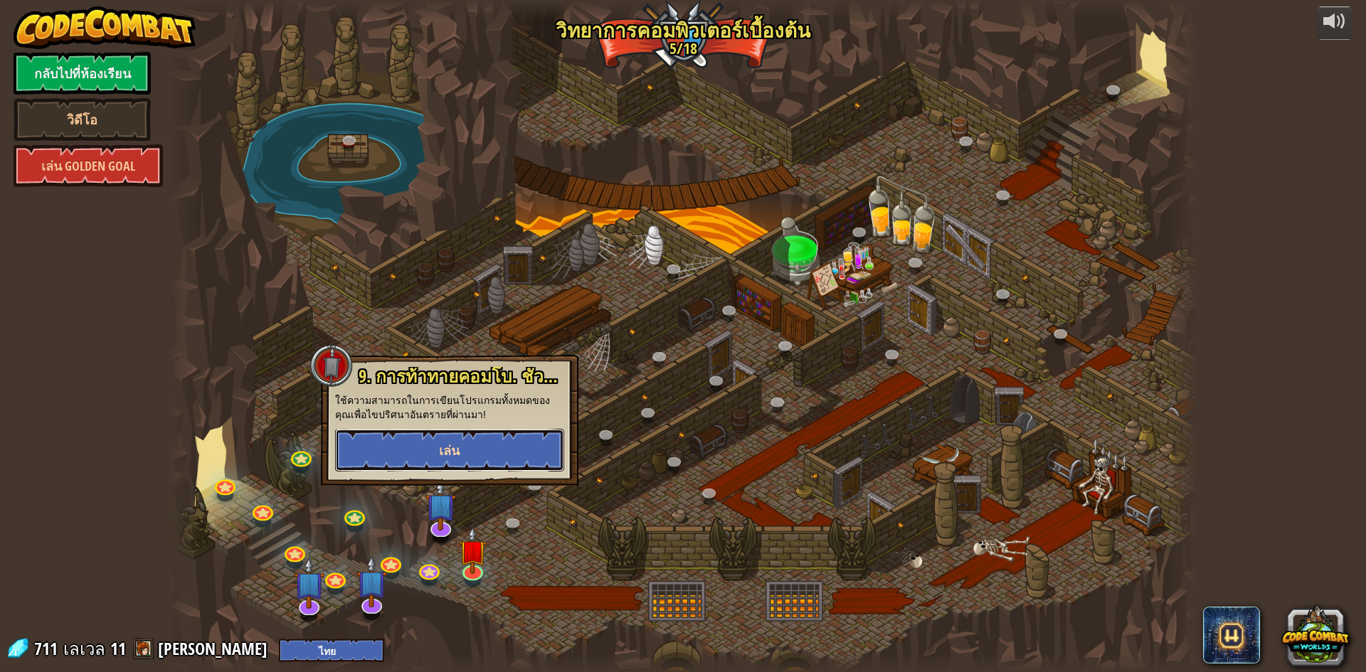
click at [464, 436] on button "เล่น" at bounding box center [449, 450] width 229 height 43
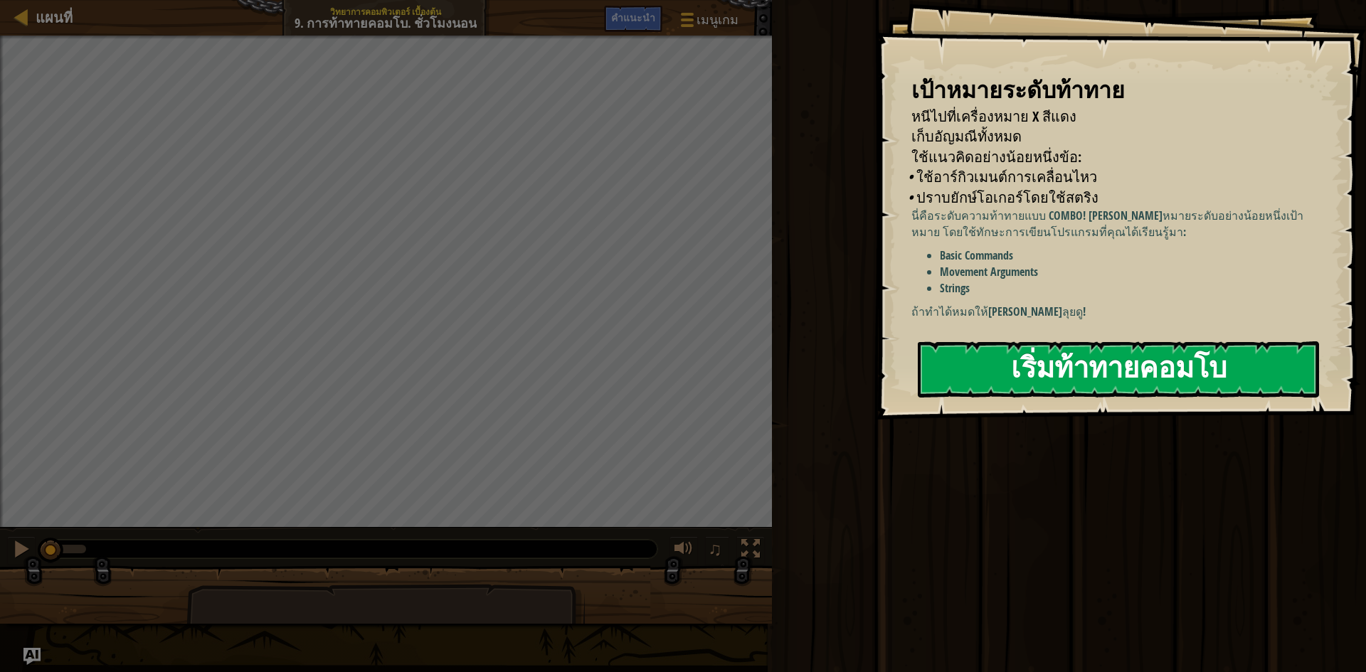
drag, startPoint x: 1225, startPoint y: 343, endPoint x: 1201, endPoint y: 345, distance: 23.6
click at [1224, 344] on button "เริ่มท้าทายคอมโบ" at bounding box center [1118, 369] width 401 height 56
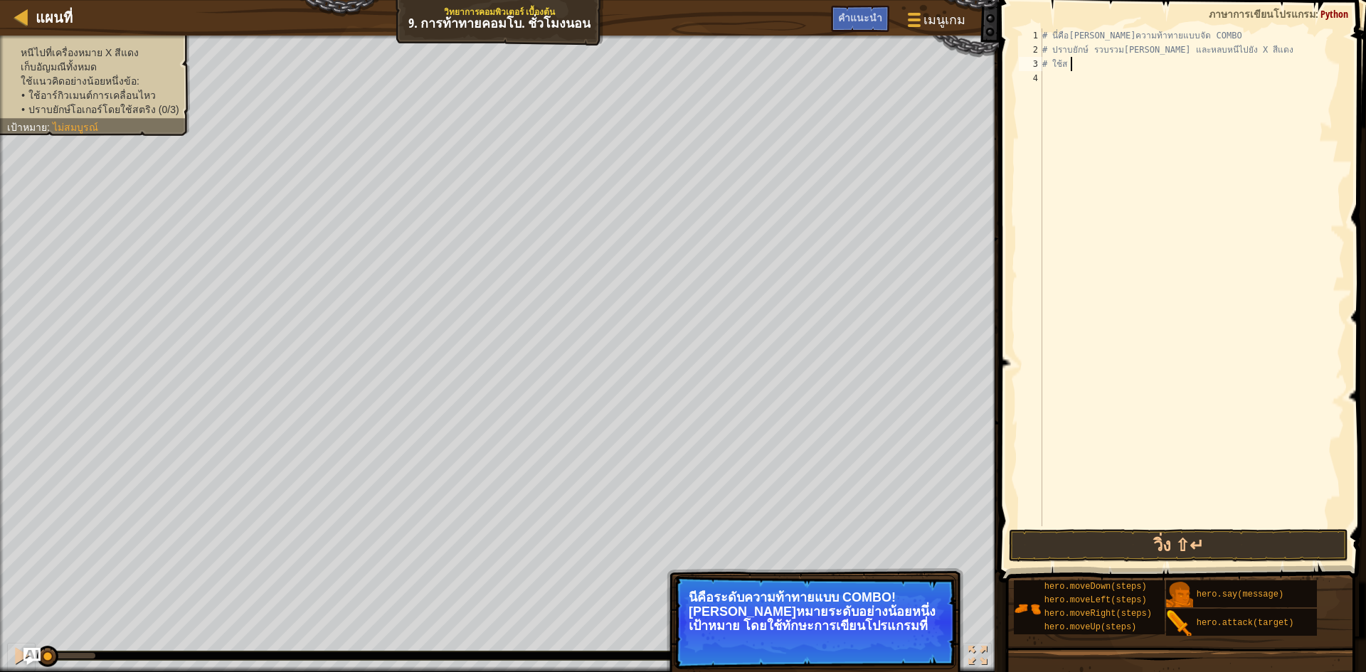
type textarea "#"
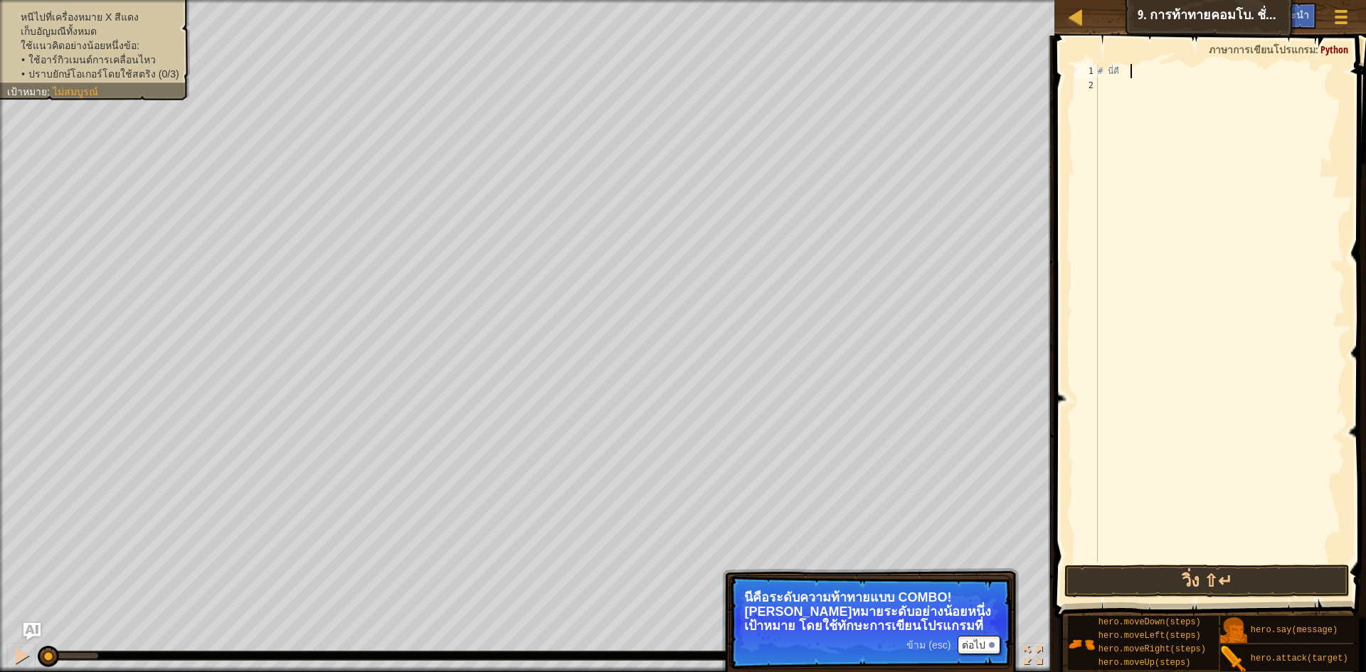
type textarea "#"
type textarea "h"
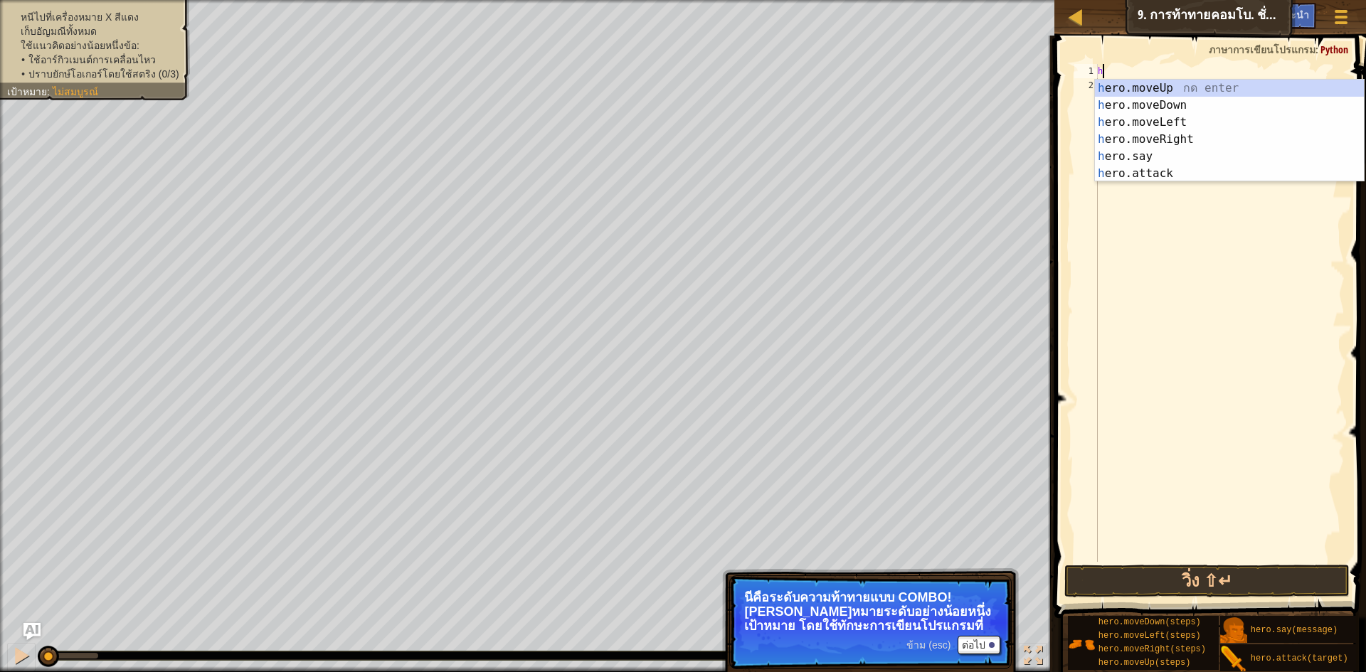
scroll to position [6, 0]
click at [1160, 85] on div "h ero.moveUp กด enter h ero.moveDown กด enter h ero.moveLeft กด enter h ero.mov…" at bounding box center [1229, 148] width 269 height 137
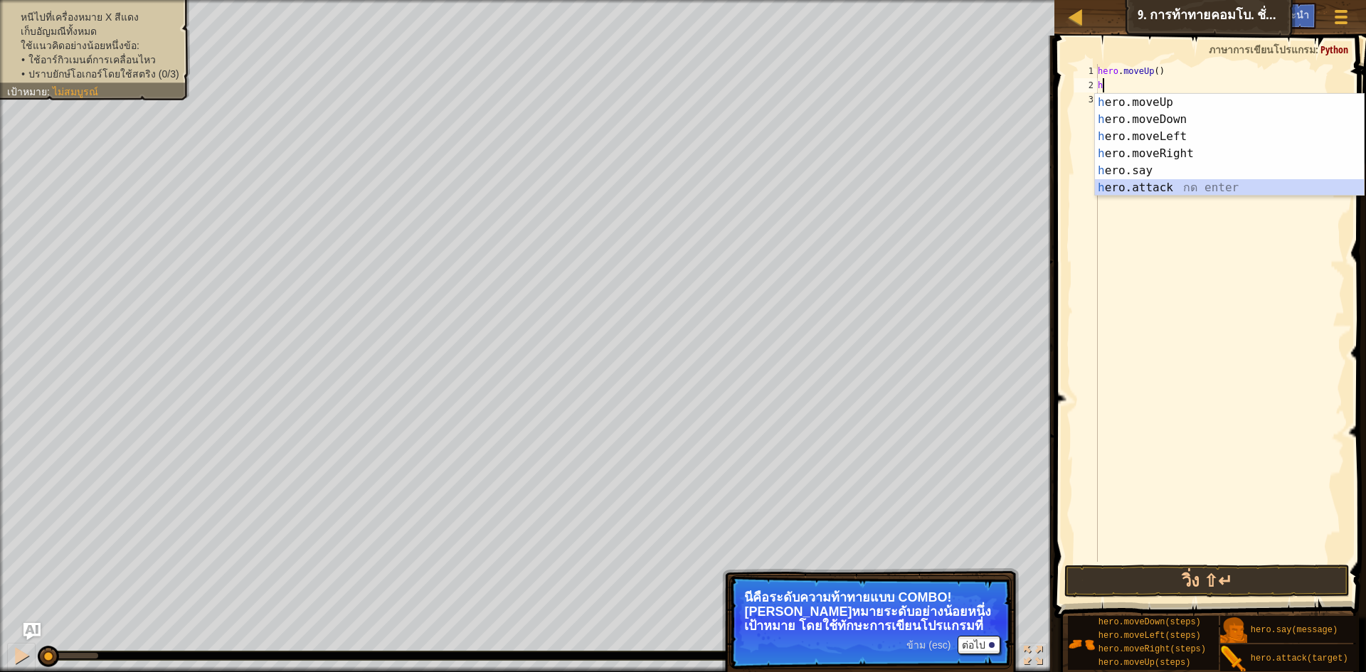
click at [1144, 186] on div "h ero.moveUp กด enter h ero.moveDown กด enter h ero.moveLeft กด enter h ero.mov…" at bounding box center [1229, 162] width 269 height 137
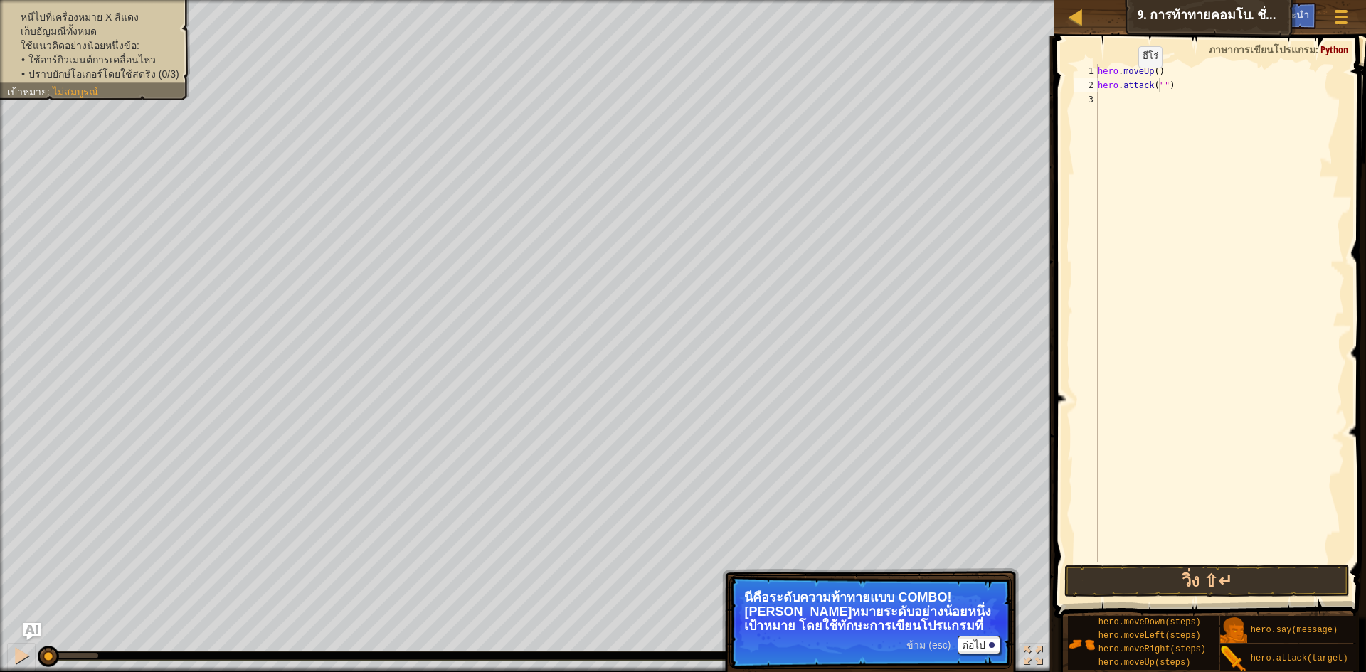
drag, startPoint x: 162, startPoint y: 62, endPoint x: 179, endPoint y: 41, distance: 26.3
click at [164, 59] on li "• ใช้อาร์กิวเมนต์การเคลื่อนไหว" at bounding box center [100, 60] width 158 height 14
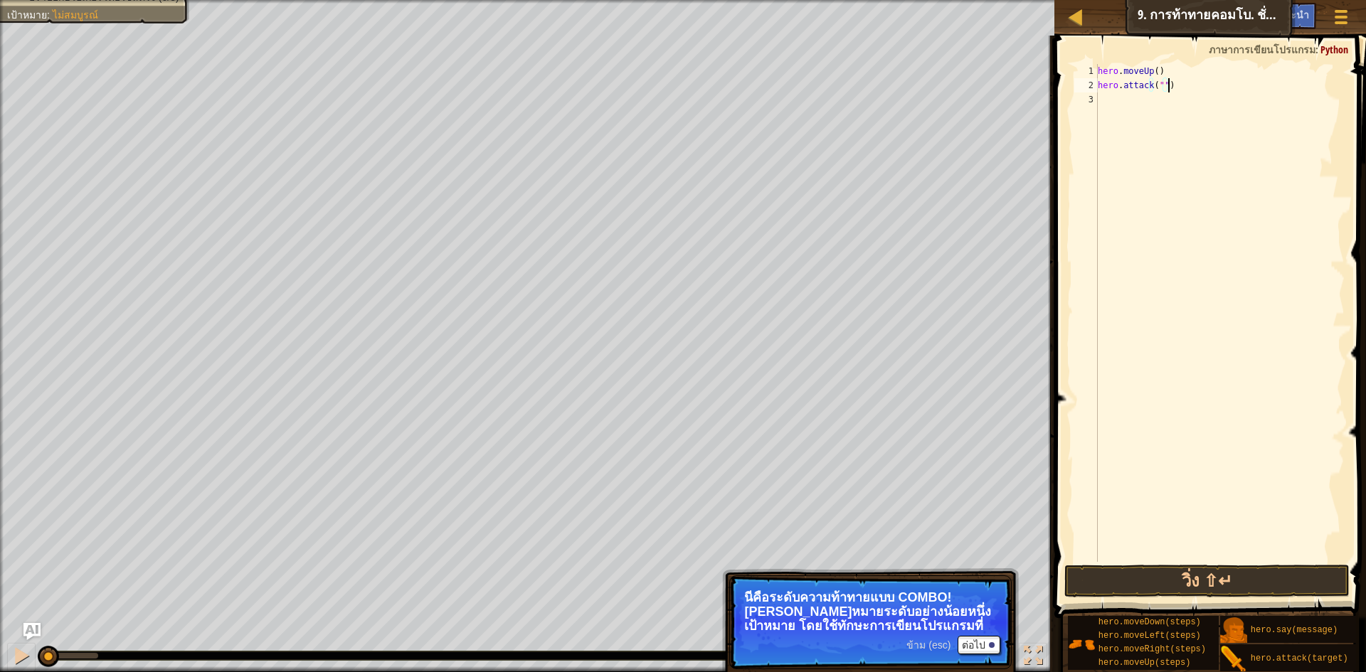
click at [1186, 86] on div "hero . moveUp ( ) hero . attack ( "" )" at bounding box center [1220, 327] width 250 height 526
drag, startPoint x: 1192, startPoint y: 102, endPoint x: 1200, endPoint y: 105, distance: 8.3
click at [1200, 105] on div "[DOMAIN_NAME] tack กด enter" at bounding box center [1229, 119] width 269 height 51
type textarea "hero.attack("Rexxar")"
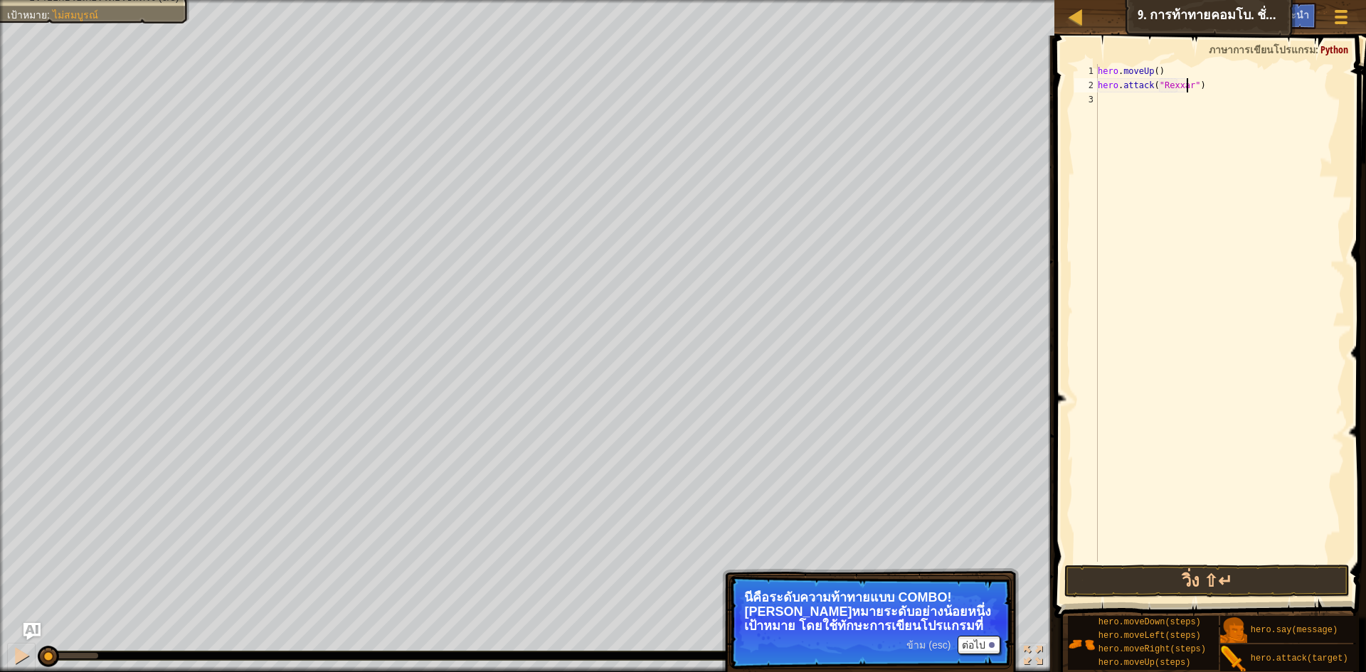
scroll to position [6, 8]
click at [1104, 102] on div "hero . moveUp ( ) hero . attack ( "[PERSON_NAME]" )" at bounding box center [1220, 327] width 250 height 526
type textarea "h"
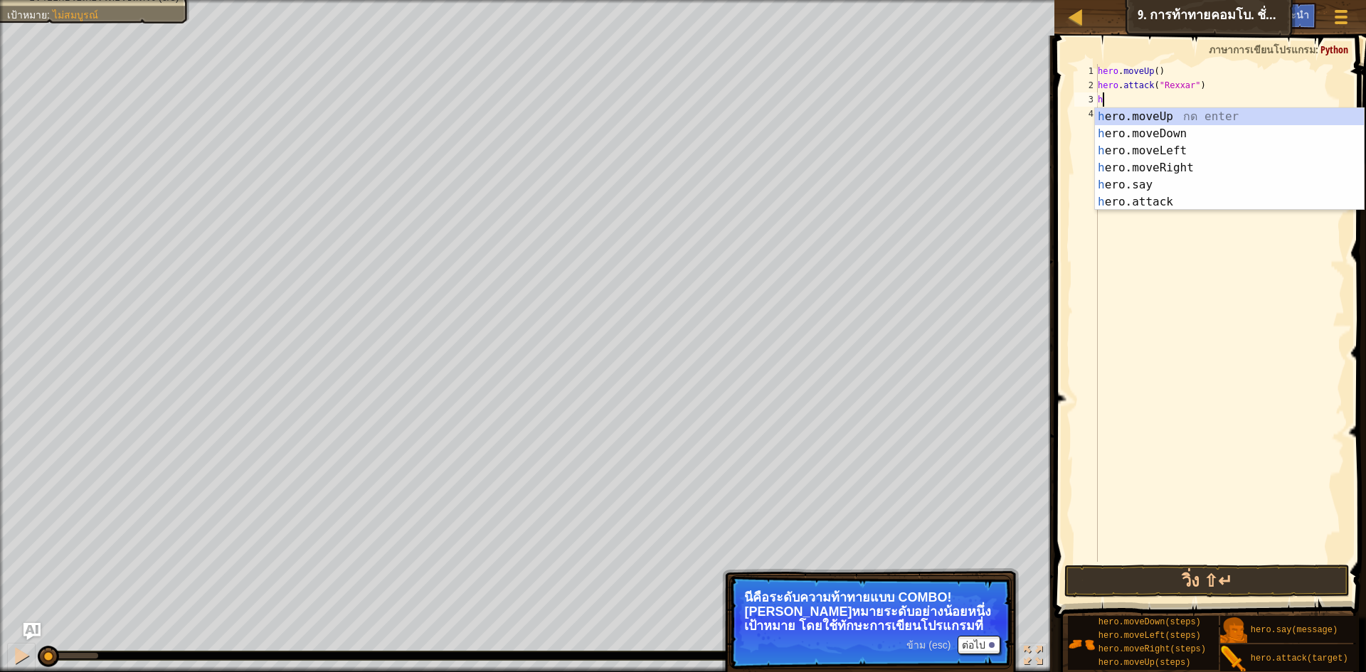
click at [1184, 97] on div "hero . moveUp ( ) hero . attack ( "[PERSON_NAME]" ) h" at bounding box center [1220, 327] width 250 height 526
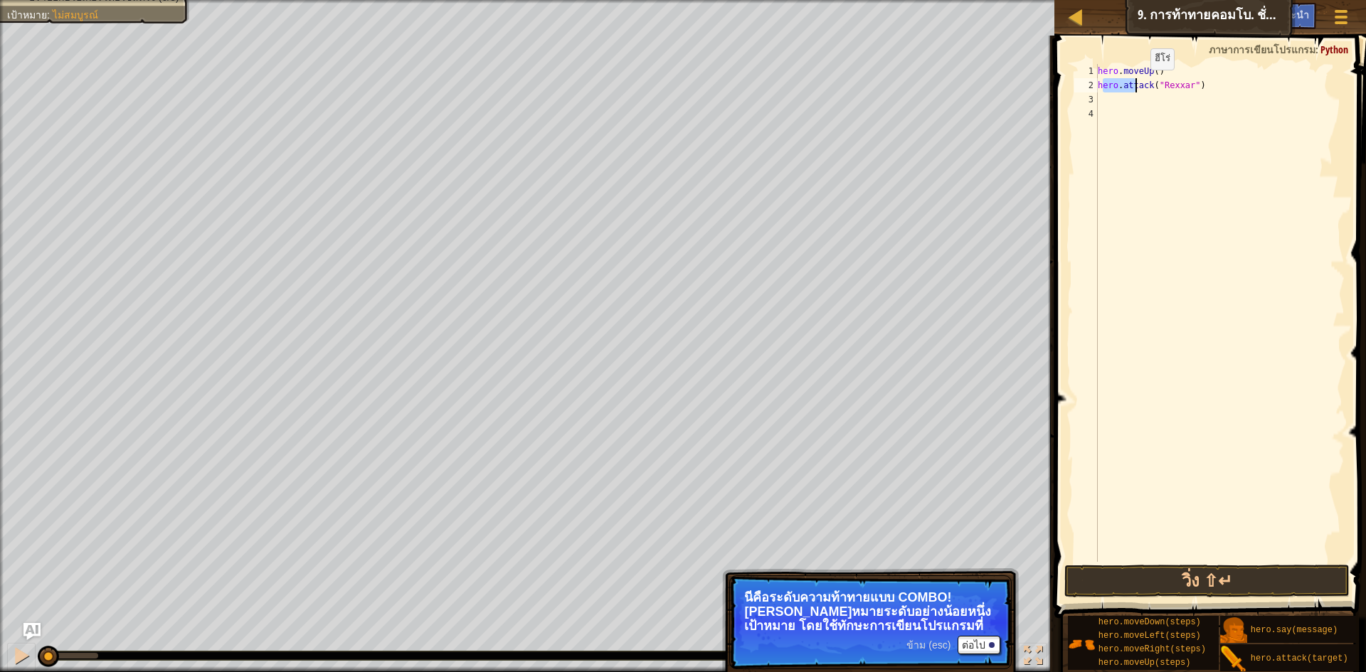
drag, startPoint x: 1101, startPoint y: 87, endPoint x: 1201, endPoint y: 87, distance: 99.6
click at [1199, 85] on div "hero . moveUp ( ) hero . attack ( "[PERSON_NAME]" )" at bounding box center [1220, 327] width 250 height 526
type textarea "hero.attack("Rexxar")"
click at [1175, 149] on div "hero . moveUp ( ) hero . attack ( "[PERSON_NAME]" )" at bounding box center [1220, 327] width 250 height 526
drag, startPoint x: 1099, startPoint y: 85, endPoint x: 1201, endPoint y: 85, distance: 102.4
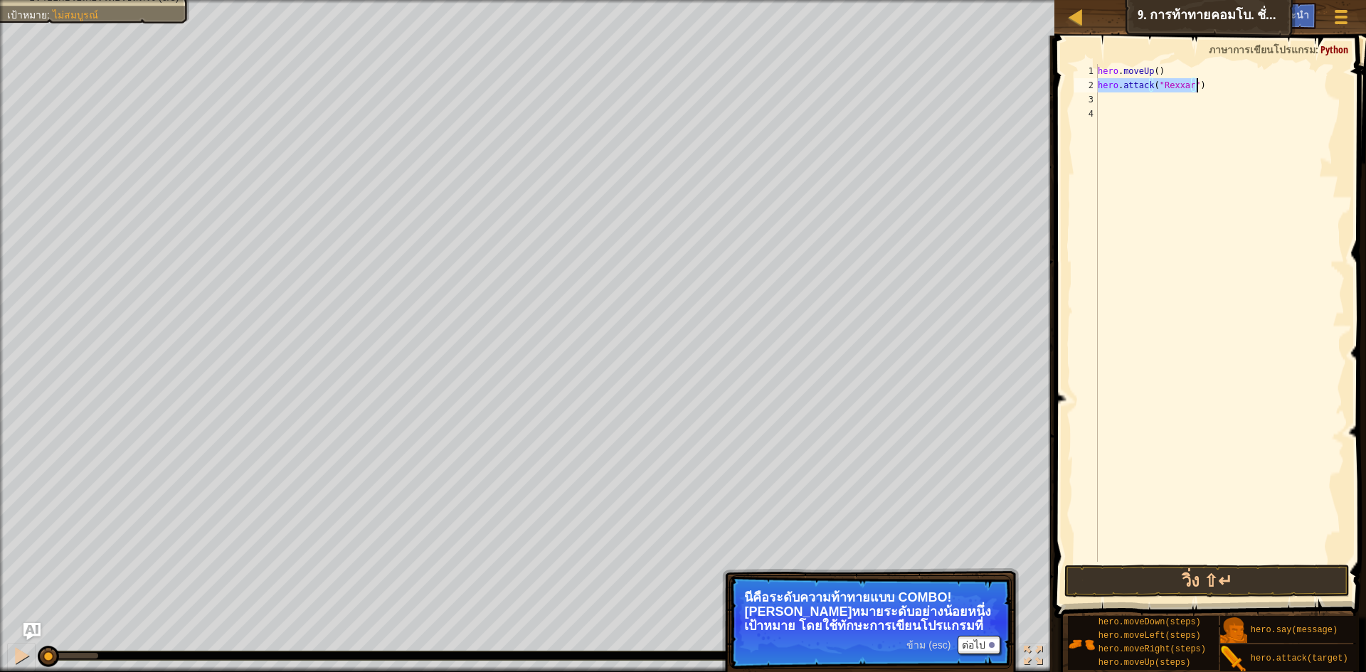
click at [1201, 85] on div "hero . moveUp ( ) hero . attack ( "[PERSON_NAME]" )" at bounding box center [1220, 327] width 250 height 526
type textarea "hero.attack("Rexxar")"
click at [1111, 100] on div "hero . moveUp ( ) hero . attack ( "[PERSON_NAME]" )" at bounding box center [1220, 327] width 250 height 526
paste textarea "hero.attack("Rexxar")"
type textarea "hero.attack("Rexxar")"
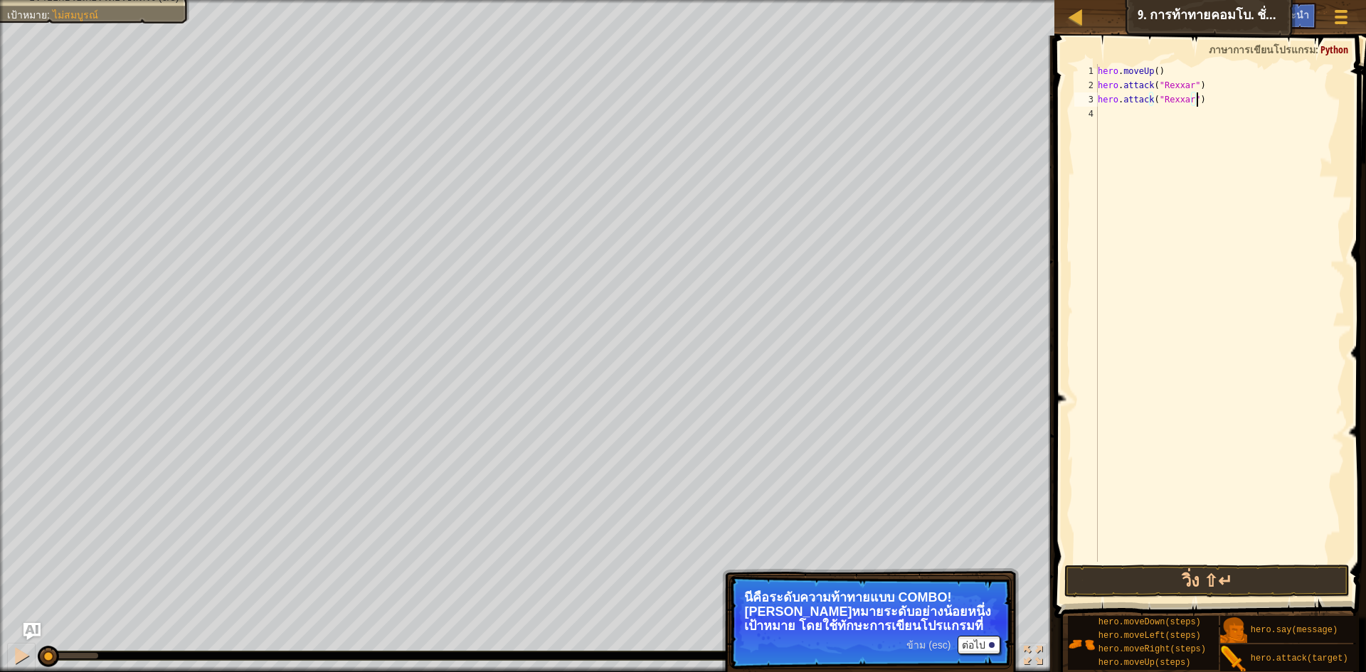
click at [1107, 112] on div "hero . moveUp ( ) hero . attack ( "[PERSON_NAME]" ) hero . attack ( "[PERSON_NA…" at bounding box center [1220, 327] width 250 height 526
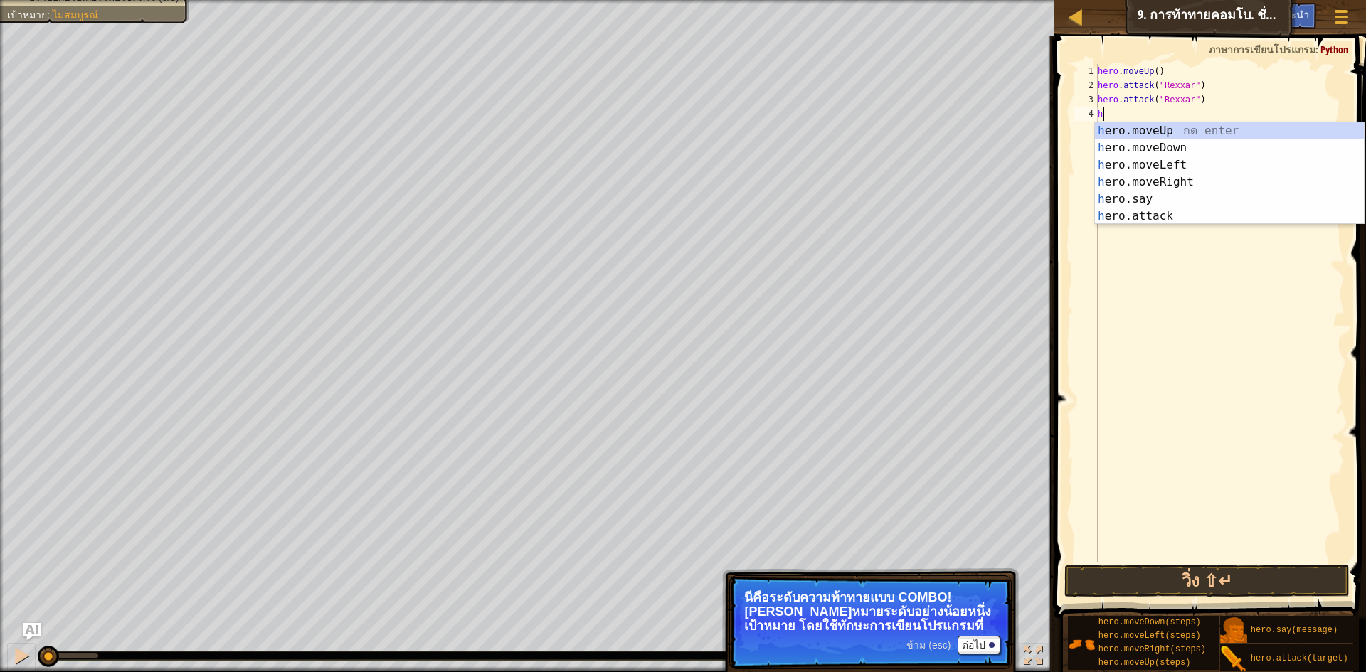
type textarea "h"
click at [1198, 179] on div "h ero.moveUp กด enter h ero.moveDown กด enter h ero.moveLeft กด enter h ero.mov…" at bounding box center [1229, 190] width 269 height 137
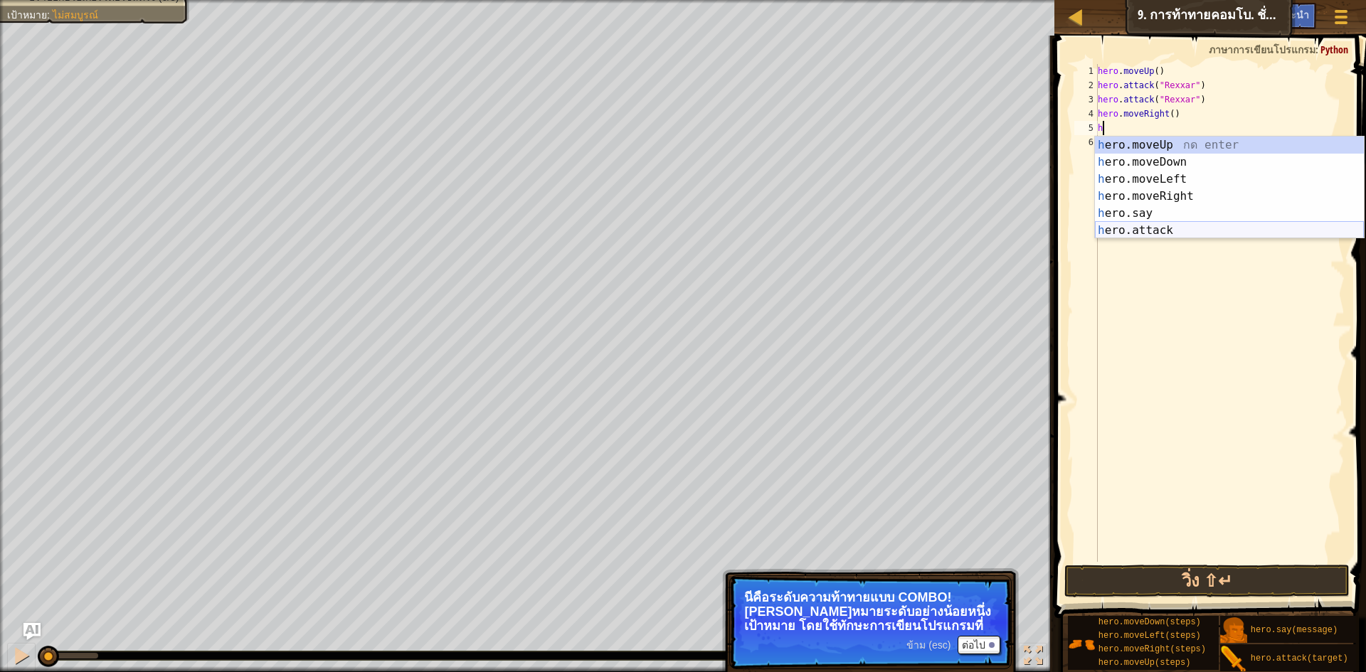
click at [1159, 223] on div "h ero.moveUp กด enter h ero.moveDown กด enter h ero.moveLeft กด enter h ero.mov…" at bounding box center [1229, 205] width 269 height 137
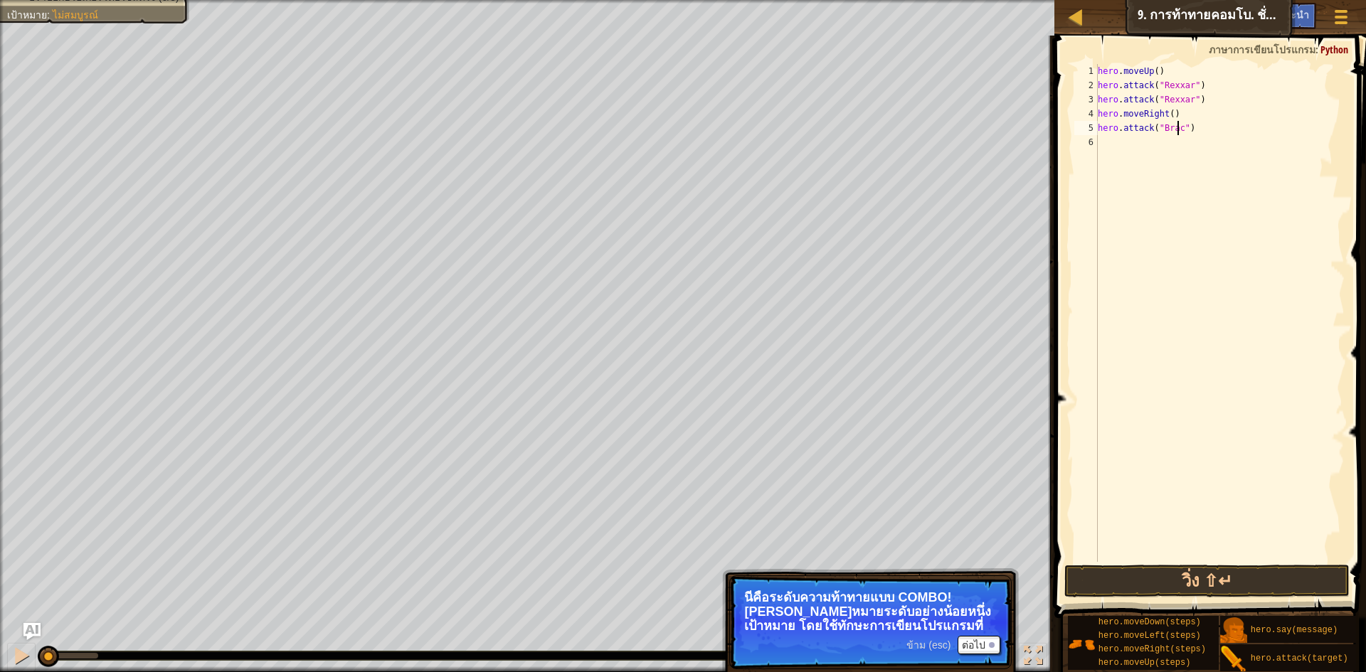
scroll to position [6, 7]
drag, startPoint x: 1099, startPoint y: 124, endPoint x: 1226, endPoint y: 142, distance: 128.6
click at [1226, 142] on div "hero . moveUp ( ) hero . attack ( "[PERSON_NAME]" ) hero . attack ( "[PERSON_NA…" at bounding box center [1220, 327] width 250 height 526
type textarea "hero.attack("Brack")"
click at [1110, 137] on div "hero . moveUp ( ) hero . attack ( "[PERSON_NAME]" ) hero . attack ( "[PERSON_NA…" at bounding box center [1220, 313] width 250 height 498
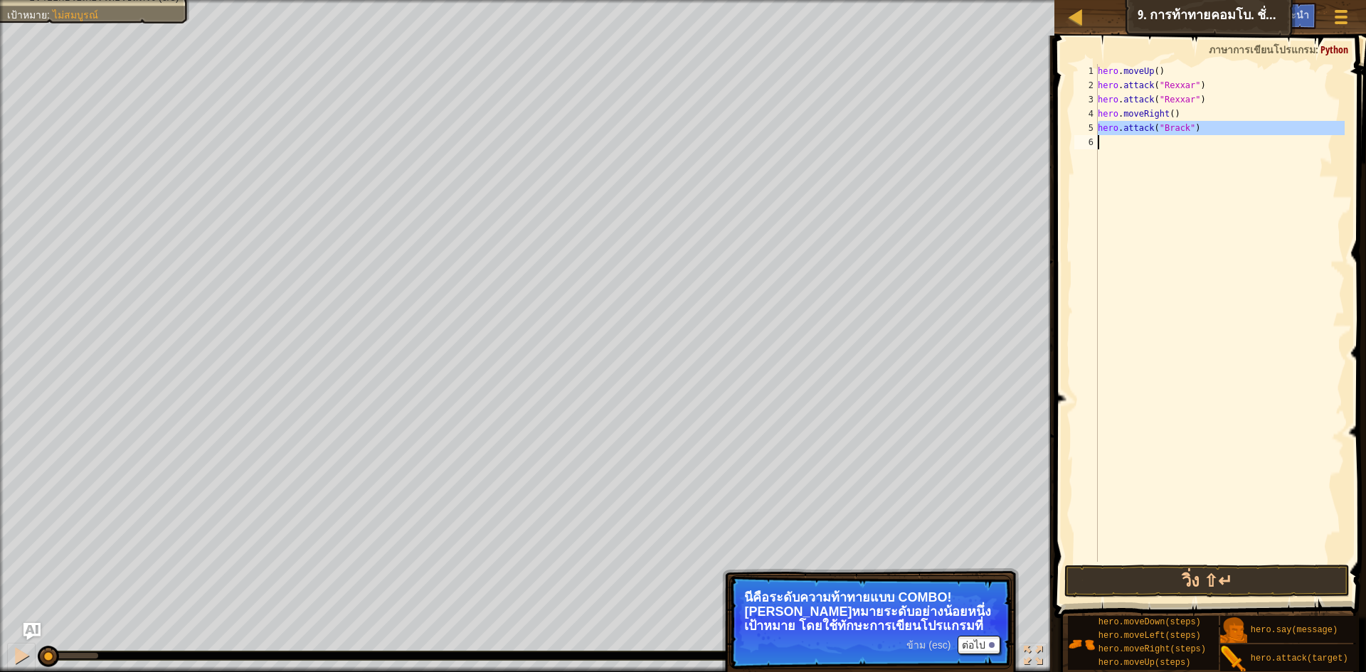
scroll to position [6, 0]
click at [1107, 144] on div "hero . moveUp ( ) hero . attack ( "[PERSON_NAME]" ) hero . attack ( "[PERSON_NA…" at bounding box center [1220, 327] width 250 height 526
click at [1141, 223] on div "hero . moveUp ( ) hero . attack ( "[PERSON_NAME]" ) hero . attack ( "[PERSON_NA…" at bounding box center [1220, 327] width 250 height 526
type textarea "h"
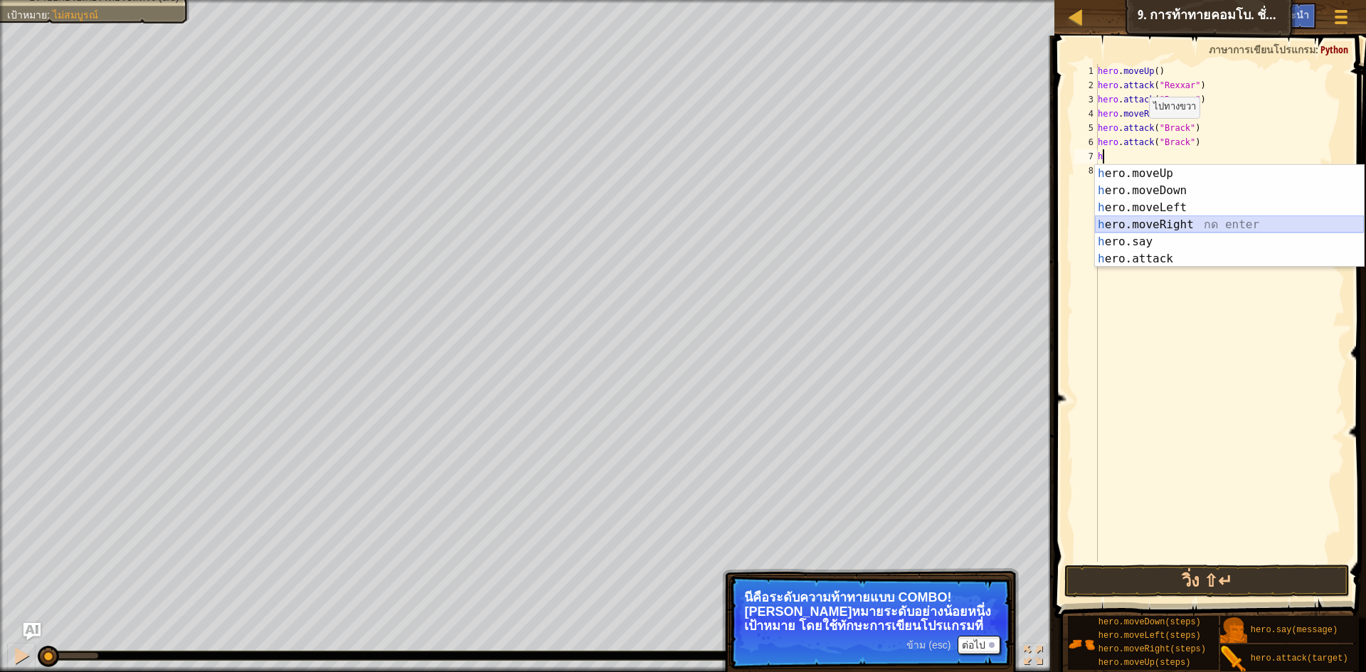
click at [1184, 222] on div "h ero.moveUp กด enter h ero.moveDown กด enter h ero.moveLeft กด enter h ero.mov…" at bounding box center [1229, 233] width 269 height 137
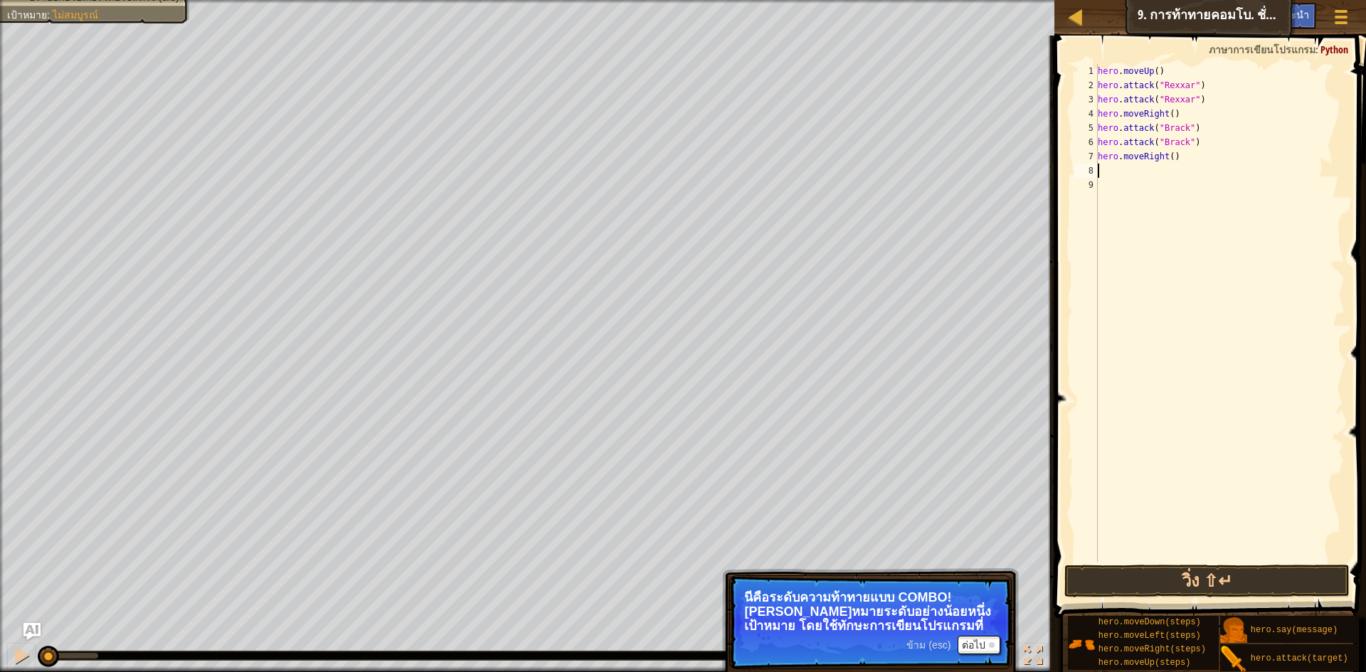
type textarea "h"
click at [1223, 386] on div "hero . moveUp ( ) hero . attack ( "[PERSON_NAME]" ) hero . attack ( "[PERSON_NA…" at bounding box center [1220, 327] width 250 height 526
click at [1234, 581] on button "วิ่ง ⇧↵" at bounding box center [1206, 581] width 285 height 33
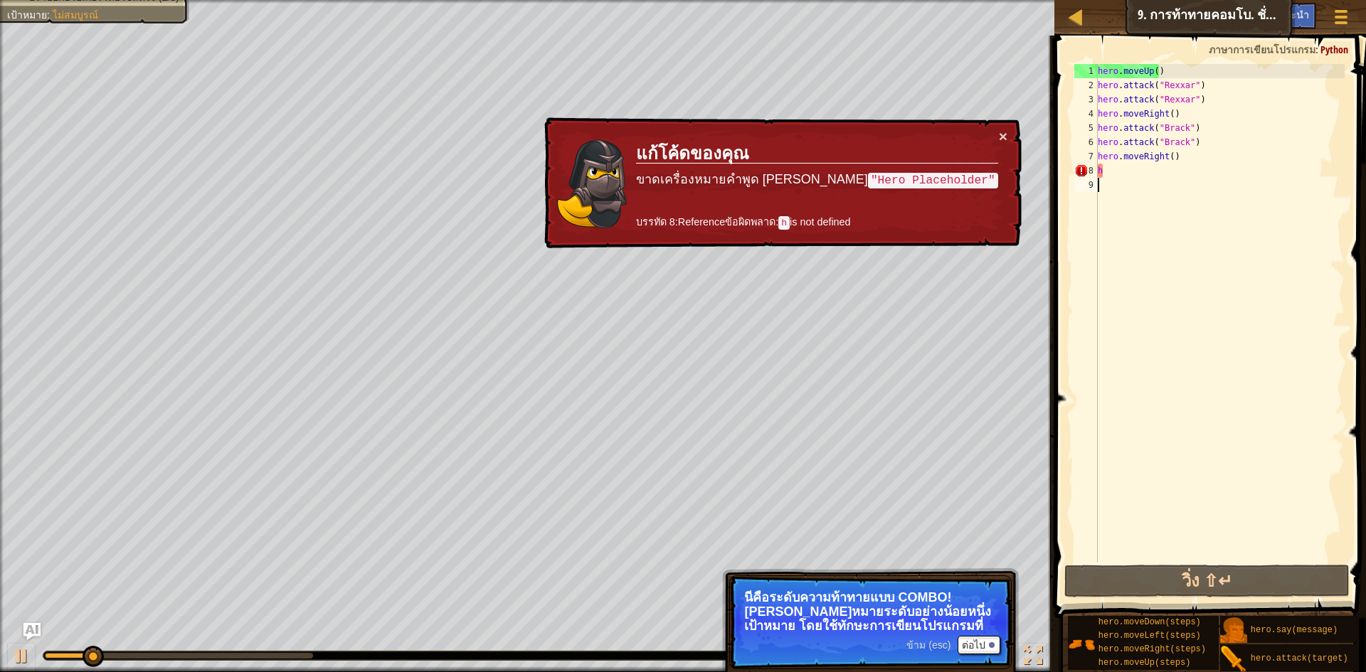
type textarea "h"
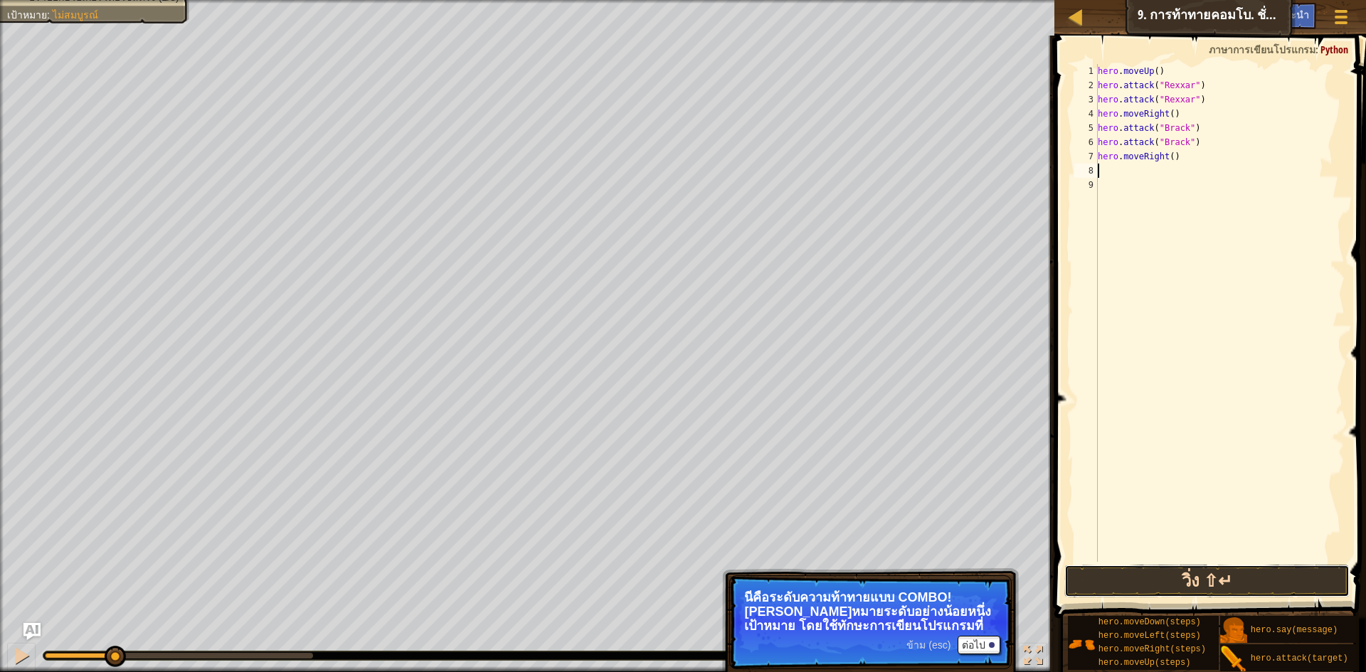
click at [1227, 574] on button "วิ่ง ⇧↵" at bounding box center [1206, 581] width 285 height 33
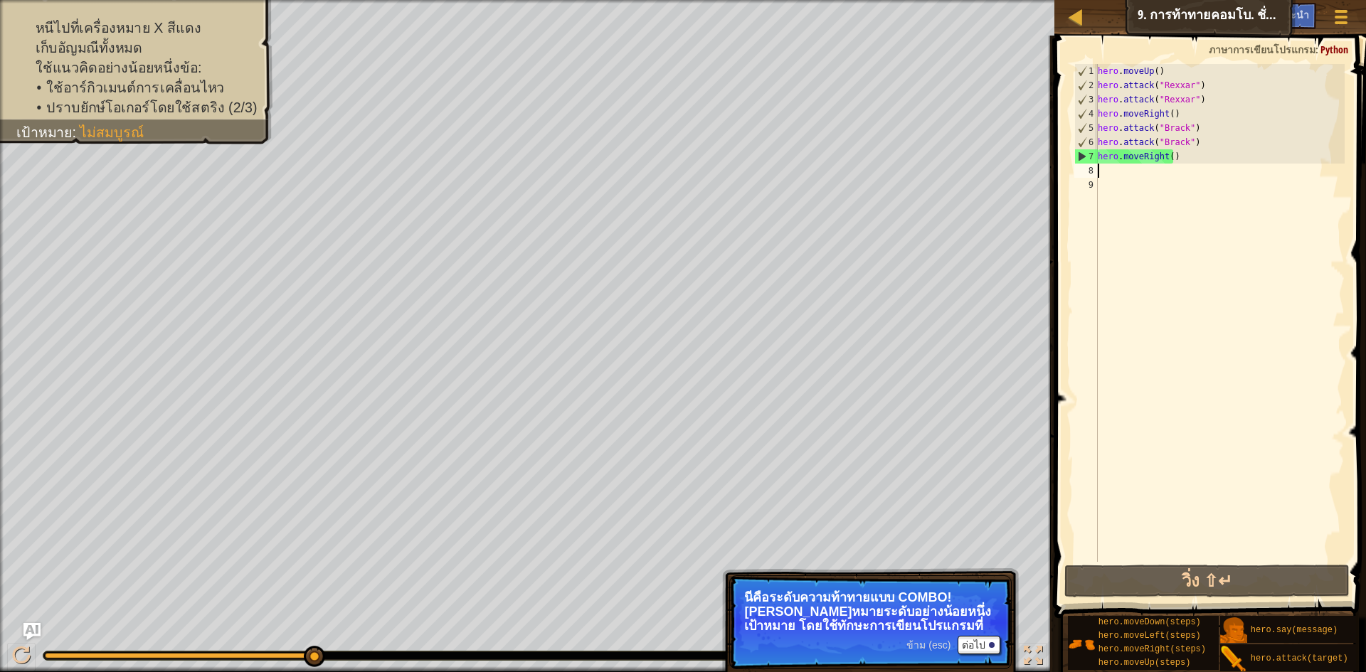
type textarea "h"
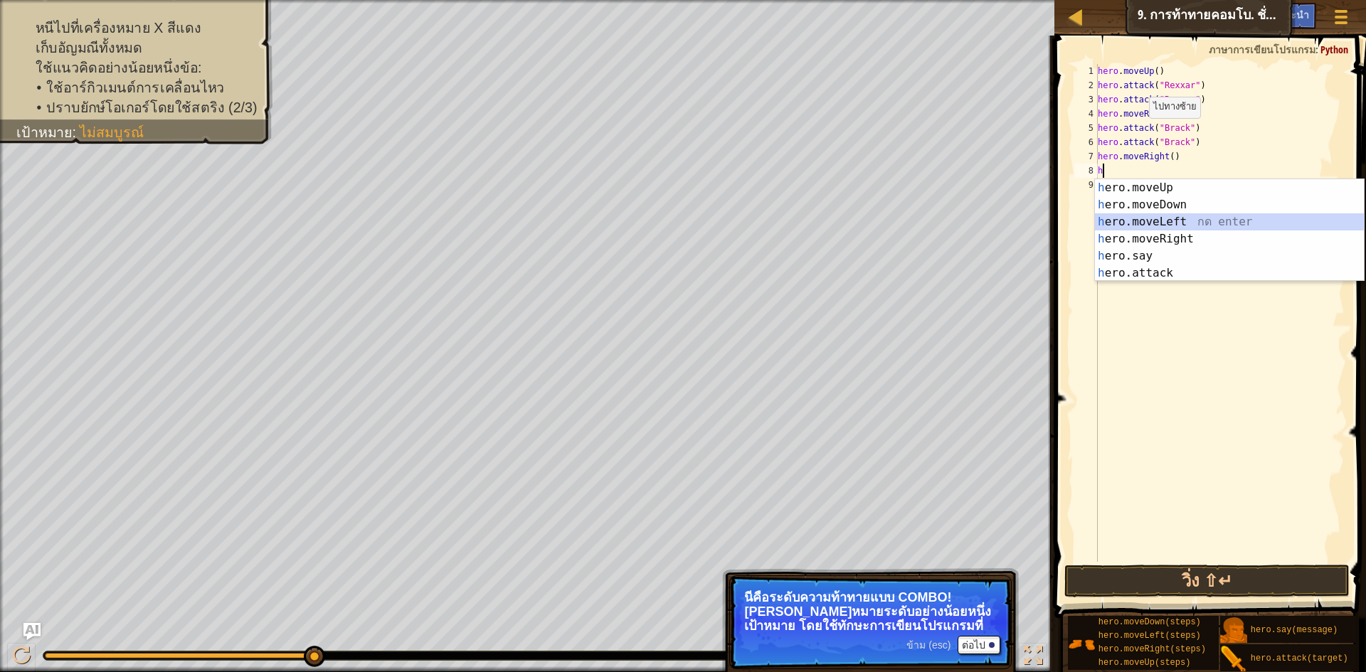
click at [1161, 215] on div "h ero.moveUp กด enter h ero.moveDown กด enter h ero.moveLeft กด enter h ero.mov…" at bounding box center [1229, 247] width 269 height 137
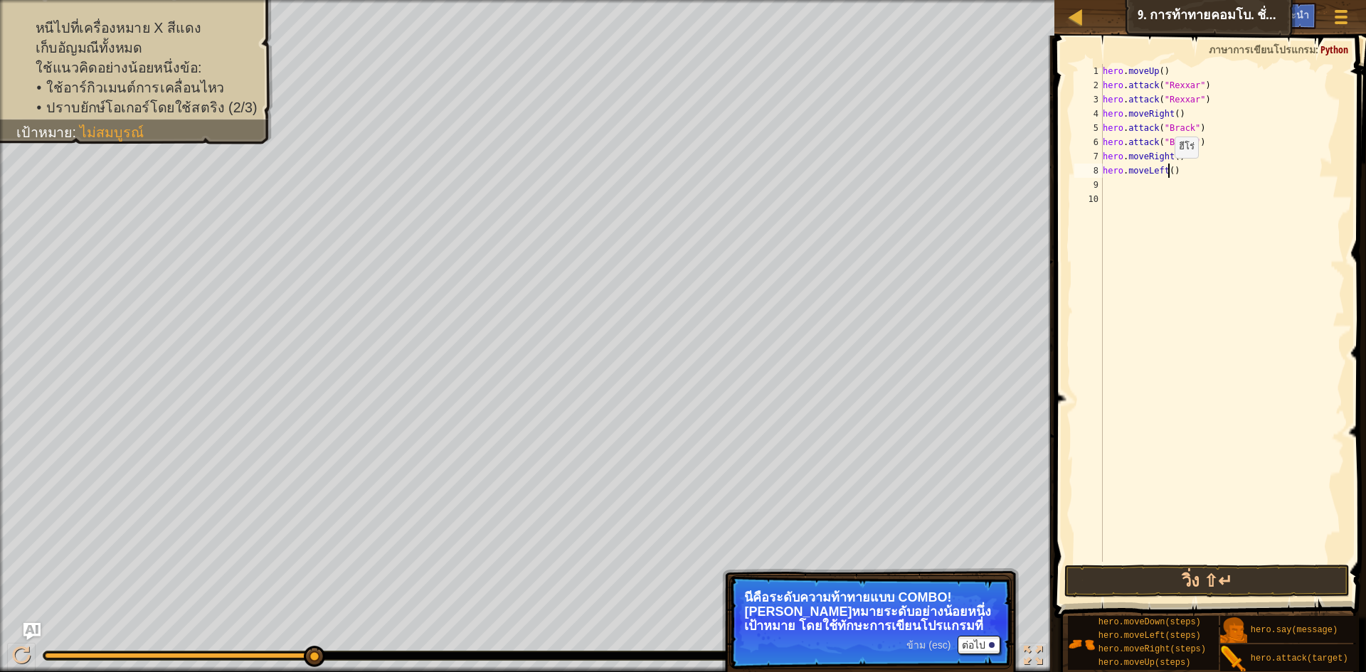
click at [1167, 172] on div "hero . moveUp ( ) hero . attack ( "[PERSON_NAME]" ) hero . attack ( "[PERSON_NA…" at bounding box center [1222, 327] width 245 height 526
type textarea "hero.moveLeft(2)"
click at [1104, 176] on div "hero . moveUp ( ) hero . attack ( "[PERSON_NAME]" ) hero . attack ( "[PERSON_NA…" at bounding box center [1222, 327] width 245 height 526
drag, startPoint x: 1105, startPoint y: 190, endPoint x: 1113, endPoint y: 182, distance: 11.1
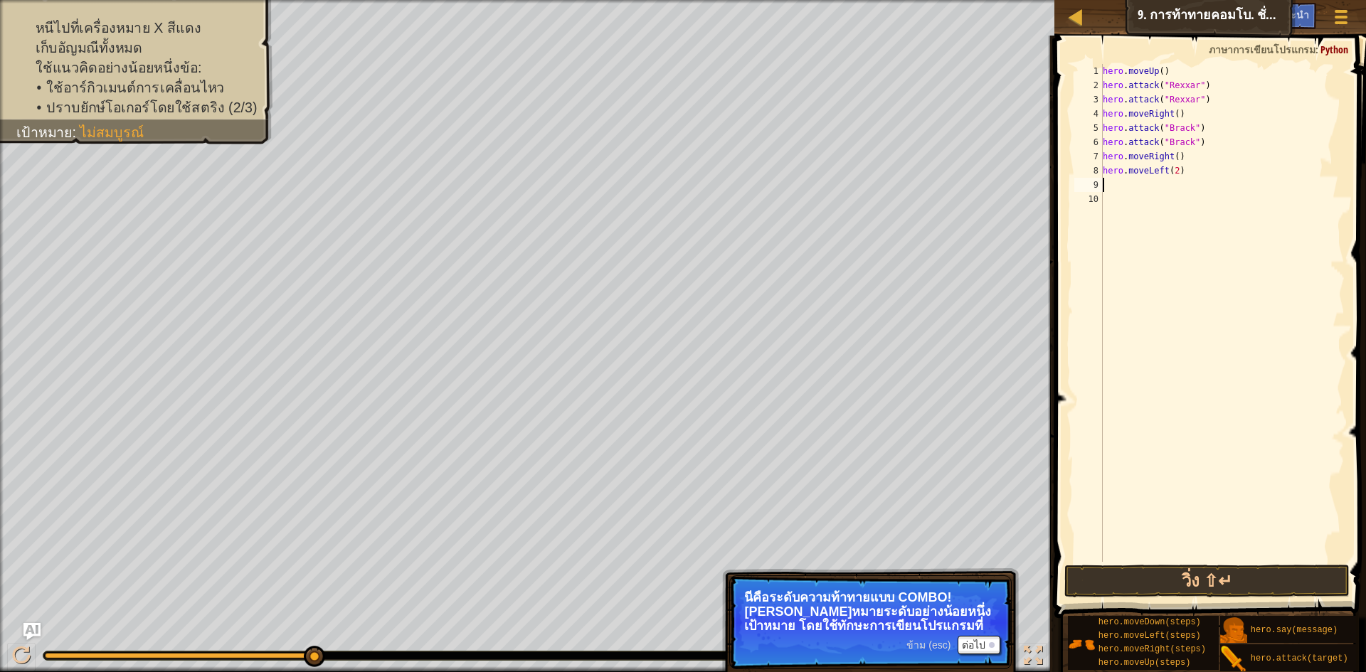
click at [1113, 182] on div "hero . moveUp ( ) hero . attack ( "[PERSON_NAME]" ) hero . attack ( "[PERSON_NA…" at bounding box center [1222, 327] width 245 height 526
type textarea "h"
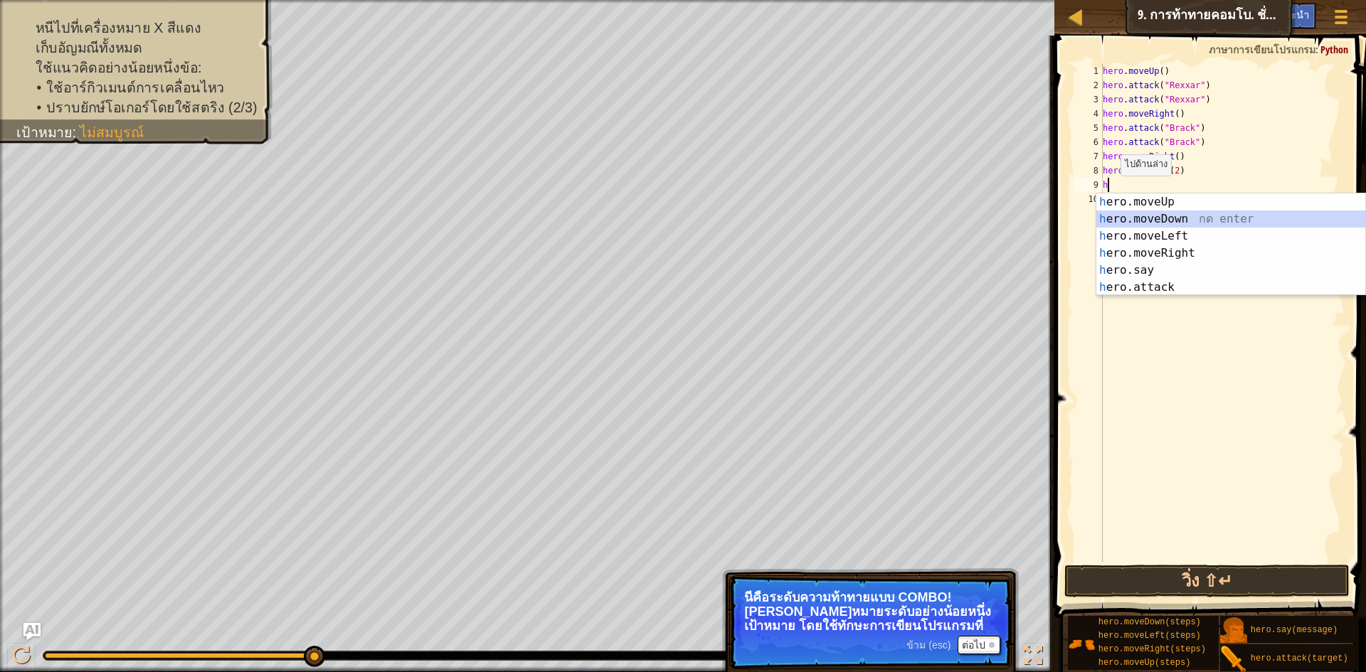
click at [1157, 213] on div "h ero.moveUp กด enter h ero.moveDown กด enter h ero.moveLeft กด enter h ero.mov…" at bounding box center [1230, 261] width 269 height 137
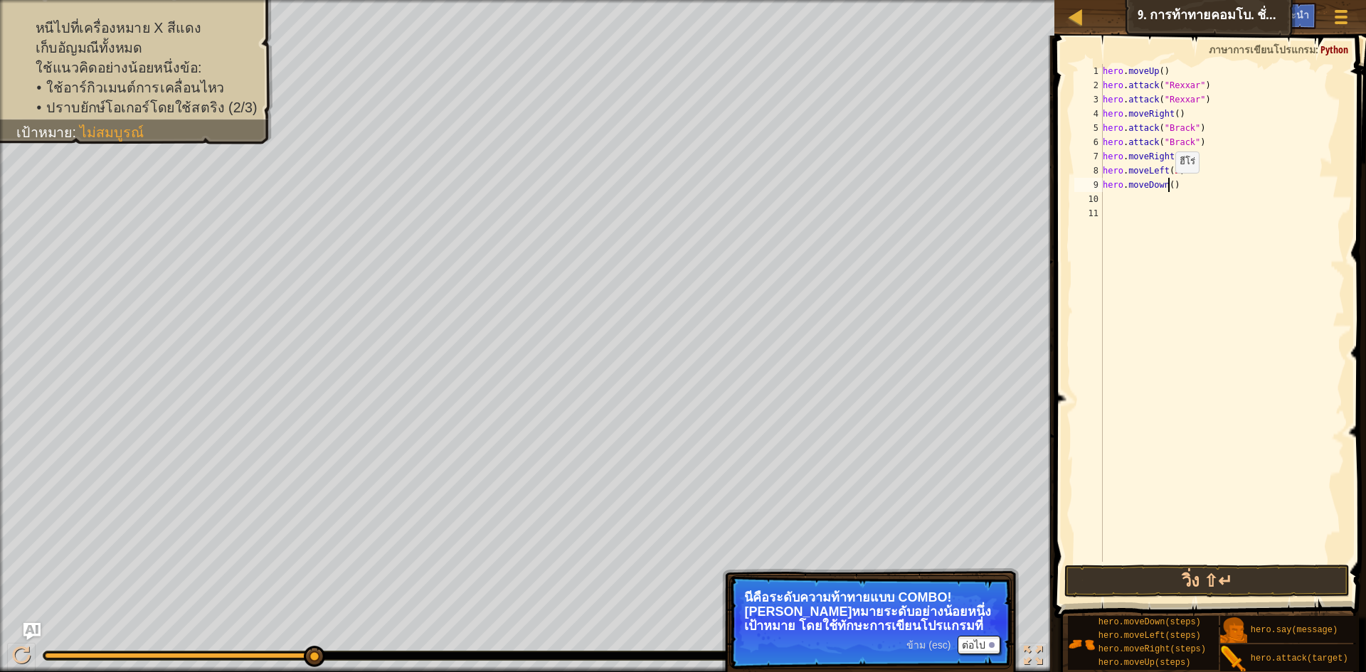
click at [1168, 187] on div "hero . moveUp ( ) hero . attack ( "[PERSON_NAME]" ) hero . attack ( "[PERSON_NA…" at bounding box center [1222, 327] width 245 height 526
type textarea "hero.moveDown(2)"
click at [1212, 578] on button "วิ่ง ⇧↵" at bounding box center [1206, 581] width 285 height 33
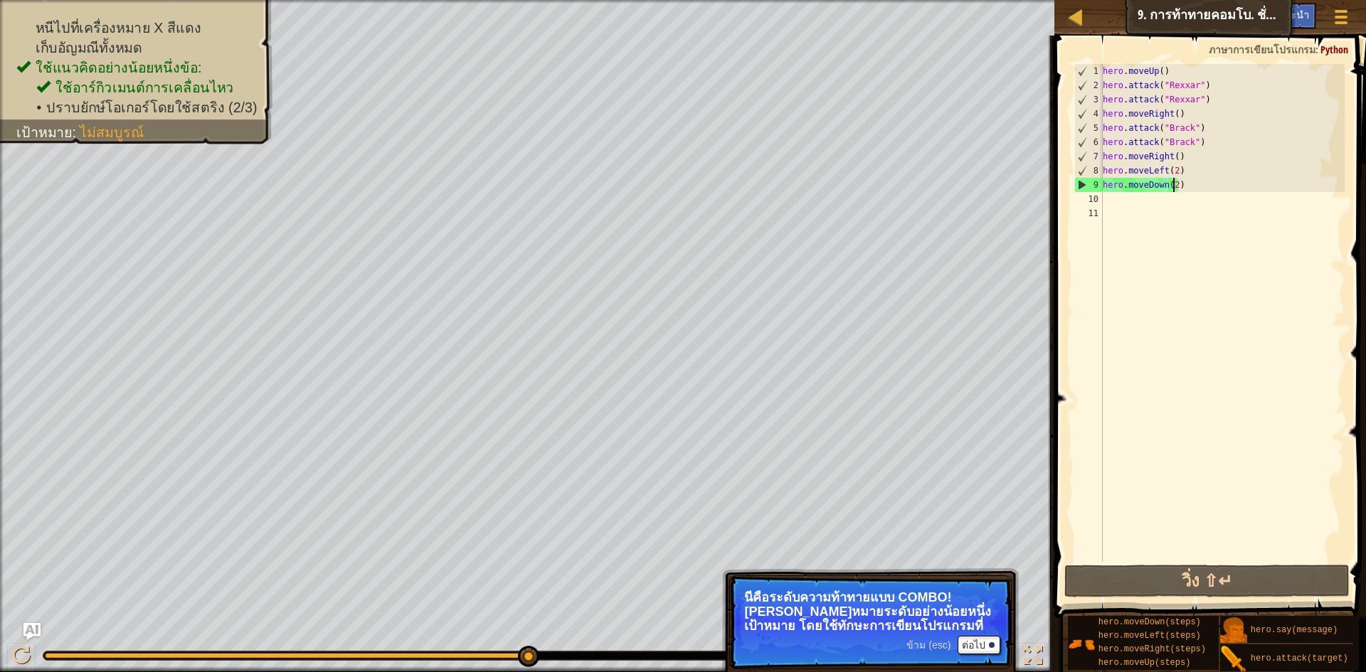
click at [1115, 203] on div "hero . moveUp ( ) hero . attack ( "[PERSON_NAME]" ) hero . attack ( "[PERSON_NA…" at bounding box center [1222, 327] width 245 height 526
type textarea "h"
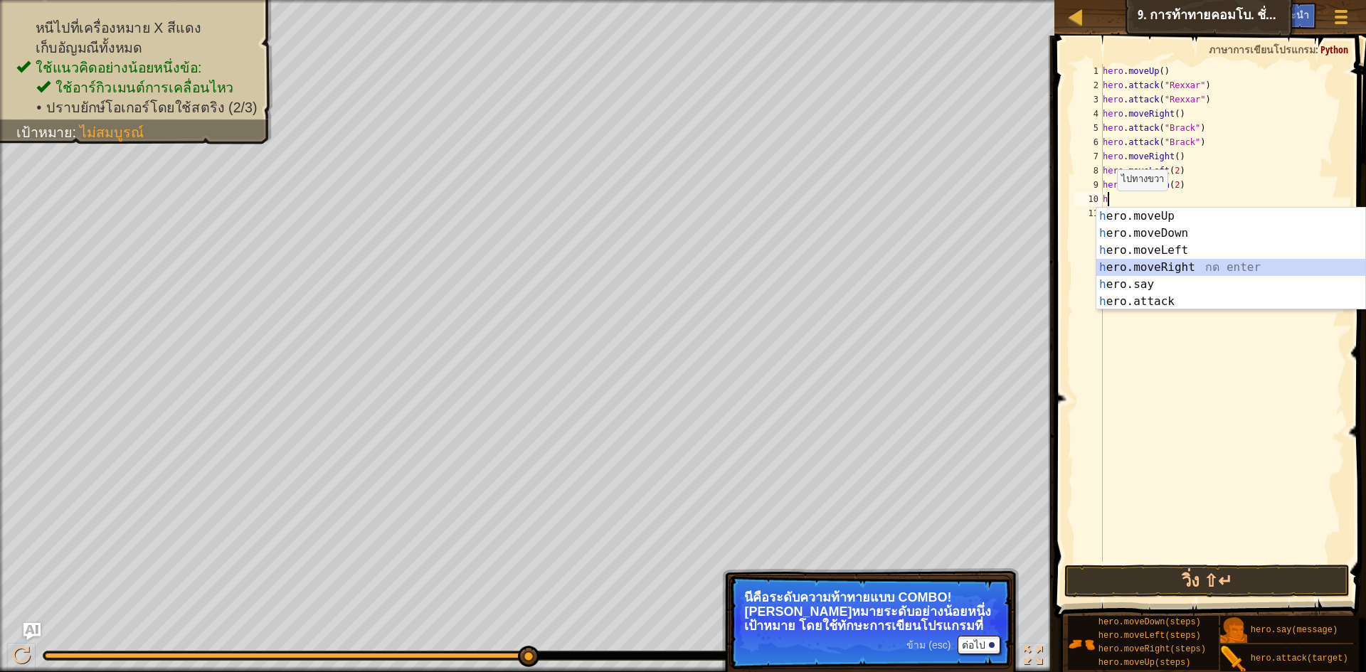
click at [1161, 265] on div "h ero.moveUp กด enter h ero.moveDown กด enter h ero.moveLeft กด enter h ero.mov…" at bounding box center [1230, 276] width 269 height 137
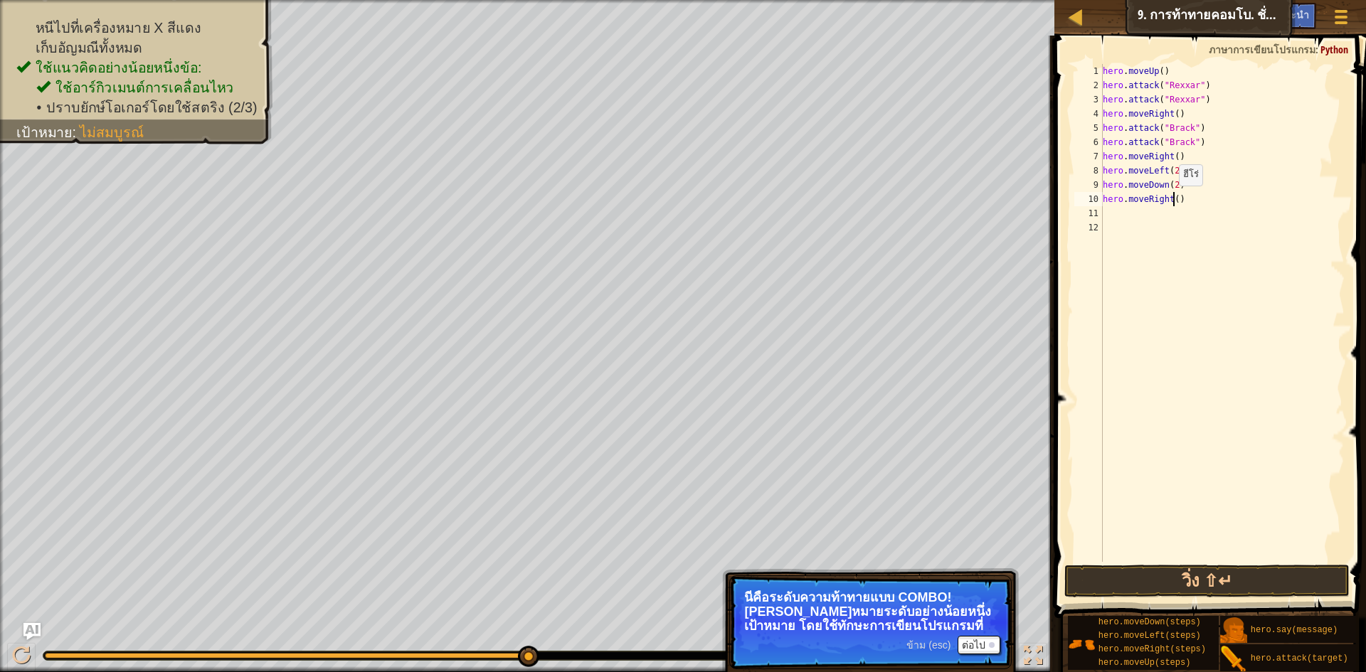
click at [1171, 200] on div "hero . moveUp ( ) hero . attack ( "[PERSON_NAME]" ) hero . attack ( "[PERSON_NA…" at bounding box center [1222, 327] width 245 height 526
type textarea "hero.moveRight(2)"
click at [1112, 211] on div "hero . moveUp ( ) hero . attack ( "[PERSON_NAME]" ) hero . attack ( "[PERSON_NA…" at bounding box center [1222, 327] width 245 height 526
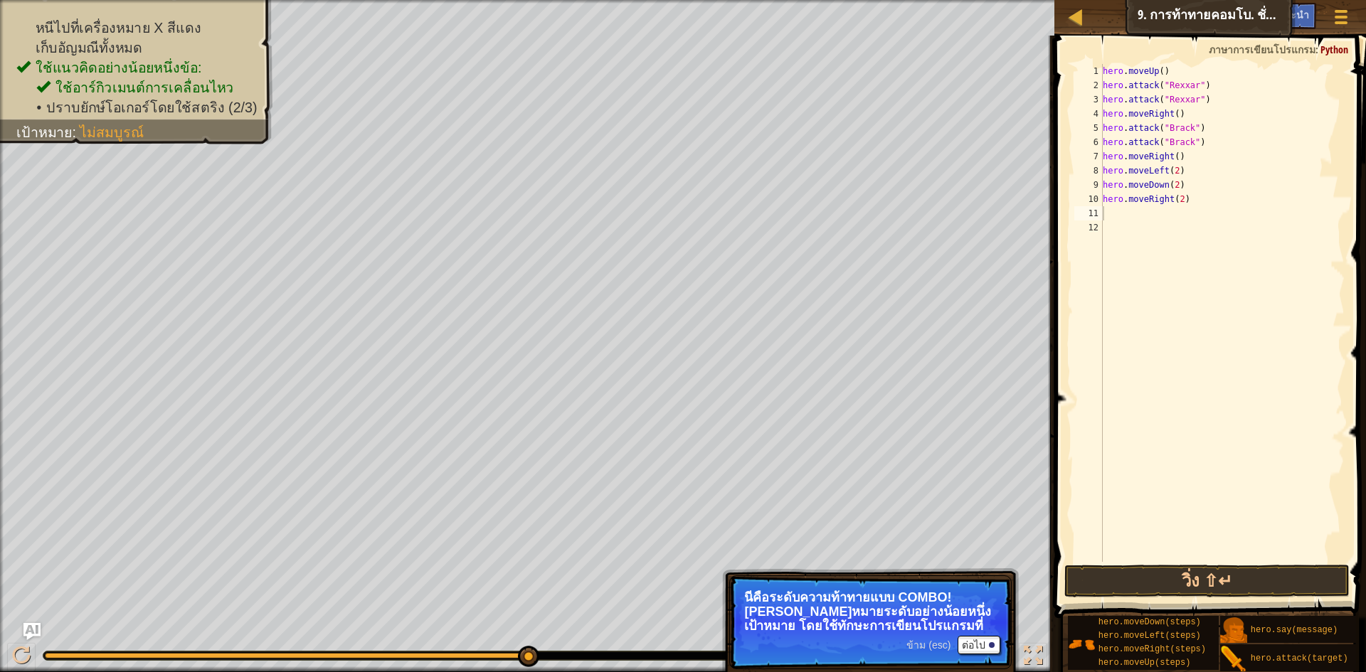
click at [925, 639] on div "ข้าม (esc) ต่อไป" at bounding box center [953, 645] width 94 height 18
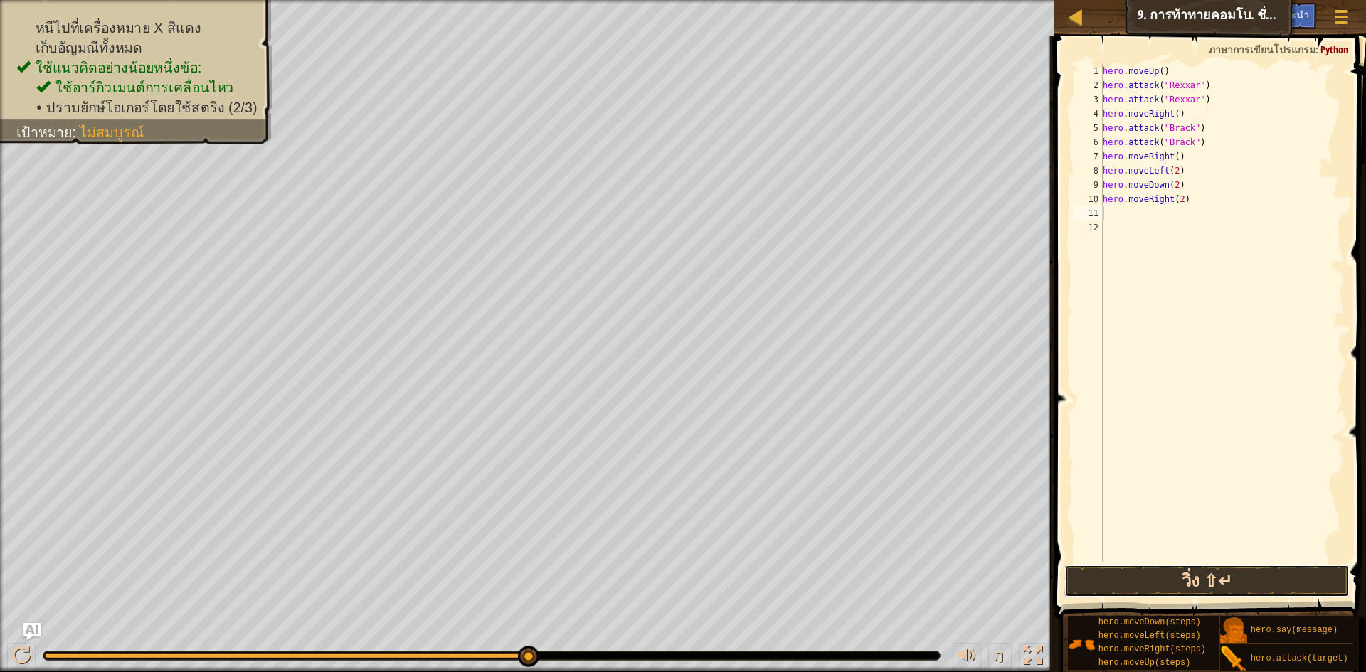
click at [1144, 570] on button "วิ่ง ⇧↵" at bounding box center [1206, 581] width 285 height 33
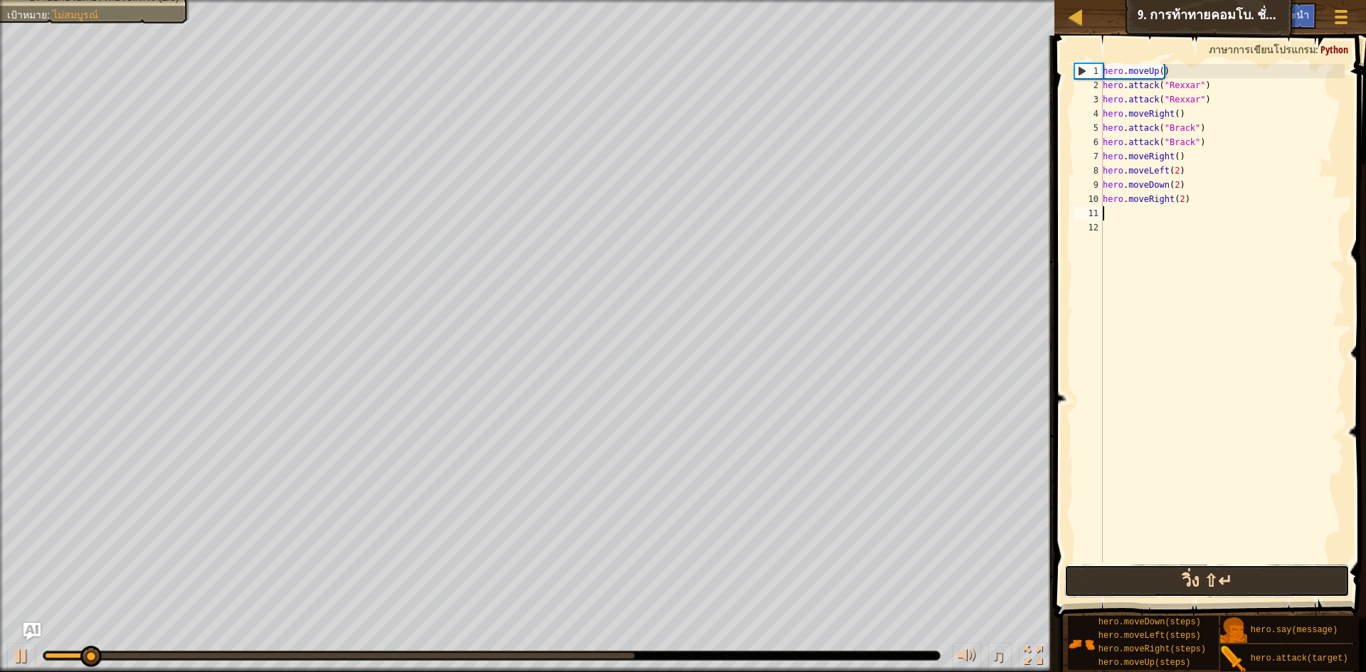
click at [1176, 580] on button "วิ่ง ⇧↵" at bounding box center [1206, 581] width 285 height 33
click at [1176, 580] on button "วิ่ง" at bounding box center [1206, 581] width 285 height 33
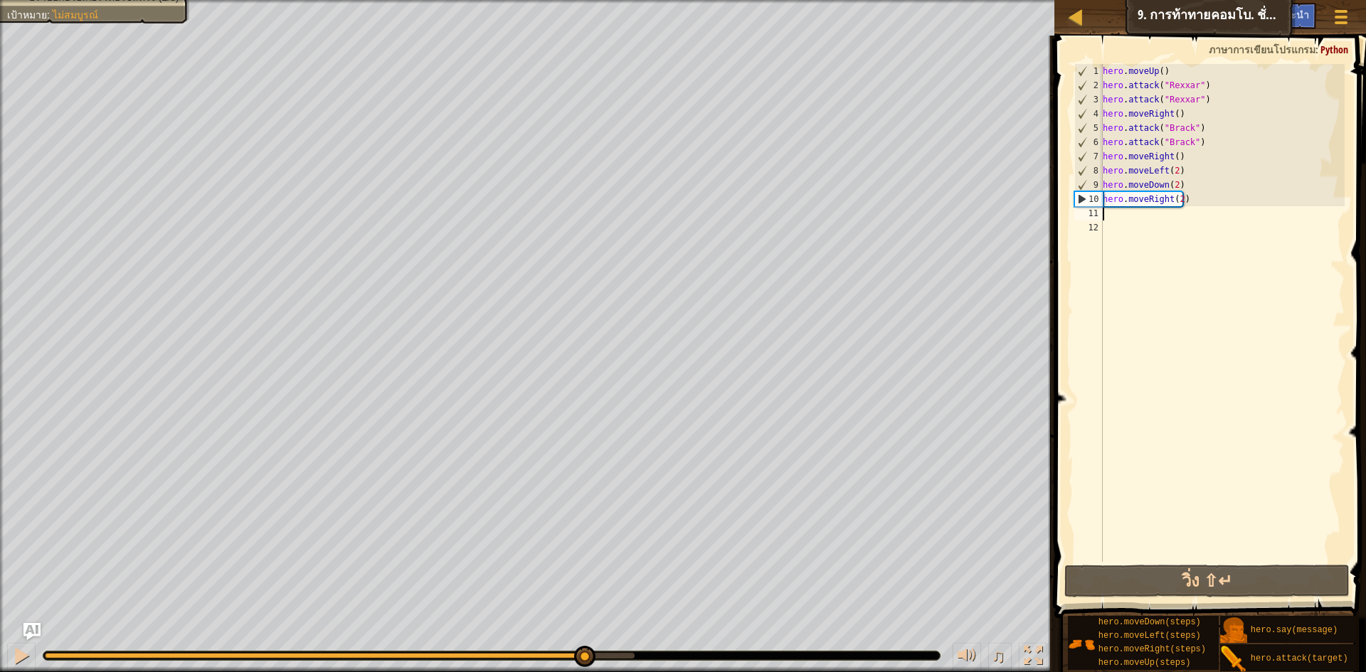
drag, startPoint x: 87, startPoint y: 653, endPoint x: 596, endPoint y: 680, distance: 510.0
click at [596, 0] on html "แผนที่ วิทยาการคอมพิวเตอร์ เบื้องต้น 9. การท้าทายคอมโบ. ชั่วโมงนอน เมนูเกม เสร็…" at bounding box center [683, 0] width 1366 height 0
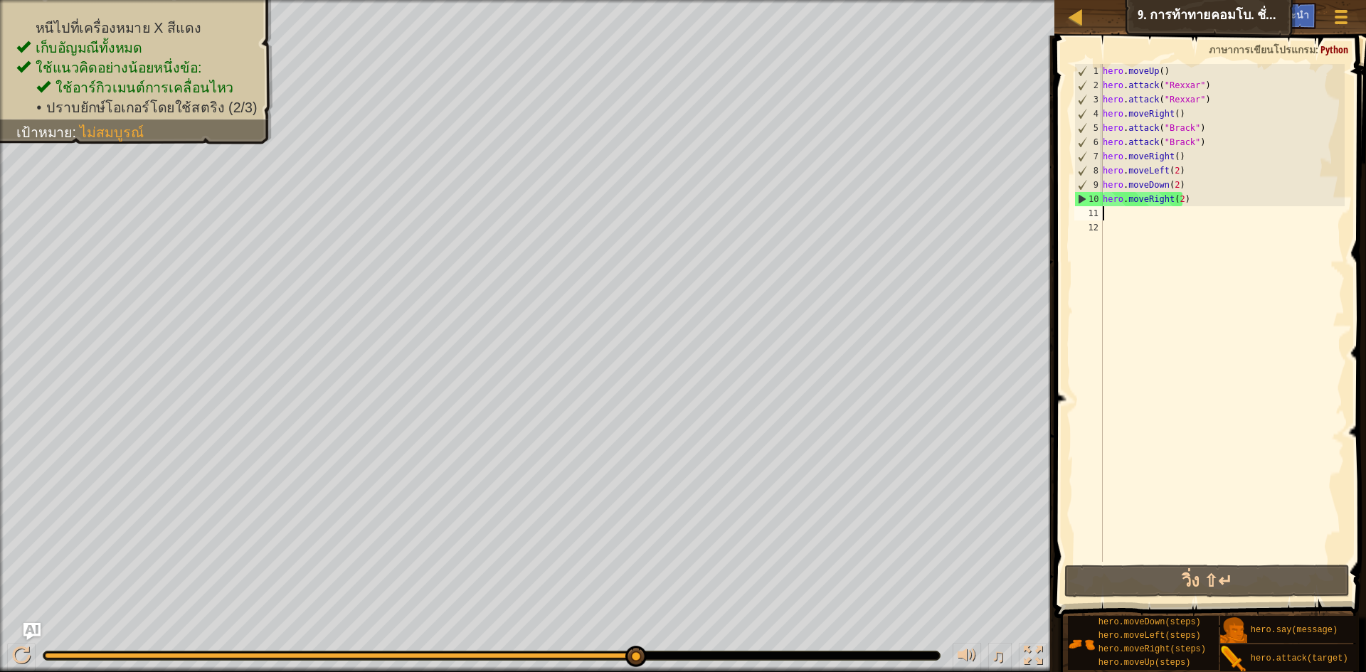
drag, startPoint x: 640, startPoint y: 657, endPoint x: 693, endPoint y: 654, distance: 53.4
click at [1130, 223] on div "hero . moveUp ( ) hero . attack ( "[PERSON_NAME]" ) hero . attack ( "[PERSON_NA…" at bounding box center [1222, 327] width 245 height 526
click at [1123, 218] on div "hero . moveUp ( ) hero . attack ( "[PERSON_NAME]" ) hero . attack ( "[PERSON_NA…" at bounding box center [1222, 327] width 245 height 526
type textarea "h"
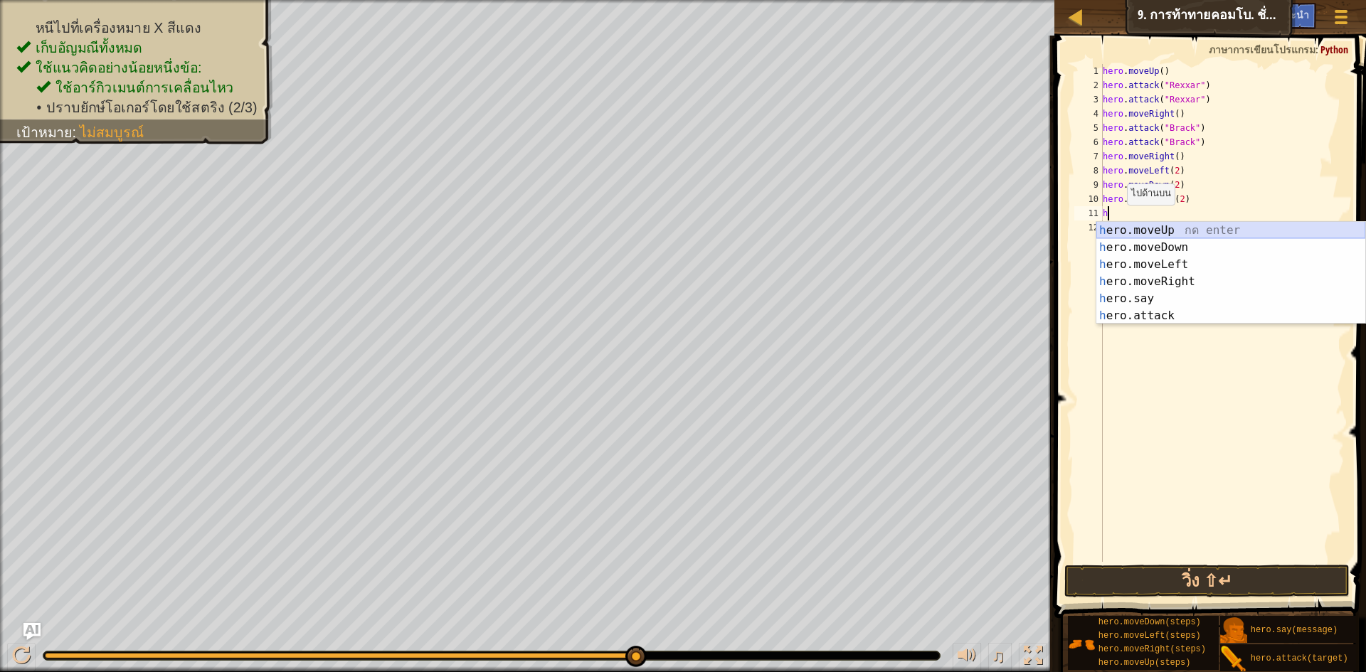
click at [1173, 224] on div "h ero.moveUp กด enter h ero.moveDown กด enter h ero.moveLeft กด enter h ero.mov…" at bounding box center [1230, 290] width 269 height 137
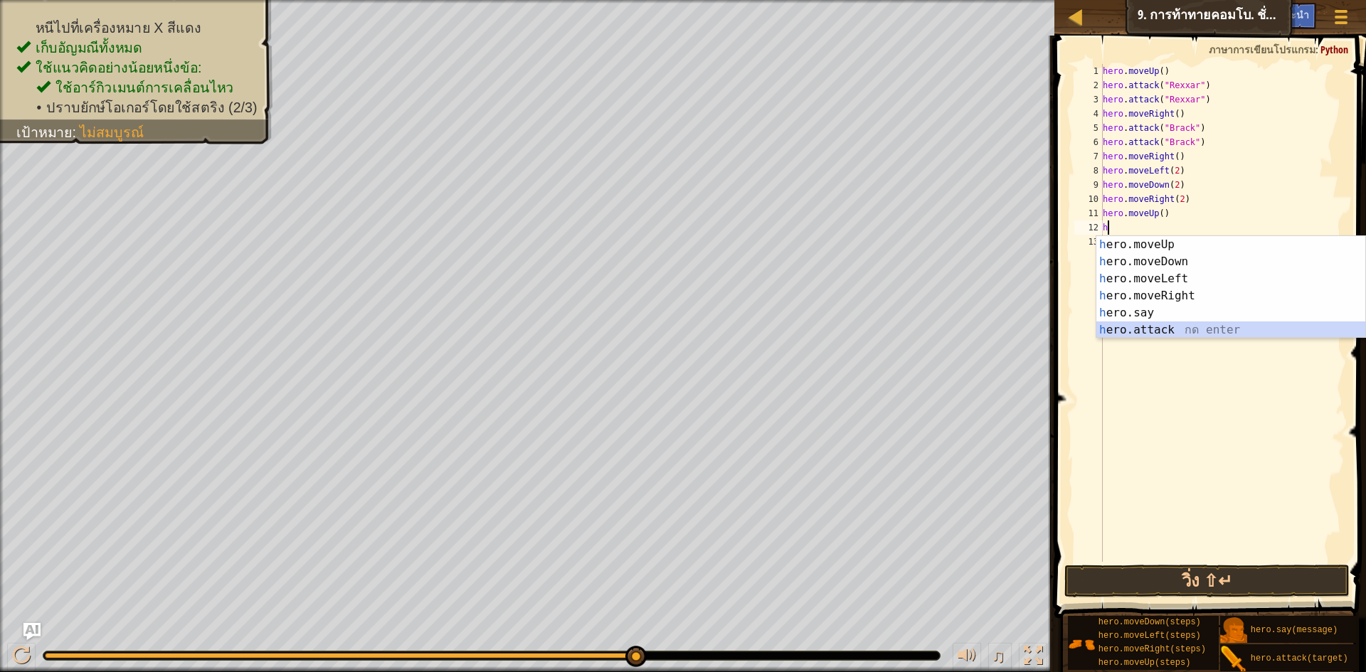
click at [1176, 323] on div "h ero.moveUp กด enter h ero.moveDown กด enter h ero.moveLeft กด enter h ero.mov…" at bounding box center [1230, 304] width 269 height 137
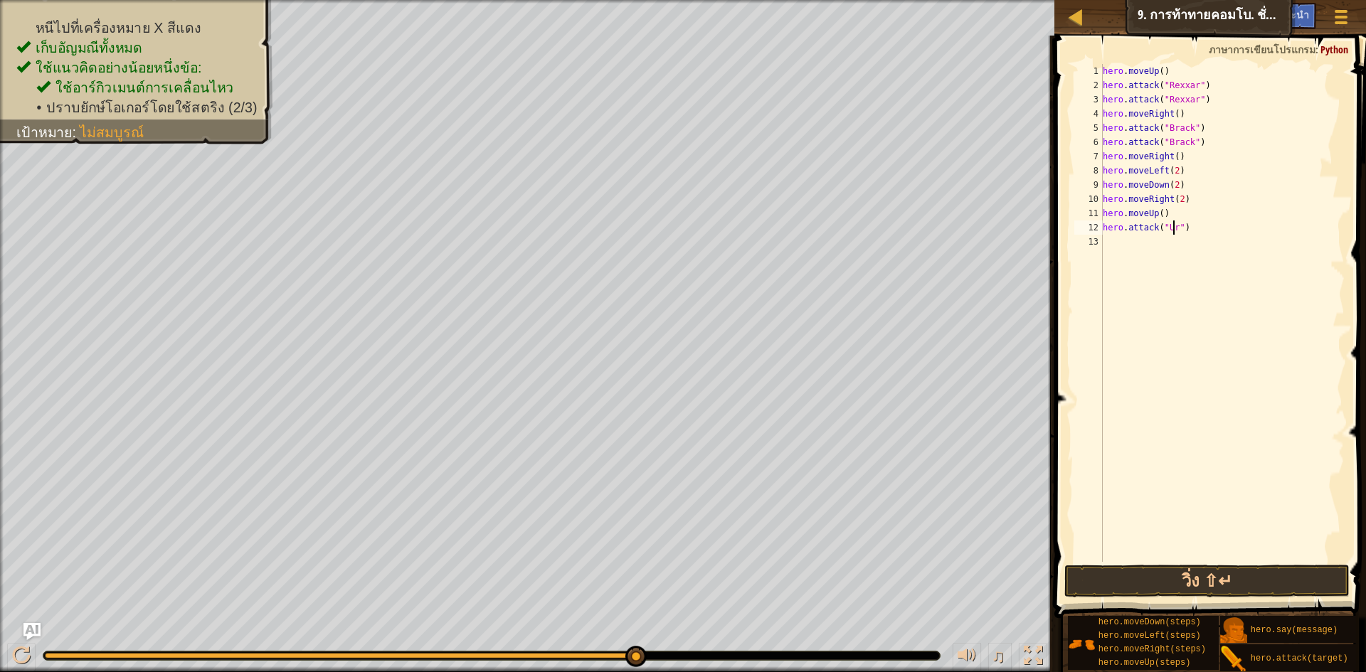
scroll to position [6, 6]
type textarea "hero.attack("Ursa")"
drag, startPoint x: 1102, startPoint y: 230, endPoint x: 1216, endPoint y: 232, distance: 113.8
click at [1216, 232] on div "hero . moveUp ( ) hero . attack ( "[PERSON_NAME]" ) hero . attack ( "[PERSON_NA…" at bounding box center [1222, 327] width 245 height 526
click at [1117, 240] on div "hero . moveUp ( ) hero . attack ( "[PERSON_NAME]" ) hero . attack ( "[PERSON_NA…" at bounding box center [1222, 327] width 245 height 526
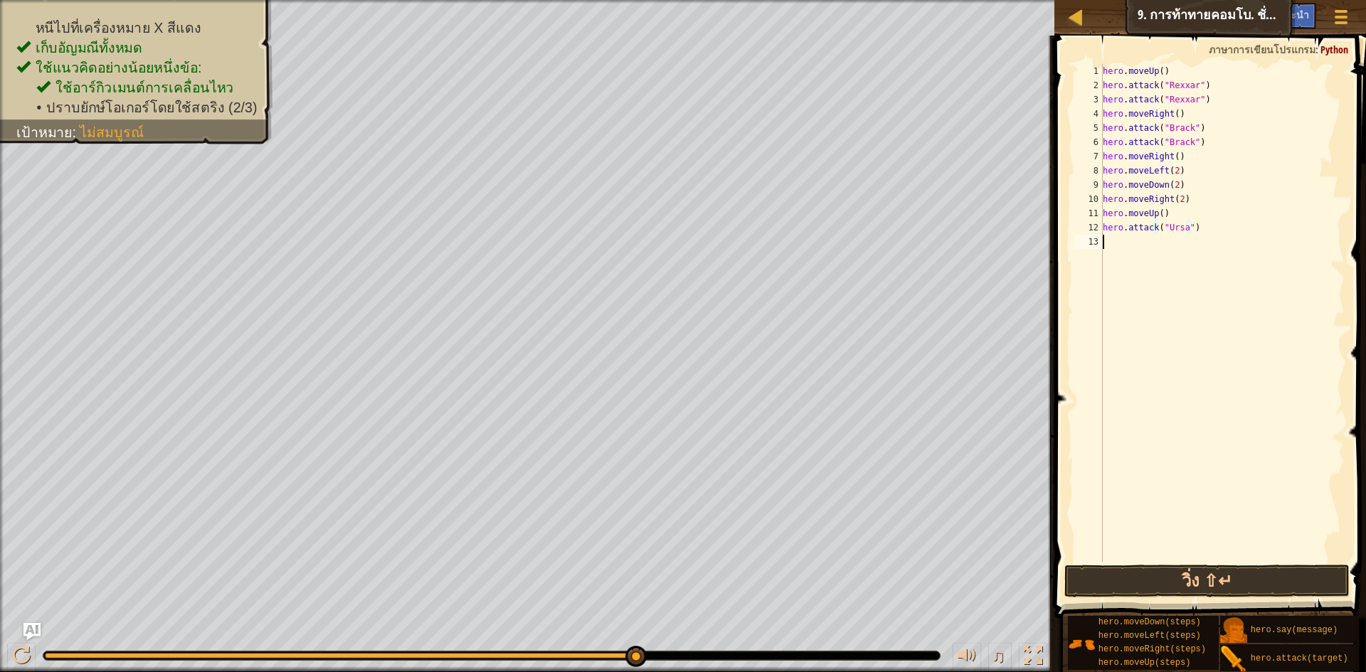
scroll to position [6, 0]
paste textarea "hero.attack("Ursa")"
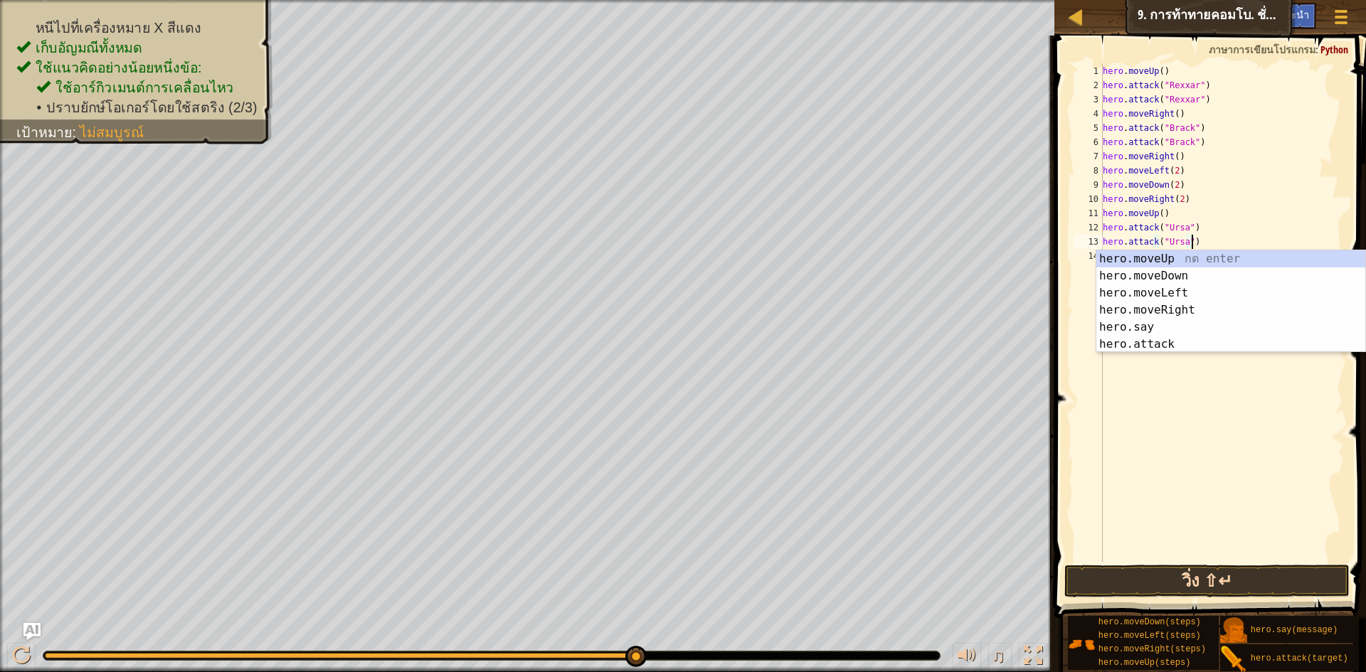
type textarea "hero.attack("Ursa")"
click at [1228, 571] on button "วิ่ง ⇧↵" at bounding box center [1206, 581] width 285 height 33
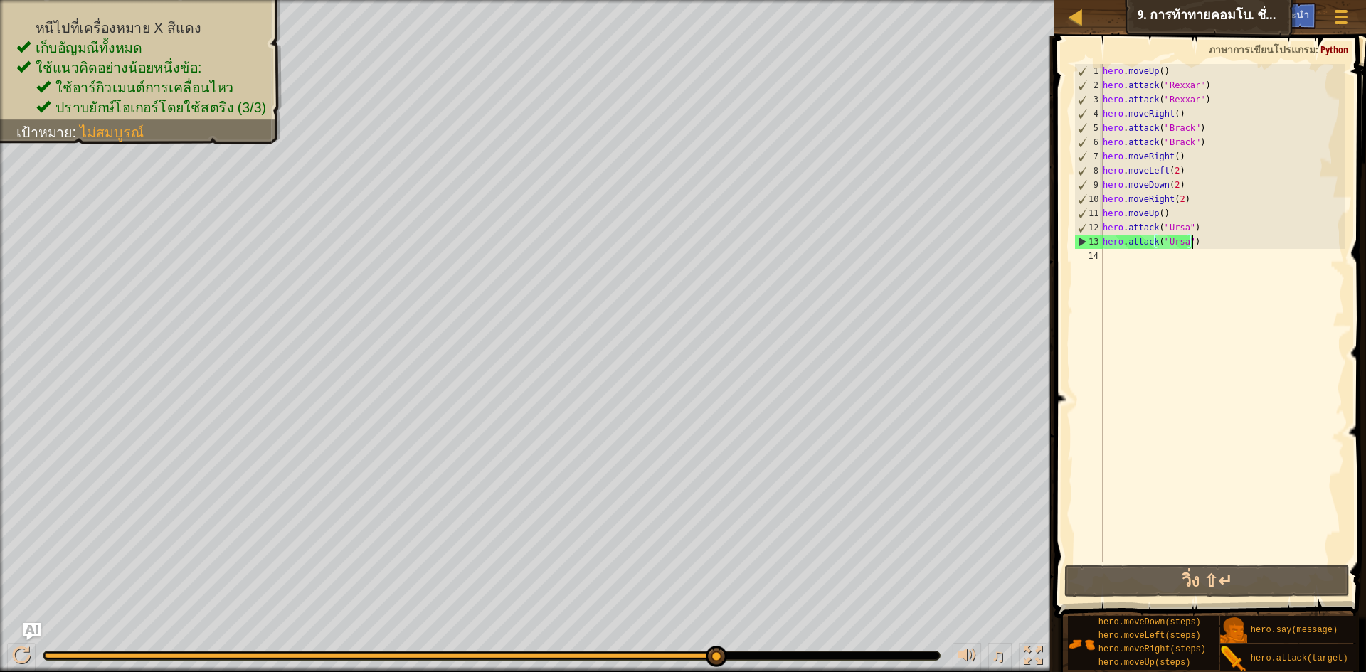
click at [1119, 254] on div "hero . moveUp ( ) hero . attack ( "[PERSON_NAME]" ) hero . attack ( "[PERSON_NA…" at bounding box center [1222, 327] width 245 height 526
type textarea "h"
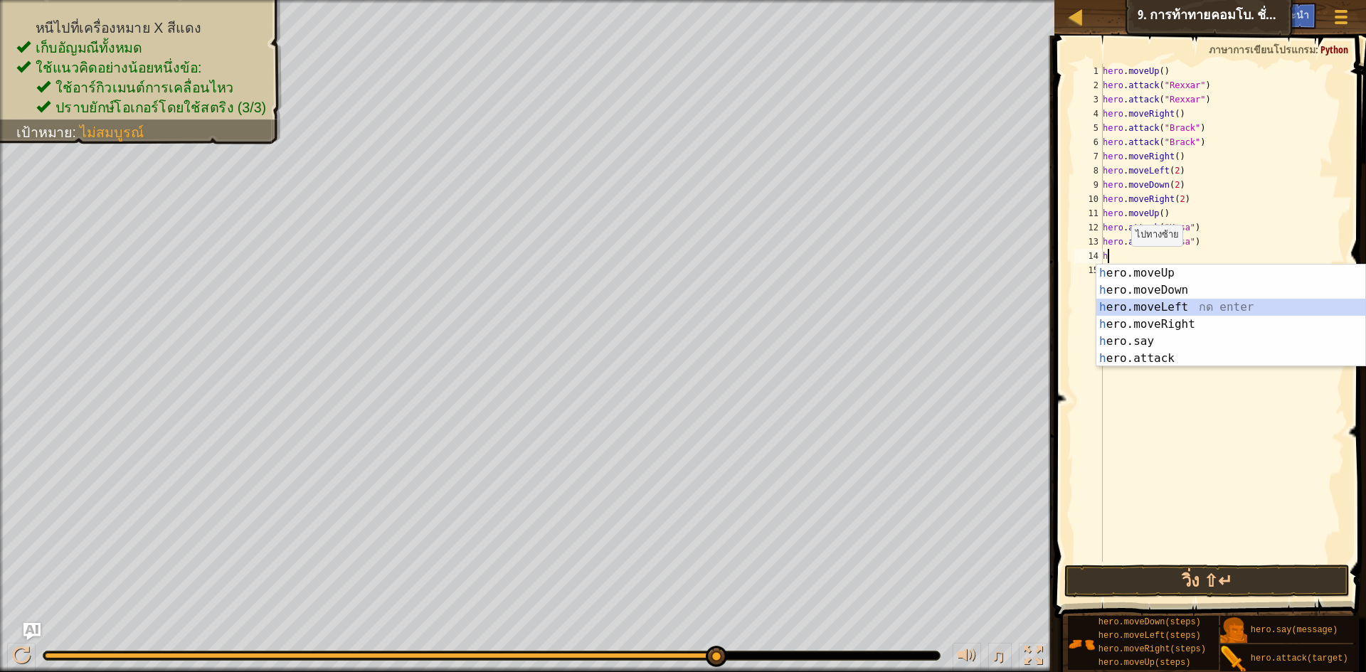
click at [1185, 302] on div "h ero.moveUp กด enter h ero.moveDown กด enter h ero.moveLeft กด enter h ero.mov…" at bounding box center [1230, 333] width 269 height 137
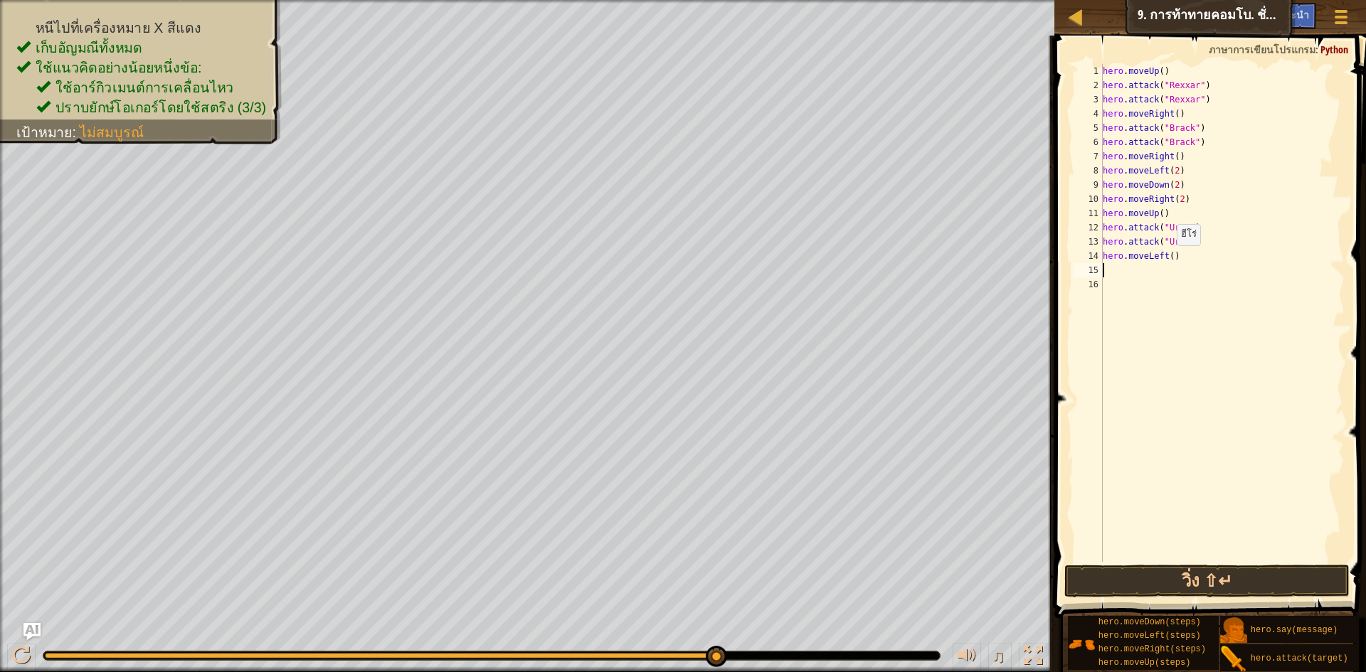
click at [1169, 260] on div "hero . moveUp ( ) hero . attack ( "[PERSON_NAME]" ) hero . attack ( "[PERSON_NA…" at bounding box center [1222, 327] width 245 height 526
type textarea "hero.moveLeft(2)"
click at [1106, 268] on div "hero . moveUp ( ) hero . attack ( "[PERSON_NAME]" ) hero . attack ( "[PERSON_NA…" at bounding box center [1222, 327] width 245 height 526
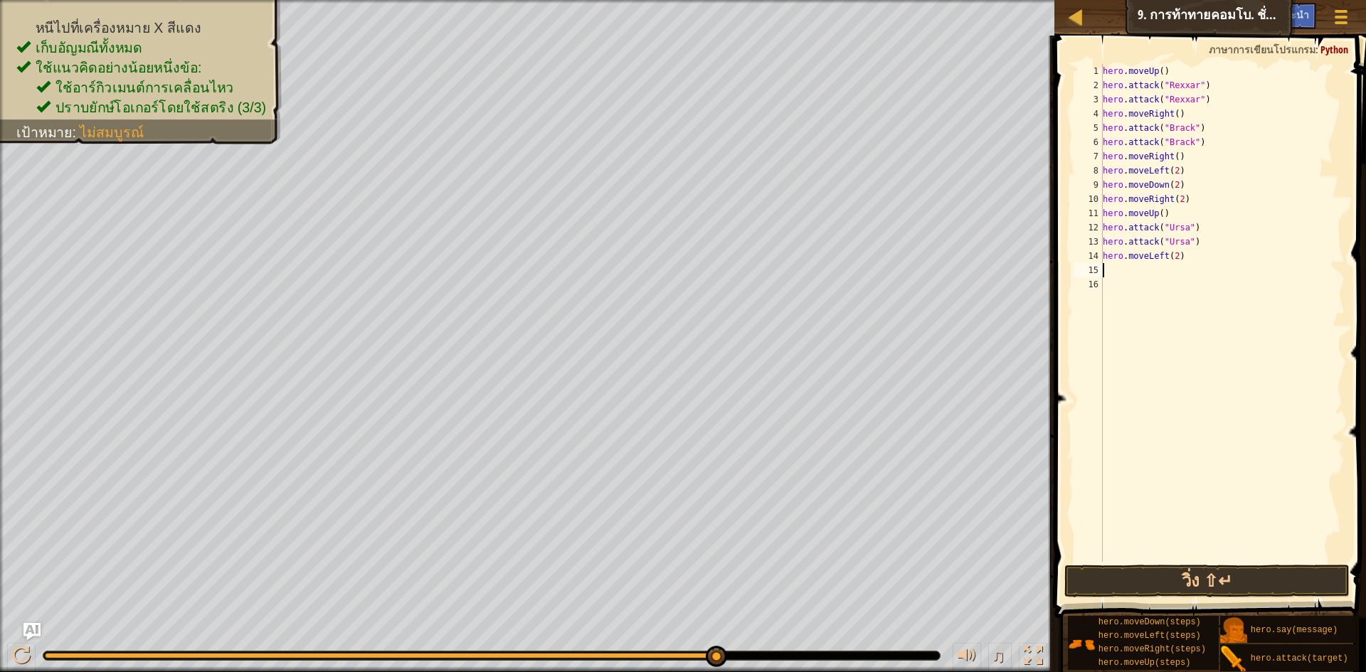
type textarea "h"
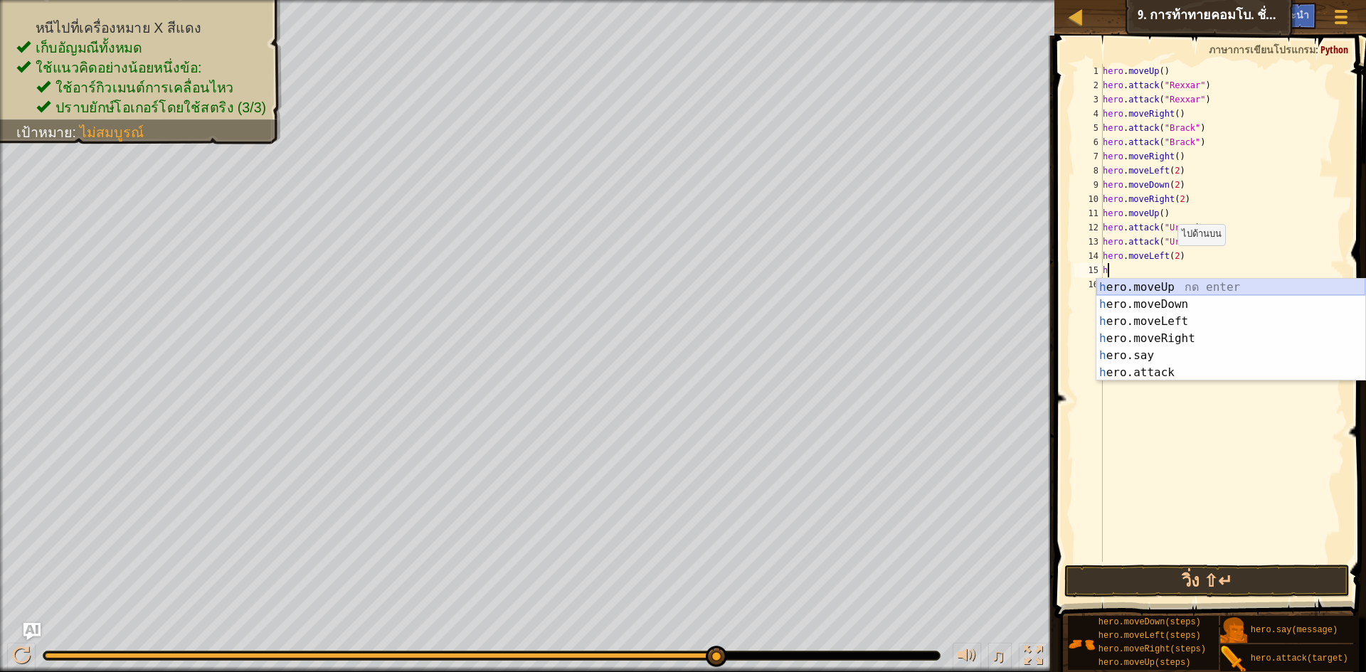
click at [1162, 282] on div "h ero.moveUp กด enter h ero.moveDown กด enter h ero.moveLeft กด enter h ero.mov…" at bounding box center [1230, 347] width 269 height 137
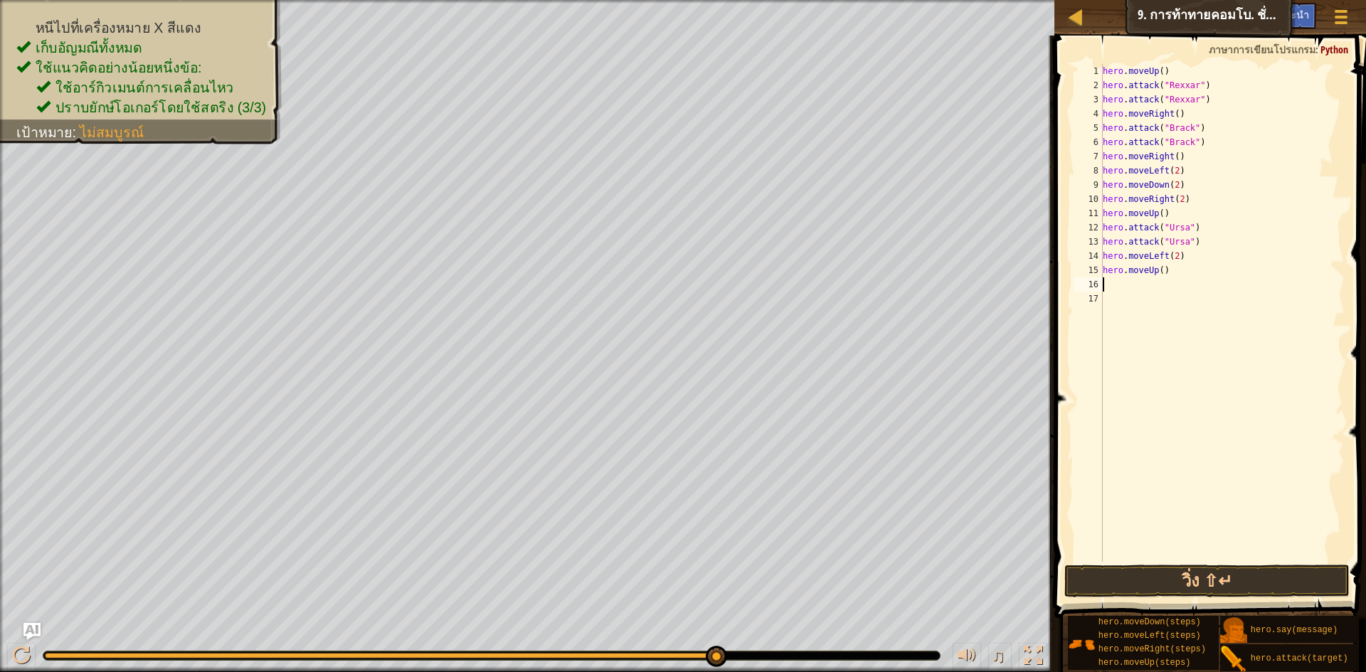
type textarea "h"
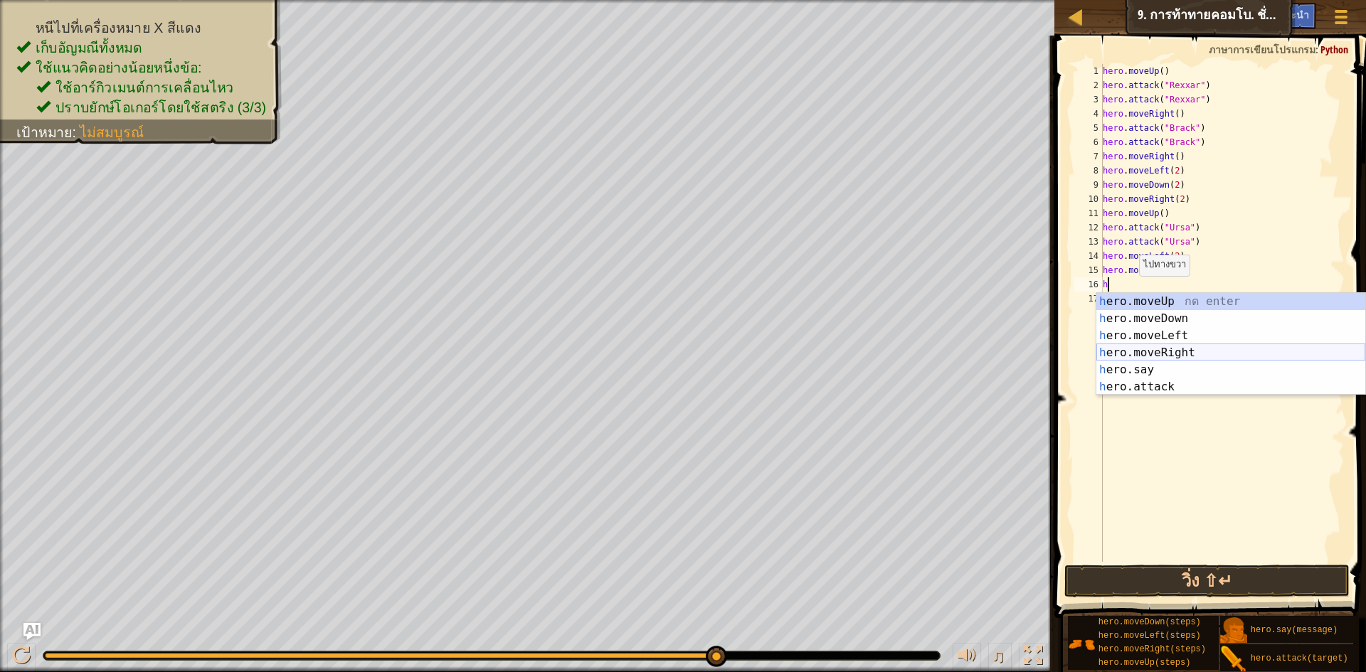
click at [1189, 350] on div "h ero.moveUp กด enter h ero.moveDown กด enter h ero.moveLeft กด enter h ero.mov…" at bounding box center [1230, 361] width 269 height 137
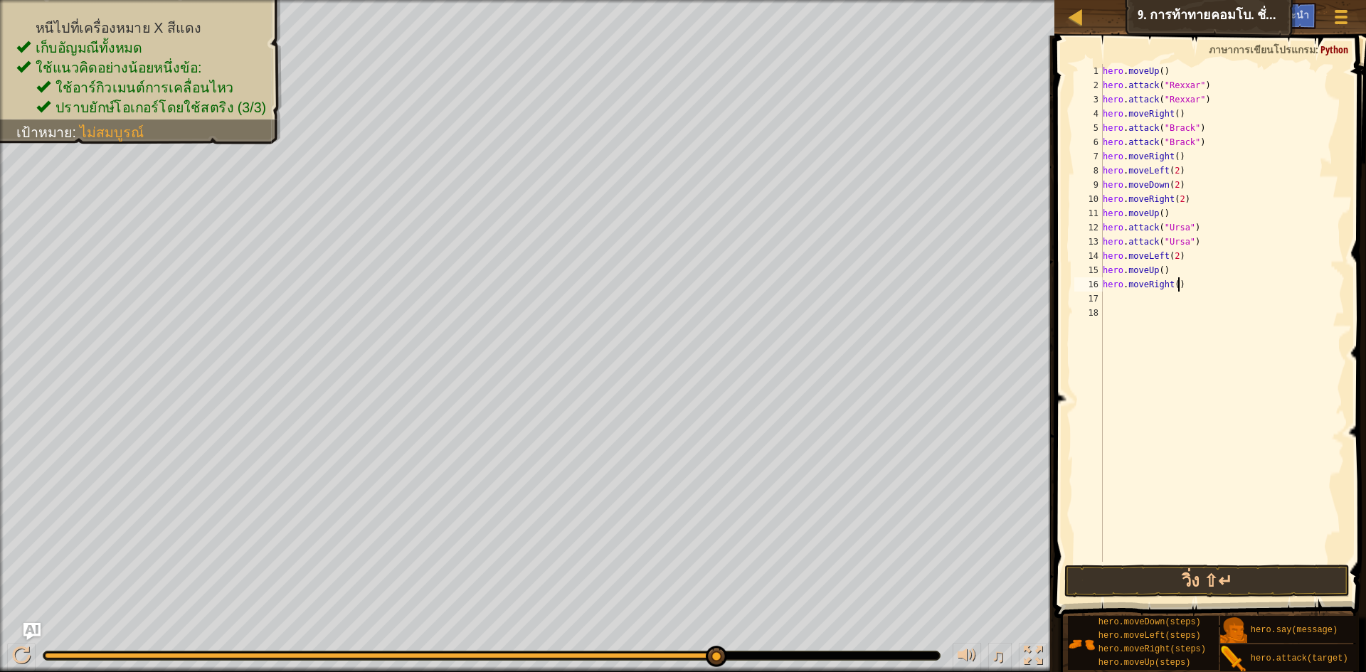
click at [1176, 286] on div "hero . moveUp ( ) hero . attack ( "[PERSON_NAME]" ) hero . attack ( "[PERSON_NA…" at bounding box center [1222, 327] width 245 height 526
click at [1173, 287] on div "hero . moveUp ( ) hero . attack ( "[PERSON_NAME]" ) hero . attack ( "[PERSON_NA…" at bounding box center [1222, 327] width 245 height 526
click at [1185, 578] on button "วิ่ง ⇧↵" at bounding box center [1206, 581] width 285 height 33
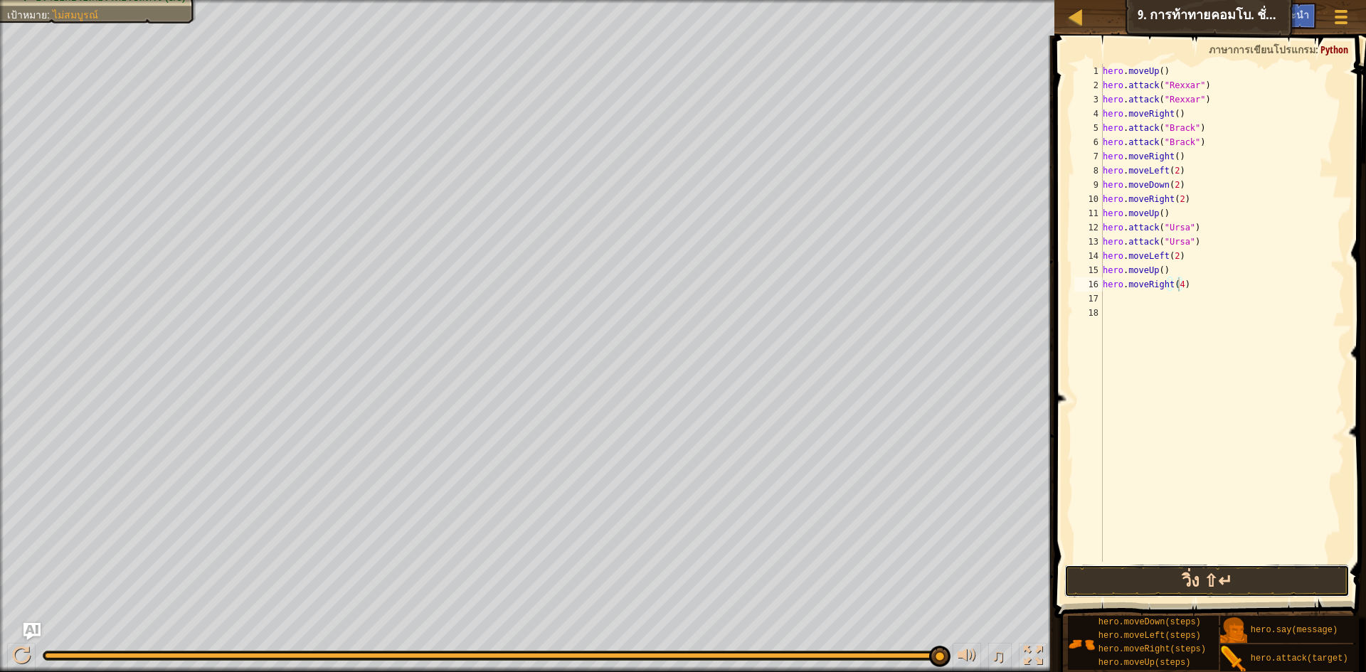
click at [1234, 588] on button "วิ่ง ⇧↵" at bounding box center [1206, 581] width 285 height 33
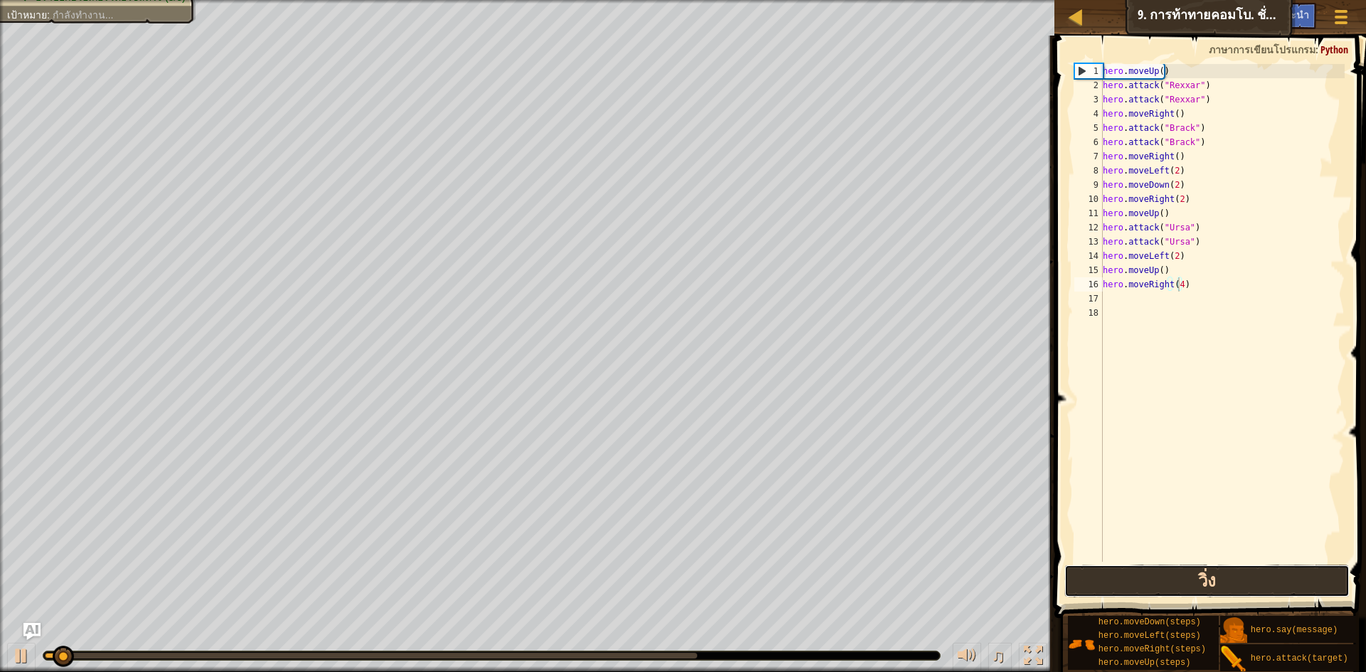
click at [1240, 585] on button "วิ่ง" at bounding box center [1206, 581] width 285 height 33
click at [1240, 582] on button "วิ่ง" at bounding box center [1206, 581] width 285 height 33
click at [1239, 582] on button "วิ่ง" at bounding box center [1206, 581] width 285 height 33
click at [1236, 581] on button "วิ่ง ⇧↵" at bounding box center [1206, 581] width 285 height 33
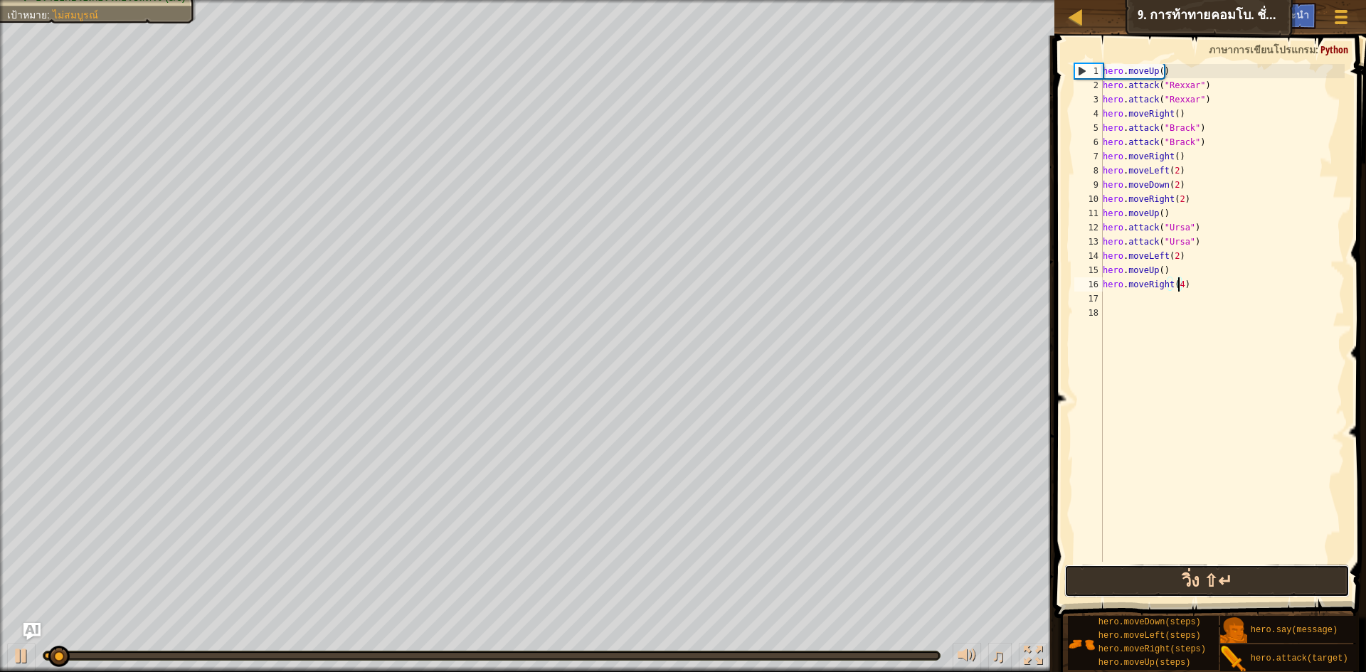
click at [1230, 581] on button "วิ่ง ⇧↵" at bounding box center [1206, 581] width 285 height 33
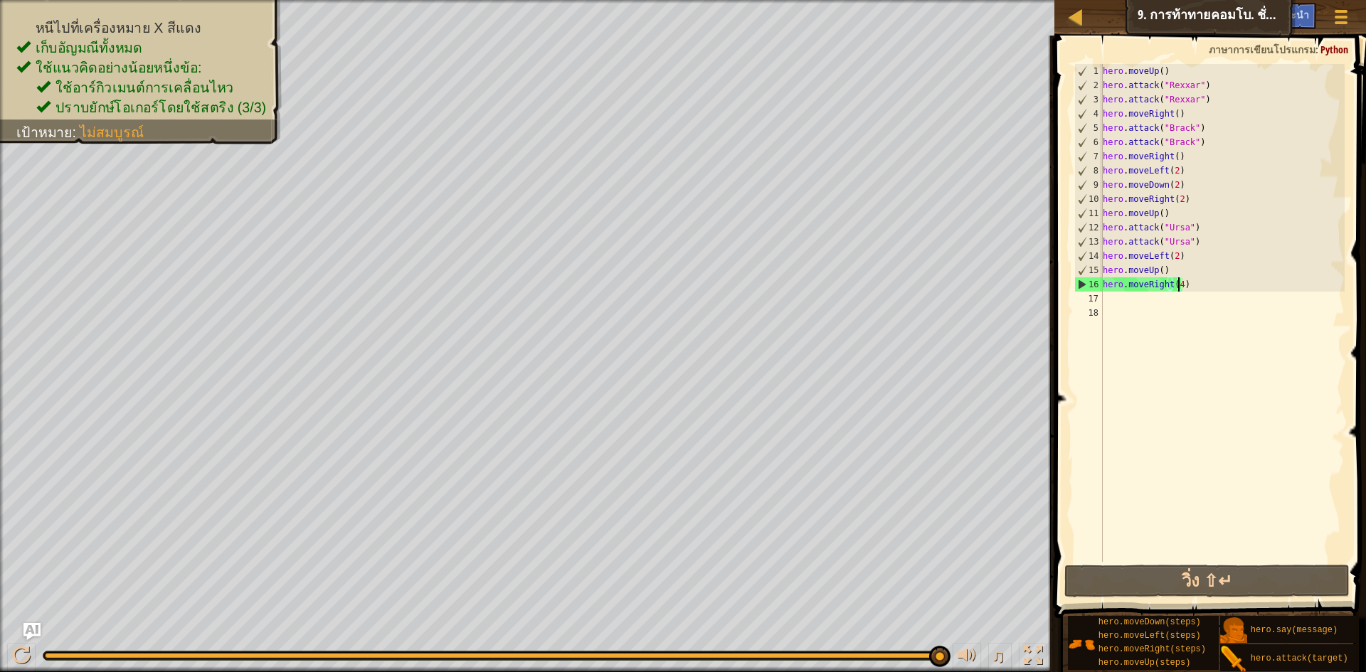
drag, startPoint x: 72, startPoint y: 647, endPoint x: 987, endPoint y: 640, distance: 915.4
click at [983, 639] on div "♫" at bounding box center [527, 652] width 1054 height 43
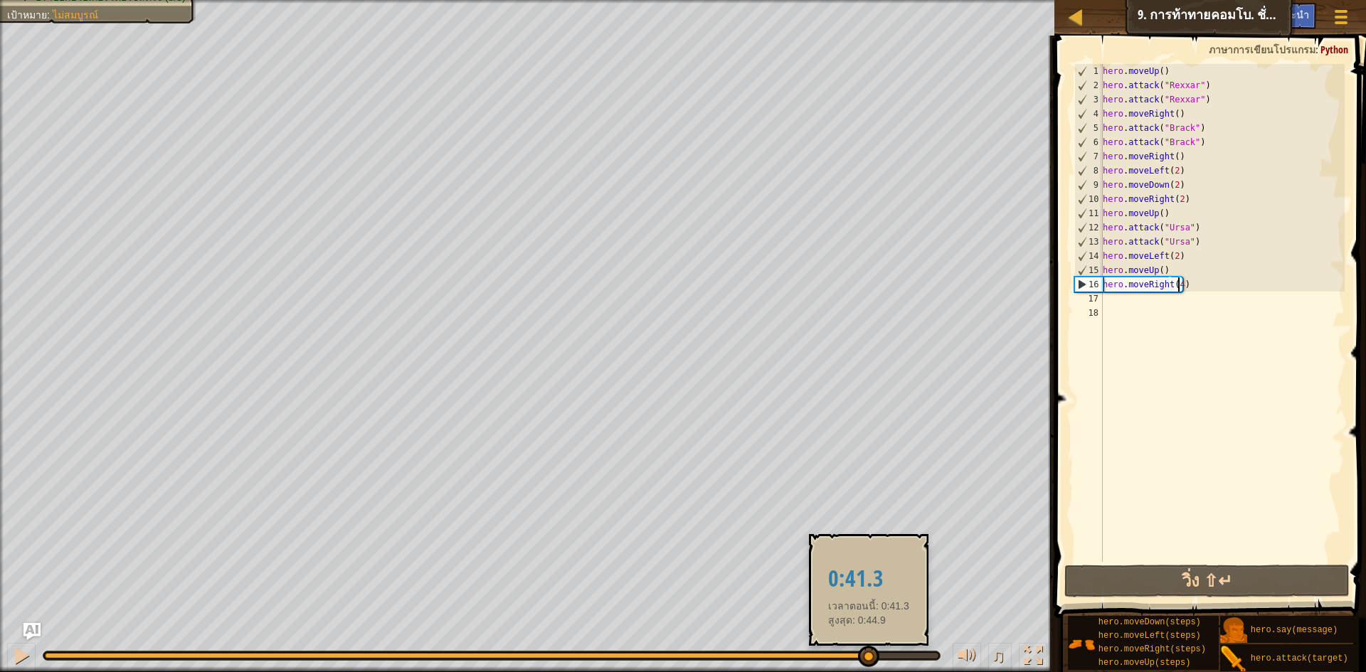
drag, startPoint x: 103, startPoint y: 647, endPoint x: 866, endPoint y: 650, distance: 763.2
click at [866, 650] on div at bounding box center [868, 656] width 21 height 21
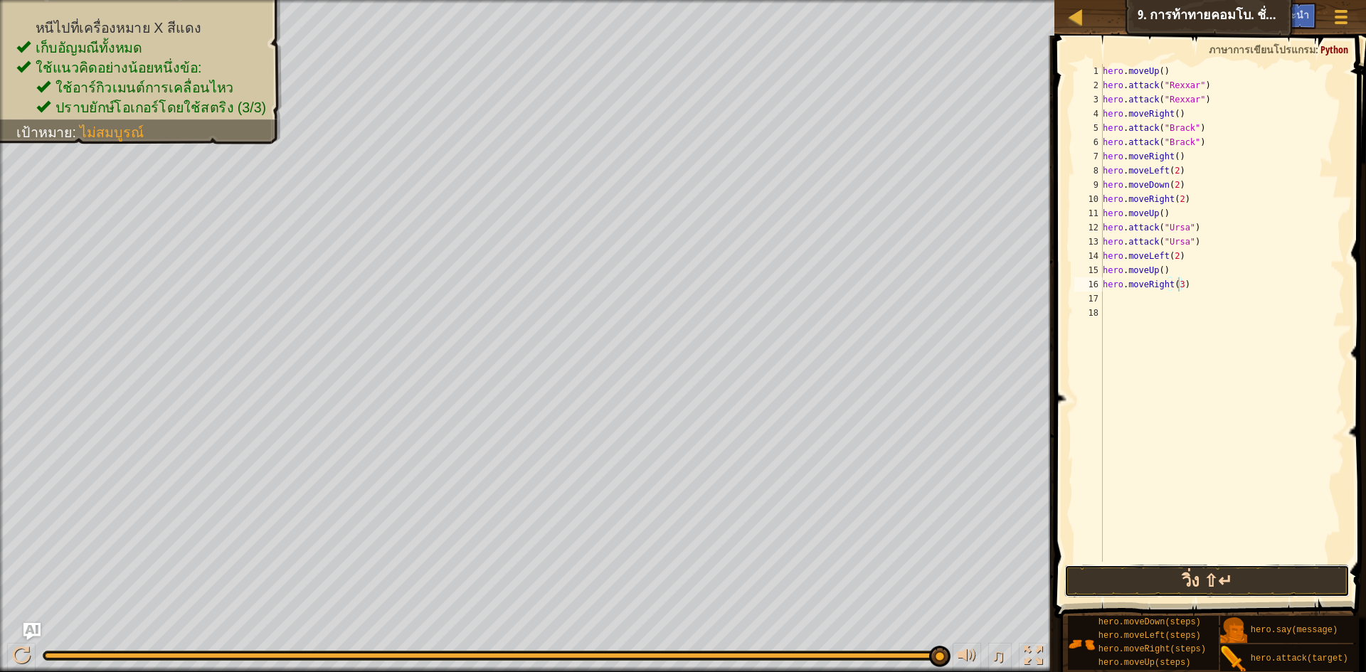
click at [1188, 572] on button "วิ่ง ⇧↵" at bounding box center [1206, 581] width 285 height 33
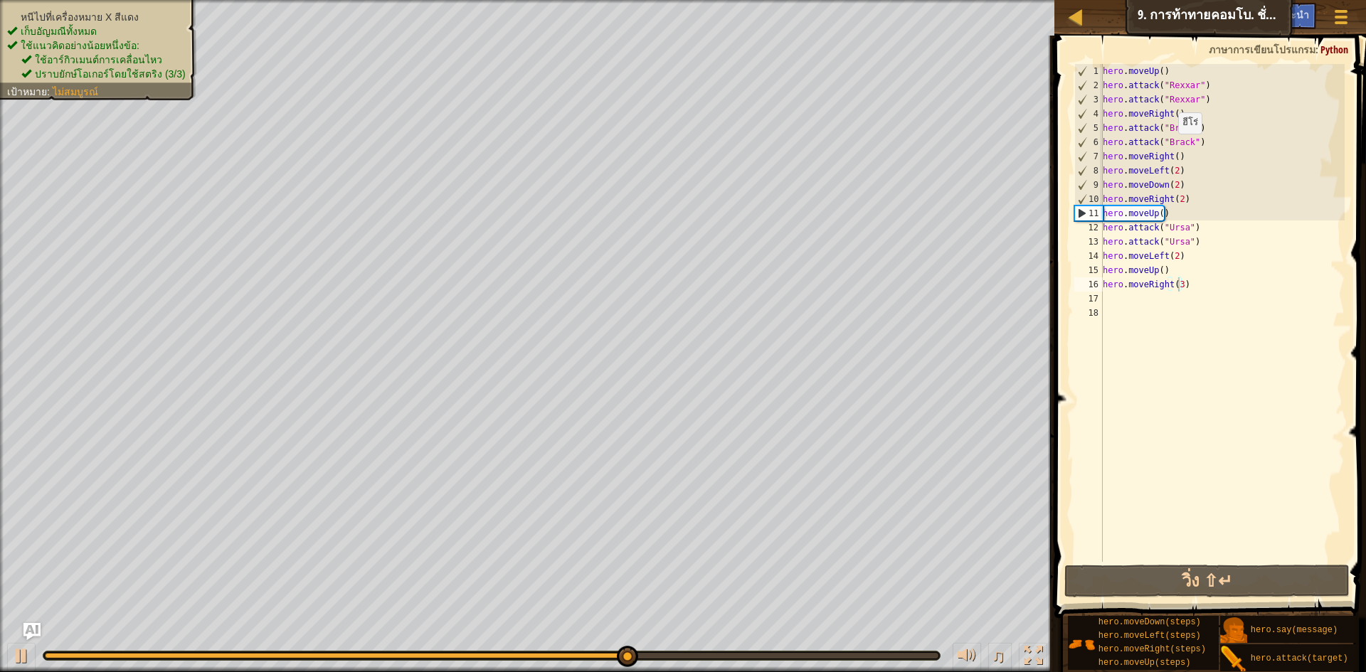
click at [75, 12] on div "หนีไปที่เครื่องหมาย X สีแดง เก็บ[PERSON_NAME]ทั้งหมด ใช้แนวคิดอย่างน้อยหนึ่งข้อ…" at bounding box center [98, 45] width 182 height 71
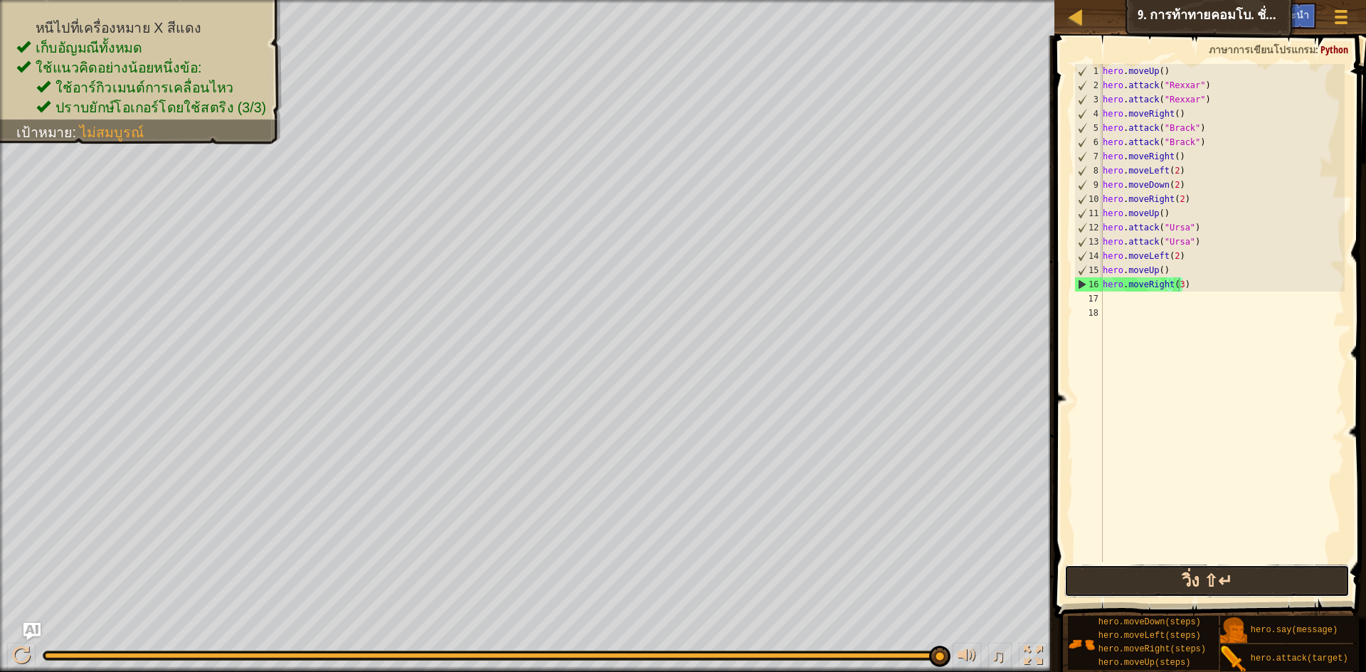
click at [1186, 575] on button "วิ่ง ⇧↵" at bounding box center [1206, 581] width 285 height 33
click at [1182, 265] on div "hero . moveUp ( ) hero . attack ( "[PERSON_NAME]" ) hero . attack ( "[PERSON_NA…" at bounding box center [1222, 327] width 245 height 526
type textarea "hero.moveUp()"
click at [1196, 295] on div "hero . moveUp ( ) hero . attack ( "[PERSON_NAME]" ) hero . attack ( "[PERSON_NA…" at bounding box center [1222, 327] width 245 height 526
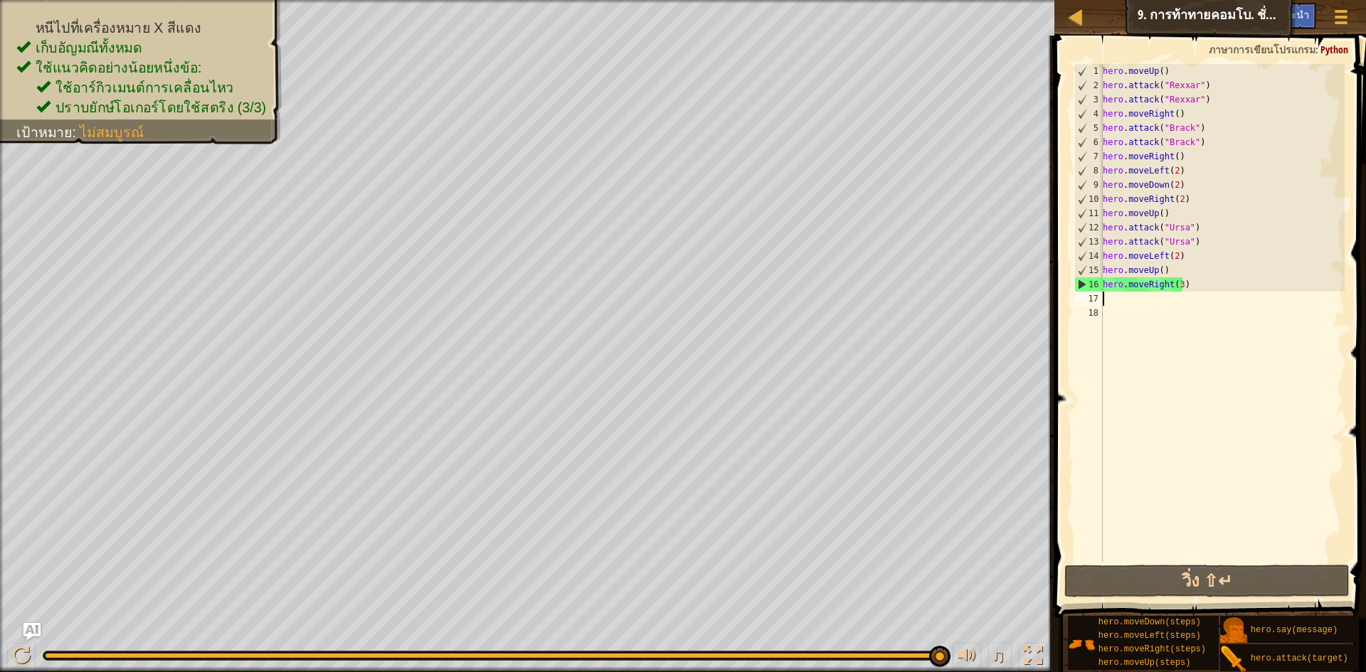
scroll to position [6, 0]
click at [1226, 285] on div "hero . moveUp ( ) hero . attack ( "[PERSON_NAME]" ) hero . attack ( "[PERSON_NA…" at bounding box center [1222, 327] width 245 height 526
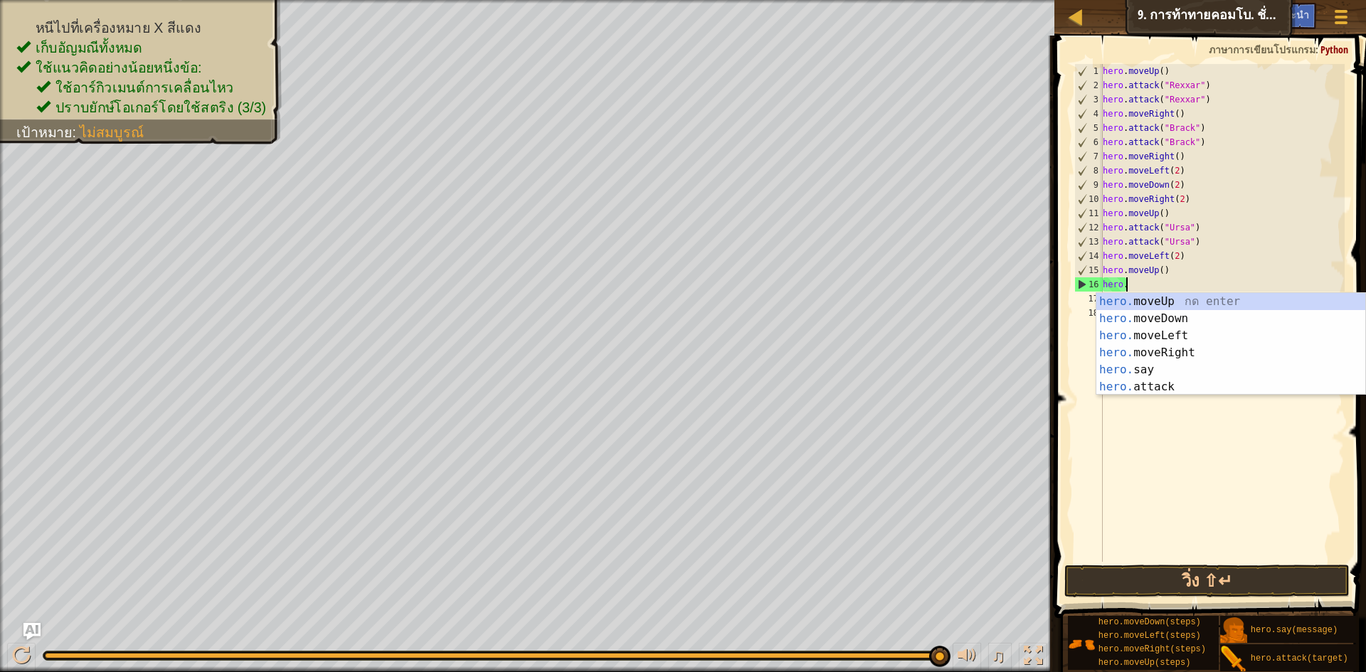
type textarea "h"
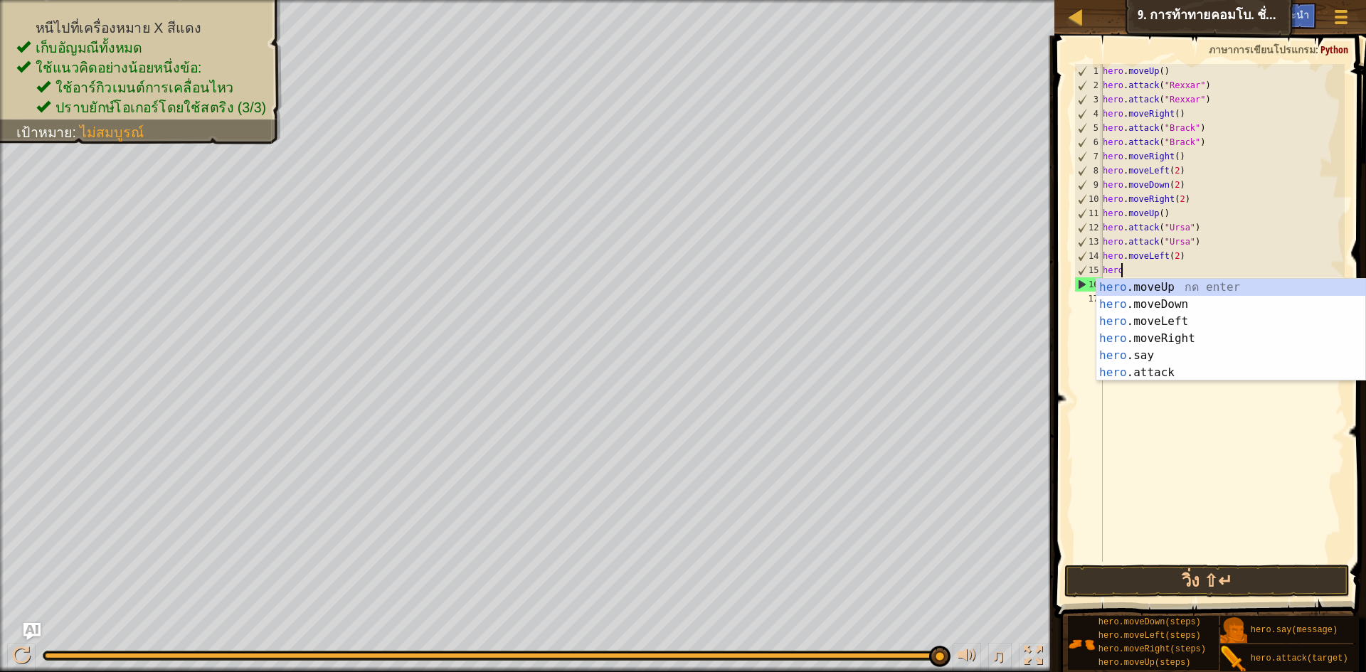
type textarea "h"
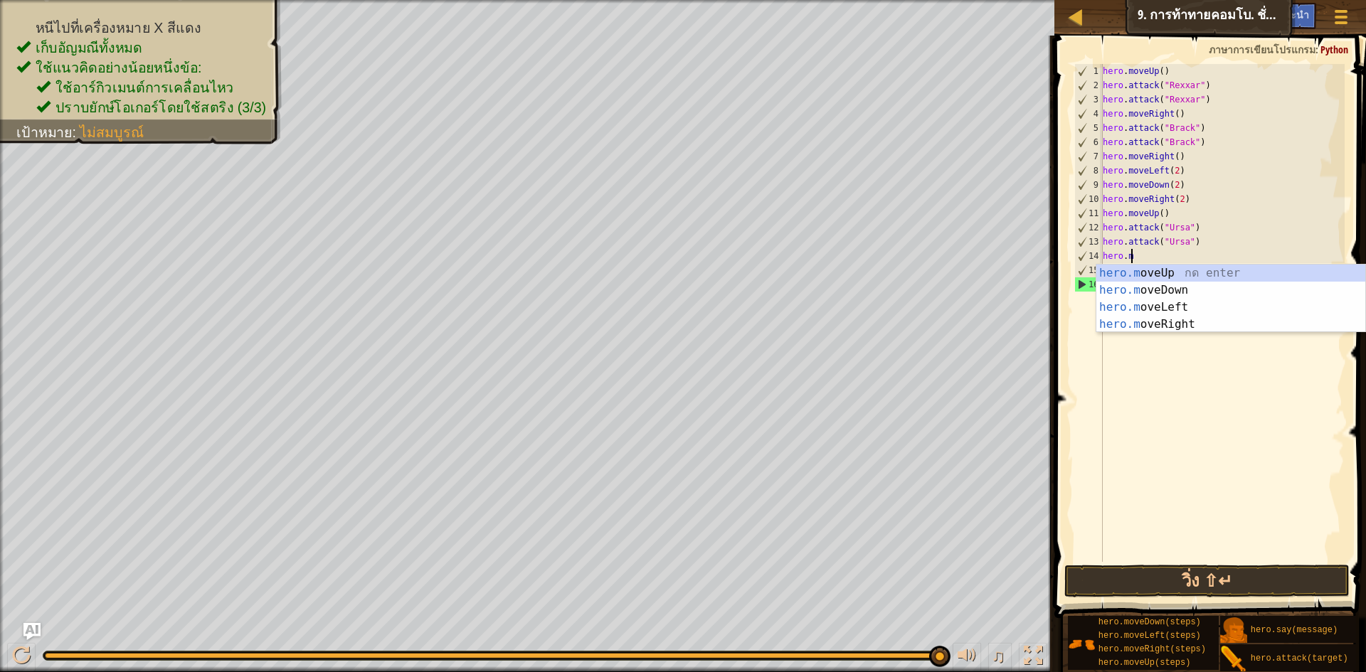
type textarea "h"
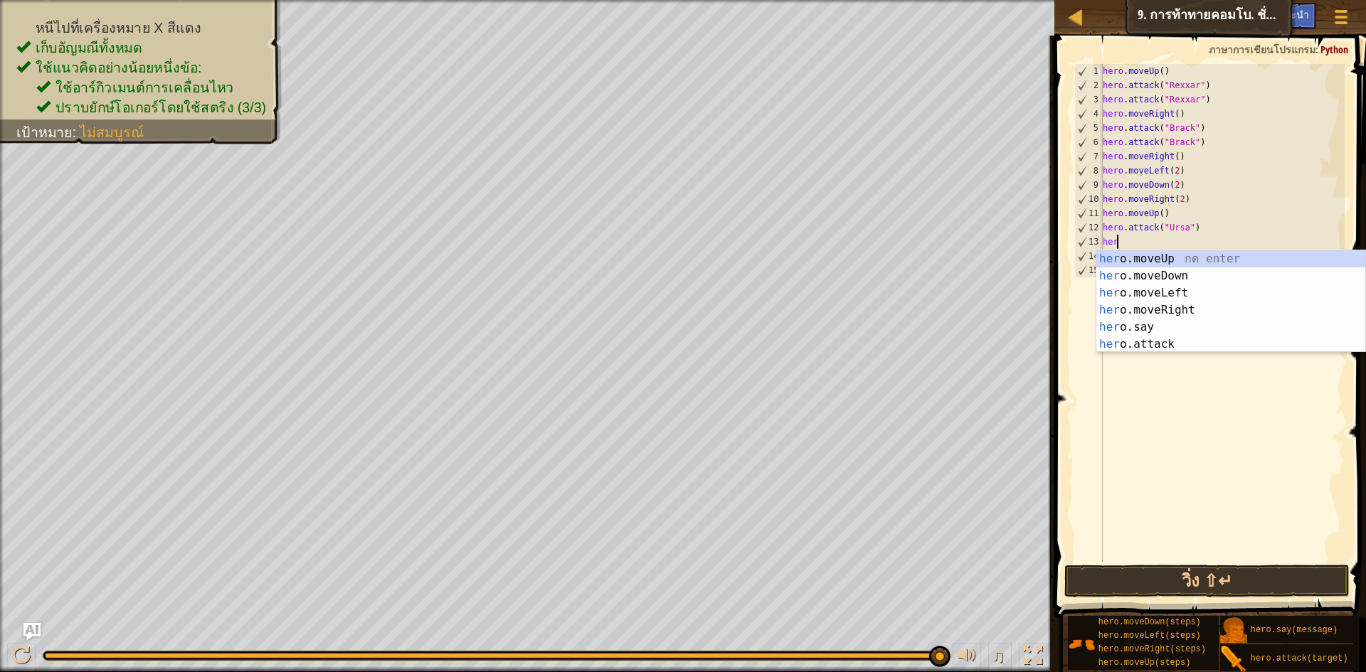
type textarea "h"
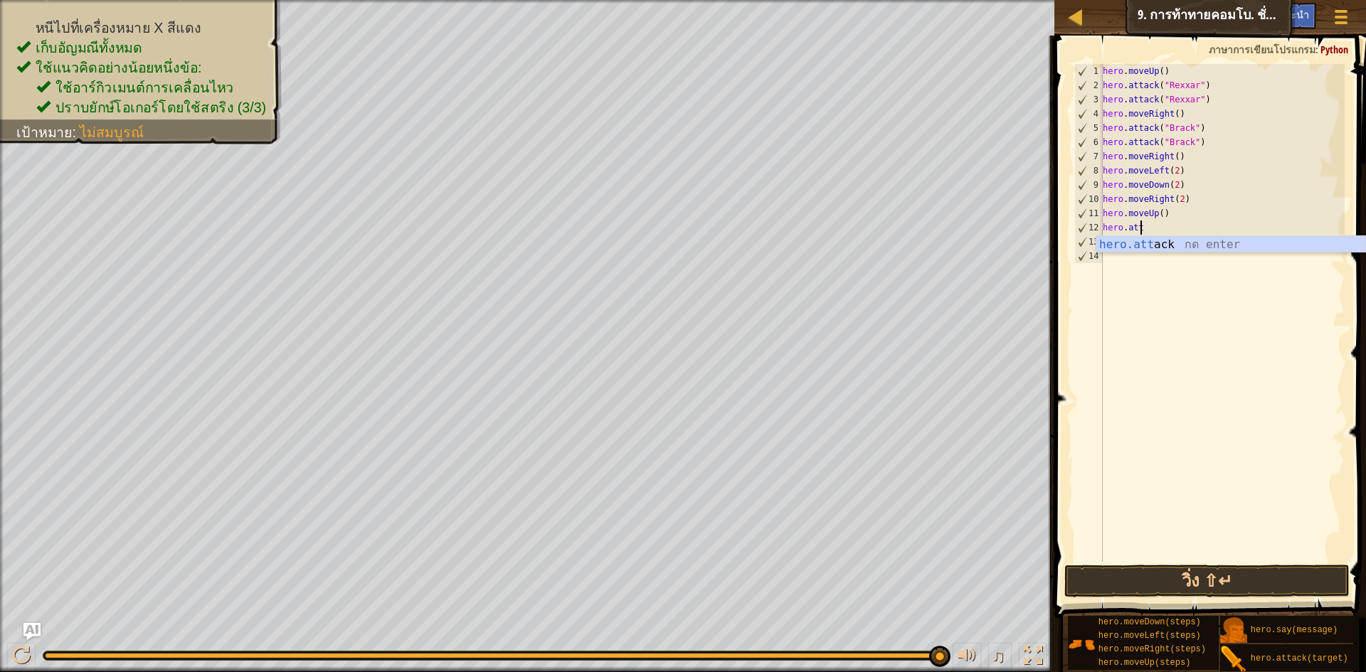
type textarea "h"
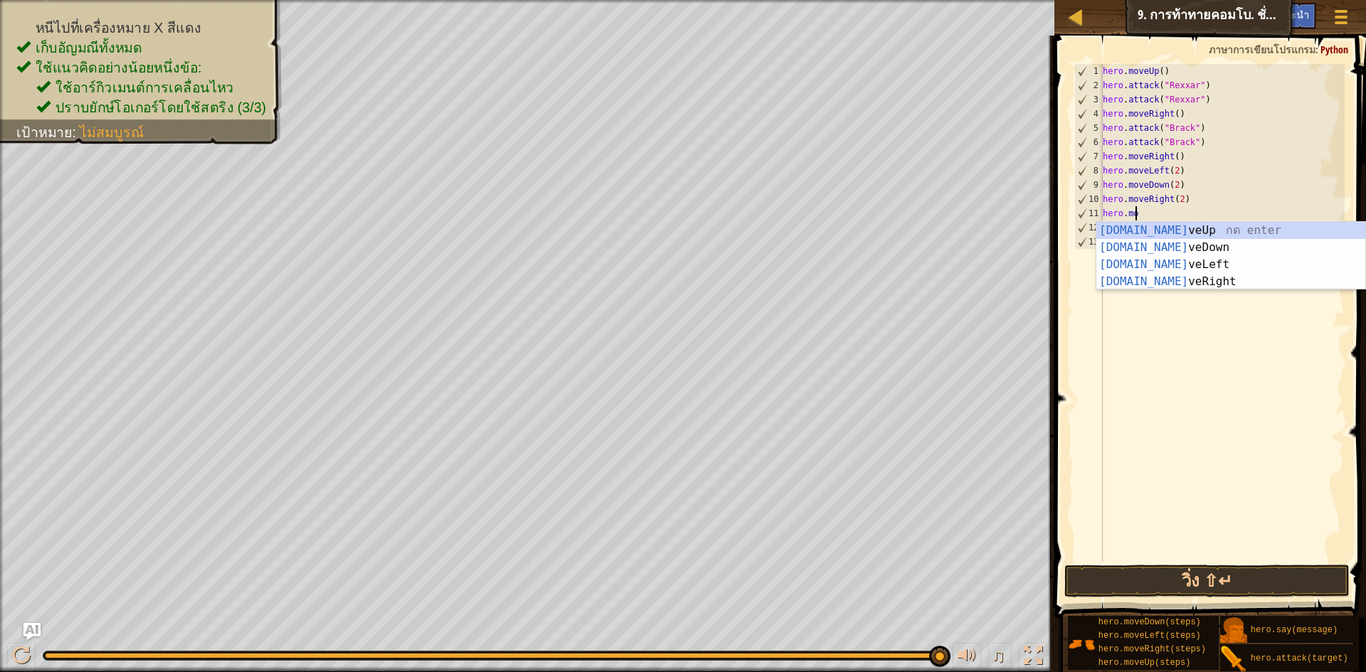
type textarea "h"
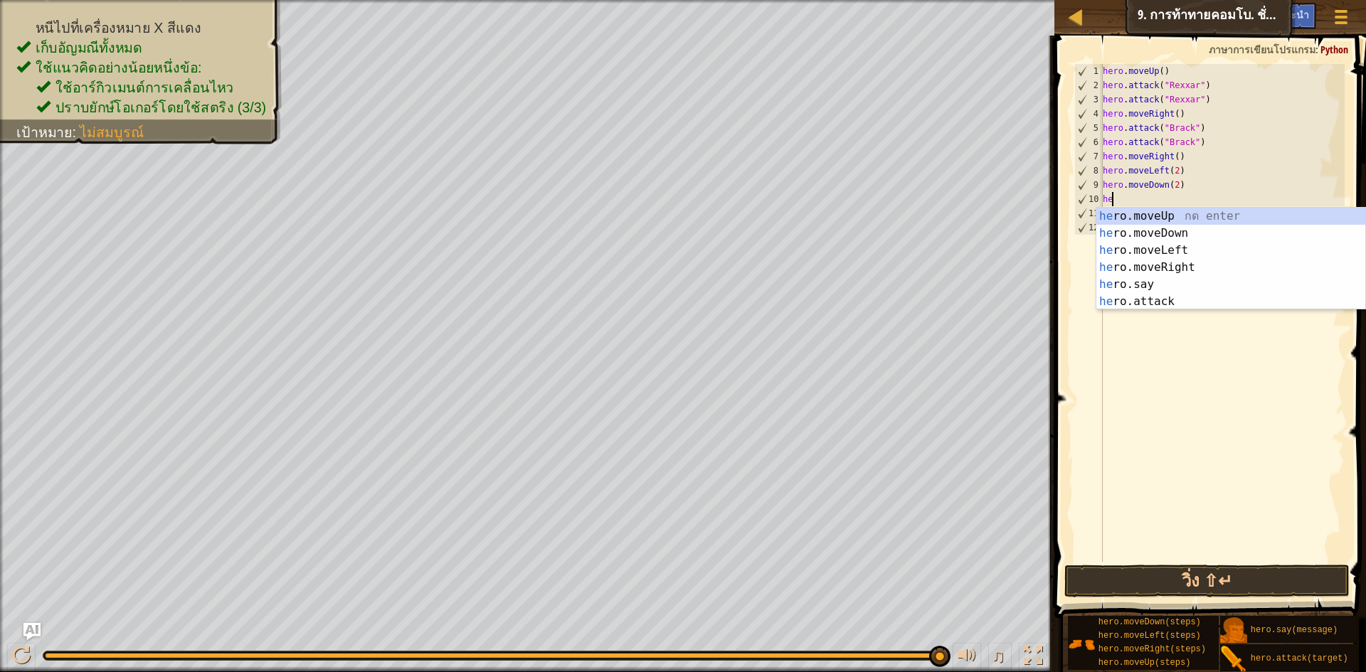
type textarea "h"
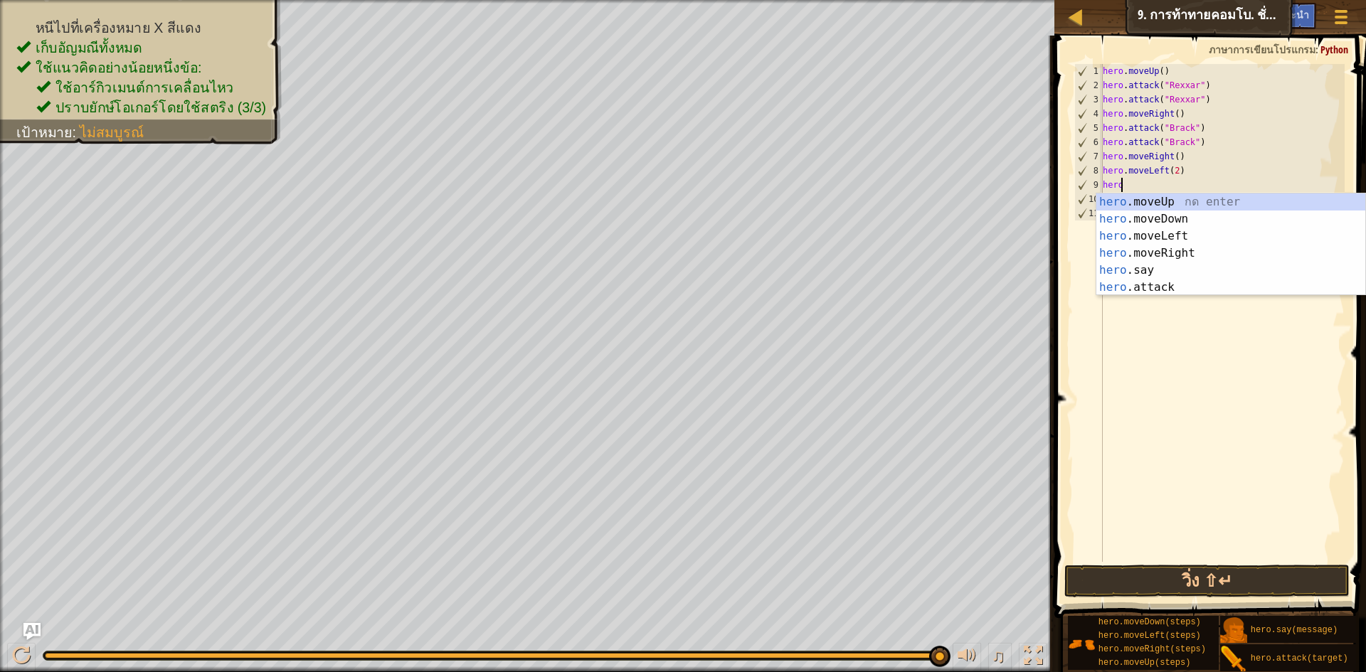
type textarea "h"
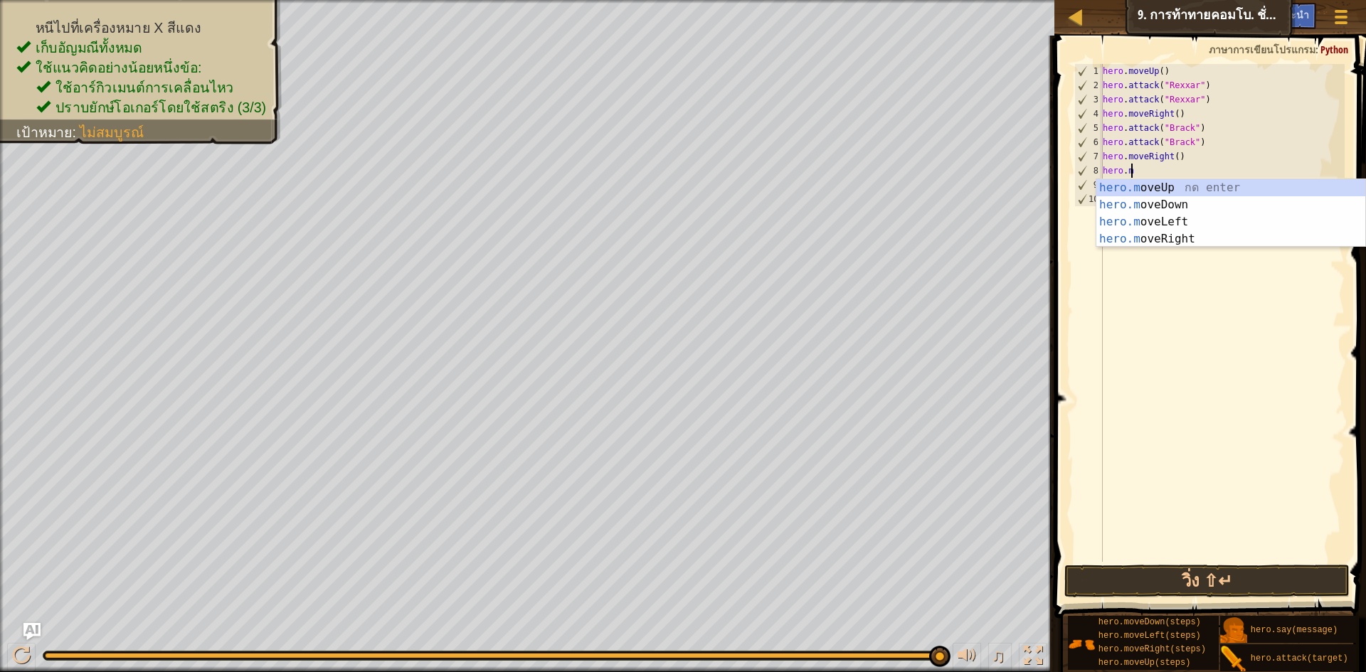
type textarea "h"
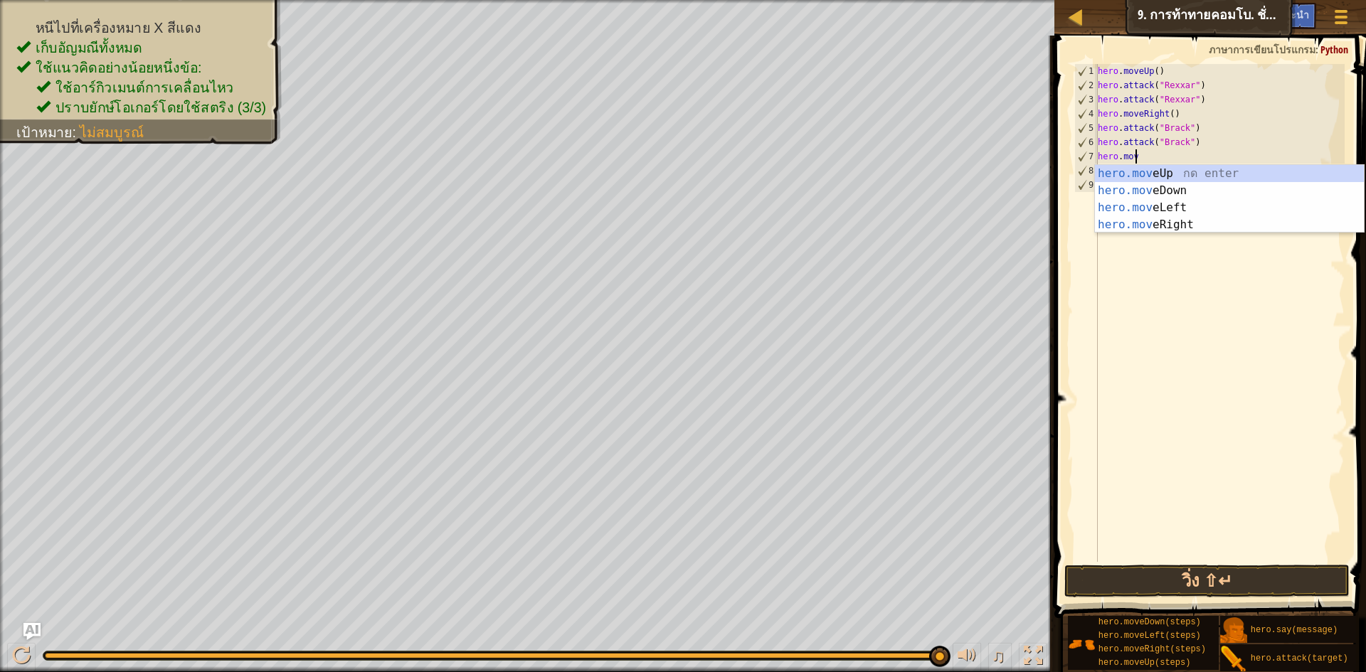
type textarea "h"
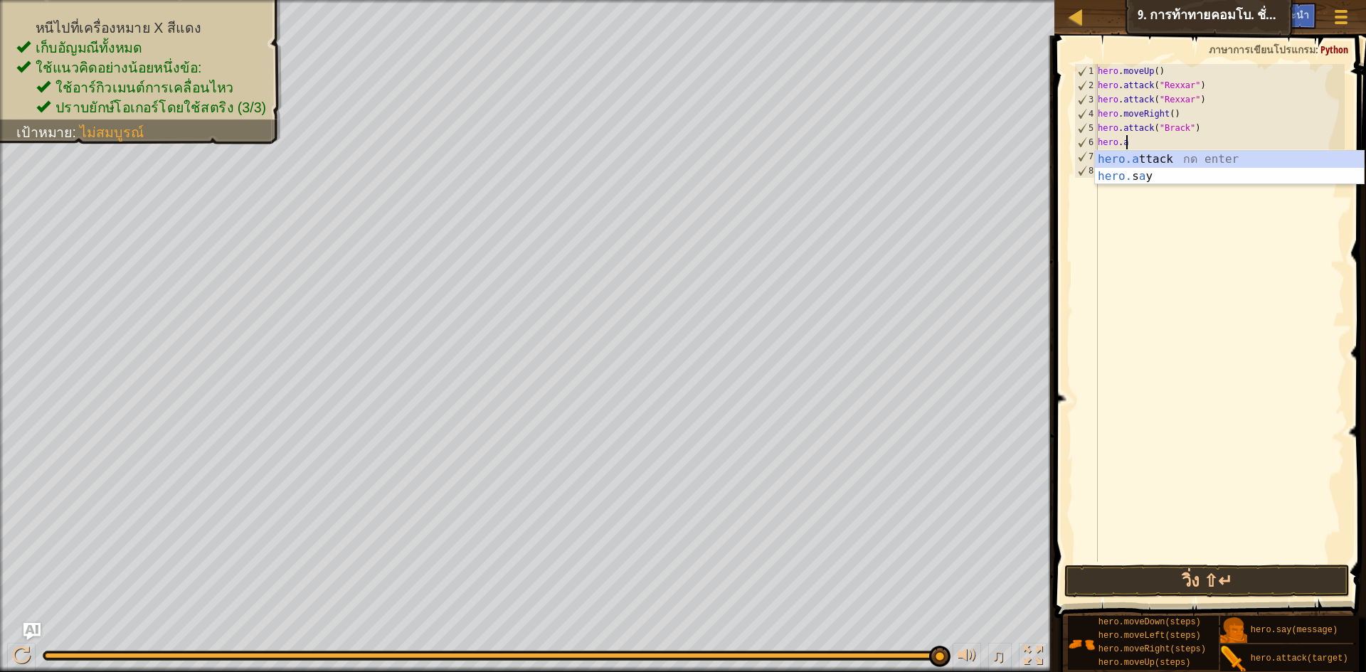
type textarea "h"
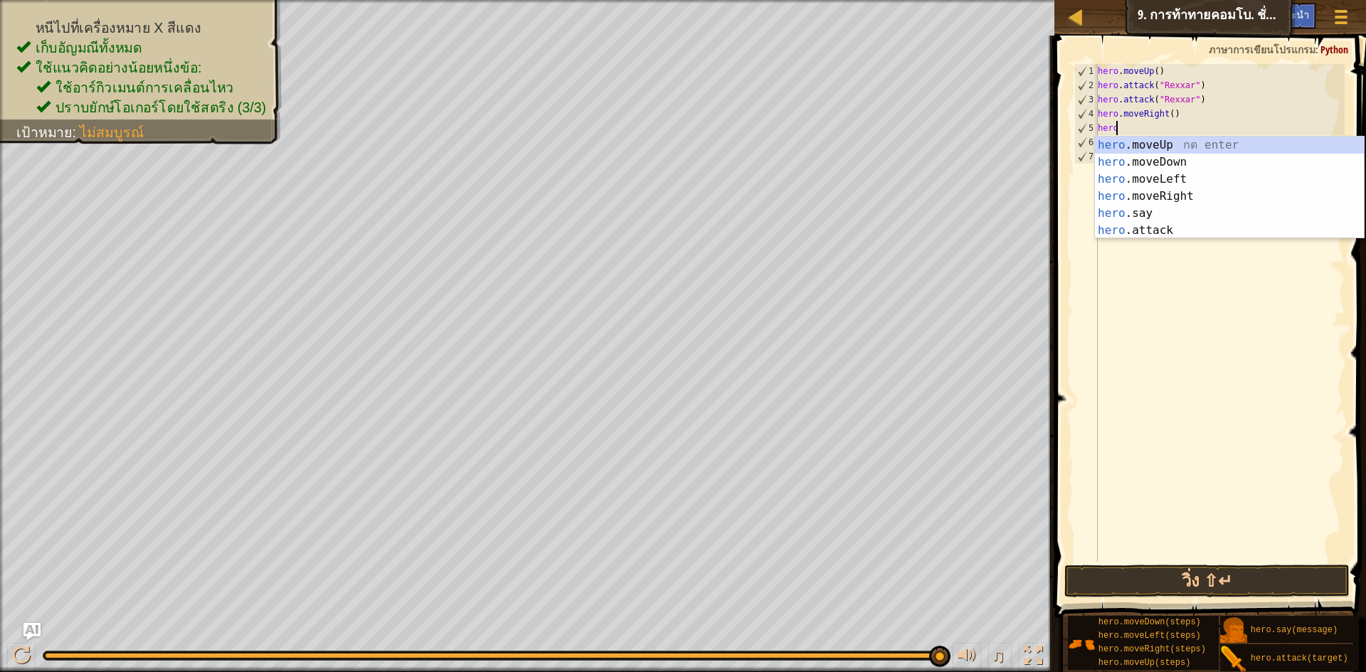
type textarea "h"
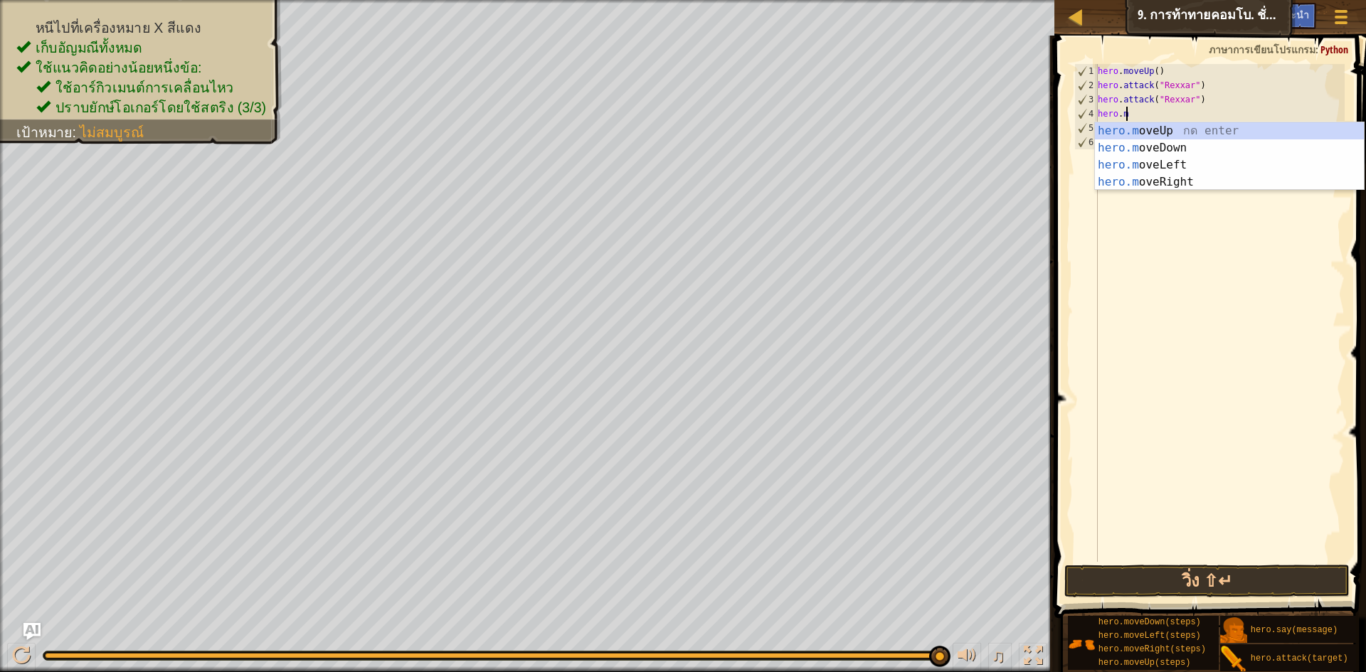
type textarea "h"
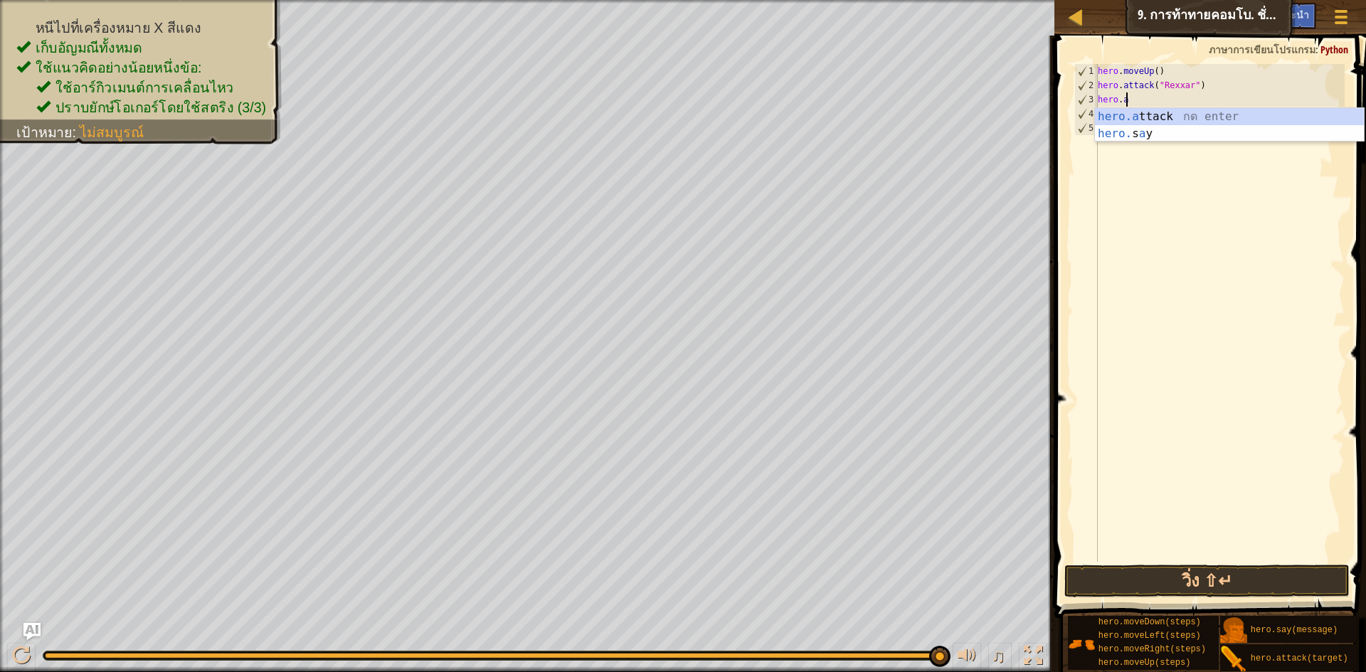
type textarea "h"
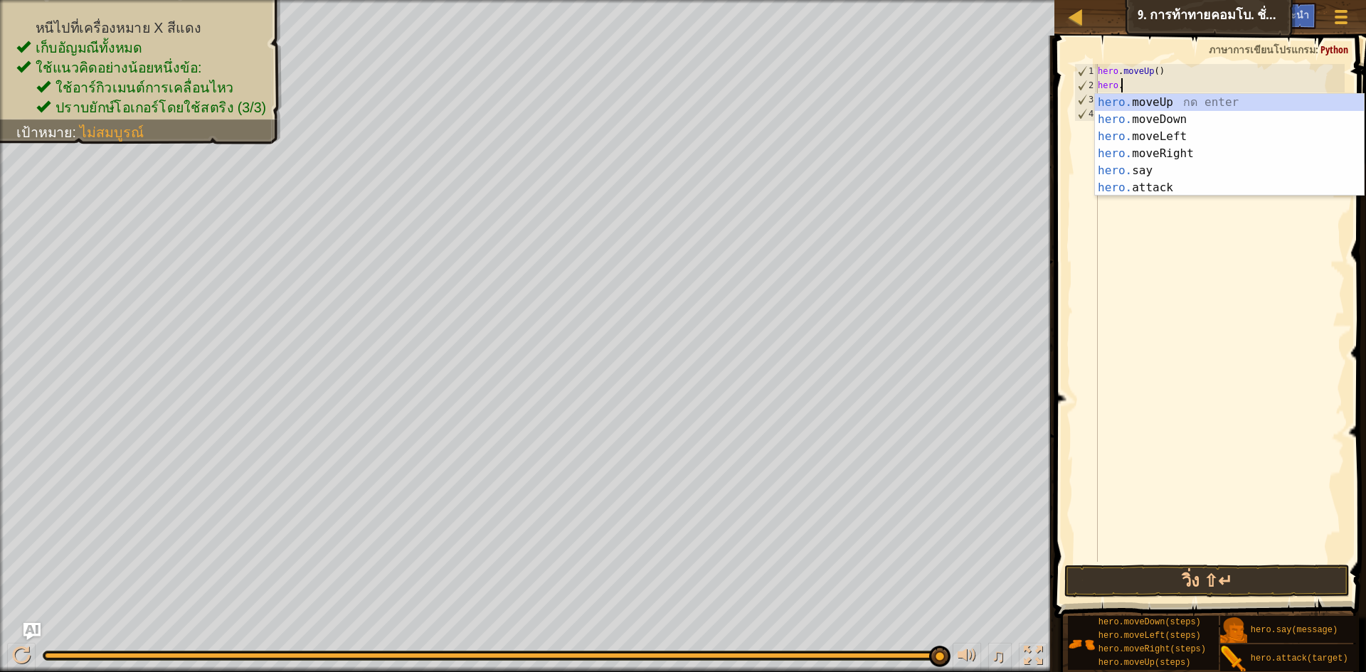
type textarea "h"
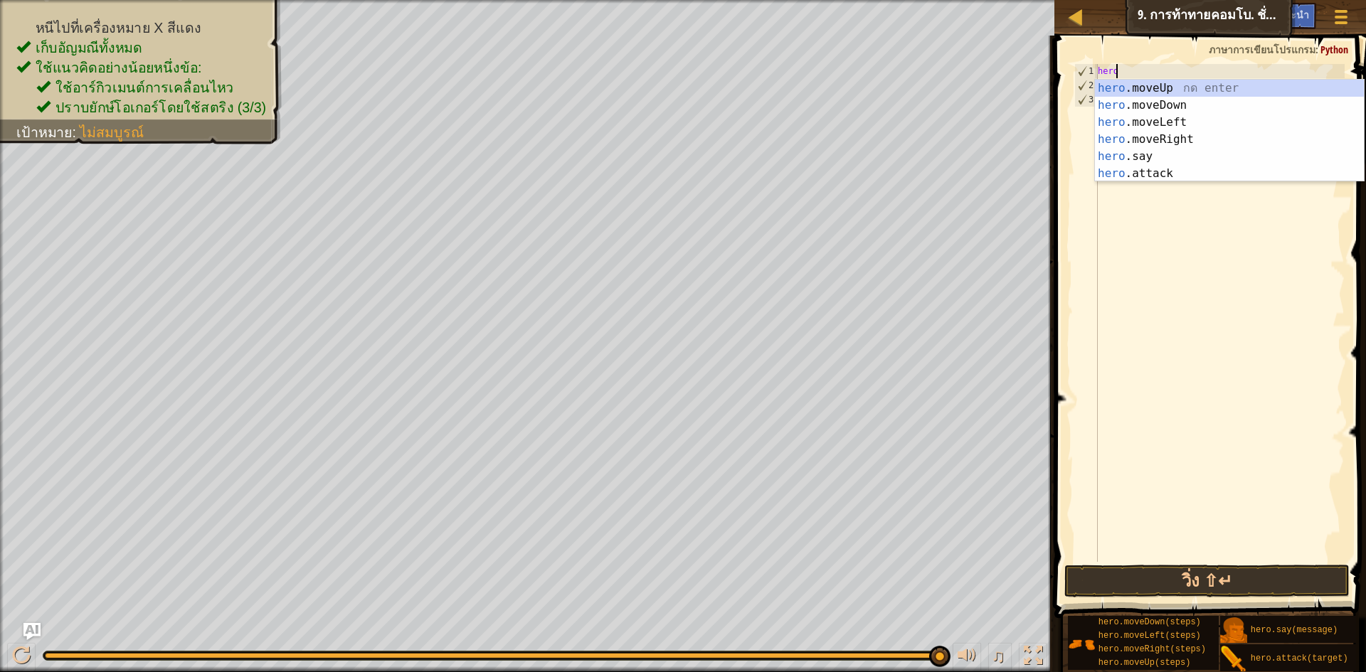
type textarea "h"
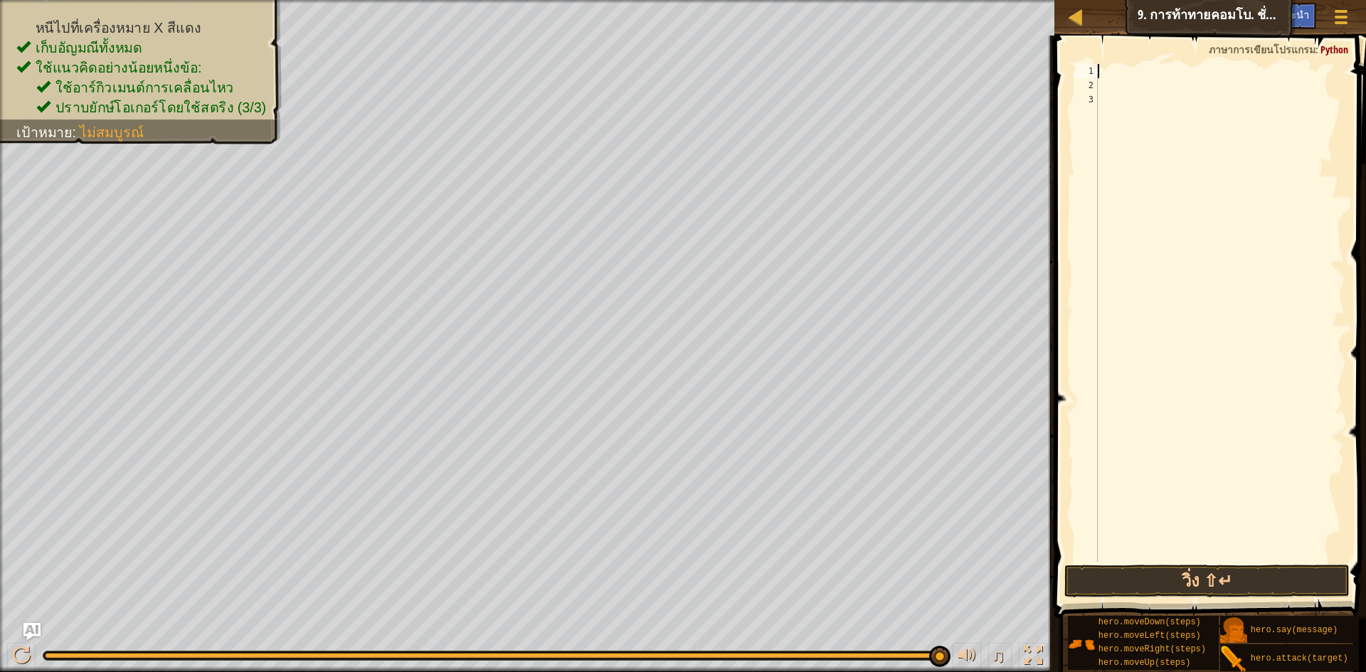
type textarea "h"
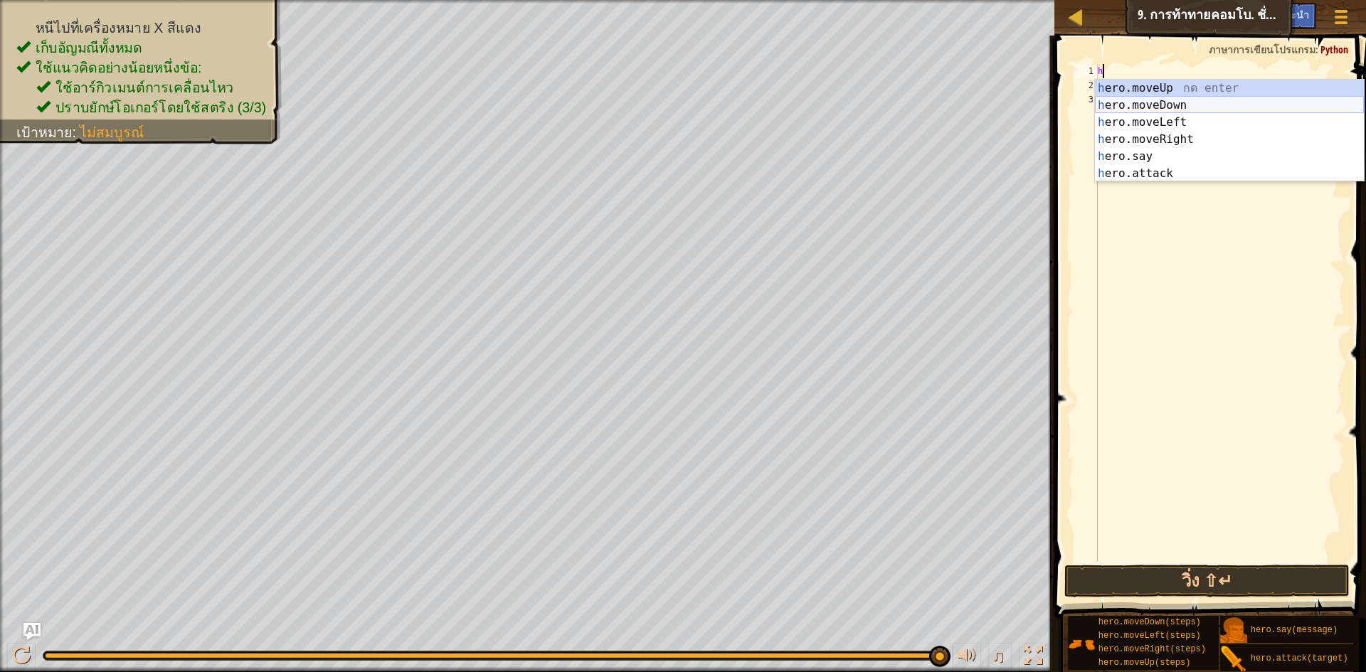
click at [1153, 96] on div "h ero.moveUp กด enter h ero.moveDown กด enter h ero.moveLeft กด enter h ero.mov…" at bounding box center [1229, 148] width 269 height 137
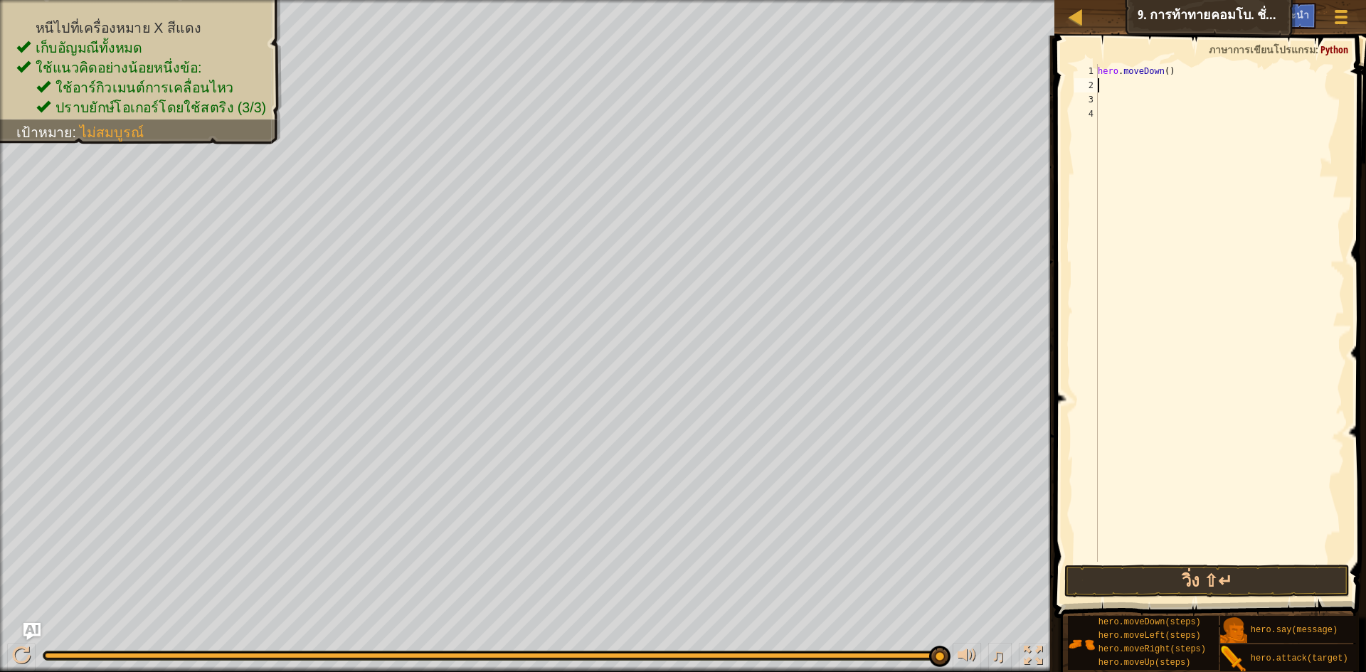
type textarea "g"
type textarea "h"
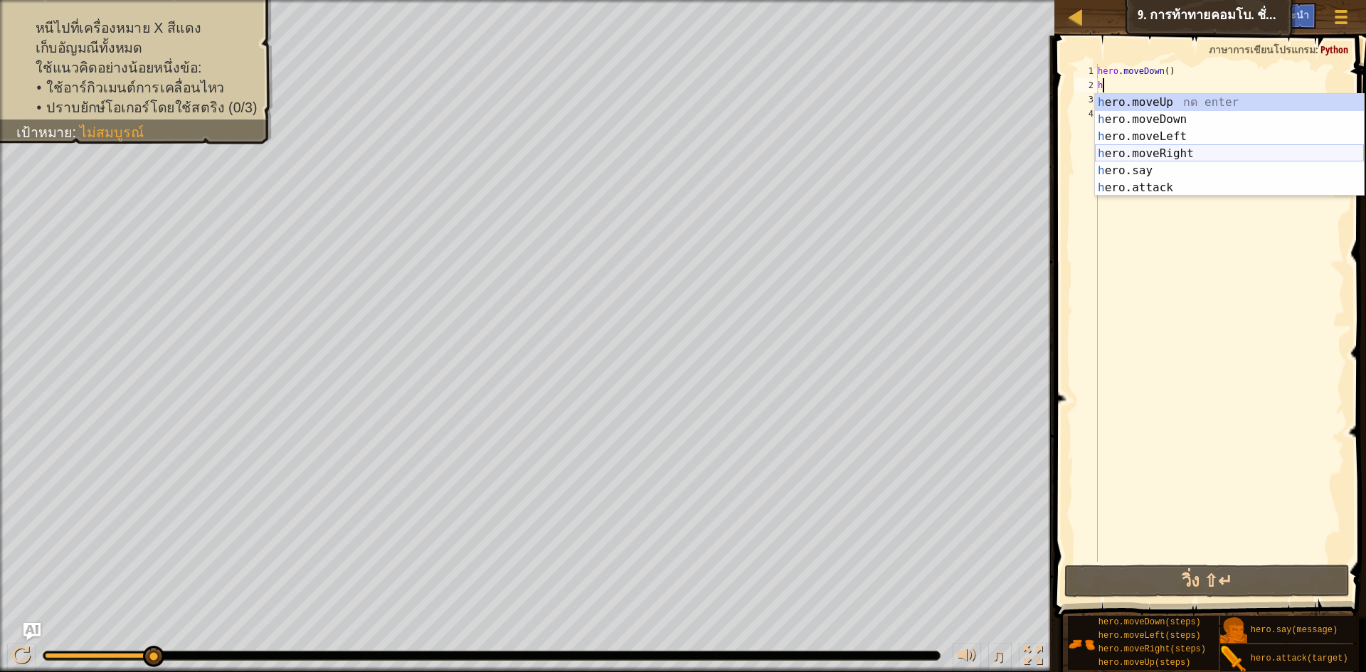
click at [1170, 150] on div "h ero.moveUp กด enter h ero.moveDown กด enter h ero.moveLeft กด enter h ero.mov…" at bounding box center [1229, 162] width 269 height 137
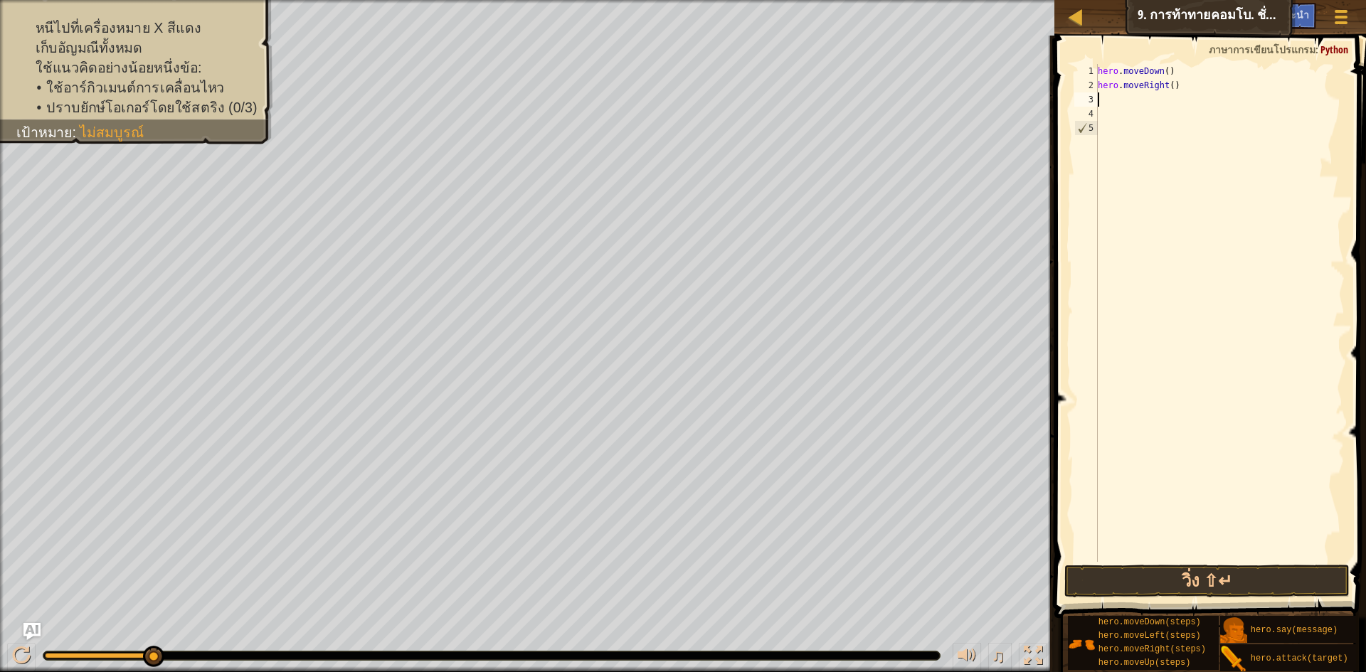
type textarea "h"
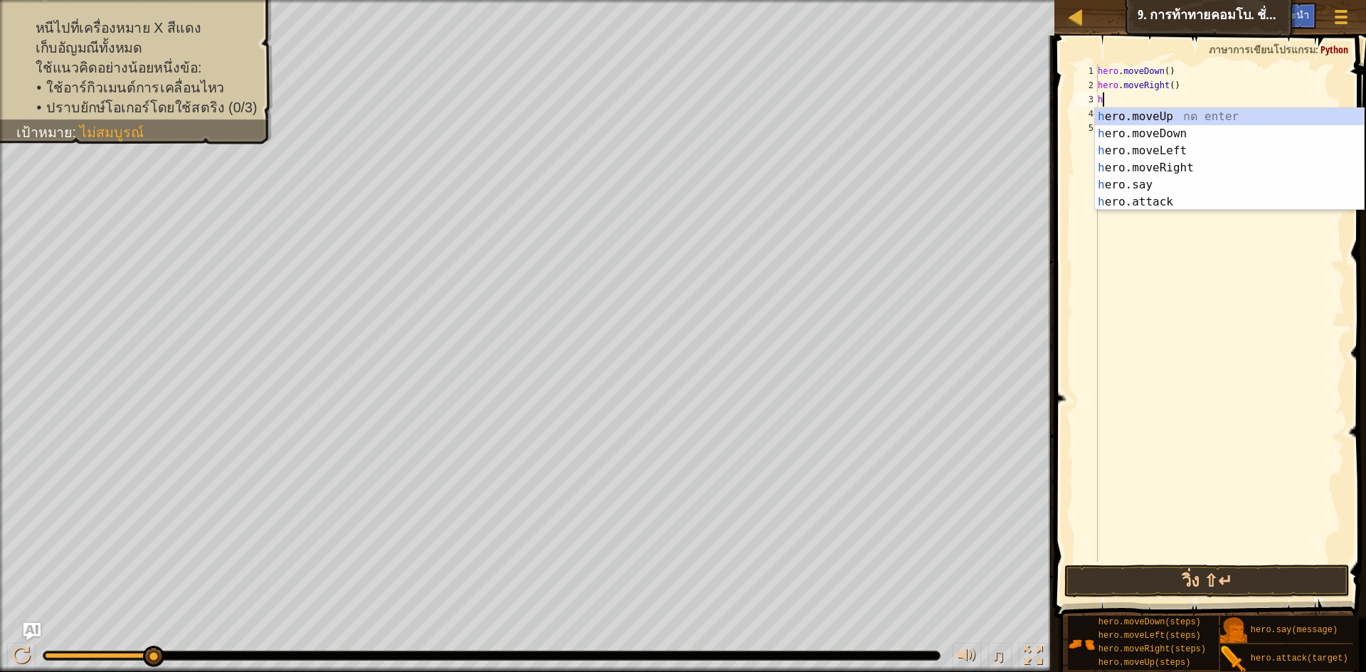
click at [1161, 299] on div "hero . moveDown ( ) hero . moveRight ( ) h" at bounding box center [1220, 327] width 250 height 526
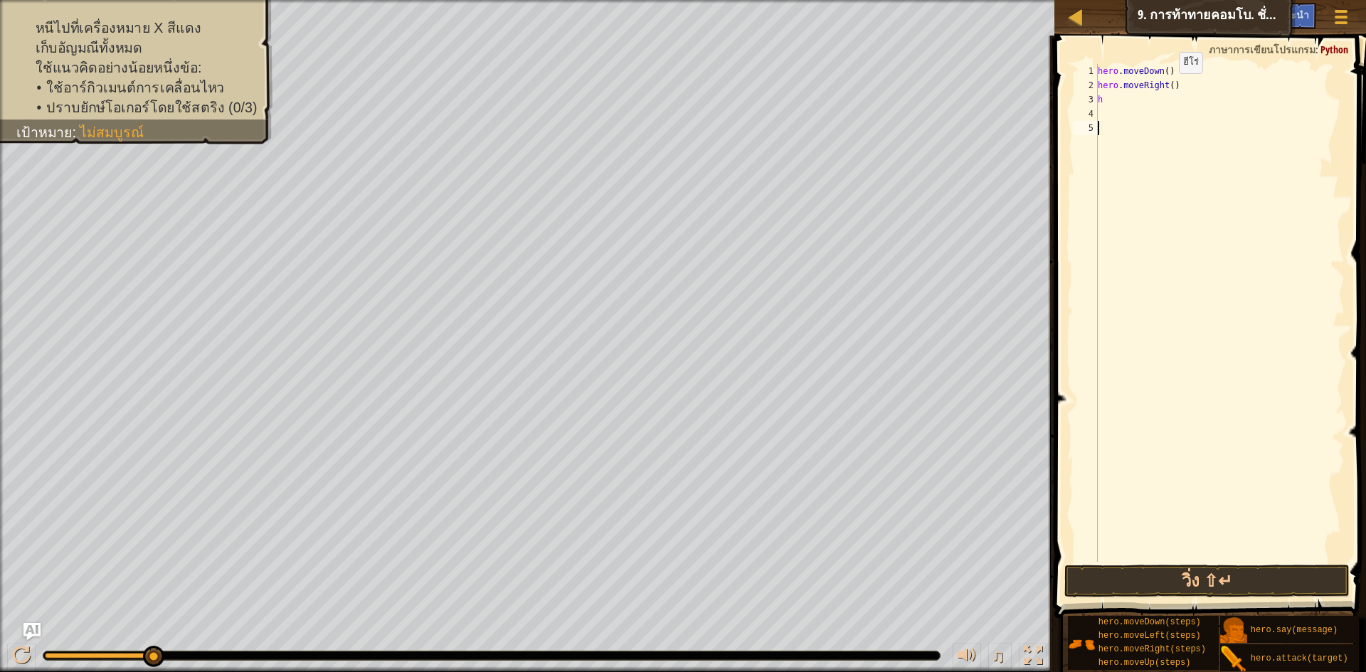
click at [1167, 87] on div "hero . moveDown ( ) hero . moveRight ( ) h" at bounding box center [1220, 327] width 250 height 526
click at [1122, 104] on div "hero . moveDown ( ) hero . moveRight ( 2 ) h" at bounding box center [1220, 327] width 250 height 526
type textarea "h"
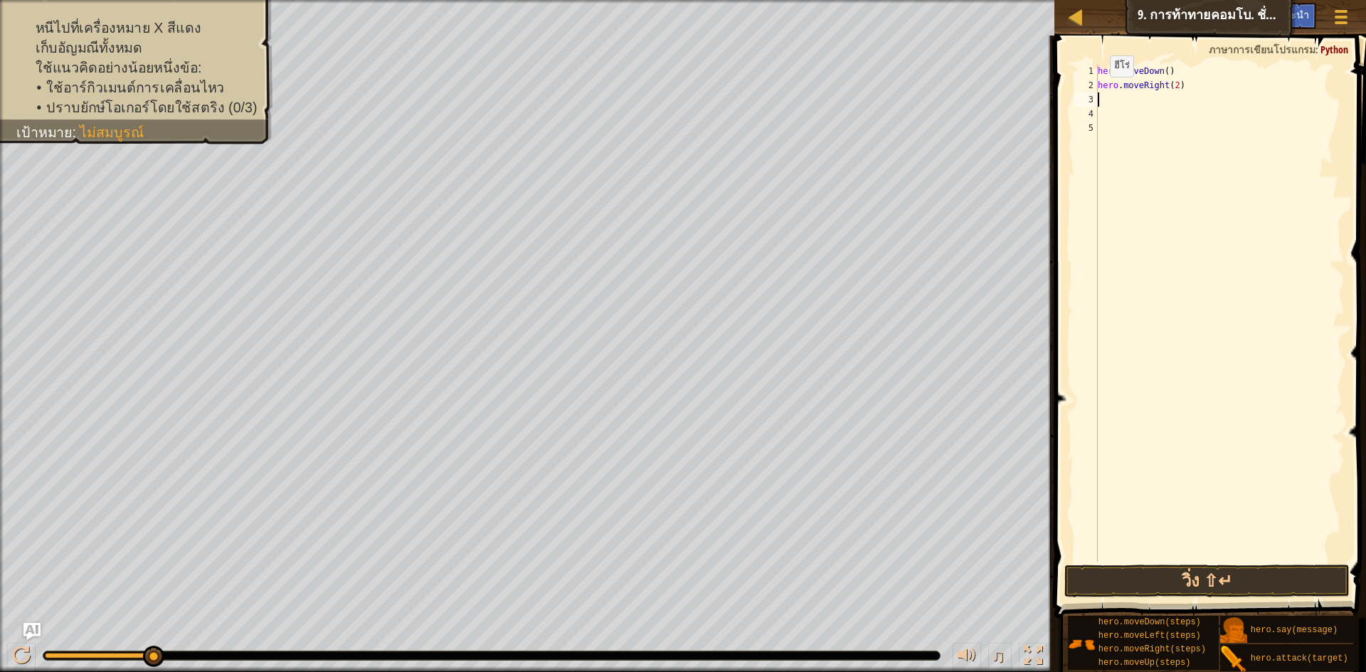
type textarea "h"
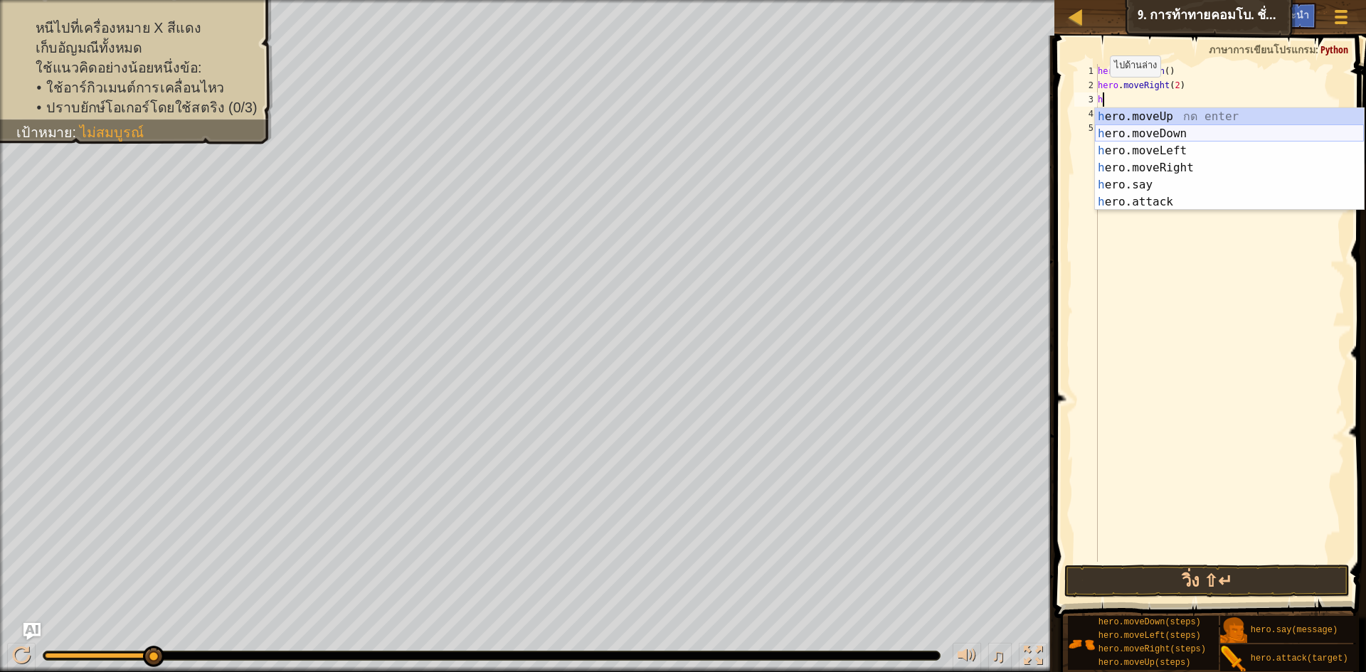
click at [1187, 109] on div "h ero.moveUp กด enter h ero.moveDown กด enter h ero.moveLeft กด enter h ero.mov…" at bounding box center [1229, 176] width 269 height 137
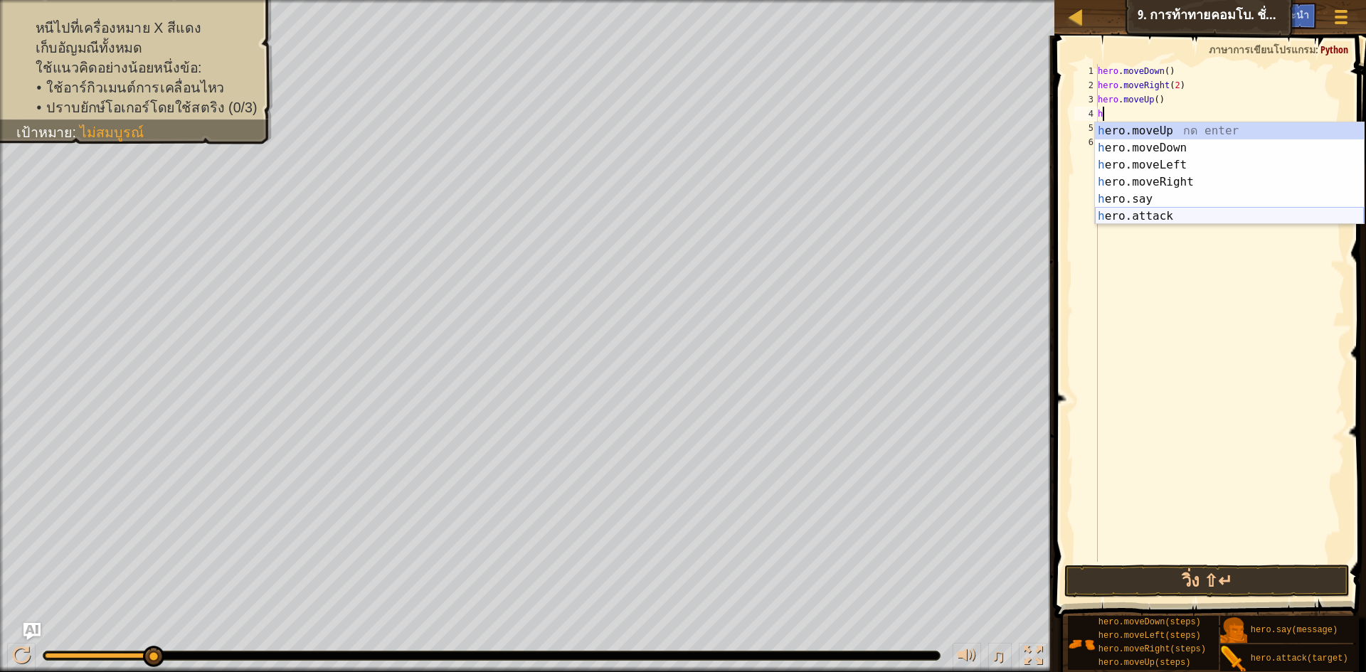
click at [1144, 209] on div "h ero.moveUp กด enter h ero.moveDown กด enter h ero.moveLeft กด enter h ero.mov…" at bounding box center [1229, 190] width 269 height 137
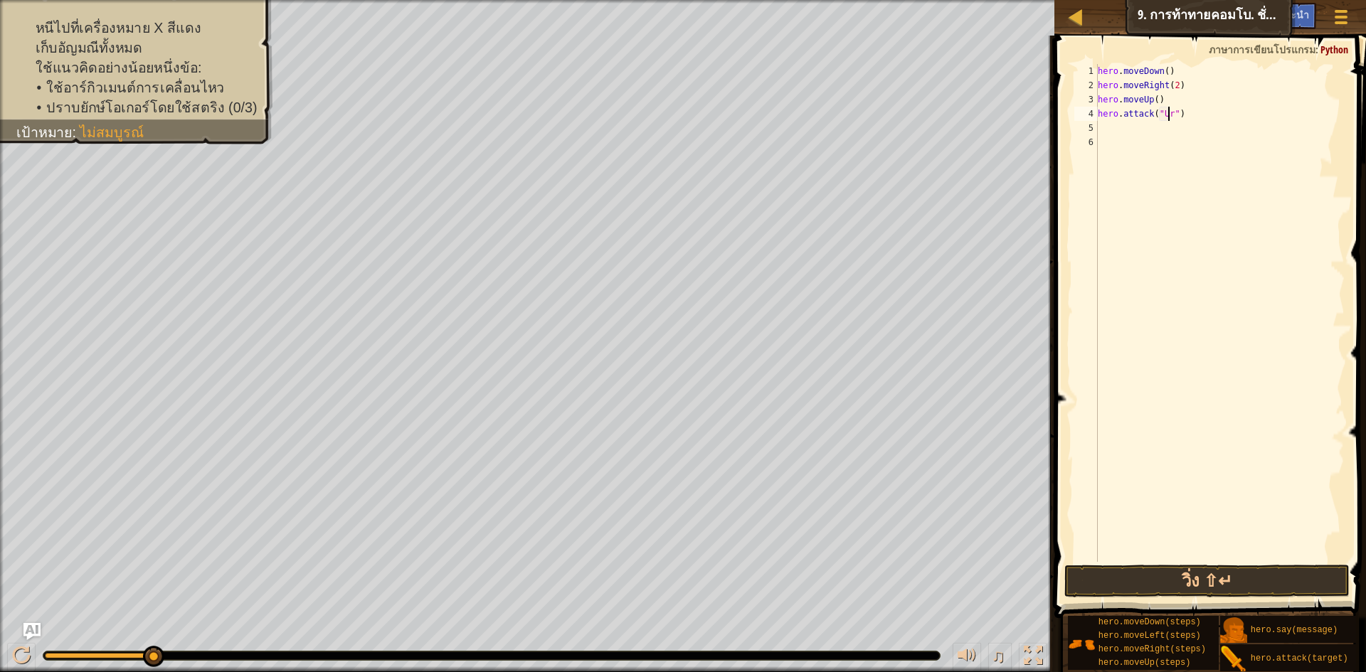
scroll to position [6, 6]
drag, startPoint x: 1097, startPoint y: 110, endPoint x: 1187, endPoint y: 112, distance: 90.3
click at [1187, 112] on div "hero.attack("Ursa") 1 2 3 4 5 6 hero . moveDown ( ) hero . moveRight ( 2 ) hero…" at bounding box center [1207, 313] width 273 height 498
type textarea "hero.attack("Ursa")"
click at [1112, 132] on div "hero . moveDown ( ) hero . moveRight ( 2 ) hero . moveUp ( ) hero . attack ( "U…" at bounding box center [1220, 313] width 250 height 498
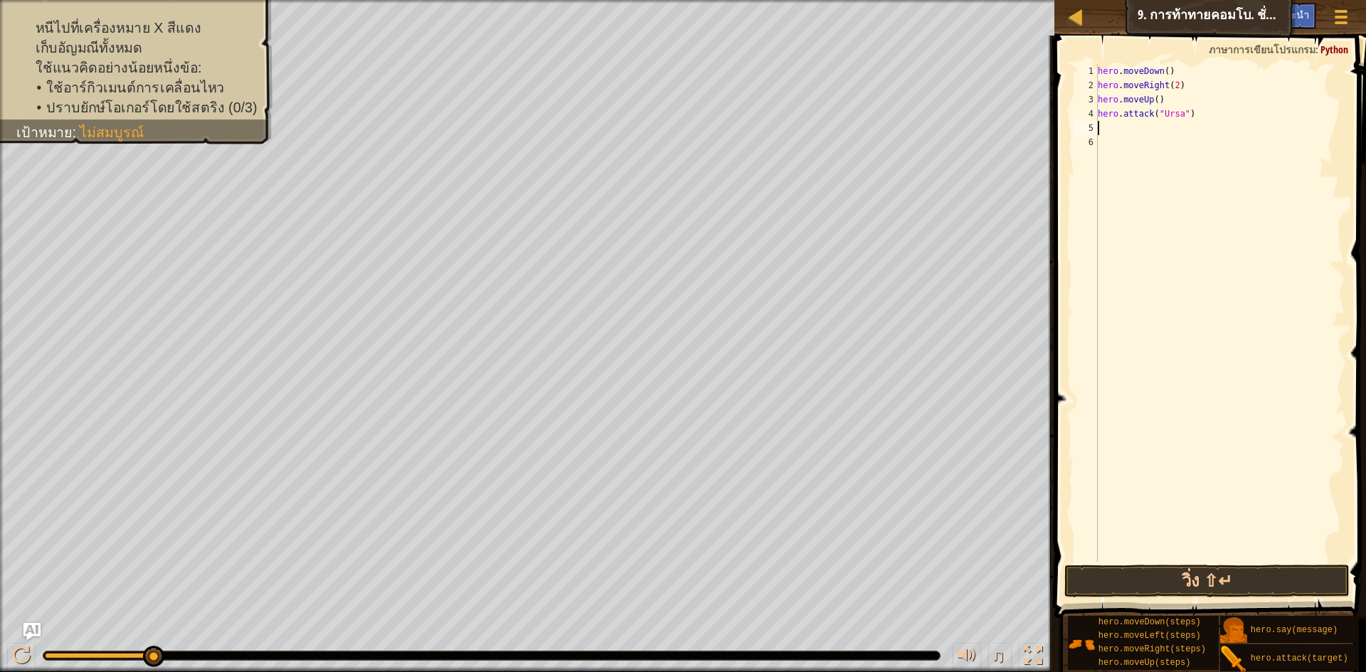
scroll to position [6, 0]
click at [1101, 129] on div "hero . moveDown ( ) hero . moveRight ( 2 ) hero . moveUp ( ) hero . attack ( "U…" at bounding box center [1220, 327] width 250 height 526
click at [1253, 581] on button "วิ่ง ⇧↵" at bounding box center [1206, 581] width 285 height 33
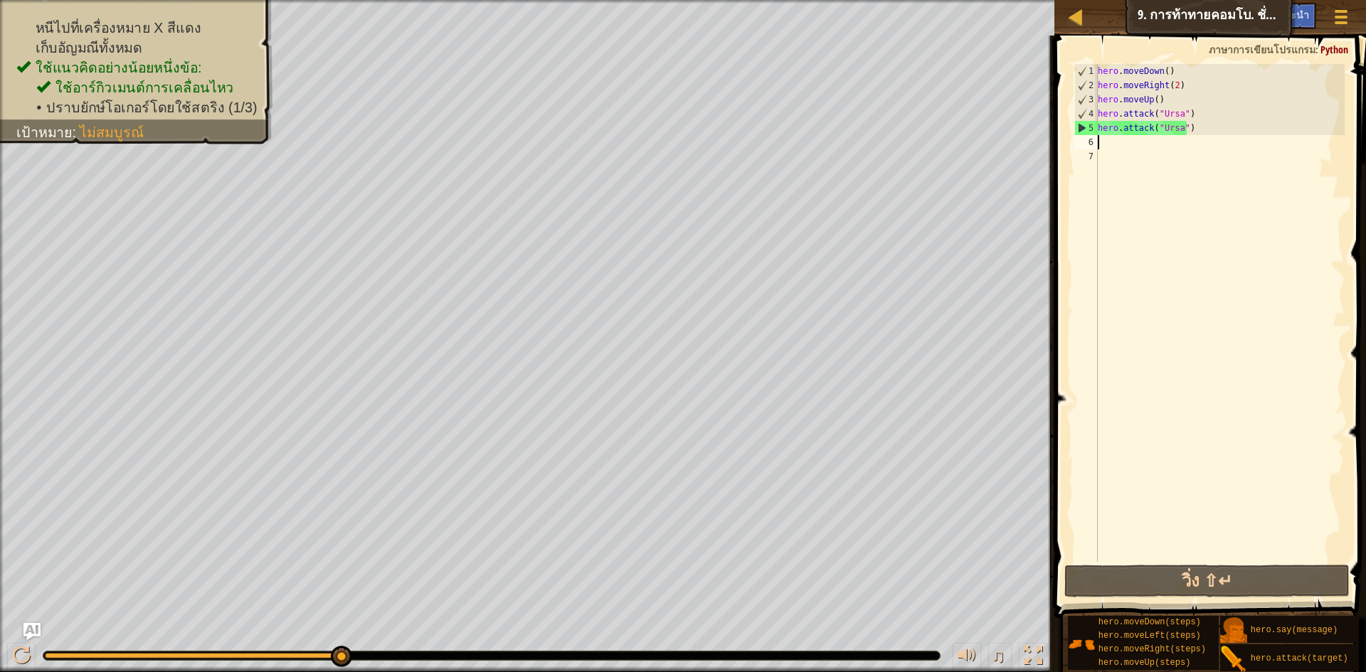
type textarea "h"
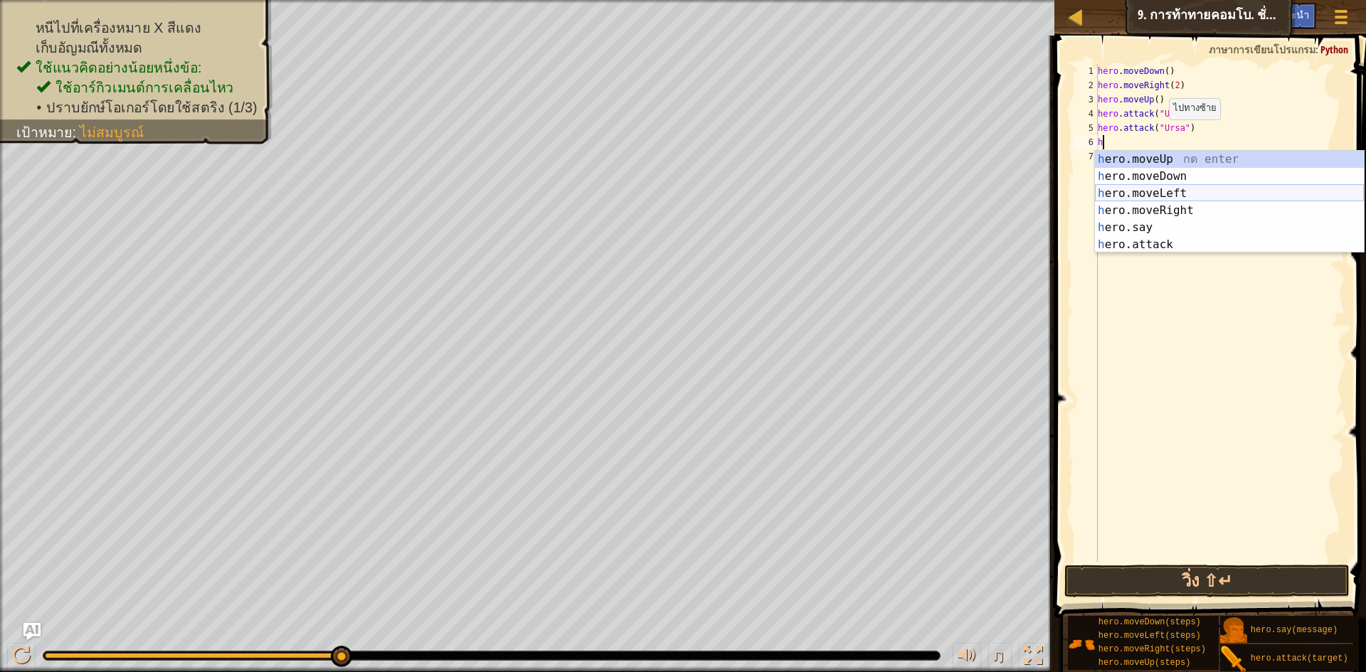
click at [1177, 192] on div "h ero.moveUp กด enter h ero.moveDown กด enter h ero.moveLeft กด enter h ero.mov…" at bounding box center [1229, 219] width 269 height 137
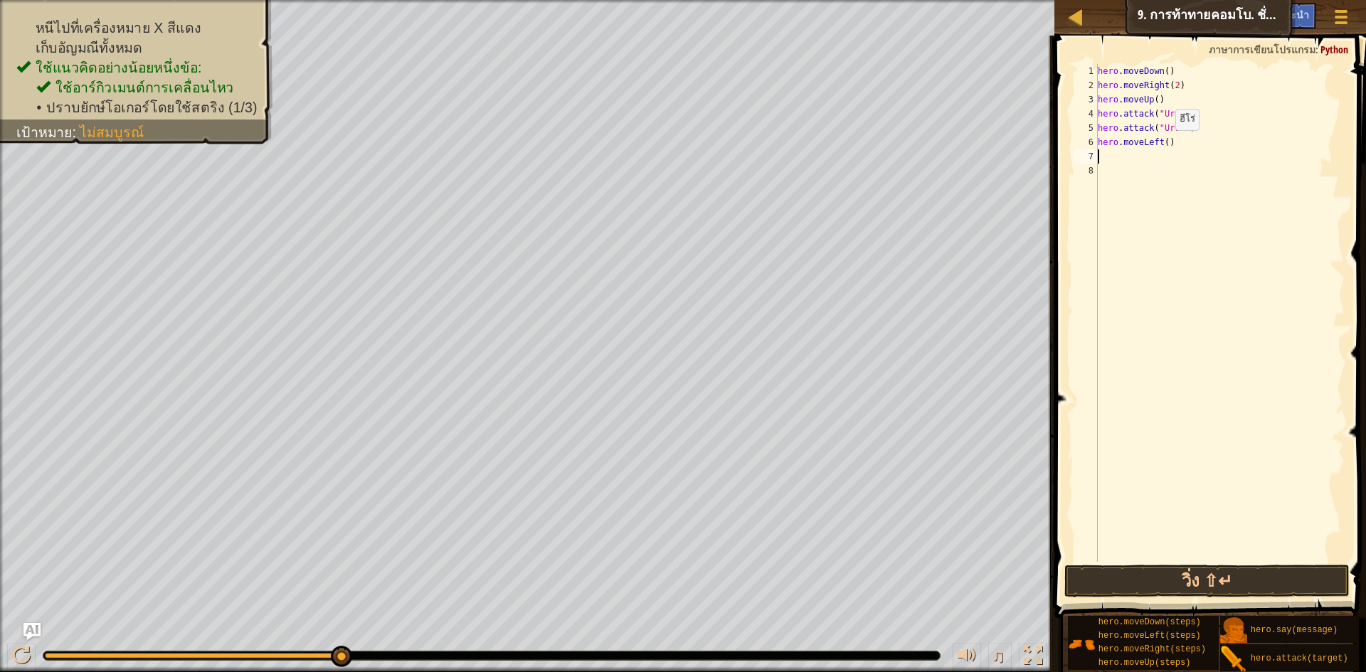
click at [1163, 144] on div "hero . moveDown ( ) hero . moveRight ( 2 ) hero . moveUp ( ) hero . attack ( "U…" at bounding box center [1220, 327] width 250 height 526
type textarea "hero.moveLeft(2)"
click at [1117, 155] on div "hero . moveDown ( ) hero . moveRight ( 2 ) hero . moveUp ( ) hero . attack ( "U…" at bounding box center [1220, 327] width 250 height 526
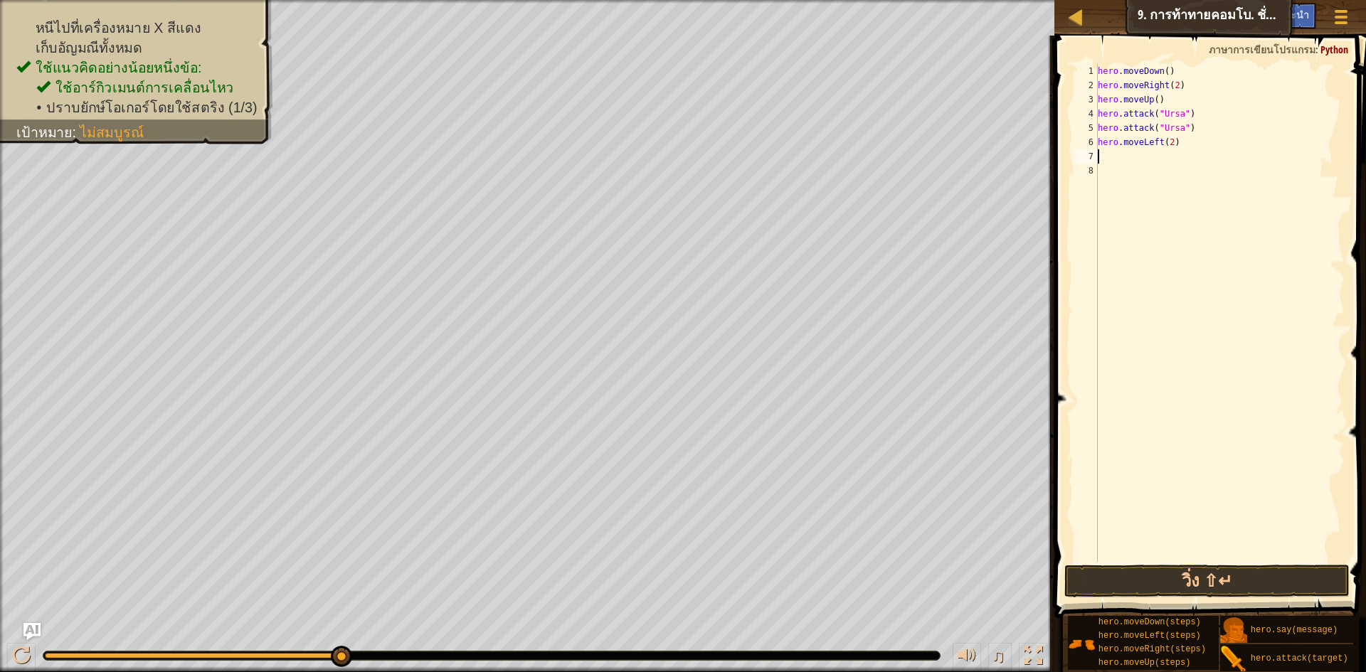
type textarea "h"
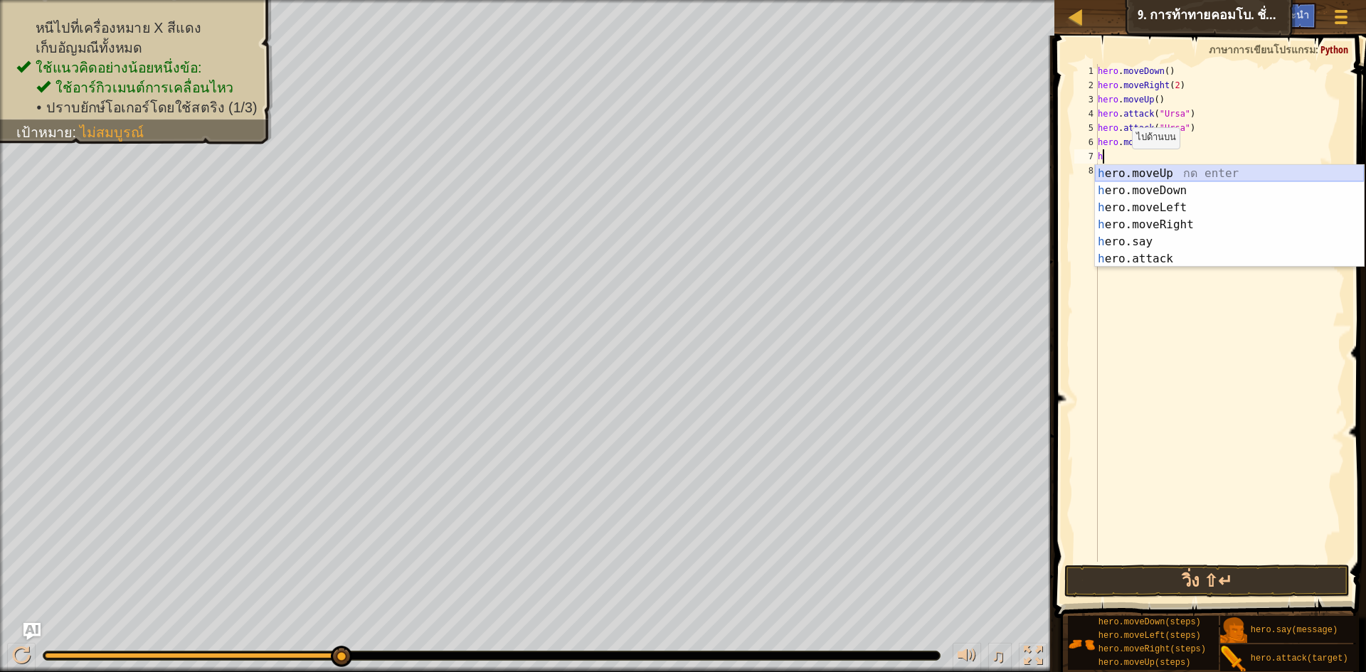
click at [1121, 173] on div "h ero.moveUp กด enter h ero.moveDown กด enter h ero.moveLeft กด enter h ero.mov…" at bounding box center [1229, 233] width 269 height 137
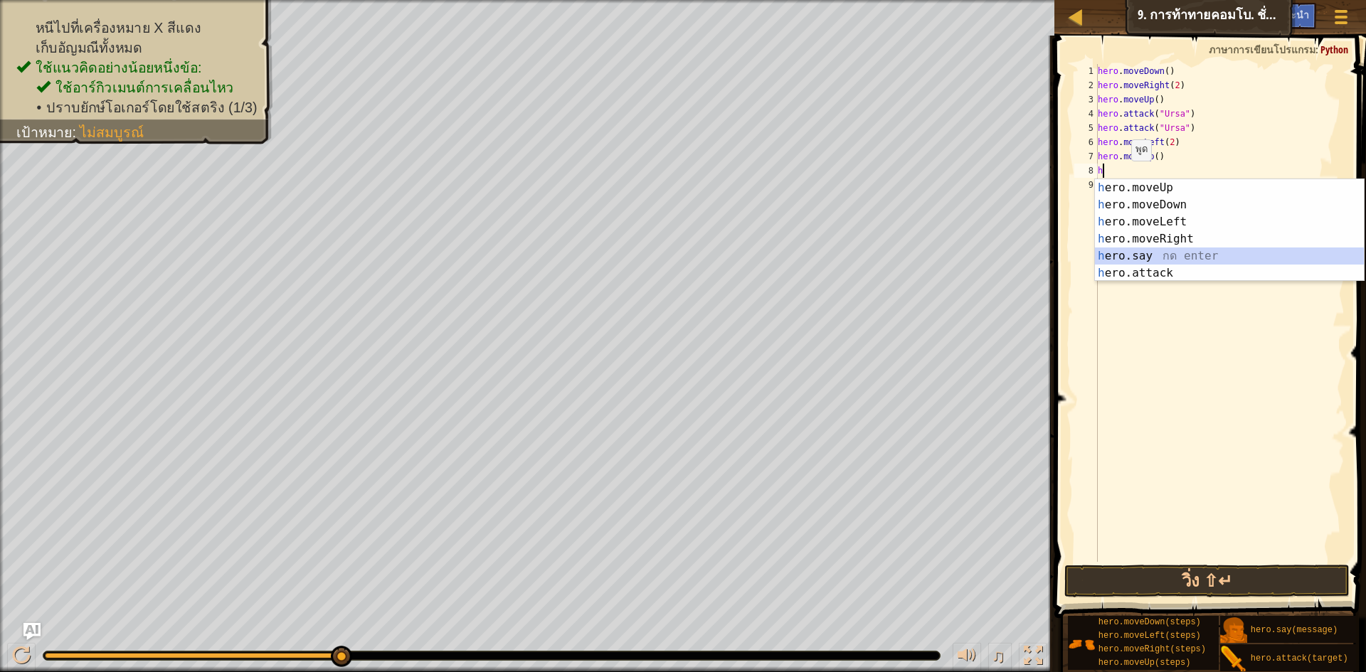
click at [1168, 261] on div "h ero.moveUp กด enter h ero.moveDown กด enter h ero.moveLeft กด enter h ero.mov…" at bounding box center [1229, 247] width 269 height 137
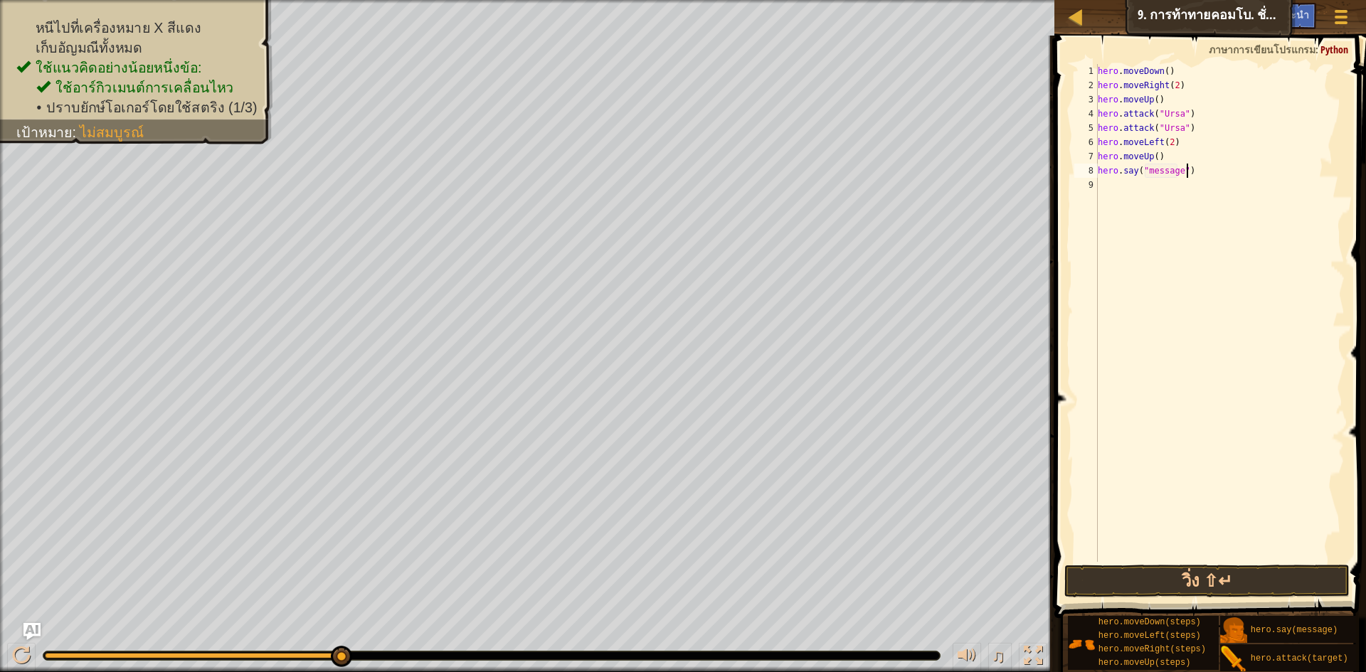
click at [1211, 176] on div "hero . moveDown ( ) hero . moveRight ( 2 ) hero . moveUp ( ) hero . attack ( "U…" at bounding box center [1220, 327] width 250 height 526
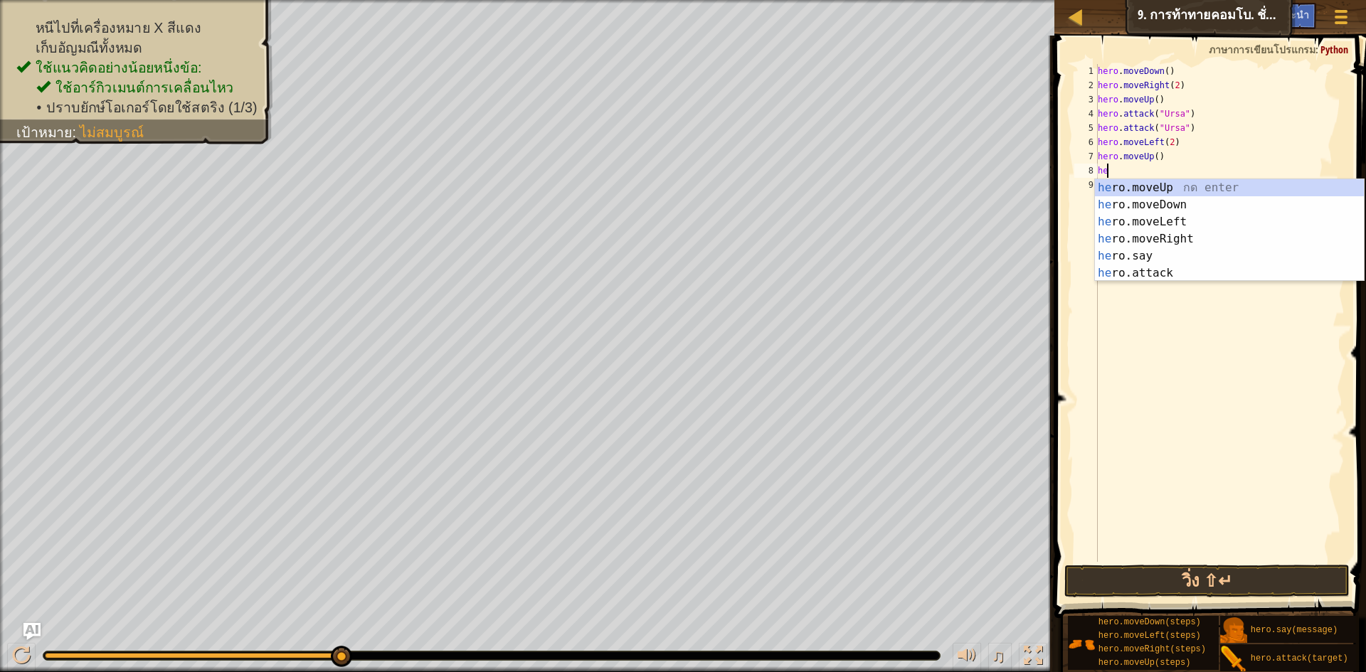
type textarea "h"
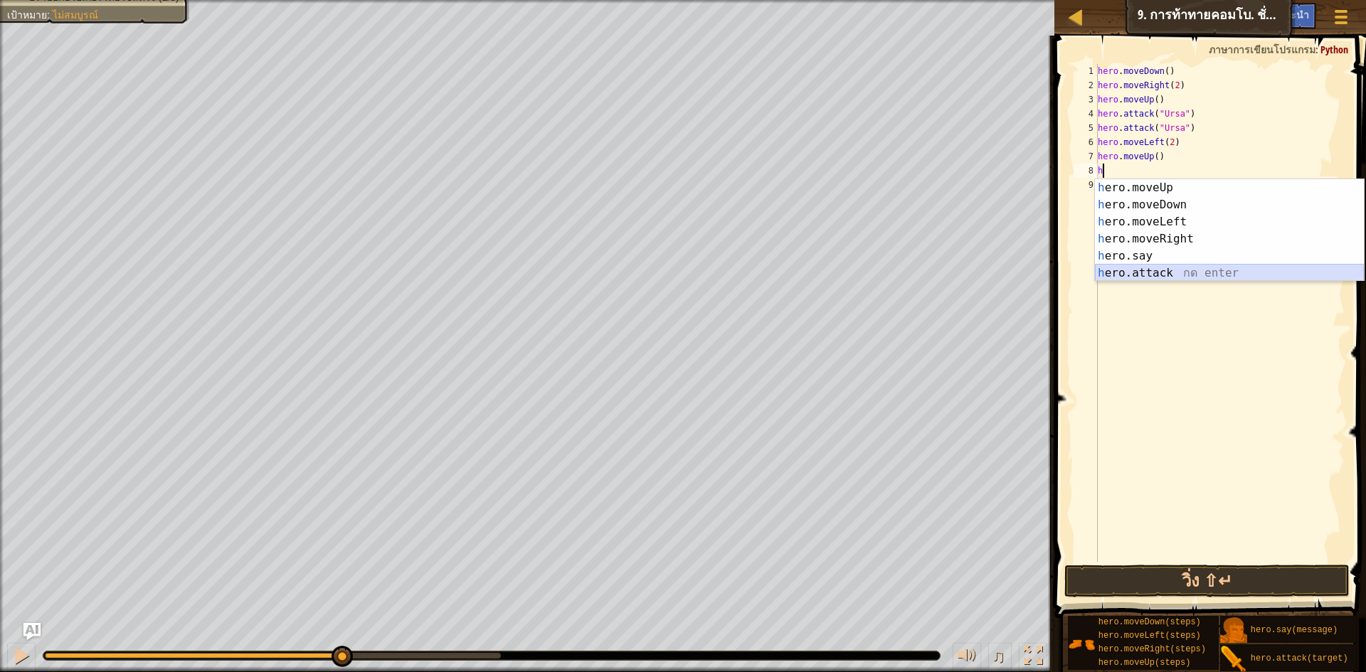
click at [1163, 270] on div "h ero.moveUp กด enter h ero.moveDown กด enter h ero.moveLeft กด enter h ero.mov…" at bounding box center [1229, 247] width 269 height 137
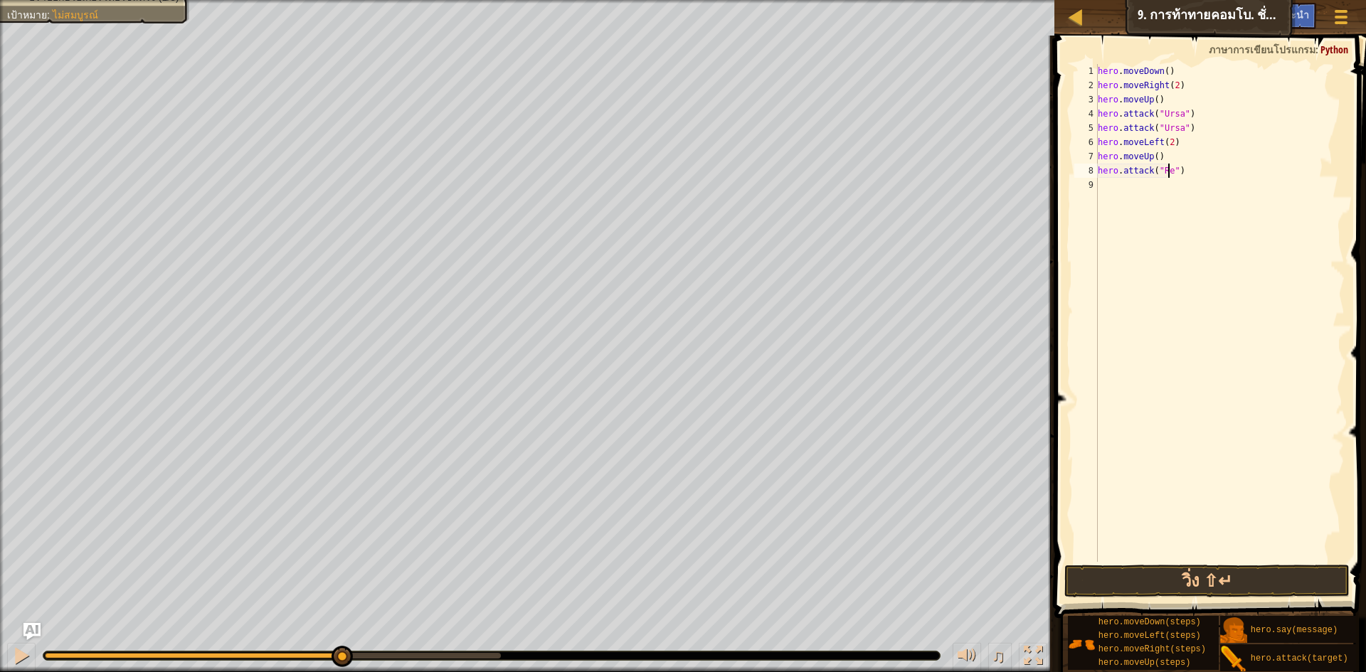
scroll to position [6, 6]
type textarea "hero.attack("Rexxar")"
drag, startPoint x: 1100, startPoint y: 170, endPoint x: 1220, endPoint y: 171, distance: 120.2
click at [1220, 171] on div "hero . moveDown ( ) hero . moveRight ( 2 ) hero . moveUp ( ) hero . attack ( "U…" at bounding box center [1220, 327] width 250 height 526
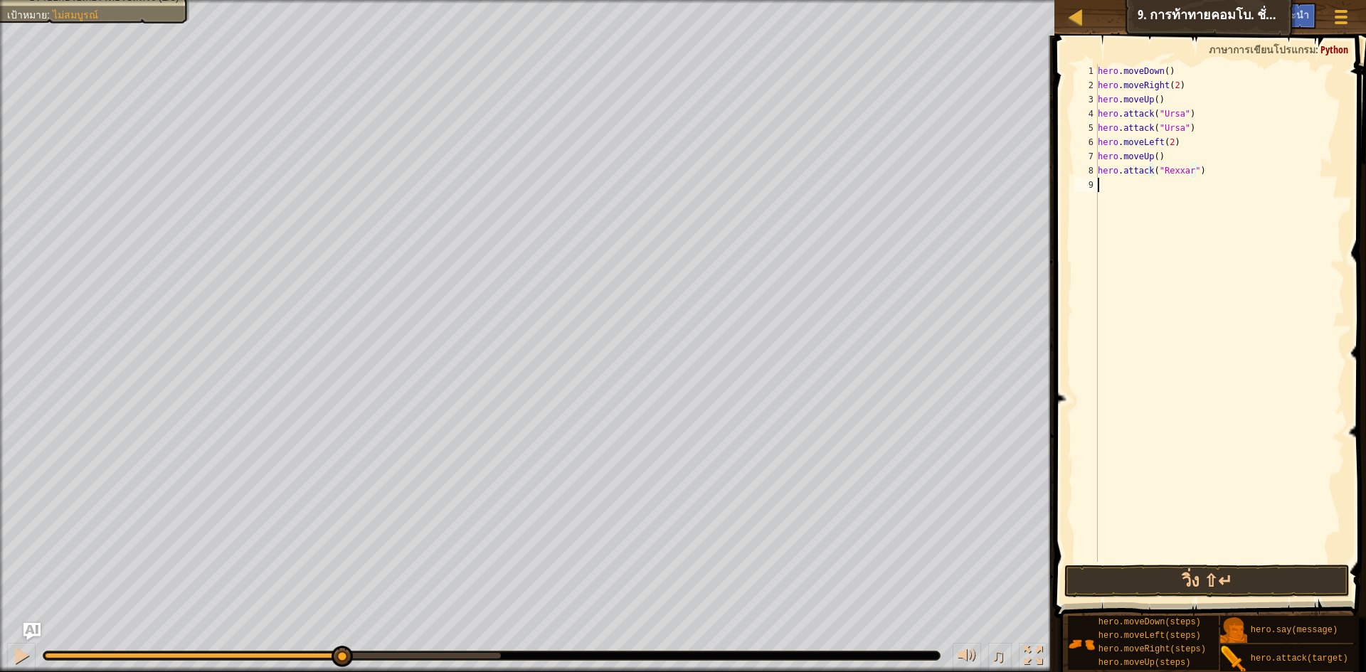
click at [1103, 184] on div "hero . moveDown ( ) hero . moveRight ( 2 ) hero . moveUp ( ) hero . attack ( "U…" at bounding box center [1220, 327] width 250 height 526
paste textarea "hero.attack("Rexxar")"
type textarea "hero.attack("Rexxar")"
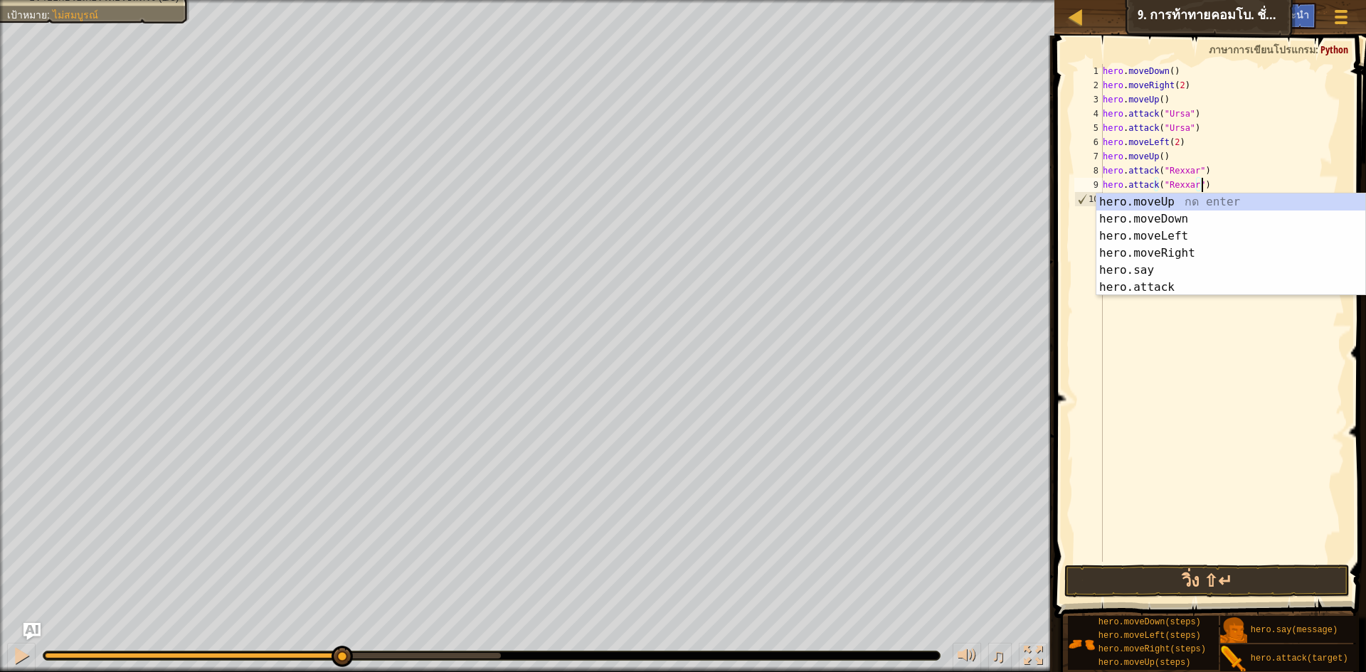
click at [1125, 370] on div "hero . moveDown ( ) hero . moveRight ( 2 ) hero . moveUp ( ) hero . attack ( "U…" at bounding box center [1222, 327] width 245 height 526
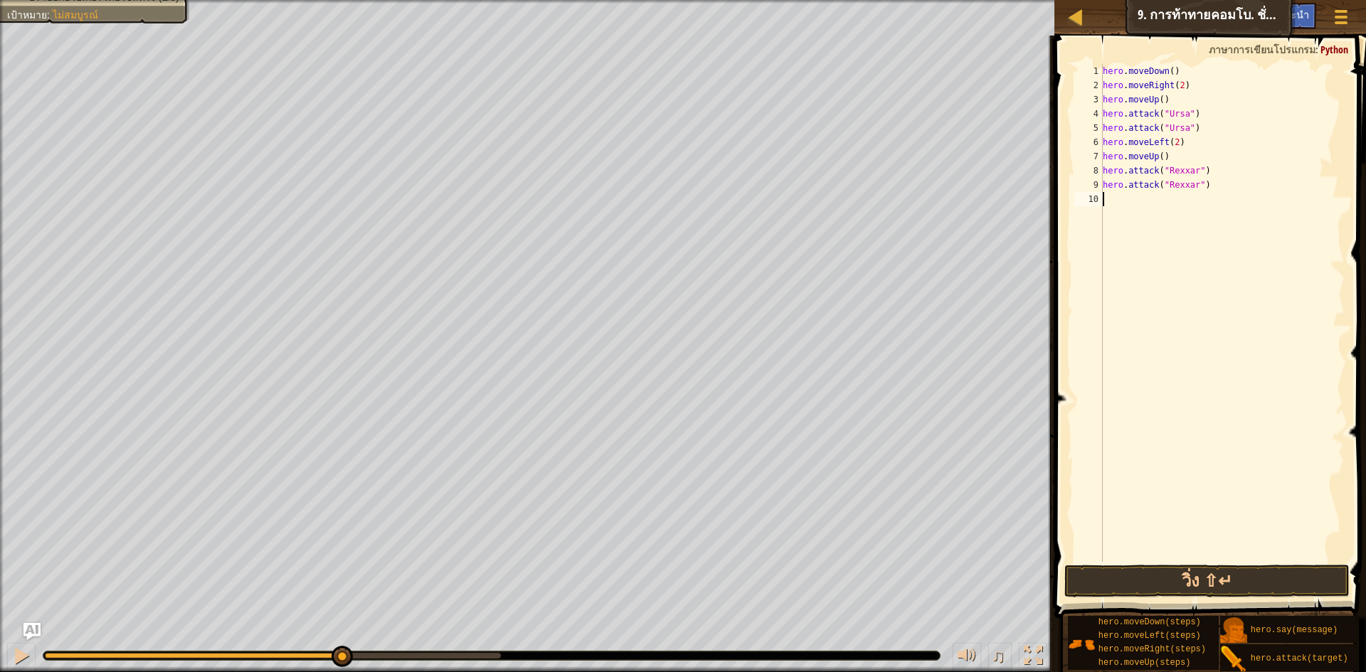
type textarea "h"
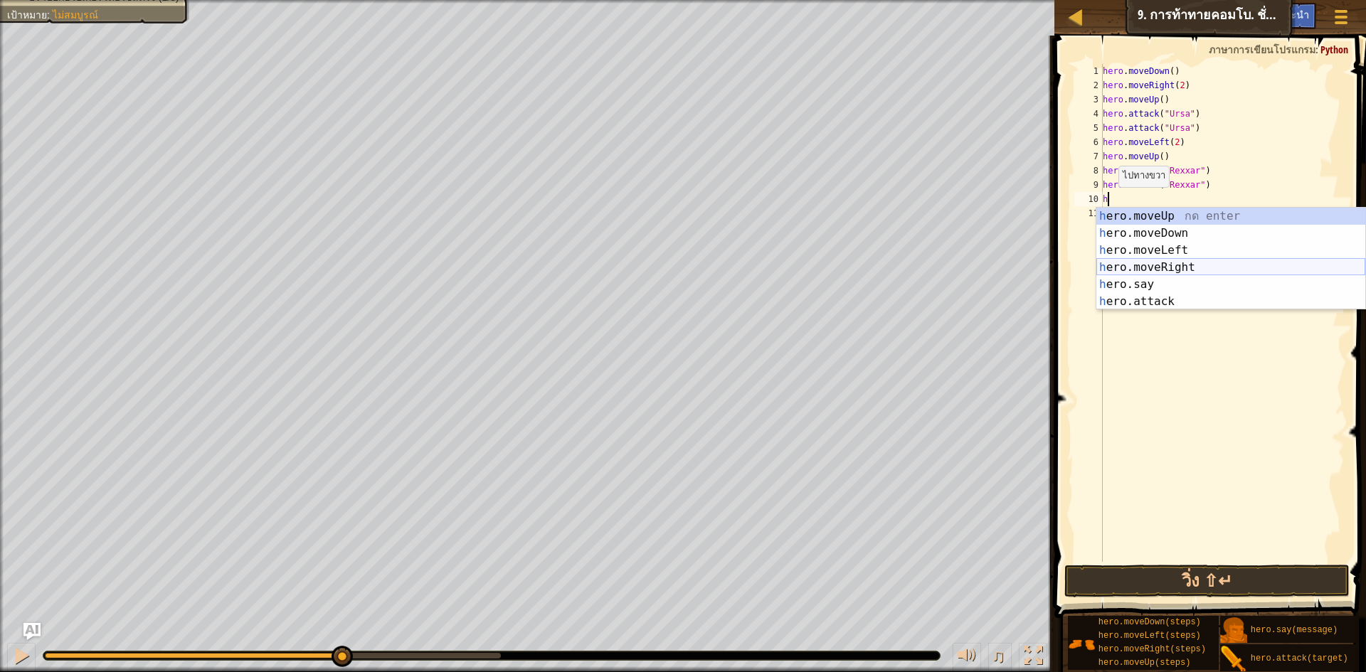
click at [1167, 265] on div "h ero.moveUp กด enter h ero.moveDown กด enter h ero.moveLeft กด enter h ero.mov…" at bounding box center [1230, 276] width 269 height 137
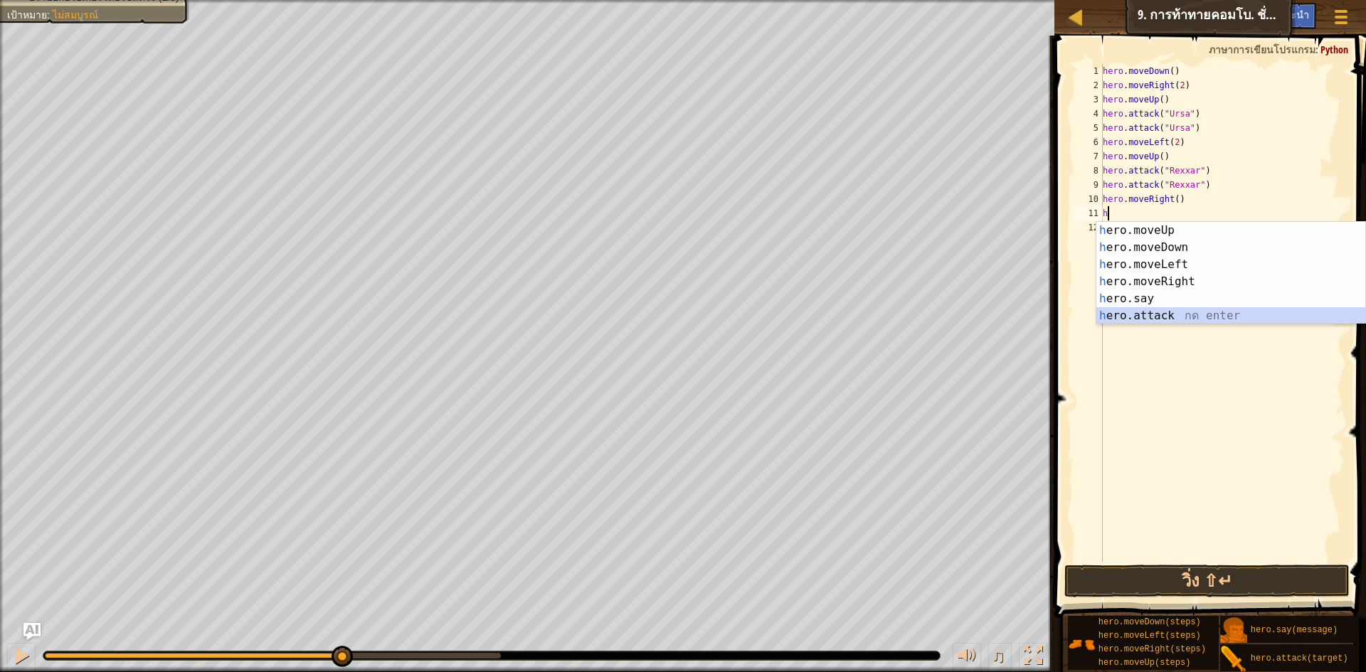
click at [1189, 317] on div "h ero.moveUp กด enter h ero.moveDown กด enter h ero.moveLeft กด enter h ero.mov…" at bounding box center [1230, 290] width 269 height 137
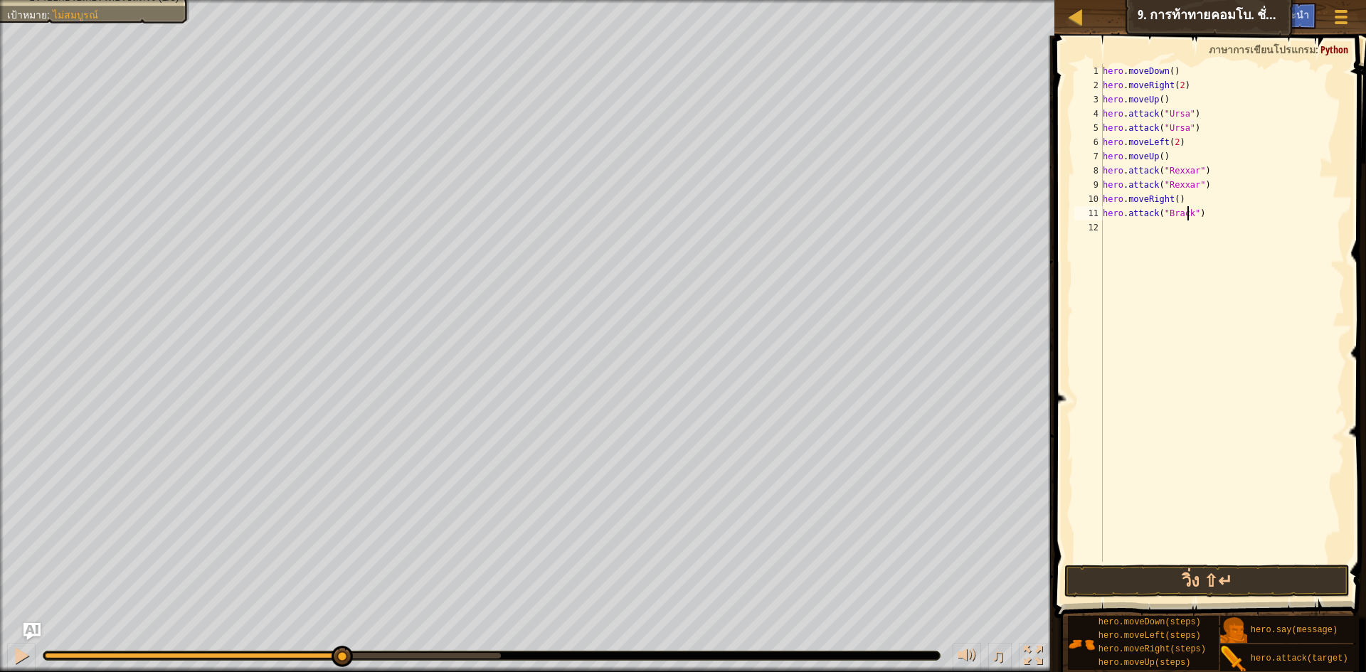
scroll to position [6, 7]
drag, startPoint x: 1103, startPoint y: 212, endPoint x: 1205, endPoint y: 220, distance: 102.1
click at [1205, 220] on div "hero . moveDown ( ) hero . moveRight ( 2 ) hero . moveUp ( ) hero . attack ( "U…" at bounding box center [1222, 327] width 245 height 526
type textarea "hero.attack("Brack")"
click at [1118, 228] on div "hero . moveDown ( ) hero . moveRight ( 2 ) hero . moveUp ( ) hero . attack ( "U…" at bounding box center [1222, 313] width 245 height 498
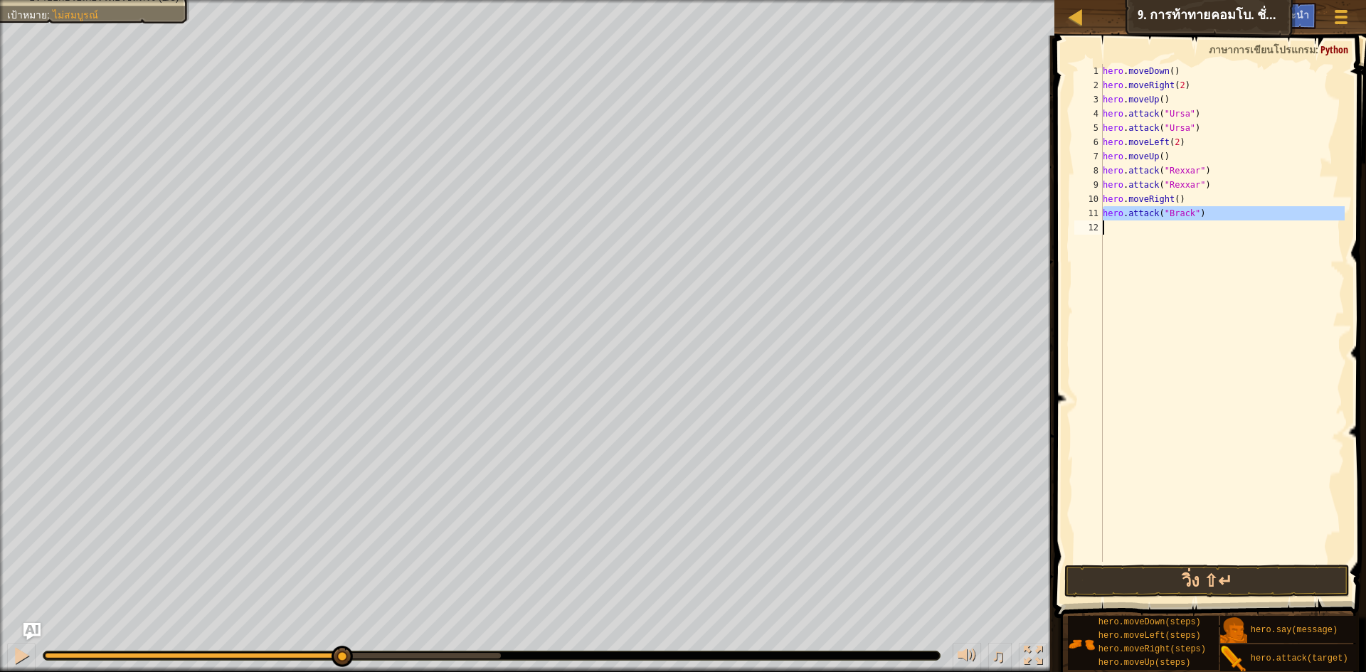
scroll to position [6, 0]
type textarea "h"
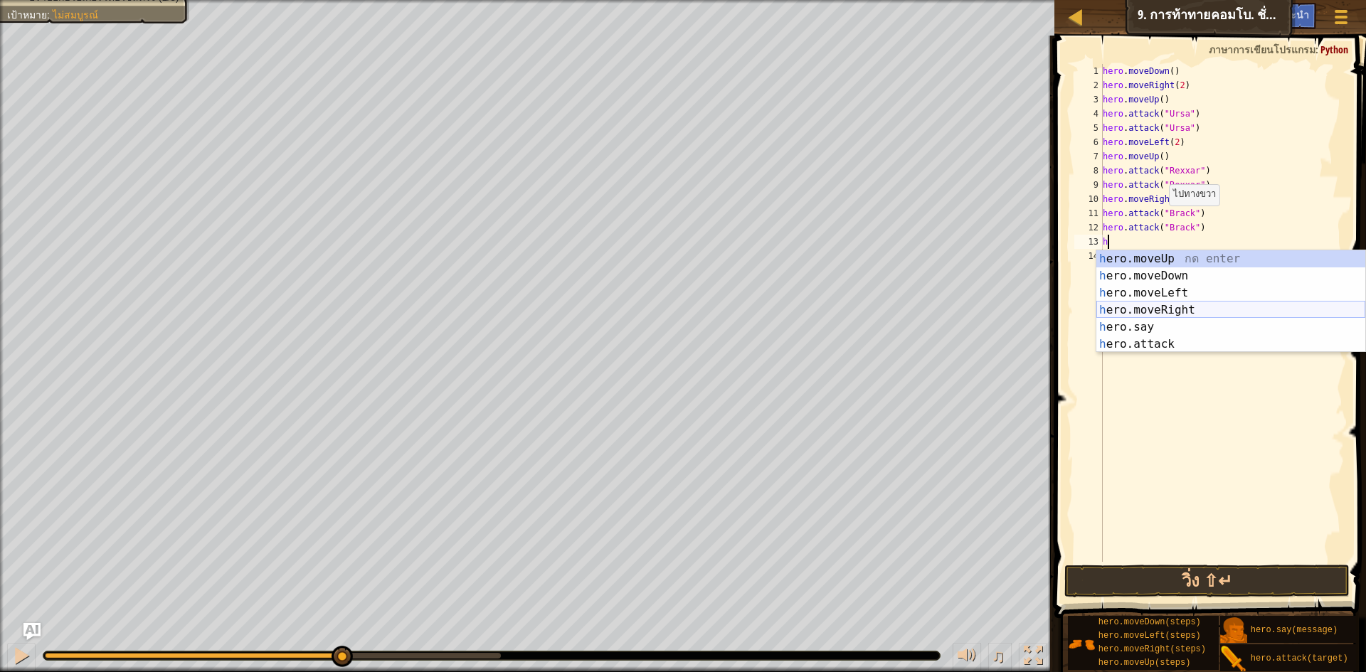
click at [1182, 309] on div "h ero.moveUp กด enter h ero.moveDown กด enter h ero.moveLeft กด enter h ero.mov…" at bounding box center [1230, 318] width 269 height 137
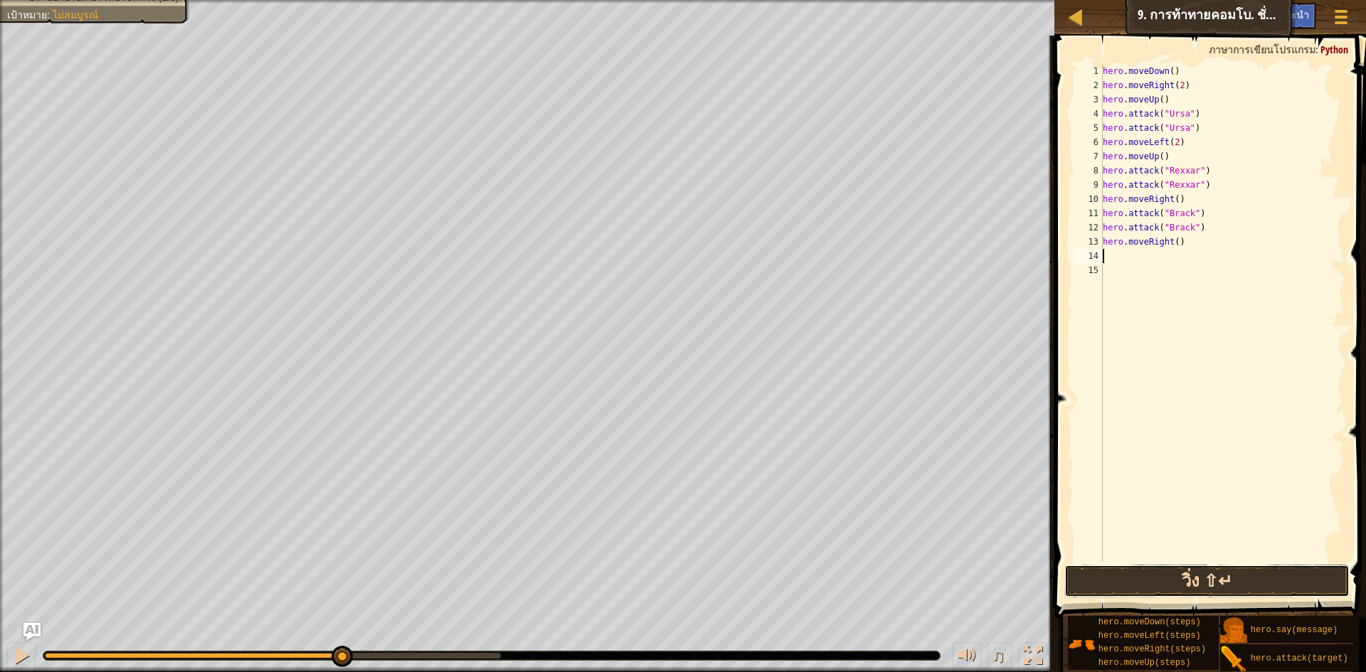
click at [1255, 578] on button "วิ่ง ⇧↵" at bounding box center [1206, 581] width 285 height 33
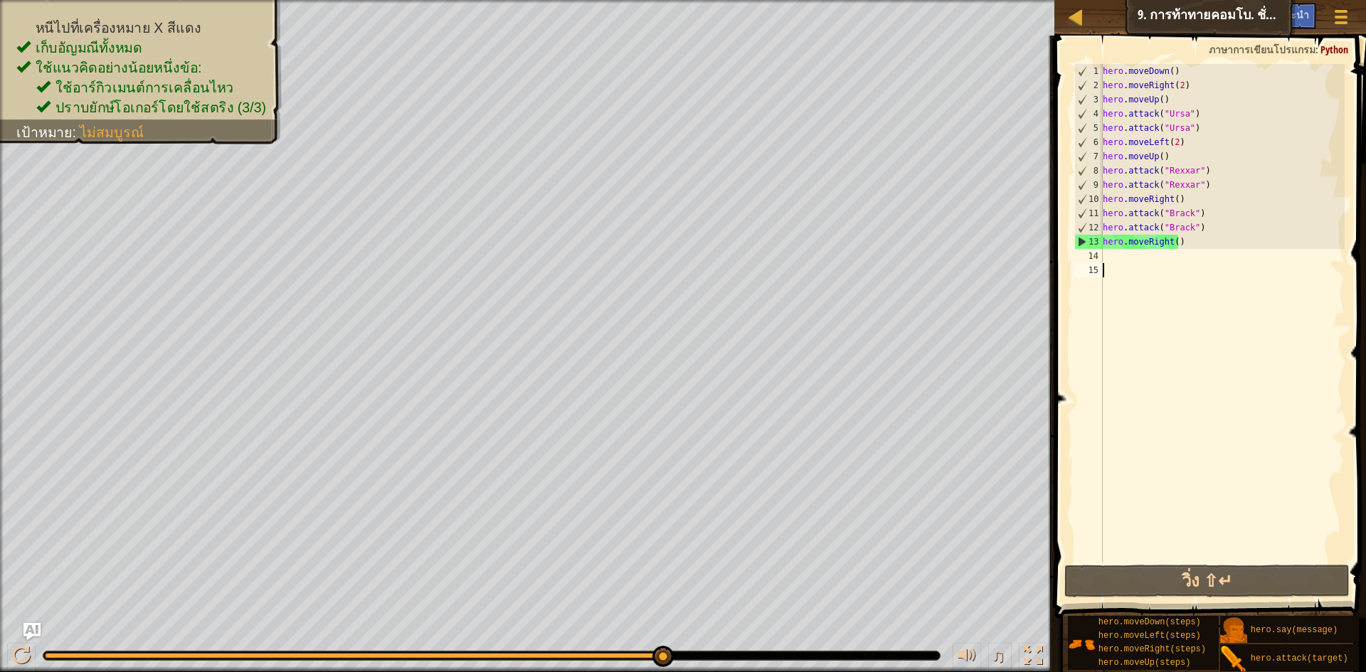
click at [1181, 265] on div "hero . moveDown ( ) hero . moveRight ( 2 ) hero . moveUp ( ) hero . attack ( "U…" at bounding box center [1222, 327] width 245 height 526
click at [1185, 299] on div "hero . moveDown ( ) hero . moveRight ( 2 ) hero . moveUp ( ) hero . attack ( "U…" at bounding box center [1222, 327] width 245 height 526
click at [1171, 241] on div "hero . moveDown ( ) hero . moveRight ( 2 ) hero . moveUp ( ) hero . attack ( "U…" at bounding box center [1222, 327] width 245 height 526
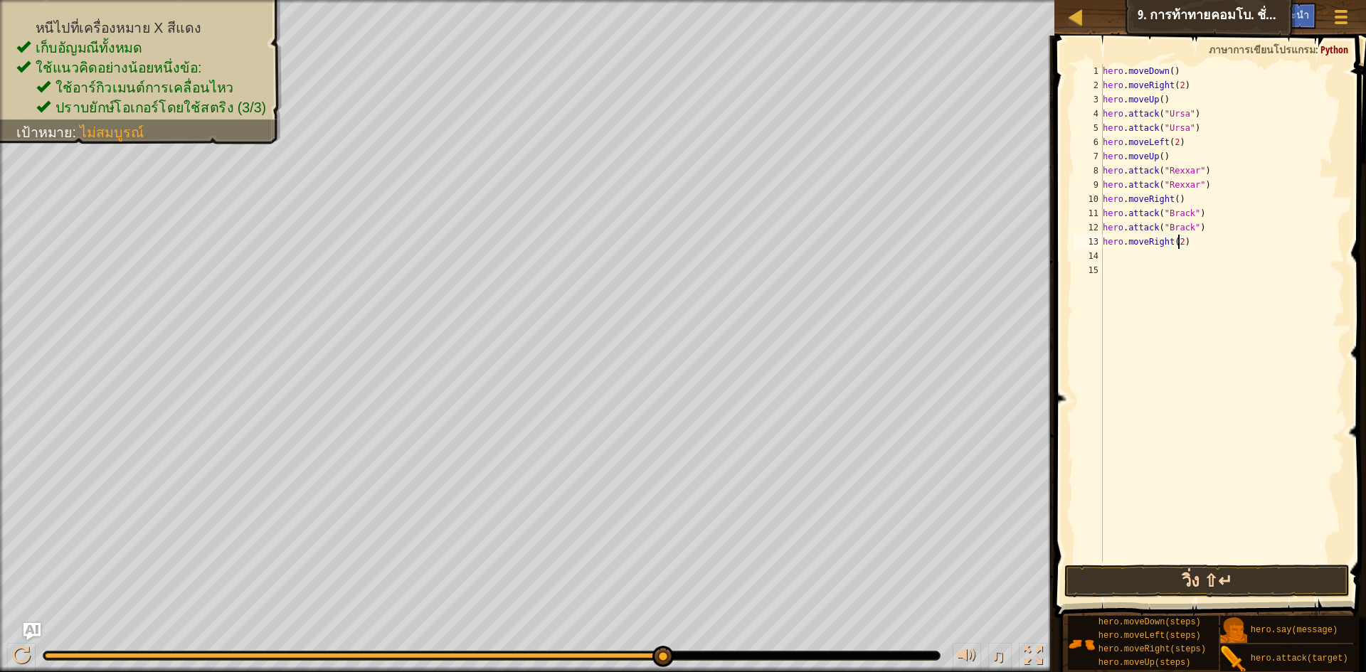
type textarea "hero.moveRight(2)"
click at [1162, 575] on button "วิ่ง ⇧↵" at bounding box center [1206, 581] width 285 height 33
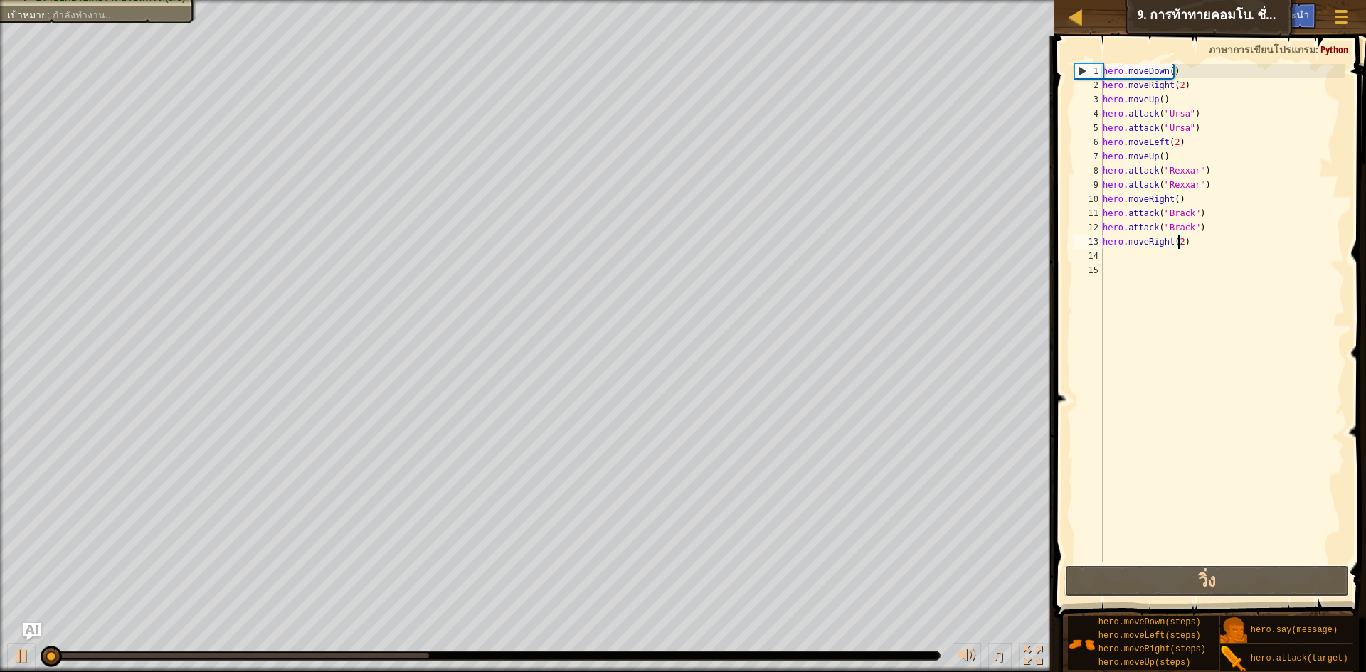
click at [1268, 588] on div "วิ่ง ส่ง เสร็จสิ้น" at bounding box center [1206, 581] width 285 height 33
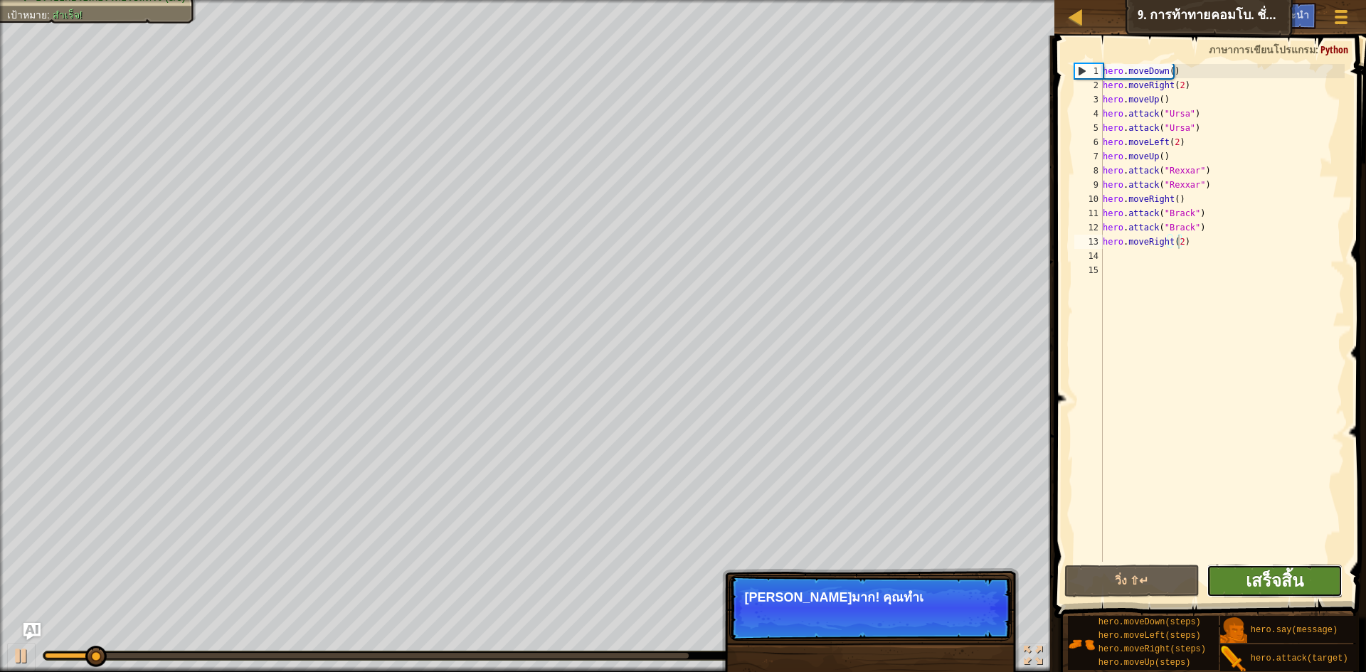
click at [1275, 580] on span "เสร็จสิ้น" at bounding box center [1274, 580] width 58 height 23
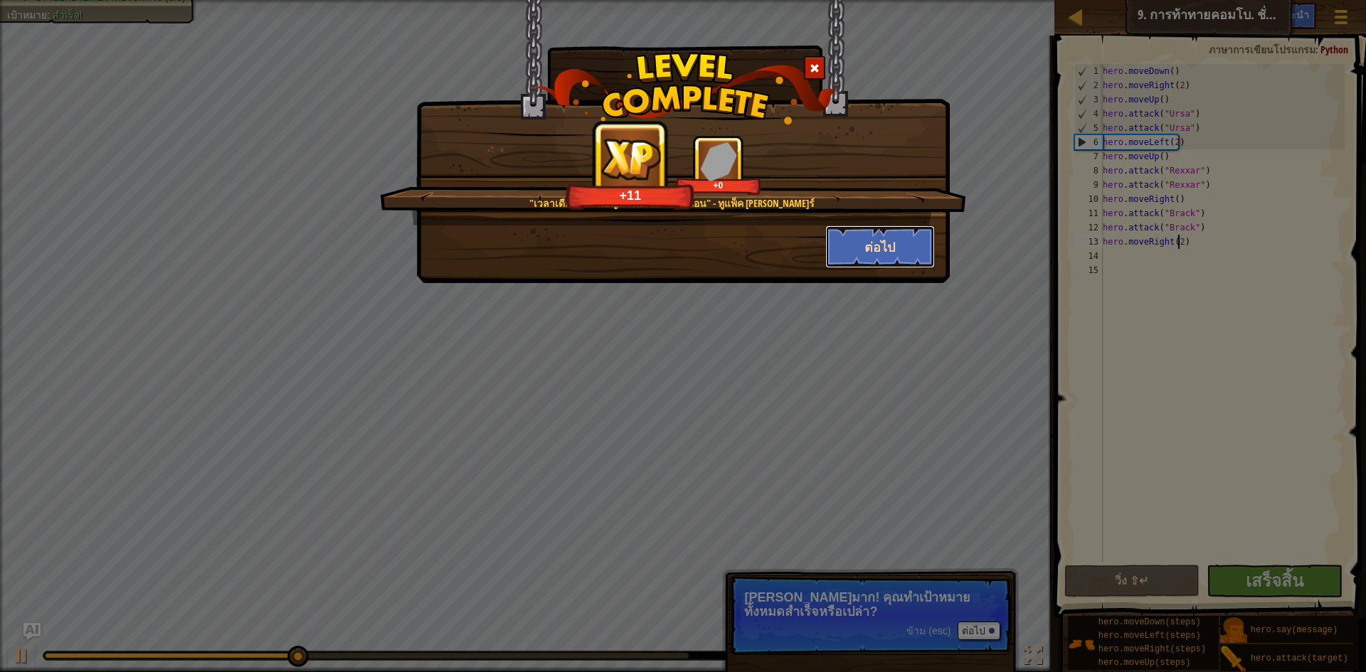
click at [868, 246] on button "ต่อไป" at bounding box center [880, 246] width 110 height 43
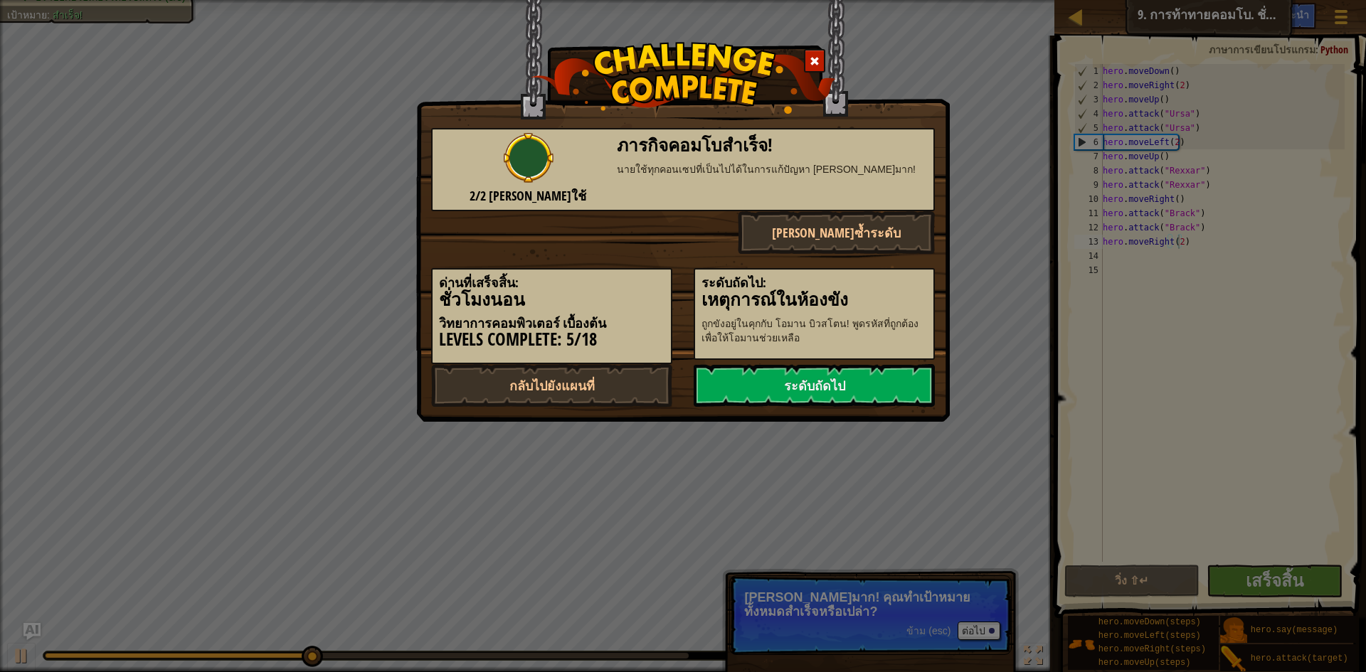
click at [898, 238] on button "[PERSON_NAME]ซ้ำระดับ" at bounding box center [837, 232] width 198 height 43
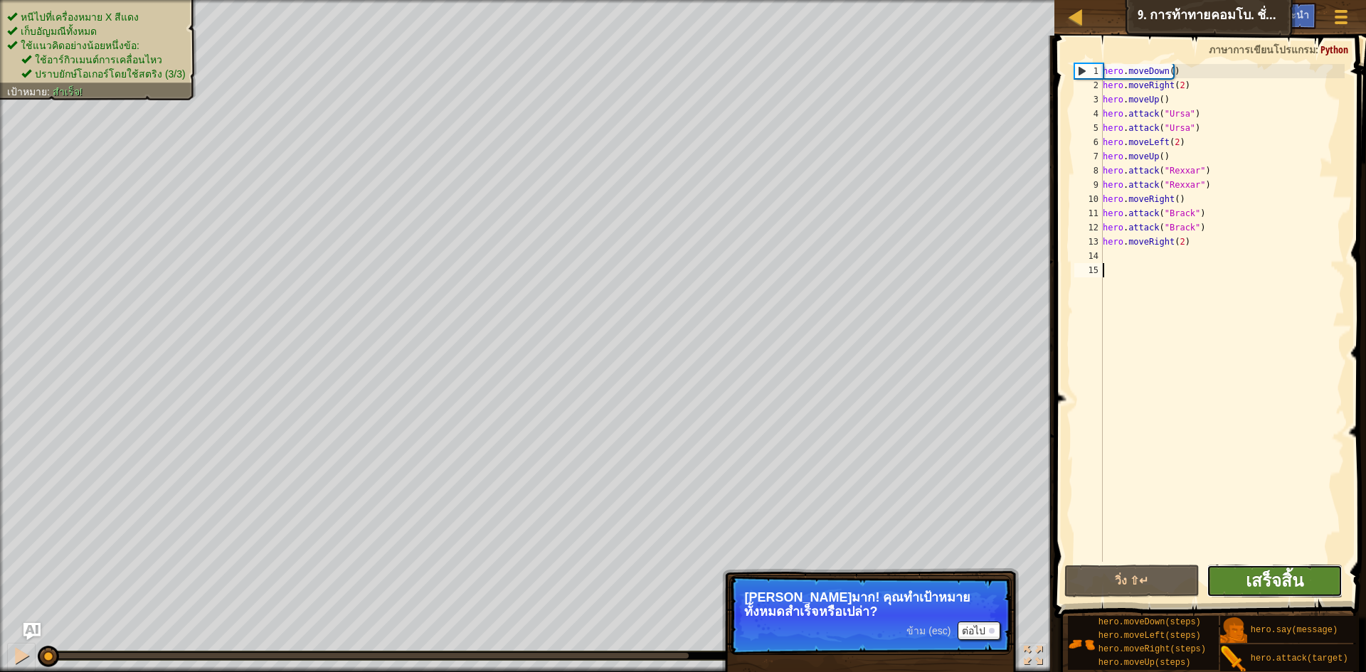
click at [1283, 583] on span "เสร็จสิ้น" at bounding box center [1274, 580] width 58 height 23
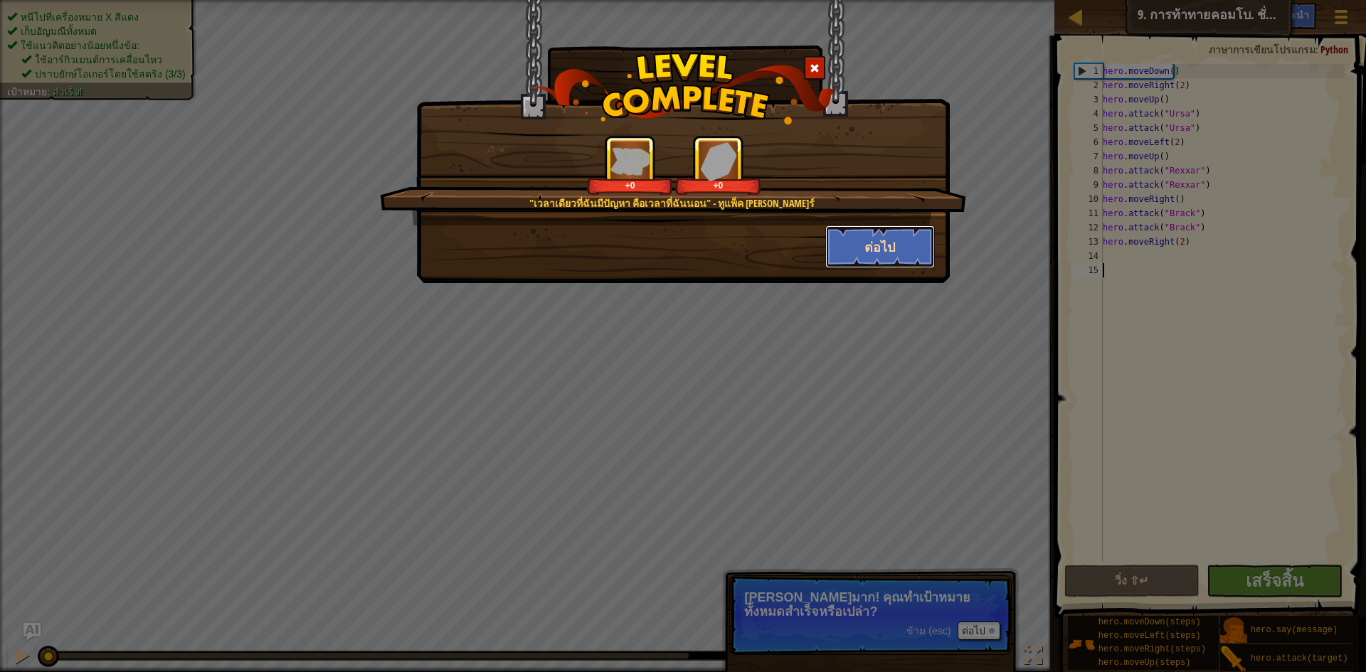
click at [846, 233] on button "ต่อไป" at bounding box center [880, 246] width 110 height 43
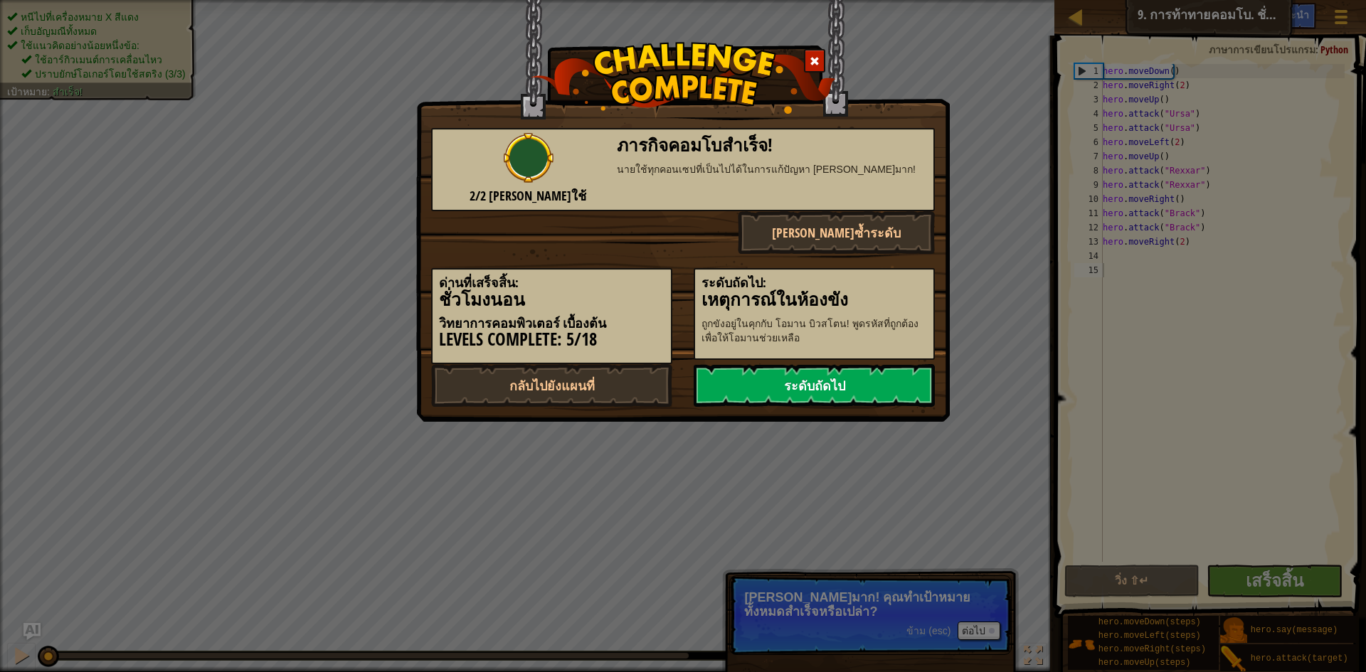
click at [846, 373] on link "ระดับถัดไป" at bounding box center [813, 385] width 241 height 43
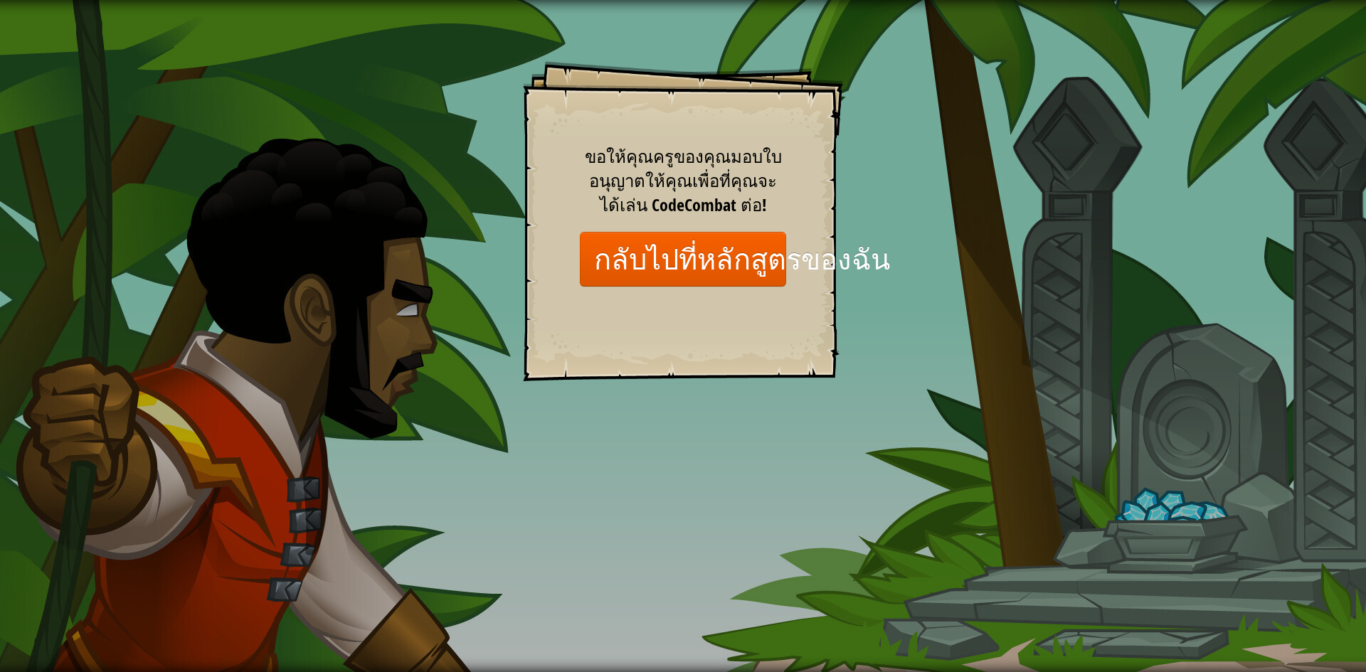
click at [597, 230] on div "ขอให้คุณครูของคุณมอบใบอนุญาตให้คุณเพื่อที่คุณจะได้เล่น CodeCombat ต่อ! กลับไปที…" at bounding box center [683, 215] width 206 height 142
click at [597, 241] on link "กลับไปที่หลักสูตรของฉัน" at bounding box center [683, 259] width 206 height 55
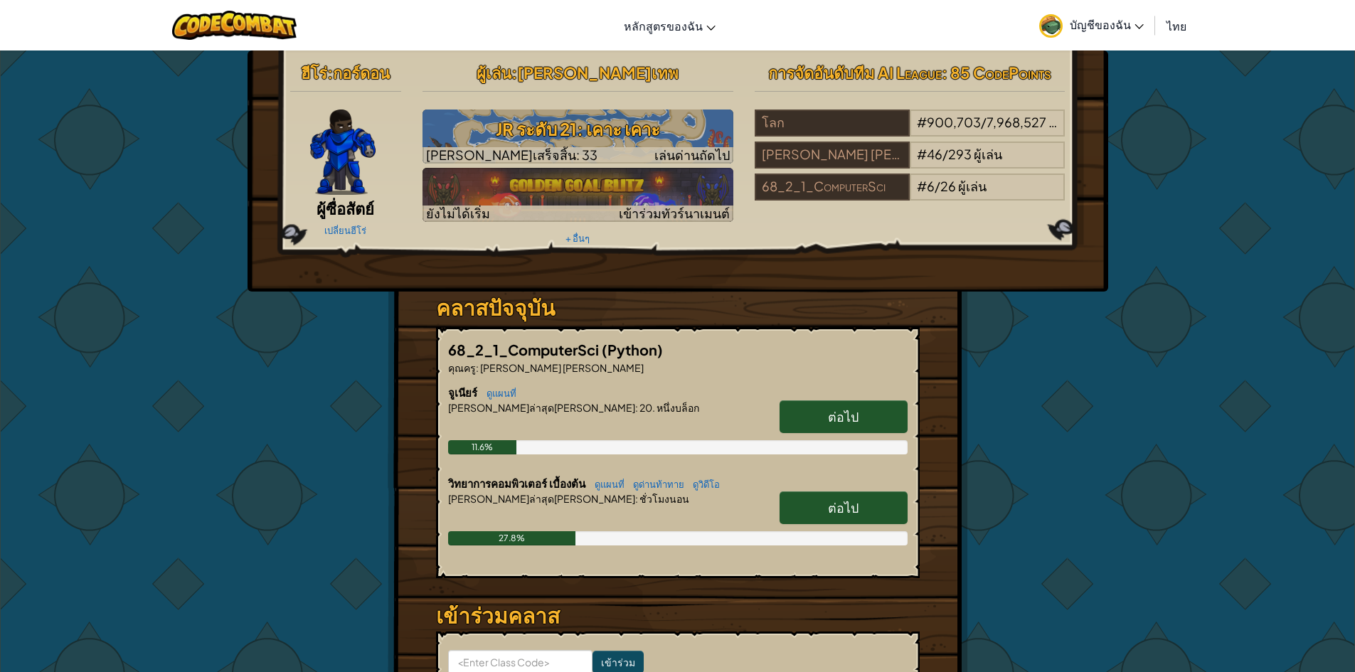
click at [869, 508] on link "ต่อไป" at bounding box center [844, 507] width 128 height 33
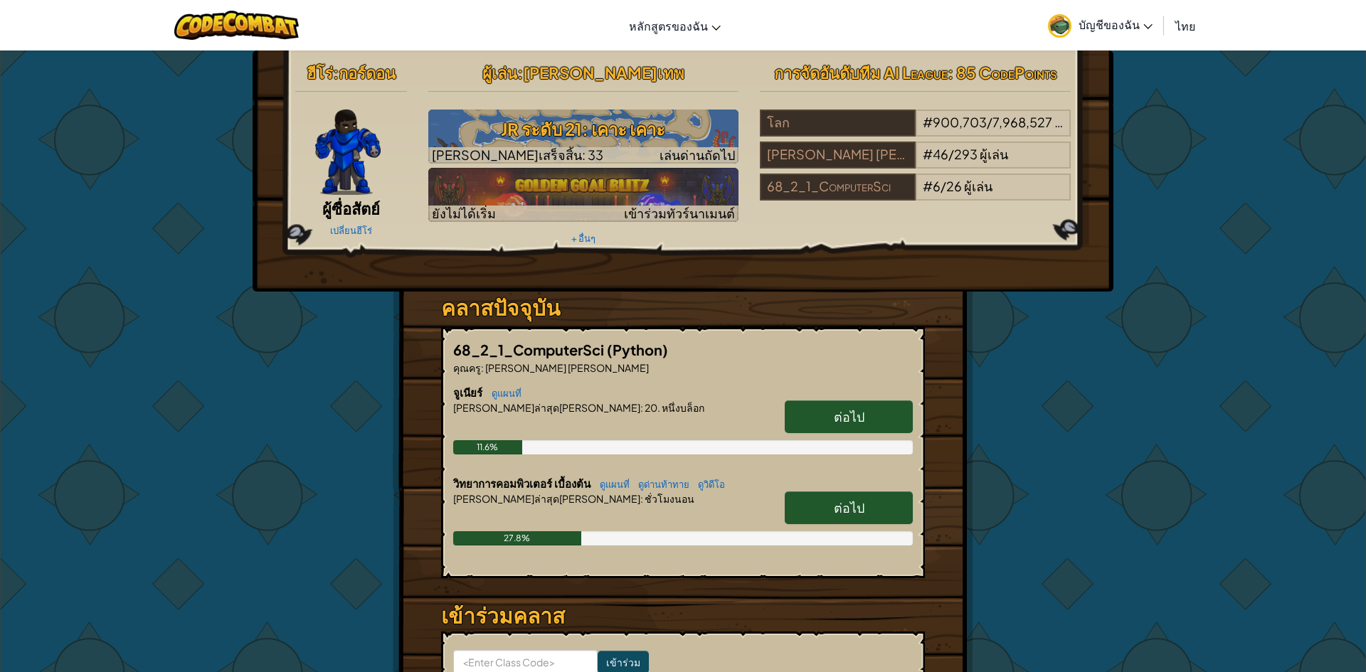
select select "th"
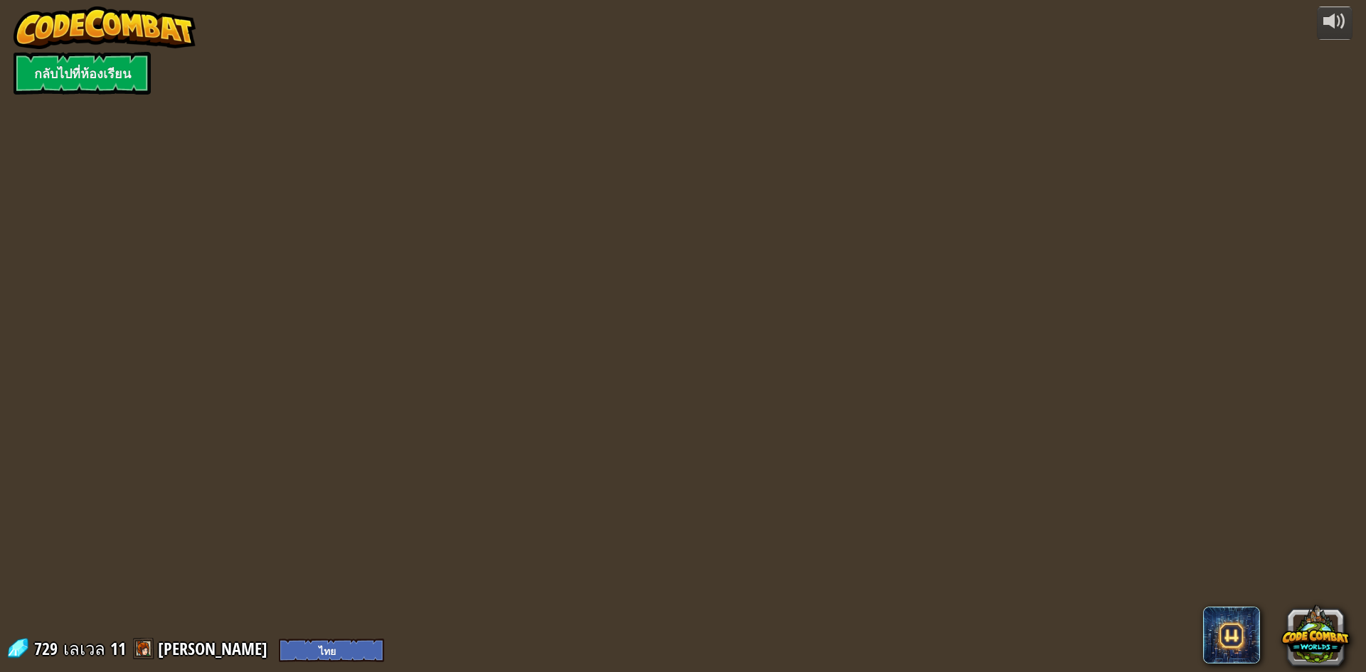
select select "th"
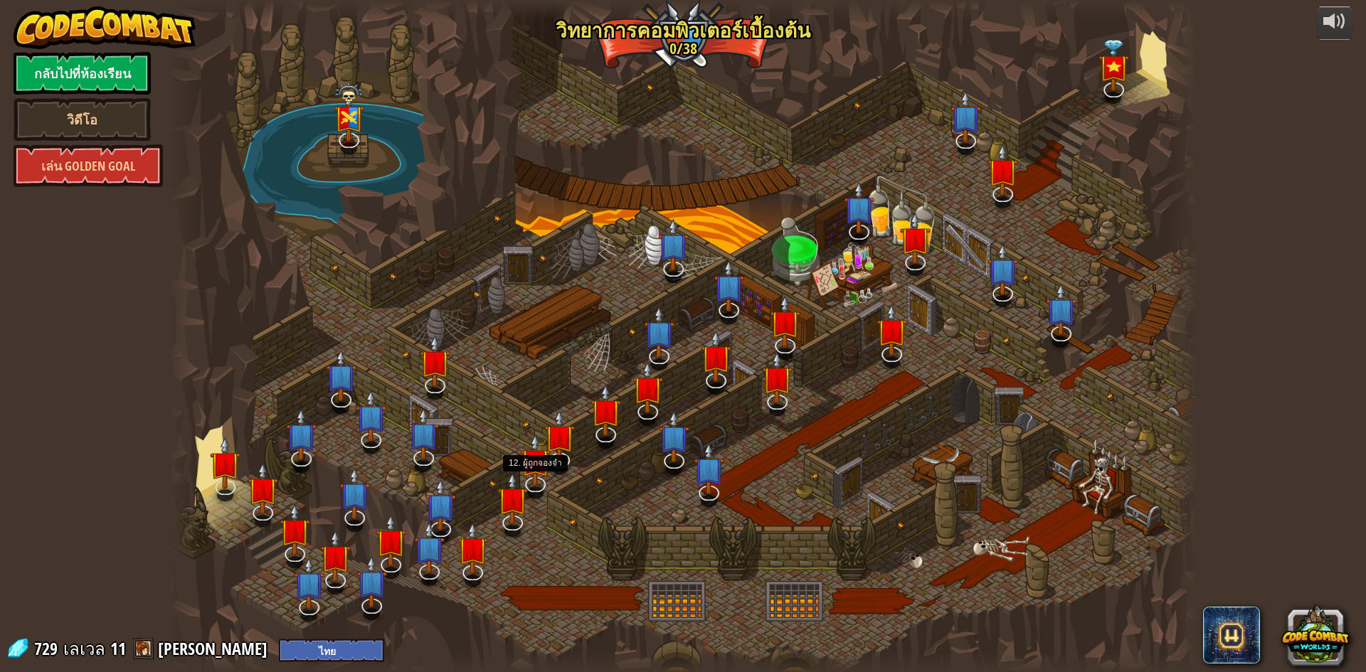
select select "th"
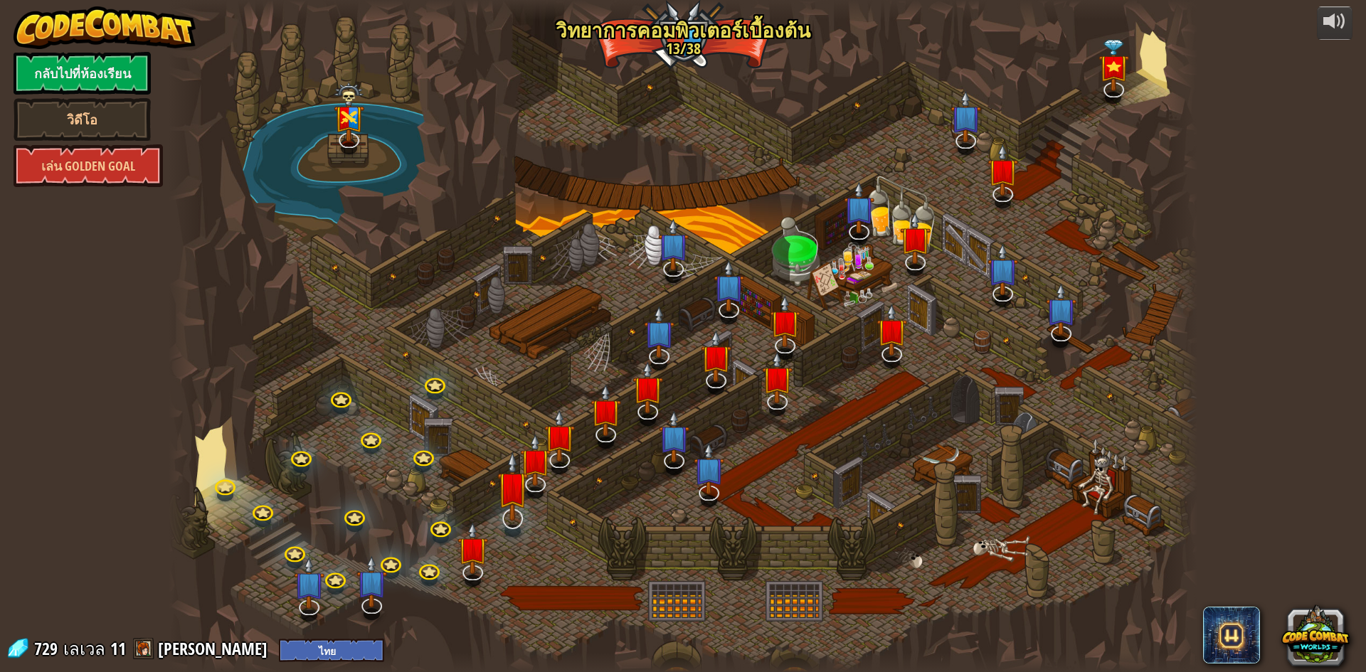
select select "th"
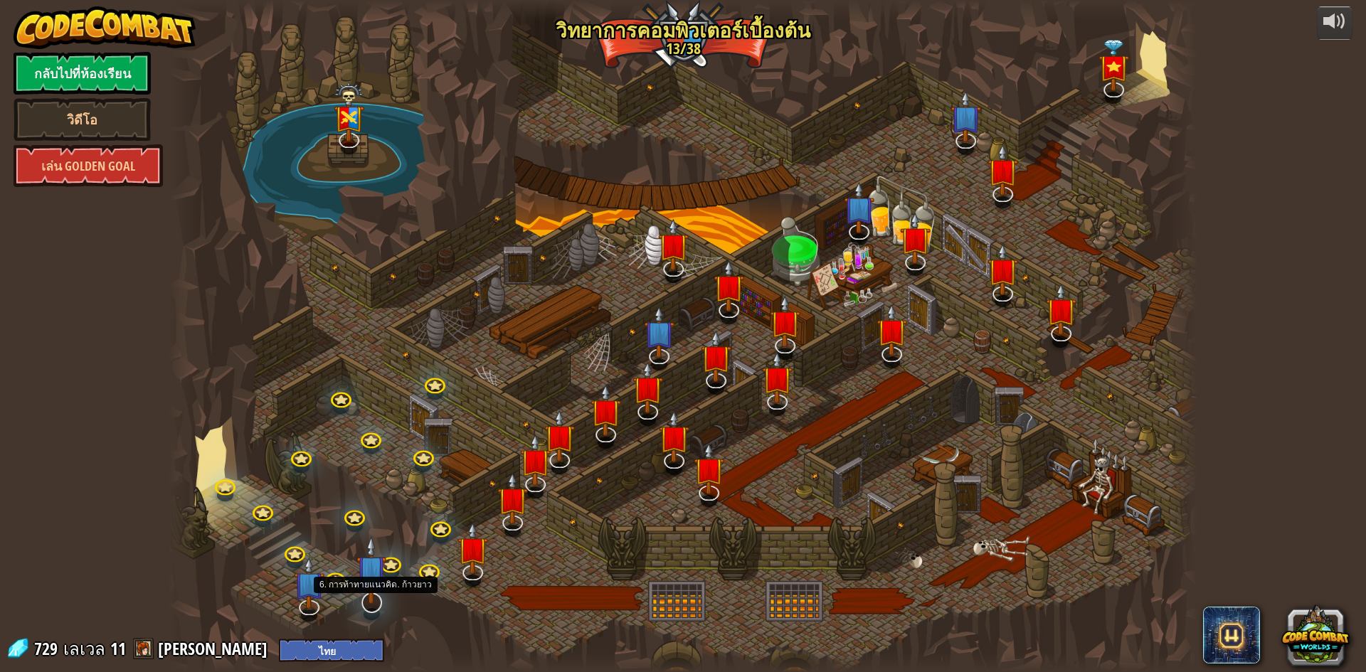
click at [369, 598] on img at bounding box center [371, 570] width 30 height 69
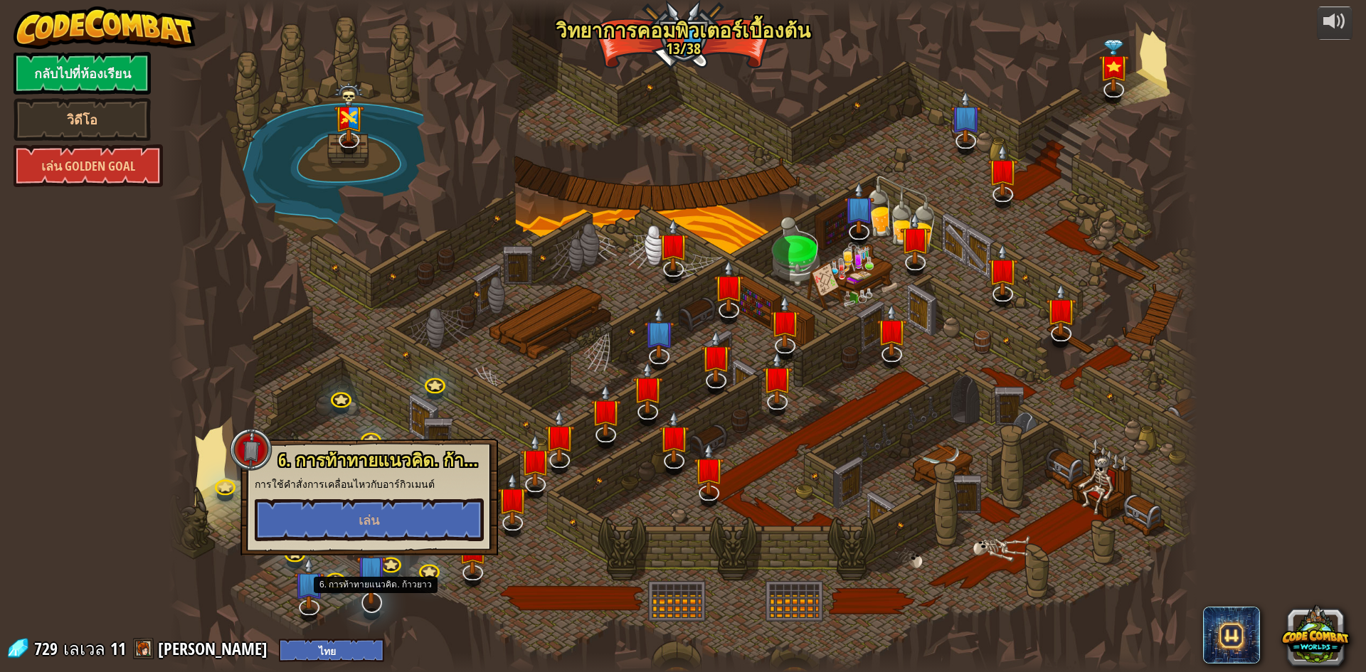
select select "th"
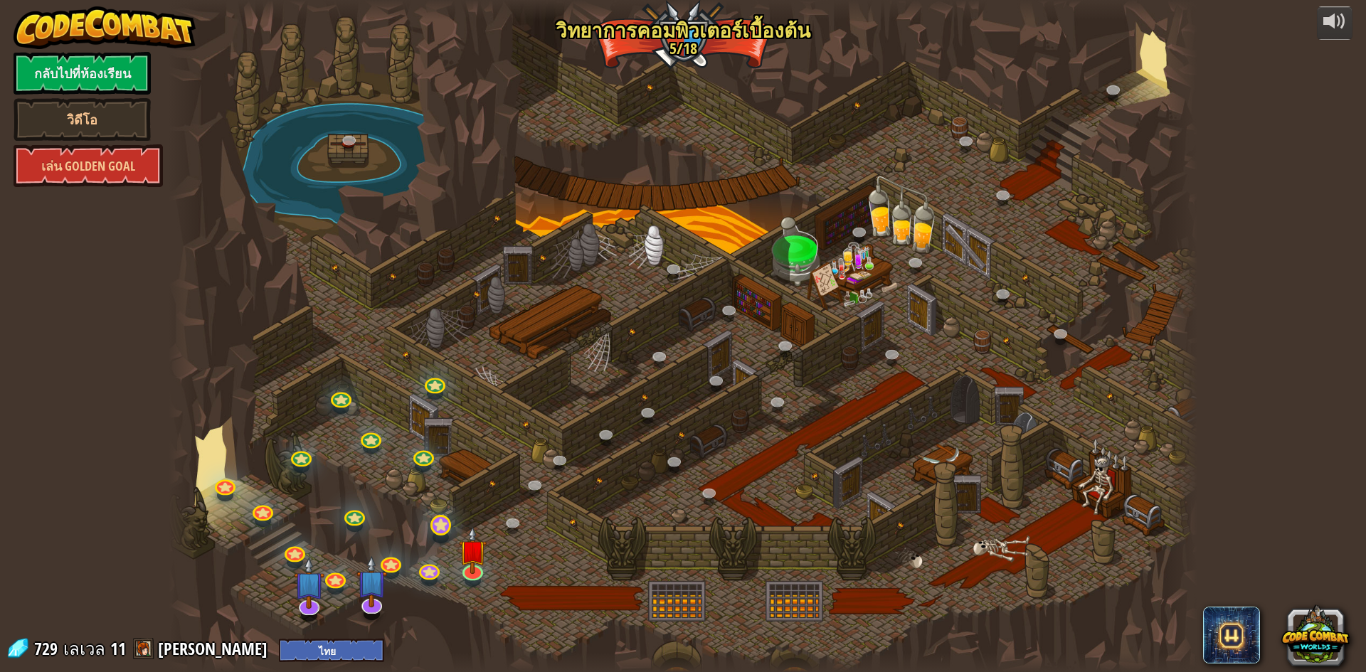
select select "th"
drag, startPoint x: 373, startPoint y: 594, endPoint x: 371, endPoint y: 568, distance: 26.4
click at [371, 594] on img at bounding box center [371, 570] width 30 height 69
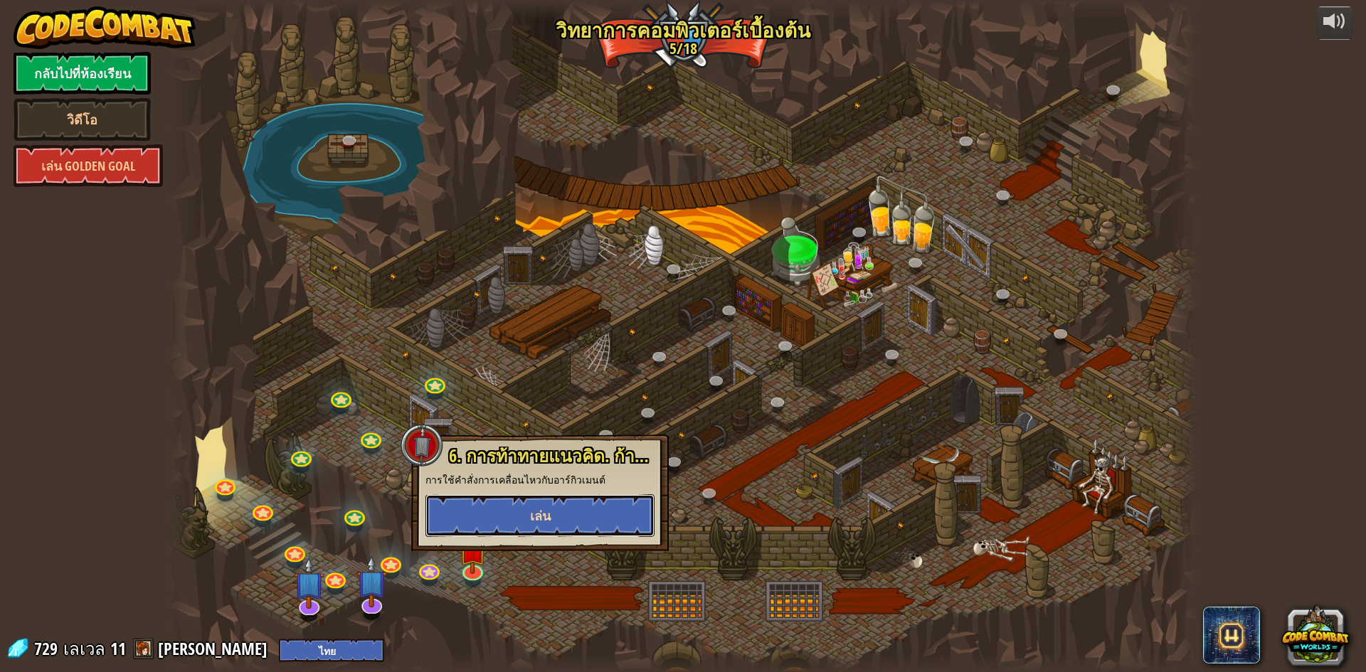
click at [494, 506] on button "เล่น" at bounding box center [539, 515] width 229 height 43
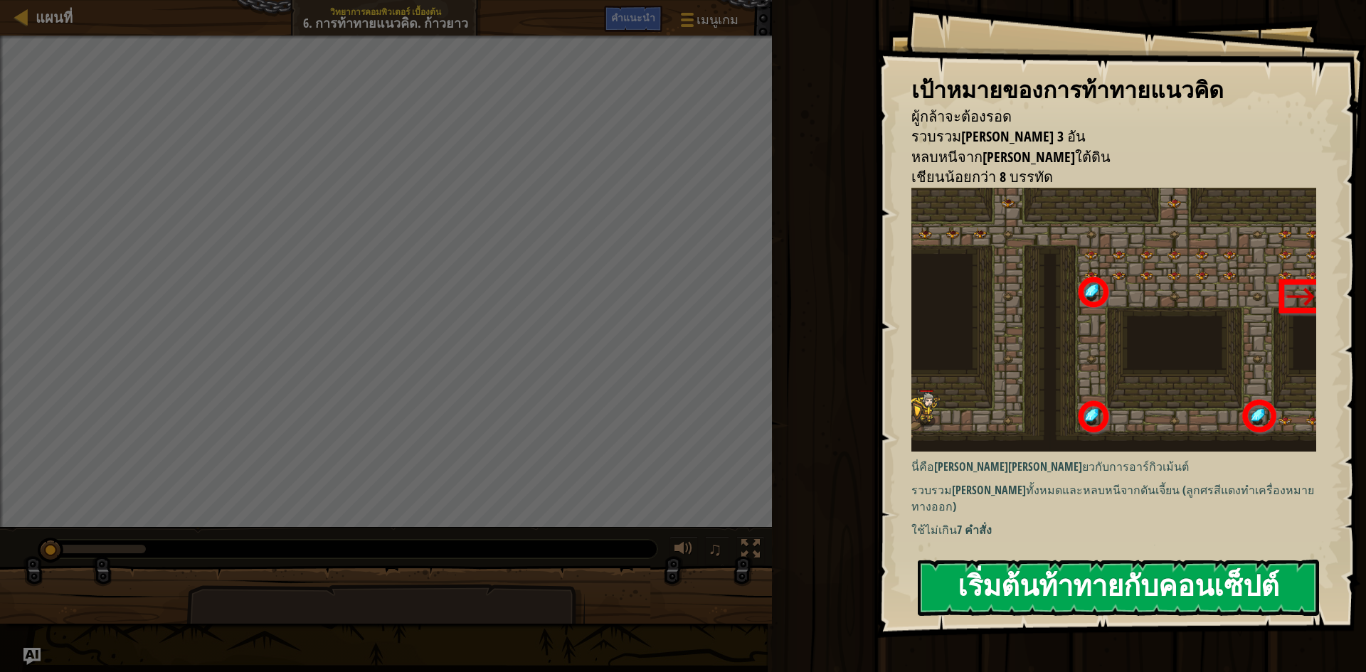
click at [1228, 582] on button "เริ่มต้นท้าทายกับคอนเซ็ปต์" at bounding box center [1118, 588] width 401 height 56
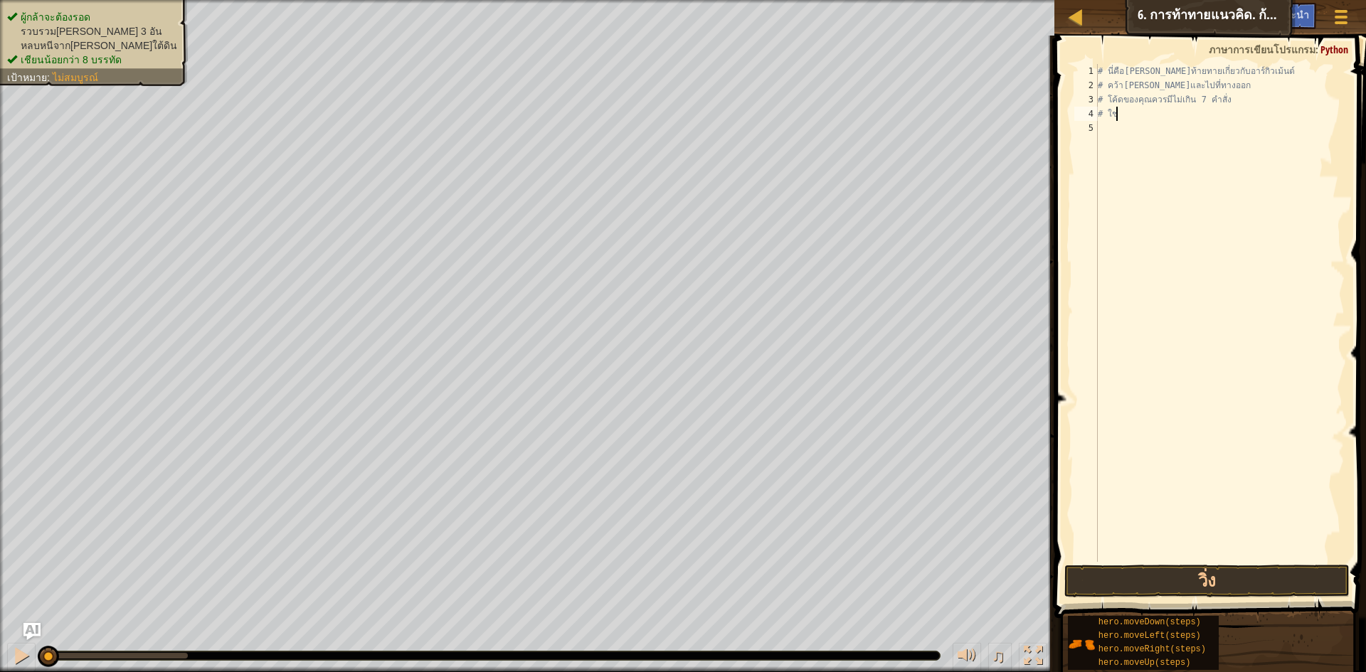
type textarea "#"
type textarea "h"
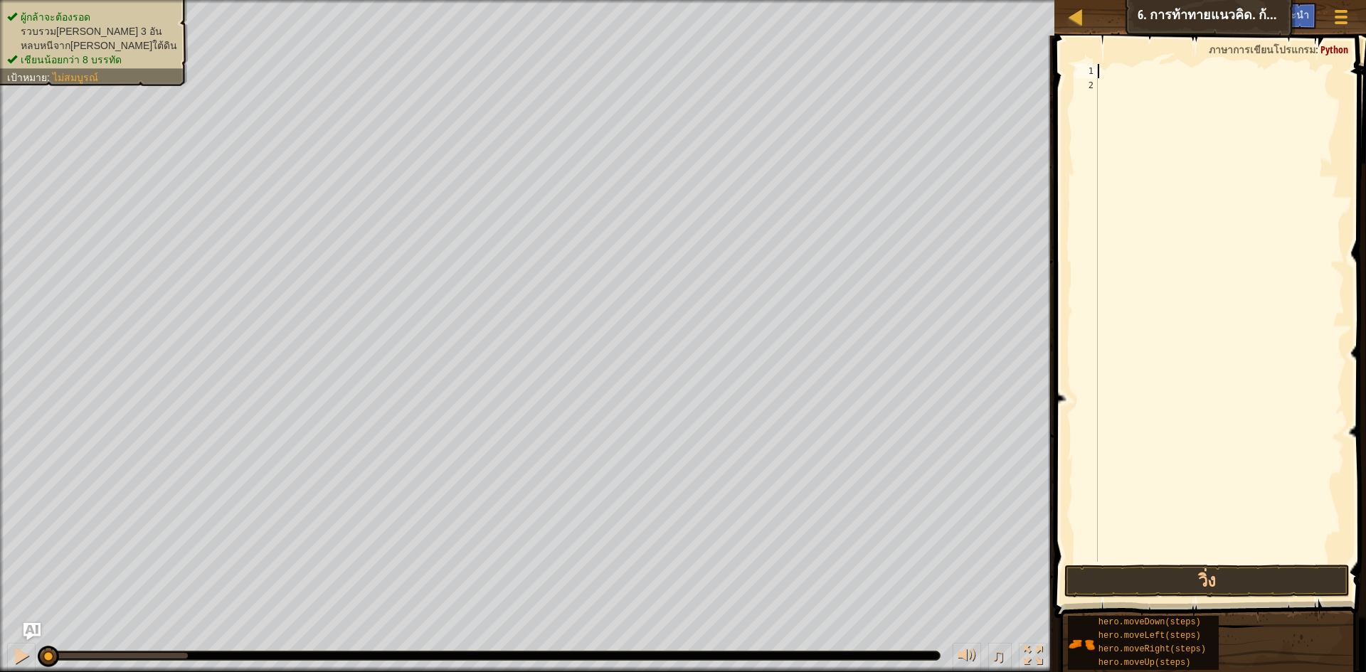
scroll to position [6, 0]
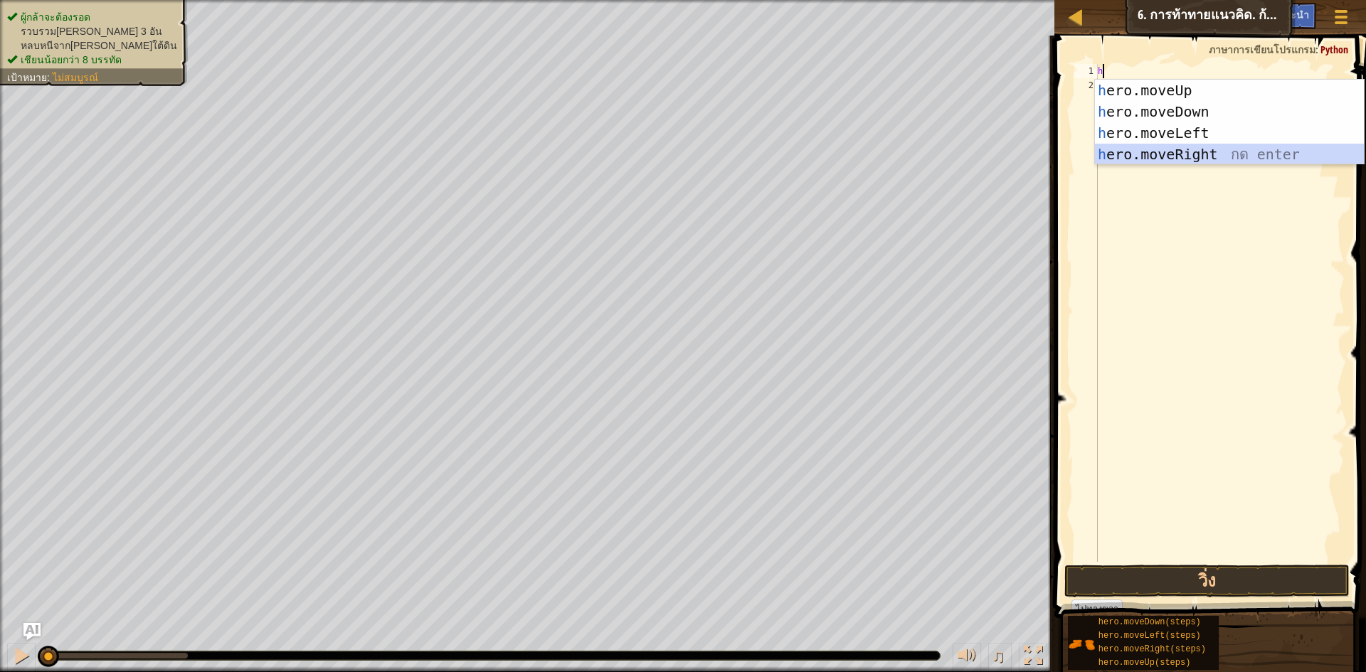
click at [1208, 148] on div "h ero.moveUp กด enter h ero.moveDown กด enter h ero.moveLeft กด enter h ero.mov…" at bounding box center [1229, 144] width 269 height 128
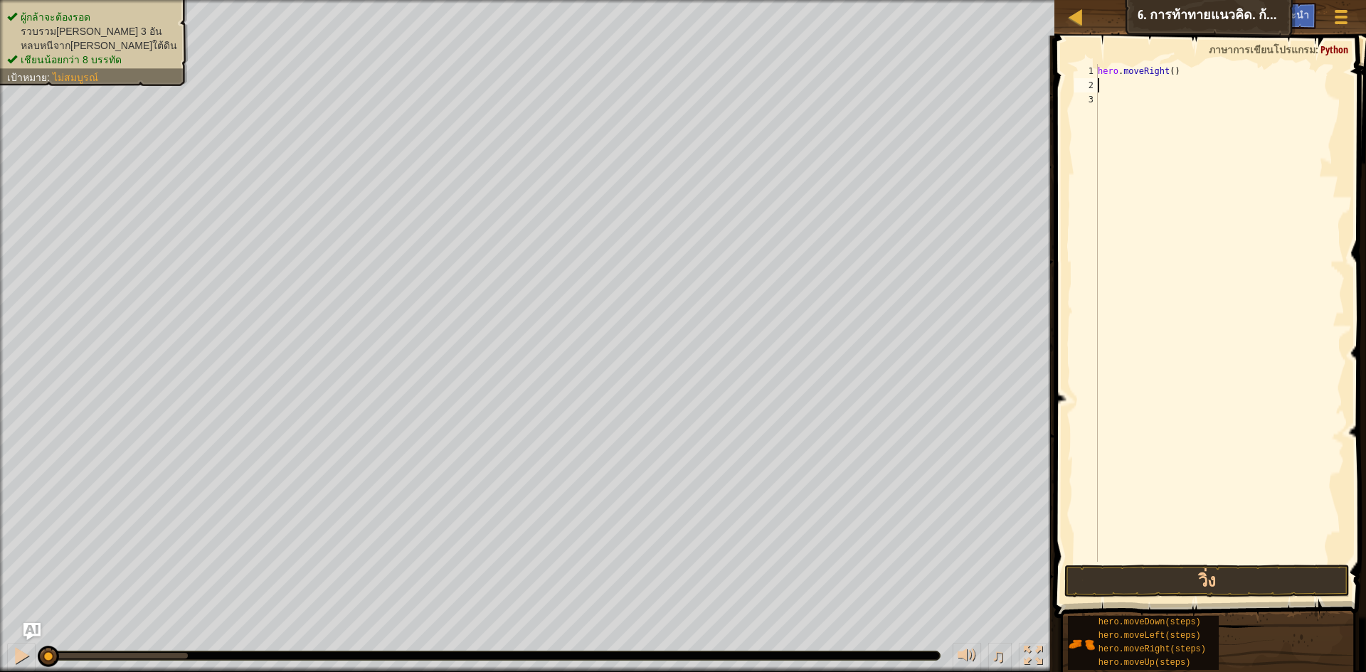
type textarea "h"
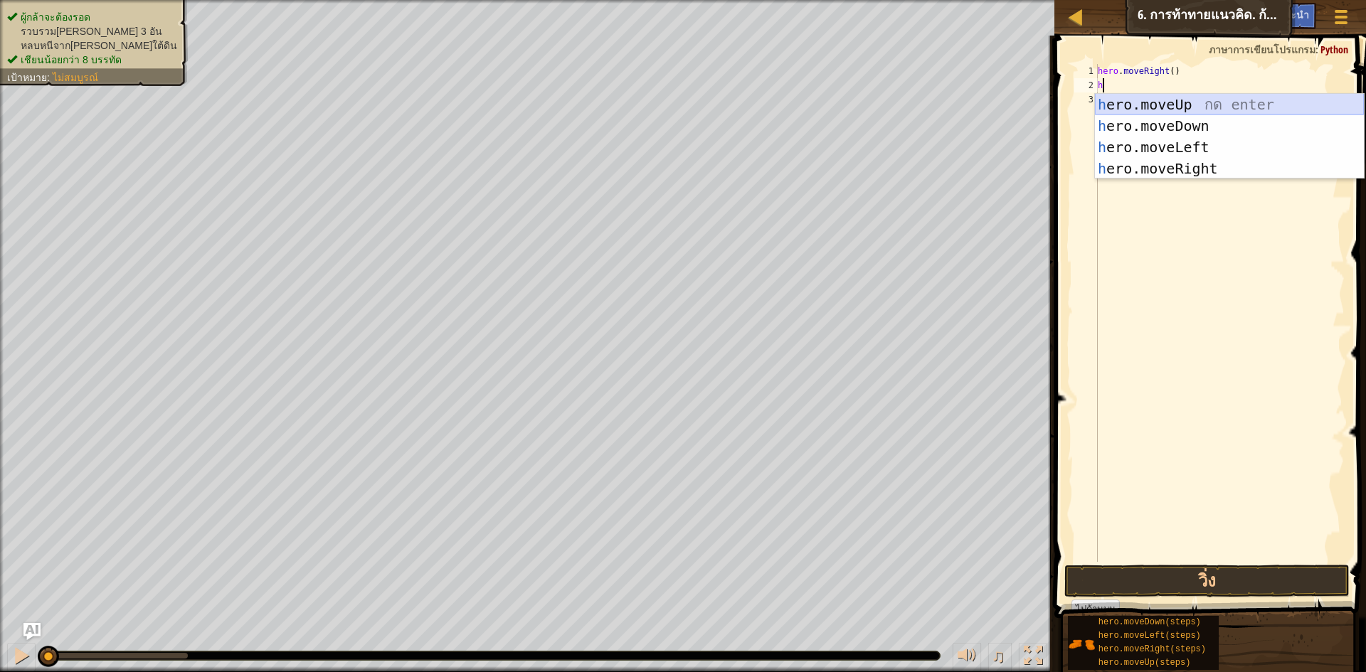
click at [1176, 101] on div "h ero.moveUp กด enter h ero.moveDown กด enter h ero.moveLeft กด enter h ero.mov…" at bounding box center [1229, 158] width 269 height 128
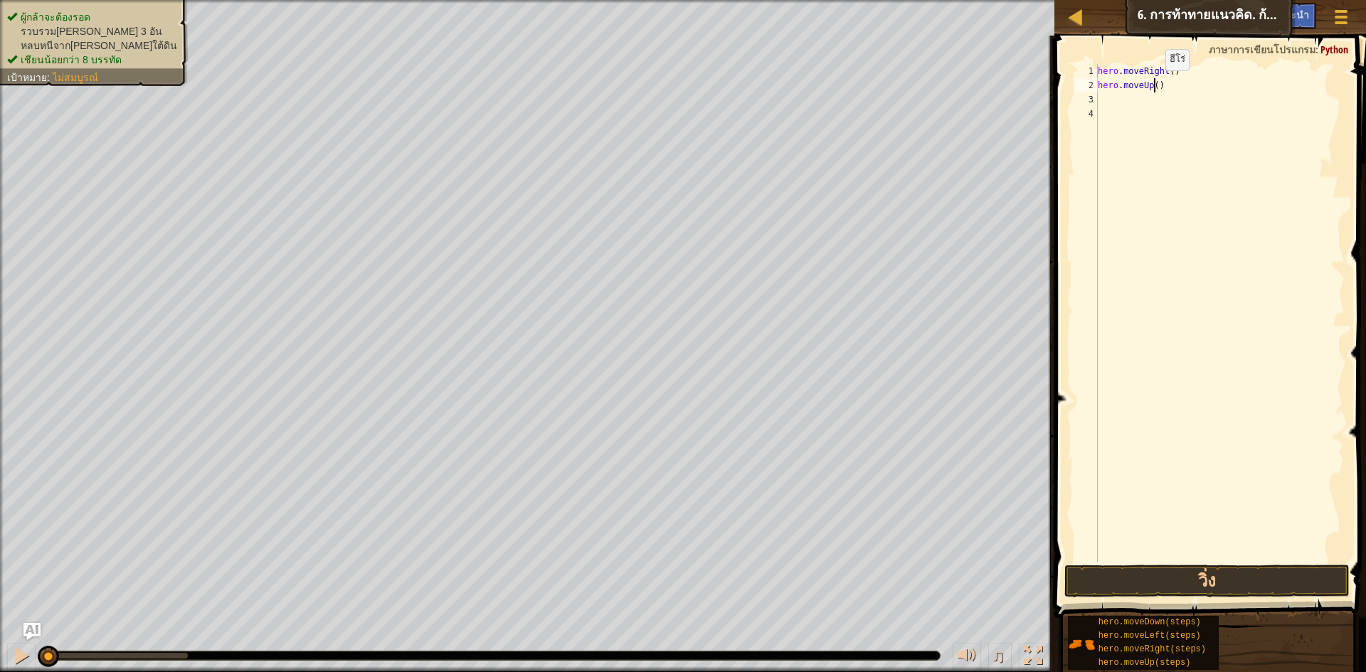
click at [1152, 85] on div "hero . moveRight ( ) hero . moveUp ( )" at bounding box center [1220, 327] width 250 height 526
type textarea "hero.moveUp(3)"
click at [1111, 97] on div "hero . moveRight ( ) hero . moveUp ( 3 )" at bounding box center [1220, 327] width 250 height 526
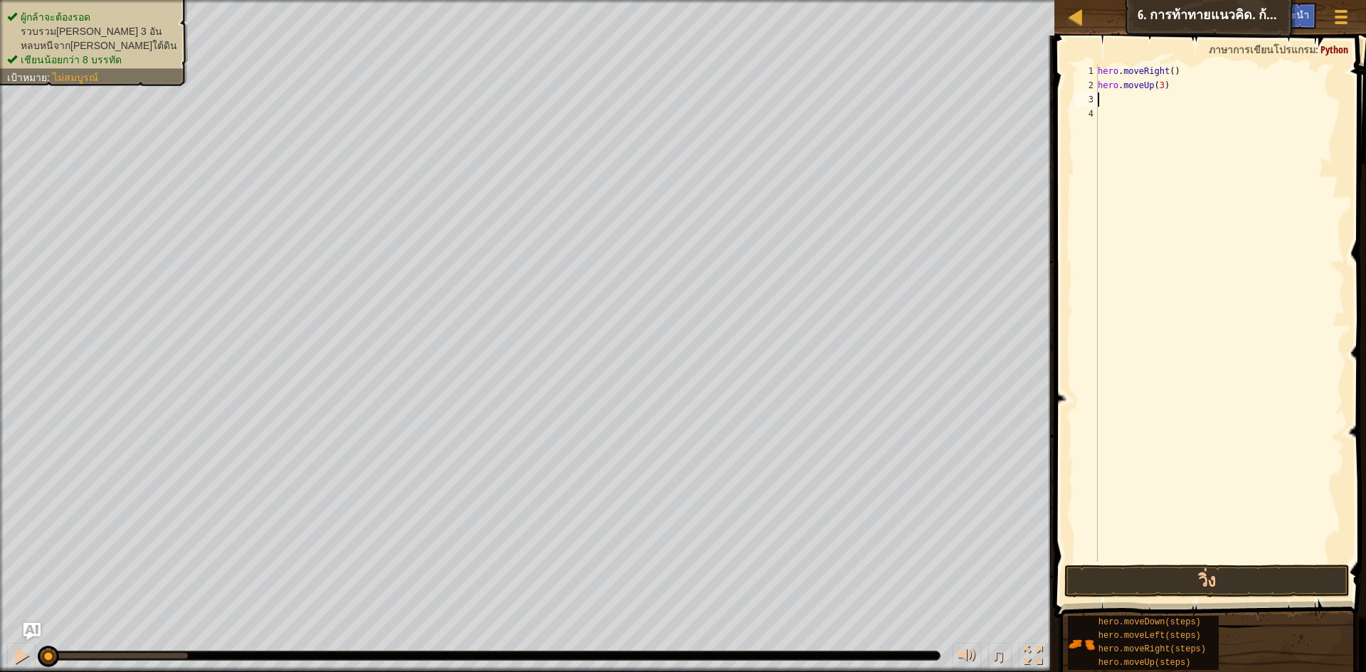
type textarea "h"
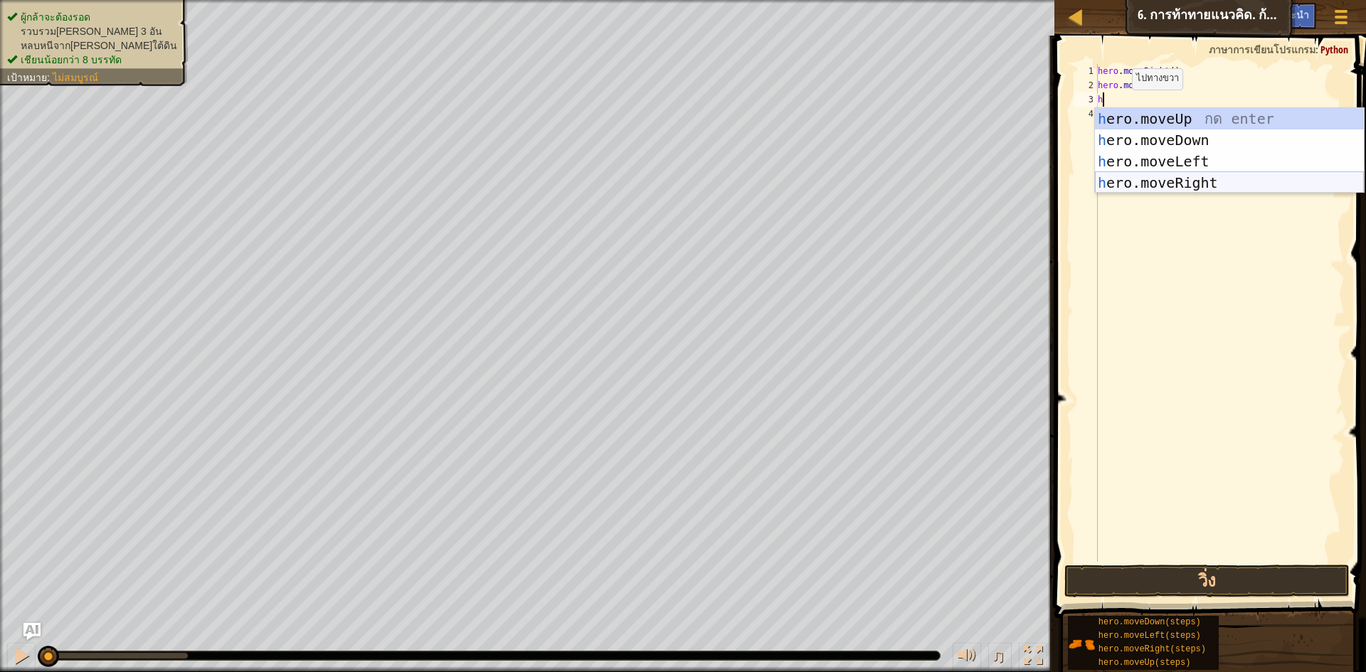
click at [1195, 187] on div "h ero.moveUp กด enter h ero.moveDown กด enter h ero.moveLeft กด enter h ero.mov…" at bounding box center [1229, 172] width 269 height 128
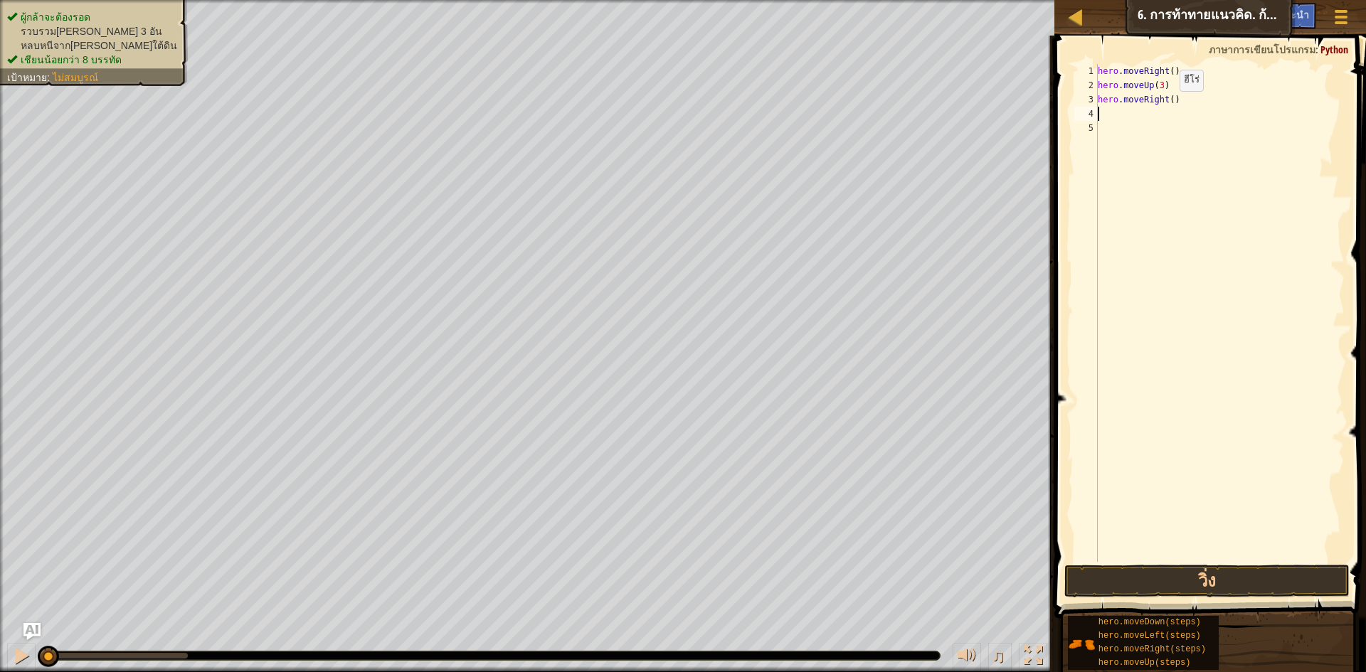
click at [1167, 104] on div "hero . moveRight ( ) hero . moveUp ( 3 ) hero . moveRight ( )" at bounding box center [1220, 327] width 250 height 526
type textarea "hero.moveRight(2)"
click at [1124, 112] on div "hero . moveRight ( ) hero . moveUp ( 3 ) hero . moveRight ( 2 )" at bounding box center [1220, 327] width 250 height 526
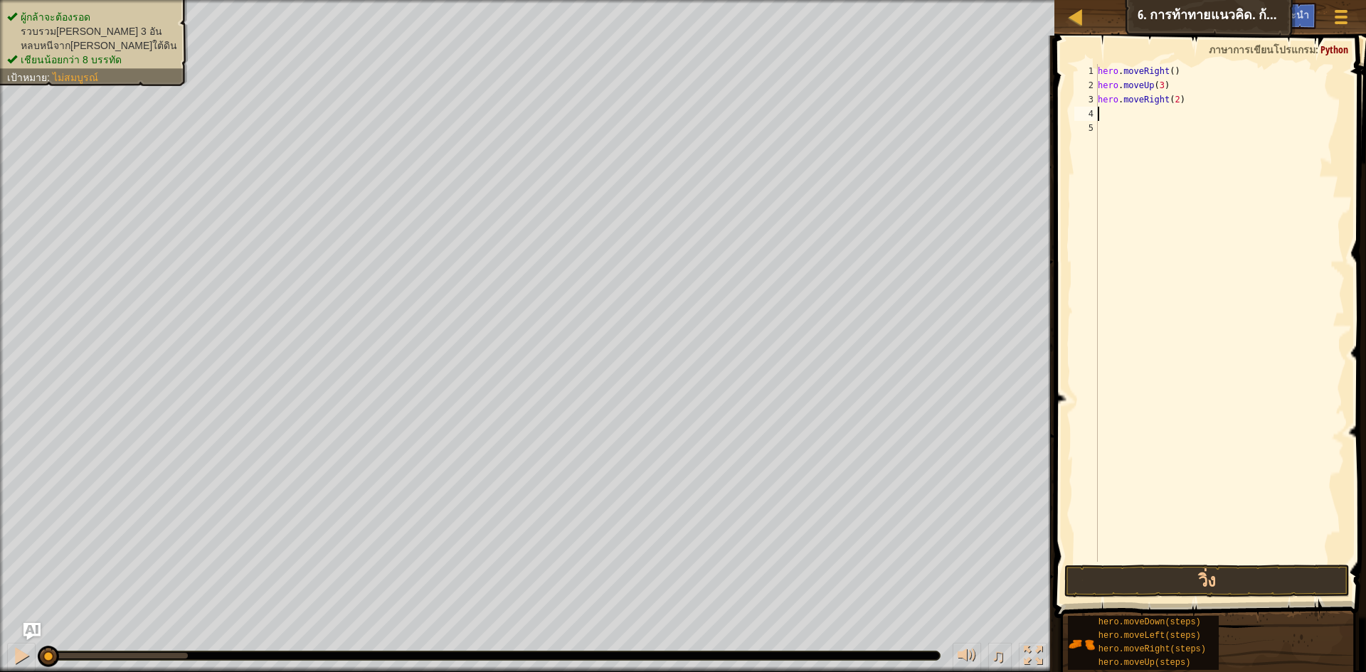
type textarea "h"
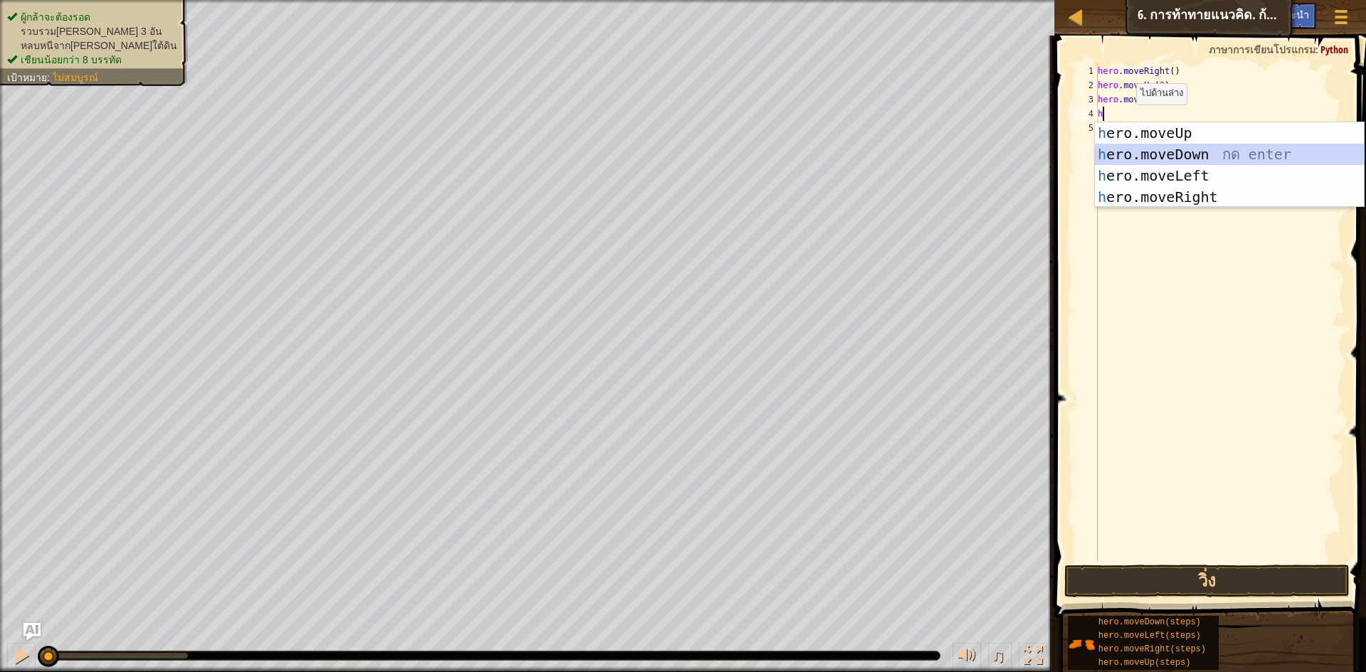
click at [1195, 146] on div "h ero.moveUp กด enter h ero.moveDown กด enter h ero.moveLeft กด enter h ero.mov…" at bounding box center [1229, 186] width 269 height 128
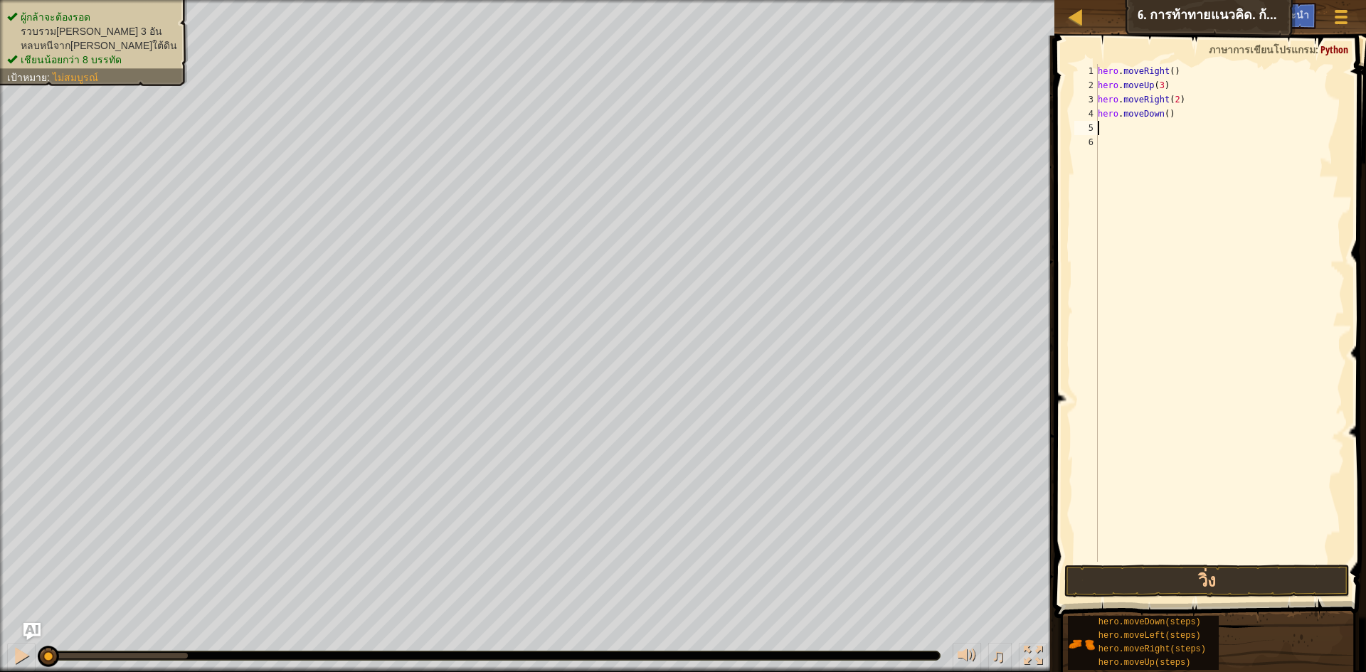
type textarea "h"
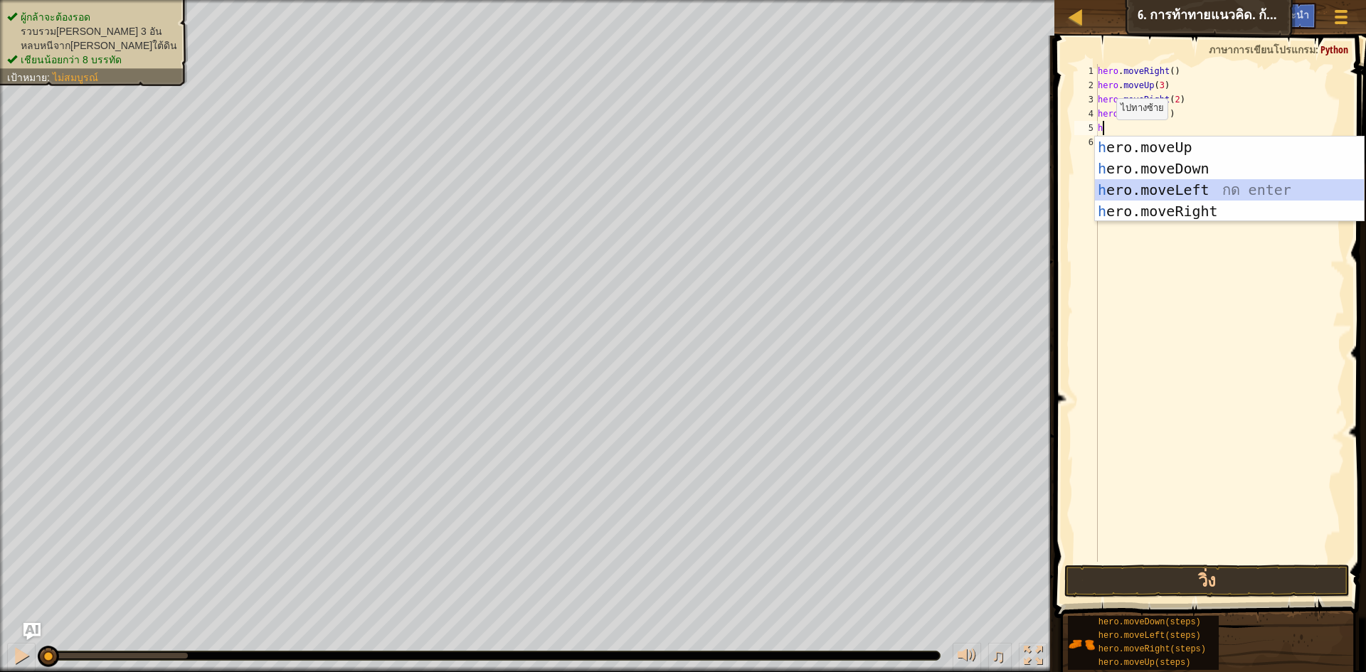
click at [1166, 188] on div "h ero.moveUp กด enter h ero.moveDown กด enter h ero.moveLeft กด enter h ero.mov…" at bounding box center [1229, 201] width 269 height 128
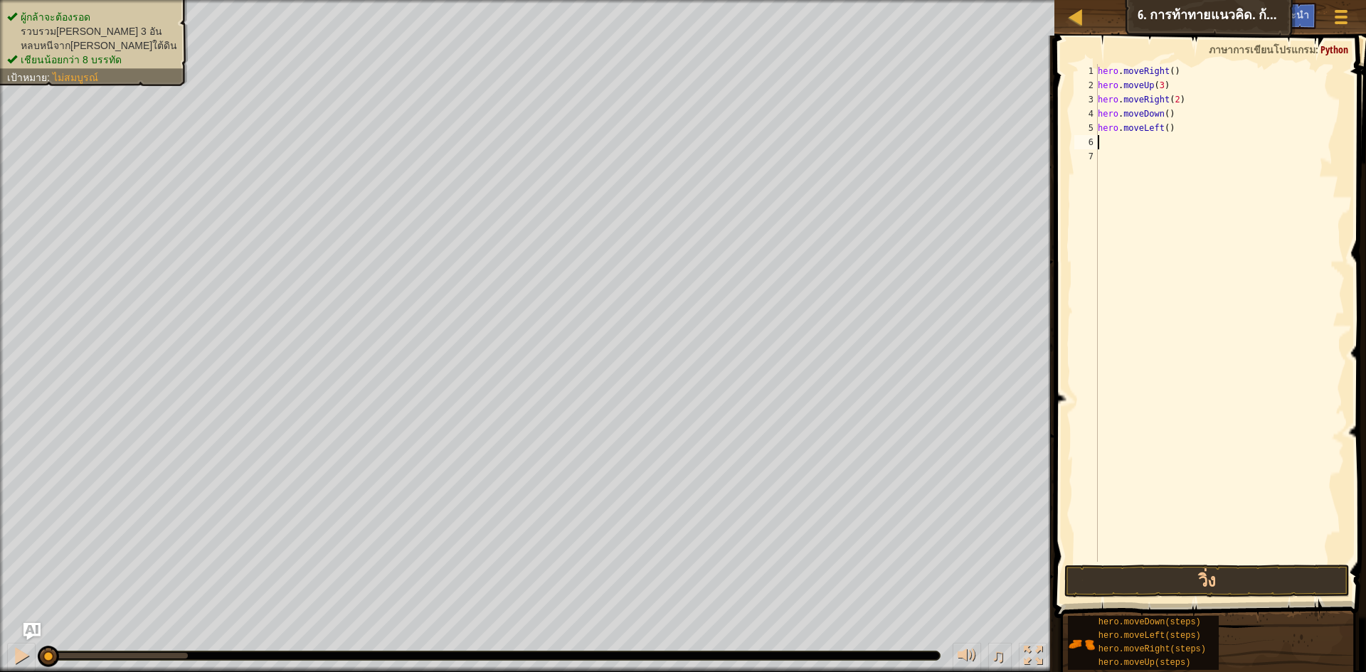
type textarea "h"
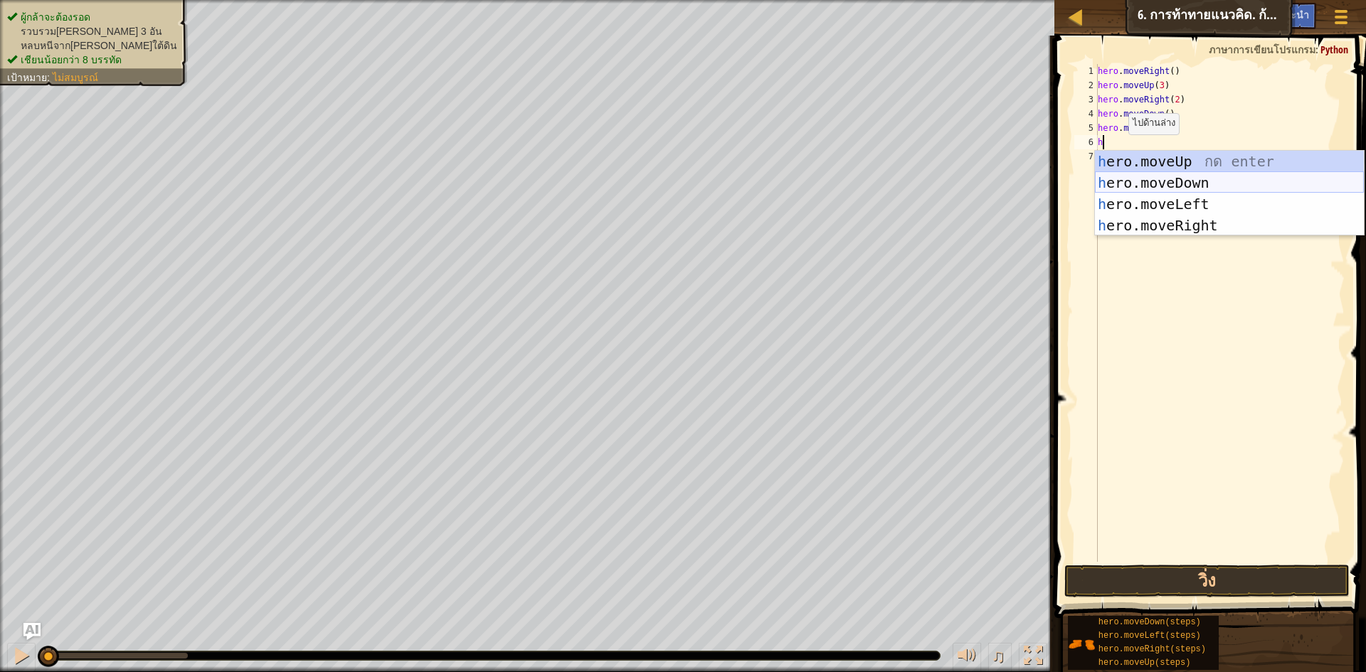
click at [1174, 176] on div "h ero.moveUp กด enter h ero.moveDown กด enter h ero.moveLeft กด enter h ero.mov…" at bounding box center [1229, 215] width 269 height 128
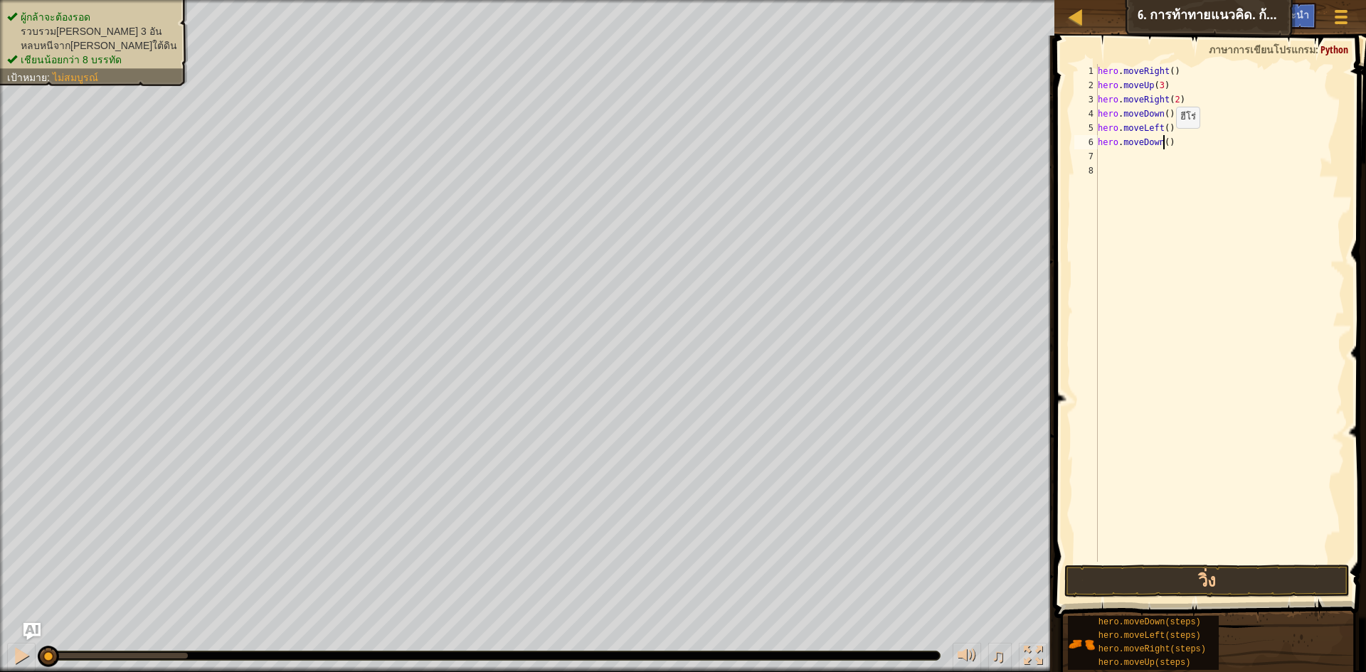
click at [1164, 142] on div "hero . moveRight ( ) hero . moveUp ( 3 ) hero . moveRight ( 2 ) hero . moveDown…" at bounding box center [1220, 327] width 250 height 526
type textarea "hero.moveDown(2)"
click at [1117, 150] on div "hero . moveRight ( ) hero . moveUp ( 3 ) hero . moveRight ( 2 ) hero . moveDown…" at bounding box center [1220, 327] width 250 height 526
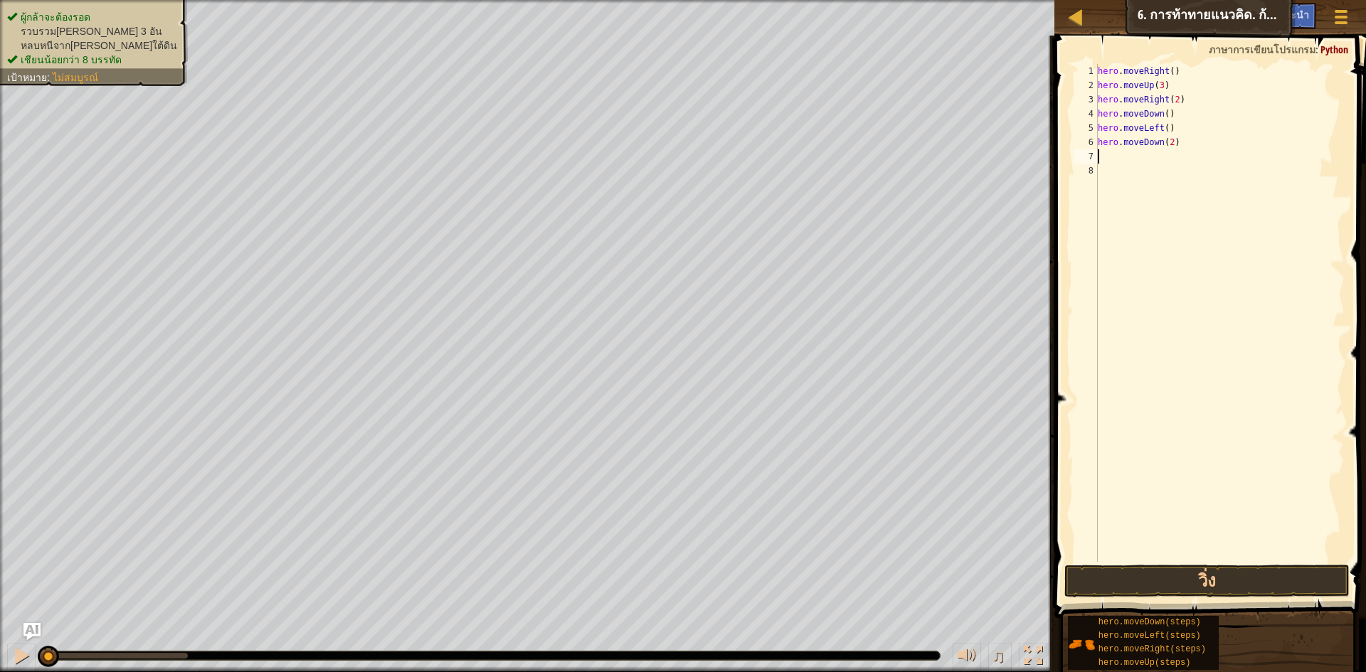
type textarea "h"
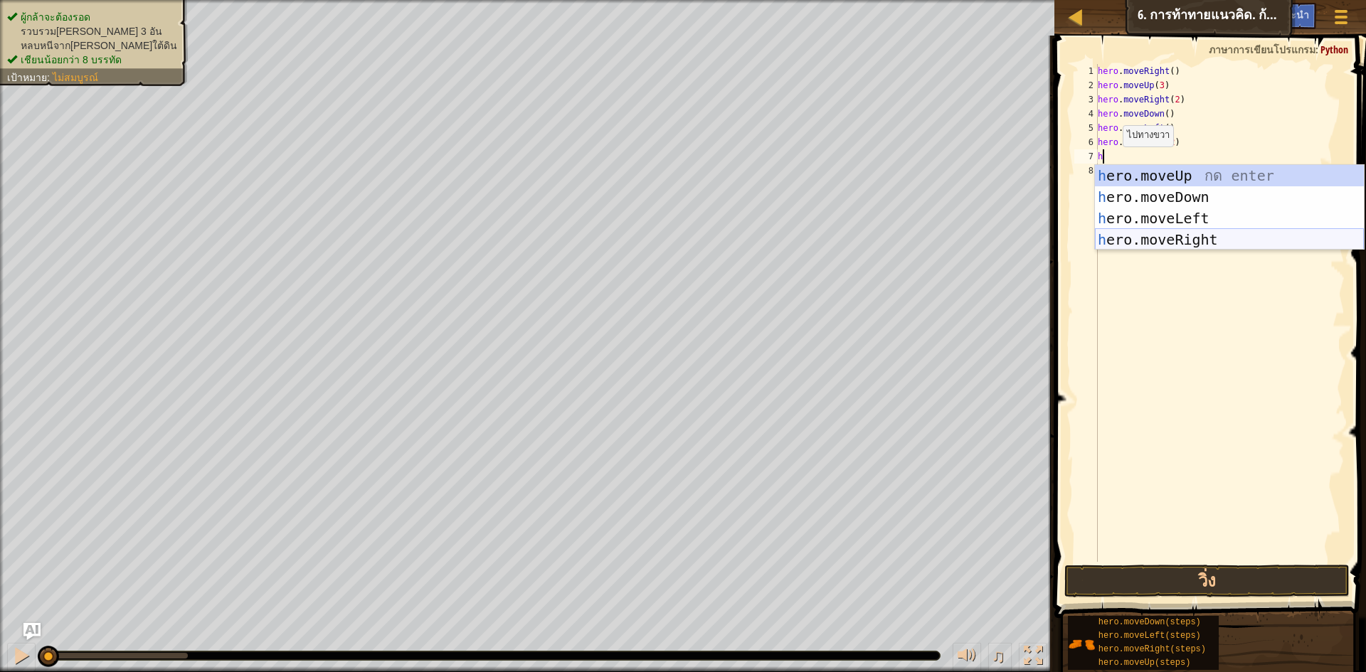
click at [1176, 240] on div "h ero.moveUp กด enter h ero.moveDown กด enter h ero.moveLeft กด enter h ero.mov…" at bounding box center [1229, 229] width 269 height 128
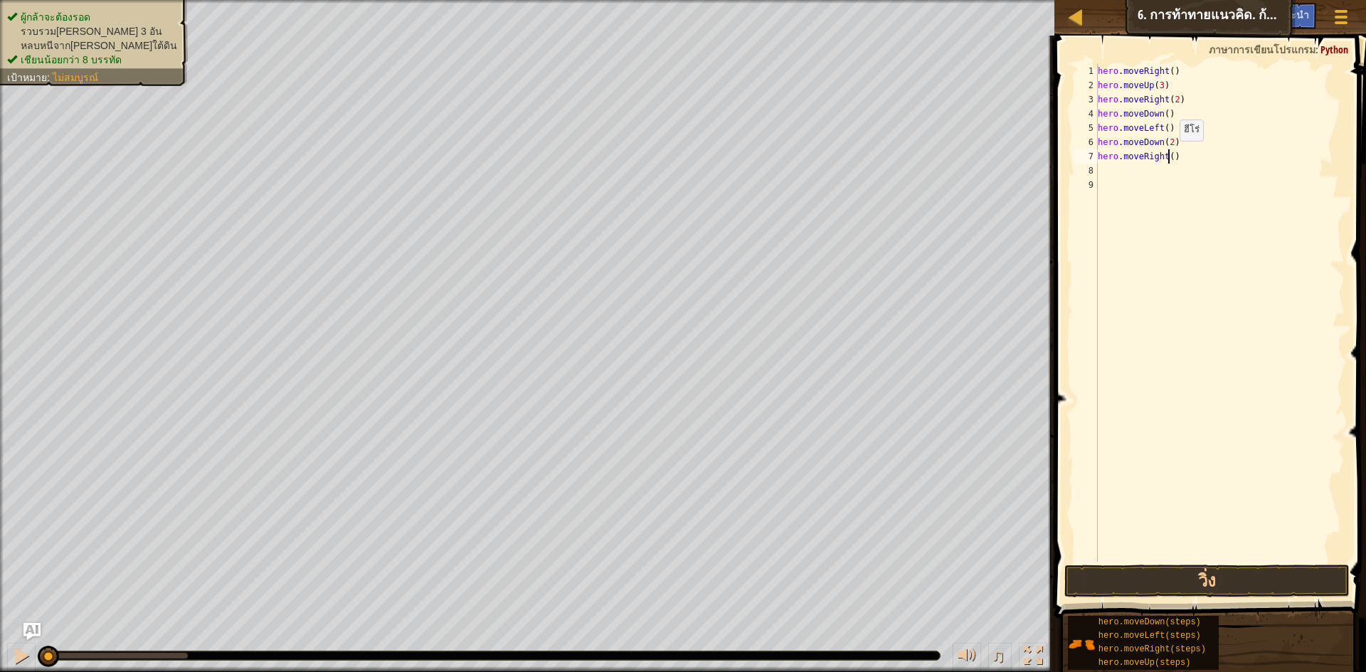
click at [1167, 155] on div "hero . moveRight ( ) hero . moveUp ( 3 ) hero . moveRight ( 2 ) hero . moveDown…" at bounding box center [1220, 327] width 250 height 526
type textarea "hero.moveRight(2)"
click at [1106, 169] on div "hero . moveRight ( ) hero . moveUp ( 3 ) hero . moveRight ( 2 ) hero . moveDown…" at bounding box center [1220, 327] width 250 height 526
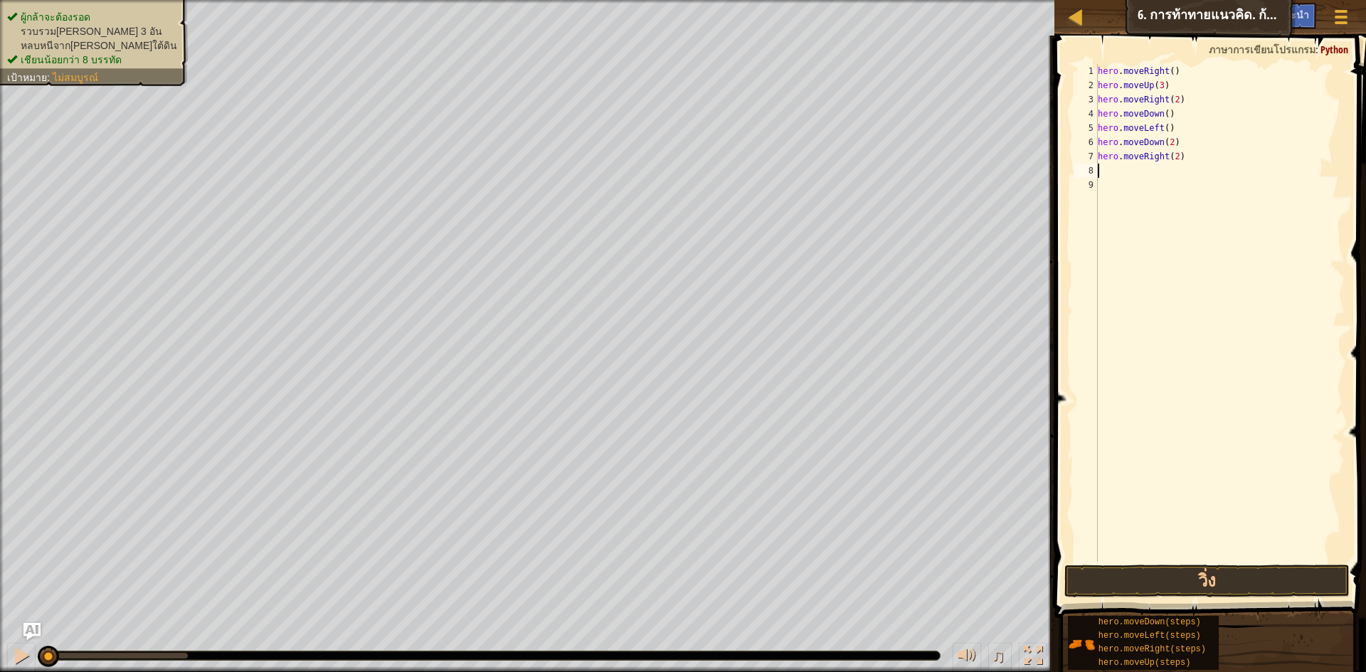
type textarea "h"
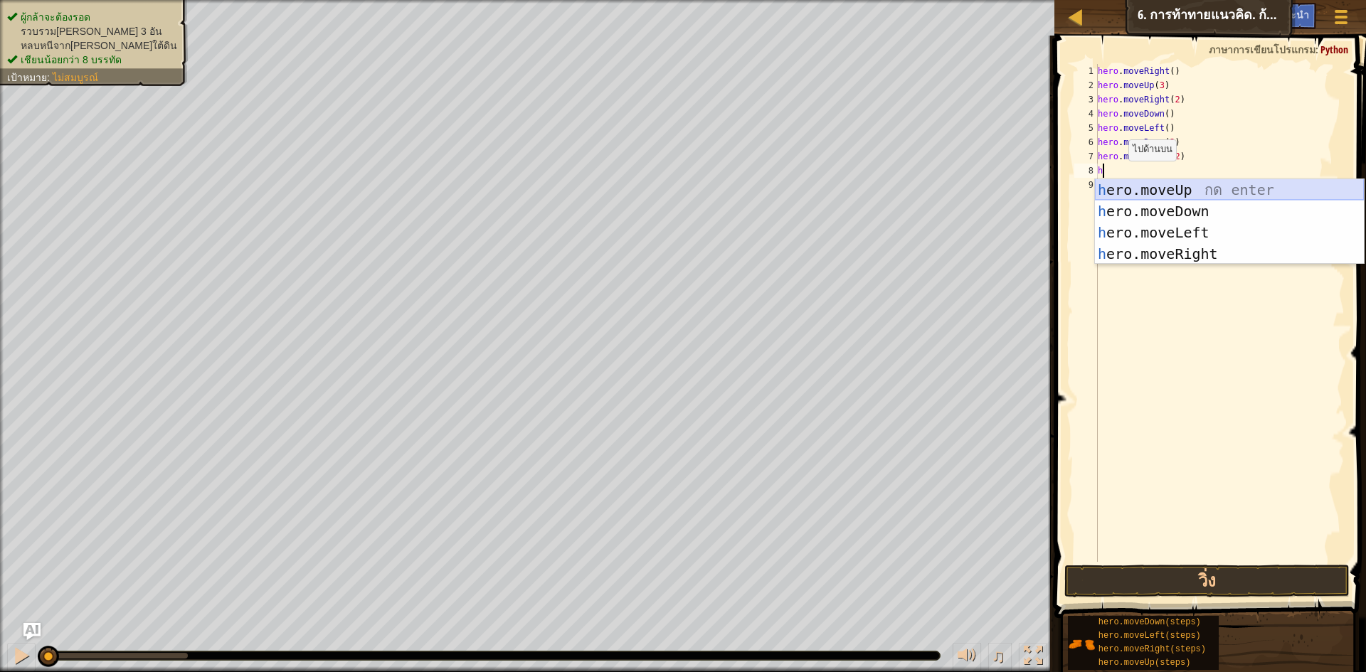
click at [1195, 185] on div "h ero.moveUp กด enter h ero.moveDown กด enter h ero.moveLeft กด enter h ero.mov…" at bounding box center [1229, 243] width 269 height 128
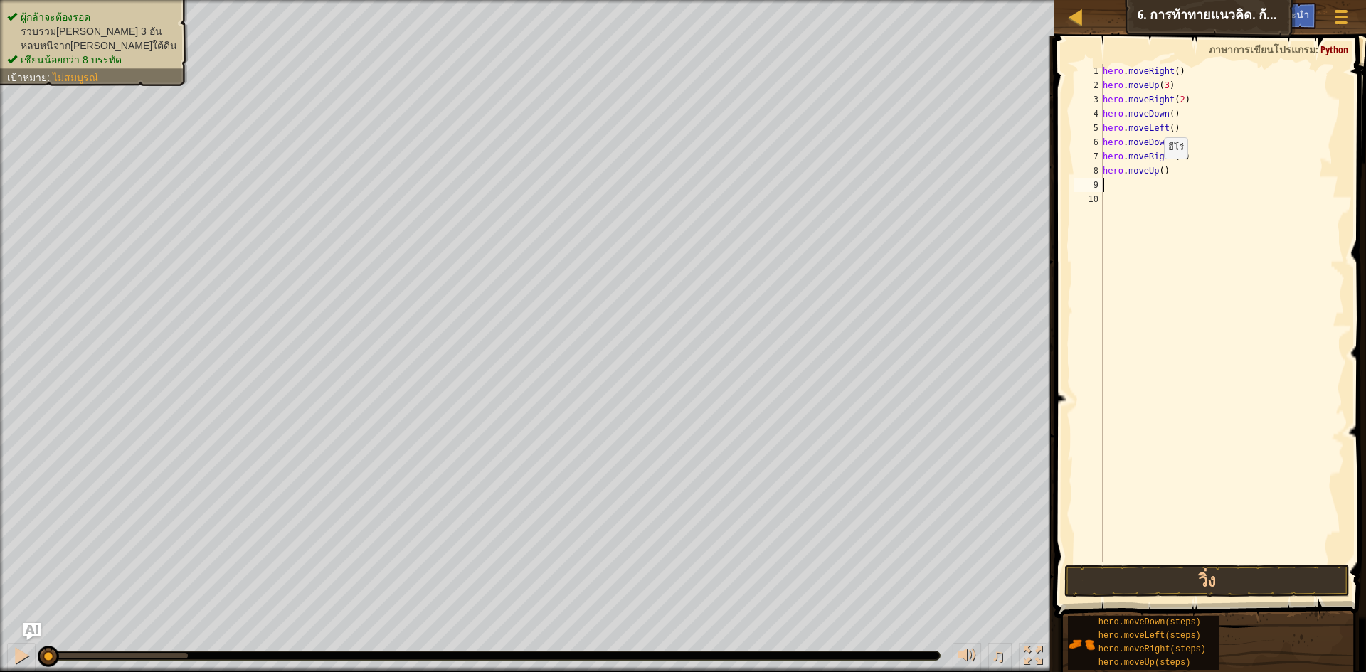
click at [1157, 173] on div "hero . moveRight ( ) hero . moveUp ( 3 ) hero . moveRight ( 2 ) hero . moveDown…" at bounding box center [1222, 327] width 245 height 526
type textarea "hero.moveUp(2)"
click at [1189, 578] on button "วิ่ง" at bounding box center [1206, 581] width 285 height 33
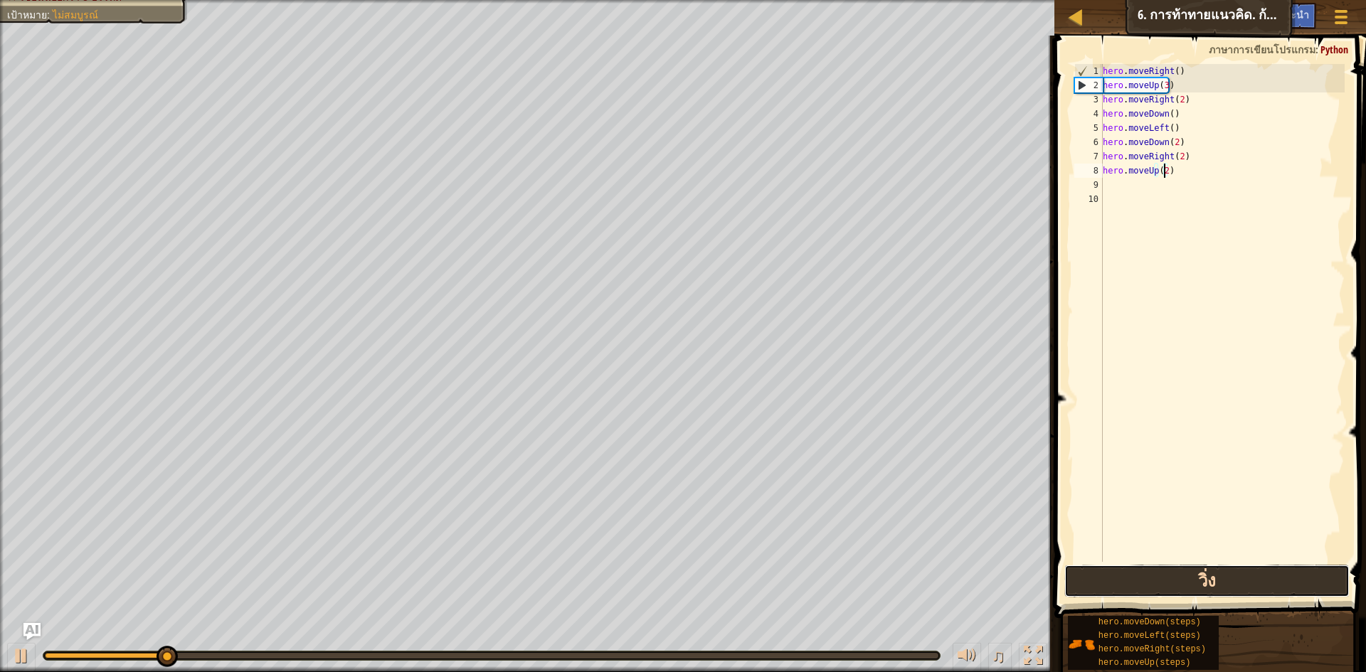
click at [1185, 572] on button "วิ่ง" at bounding box center [1206, 581] width 285 height 33
click at [1163, 590] on button "วิ่ง" at bounding box center [1206, 581] width 285 height 33
click at [1164, 584] on button "วิ่ง" at bounding box center [1206, 581] width 285 height 33
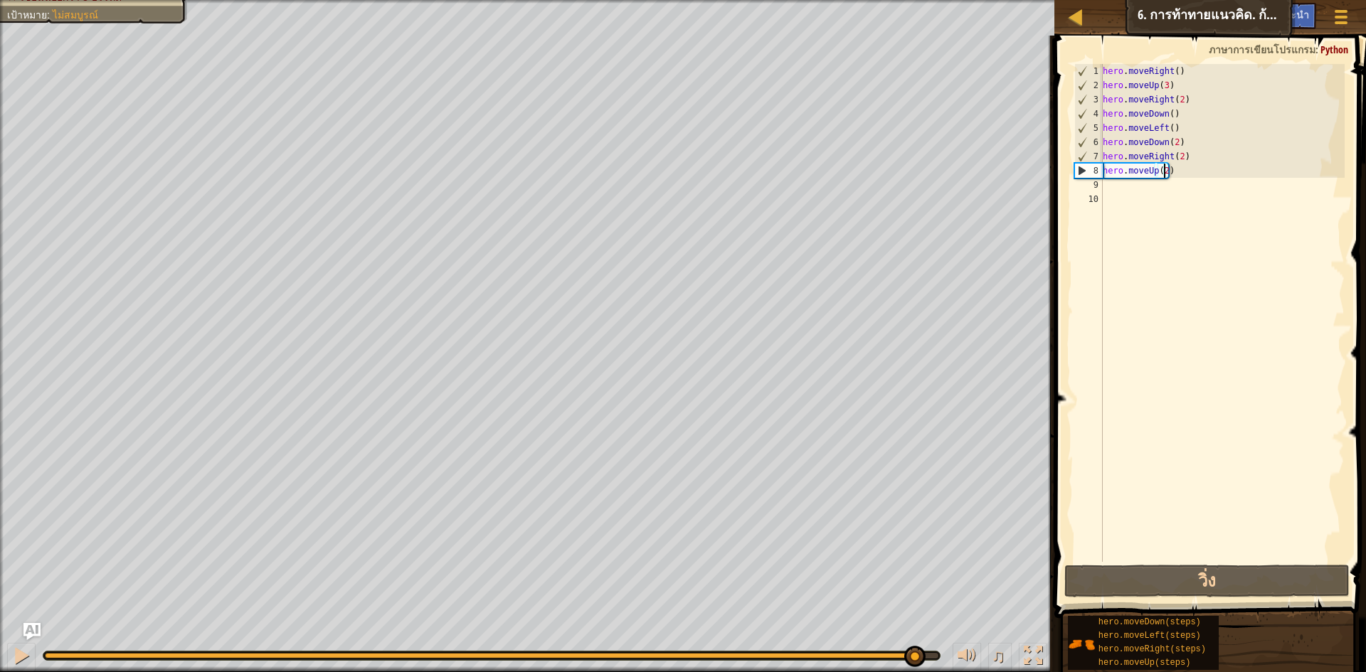
drag, startPoint x: 126, startPoint y: 654, endPoint x: 914, endPoint y: 632, distance: 788.4
click at [914, 632] on div "♫" at bounding box center [527, 652] width 1054 height 43
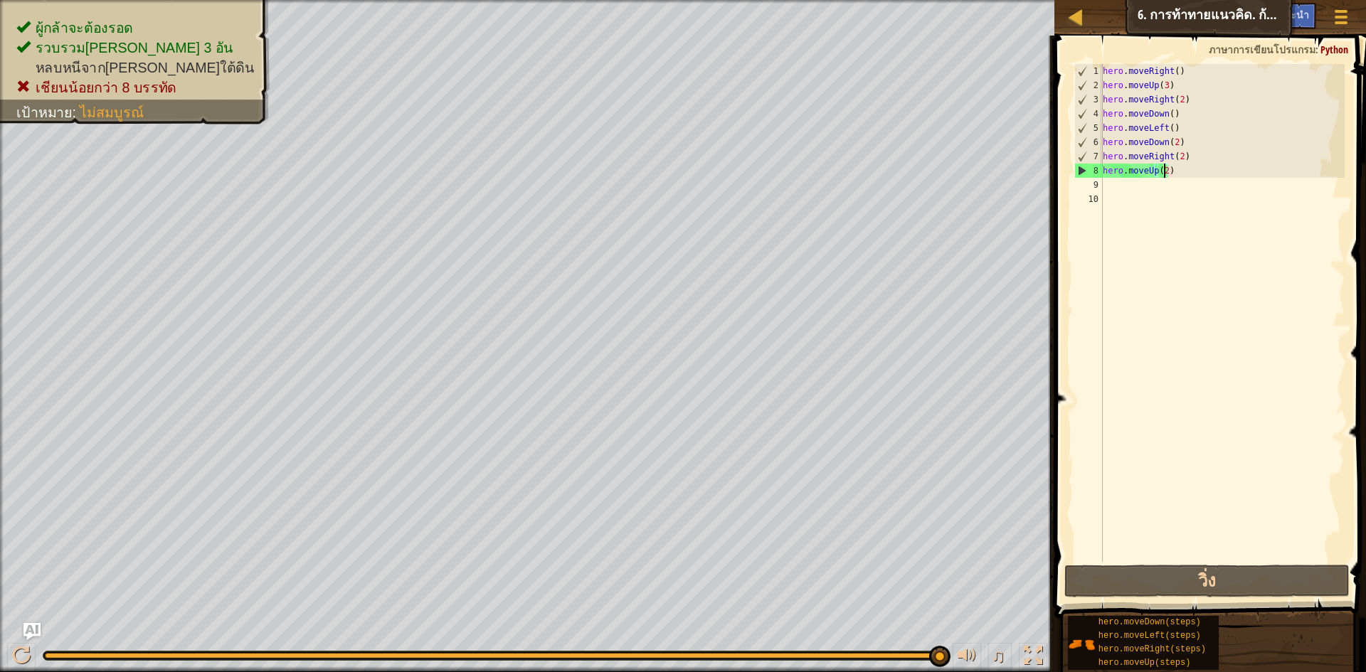
click at [1111, 185] on div "hero . moveRight ( ) hero . moveUp ( 3 ) hero . moveRight ( 2 ) hero . moveDown…" at bounding box center [1222, 327] width 245 height 526
type textarea "h"
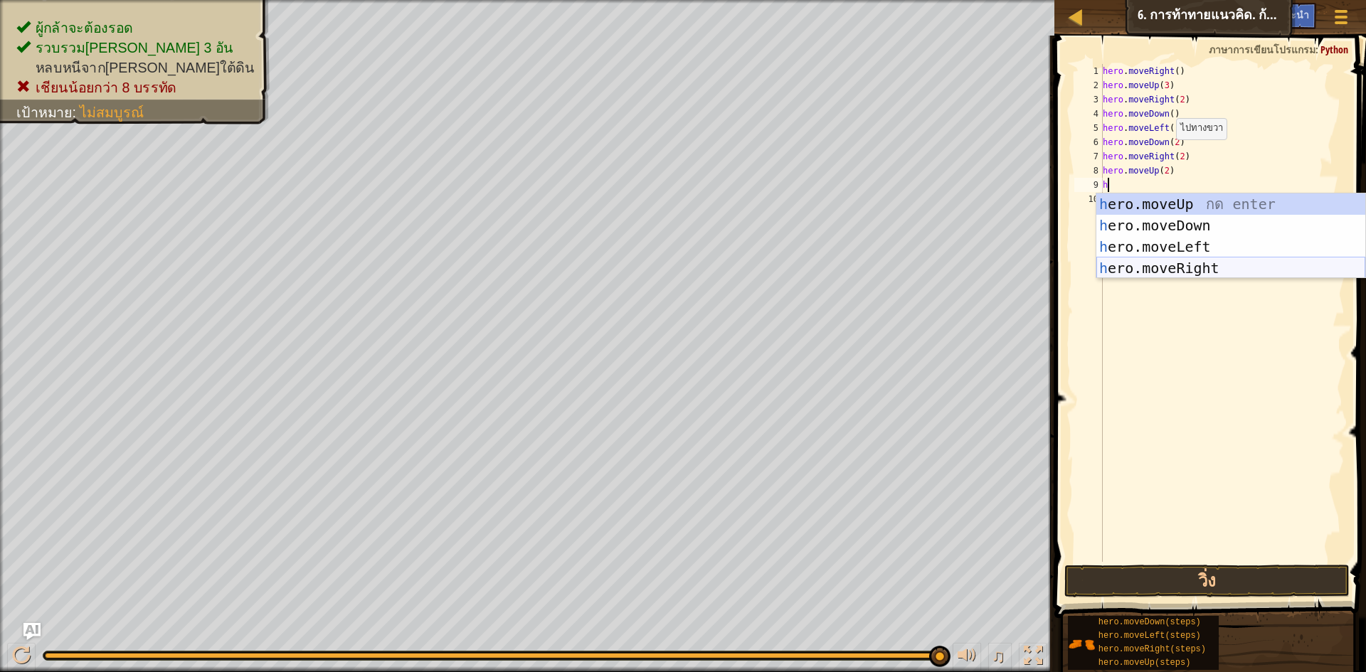
click at [1174, 267] on div "h ero.moveUp กด enter h ero.moveDown กด enter h ero.moveLeft กด enter h ero.mov…" at bounding box center [1230, 257] width 269 height 128
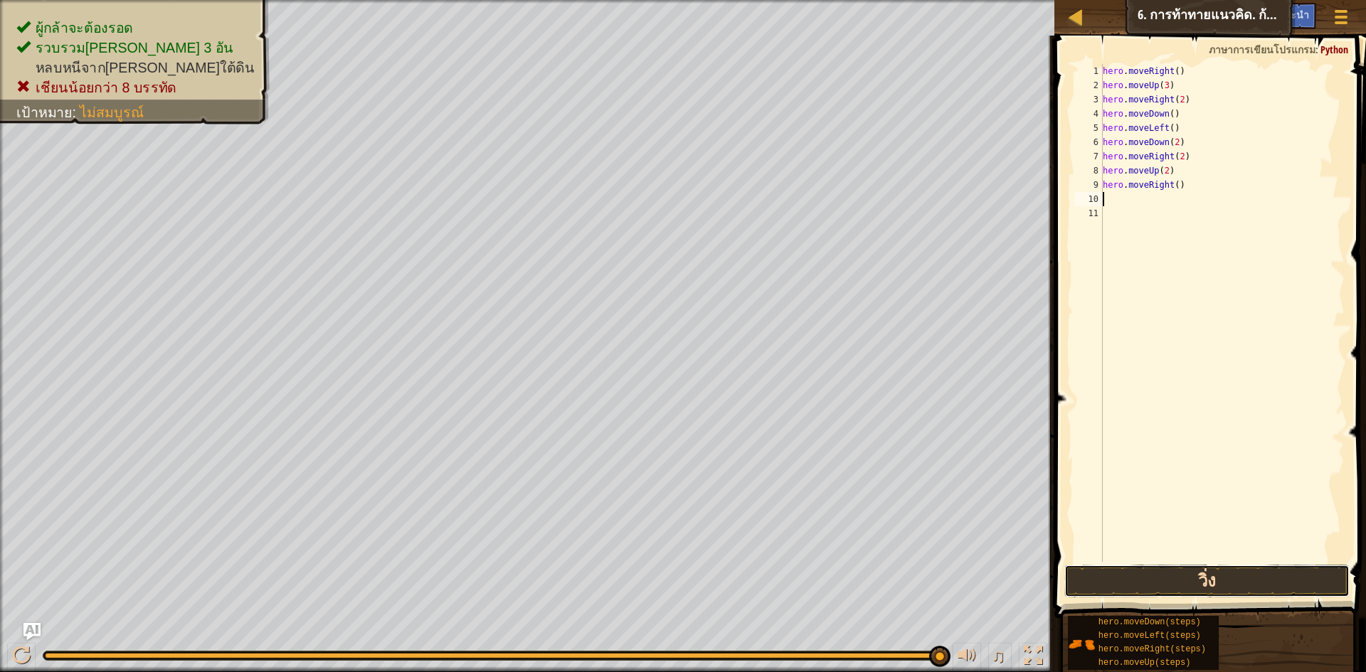
click at [1221, 577] on button "วิ่ง" at bounding box center [1206, 581] width 285 height 33
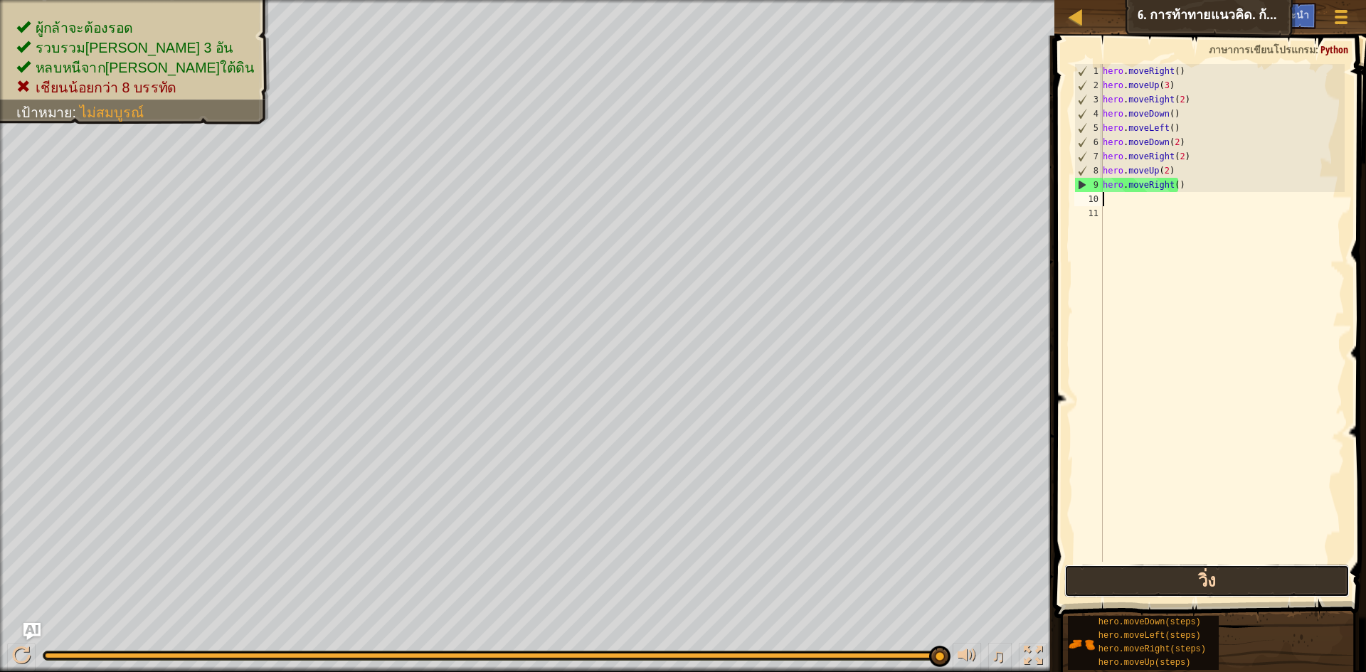
click at [1228, 585] on button "วิ่ง" at bounding box center [1206, 581] width 285 height 33
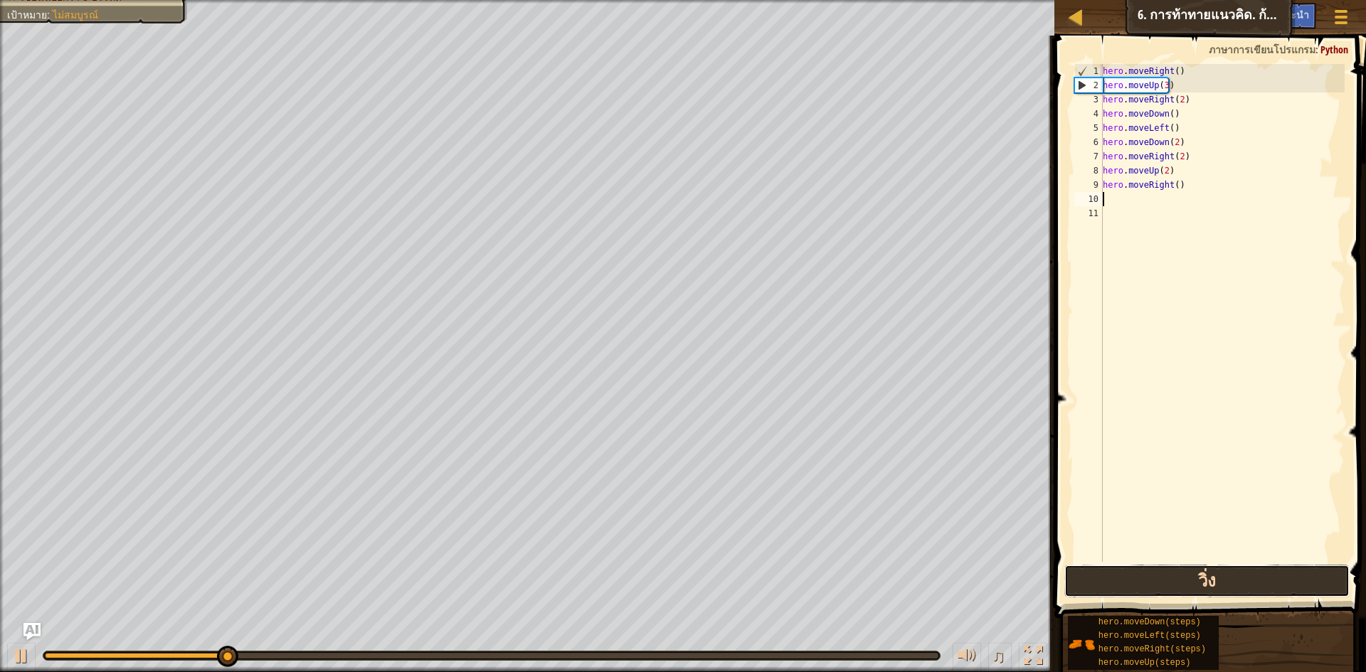
click at [1165, 573] on button "วิ่ง" at bounding box center [1206, 581] width 285 height 33
click at [1188, 587] on button "วิ่ง" at bounding box center [1206, 581] width 285 height 33
click at [1188, 585] on button "วิ่ง" at bounding box center [1206, 581] width 285 height 33
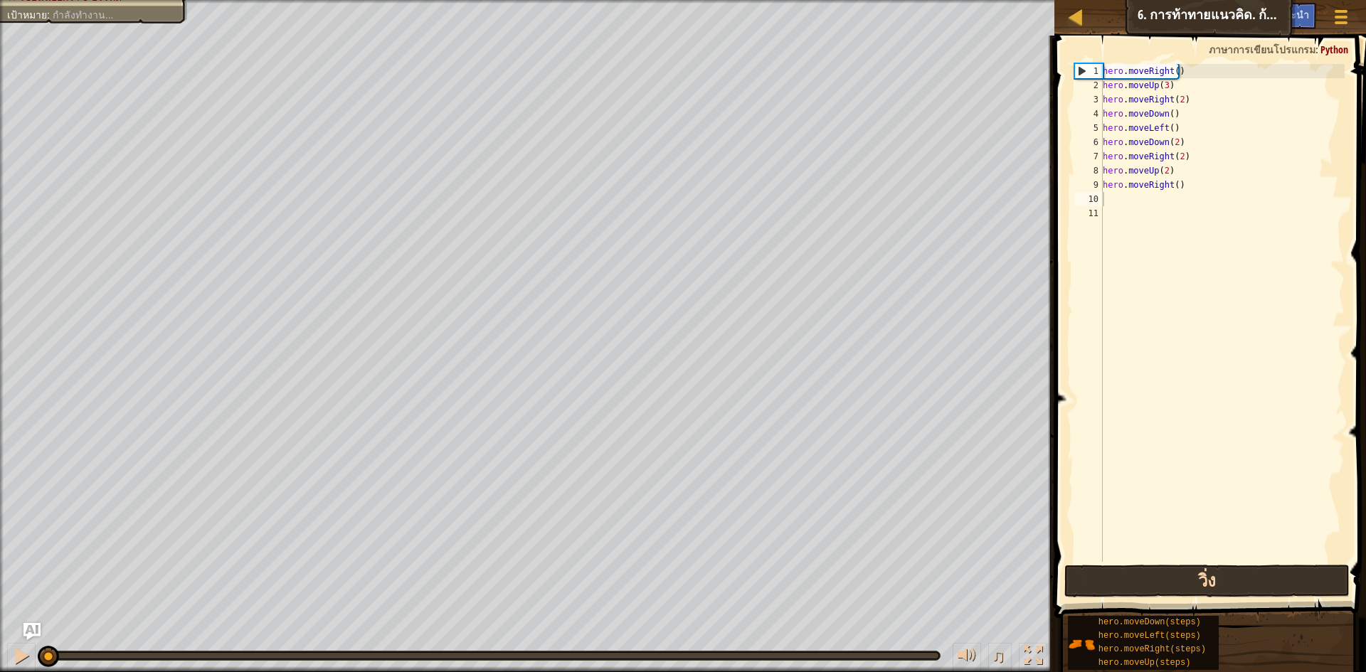
click at [1188, 585] on button "วิ่ง" at bounding box center [1206, 581] width 285 height 33
click at [1188, 584] on button "วิ่ง" at bounding box center [1206, 581] width 285 height 33
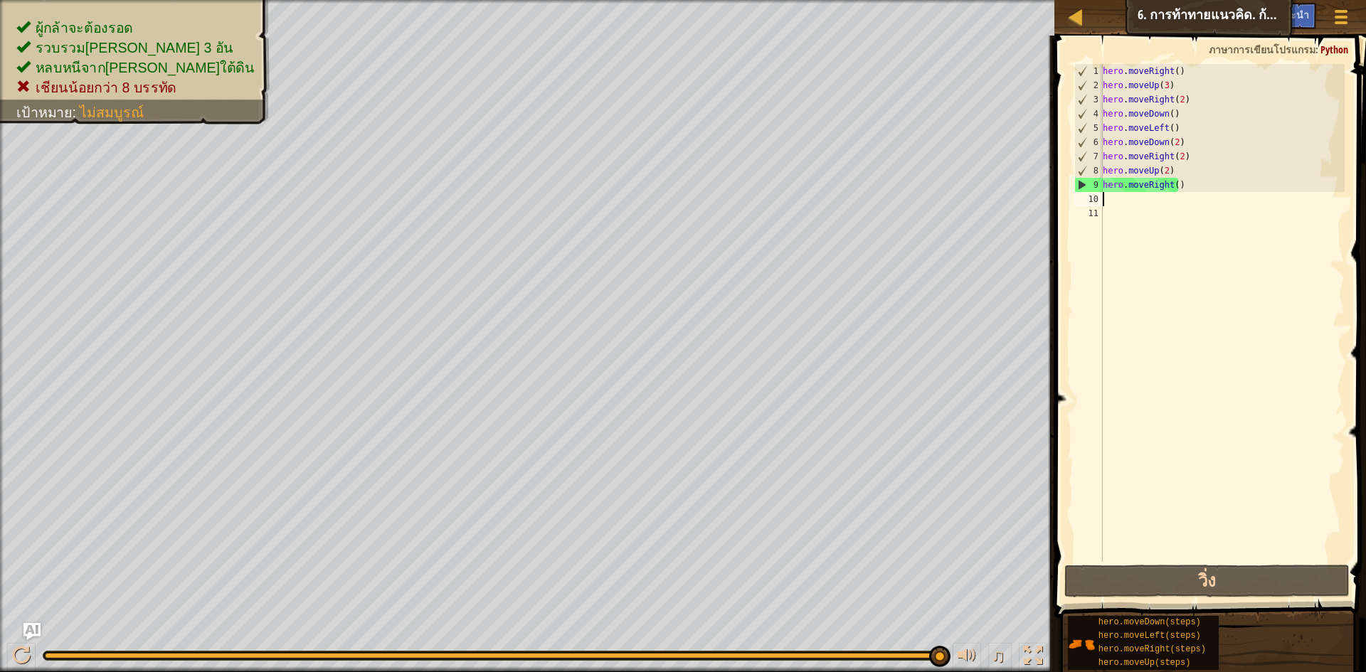
drag, startPoint x: 70, startPoint y: 652, endPoint x: 962, endPoint y: 681, distance: 892.4
click at [962, 0] on html "แผนที่ วิทยาการคอมพิวเตอร์ เบื้องต้น 6. การท้าทายแนวคิด. ก้าวยาว เมนูเกม เสร็จส…" at bounding box center [683, 0] width 1366 height 0
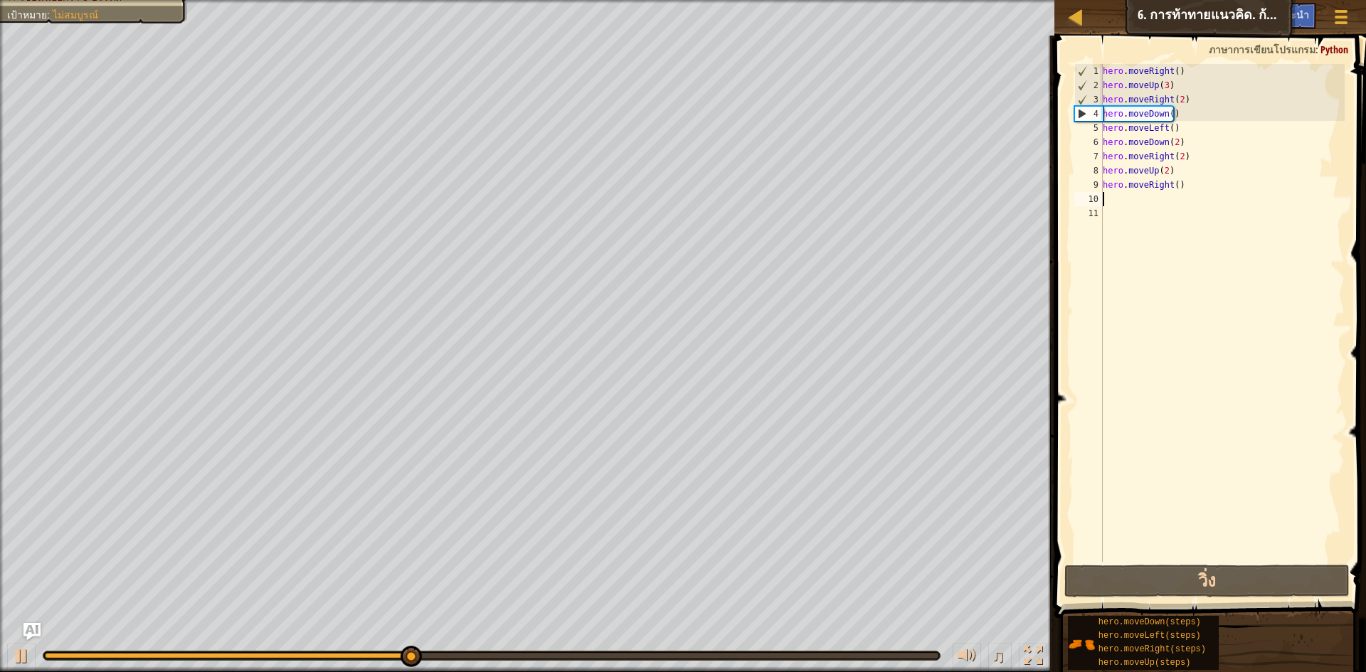
click at [1180, 185] on div "hero . moveRight ( ) hero . moveUp ( 3 ) hero . moveRight ( 2 ) hero . moveDown…" at bounding box center [1222, 327] width 245 height 526
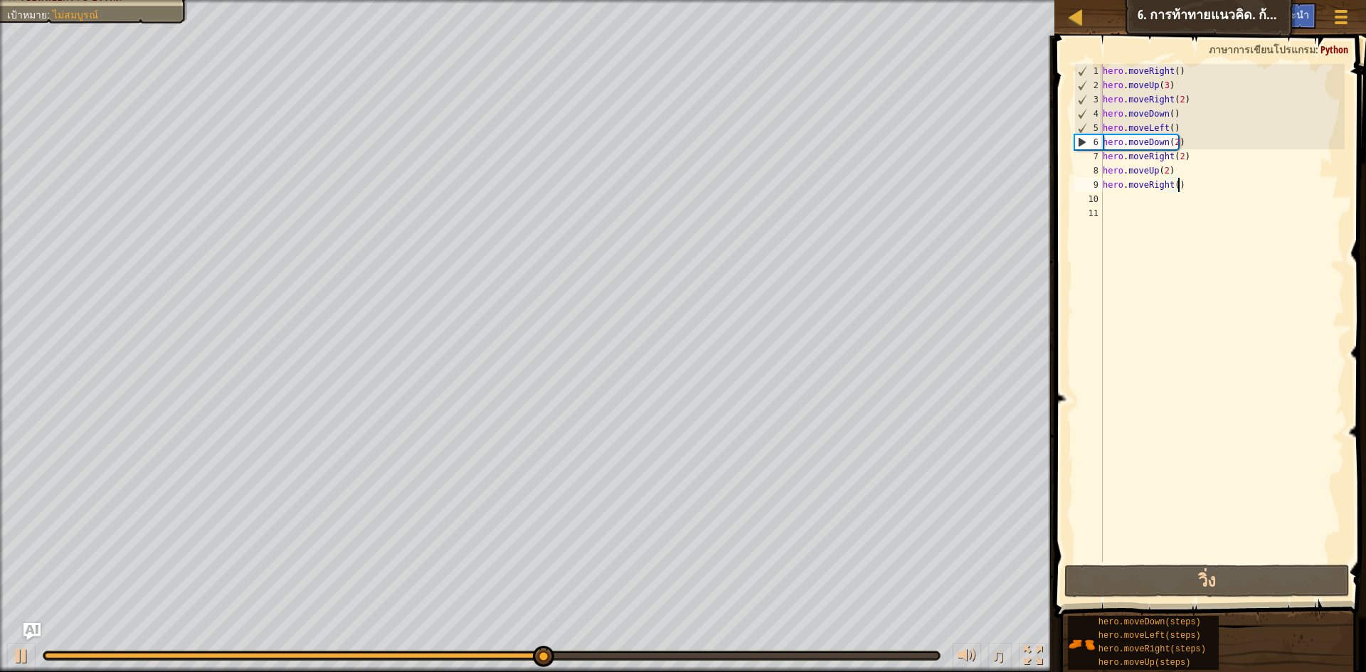
click at [1187, 156] on div "hero . moveRight ( ) hero . moveUp ( 3 ) hero . moveRight ( 2 ) hero . moveDown…" at bounding box center [1222, 327] width 245 height 526
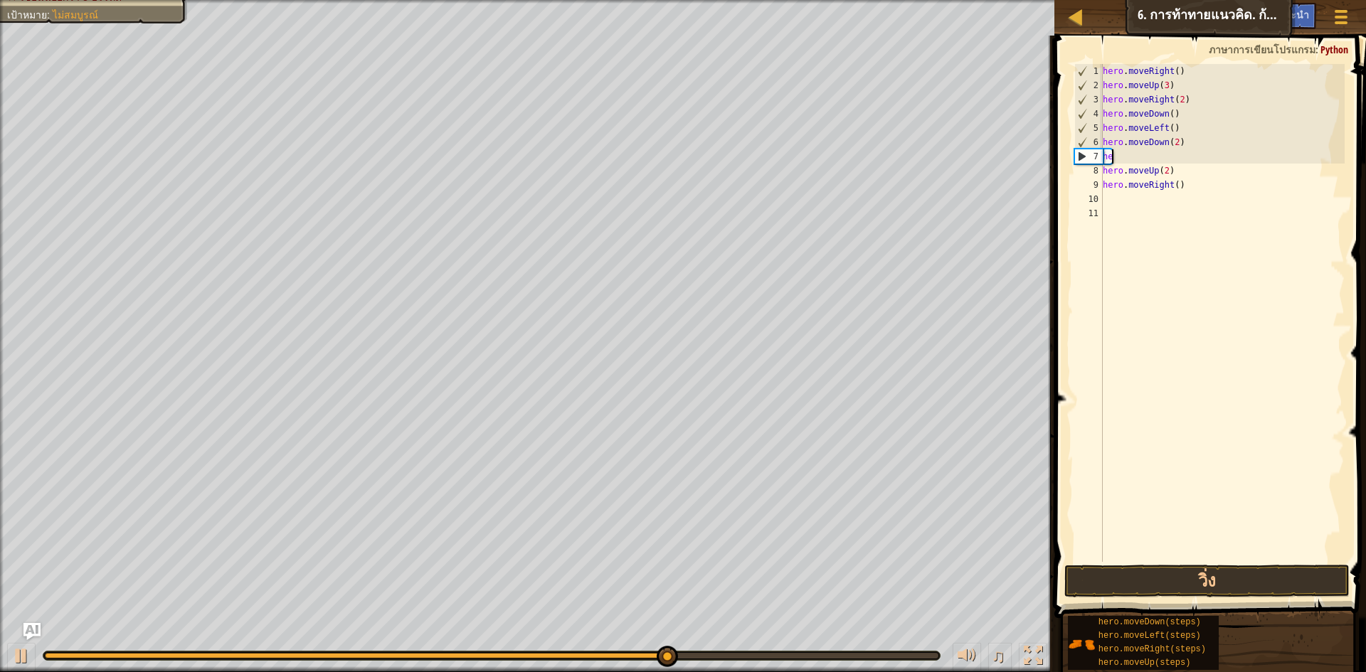
type textarea "h"
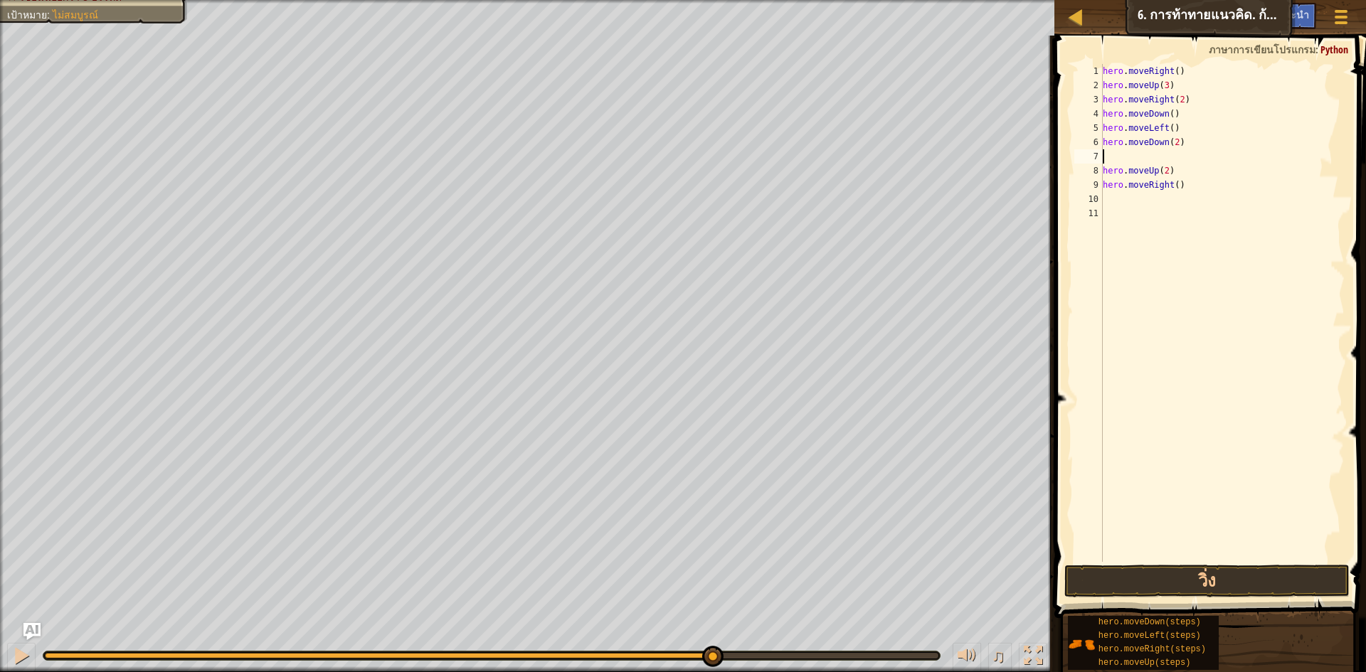
type textarea "h"
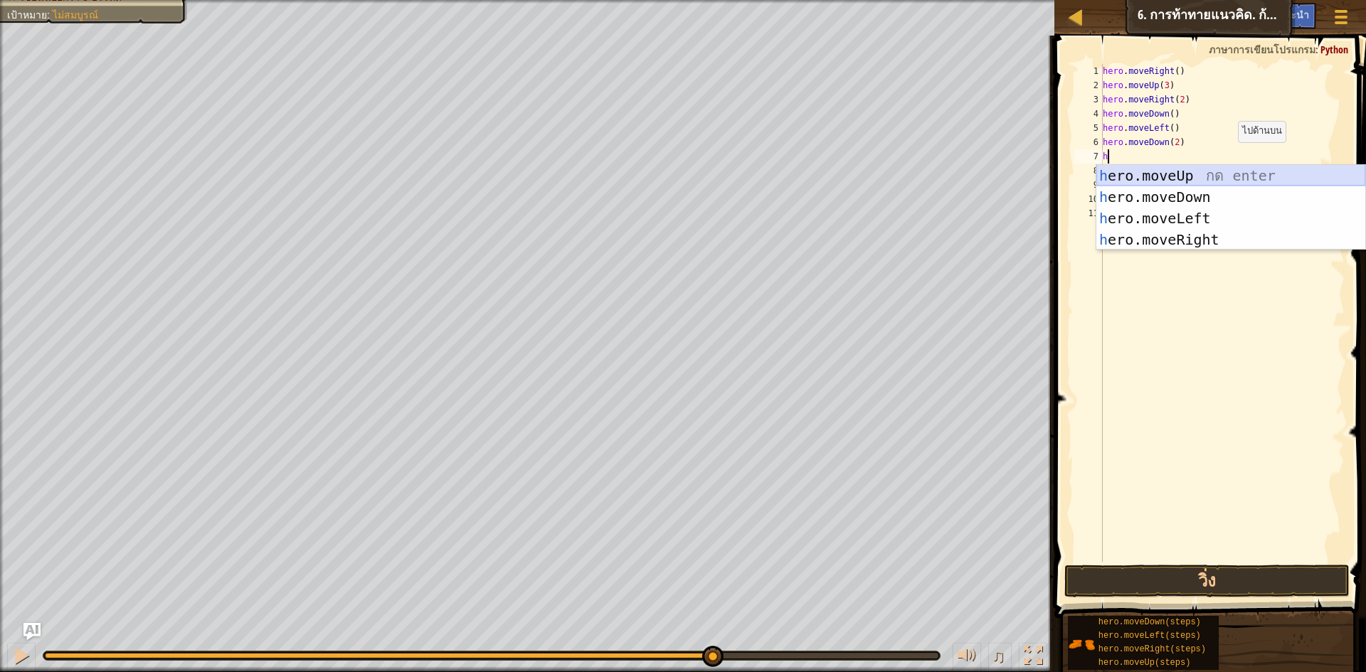
click at [1266, 174] on div "h ero.moveUp กด enter h ero.moveDown กด enter h ero.moveLeft กด enter h ero.mov…" at bounding box center [1230, 229] width 269 height 128
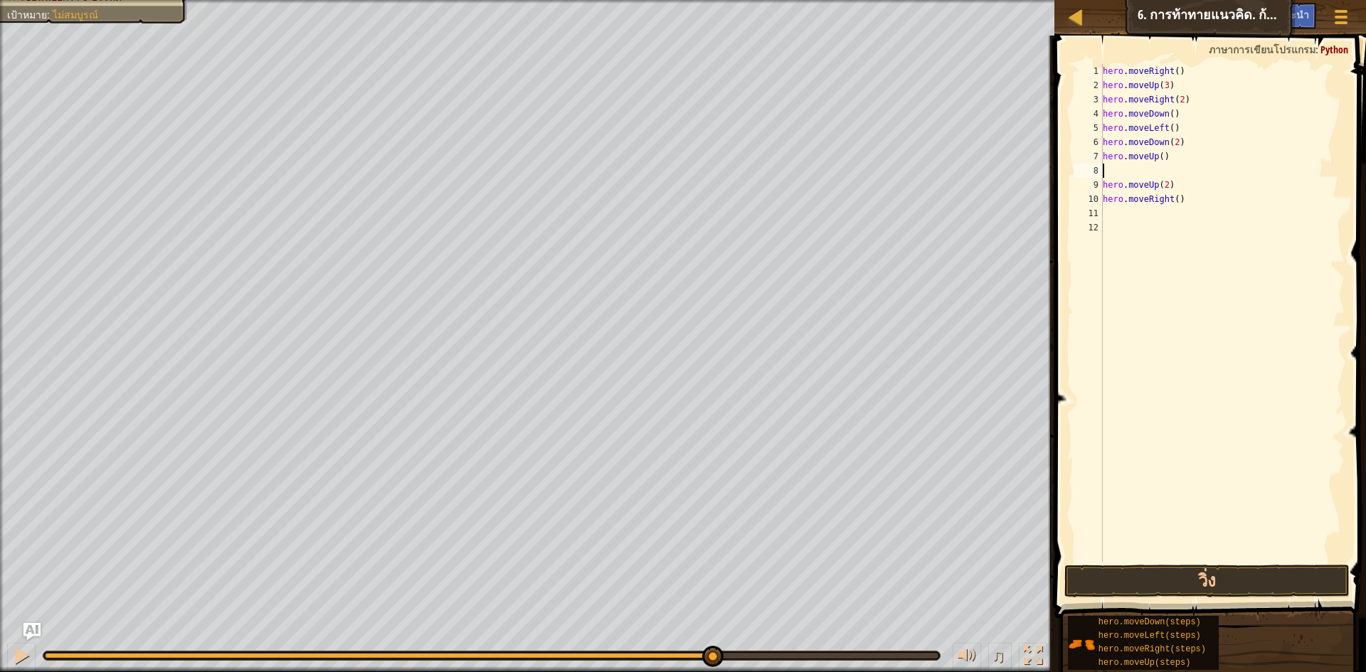
click at [1218, 197] on div "hero . moveRight ( ) hero . moveUp ( 3 ) hero . moveRight ( 2 ) hero . moveDown…" at bounding box center [1222, 327] width 245 height 526
type textarea "h"
click at [1124, 168] on div "hero . moveRight ( ) hero . moveUp ( 3 ) hero . moveRight ( 2 ) hero . moveDown…" at bounding box center [1222, 327] width 245 height 526
click at [1157, 161] on div "hero . moveRight ( ) hero . moveUp ( 3 ) hero . moveRight ( 2 ) hero . moveDown…" at bounding box center [1222, 327] width 245 height 526
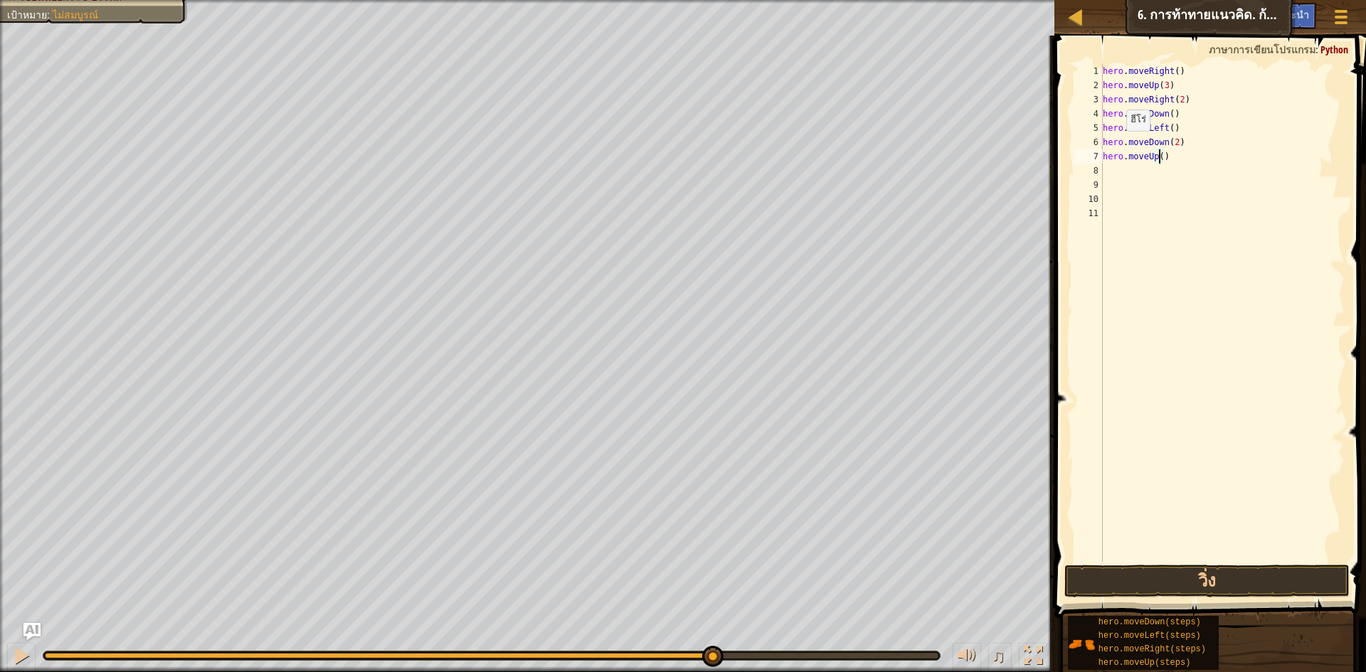
type textarea "hero.moveUp(2)"
click at [1114, 167] on div "hero . moveRight ( ) hero . moveUp ( 3 ) hero . moveRight ( 2 ) hero . moveDown…" at bounding box center [1222, 327] width 245 height 526
type textarea "h"
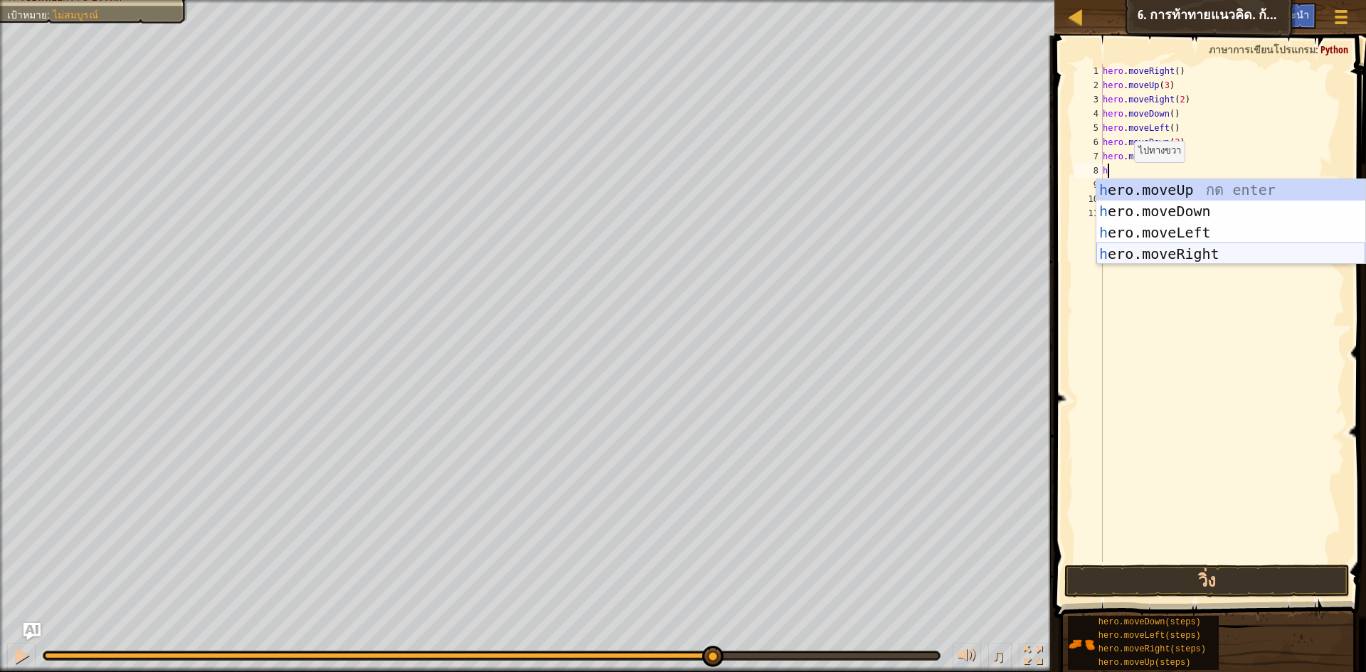
click at [1242, 252] on div "h ero.moveUp กด enter h ero.moveDown กด enter h ero.moveLeft กด enter h ero.mov…" at bounding box center [1230, 243] width 269 height 128
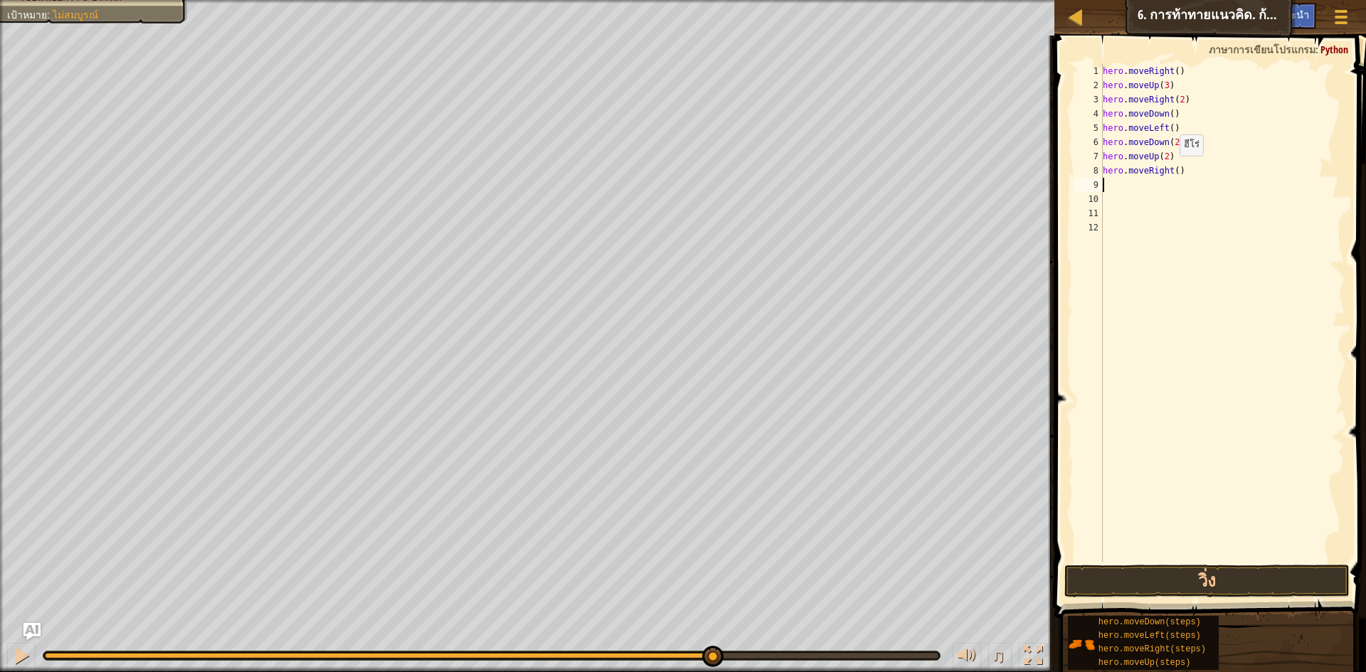
click at [1172, 170] on div "hero . moveRight ( ) hero . moveUp ( 3 ) hero . moveRight ( 2 ) hero . moveDown…" at bounding box center [1222, 327] width 245 height 526
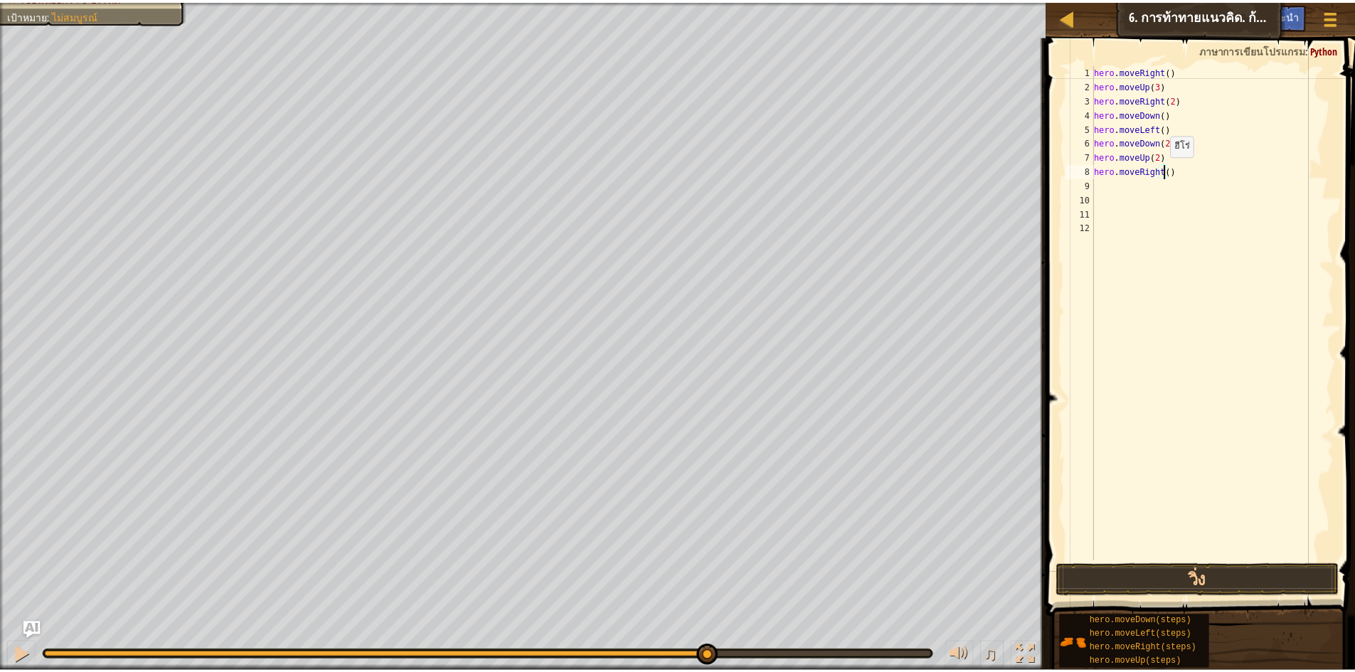
scroll to position [6, 6]
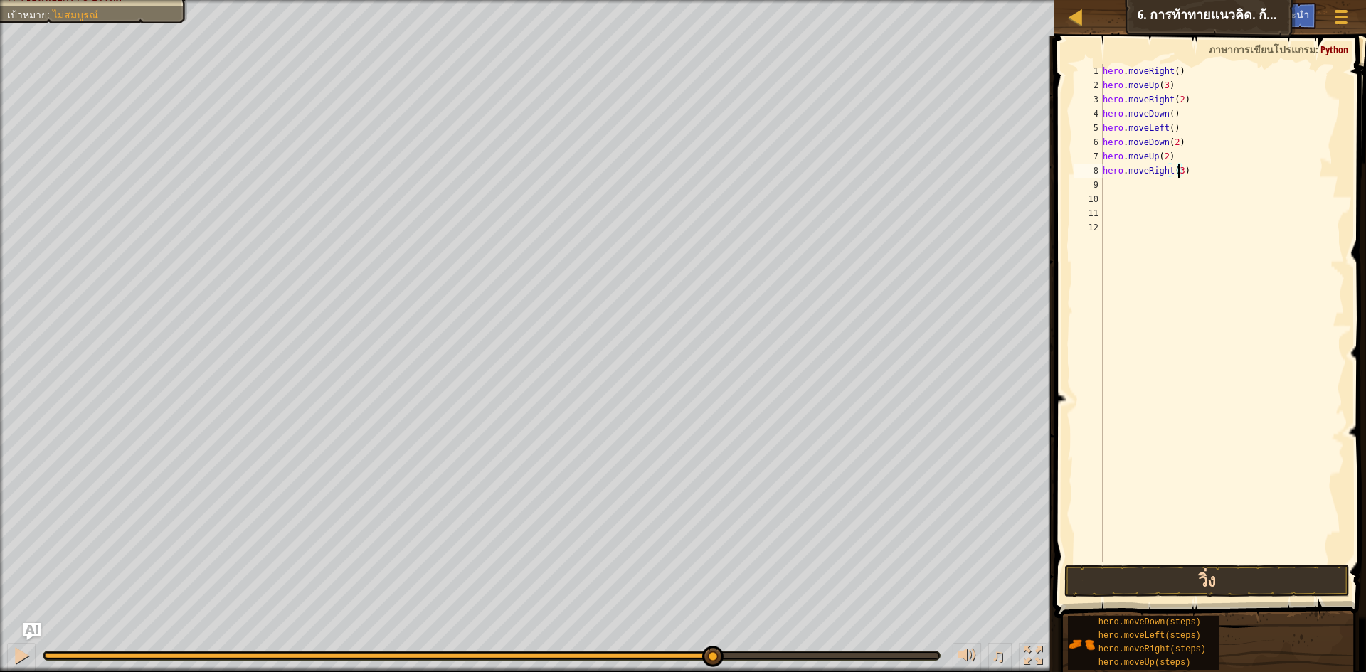
type textarea "hero.moveRight(3)"
click at [1278, 578] on button "วิ่ง" at bounding box center [1206, 581] width 285 height 33
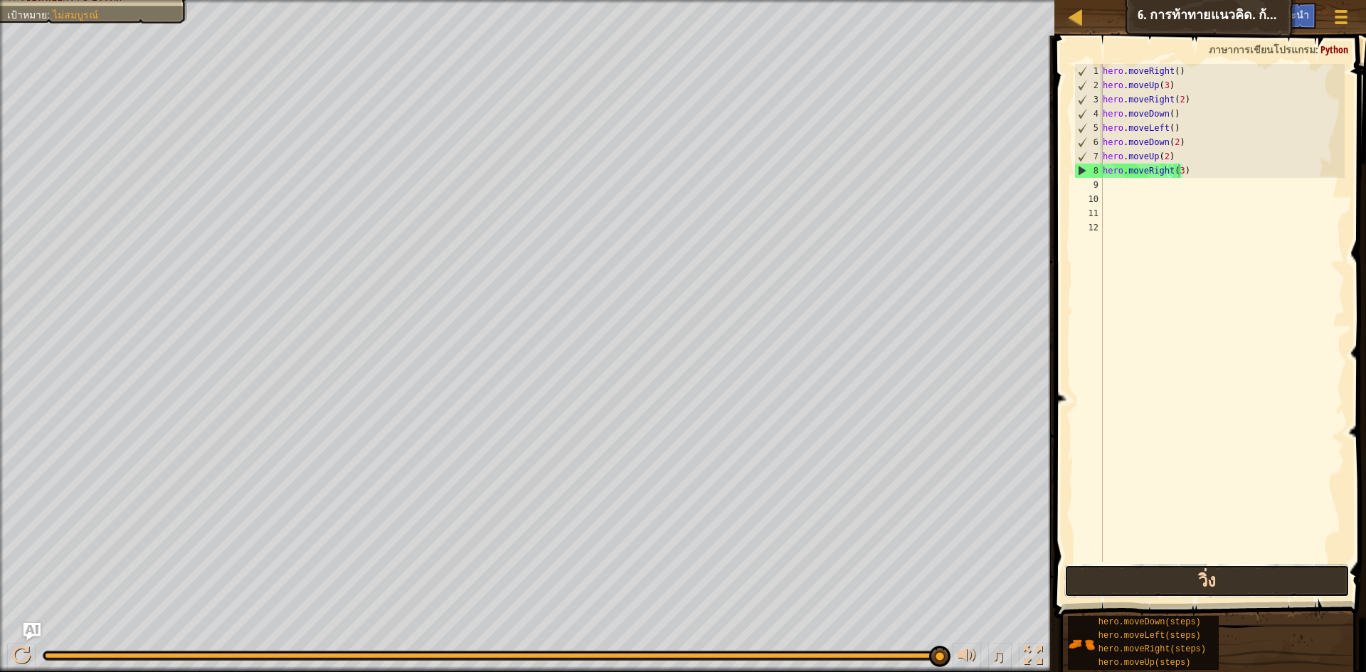
click at [1268, 580] on button "วิ่ง" at bounding box center [1206, 581] width 285 height 33
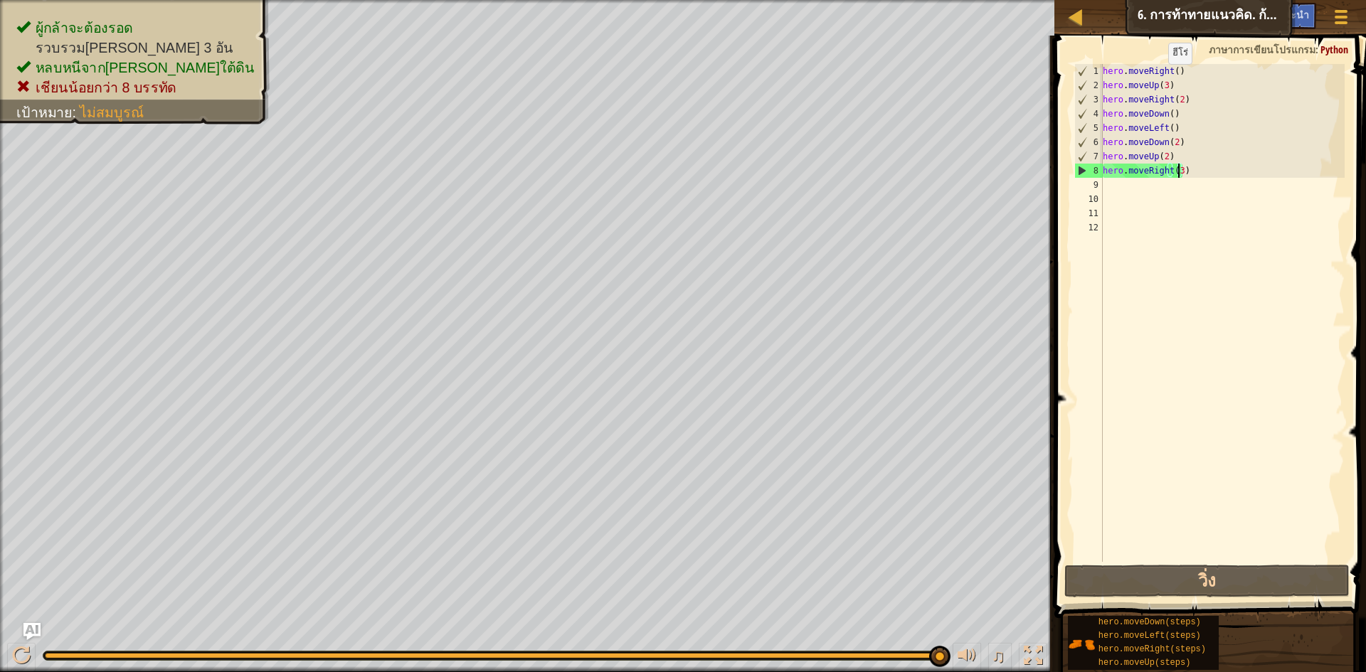
select select "th"
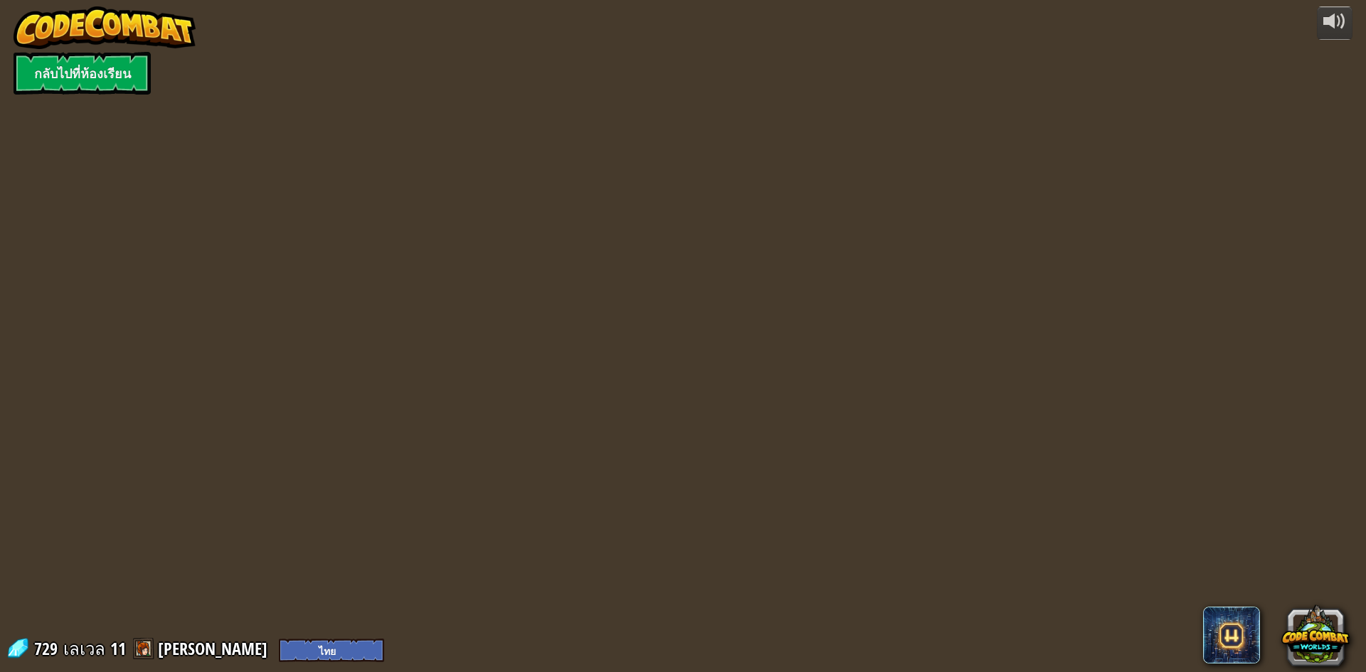
select select "th"
